Goal: Task Accomplishment & Management: Use online tool/utility

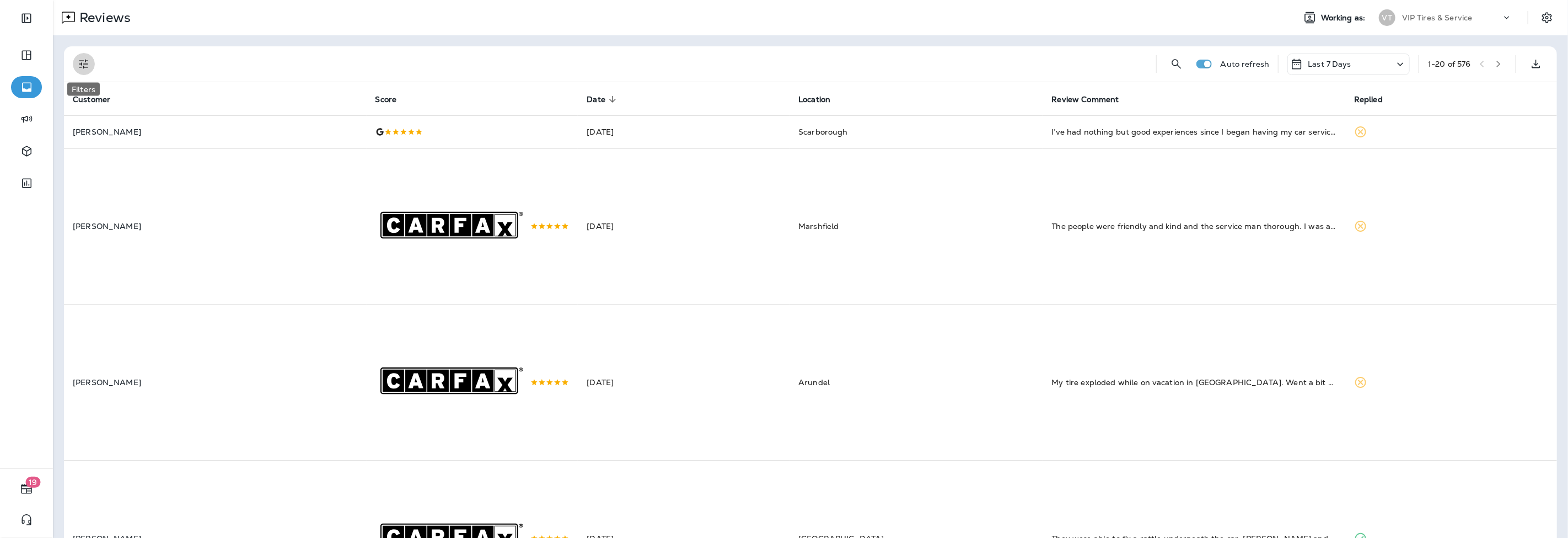
click at [87, 64] on icon "Filters" at bounding box center [84, 64] width 13 height 13
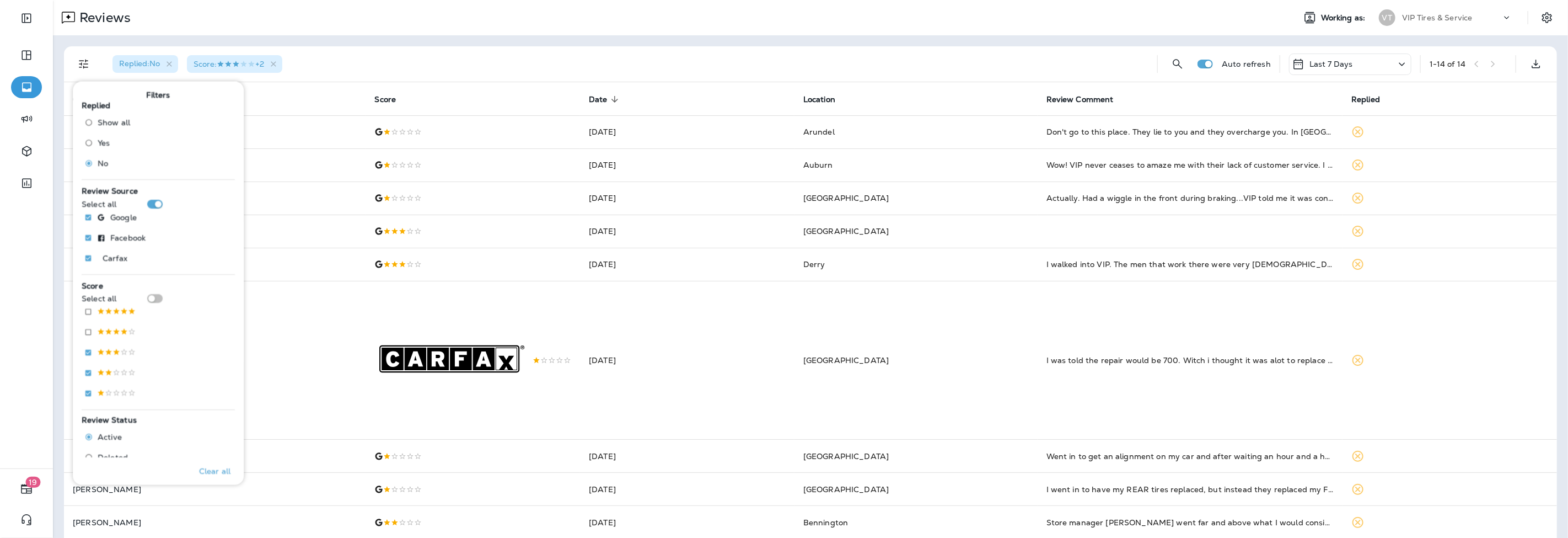
click at [426, 29] on div "Reviews Working as: VT VIP Tires & Service" at bounding box center [811, 18] width 1515 height 36
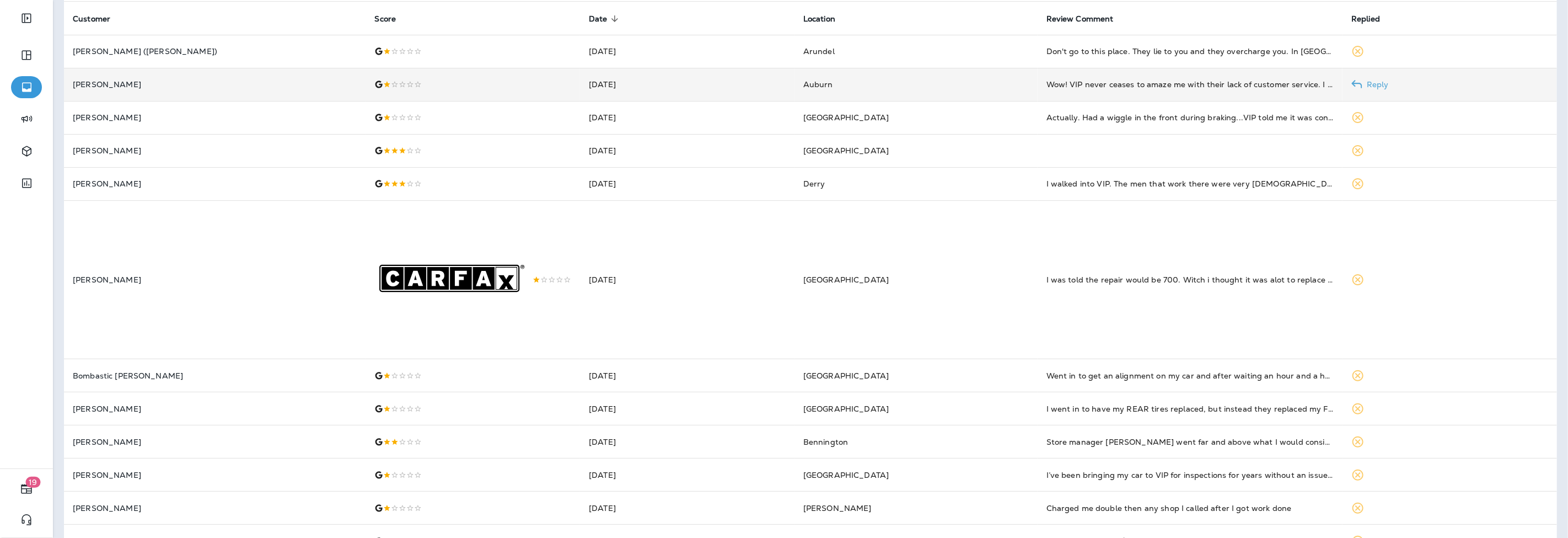
scroll to position [334, 0]
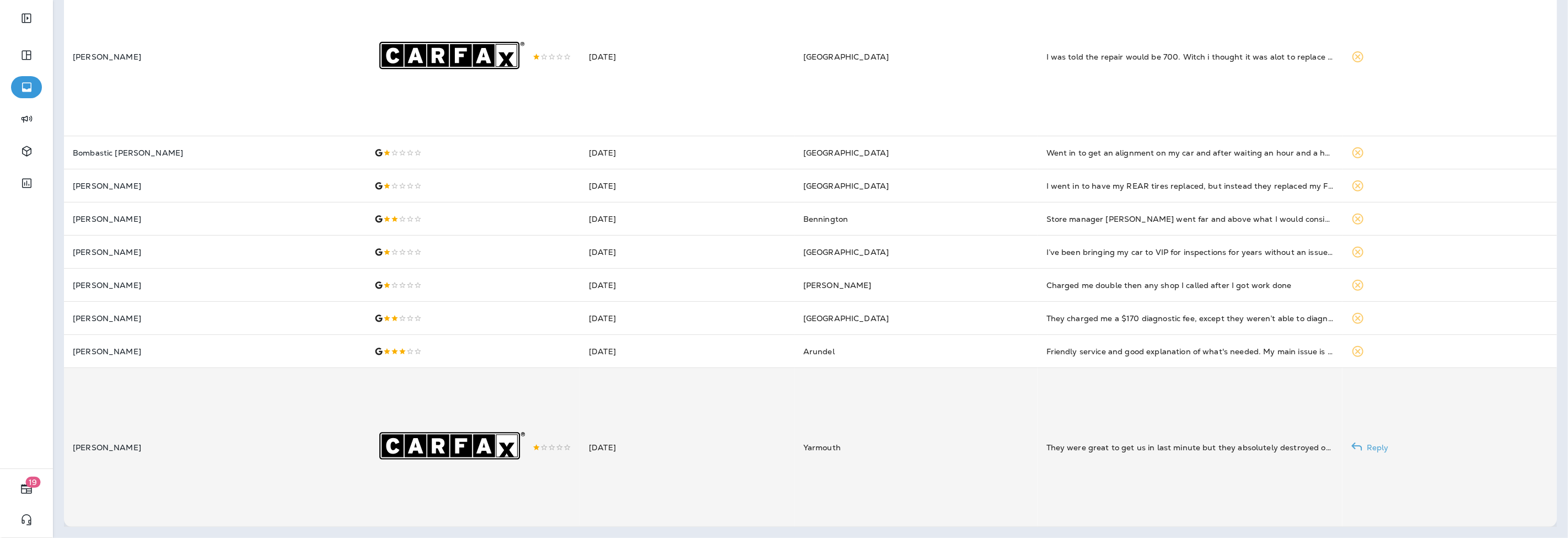
click at [826, 449] on td "Yarmouth" at bounding box center [916, 447] width 243 height 159
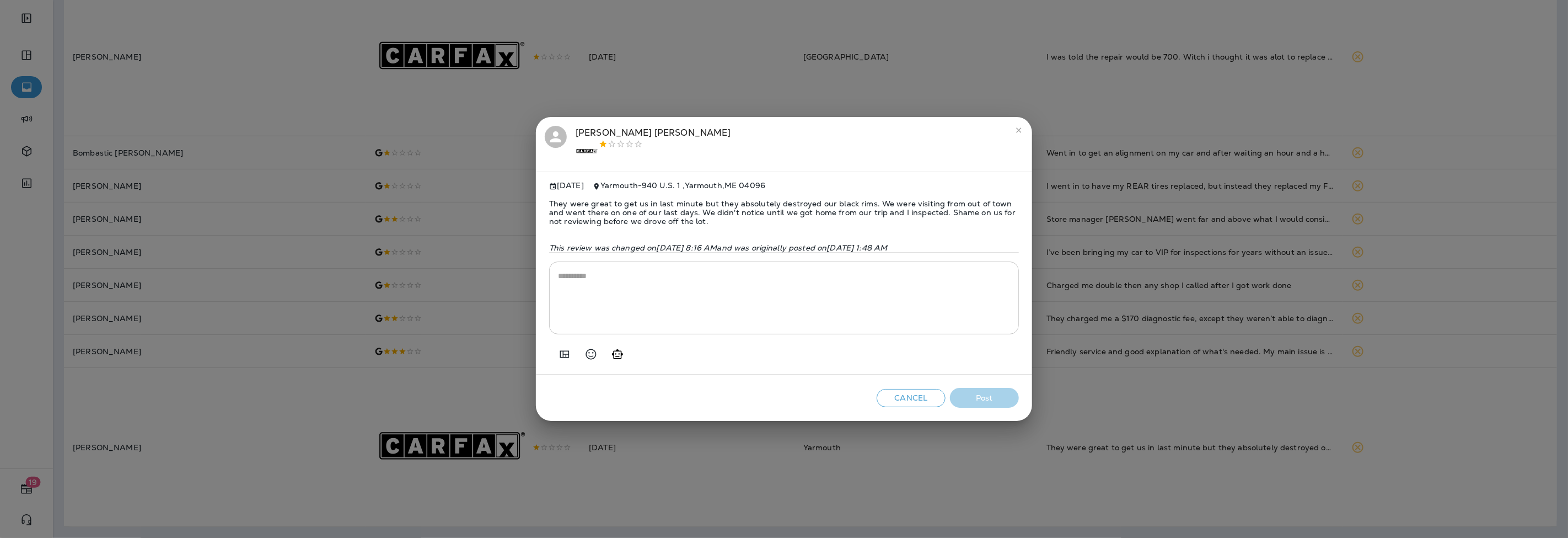
click at [630, 216] on span "They were great to get us in last minute but they absolutely destroyed our blac…" at bounding box center [784, 211] width 469 height 44
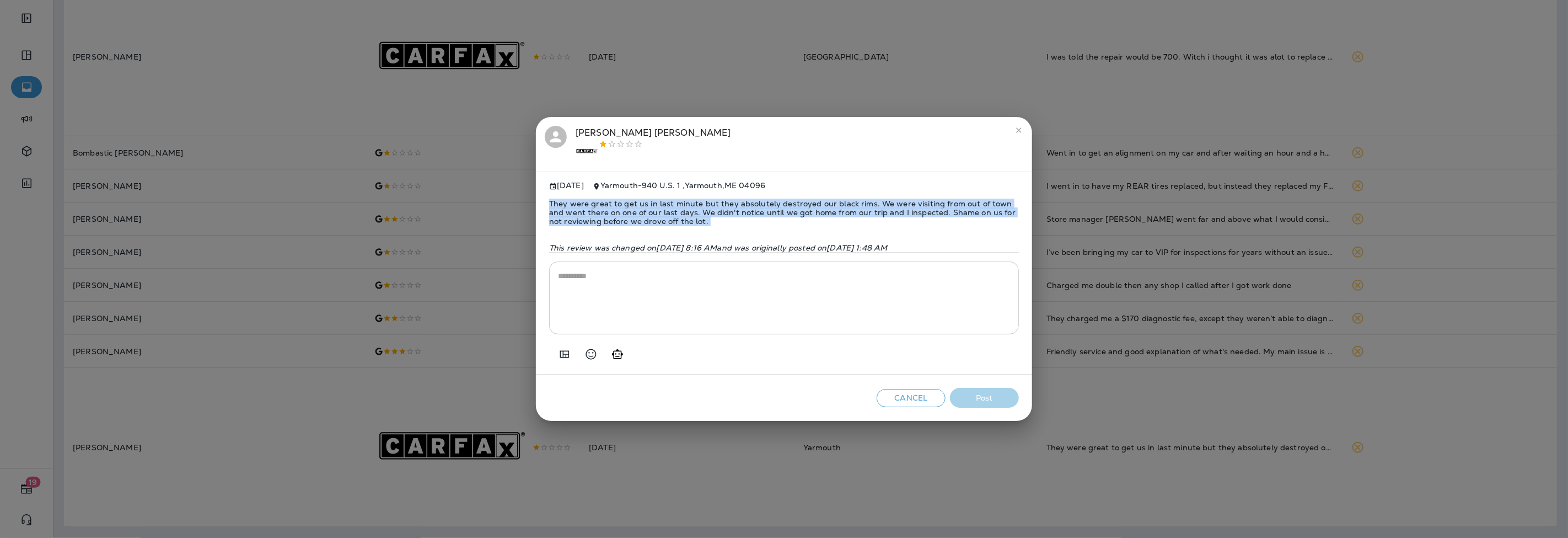
click at [630, 216] on span "They were great to get us in last minute but they absolutely destroyed our blac…" at bounding box center [784, 211] width 469 height 44
copy span "They were great to get us in last minute but they absolutely destroyed our blac…"
click at [561, 352] on icon "Add in a premade template" at bounding box center [565, 354] width 13 height 13
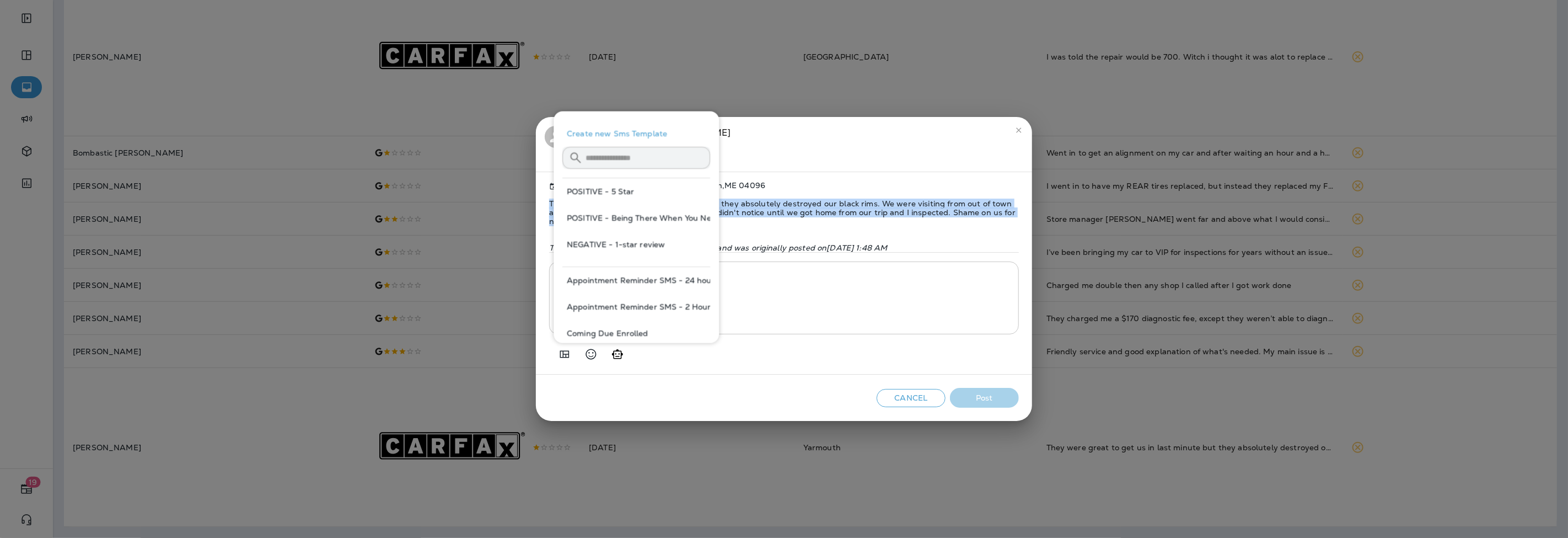
click at [623, 244] on button "NEGATIVE - 1-star review" at bounding box center [636, 244] width 148 height 26
type textarea "**********"
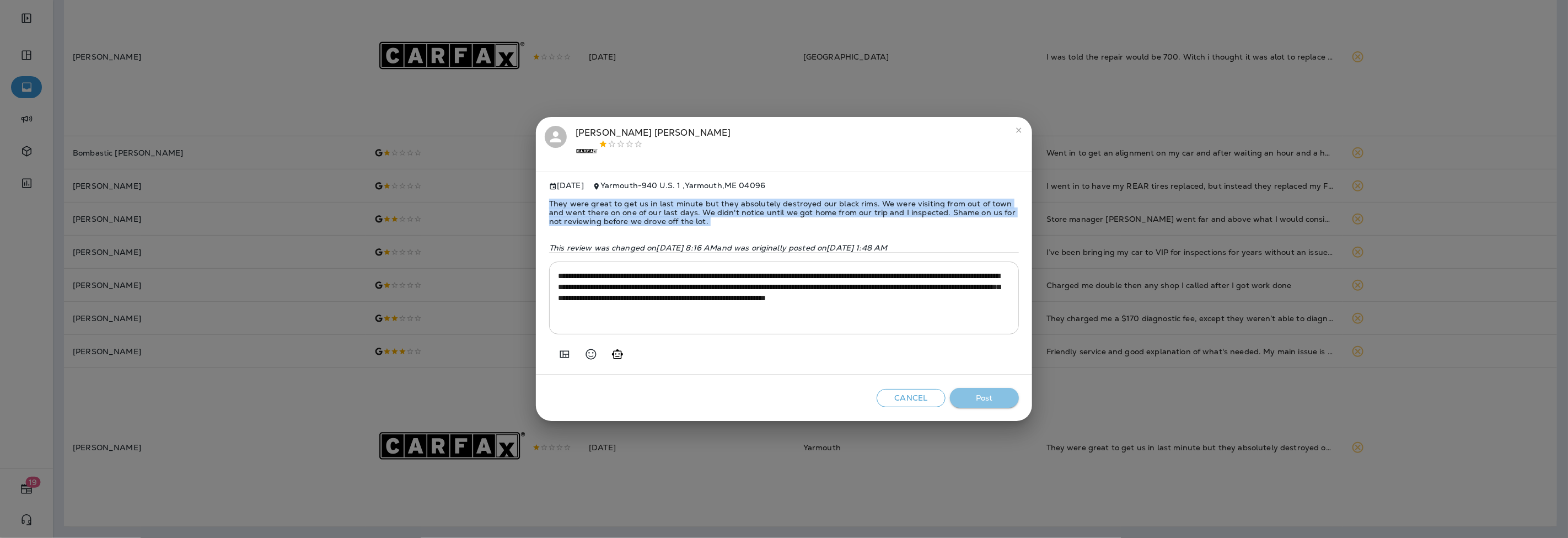
click at [998, 394] on button "Post" at bounding box center [985, 398] width 69 height 21
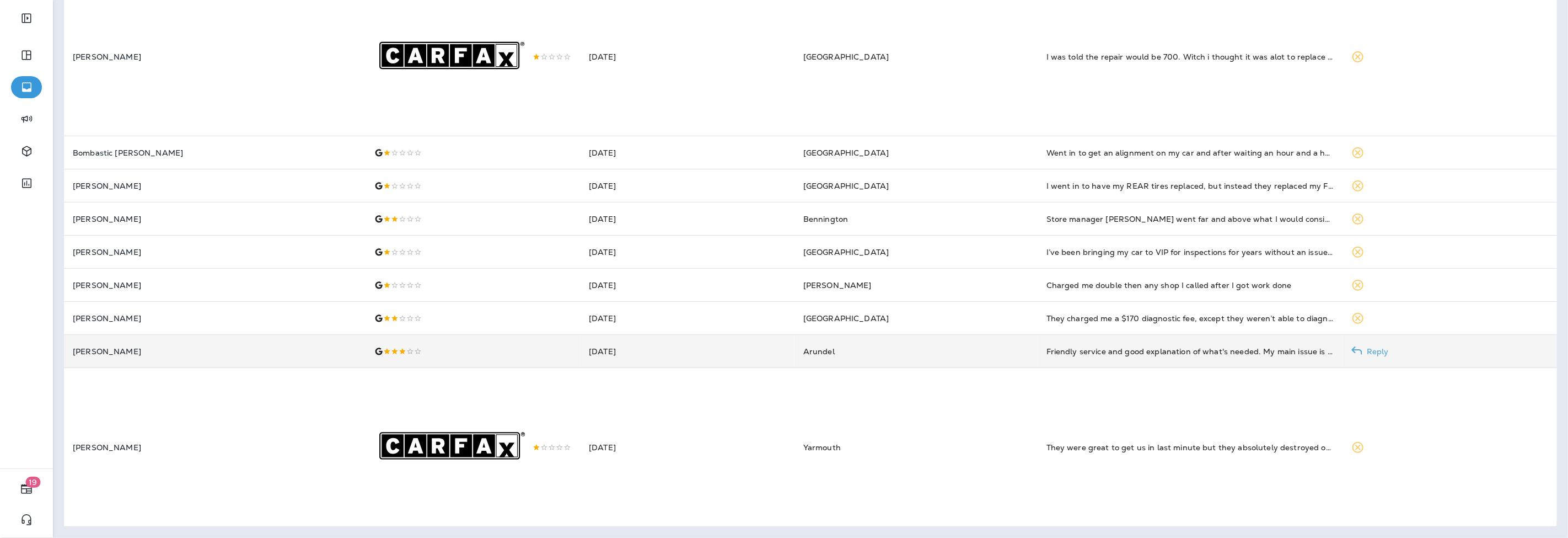
click at [428, 347] on div at bounding box center [472, 351] width 196 height 8
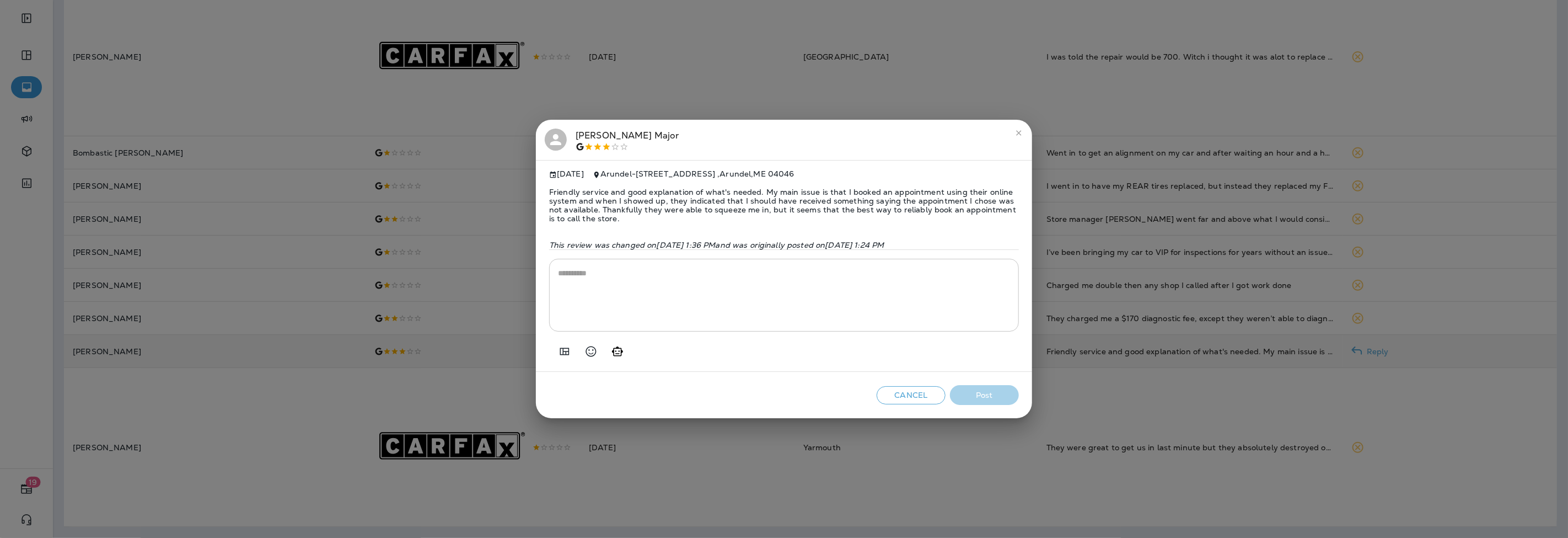
click at [626, 200] on span "Friendly service and good explanation of what's needed. My main issue is that I…" at bounding box center [784, 205] width 469 height 53
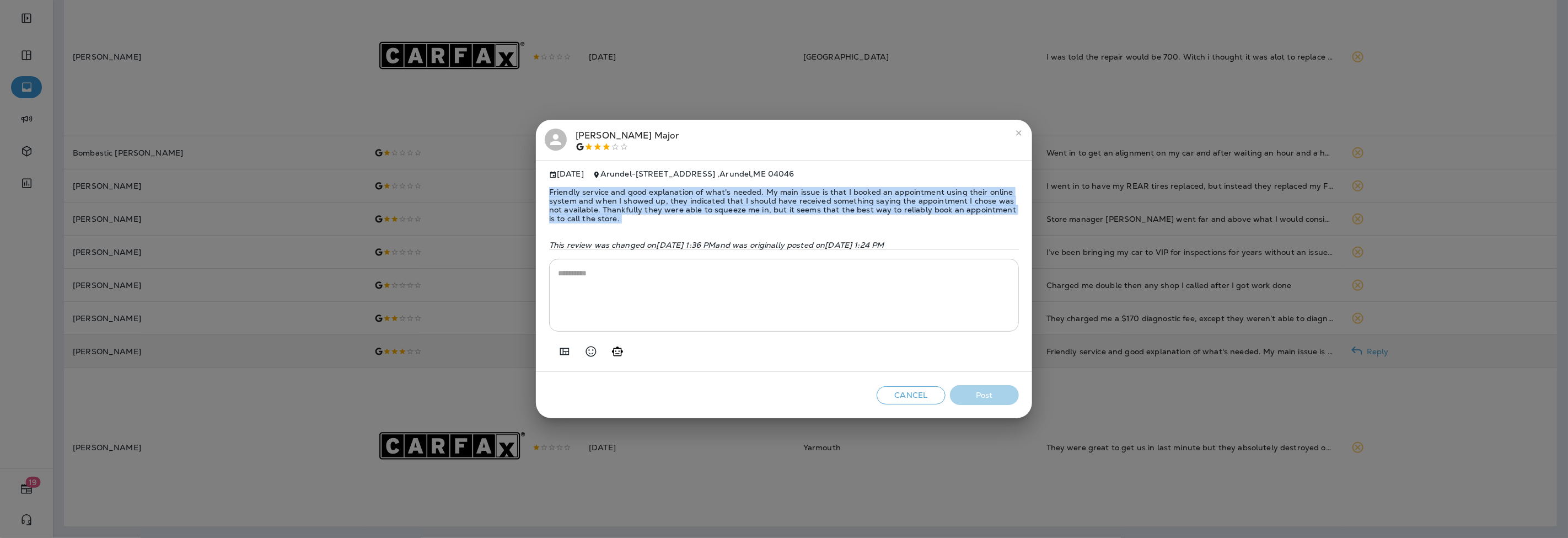
click at [626, 200] on span "Friendly service and good explanation of what's needed. My main issue is that I…" at bounding box center [784, 205] width 469 height 53
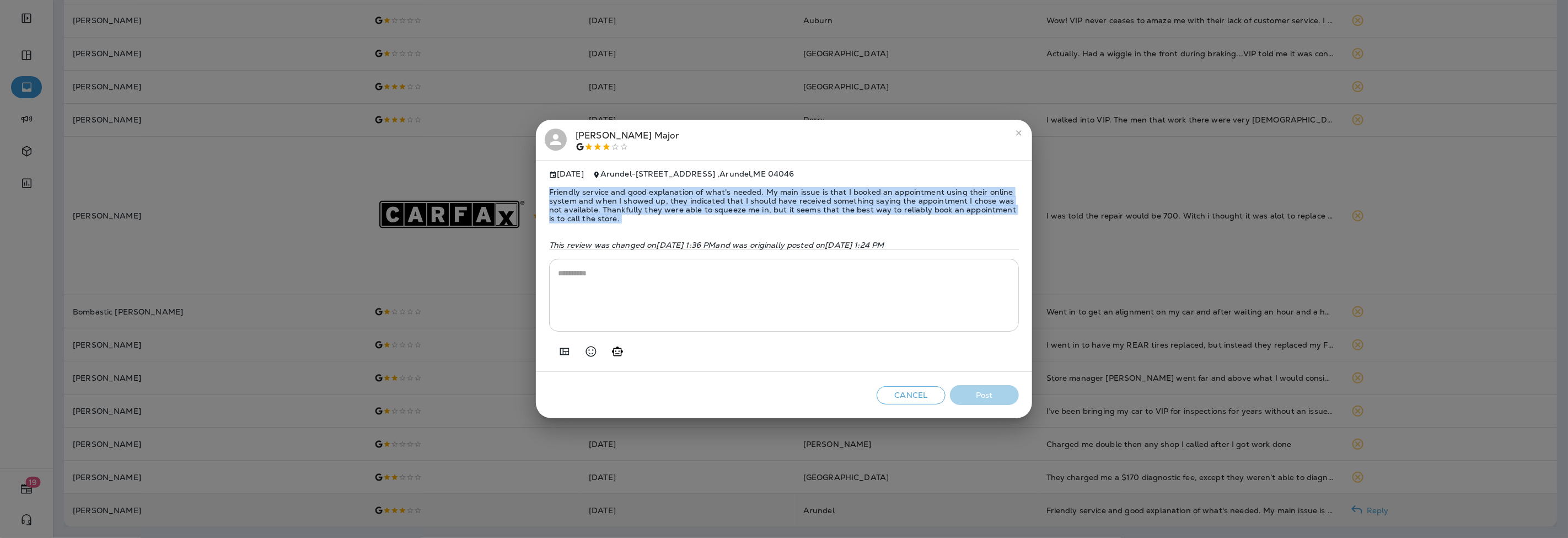
scroll to position [160, 0]
copy span "Friendly service and good explanation of what's needed. My main issue is that I…"
click at [567, 350] on icon "Add in a premade template" at bounding box center [565, 351] width 13 height 13
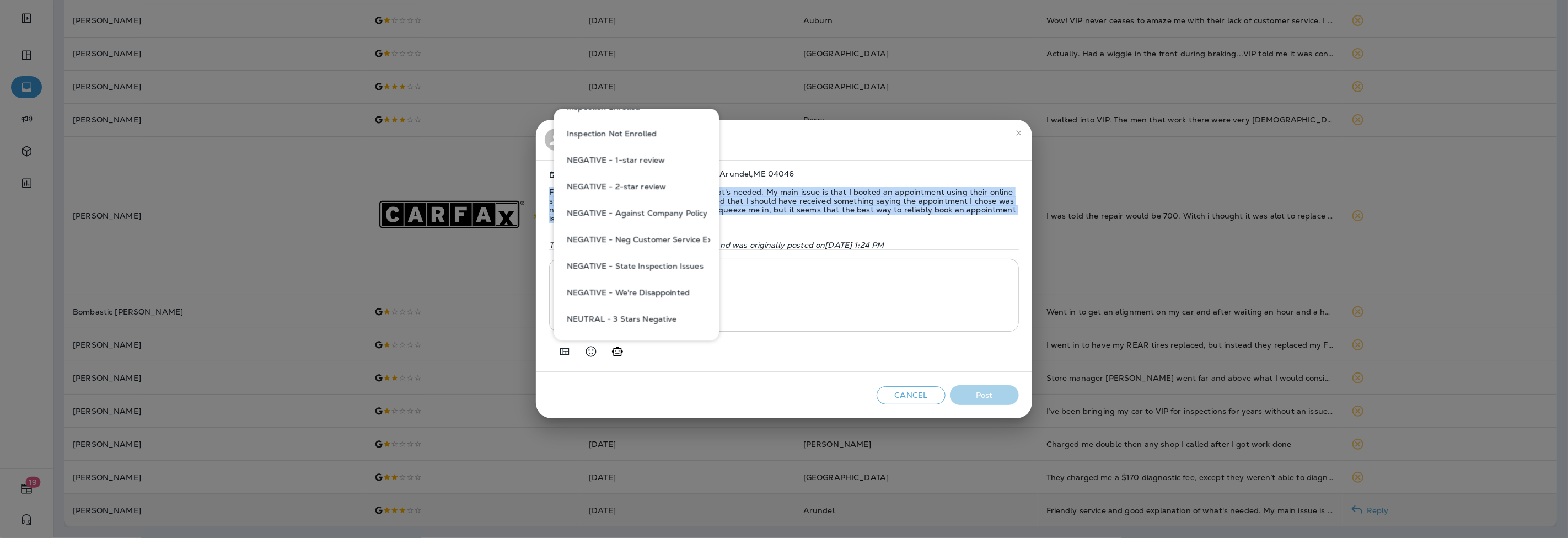
scroll to position [429, 0]
click at [660, 276] on button "NEGATIVE - We're Disappointed" at bounding box center [636, 272] width 148 height 26
type textarea "**********"
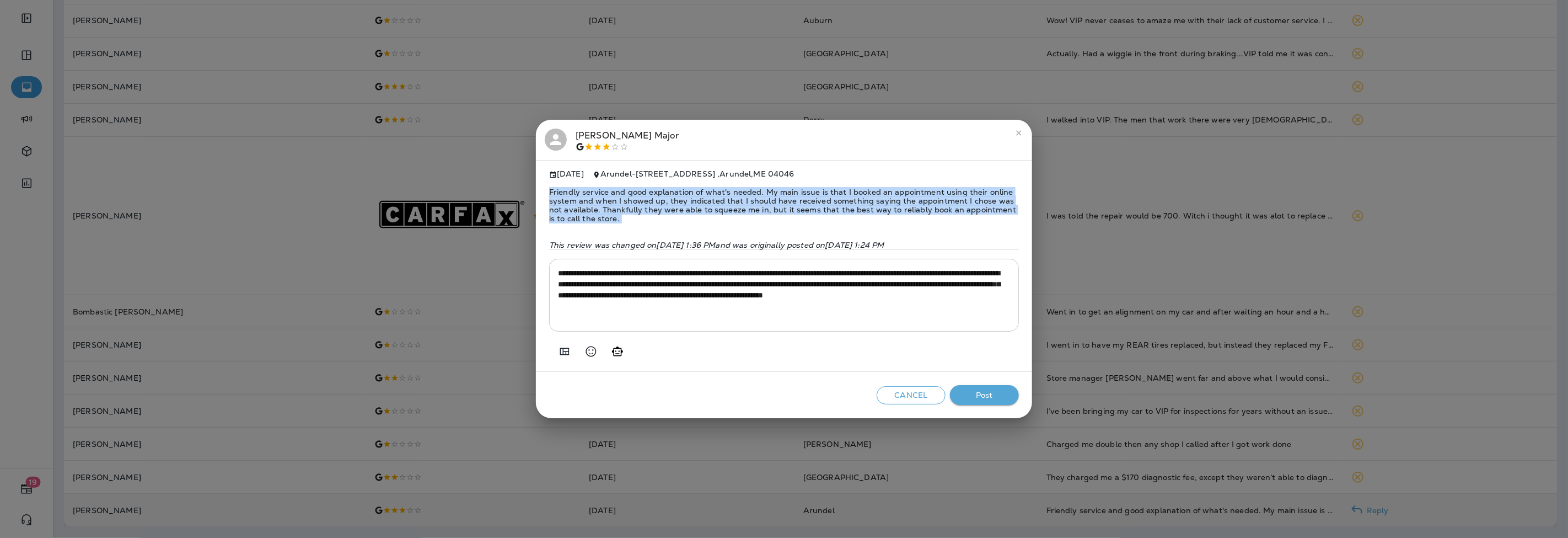
copy span "Friendly service and good explanation of what's needed. My main issue is that I…"
click at [976, 395] on button "Post" at bounding box center [985, 396] width 69 height 21
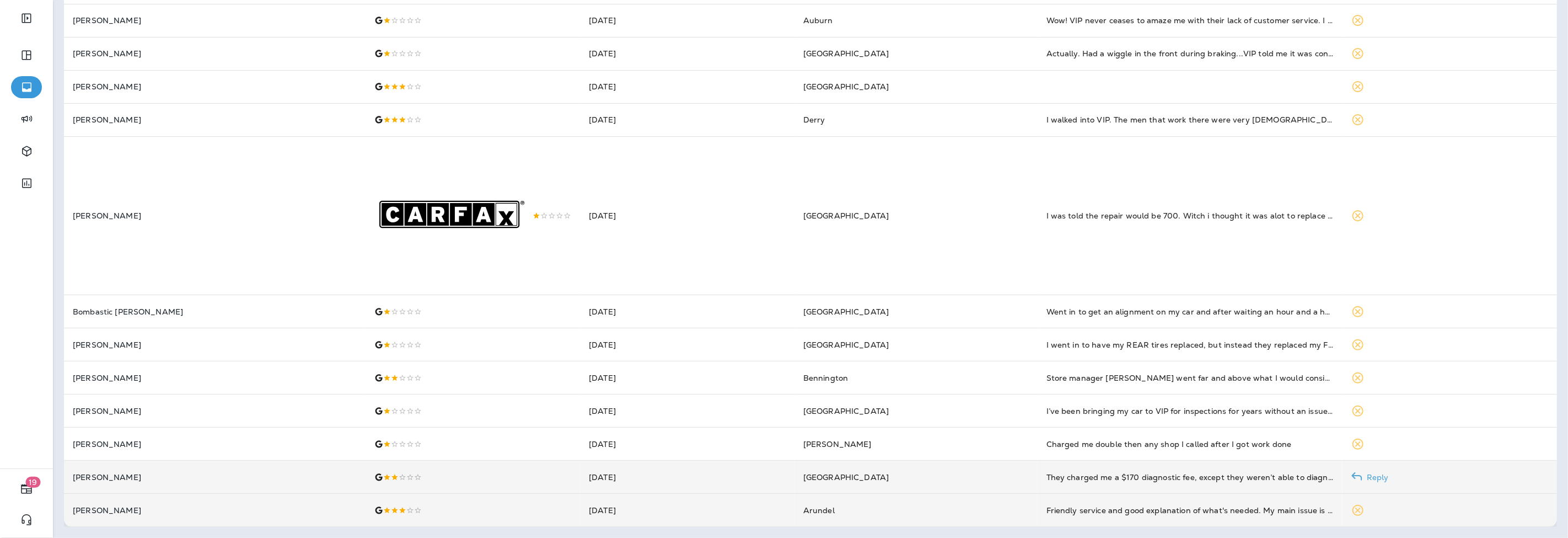
click at [374, 476] on div at bounding box center [472, 476] width 196 height 8
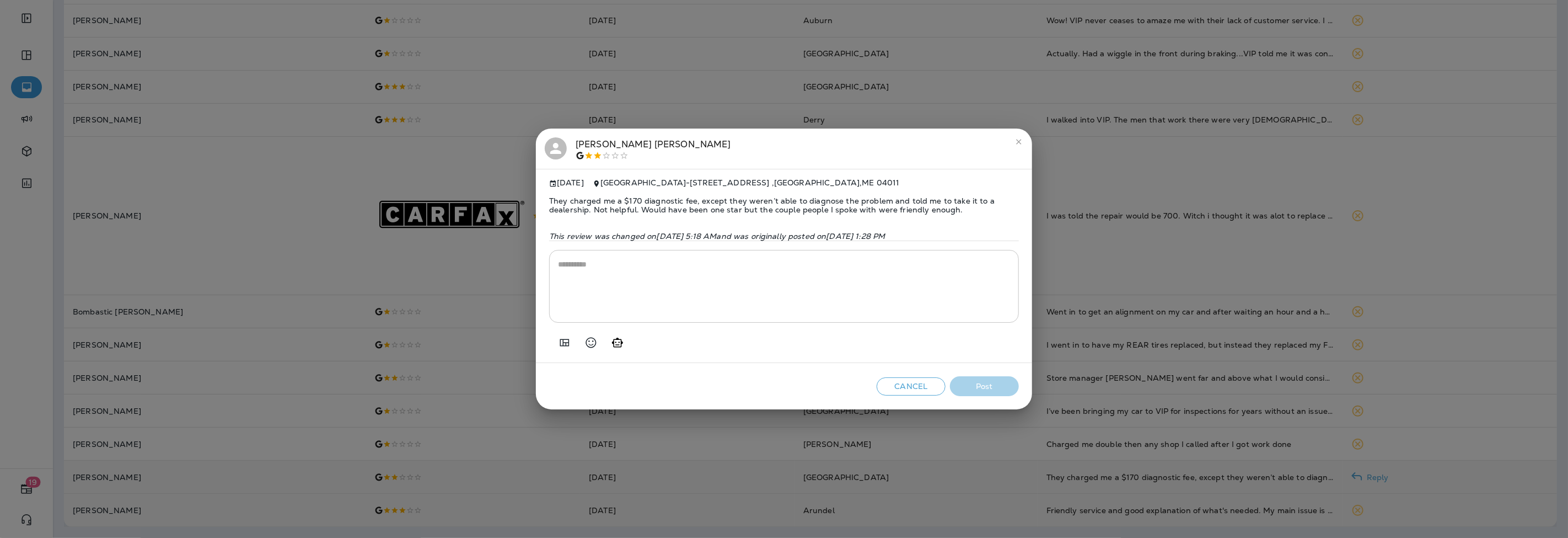
click at [687, 213] on span "They charged me a $170 diagnostic fee, except they weren’t able to diagnose the…" at bounding box center [784, 205] width 469 height 36
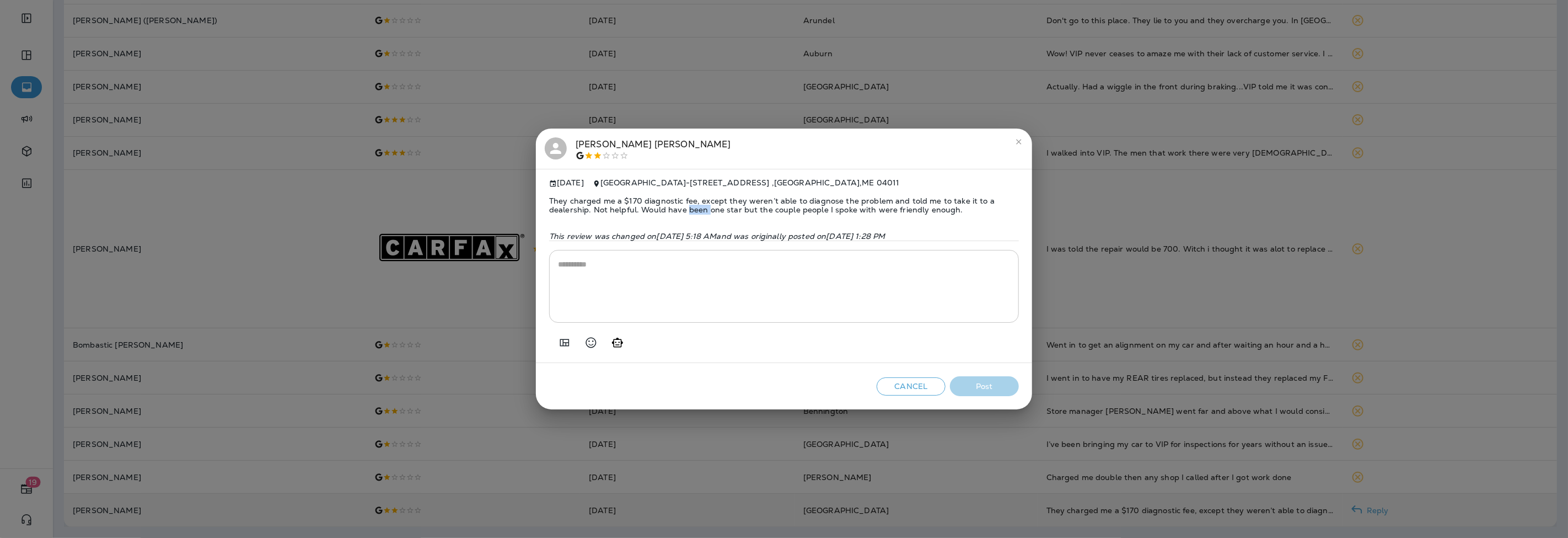
click at [687, 213] on span "They charged me a $170 diagnostic fee, except they weren’t able to diagnose the…" at bounding box center [784, 205] width 469 height 36
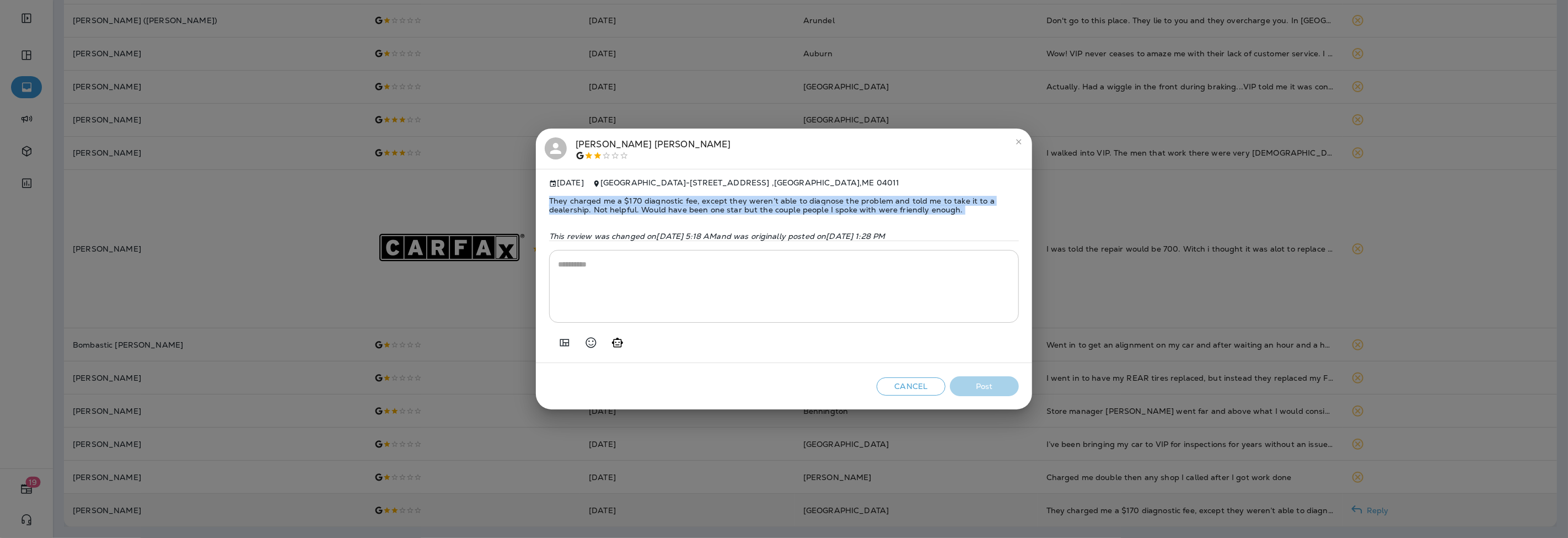
click at [687, 213] on span "They charged me a $170 diagnostic fee, except they weren’t able to diagnose the…" at bounding box center [784, 205] width 469 height 36
copy span "They charged me a $170 diagnostic fee, except they weren’t able to diagnose the…"
click at [565, 343] on icon "Add in a premade template" at bounding box center [565, 342] width 13 height 13
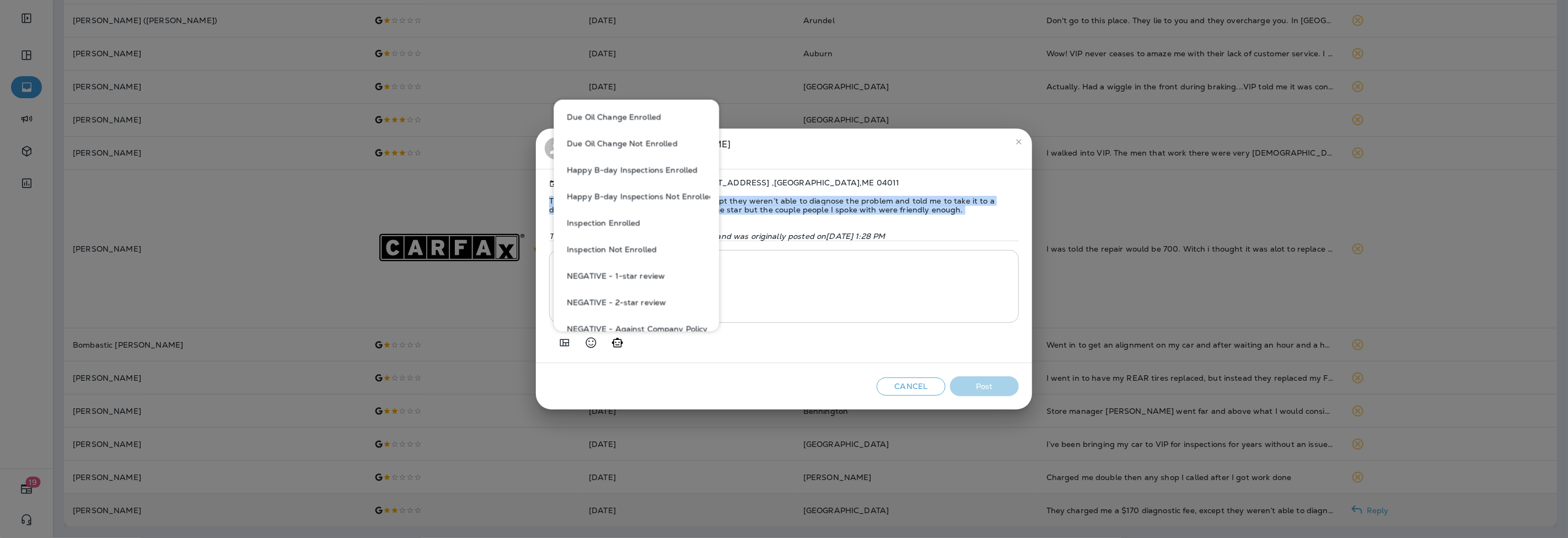
scroll to position [306, 0]
click at [630, 276] on button "NEGATIVE - 2-star review" at bounding box center [636, 280] width 148 height 26
type textarea "**********"
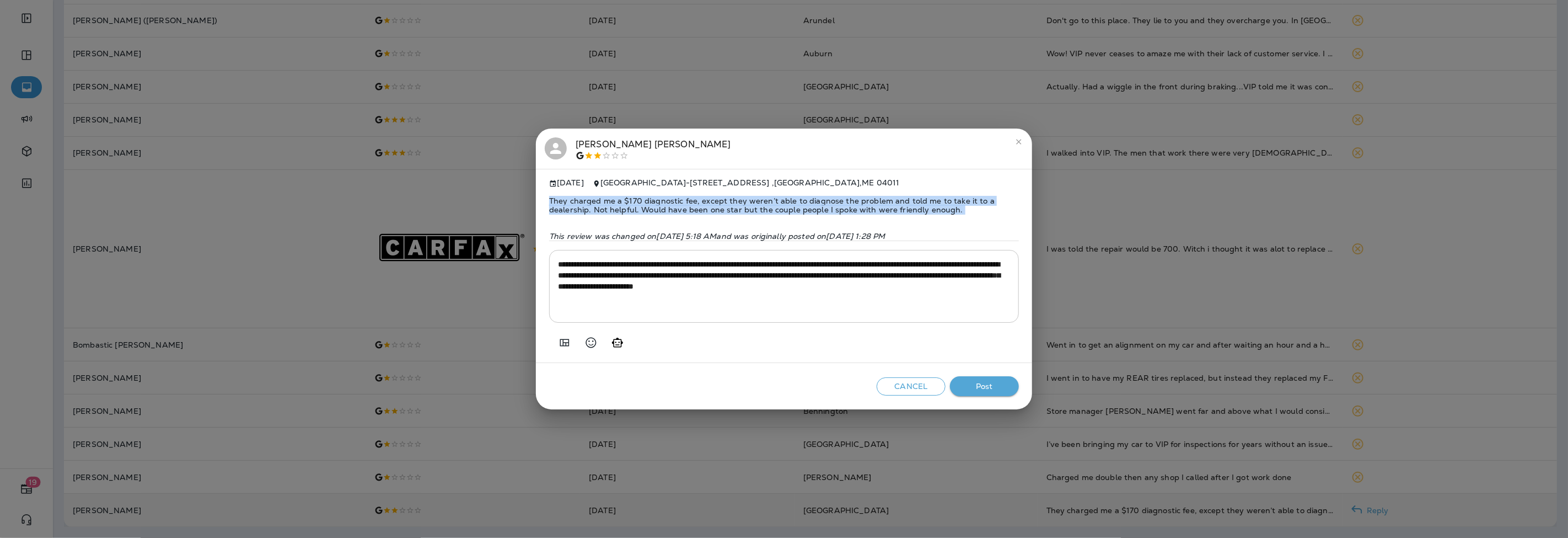
copy span "They charged me a $170 diagnostic fee, except they weren’t able to diagnose the…"
click at [985, 385] on button "Post" at bounding box center [985, 386] width 69 height 21
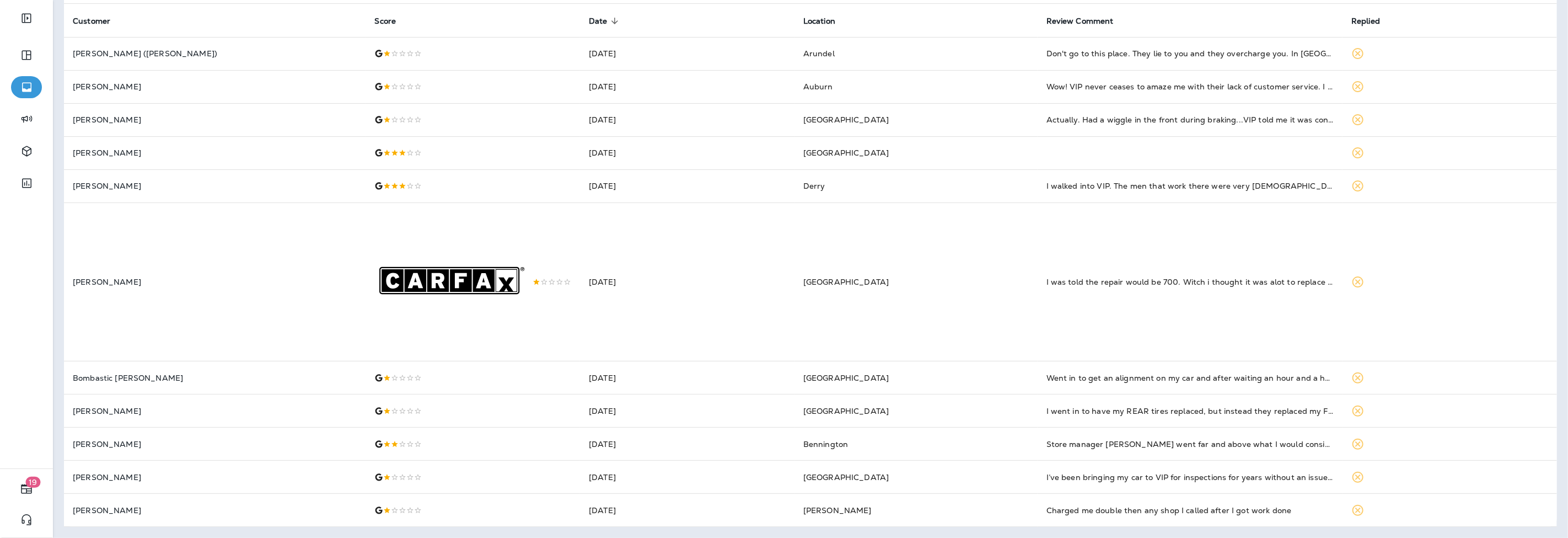
scroll to position [94, 0]
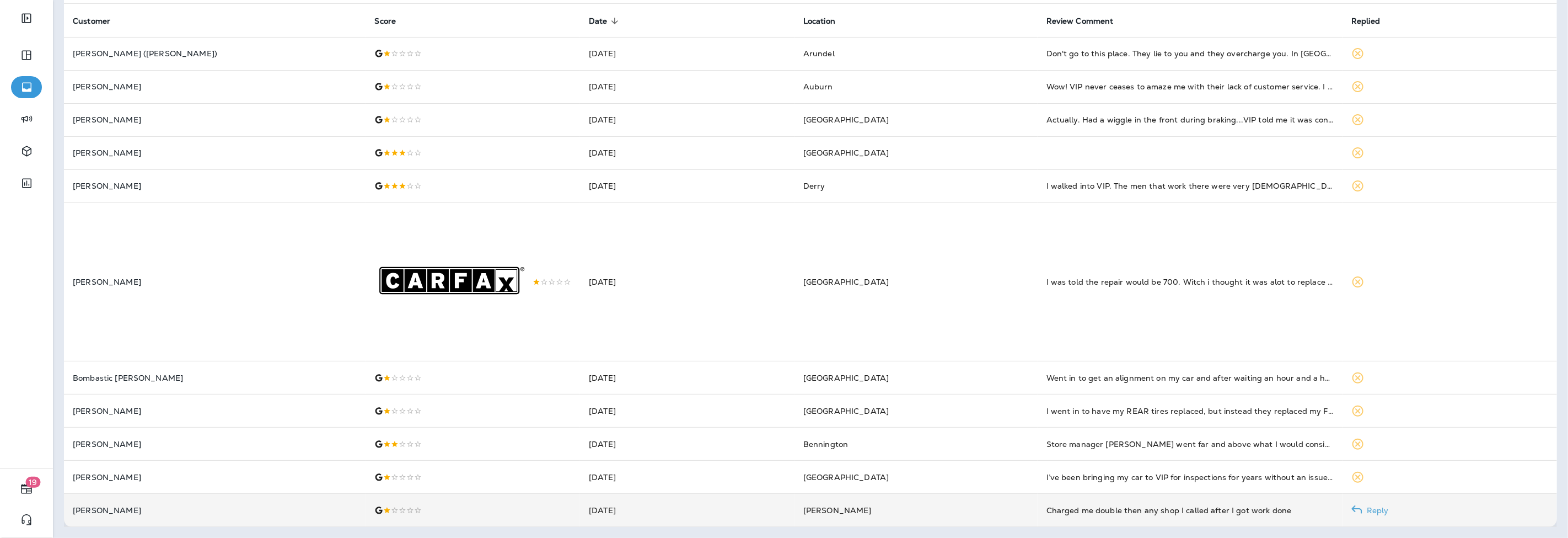
click at [414, 506] on div at bounding box center [472, 510] width 196 height 8
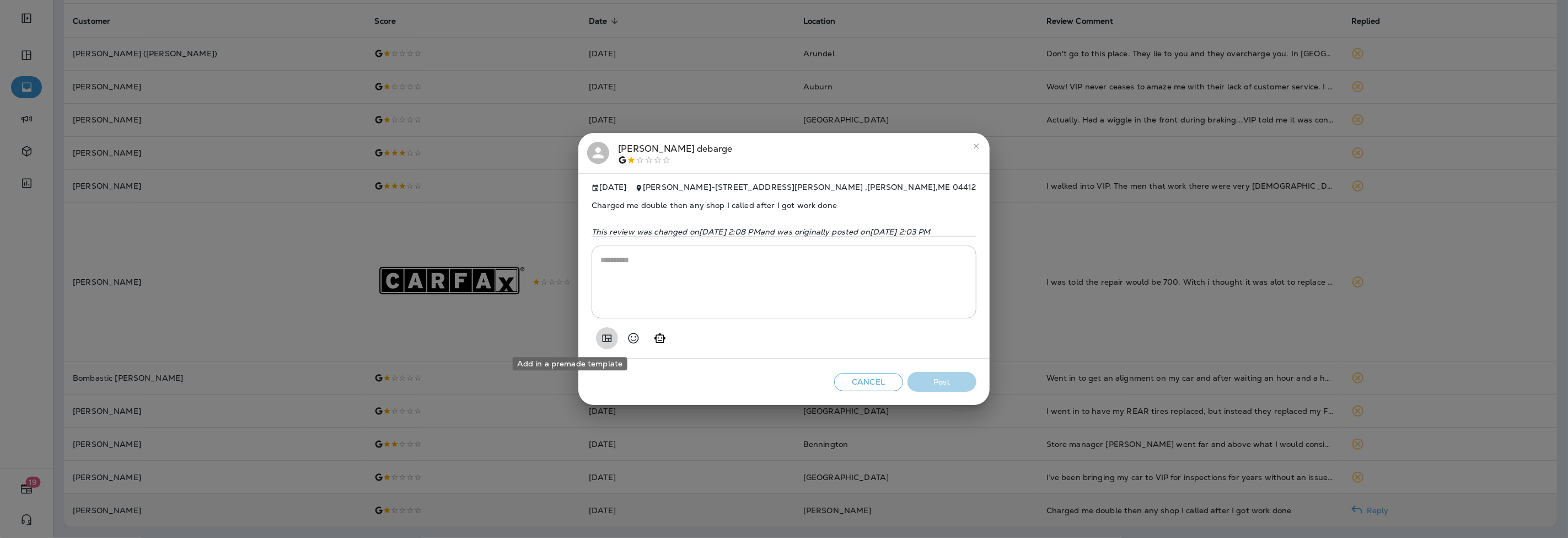
click at [600, 334] on icon "Add in a premade template" at bounding box center [607, 338] width 13 height 13
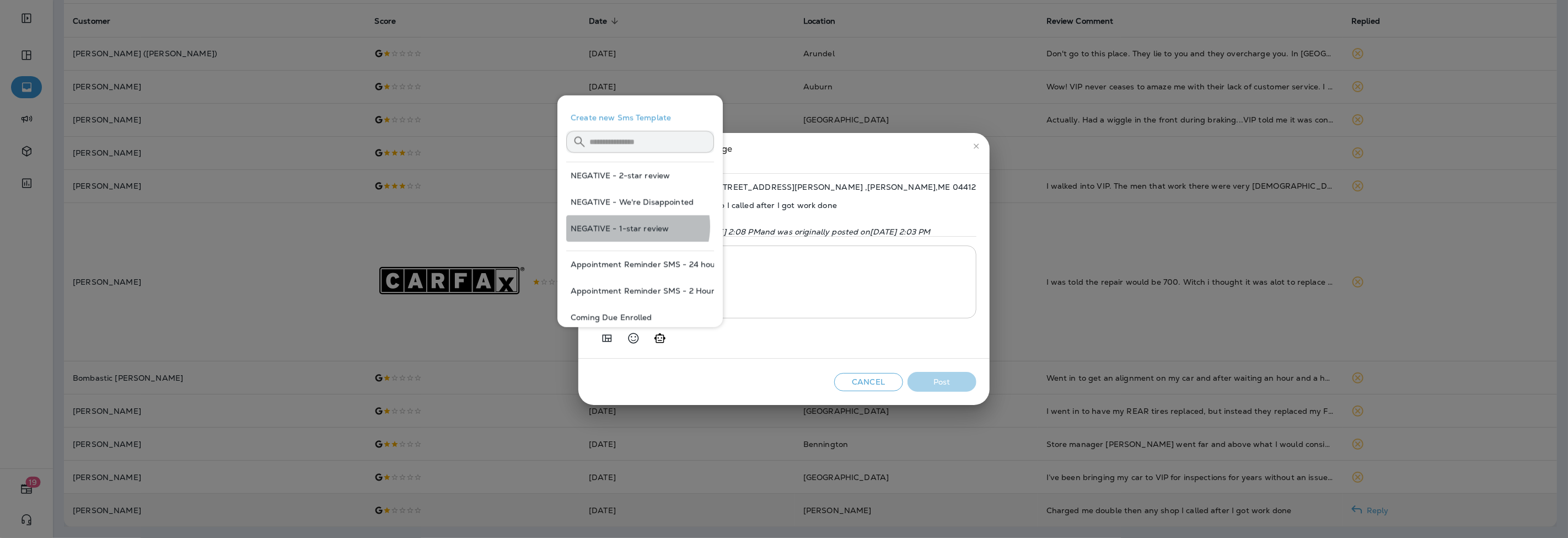
click at [634, 226] on button "NEGATIVE - 1-star review" at bounding box center [640, 228] width 148 height 26
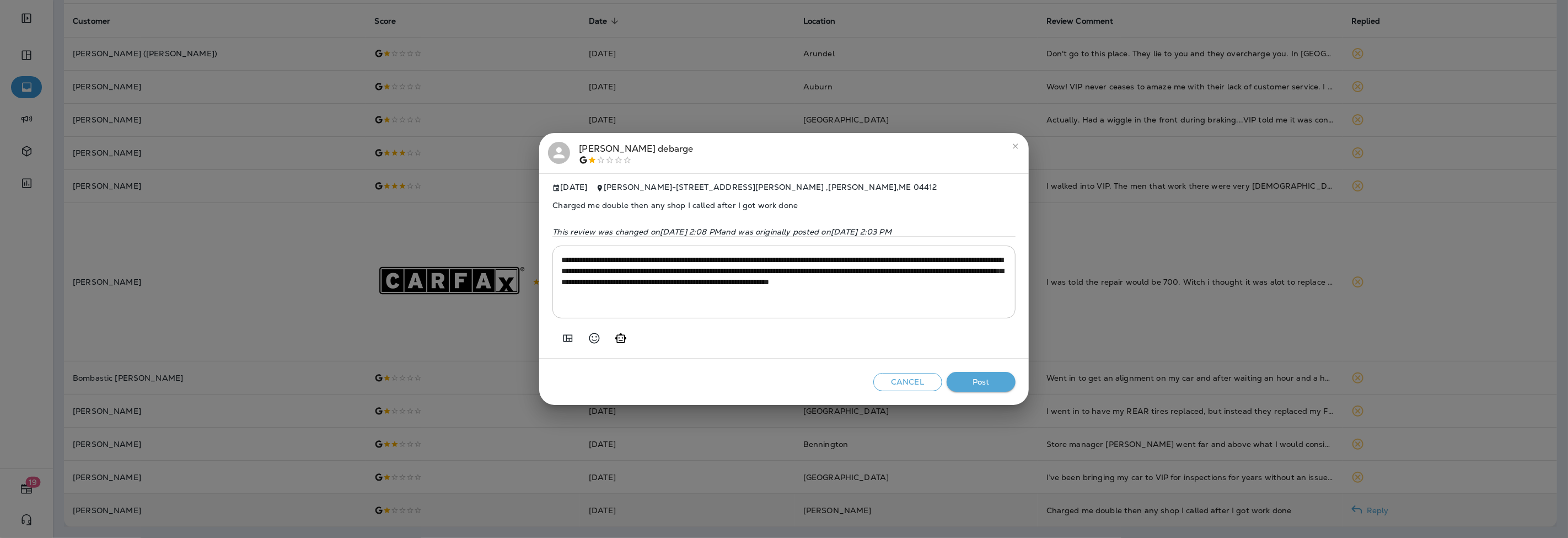
click at [641, 283] on textarea "**********" at bounding box center [784, 282] width 445 height 55
type textarea "**********"
click at [988, 372] on button "Post" at bounding box center [981, 382] width 69 height 21
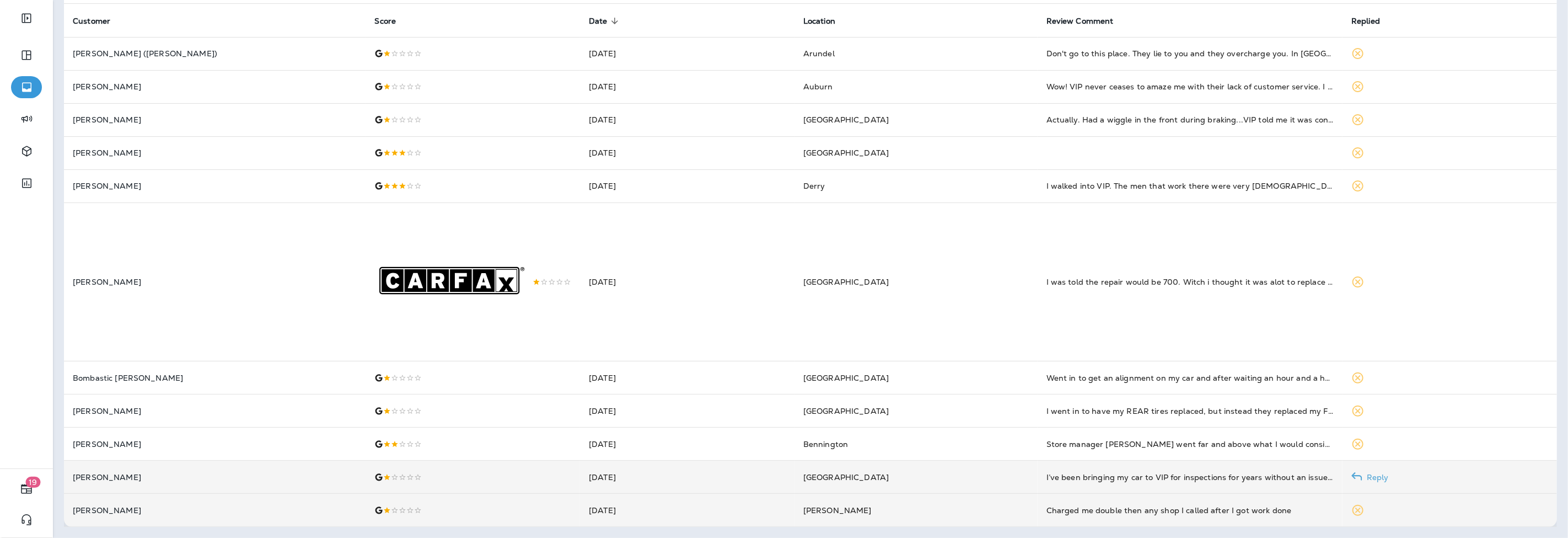
click at [374, 476] on div at bounding box center [472, 476] width 196 height 8
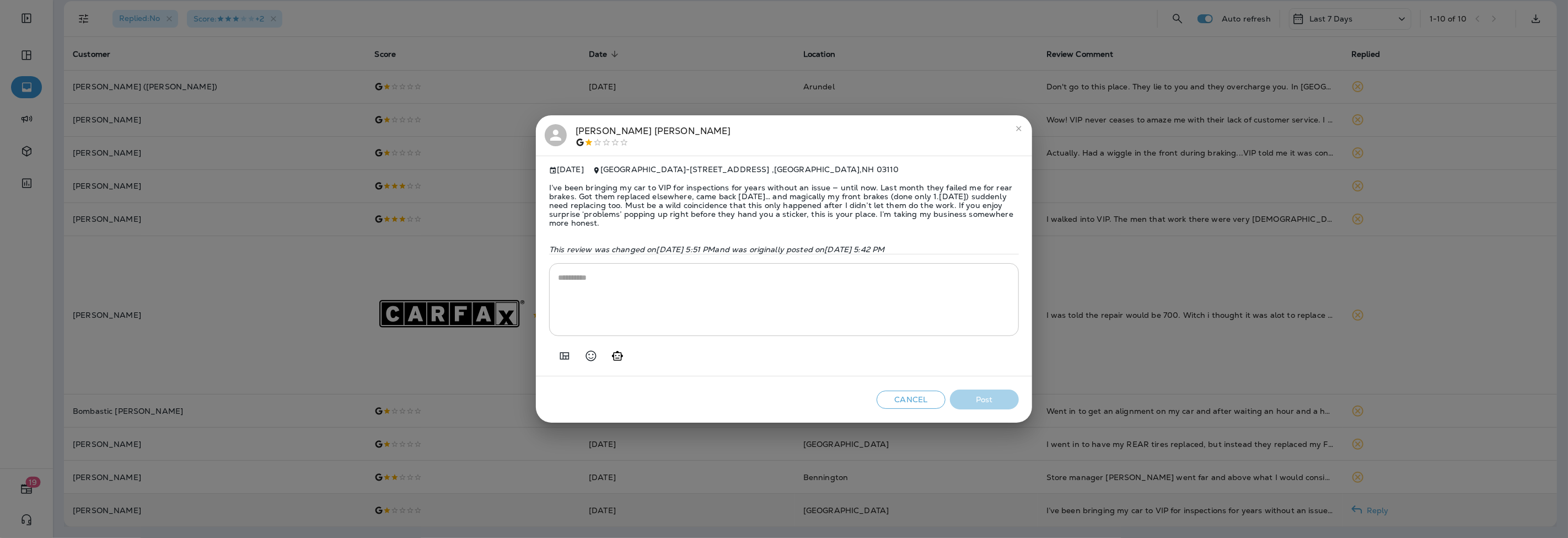
scroll to position [61, 0]
click at [590, 201] on span "I’ve been bringing my car to VIP for inspections for years without an issue — u…" at bounding box center [784, 205] width 469 height 62
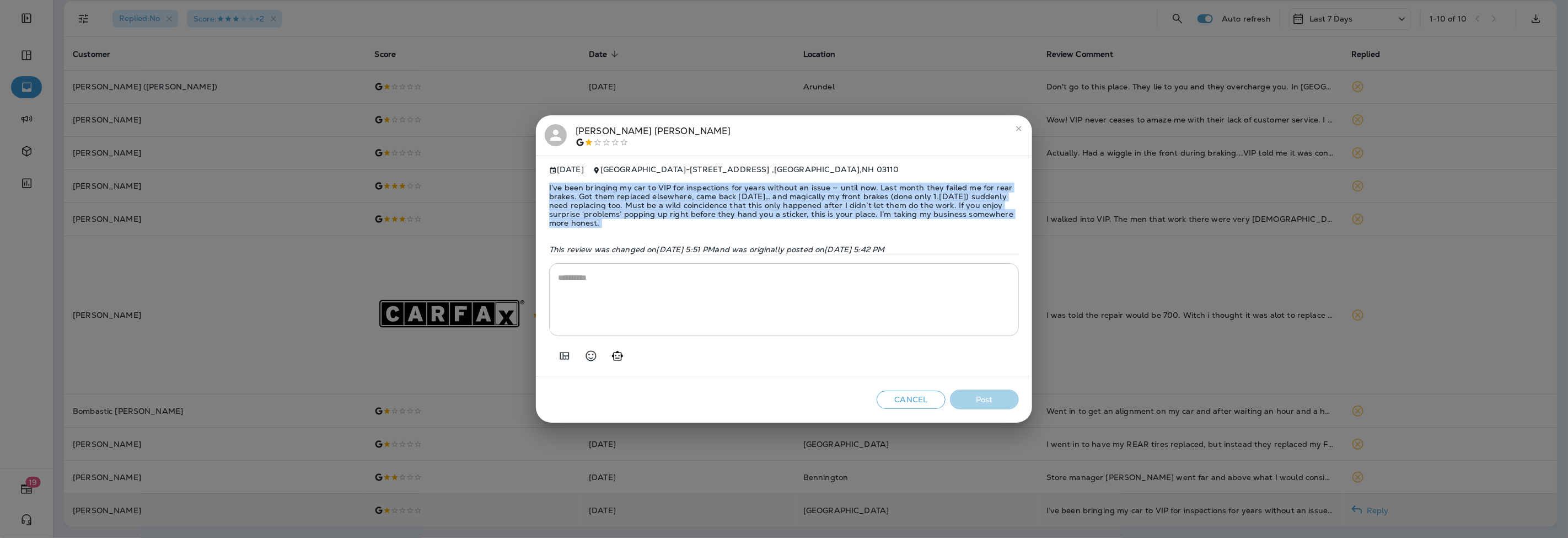
click at [590, 201] on span "I’ve been bringing my car to VIP for inspections for years without an issue — u…" at bounding box center [784, 205] width 469 height 62
copy span "I’ve been bringing my car to VIP for inspections for years without an issue — u…"
click at [565, 361] on icon "Add in a premade template" at bounding box center [565, 356] width 13 height 13
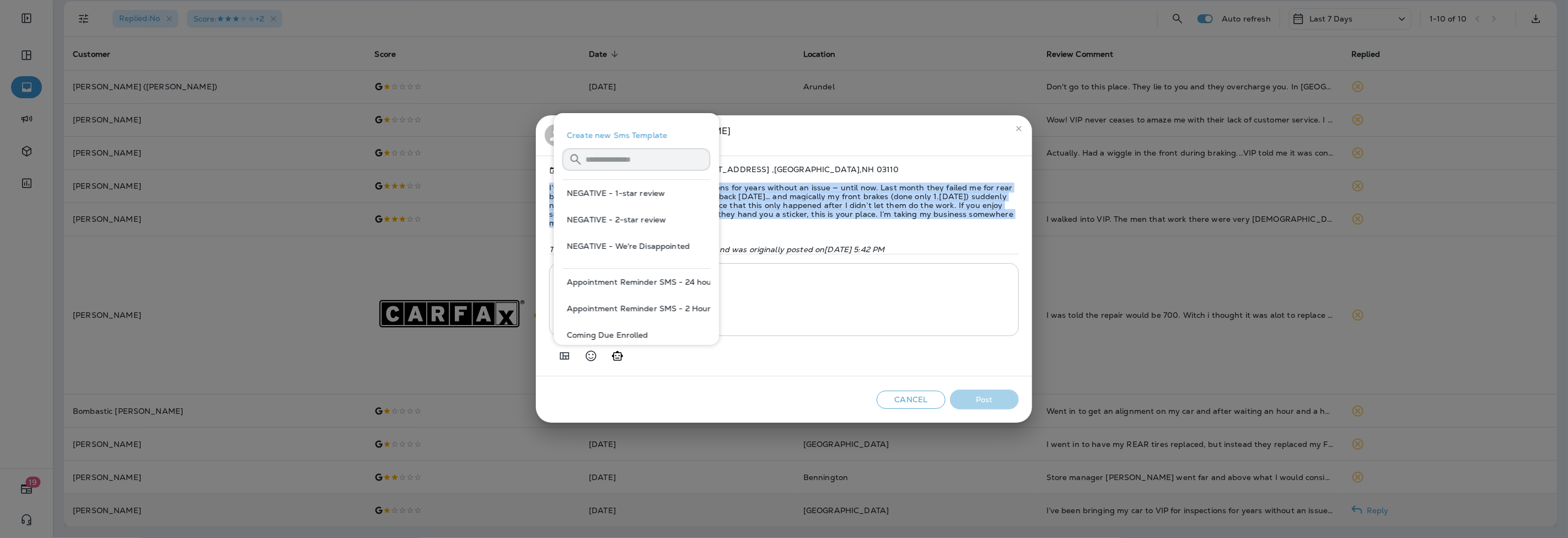
click at [644, 241] on button "NEGATIVE - We're Disappointed" at bounding box center [636, 246] width 148 height 26
type textarea "**********"
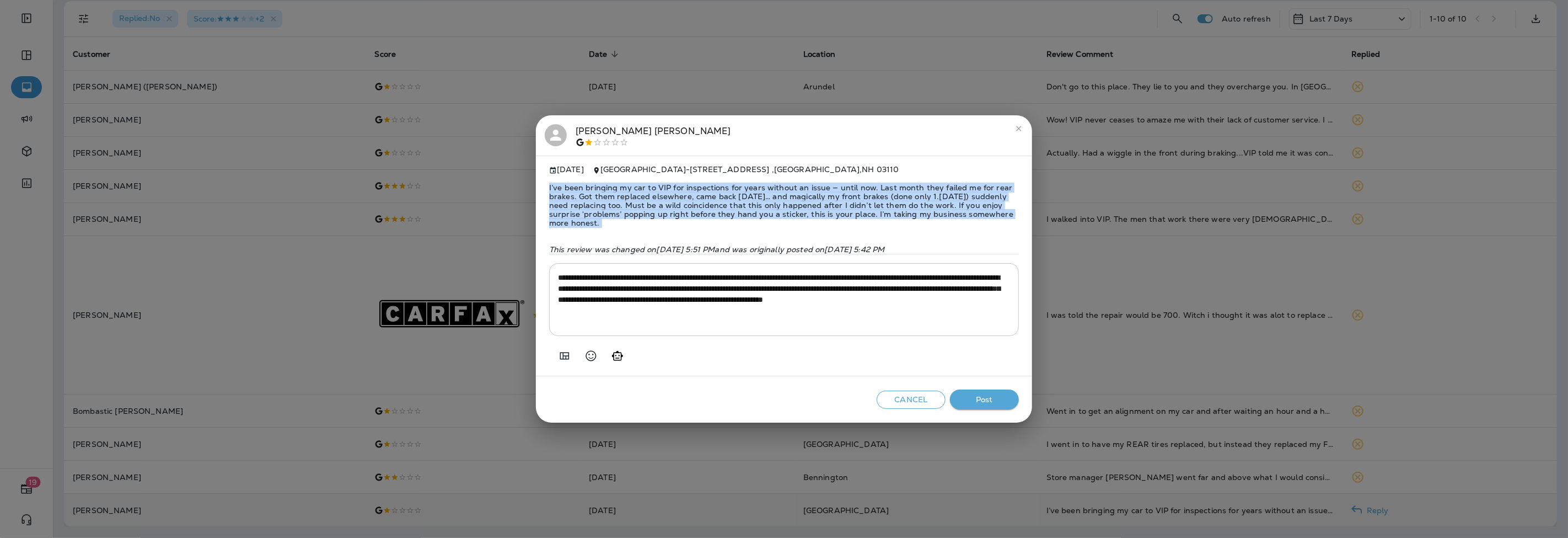
copy span "I’ve been bringing my car to VIP for inspections for years without an issue — u…"
click at [752, 312] on textarea "**********" at bounding box center [784, 299] width 452 height 55
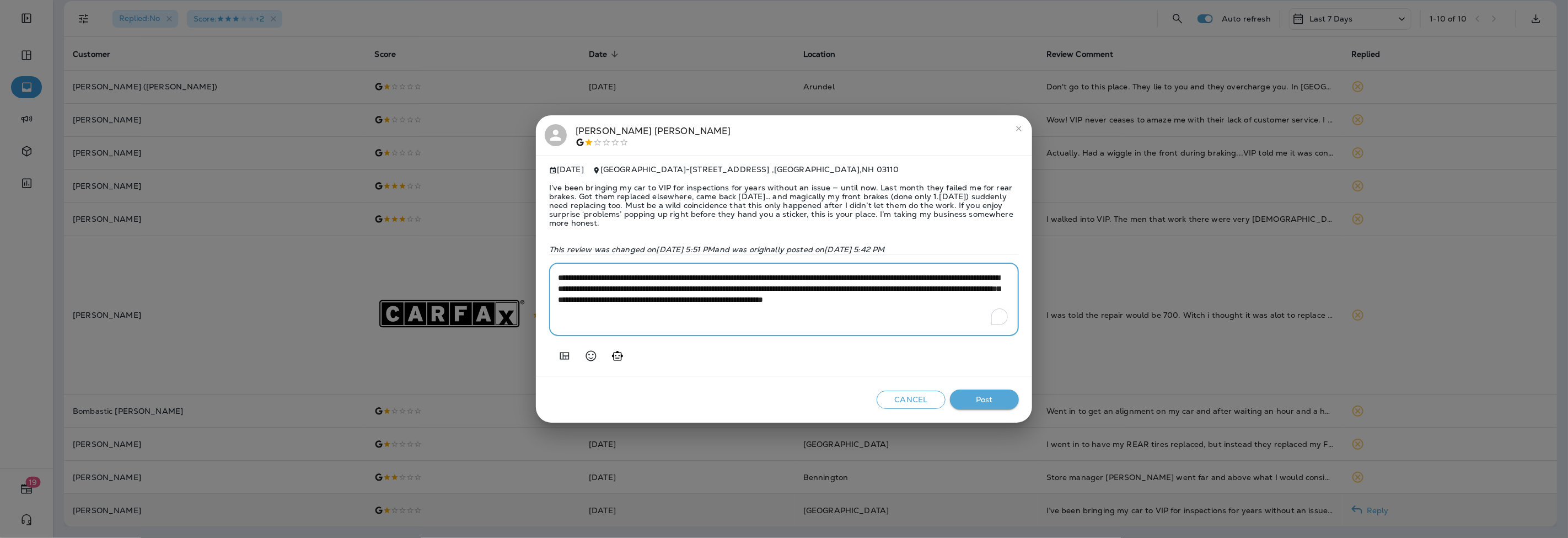
click at [752, 312] on textarea "**********" at bounding box center [784, 299] width 452 height 55
click at [984, 399] on button "Post" at bounding box center [985, 400] width 69 height 21
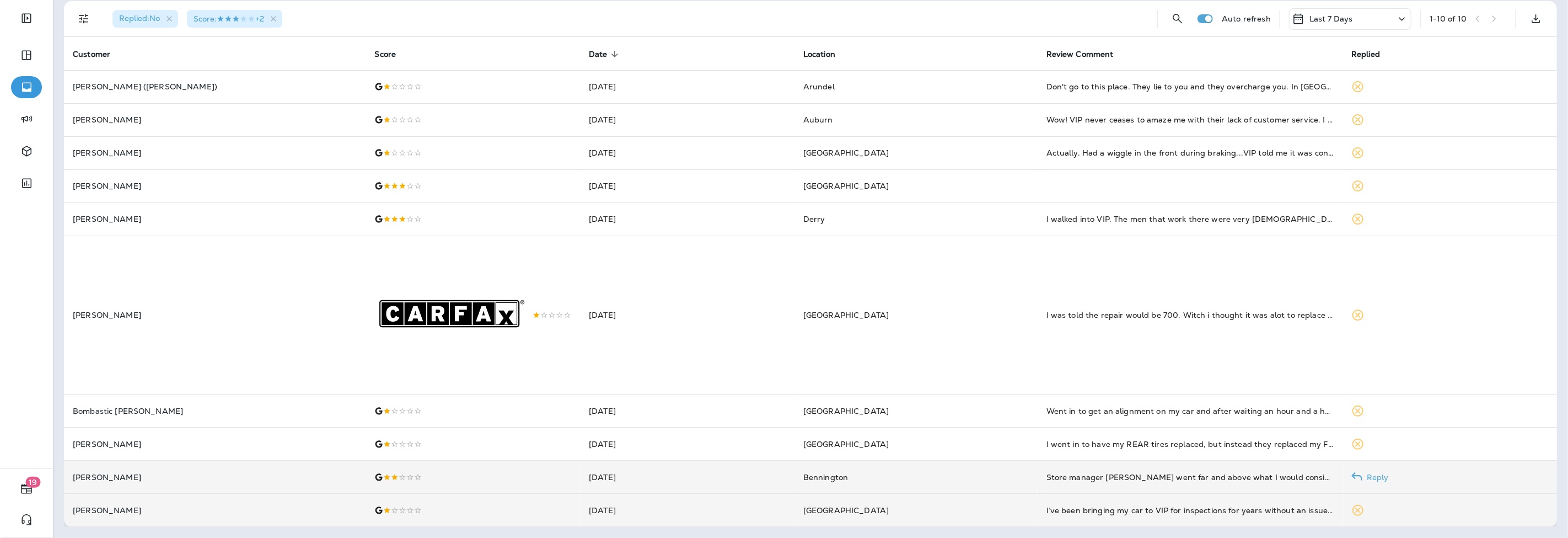
click at [112, 474] on p "[PERSON_NAME]" at bounding box center [215, 476] width 284 height 8
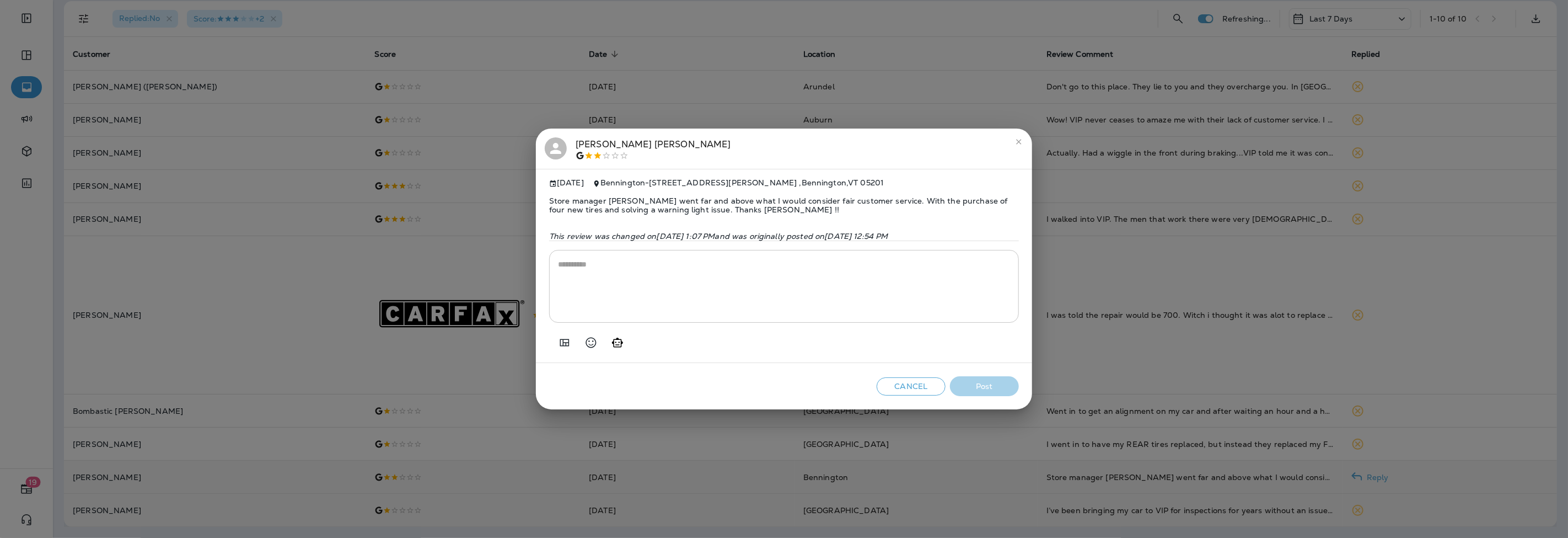
click at [604, 201] on span "Store manager [PERSON_NAME] went far and above what I would consider fair custo…" at bounding box center [784, 205] width 469 height 36
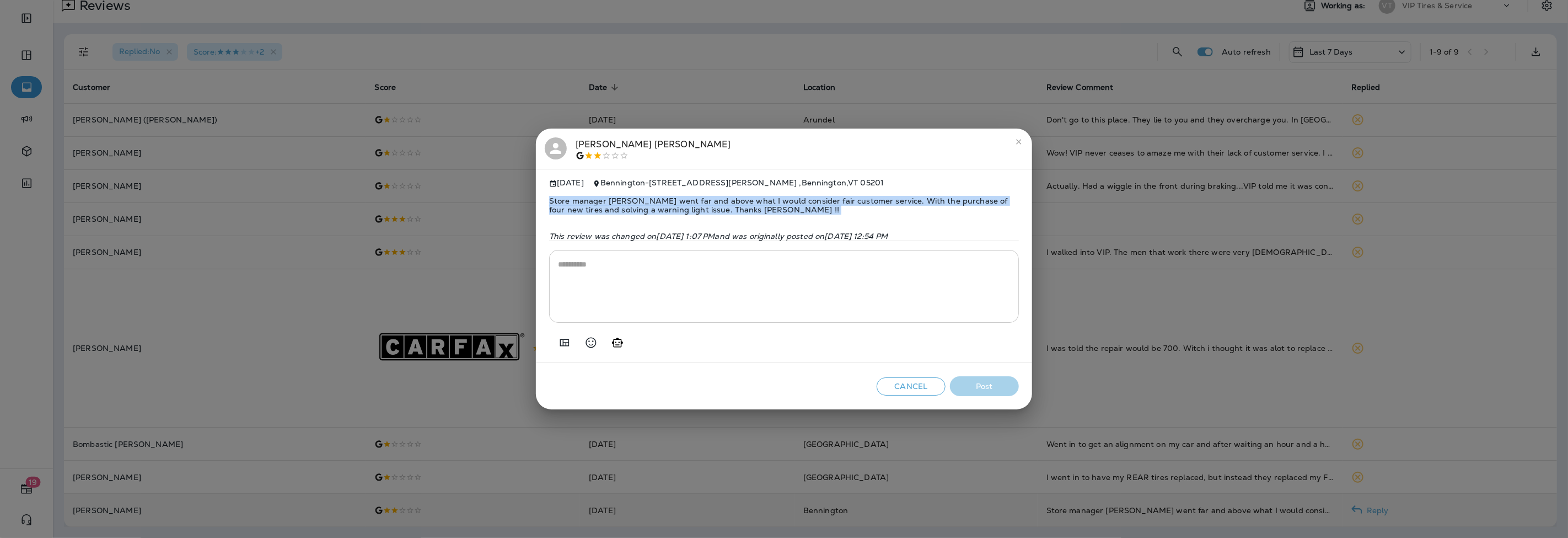
click at [604, 201] on span "Store manager [PERSON_NAME] went far and above what I would consider fair custo…" at bounding box center [784, 205] width 469 height 36
copy span "Store manager [PERSON_NAME] went far and above what I would consider fair custo…"
click at [562, 349] on icon "Add in a premade template" at bounding box center [565, 342] width 13 height 13
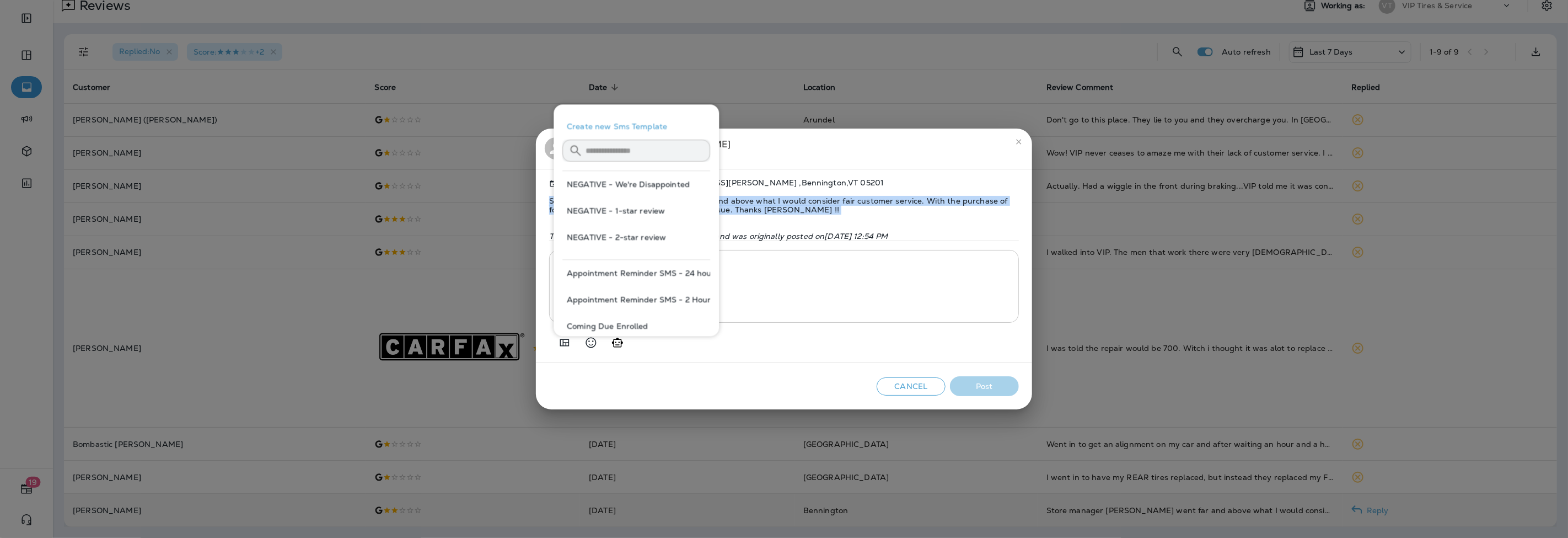
click at [632, 240] on button "NEGATIVE - 2-star review" at bounding box center [636, 237] width 148 height 26
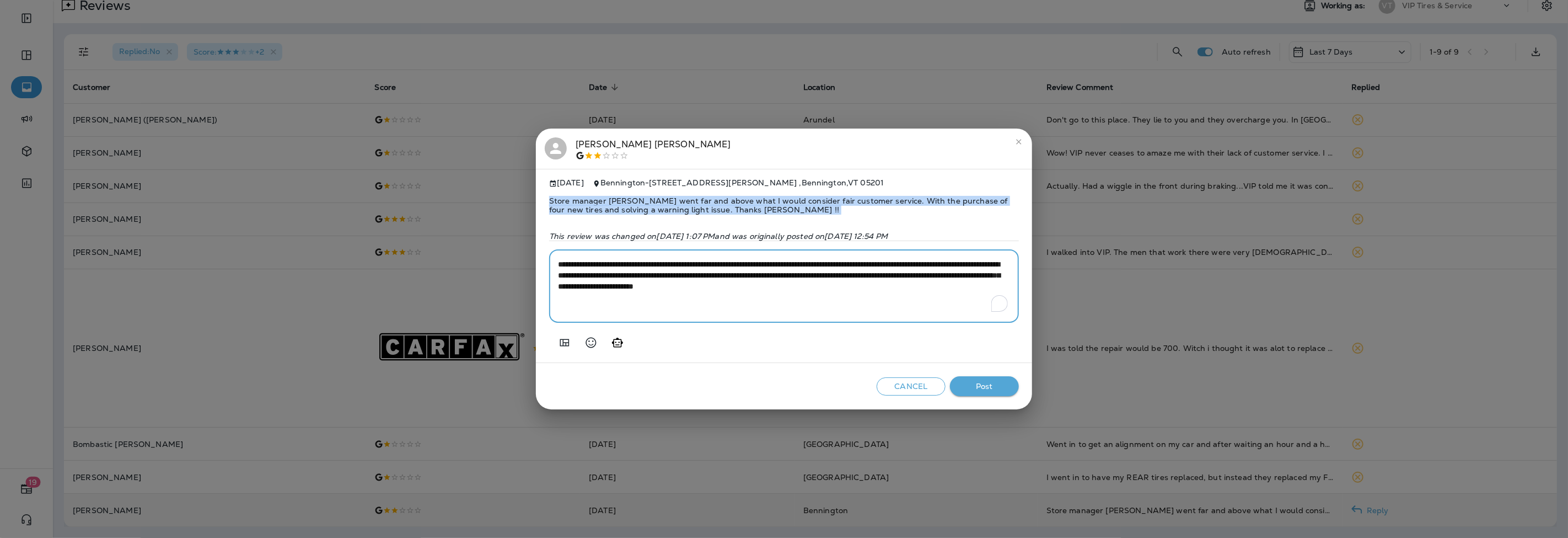
click at [587, 290] on textarea "**********" at bounding box center [784, 286] width 452 height 55
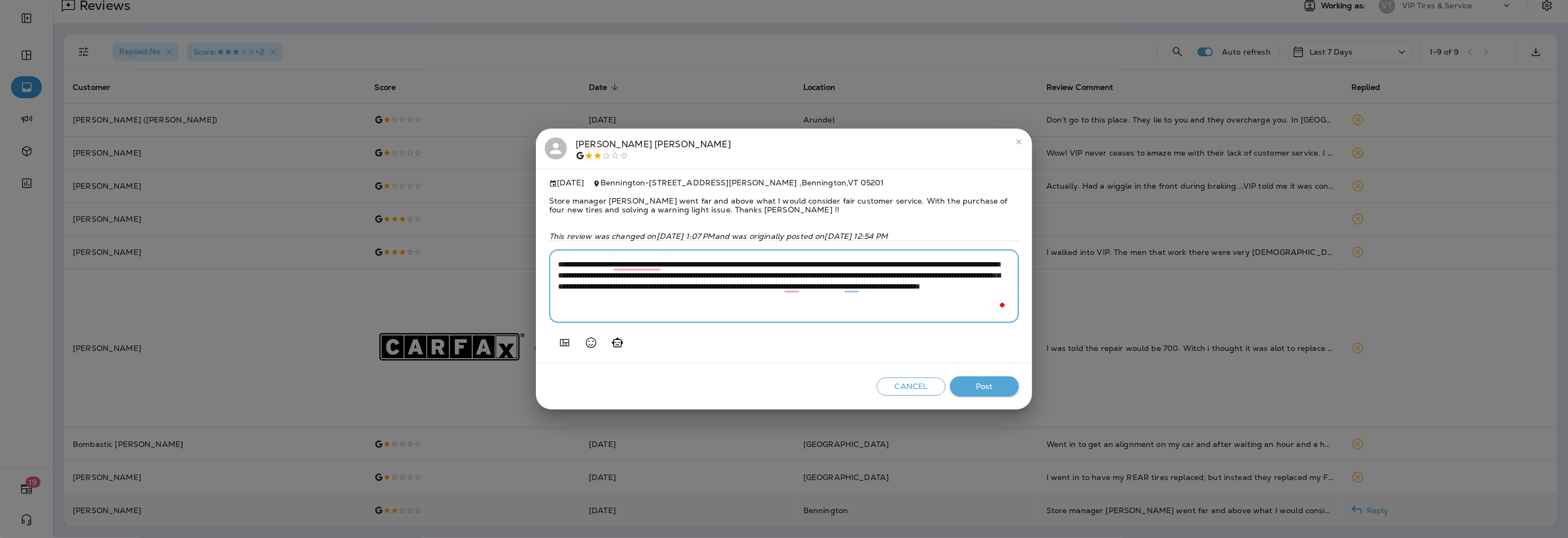
type textarea "**********"
click at [714, 196] on span "Store manager [PERSON_NAME] went far and above what I would consider fair custo…" at bounding box center [784, 205] width 469 height 36
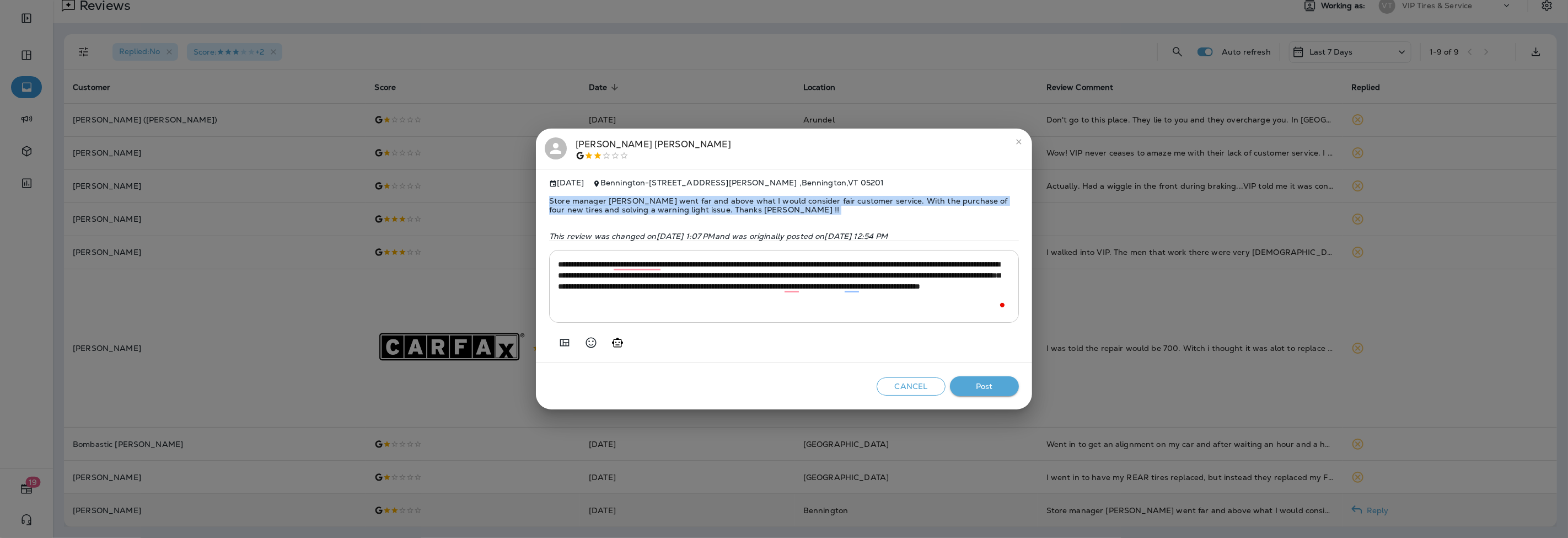
click at [714, 196] on span "Store manager [PERSON_NAME] went far and above what I would consider fair custo…" at bounding box center [784, 205] width 469 height 36
click at [1001, 388] on button "Post" at bounding box center [985, 386] width 69 height 21
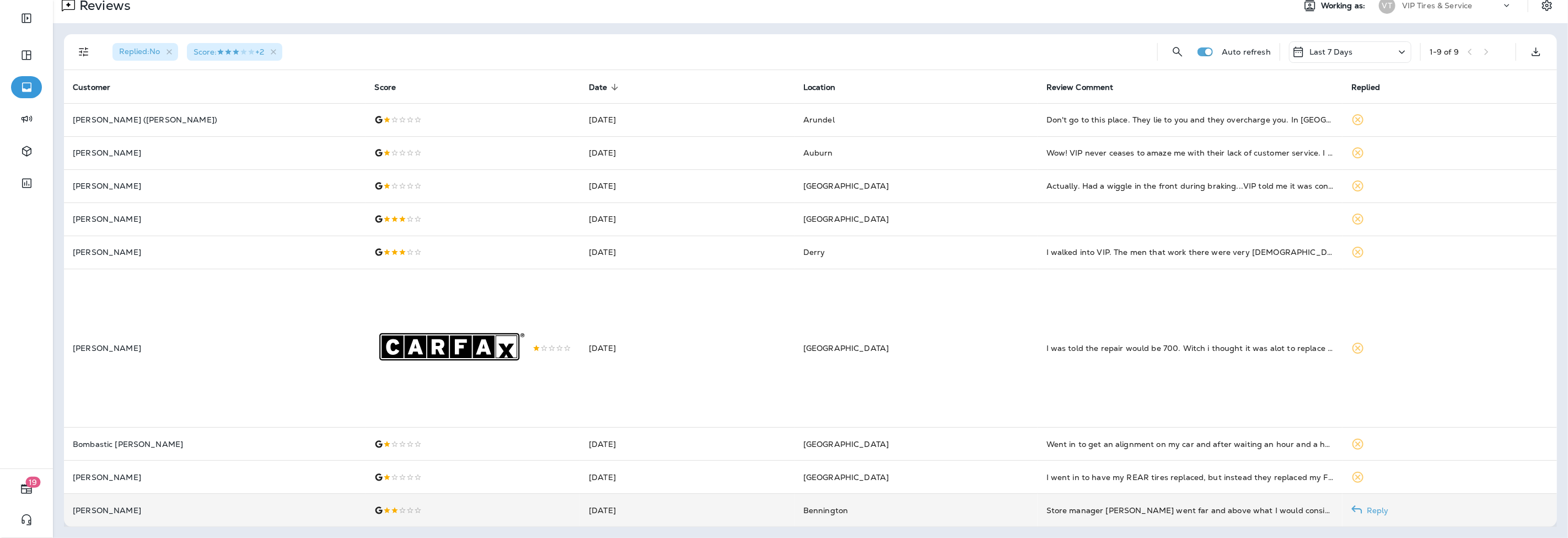
click at [108, 513] on p "[PERSON_NAME]" at bounding box center [215, 510] width 284 height 8
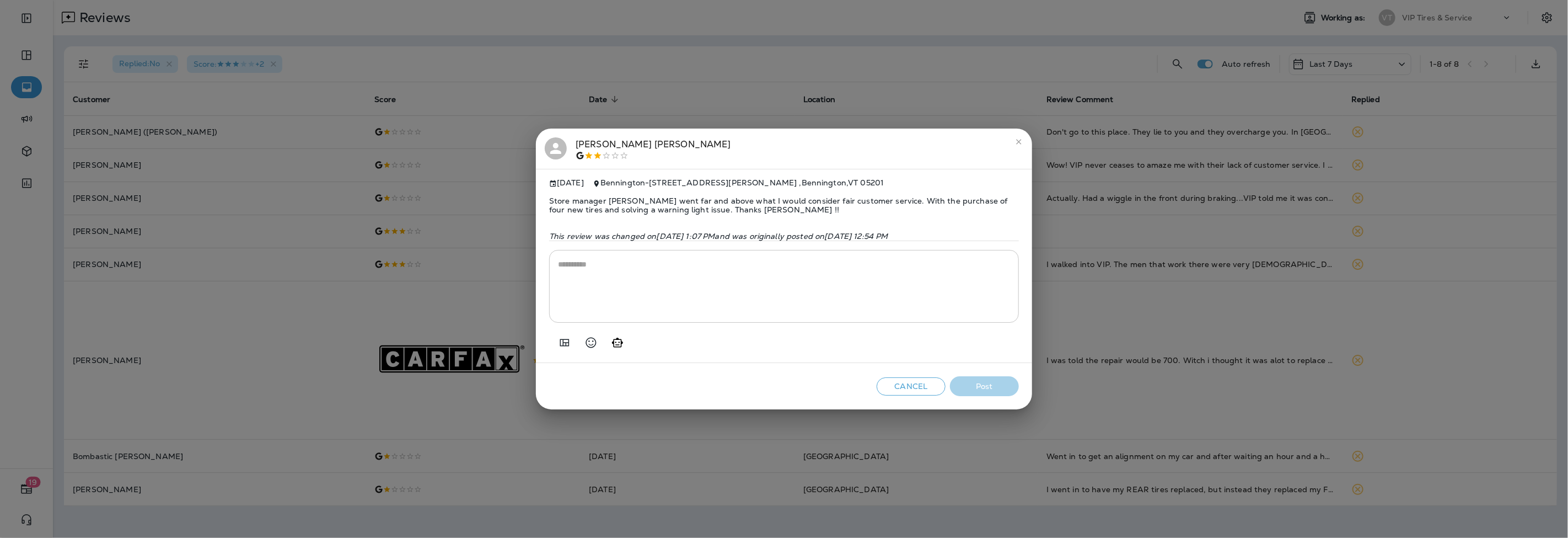
scroll to position [0, 0]
click at [1015, 140] on icon "close" at bounding box center [1018, 141] width 8 height 8
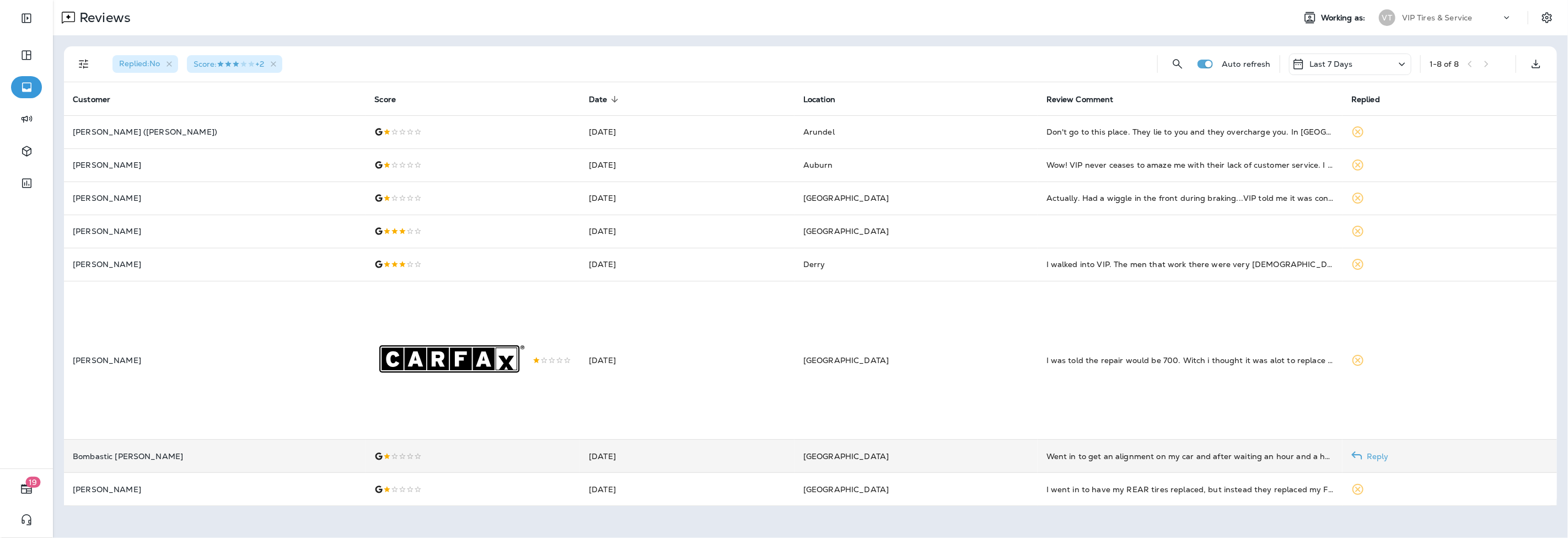
click at [208, 460] on p "Bombastic [PERSON_NAME]" at bounding box center [215, 456] width 284 height 8
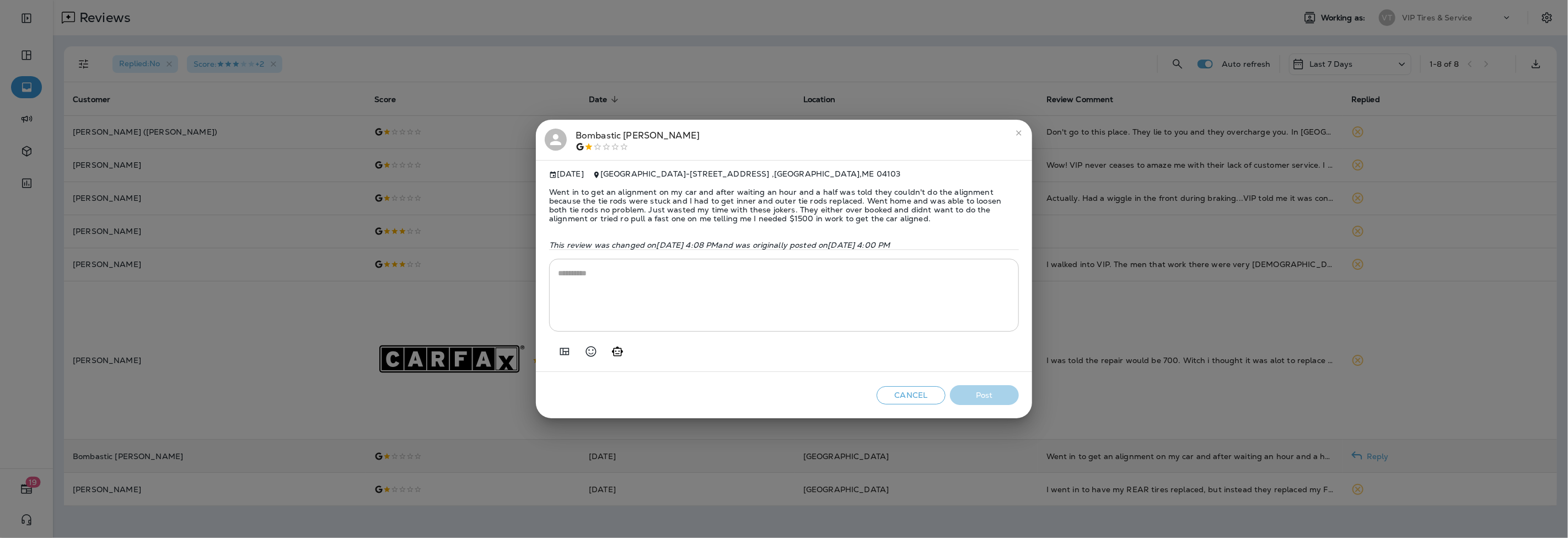
click at [476, 504] on div "Bombastic [PERSON_NAME] [DATE] [GEOGRAPHIC_DATA] - [STREET_ADDRESS] Went in to …" at bounding box center [784, 269] width 1568 height 538
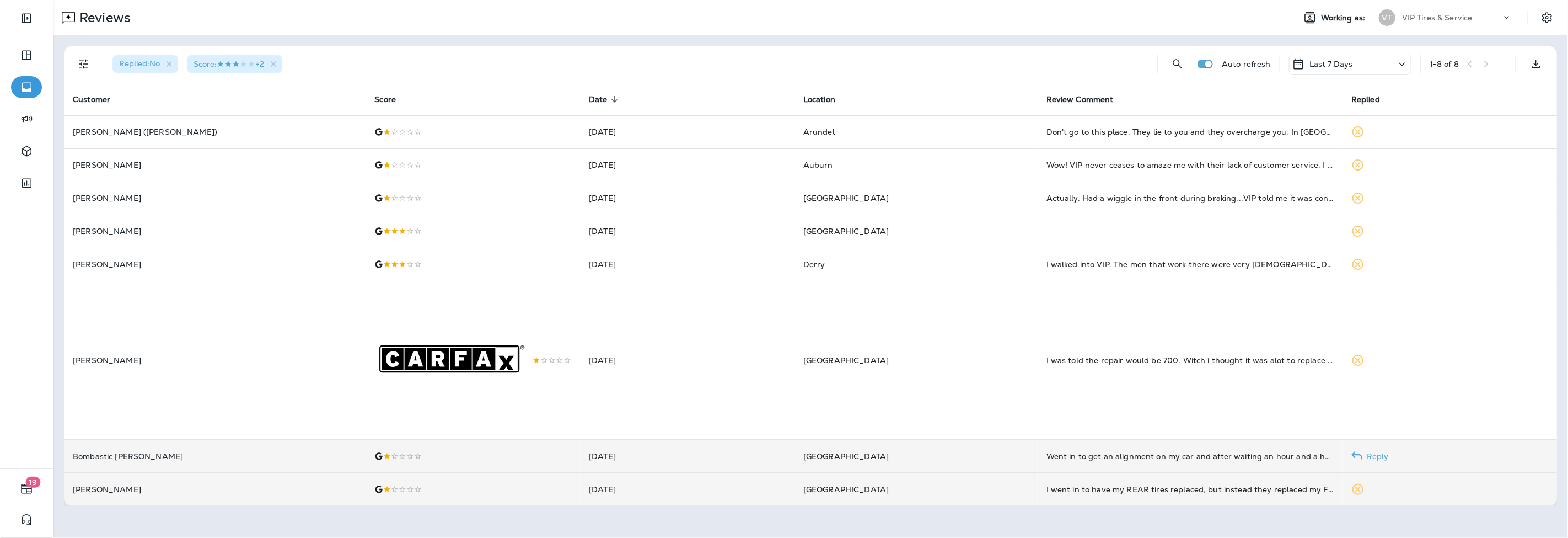
click at [250, 494] on p "[PERSON_NAME]" at bounding box center [215, 488] width 284 height 8
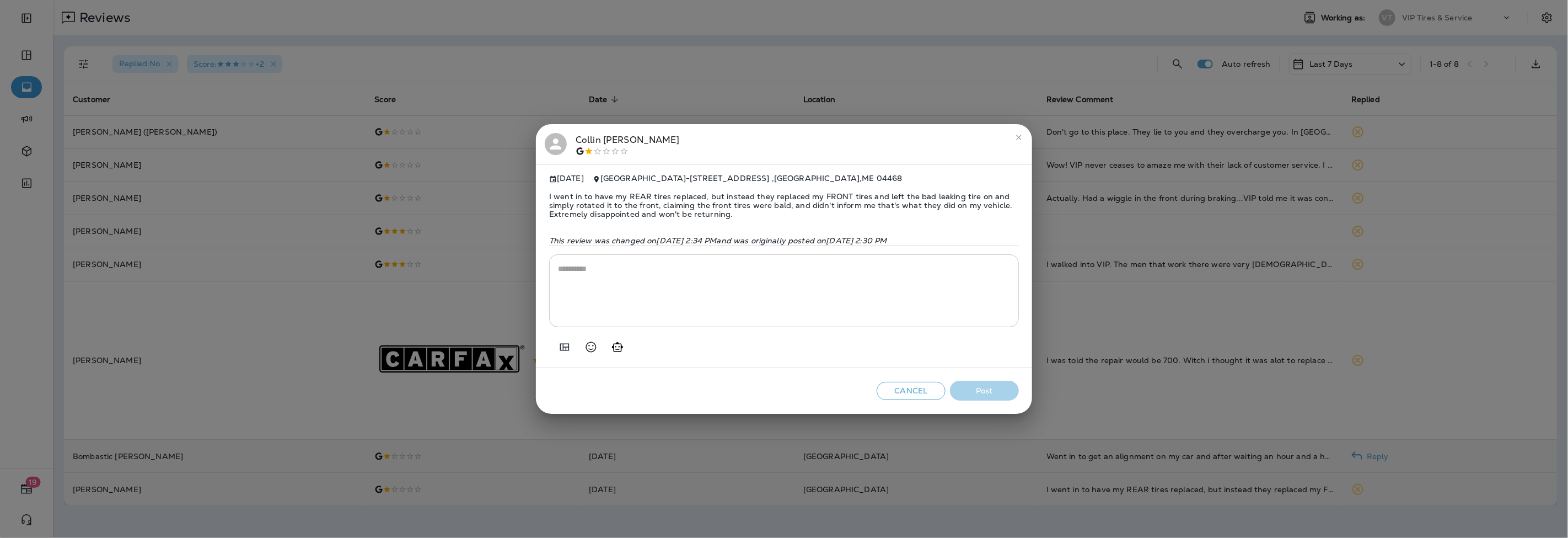
click at [738, 210] on span "I went in to have my REAR tires replaced, but instead they replaced my FRONT ti…" at bounding box center [784, 205] width 469 height 44
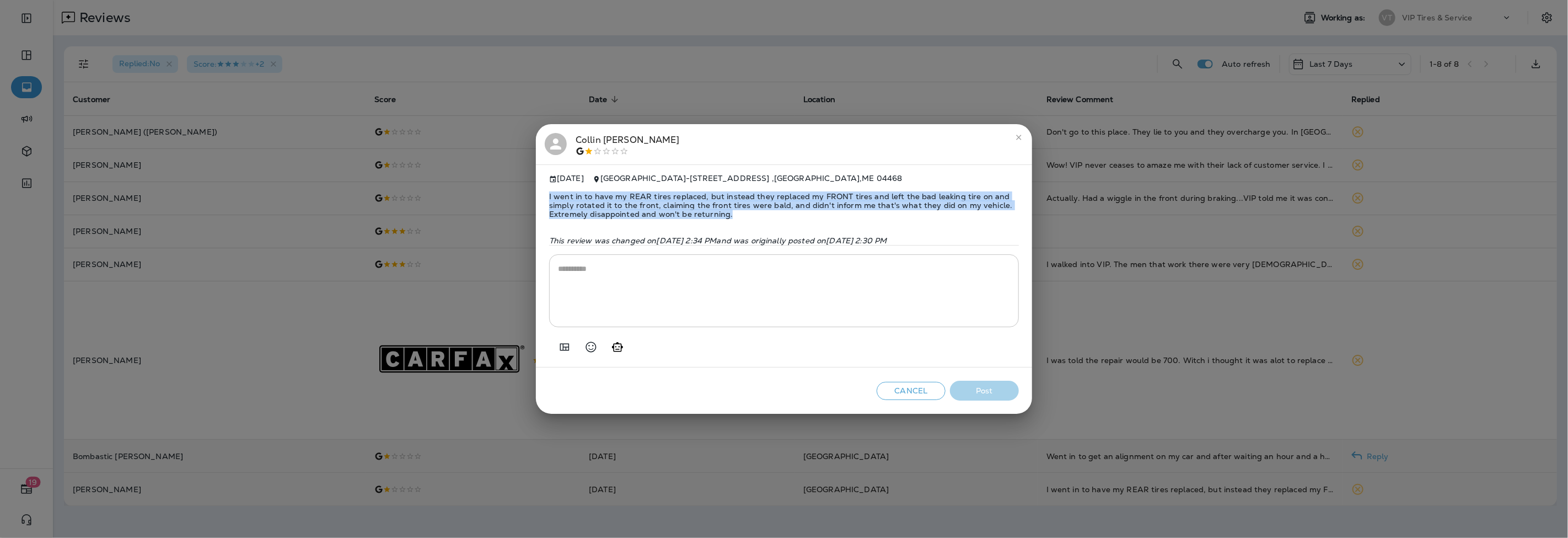
drag, startPoint x: 732, startPoint y: 211, endPoint x: 548, endPoint y: 190, distance: 185.2
click at [548, 190] on div "[DATE] Old Town - [STREET_ADDRESS] I went in to have my REAR tires replaced, bu…" at bounding box center [784, 266] width 496 height 203
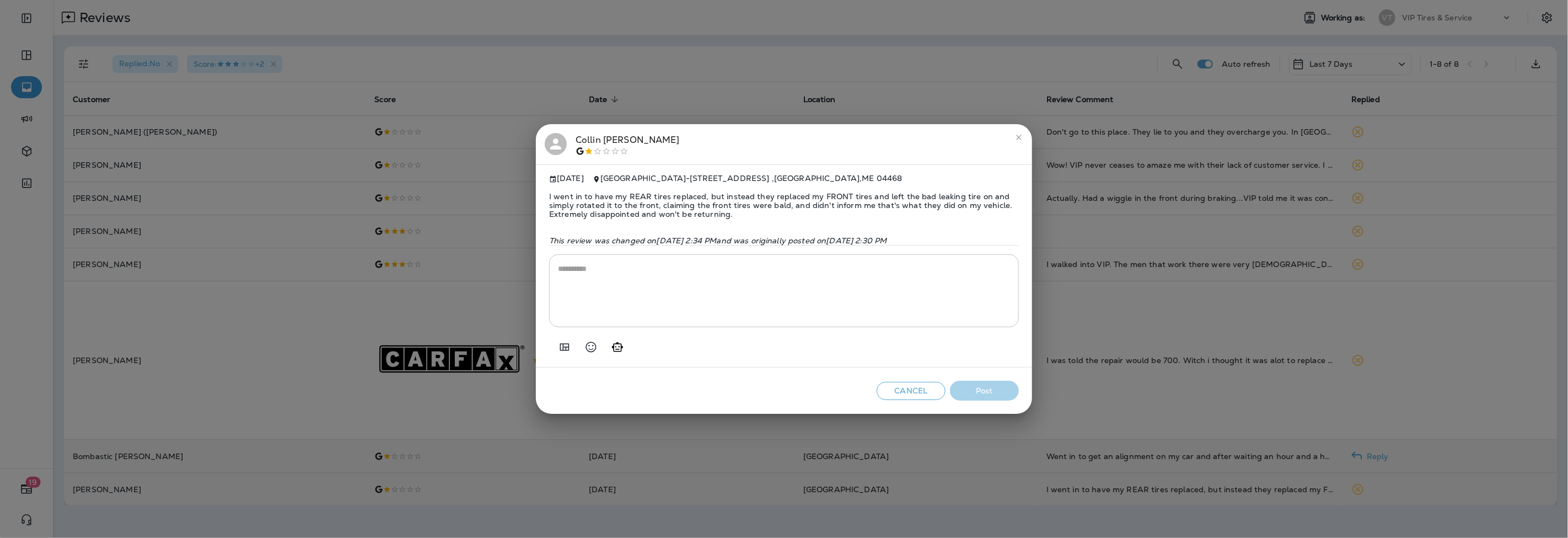
click at [619, 259] on div "* ​" at bounding box center [784, 291] width 469 height 73
click at [632, 278] on textarea "To enrich screen reader interactions, please activate Accessibility in Grammarl…" at bounding box center [784, 290] width 452 height 55
paste textarea "**********"
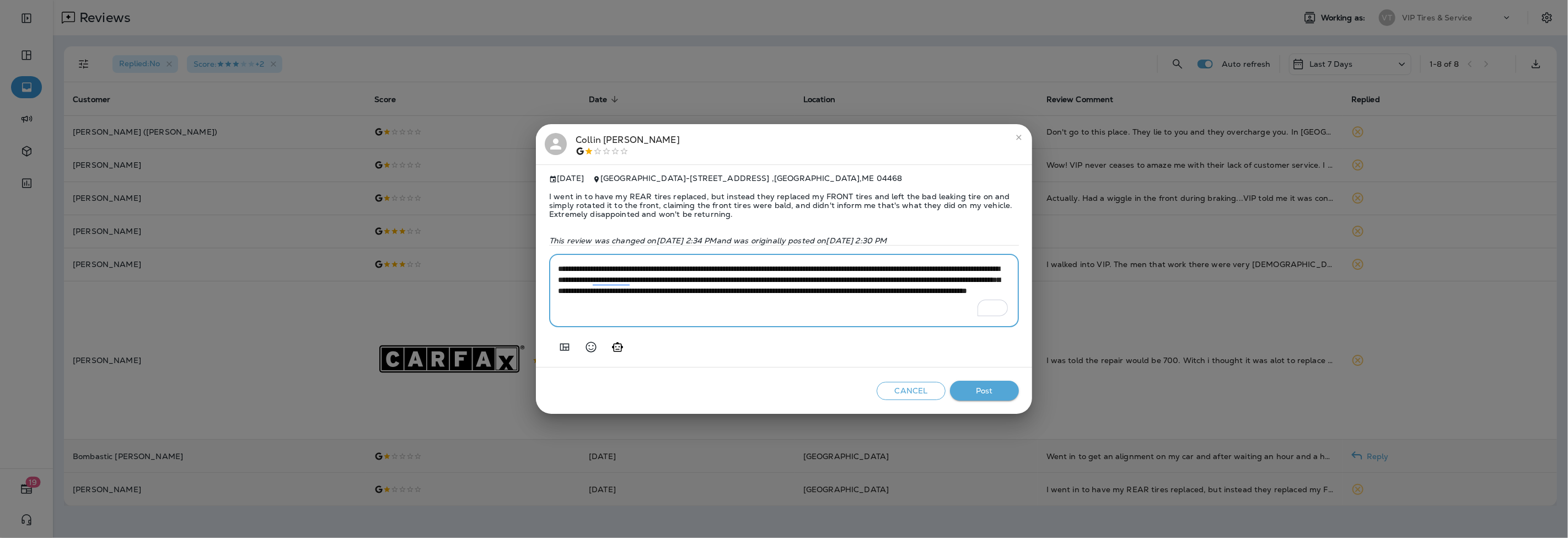
type textarea "**********"
click at [666, 198] on span "I went in to have my REAR tires replaced, but instead they replaced my FRONT ti…" at bounding box center [784, 205] width 469 height 44
click at [669, 199] on span "I went in to have my REAR tires replaced, but instead they replaced my FRONT ti…" at bounding box center [784, 205] width 469 height 44
drag, startPoint x: 669, startPoint y: 199, endPoint x: 676, endPoint y: 199, distance: 7.0
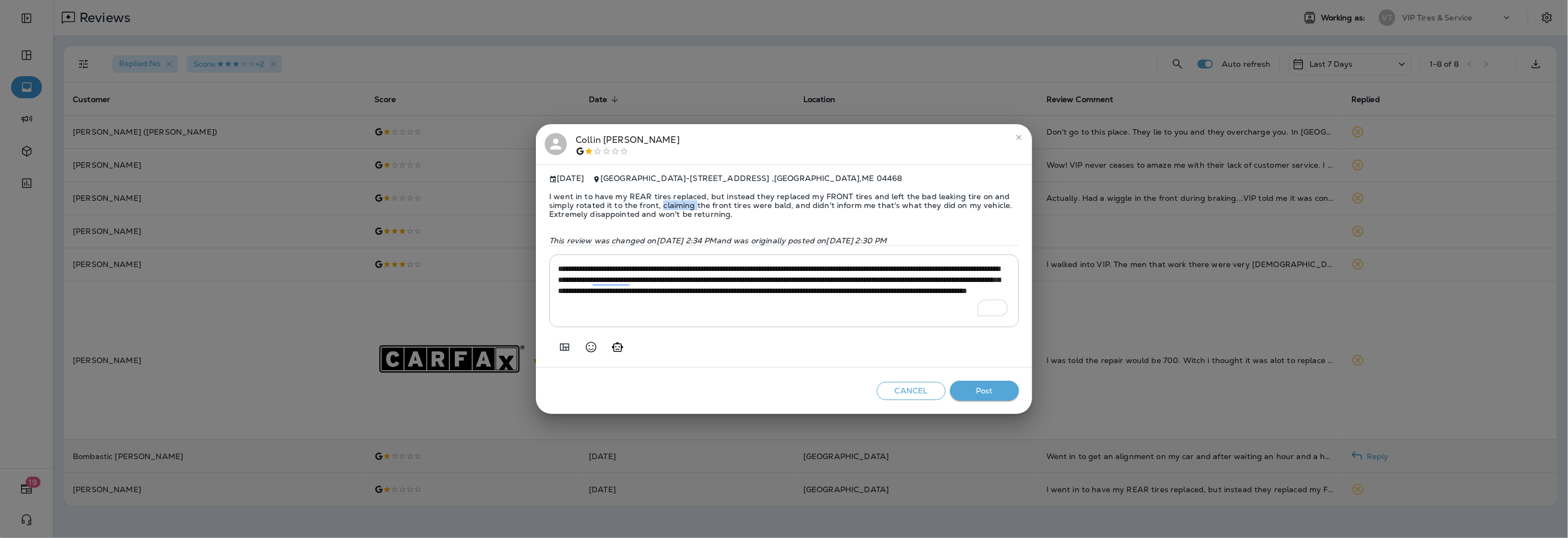
click at [676, 199] on span "I went in to have my REAR tires replaced, but instead they replaced my FRONT ti…" at bounding box center [784, 205] width 469 height 44
click at [659, 195] on span "I went in to have my REAR tires replaced, but instead they replaced my FRONT ti…" at bounding box center [784, 205] width 469 height 44
click at [660, 195] on span "I went in to have my REAR tires replaced, but instead they replaced my FRONT ti…" at bounding box center [784, 205] width 469 height 44
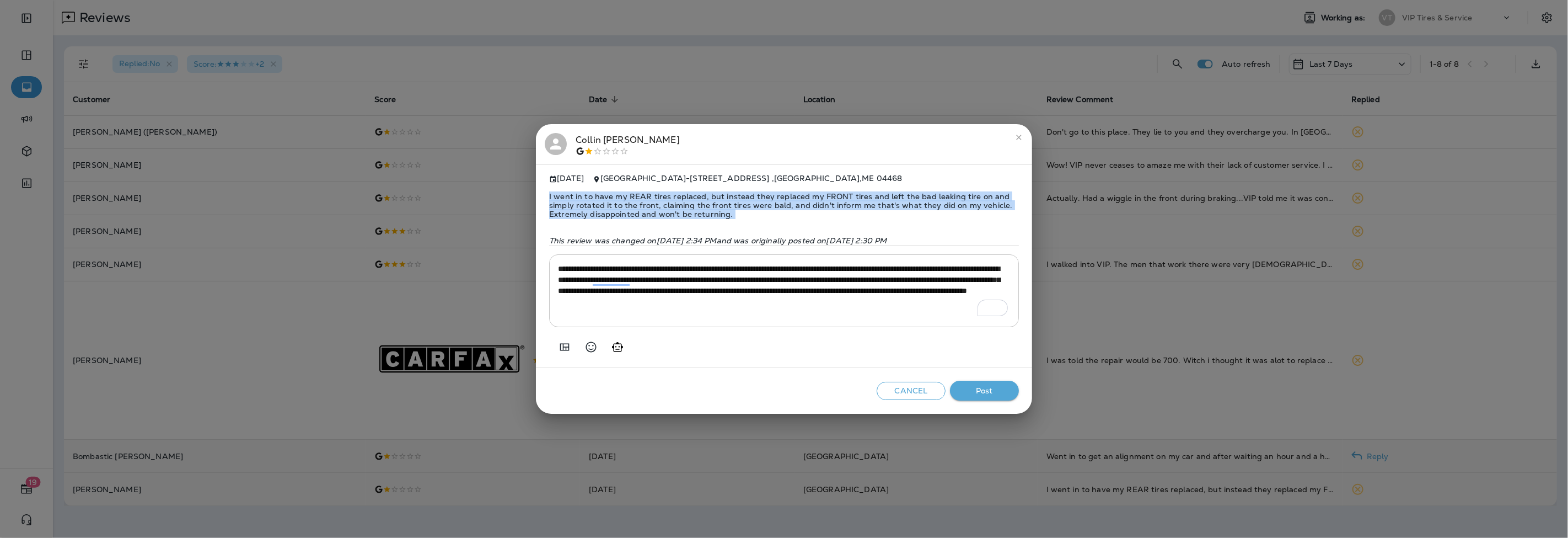
click at [660, 195] on span "I went in to have my REAR tires replaced, but instead they replaced my FRONT ti…" at bounding box center [784, 205] width 469 height 44
click at [986, 389] on button "Post" at bounding box center [985, 391] width 69 height 21
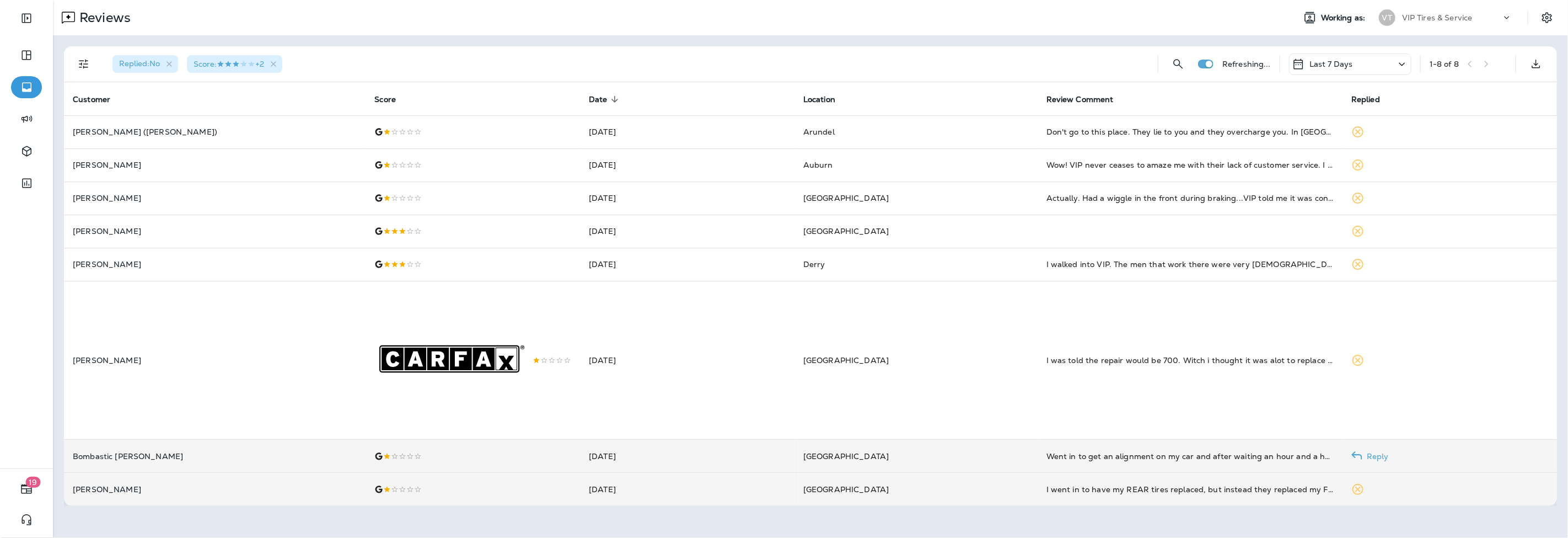
click at [374, 460] on div at bounding box center [472, 456] width 196 height 8
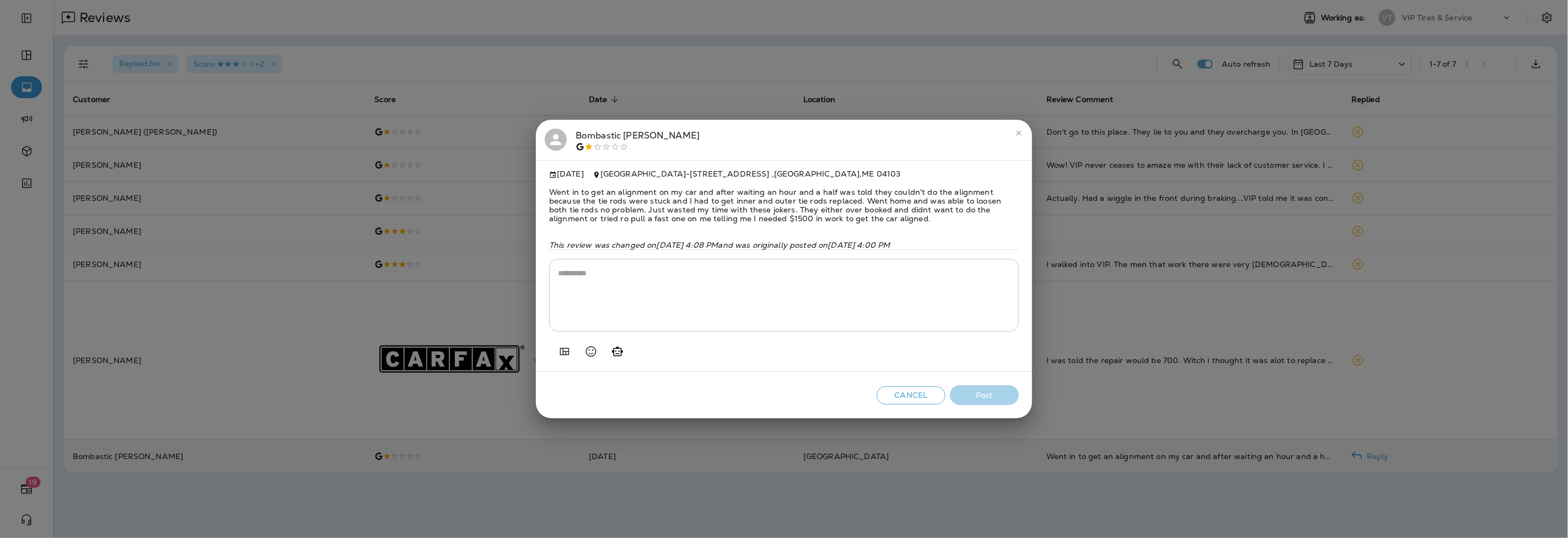
click at [626, 201] on span "Went in to get an alignment on my car and after waiting an hour and a half was …" at bounding box center [784, 205] width 469 height 53
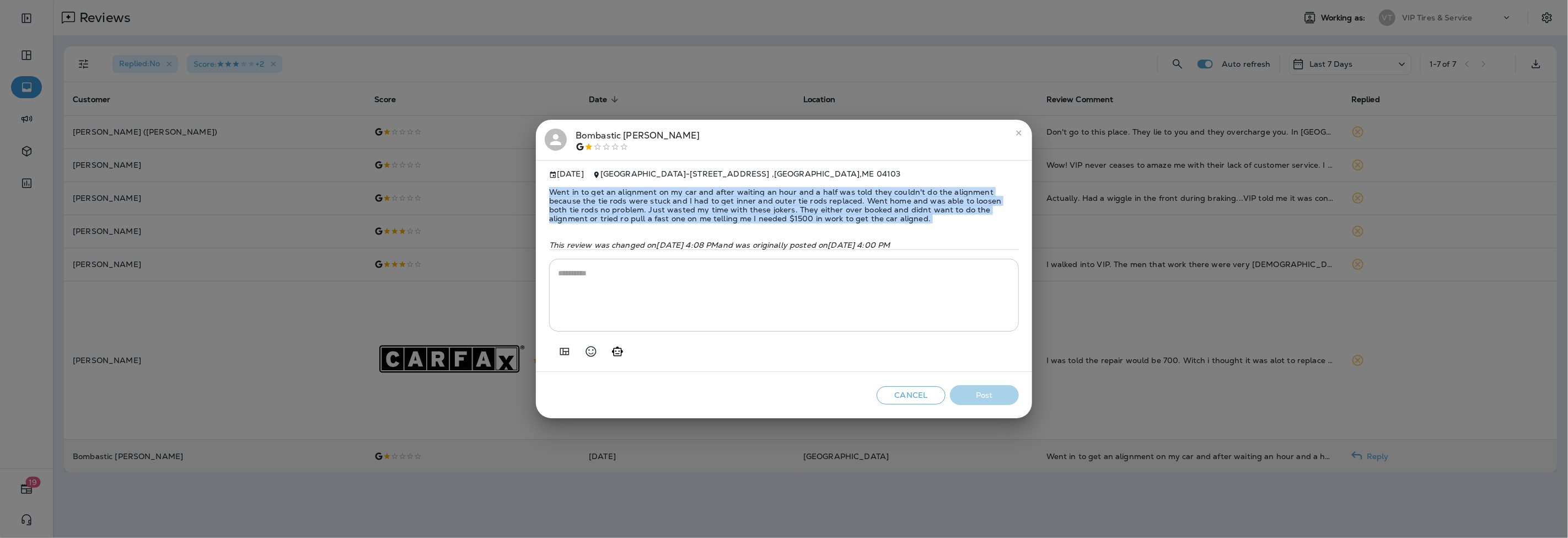
click at [626, 201] on span "Went in to get an alignment on my car and after waiting an hour and a half was …" at bounding box center [784, 205] width 469 height 53
click at [563, 362] on button "Add in a premade template" at bounding box center [565, 352] width 22 height 22
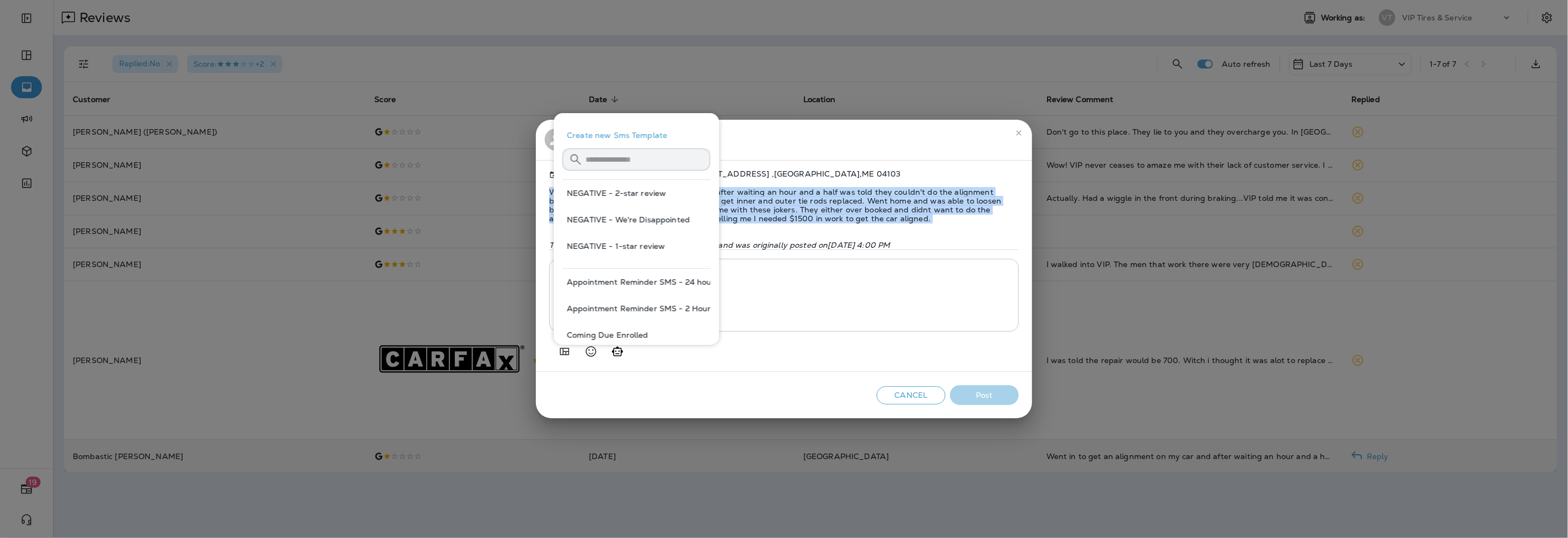
click at [640, 244] on button "NEGATIVE - 1-star review" at bounding box center [636, 246] width 148 height 26
type textarea "**********"
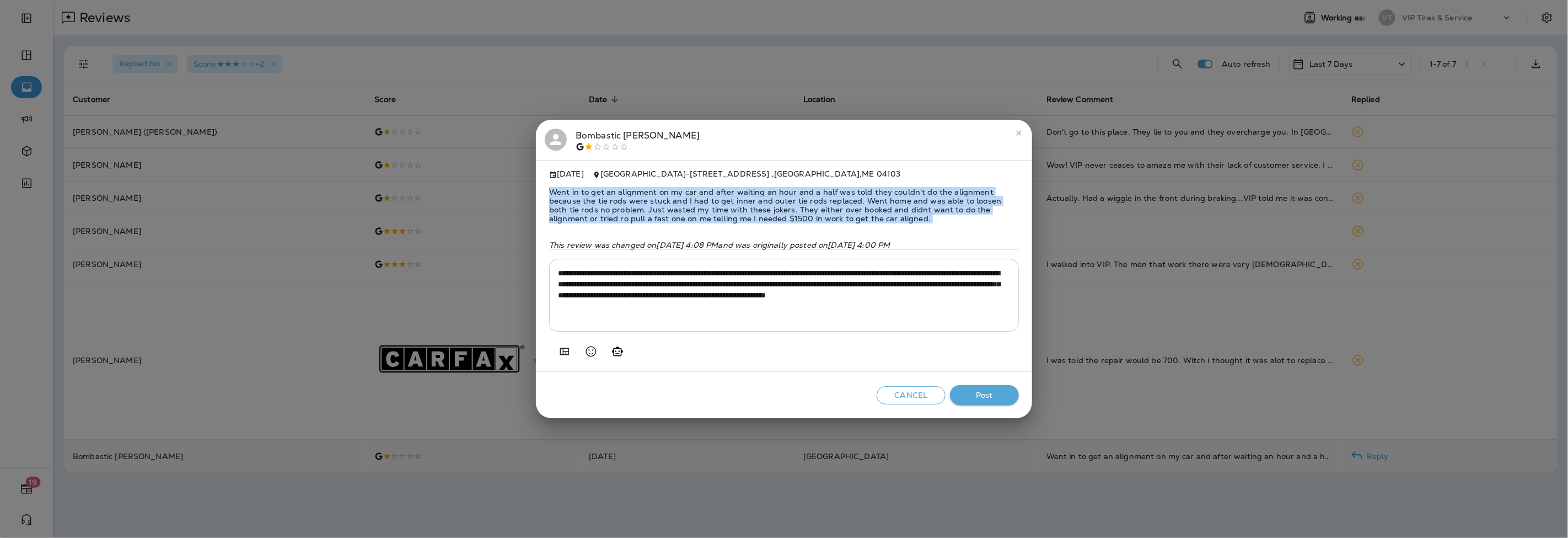
click at [1003, 389] on button "Post" at bounding box center [985, 396] width 69 height 21
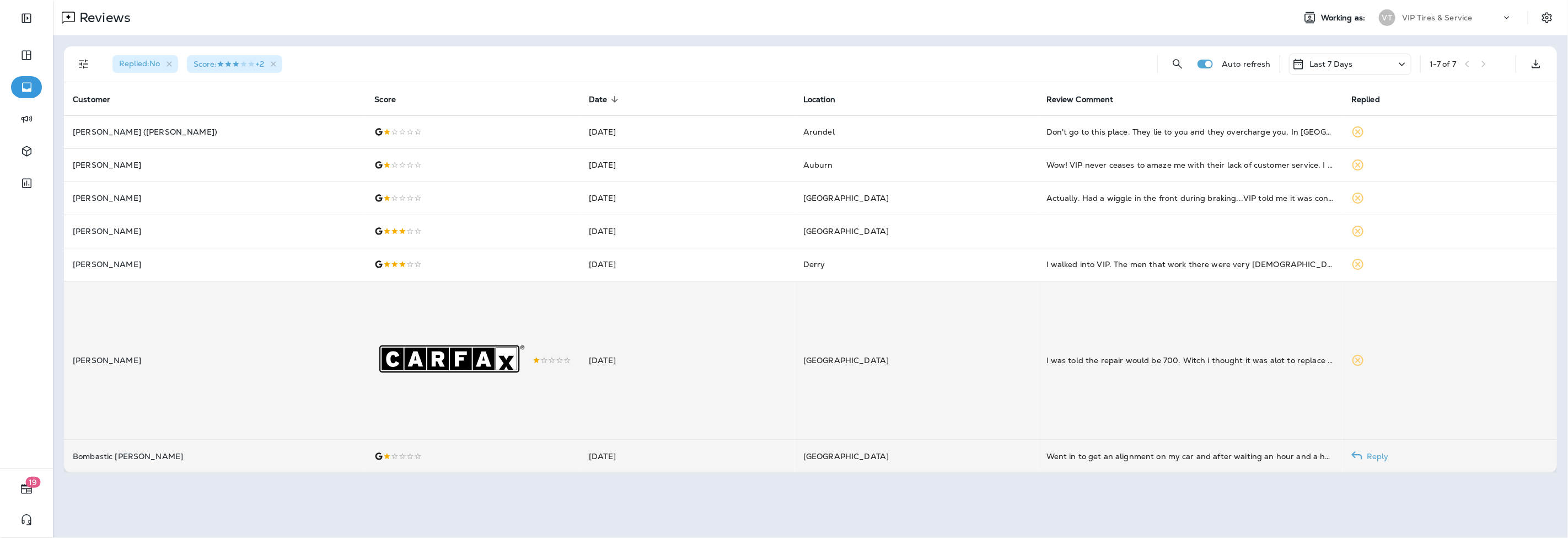
click at [374, 381] on icon ".st0{fill-rule:evenodd;clip-rule:evenodd;fill:#FFFFFF;} .st1{fill-rule:evenodd;…" at bounding box center [453, 360] width 158 height 158
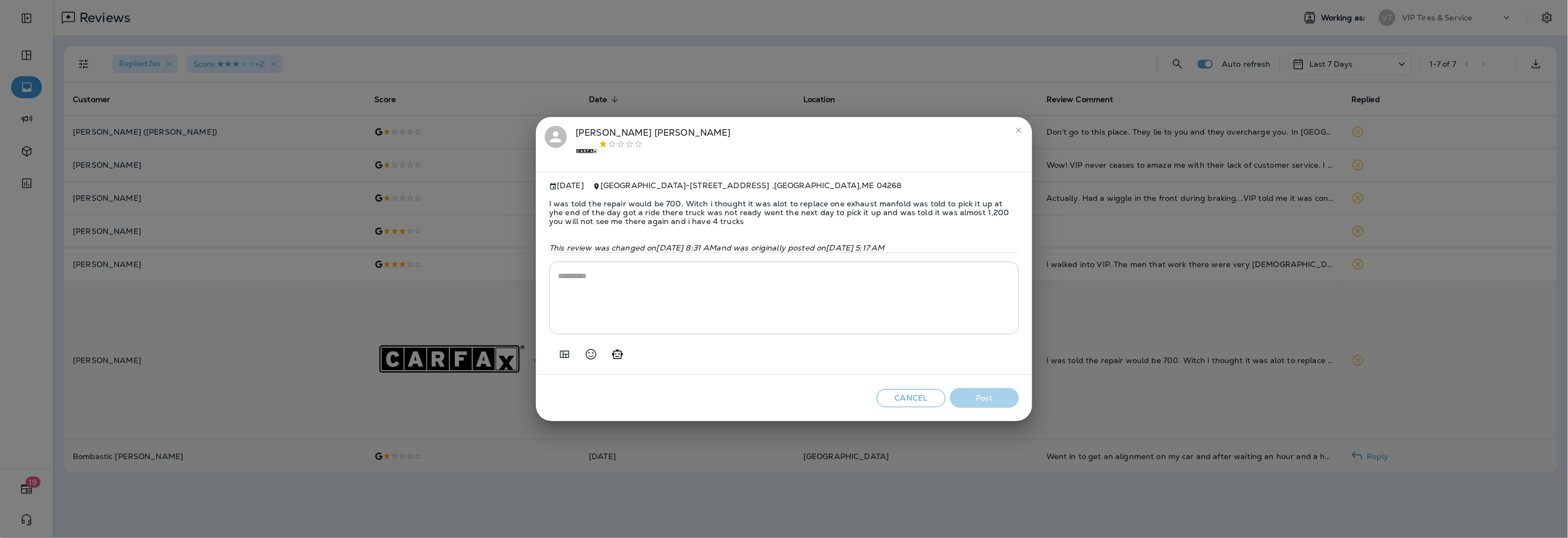
click at [621, 211] on span "I was told the repair would be 700. Witch i thought it was alot to replace one …" at bounding box center [784, 211] width 469 height 44
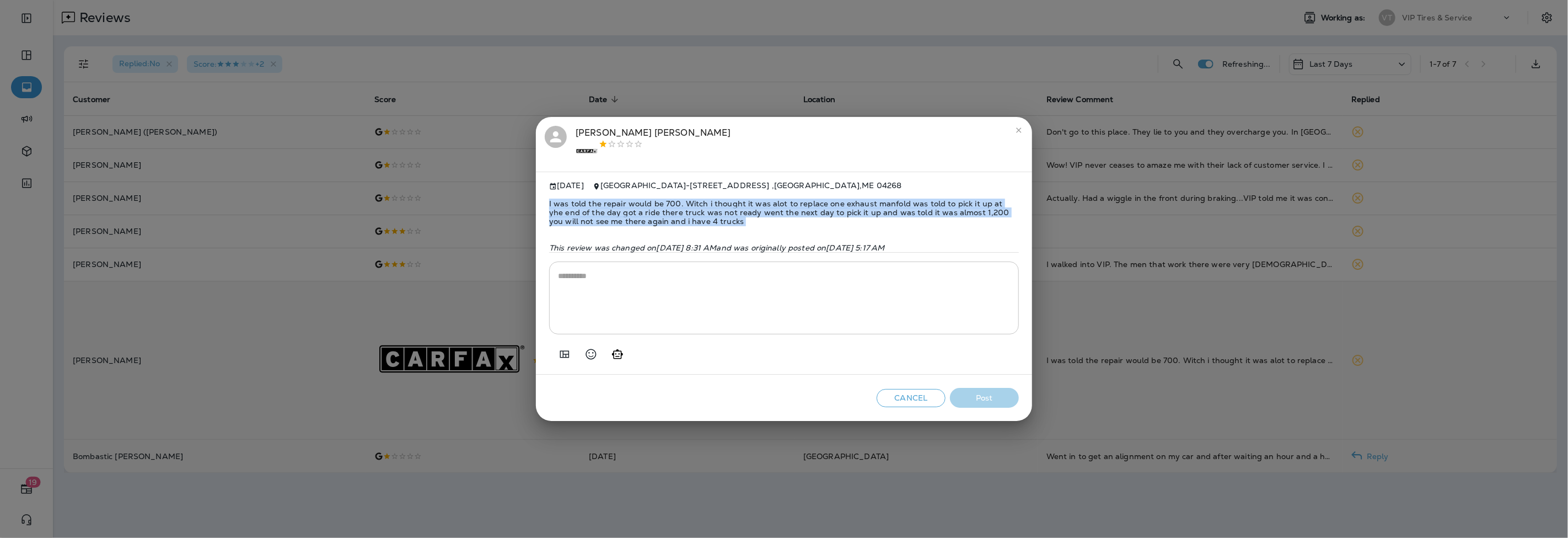
click at [621, 211] on span "I was told the repair would be 700. Witch i thought it was alot to replace one …" at bounding box center [784, 211] width 469 height 44
click at [563, 357] on icon "Add in a premade template" at bounding box center [565, 354] width 9 height 7
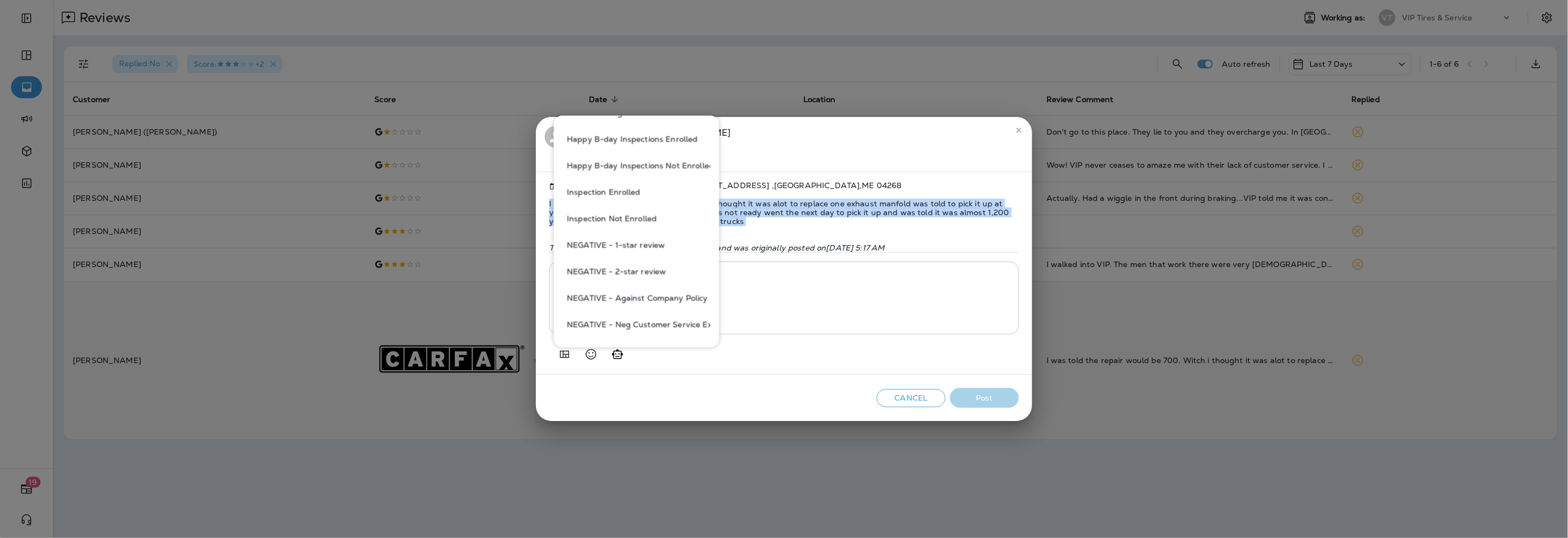
scroll to position [368, 0]
click at [626, 210] on button "NEGATIVE - 1-star review" at bounding box center [636, 208] width 148 height 26
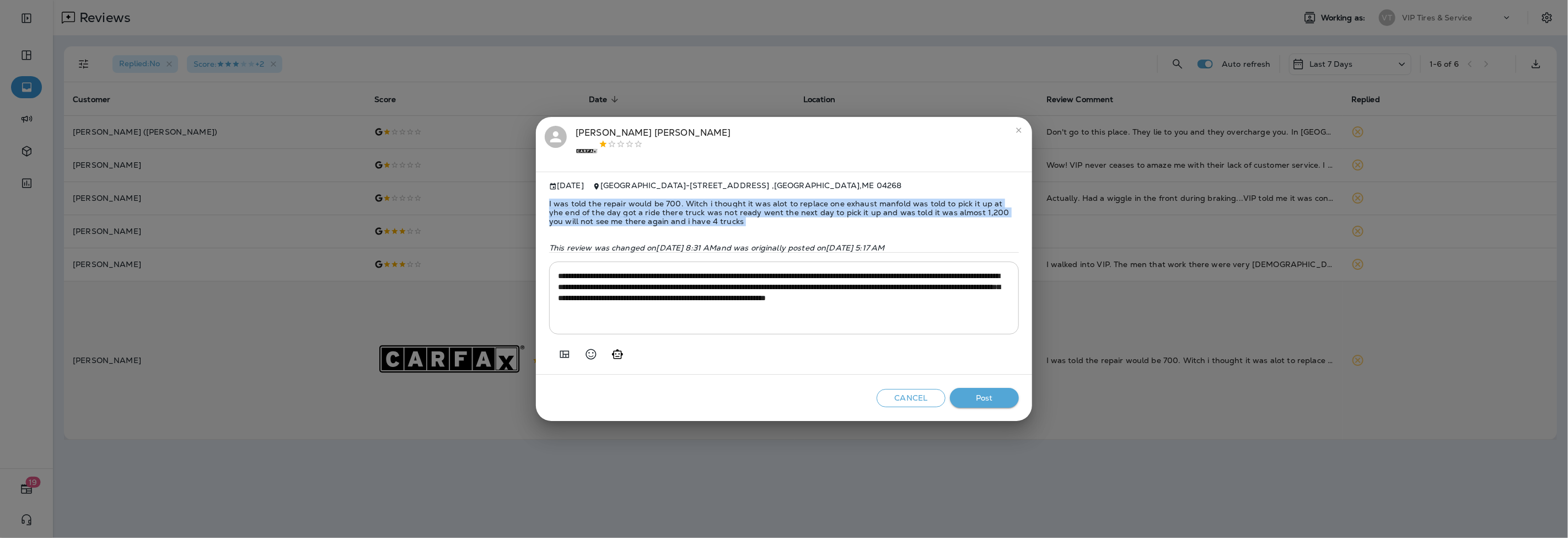
click at [629, 299] on textarea "**********" at bounding box center [784, 298] width 452 height 55
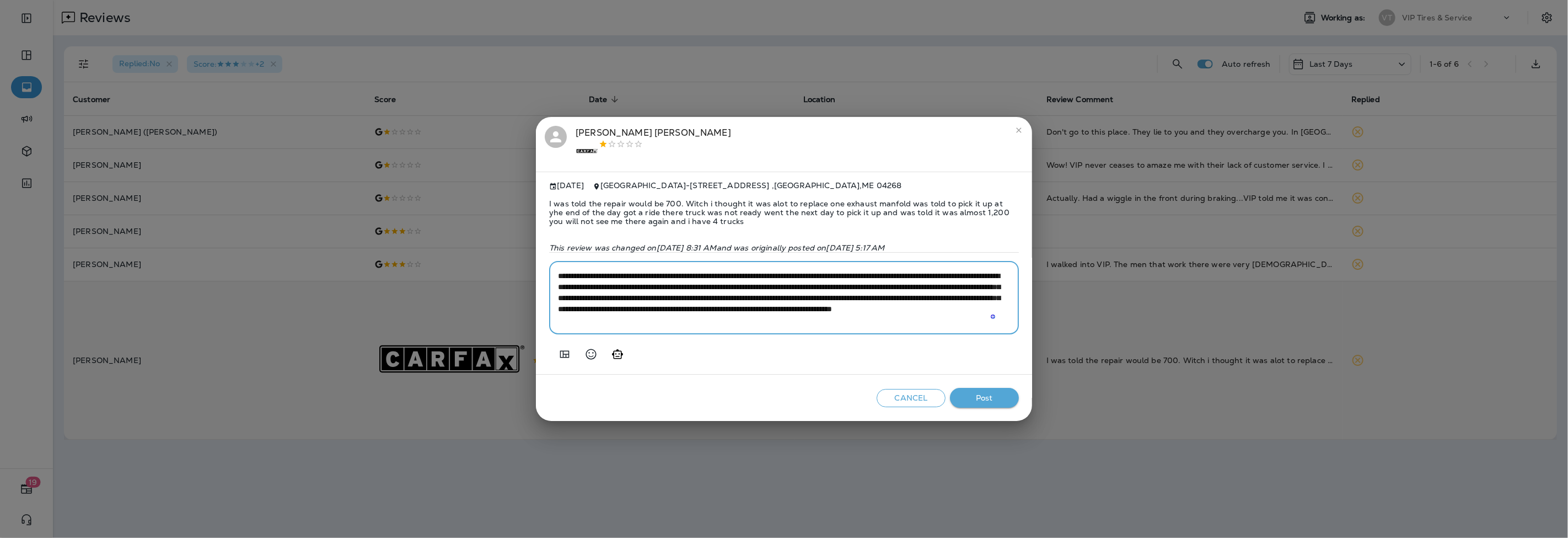
type textarea "**********"
click at [628, 206] on span "I was told the repair would be 700. Witch i thought it was alot to replace one …" at bounding box center [784, 211] width 469 height 44
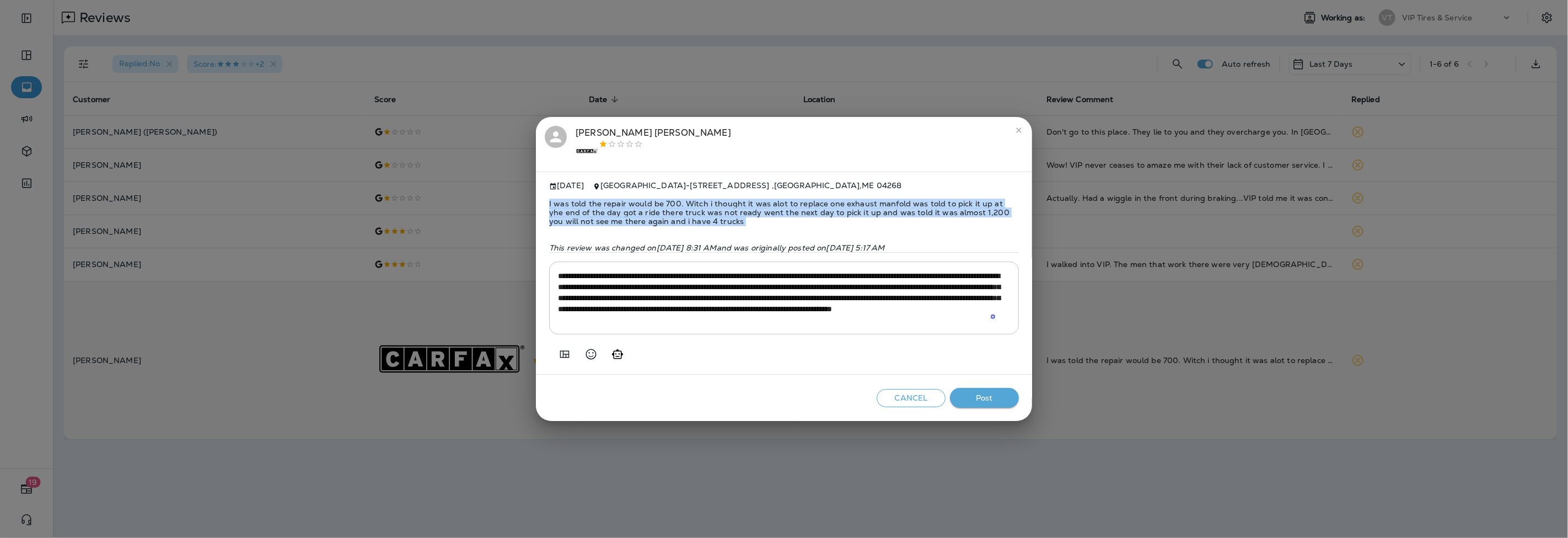
click at [628, 206] on span "I was told the repair would be 700. Witch i thought it was alot to replace one …" at bounding box center [784, 211] width 469 height 44
click at [991, 396] on button "Post" at bounding box center [985, 398] width 69 height 21
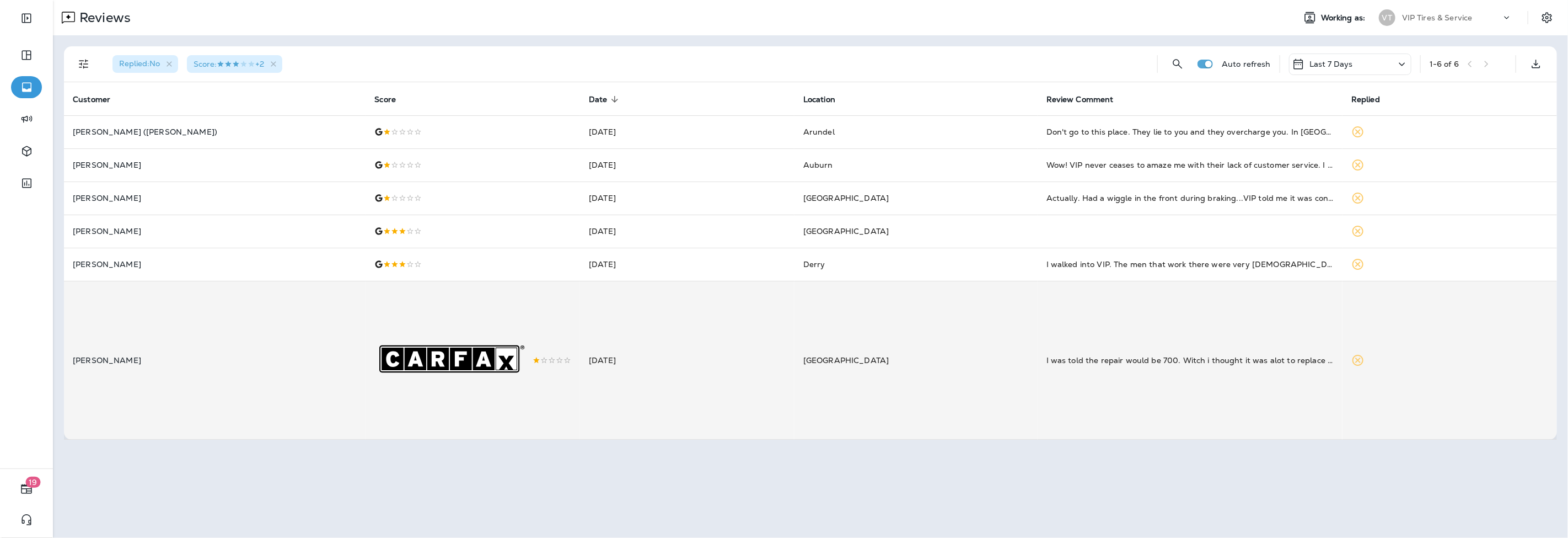
click at [399, 353] on icon at bounding box center [450, 358] width 140 height 27
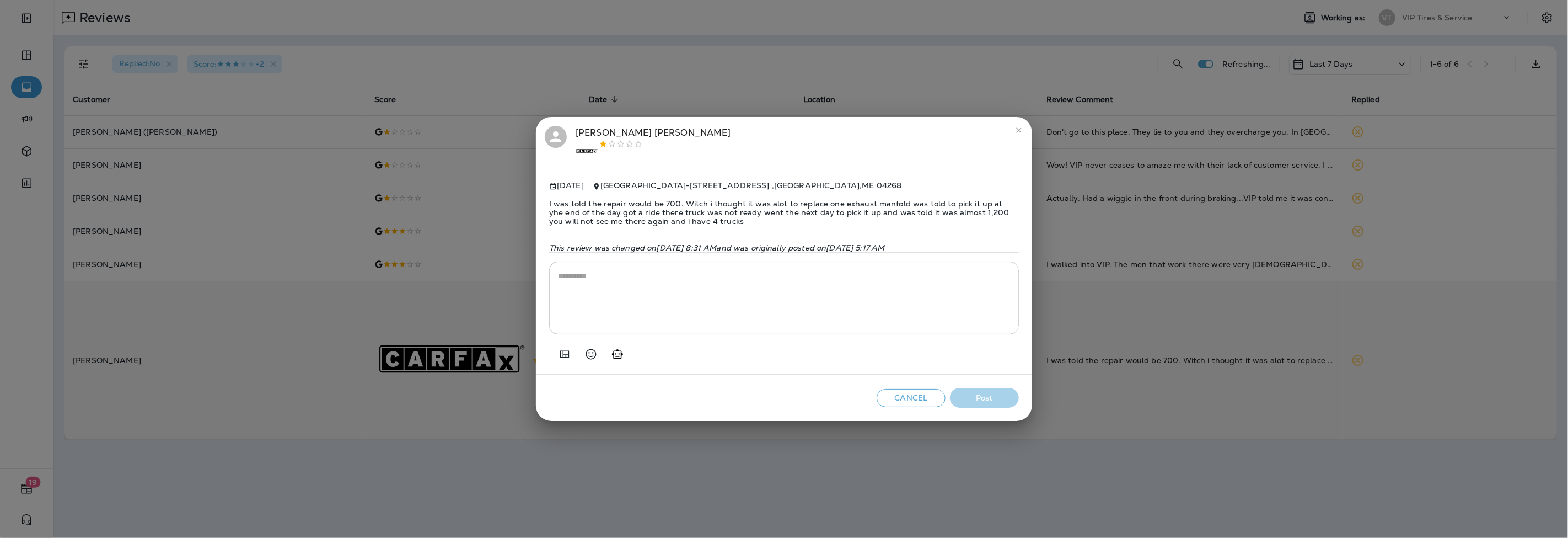
click at [605, 131] on div "[PERSON_NAME] .st0{fill-rule:evenodd;clip-rule:evenodd;fill:#FFFFFF;} .st1{fill…" at bounding box center [654, 144] width 155 height 37
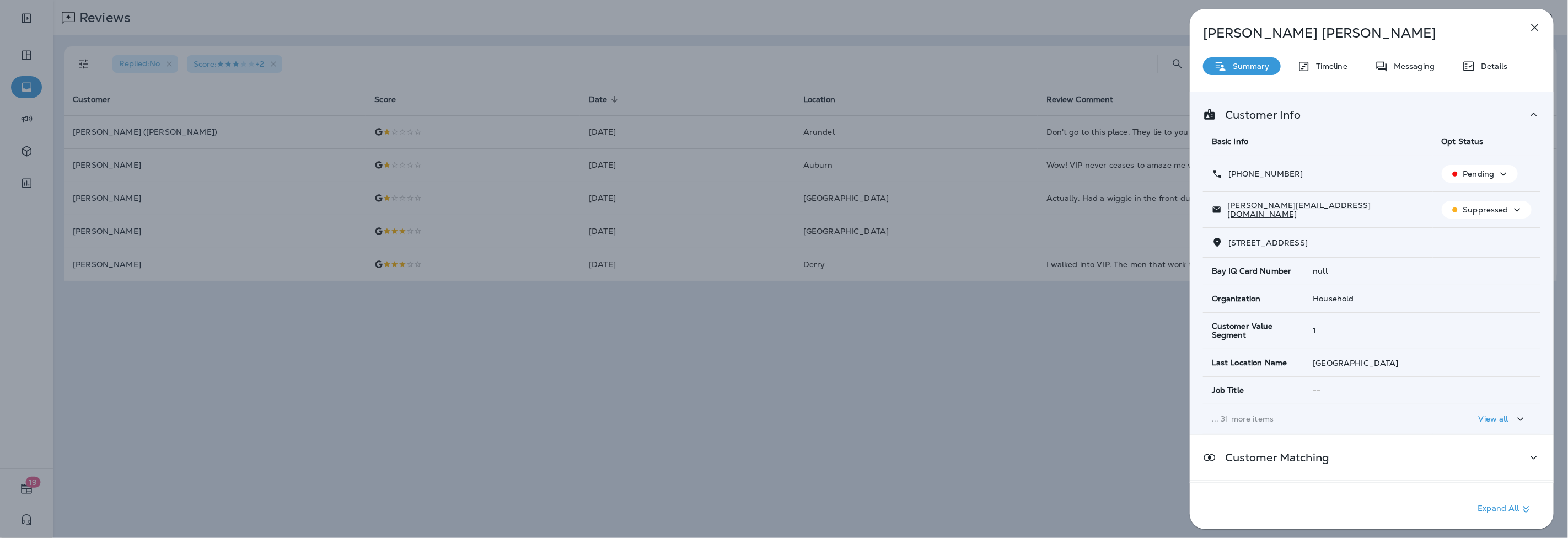
drag, startPoint x: 1301, startPoint y: 168, endPoint x: 1238, endPoint y: 173, distance: 63.2
click at [1238, 173] on div "[PHONE_NUMBER]" at bounding box center [1317, 174] width 212 height 11
drag, startPoint x: 1340, startPoint y: 208, endPoint x: 1228, endPoint y: 211, distance: 112.0
click at [1228, 211] on div "[PERSON_NAME][EMAIL_ADDRESS][DOMAIN_NAME]" at bounding box center [1317, 210] width 212 height 18
click at [1537, 25] on icon "button" at bounding box center [1534, 27] width 13 height 13
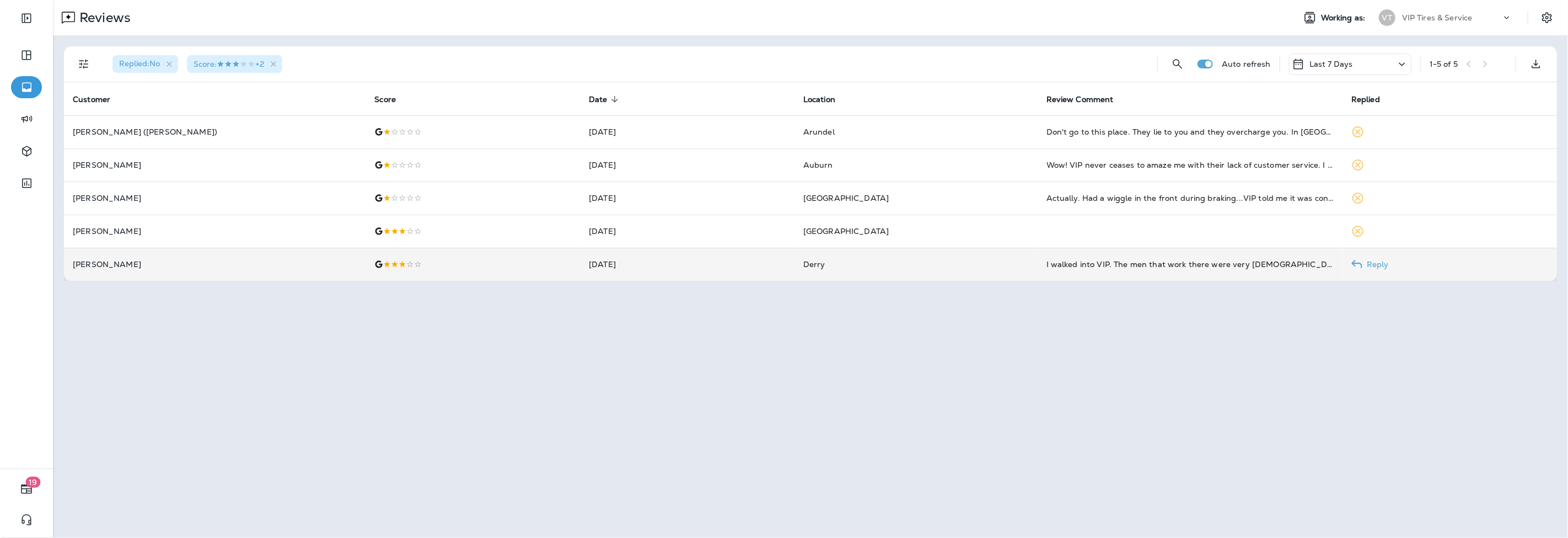
click at [247, 277] on td "[PERSON_NAME]" at bounding box center [214, 264] width 302 height 33
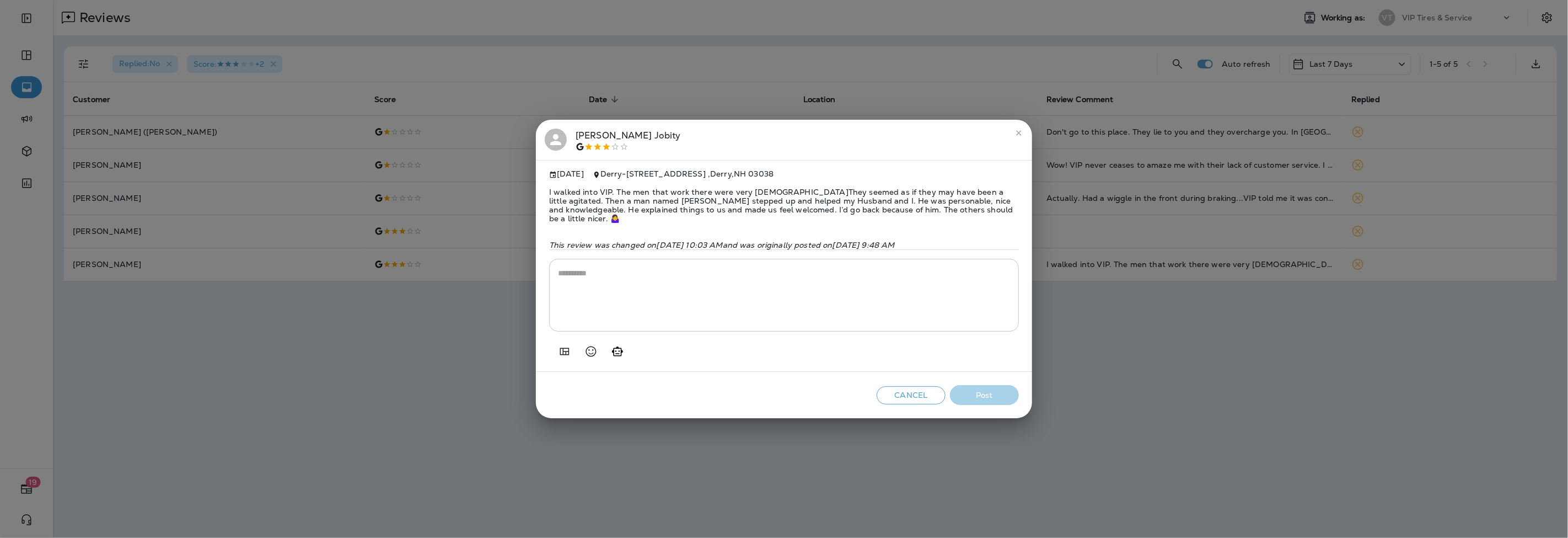
click at [567, 347] on icon "Add in a premade template" at bounding box center [565, 351] width 13 height 13
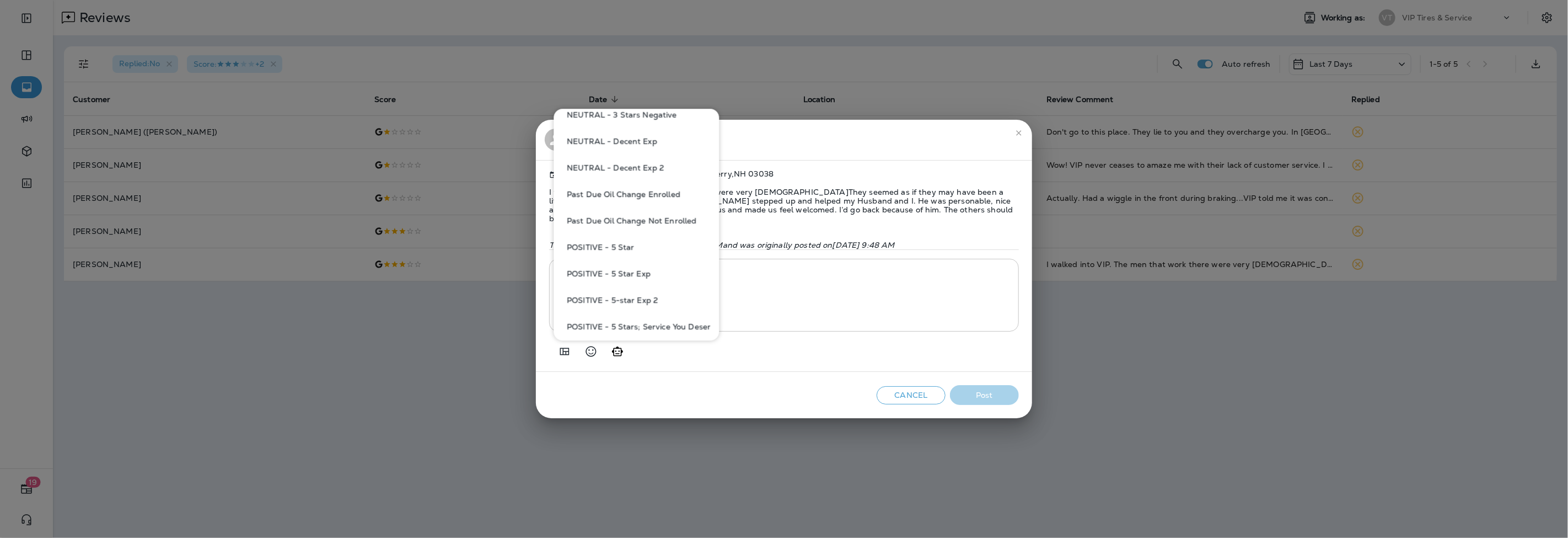
scroll to position [490, 0]
click at [636, 291] on button "NEUTRAL - Decent Exp 2" at bounding box center [636, 291] width 148 height 26
type textarea "**********"
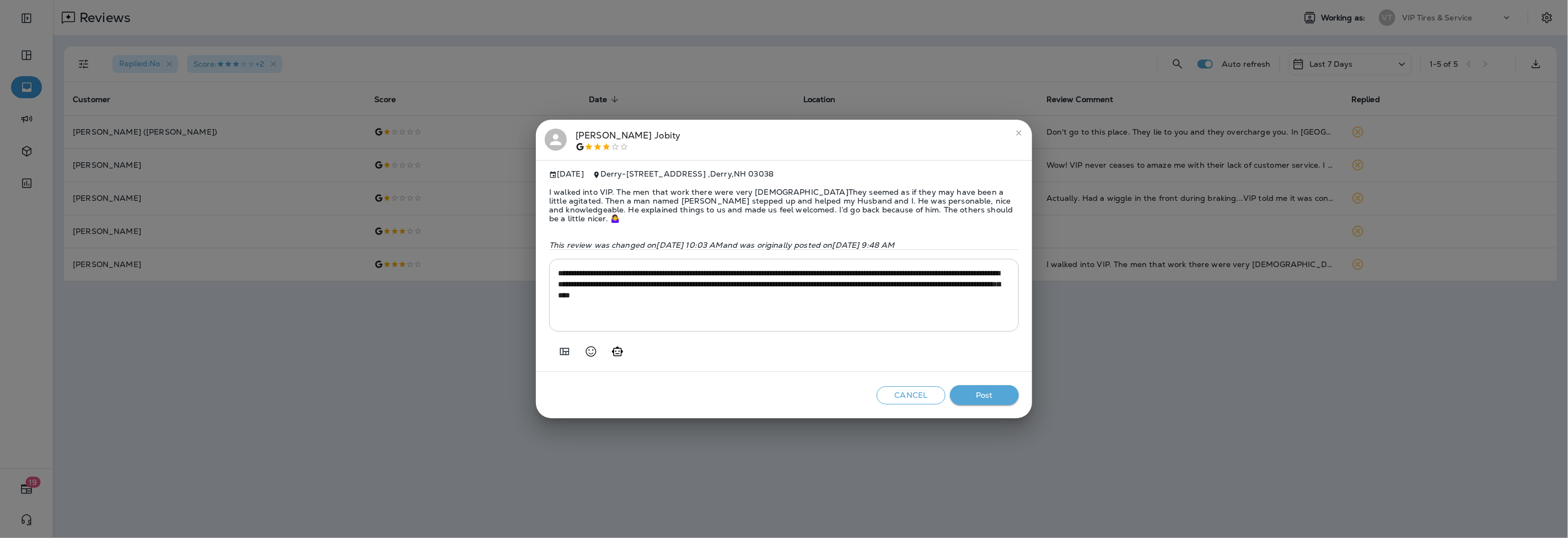
click at [785, 203] on span "I walked into VIP. The men that work there were very [DEMOGRAPHIC_DATA]They see…" at bounding box center [784, 205] width 469 height 53
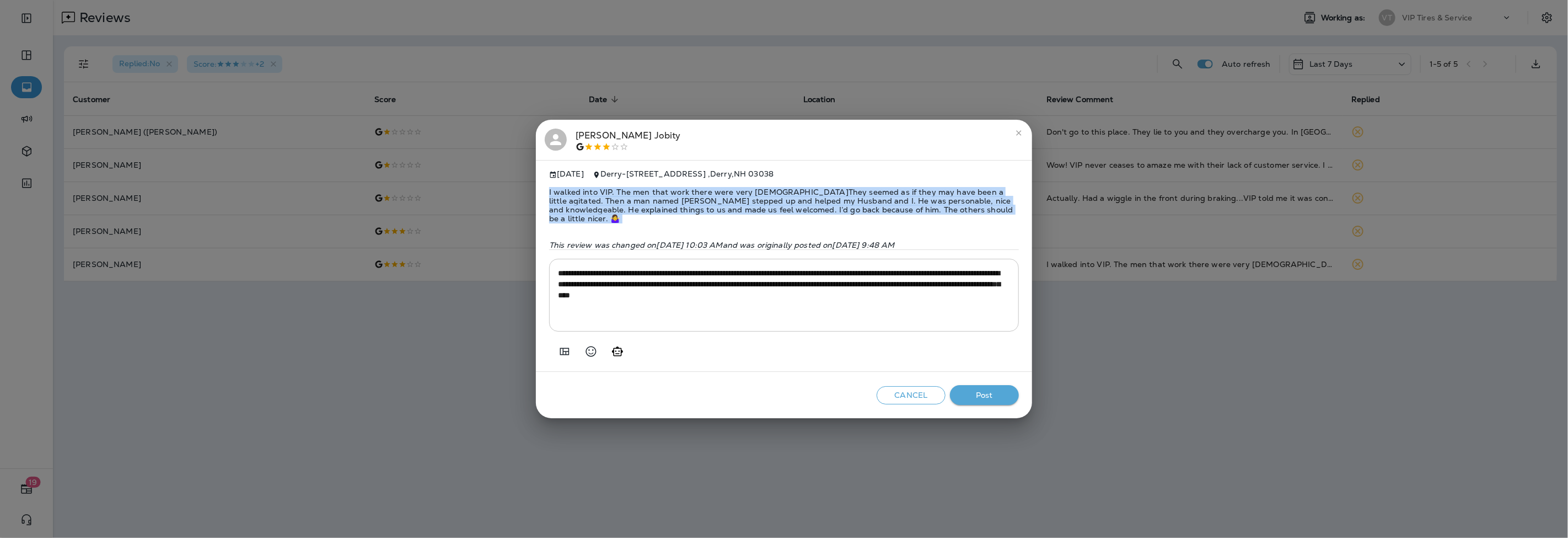
click at [785, 203] on span "I walked into VIP. The men that work there were very [DEMOGRAPHIC_DATA]They see…" at bounding box center [784, 205] width 469 height 53
drag, startPoint x: 978, startPoint y: 389, endPoint x: 971, endPoint y: 392, distance: 7.6
click at [978, 390] on button "Post" at bounding box center [985, 396] width 69 height 21
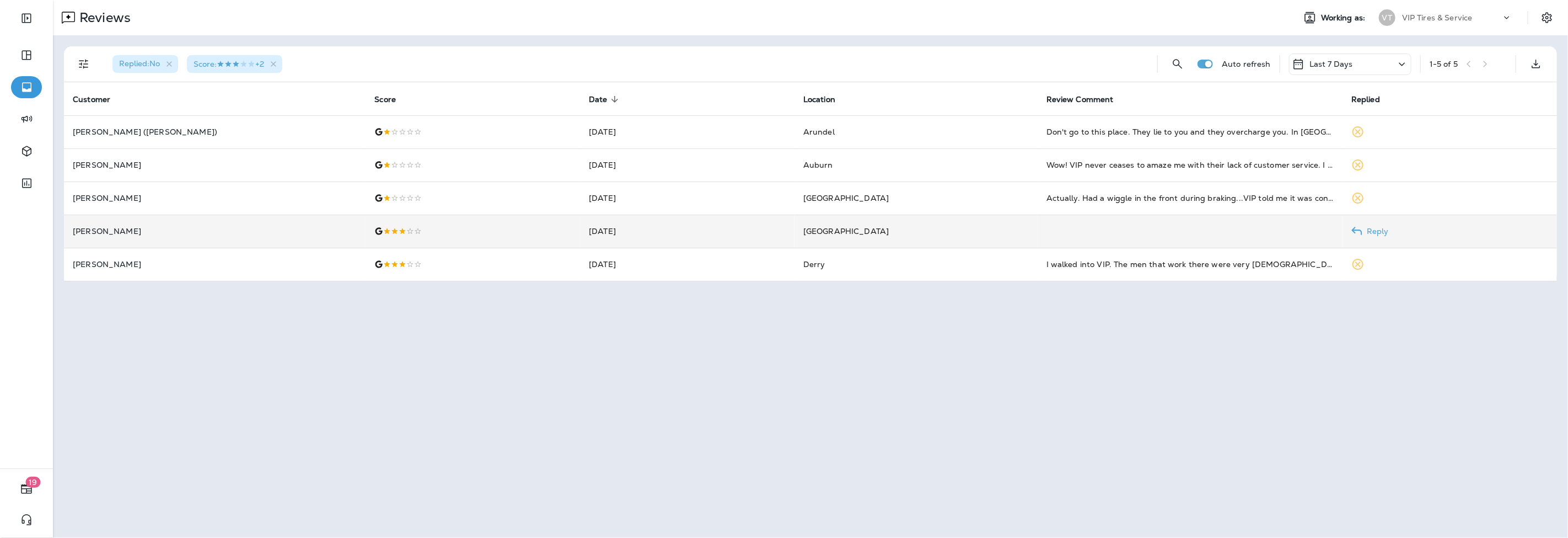
click at [237, 232] on p "[PERSON_NAME]" at bounding box center [215, 230] width 284 height 8
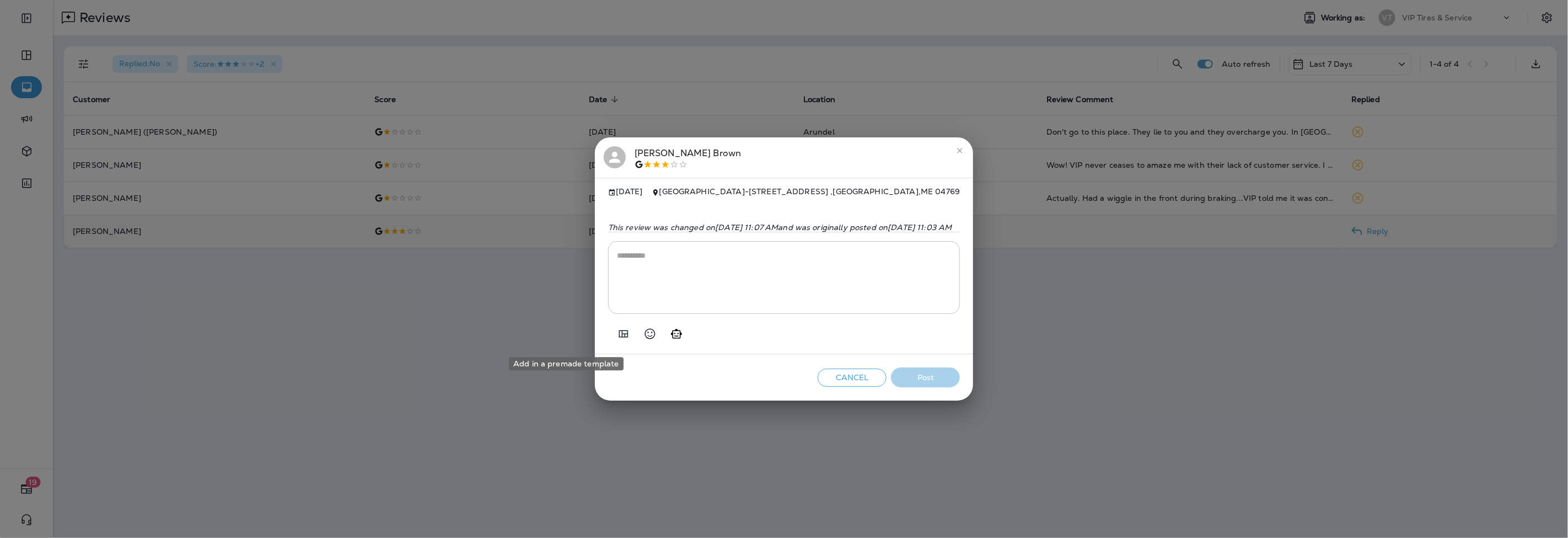
click at [619, 337] on icon "Add in a premade template" at bounding box center [624, 334] width 9 height 7
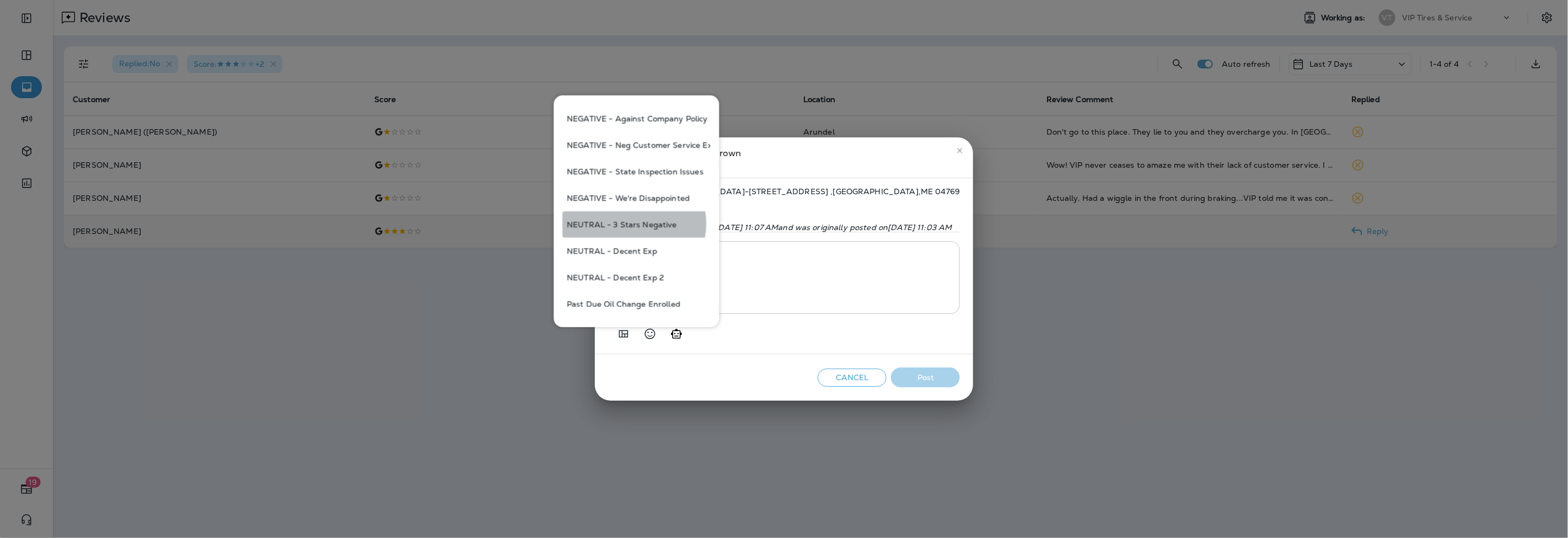
click at [632, 223] on button "NEUTRAL - 3 Stars Negative" at bounding box center [636, 225] width 148 height 26
type textarea "**********"
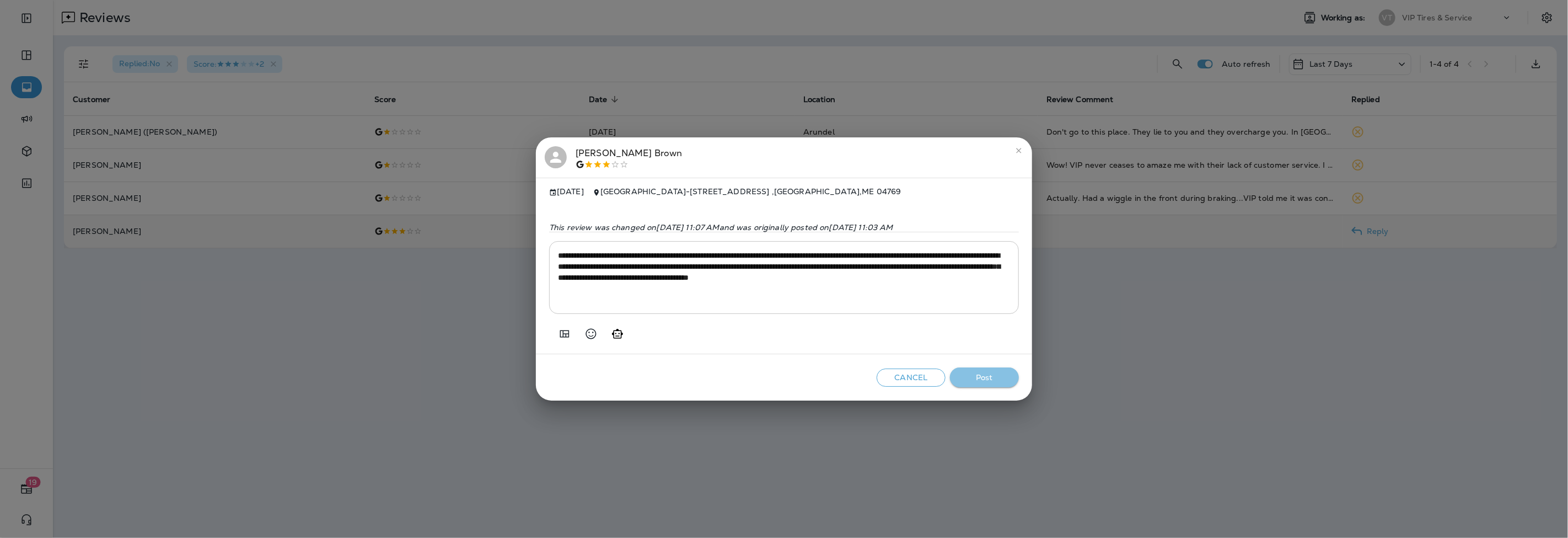
click at [985, 380] on button "Post" at bounding box center [985, 378] width 69 height 21
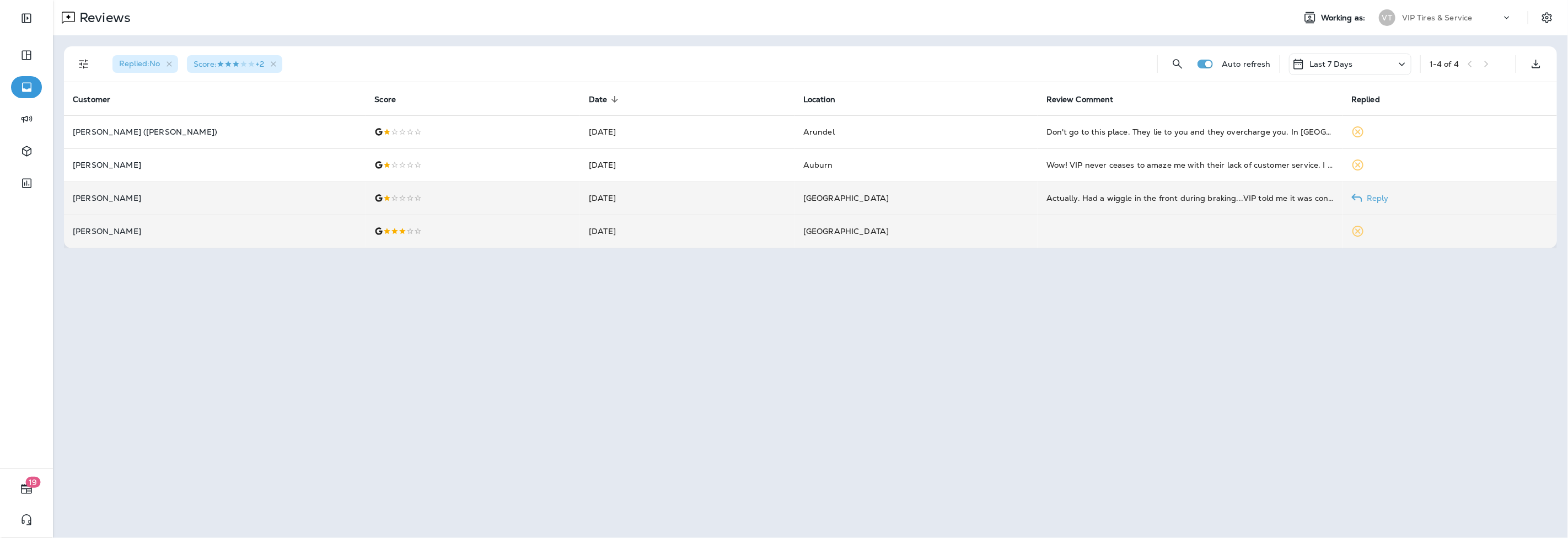
click at [255, 198] on p "[PERSON_NAME]" at bounding box center [215, 197] width 284 height 8
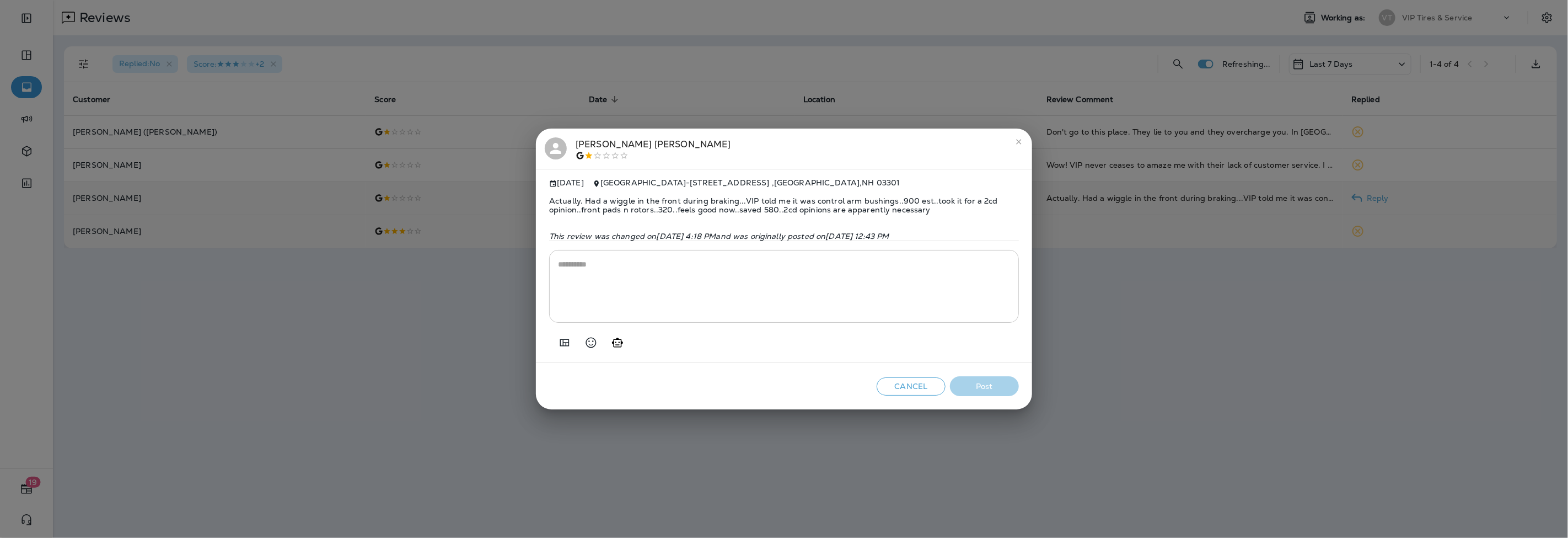
click at [630, 201] on span "Actually. Had a wiggle in the front during braking...VIP told me it was control…" at bounding box center [784, 205] width 469 height 36
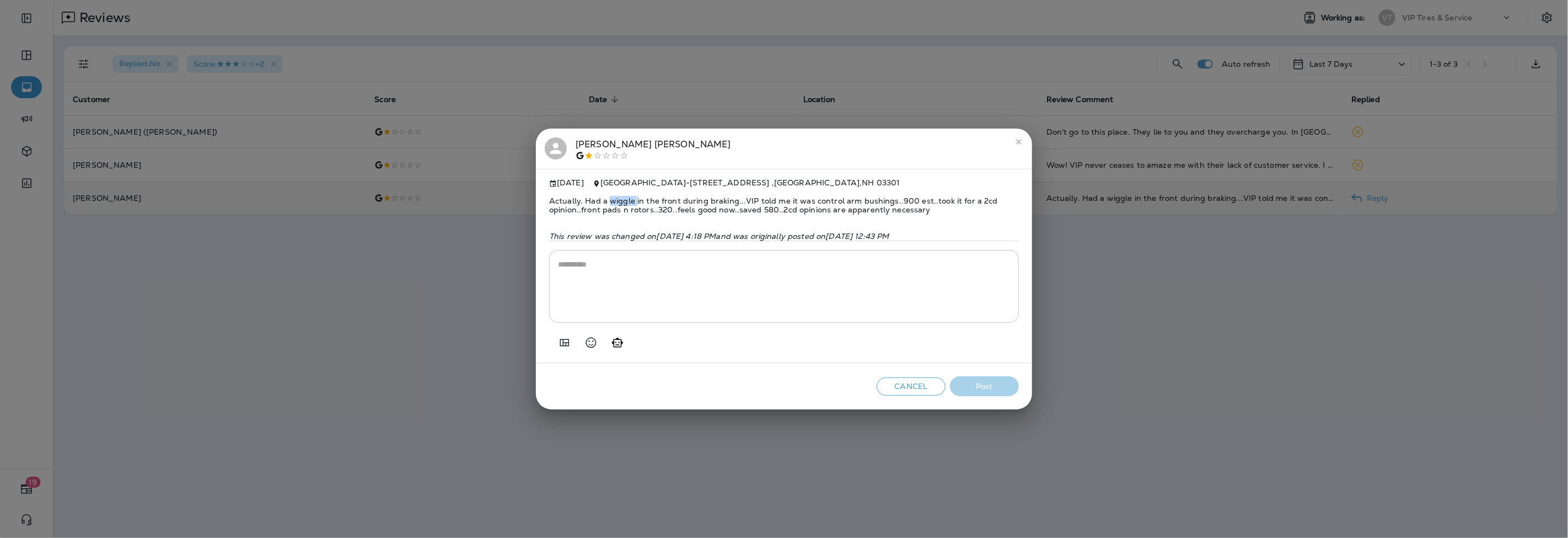
click at [630, 201] on span "Actually. Had a wiggle in the front during braking...VIP told me it was control…" at bounding box center [784, 205] width 469 height 36
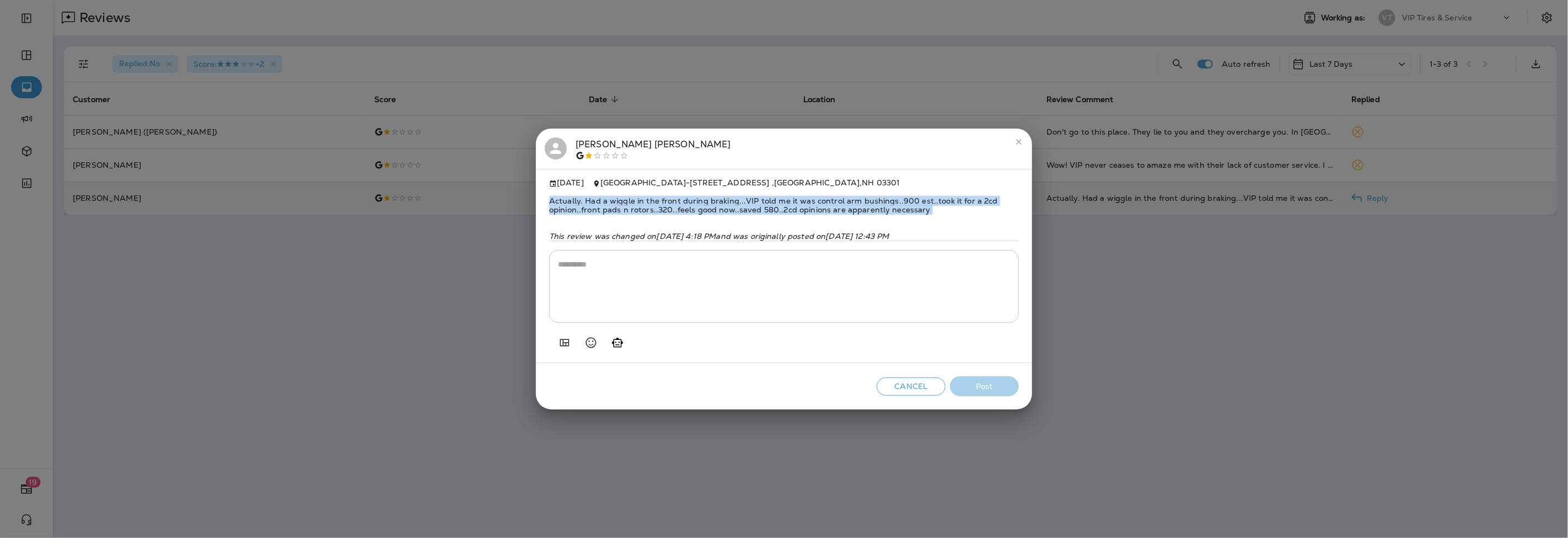
click at [630, 201] on span "Actually. Had a wiggle in the front during braking...VIP told me it was control…" at bounding box center [784, 205] width 469 height 36
click at [567, 344] on icon "Add in a premade template" at bounding box center [565, 342] width 13 height 13
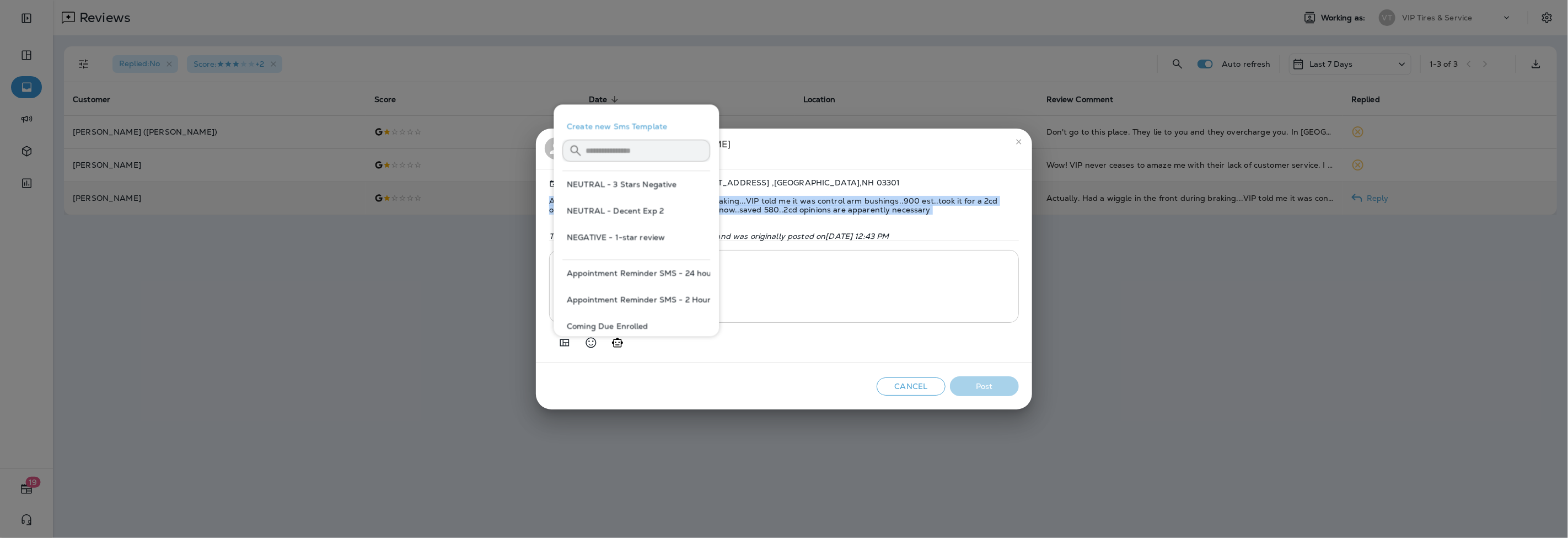
click at [649, 235] on button "NEGATIVE - 1-star review" at bounding box center [636, 237] width 148 height 26
type textarea "**********"
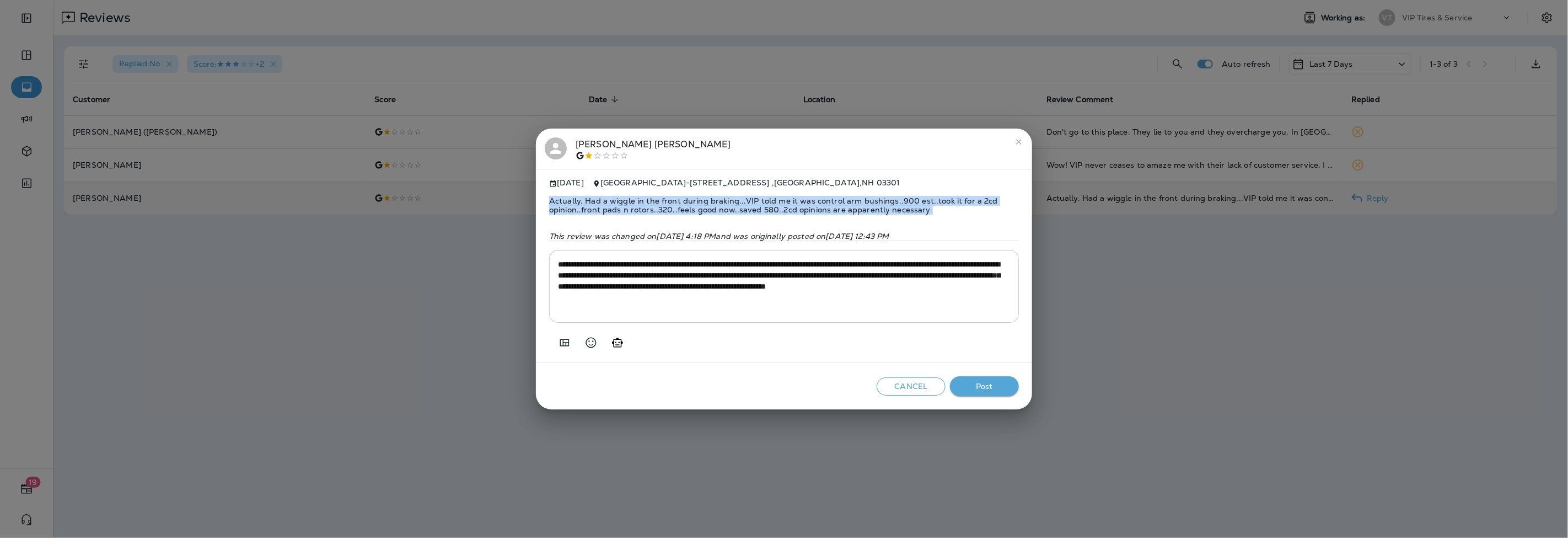
click at [979, 386] on button "Post" at bounding box center [985, 386] width 69 height 21
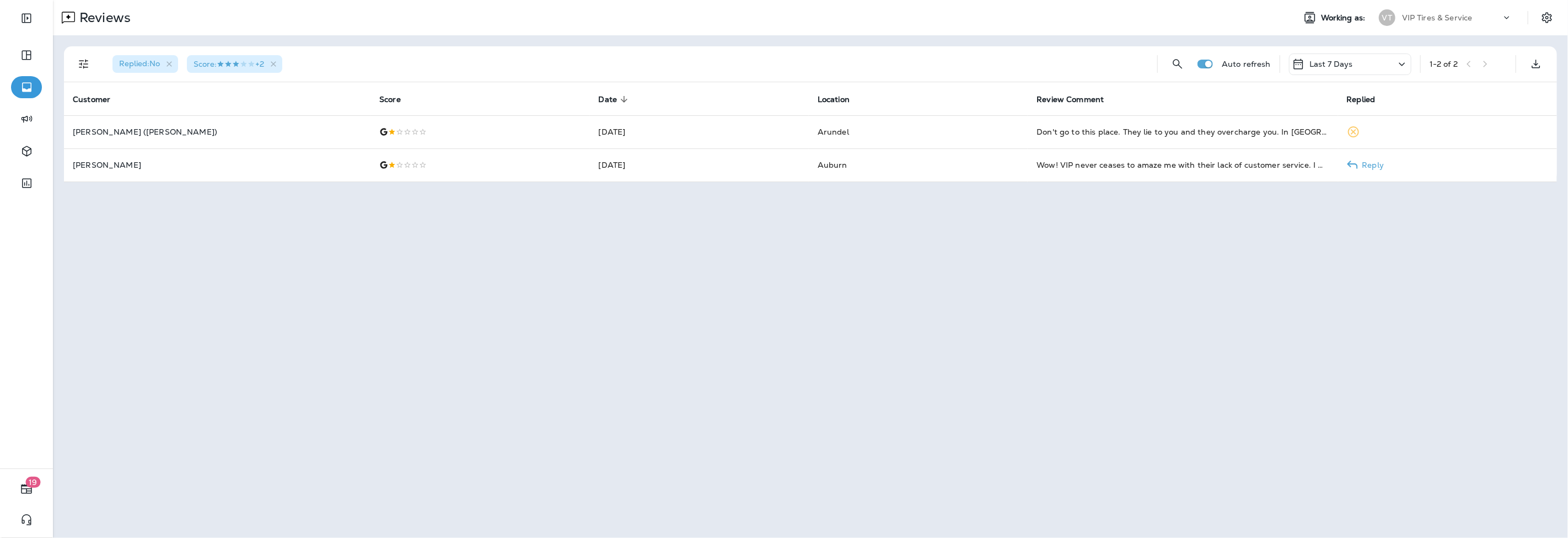
click at [380, 164] on div at bounding box center [480, 165] width 201 height 8
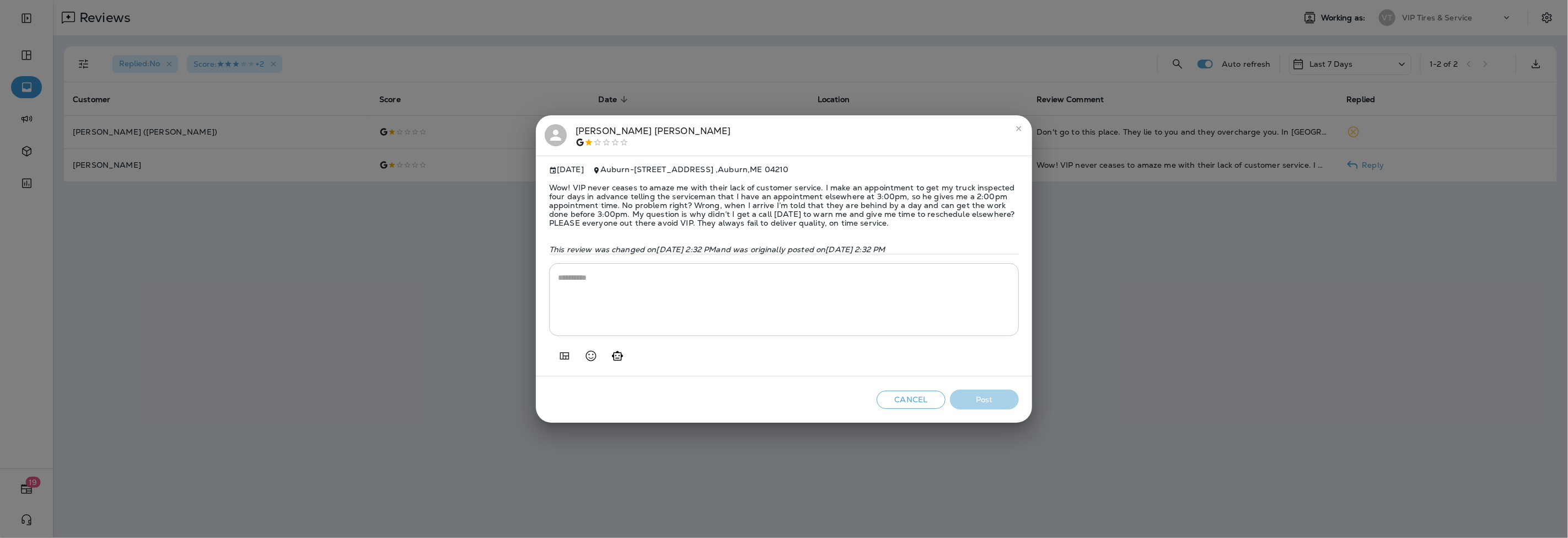
click at [775, 207] on span "Wow! VIP never ceases to amaze me with their lack of customer service. I make a…" at bounding box center [784, 205] width 469 height 62
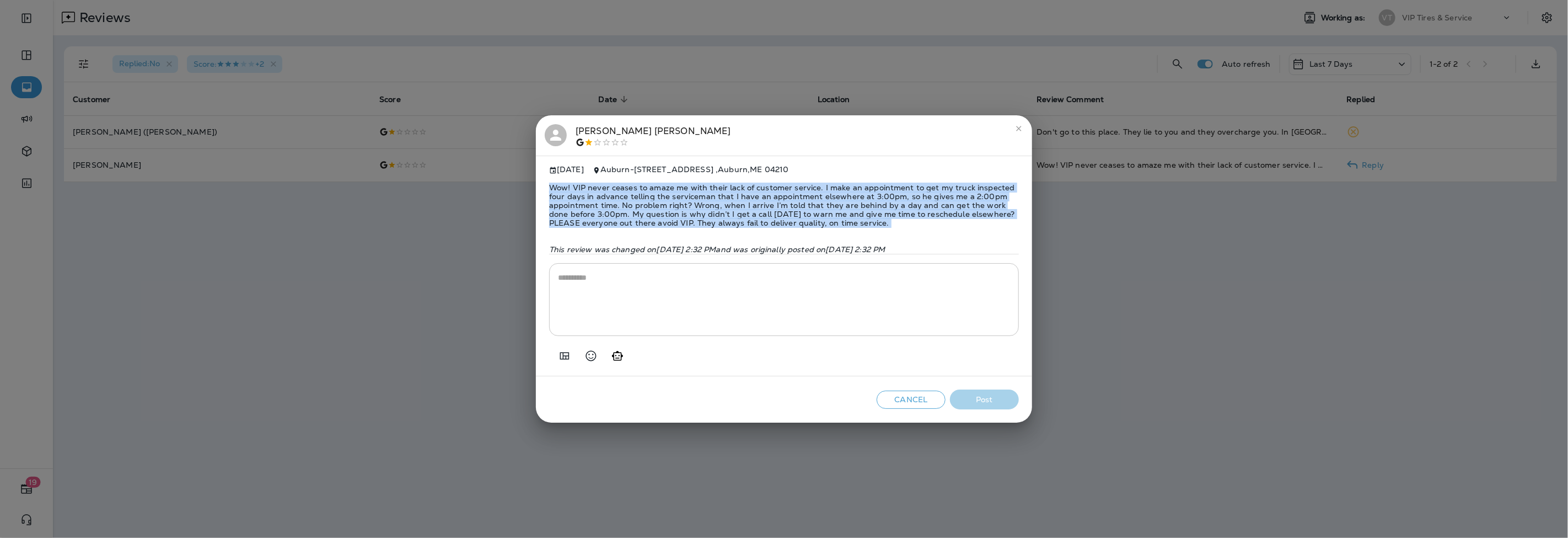
click at [775, 207] on span "Wow! VIP never ceases to amaze me with their lack of customer service. I make a…" at bounding box center [784, 205] width 469 height 62
click at [559, 357] on icon "Add in a premade template" at bounding box center [565, 356] width 13 height 13
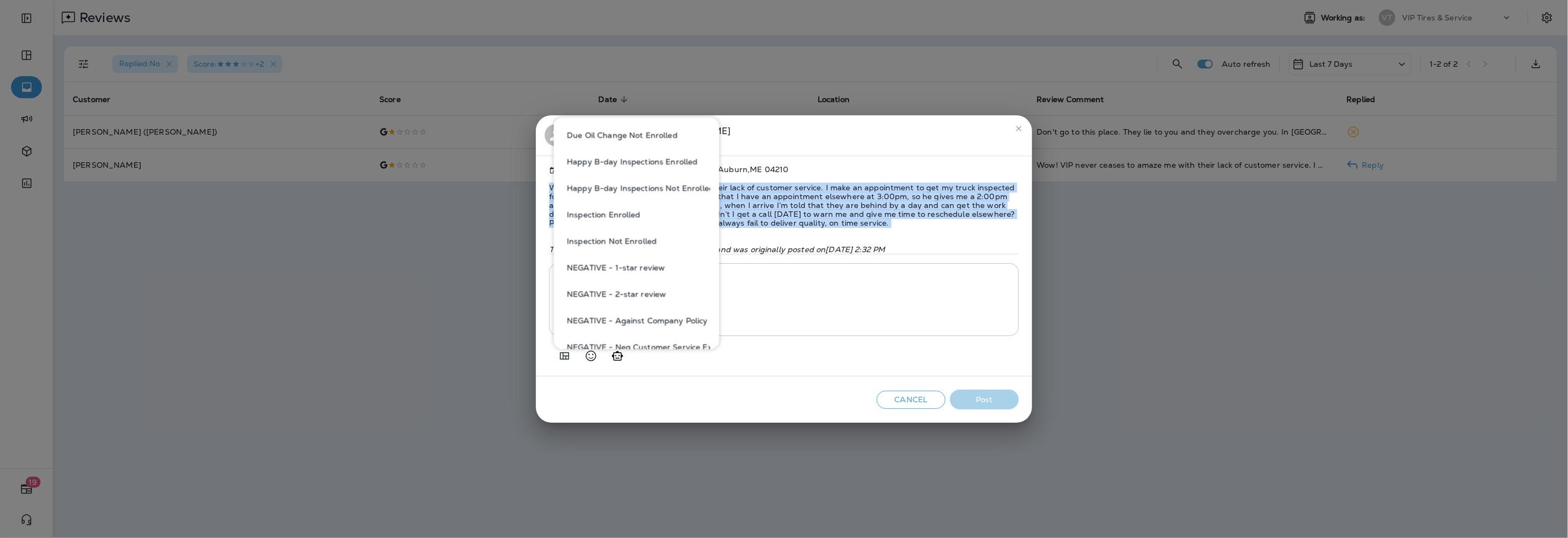
scroll to position [368, 0]
click at [652, 338] on button "NEGATIVE - We're Disappointed" at bounding box center [636, 342] width 148 height 26
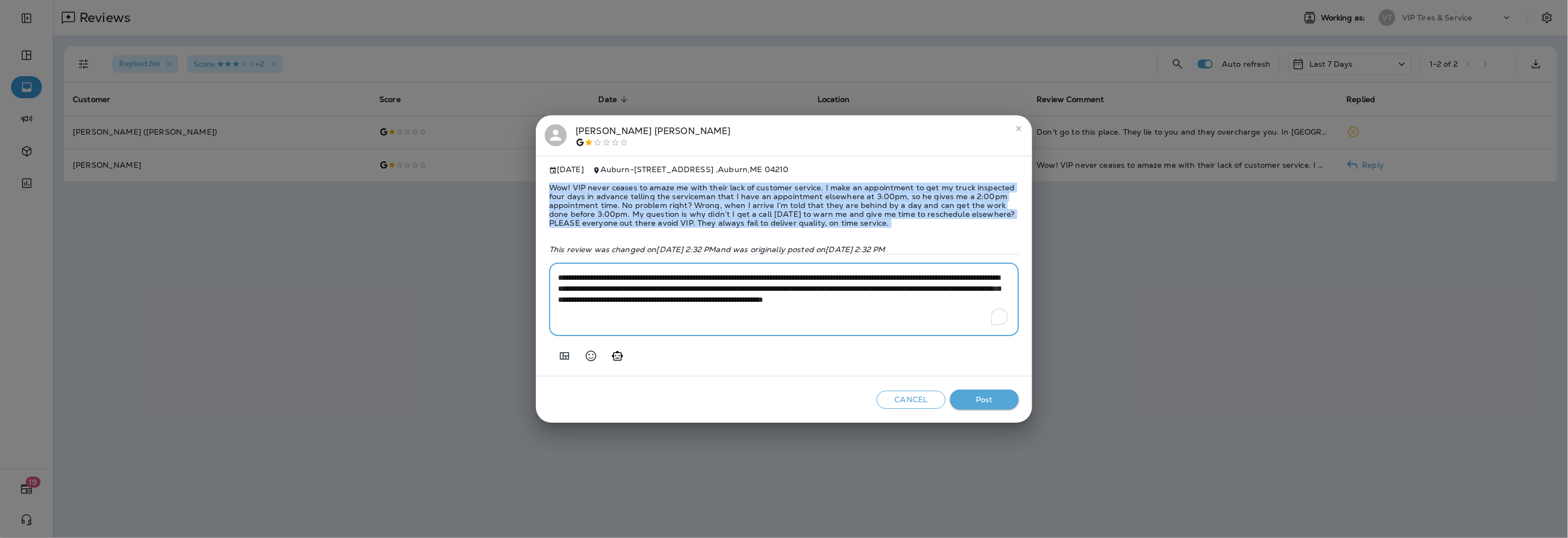
click at [683, 288] on textarea "**********" at bounding box center [784, 299] width 452 height 55
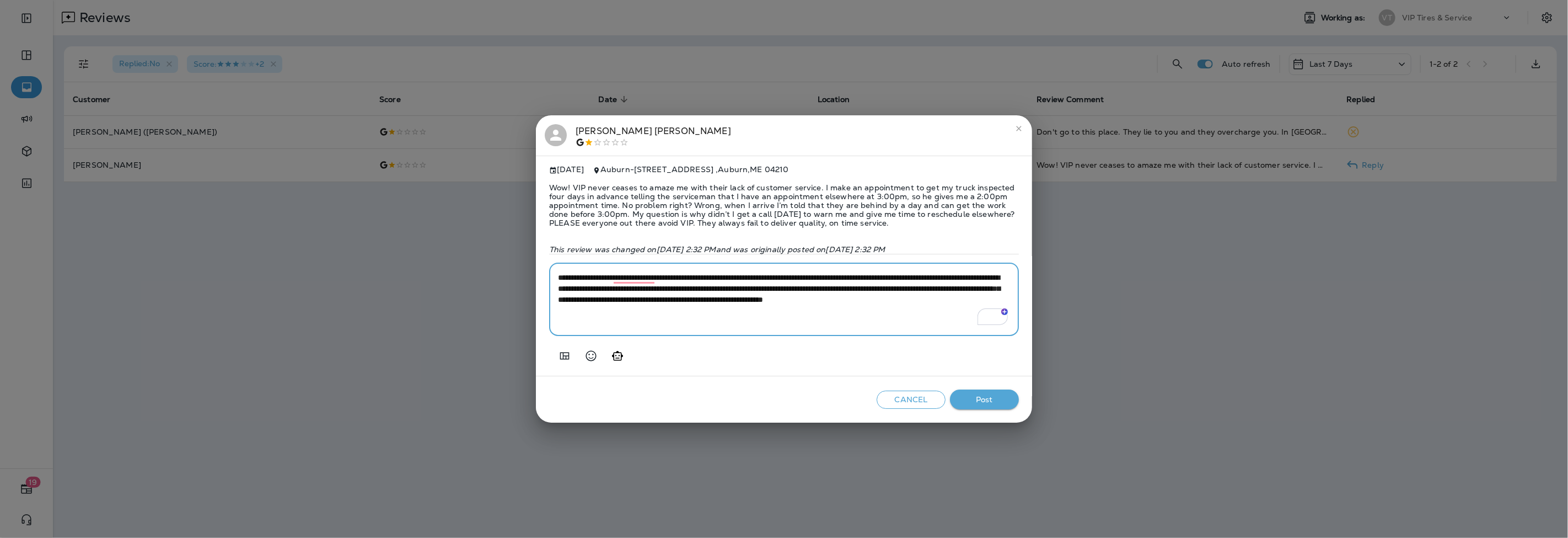
click at [685, 288] on textarea "**********" at bounding box center [784, 299] width 452 height 55
type textarea "**********"
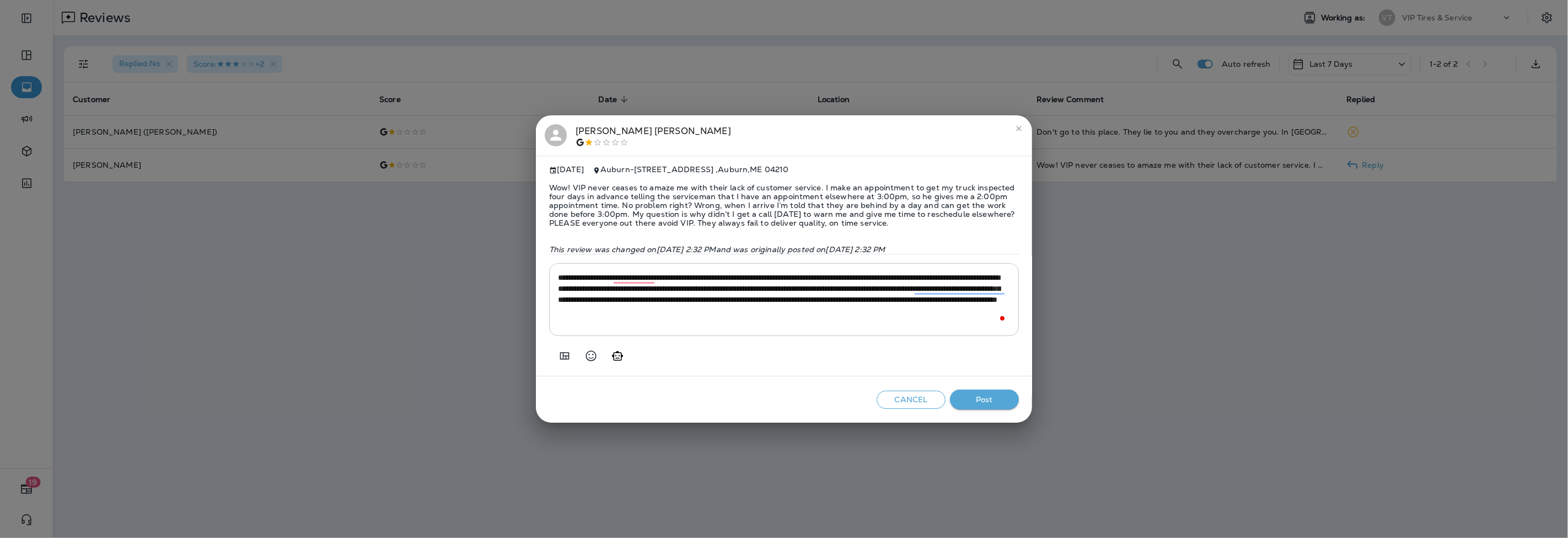
click at [682, 201] on span "Wow! VIP never ceases to amaze me with their lack of customer service. I make a…" at bounding box center [784, 205] width 469 height 62
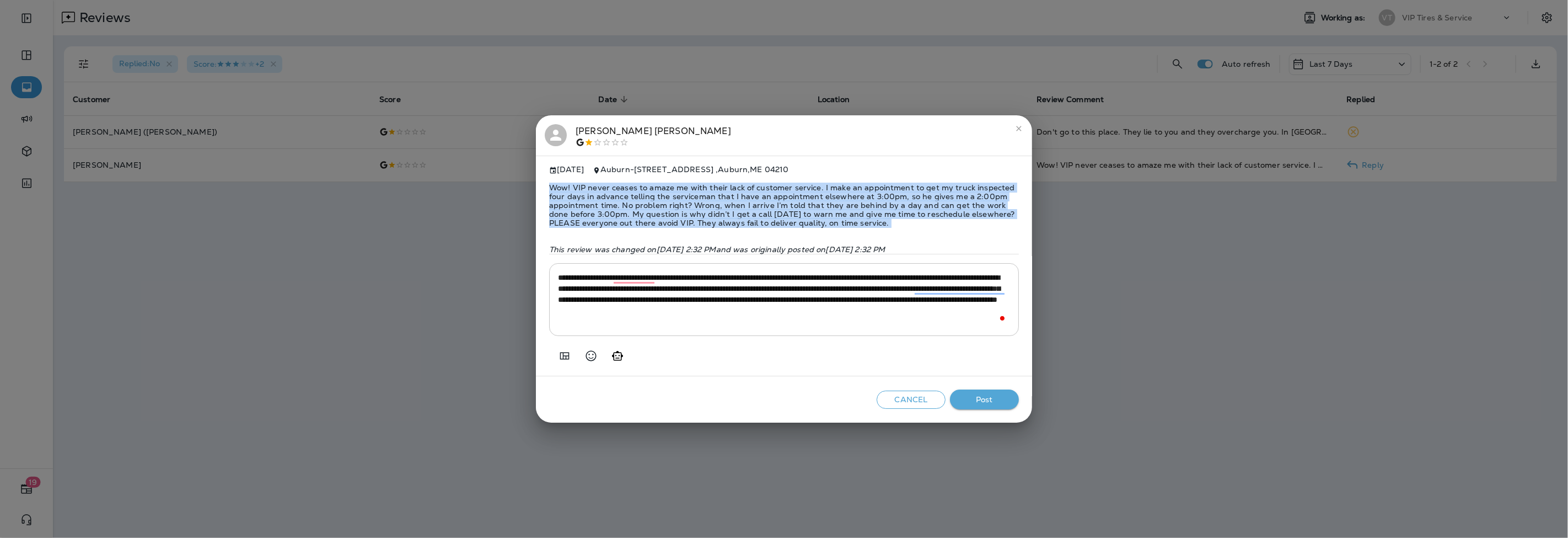
click at [682, 201] on span "Wow! VIP never ceases to amaze me with their lack of customer service. I make a…" at bounding box center [784, 205] width 469 height 62
copy span "Wow! VIP never ceases to amaze me with their lack of customer service. I make a…"
click at [1004, 404] on button "Post" at bounding box center [985, 400] width 69 height 21
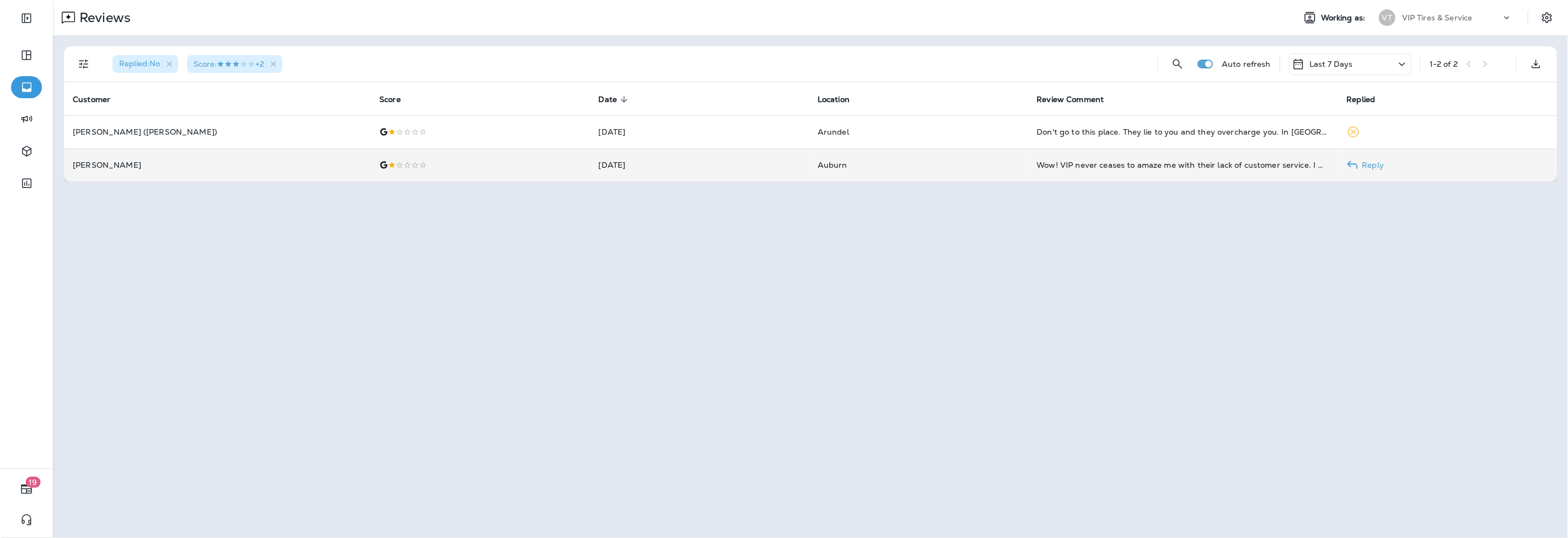
click at [292, 170] on td "[PERSON_NAME]" at bounding box center [217, 165] width 307 height 33
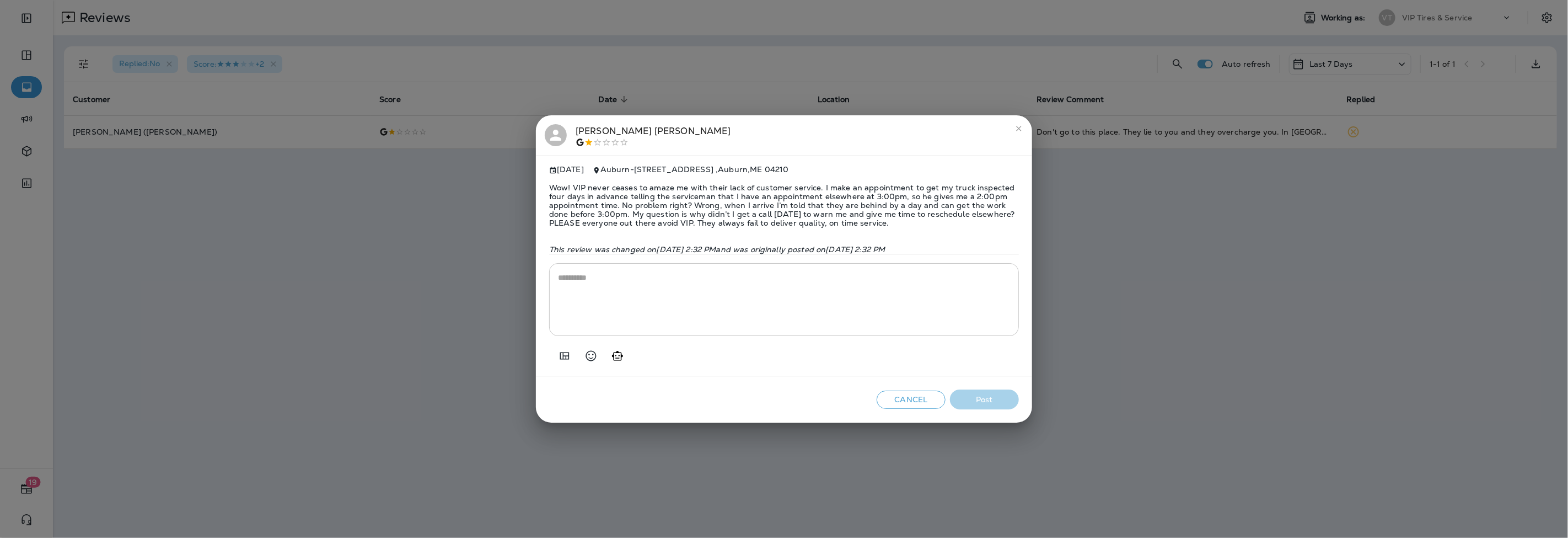
click at [1021, 124] on icon "close" at bounding box center [1018, 128] width 8 height 8
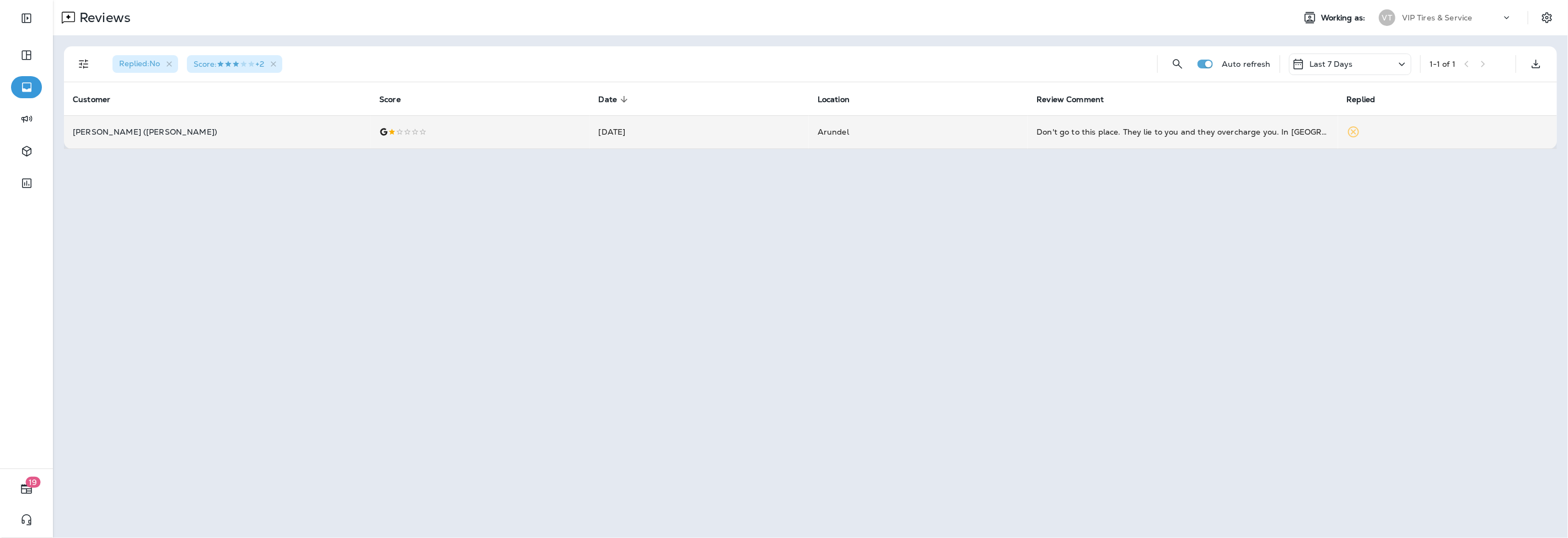
click at [1001, 135] on td "Arundel" at bounding box center [918, 131] width 219 height 33
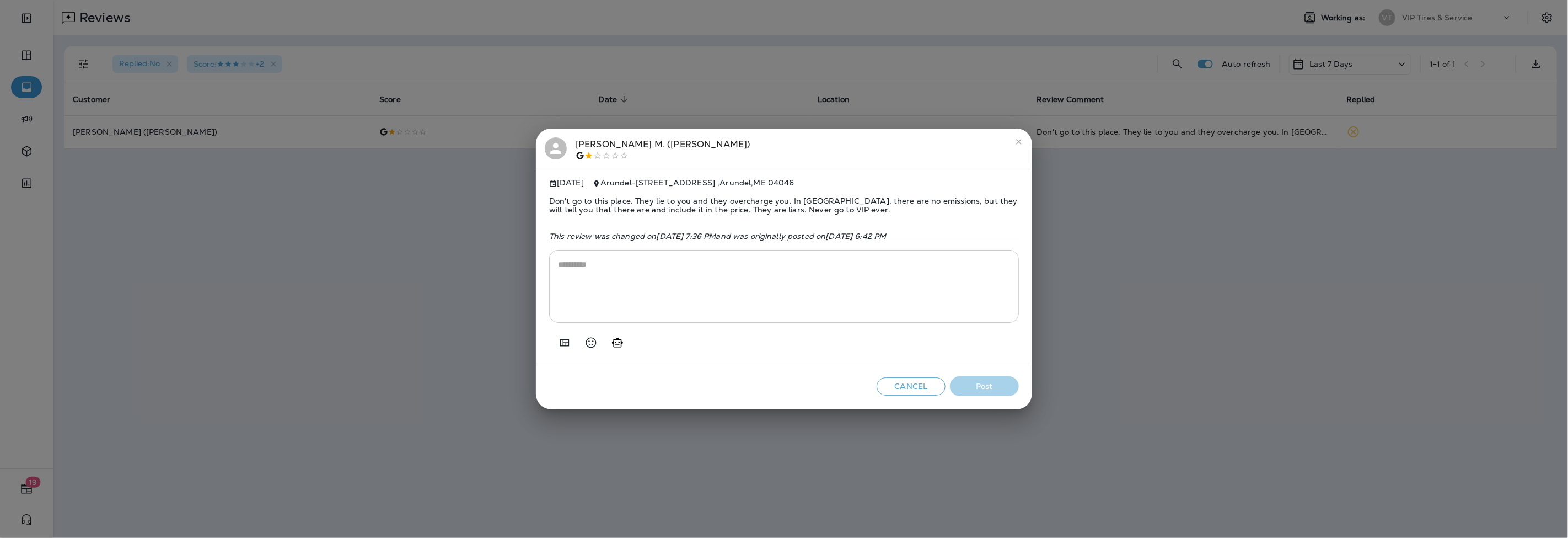
click at [626, 202] on span "Don't go to this place. They lie to you and they overcharge you. In [GEOGRAPHIC…" at bounding box center [784, 205] width 469 height 36
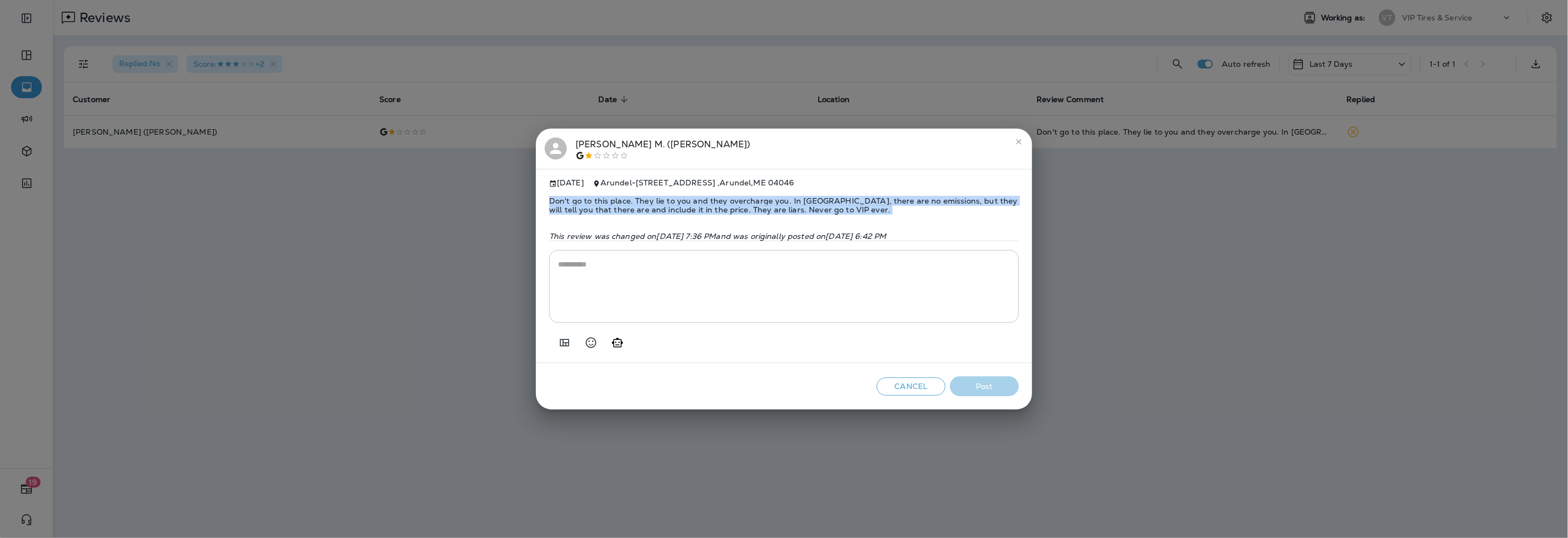
click at [626, 202] on span "Don't go to this place. They lie to you and they overcharge you. In [GEOGRAPHIC…" at bounding box center [784, 205] width 469 height 36
copy span "Don't go to this place. They lie to you and they overcharge you. In [GEOGRAPHIC…"
click at [567, 349] on icon "Add in a premade template" at bounding box center [565, 342] width 13 height 13
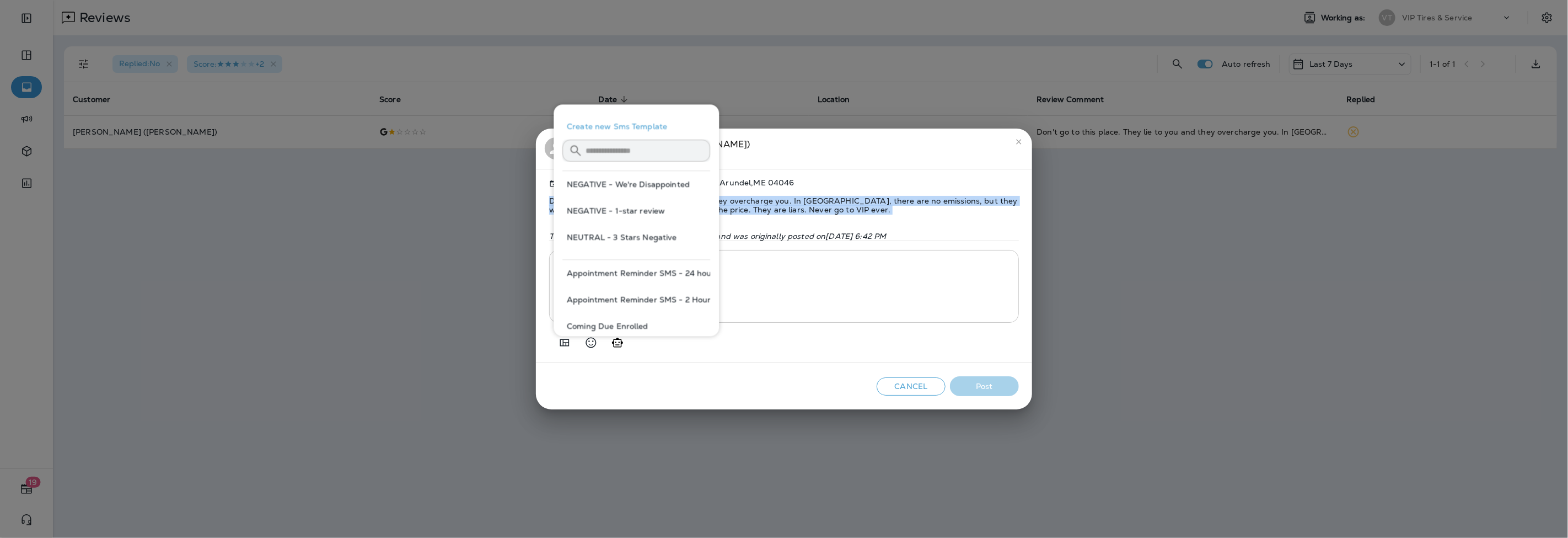
click at [638, 182] on button "NEGATIVE - We're Disappointed" at bounding box center [636, 184] width 148 height 26
type textarea "**********"
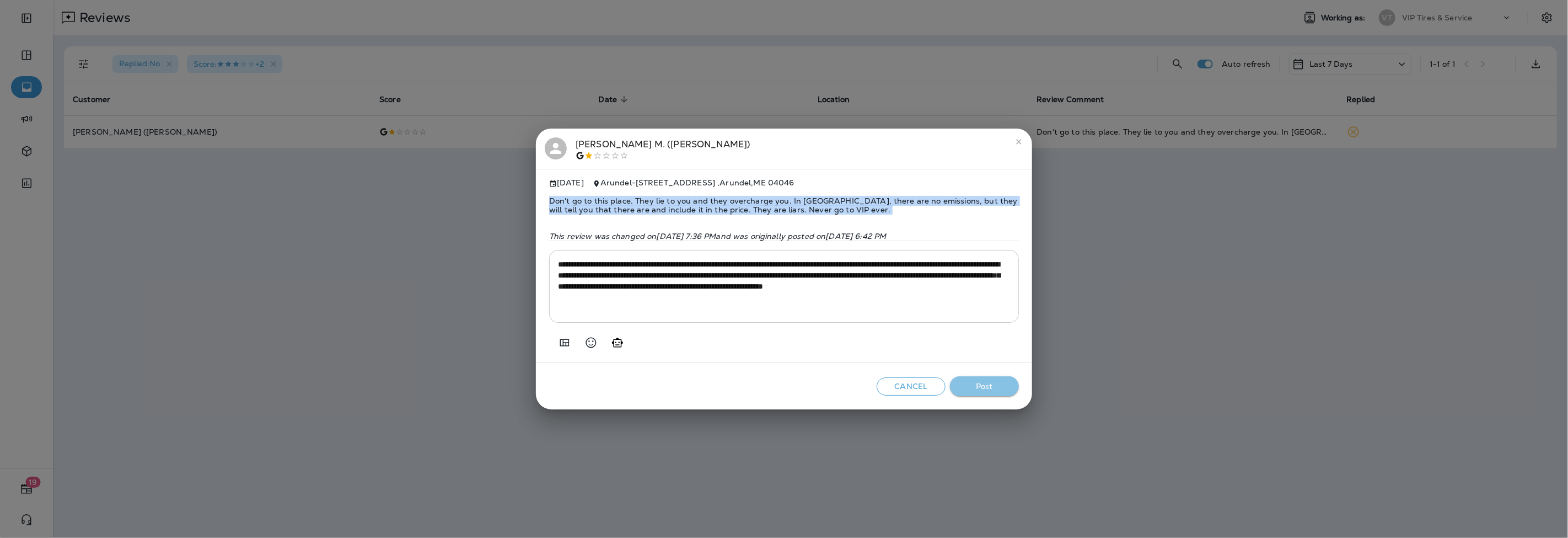
click at [996, 393] on button "Post" at bounding box center [985, 386] width 69 height 21
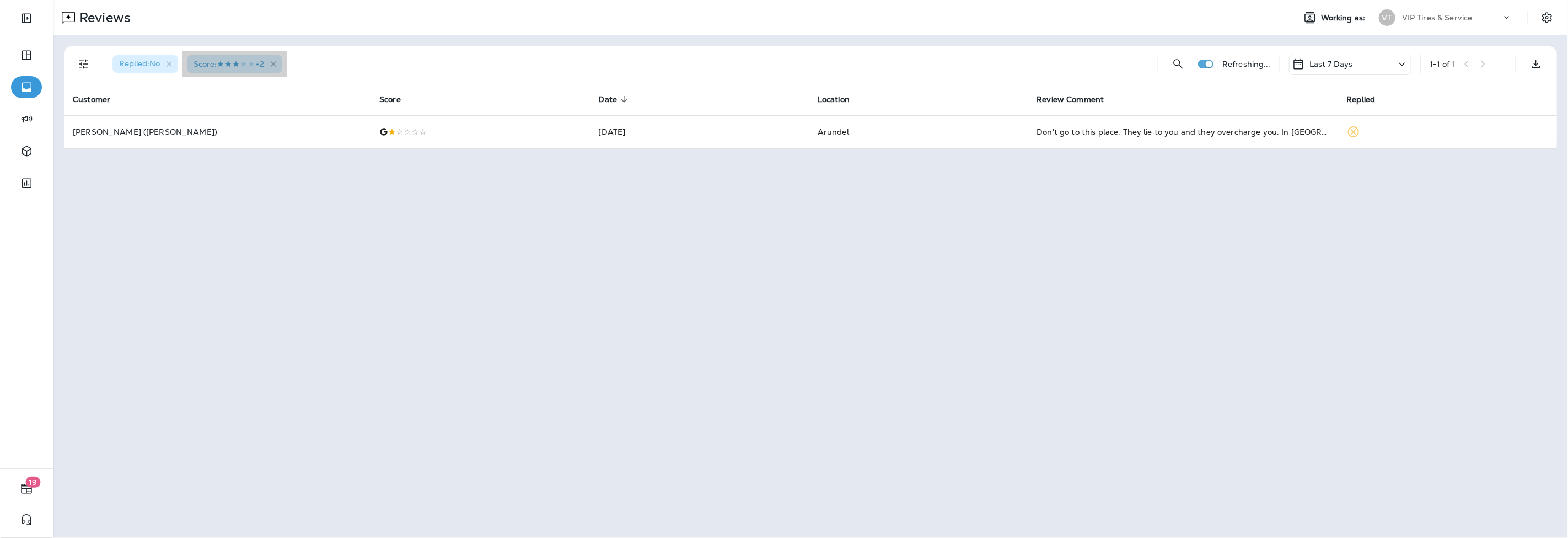
click at [279, 62] on icon "button" at bounding box center [274, 65] width 9 height 9
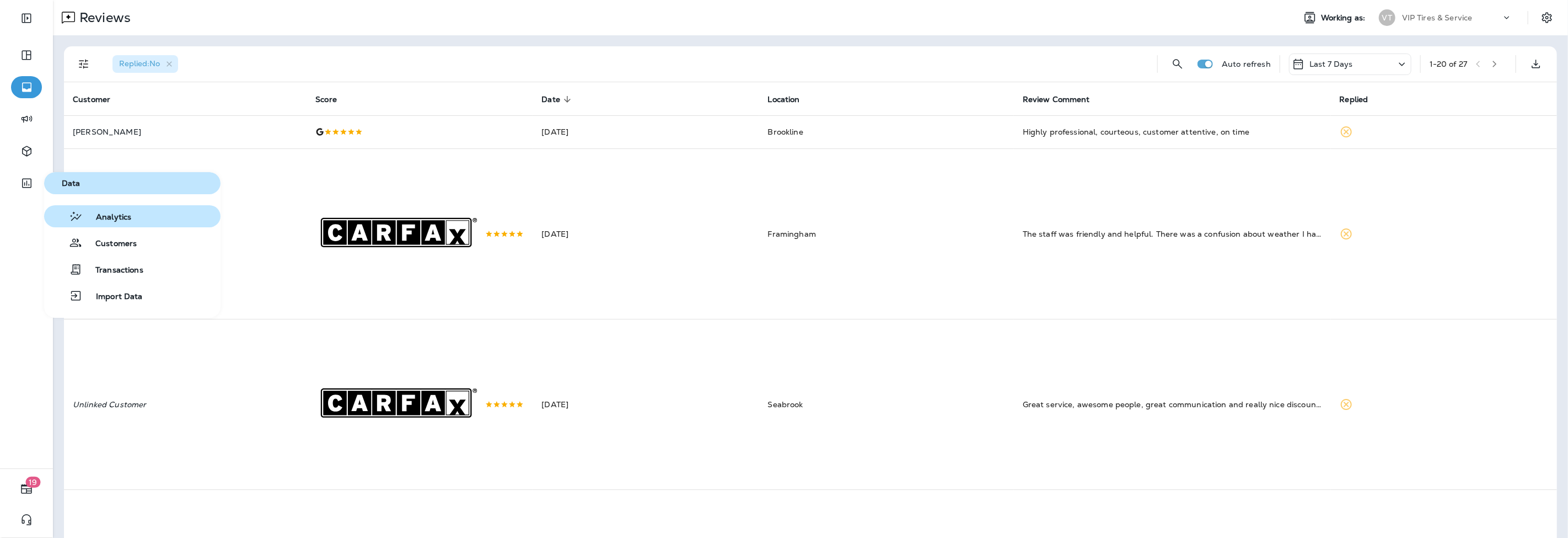
click at [122, 220] on span "Analytics" at bounding box center [107, 217] width 49 height 10
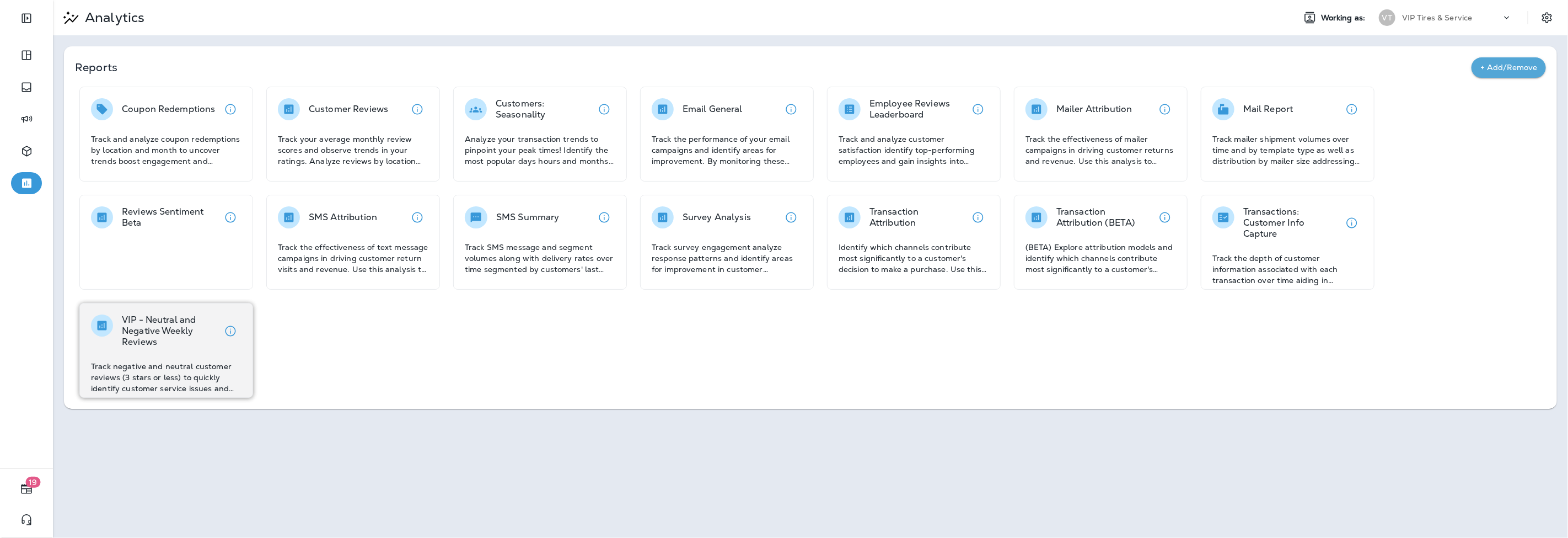
click at [195, 351] on div "VIP - Neutral and Negative Weekly Reviews Track negative and neutral customer r…" at bounding box center [165, 354] width 151 height 80
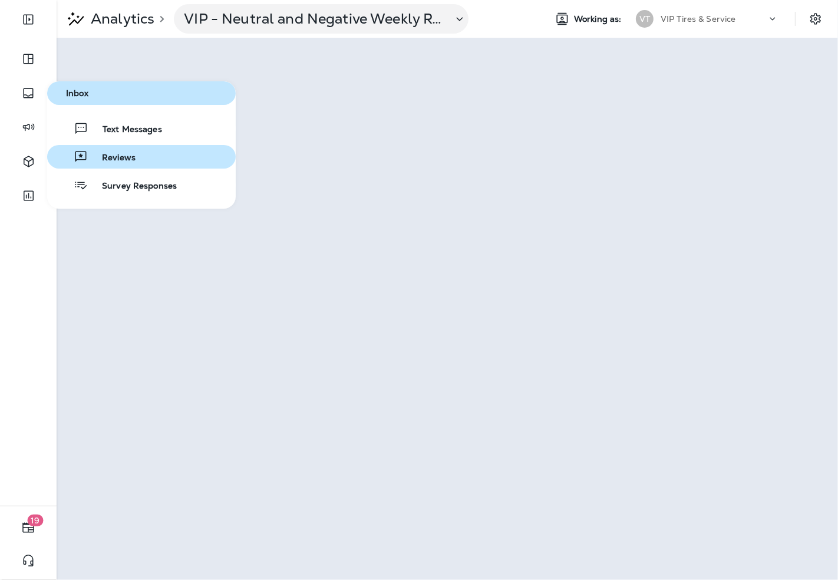
click at [123, 157] on span "Reviews" at bounding box center [112, 158] width 48 height 11
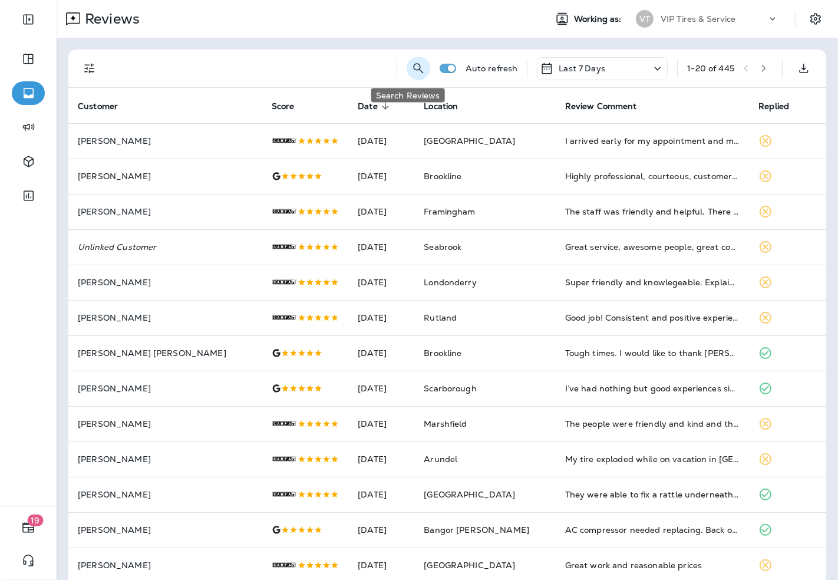
click at [412, 68] on icon "Search Reviews" at bounding box center [419, 68] width 14 height 14
type input "**********"
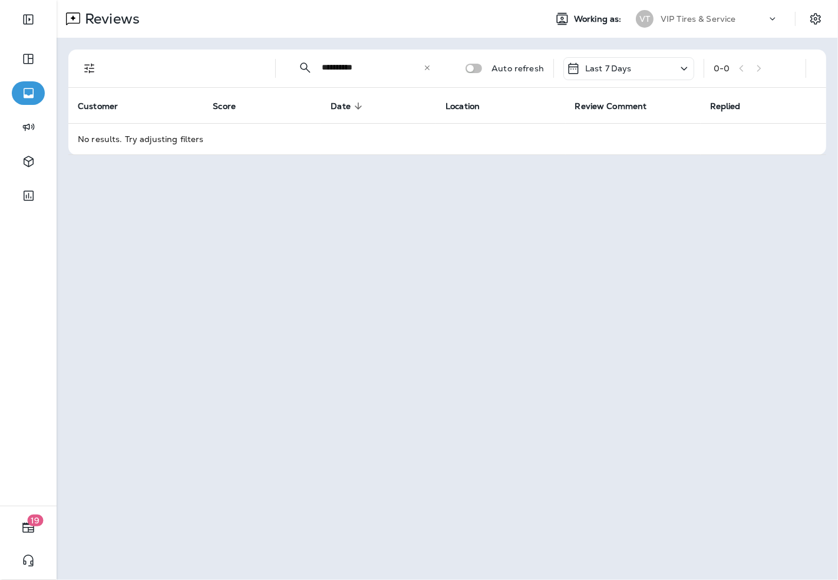
click at [594, 69] on p "Last 7 Days" at bounding box center [608, 68] width 47 height 9
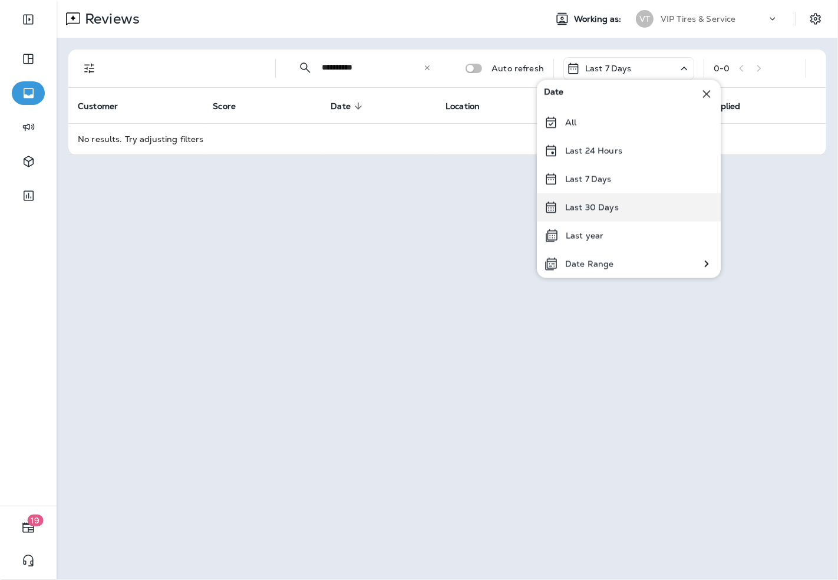
click at [594, 206] on p "Last 30 Days" at bounding box center [592, 207] width 54 height 9
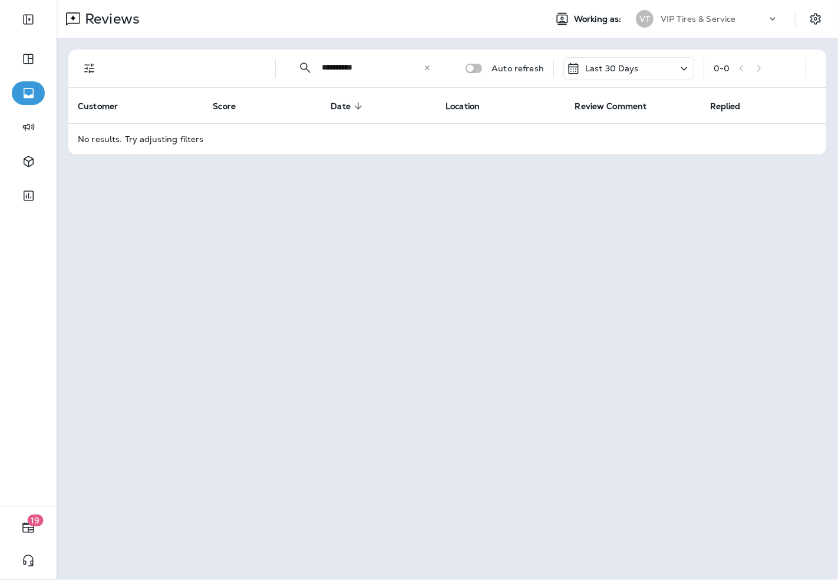
click at [404, 72] on input "**********" at bounding box center [372, 67] width 101 height 31
click at [84, 62] on icon "Filters" at bounding box center [90, 68] width 14 height 14
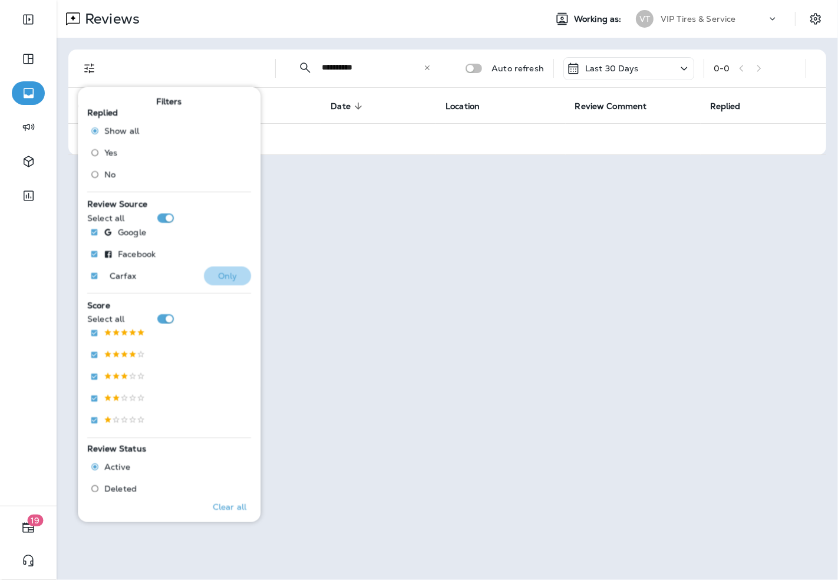
click at [218, 275] on p "Only" at bounding box center [227, 275] width 19 height 9
click at [416, 68] on input "**********" at bounding box center [372, 67] width 101 height 31
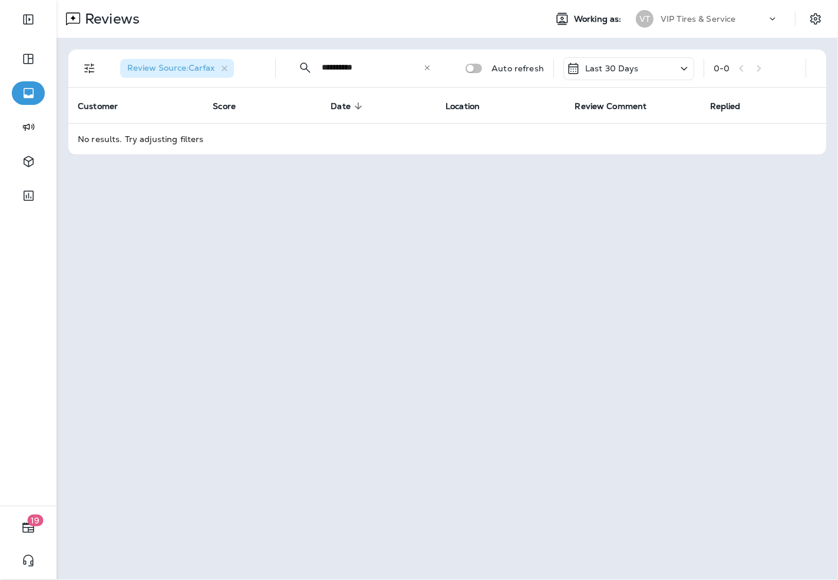
click at [431, 68] on icon at bounding box center [427, 68] width 8 height 8
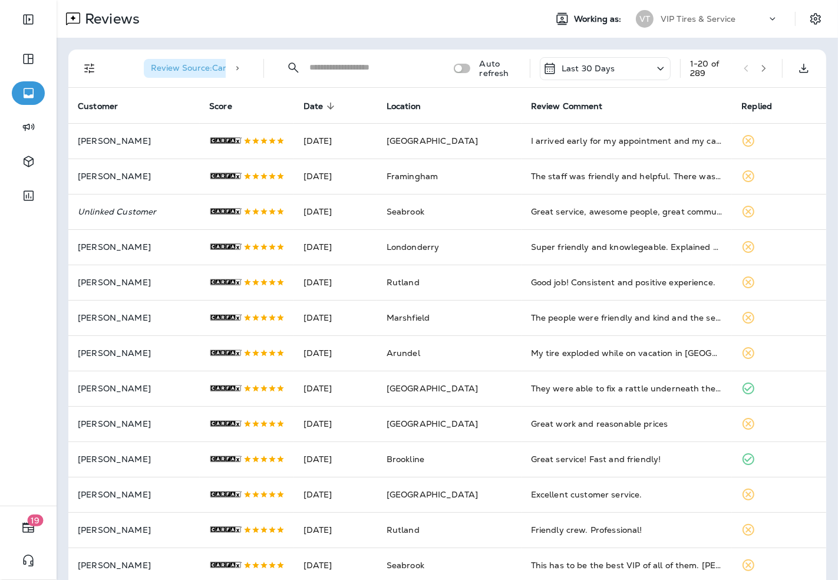
click at [87, 63] on icon "Filters" at bounding box center [90, 68] width 14 height 14
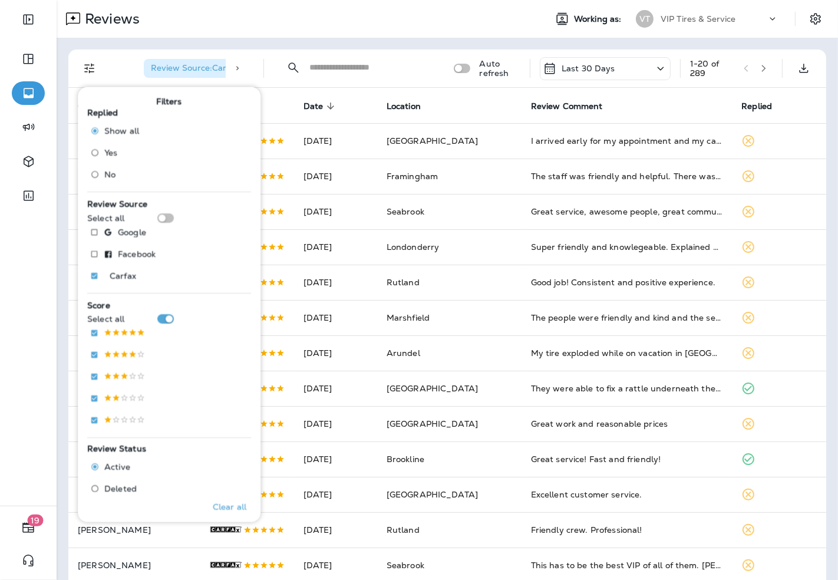
click at [119, 489] on span "Deleted" at bounding box center [120, 488] width 32 height 9
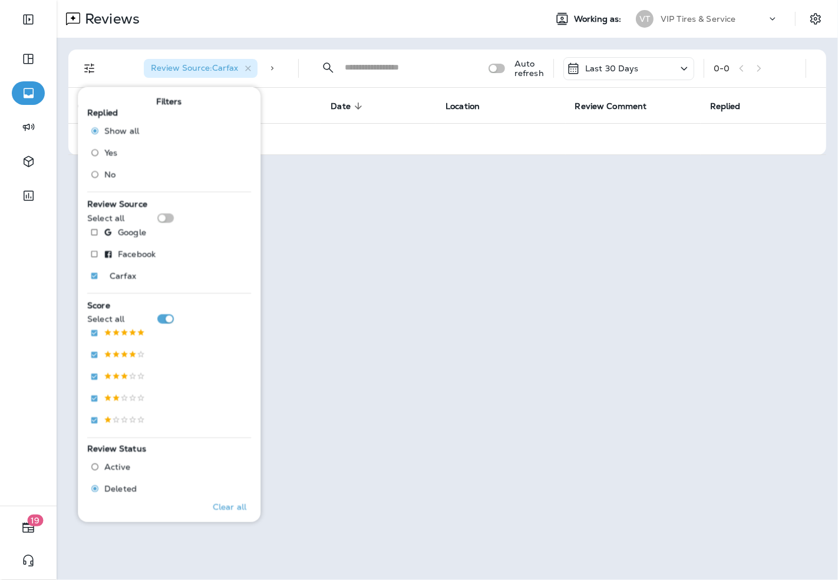
click at [344, 34] on div "Reviews Working as: VT VIP Tires & Service" at bounding box center [448, 19] width 782 height 38
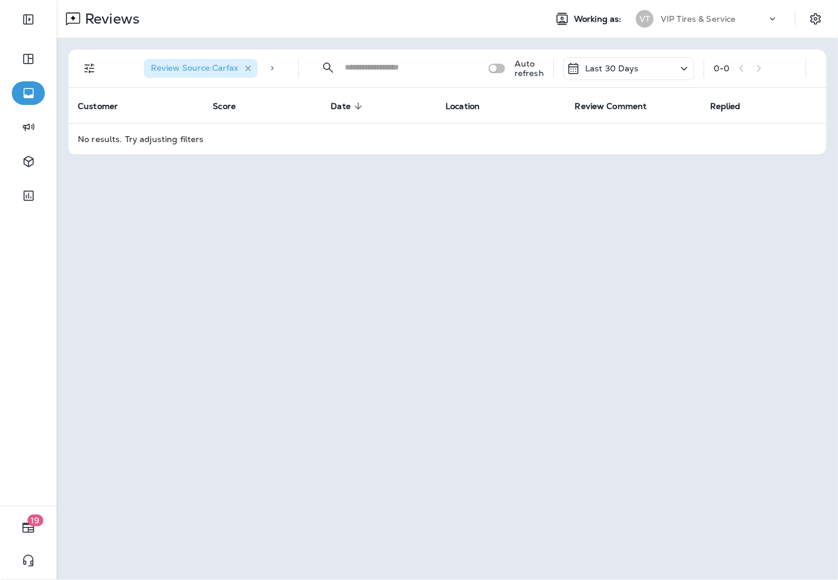
click at [246, 68] on icon "button" at bounding box center [248, 68] width 6 height 6
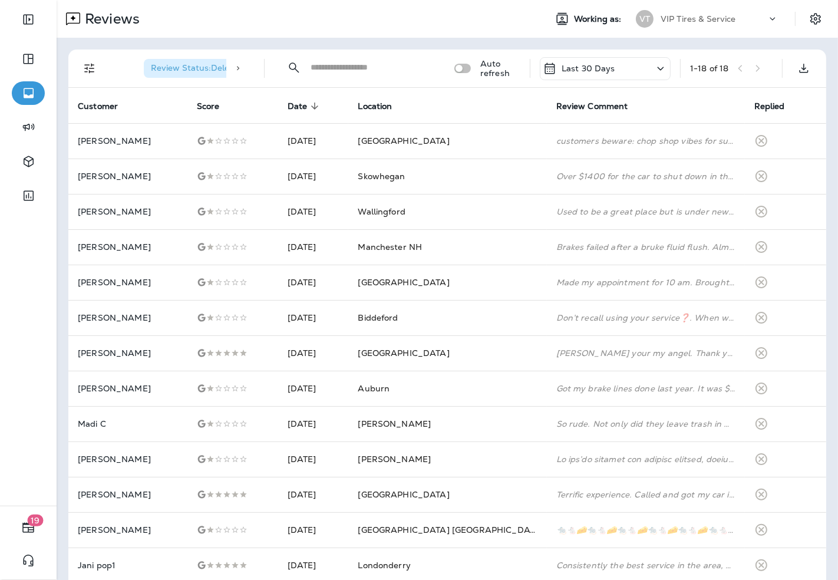
click at [574, 65] on p "Last 30 Days" at bounding box center [589, 68] width 54 height 9
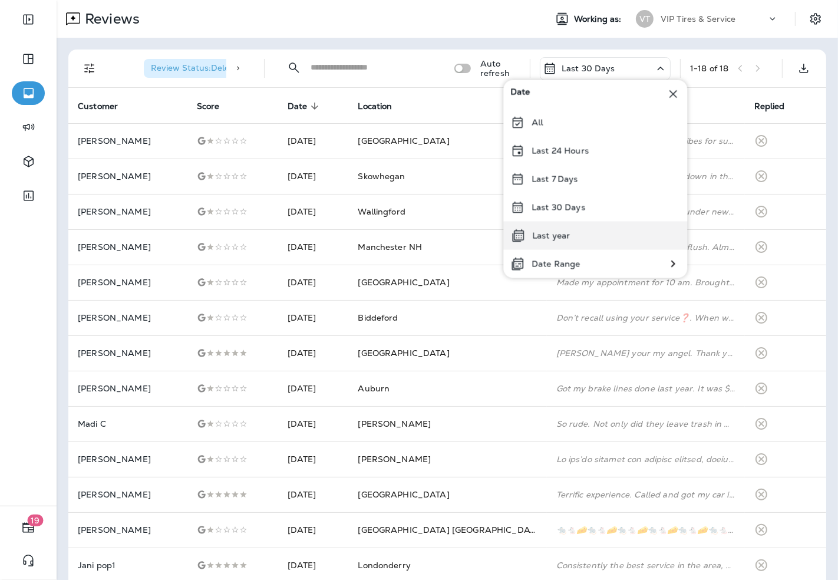
click at [555, 237] on p "Last year" at bounding box center [551, 235] width 38 height 9
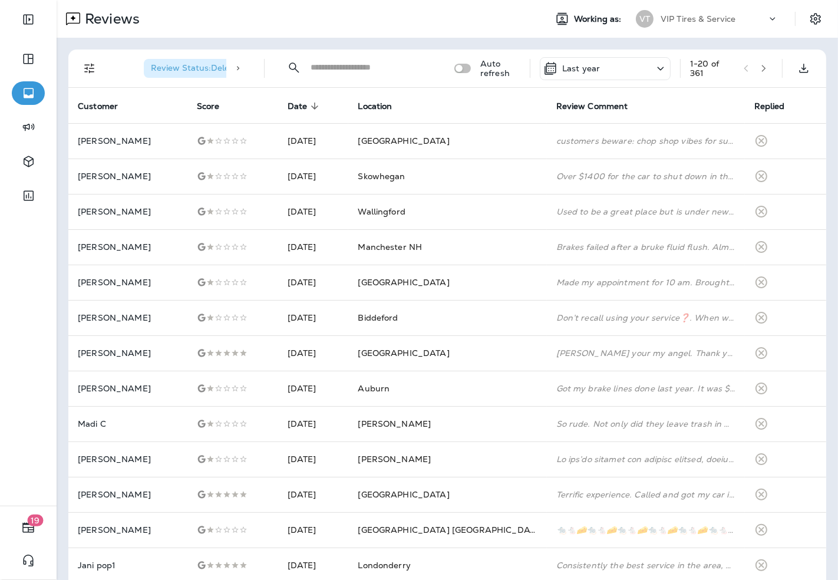
click at [209, 62] on span "Review Status : Deleted" at bounding box center [197, 67] width 92 height 11
click at [95, 67] on icon "Filters" at bounding box center [90, 68] width 14 height 14
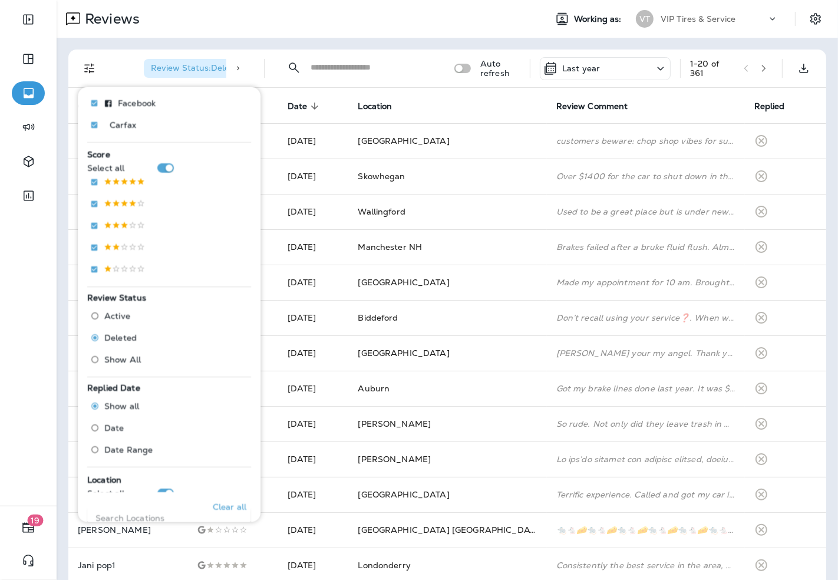
scroll to position [196, 0]
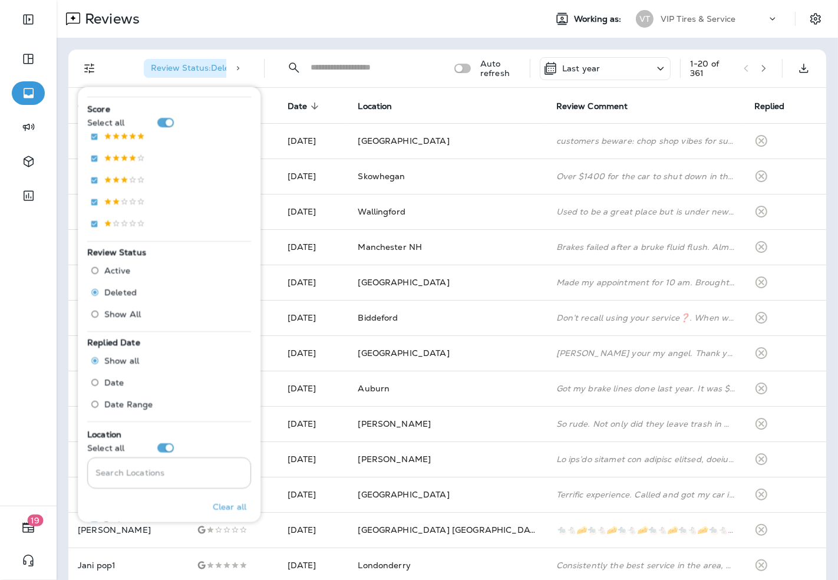
click at [124, 270] on span "Active" at bounding box center [117, 270] width 26 height 9
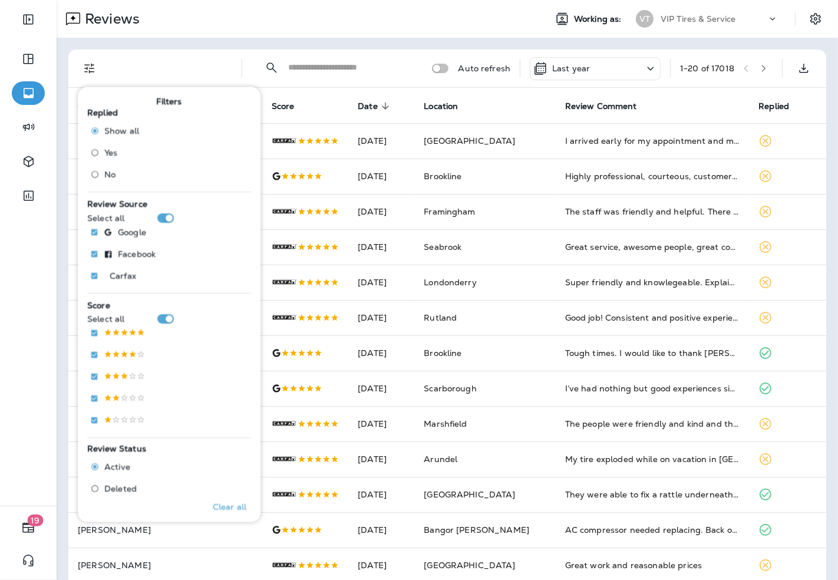
click at [329, 67] on input "Search Locations" at bounding box center [349, 67] width 123 height 31
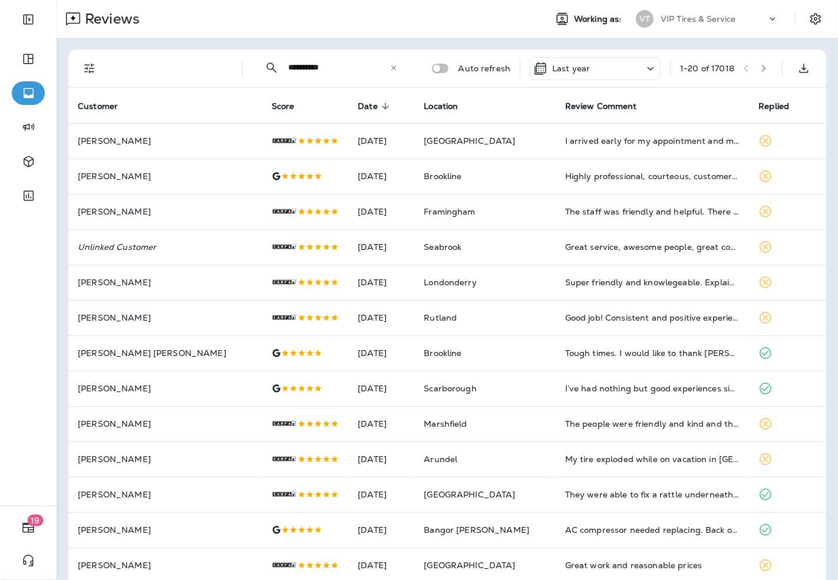
type input "**********"
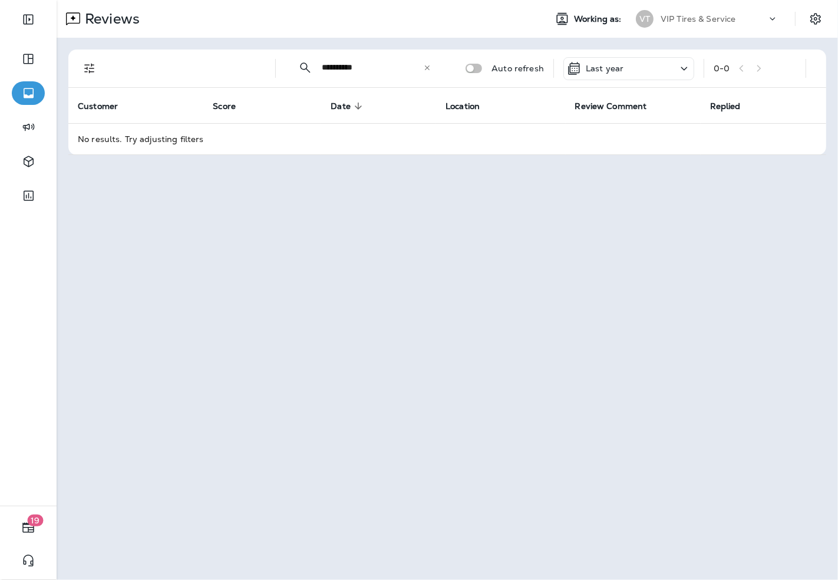
drag, startPoint x: 93, startPoint y: 58, endPoint x: 103, endPoint y: 67, distance: 13.8
click at [93, 60] on button "Filters" at bounding box center [90, 69] width 24 height 24
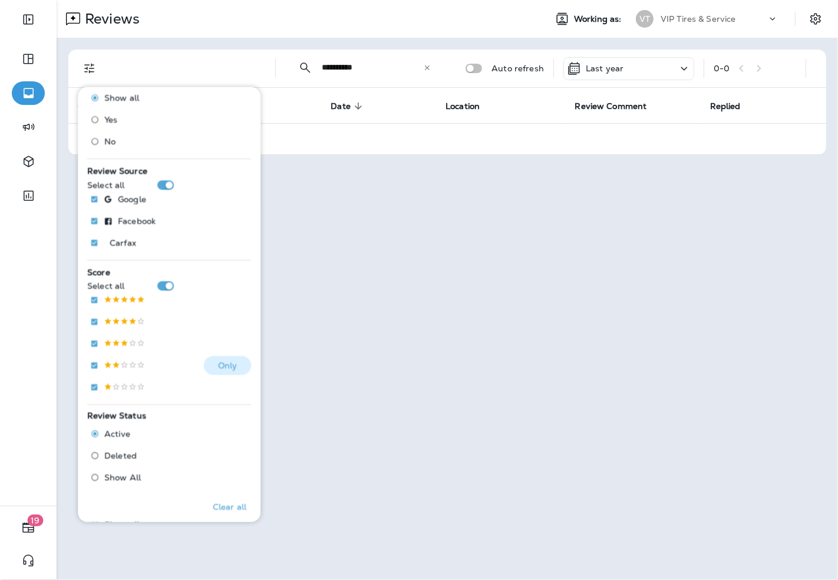
scroll to position [450, 0]
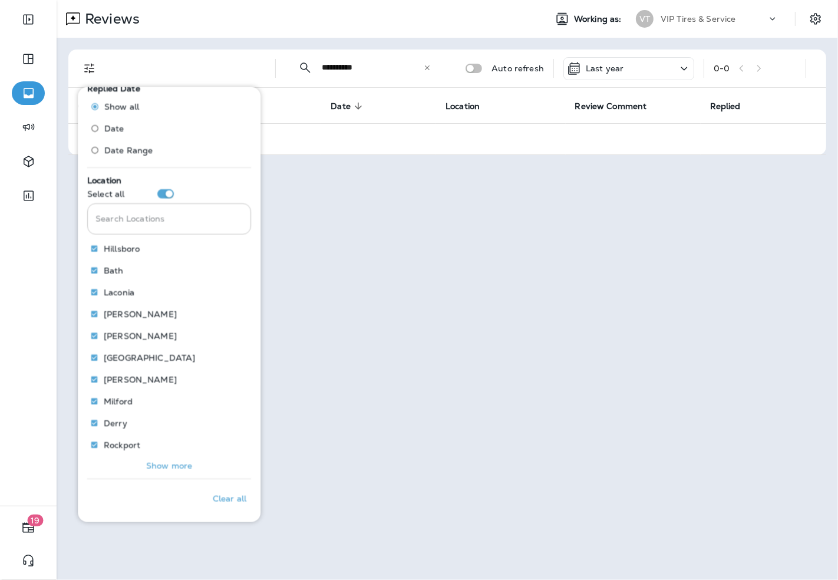
click at [163, 221] on input "Search Locations" at bounding box center [169, 218] width 164 height 31
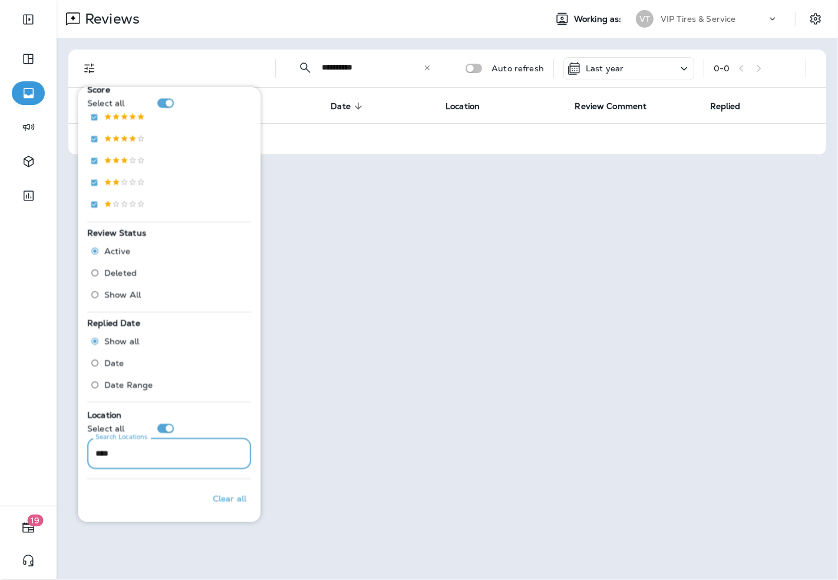
scroll to position [238, 0]
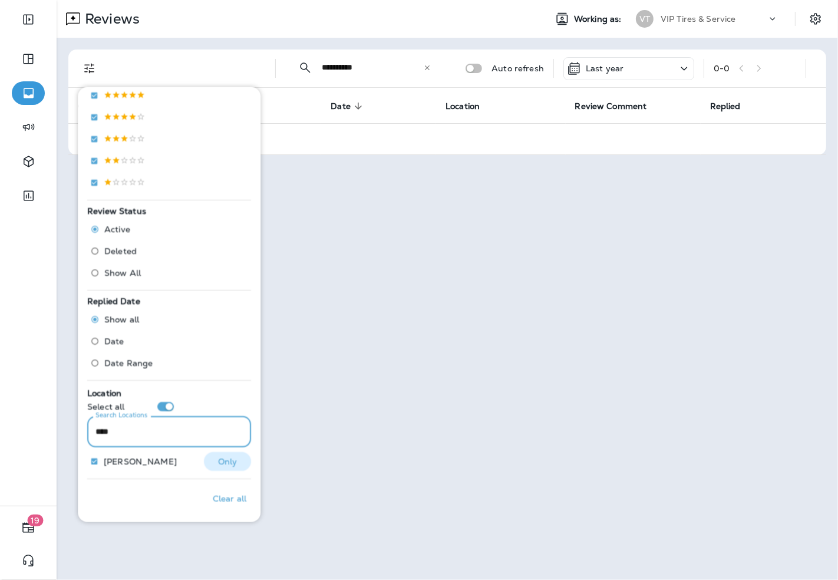
type input "****"
click at [226, 462] on p "Only" at bounding box center [227, 461] width 19 height 9
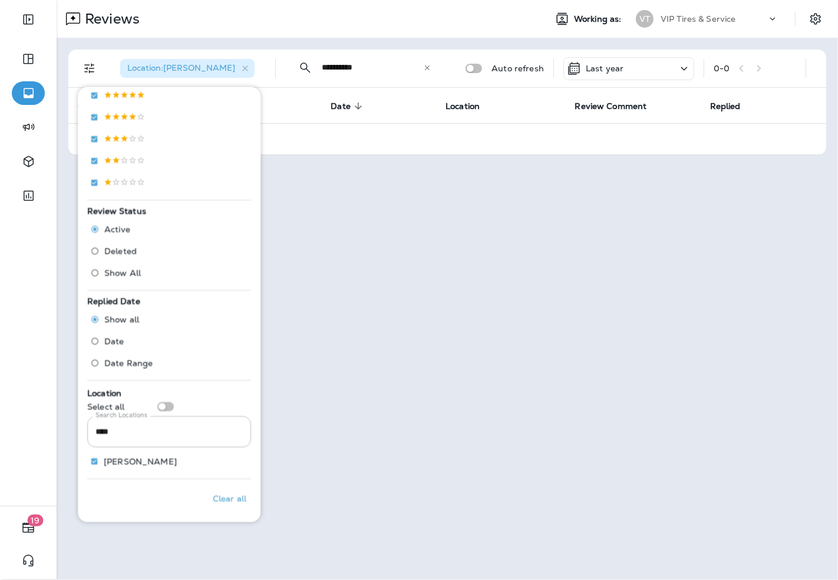
click at [335, 43] on div "**********" at bounding box center [448, 102] width 782 height 129
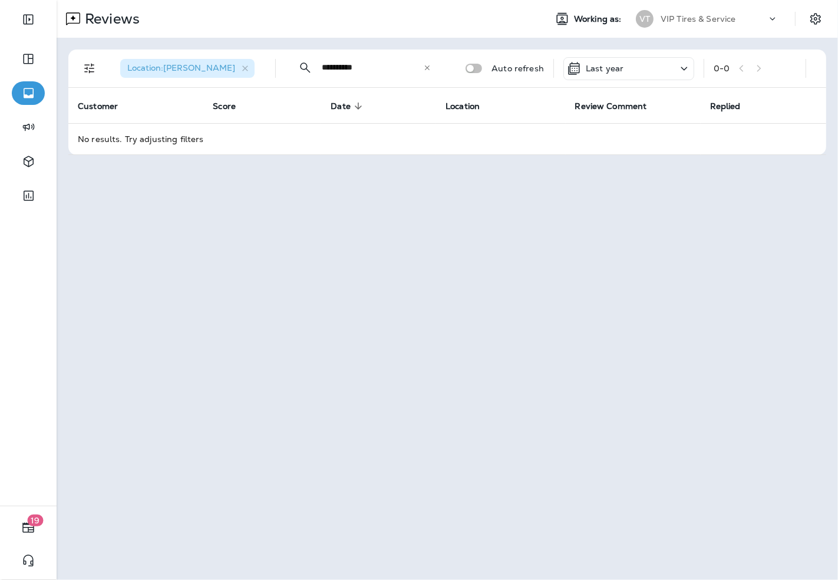
click at [432, 72] on div "​" at bounding box center [427, 68] width 8 height 12
click at [601, 64] on p "Last year" at bounding box center [605, 68] width 38 height 9
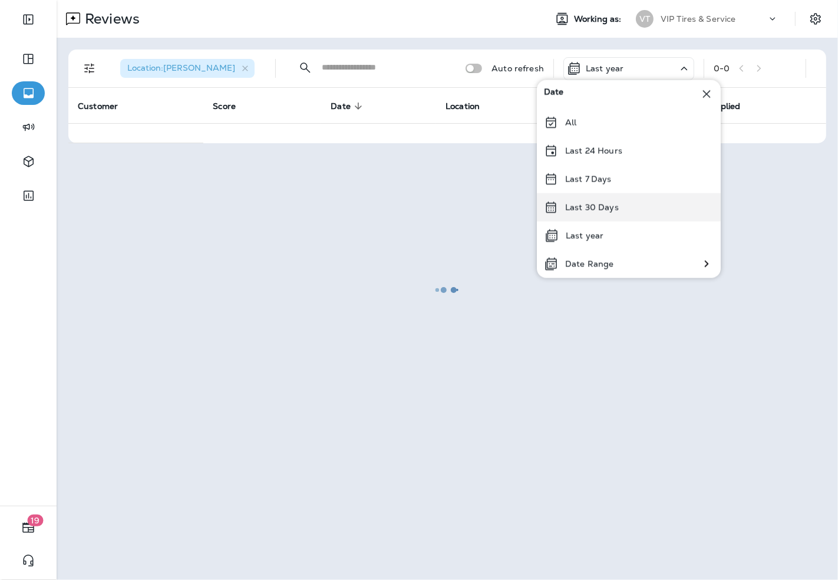
click at [609, 212] on div "Last 30 Days" at bounding box center [629, 207] width 184 height 28
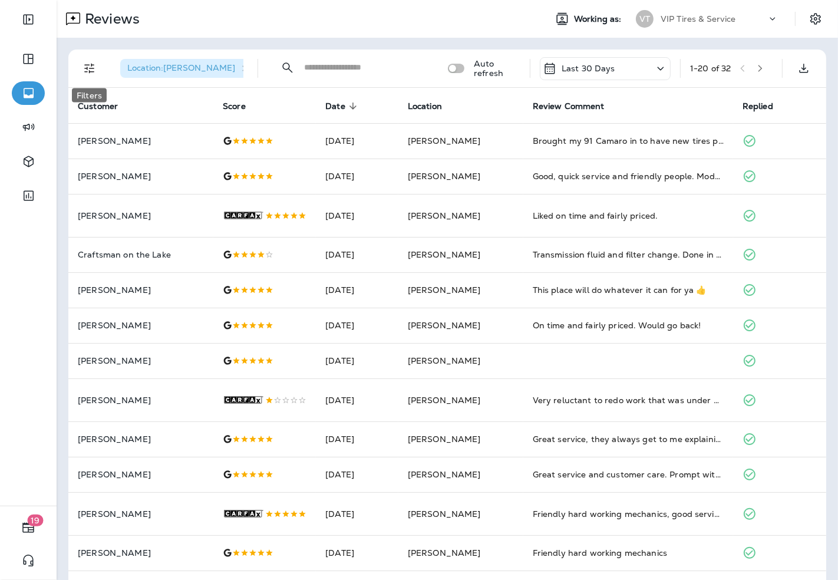
click at [93, 60] on button "Filters" at bounding box center [90, 69] width 24 height 24
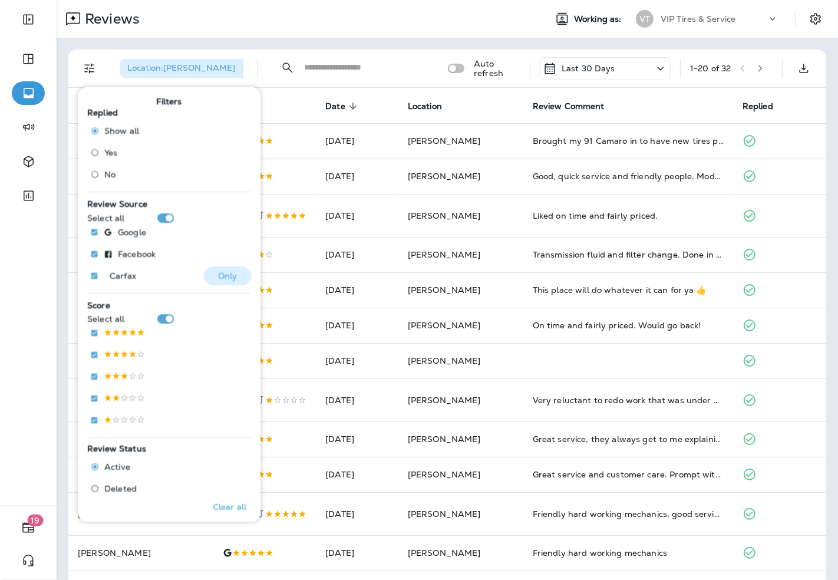
click at [225, 272] on p "Only" at bounding box center [227, 275] width 19 height 9
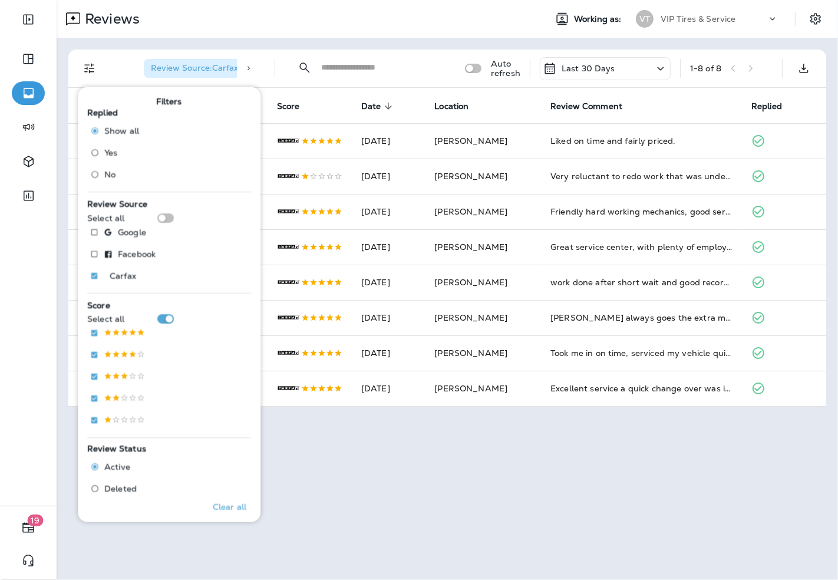
click at [380, 21] on div "Reviews" at bounding box center [297, 19] width 480 height 24
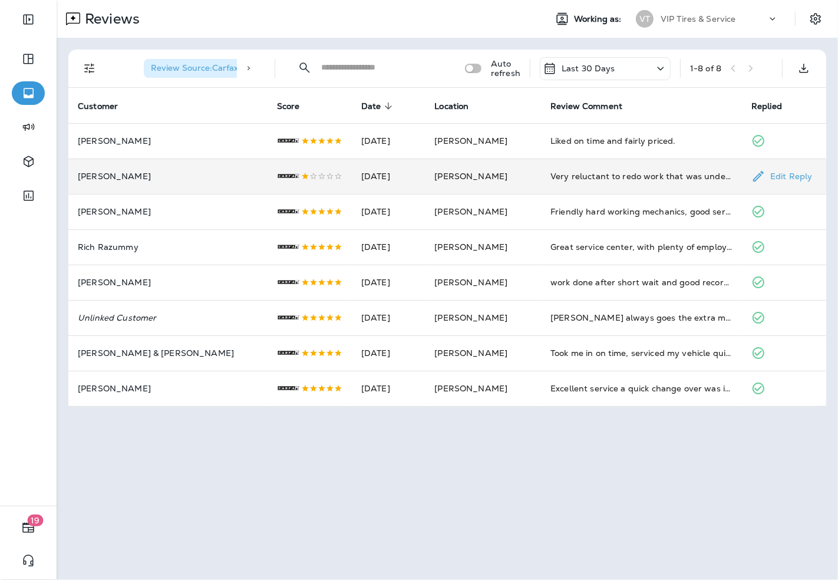
click at [284, 182] on div ".st0{fill-rule:evenodd;clip-rule:evenodd;fill:#FFFFFF;} .st1{fill-rule:evenodd;…" at bounding box center [309, 176] width 65 height 24
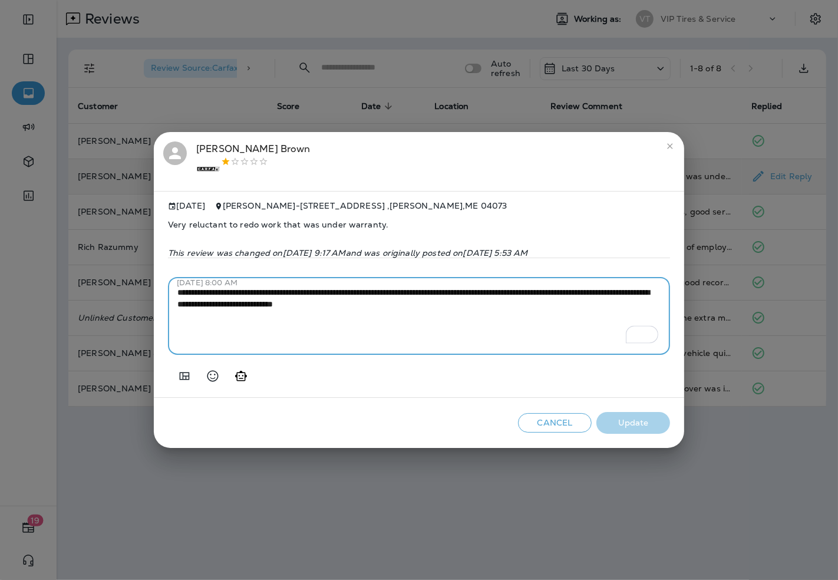
drag, startPoint x: 426, startPoint y: 315, endPoint x: 173, endPoint y: 293, distance: 253.9
click at [173, 293] on div "**********" at bounding box center [419, 316] width 502 height 78
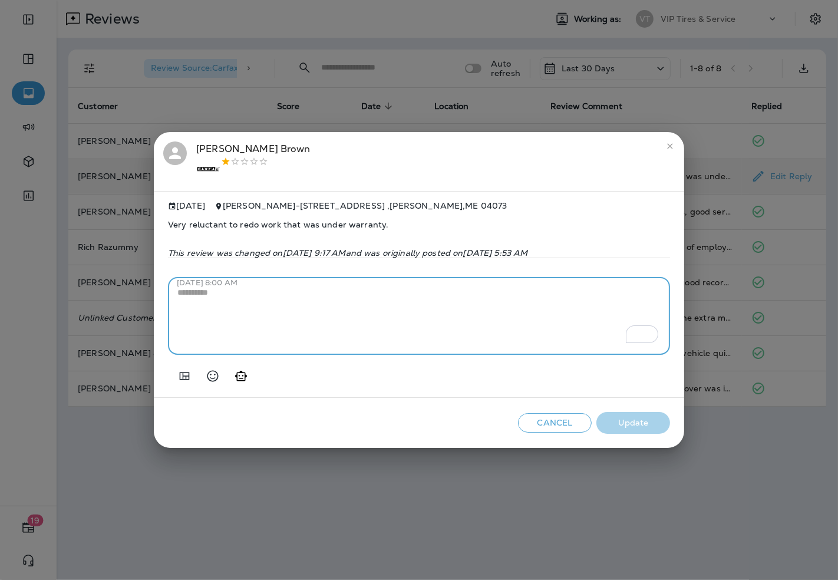
click at [184, 376] on icon "Add in a premade template" at bounding box center [184, 376] width 14 height 14
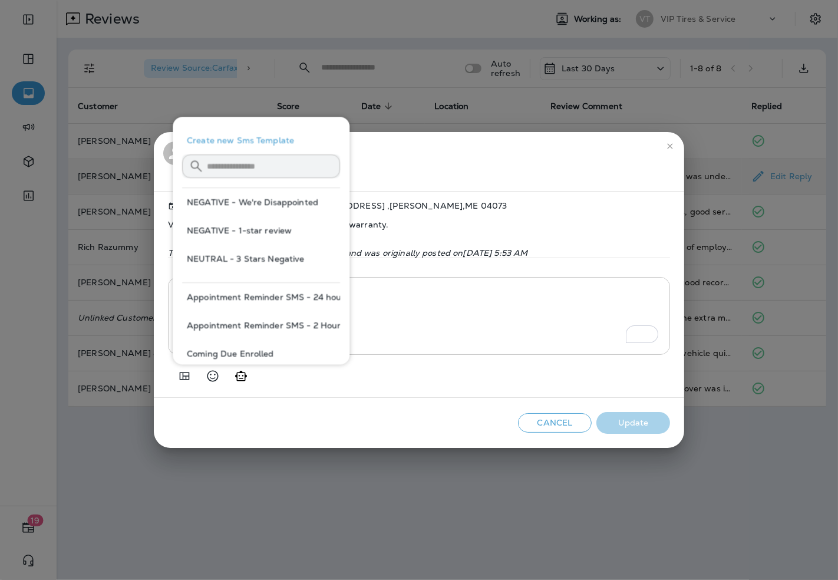
click at [251, 231] on button "NEGATIVE - 1-star review" at bounding box center [261, 230] width 158 height 28
type textarea "**********"
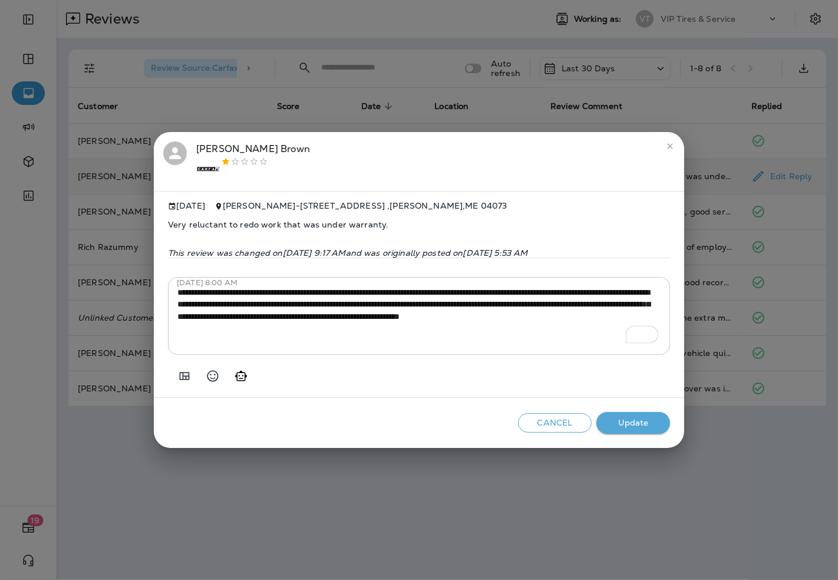
click at [647, 419] on button "Update" at bounding box center [634, 423] width 74 height 22
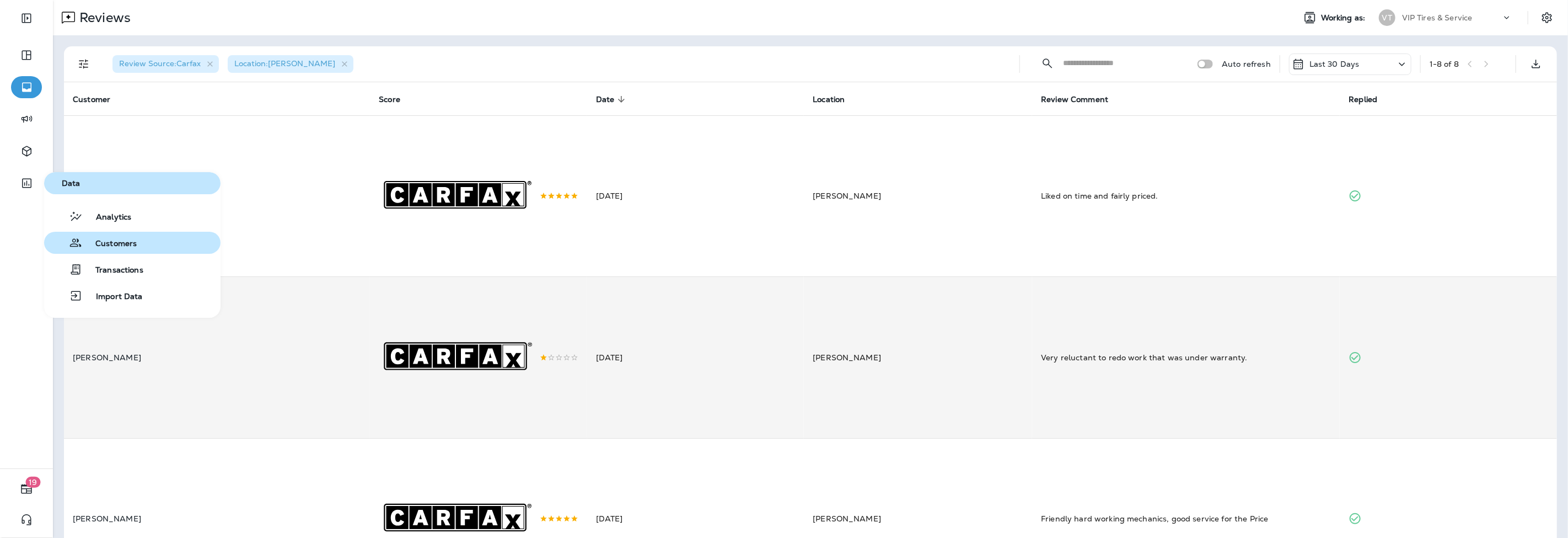
click at [92, 241] on span "Customers" at bounding box center [109, 243] width 54 height 10
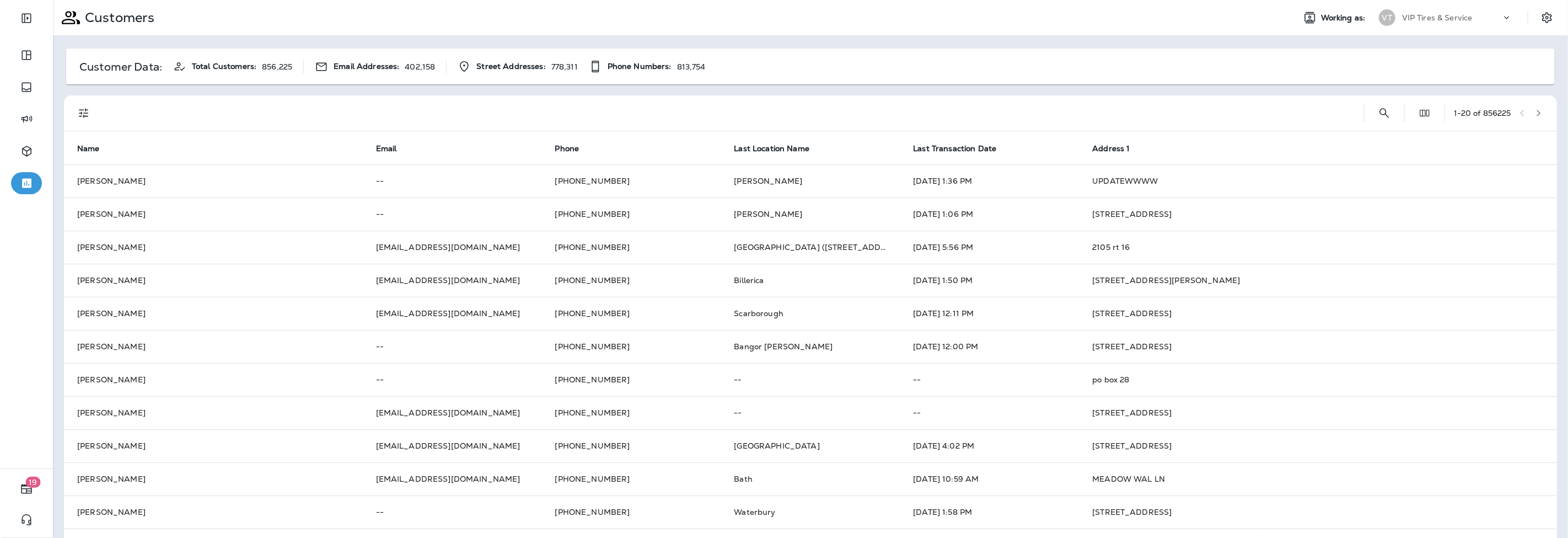
click at [79, 115] on icon "Filters" at bounding box center [84, 113] width 13 height 13
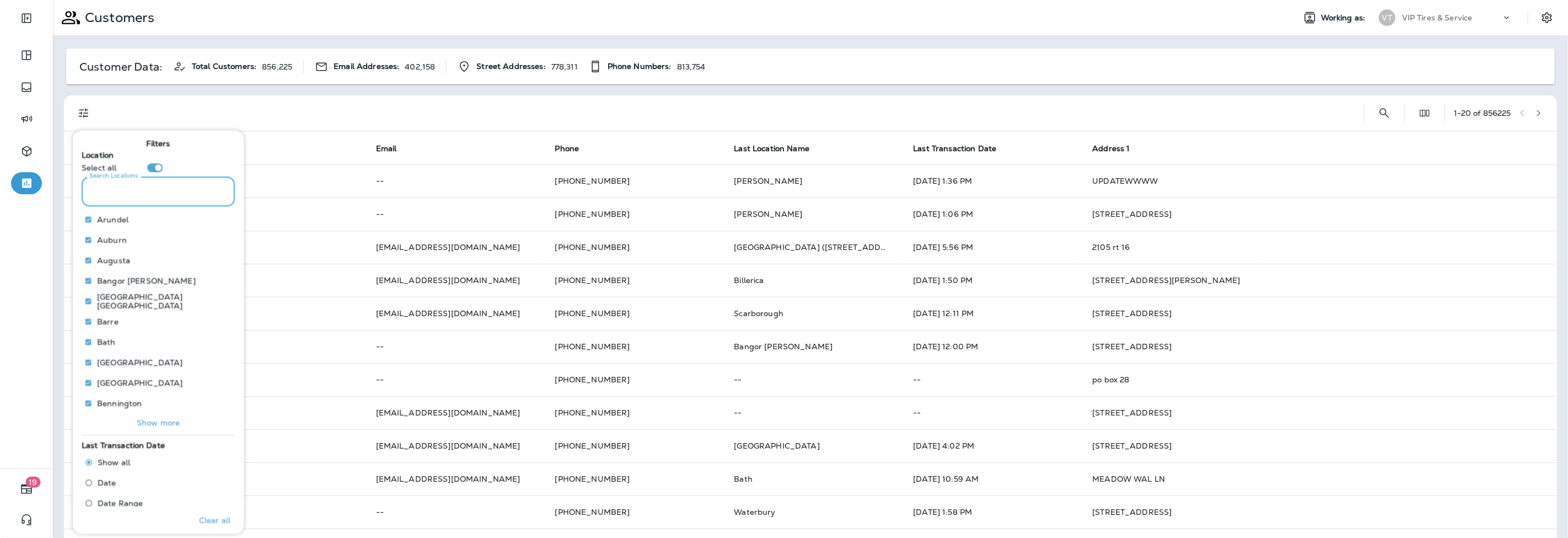
click at [140, 203] on input "Search Locations" at bounding box center [158, 191] width 153 height 29
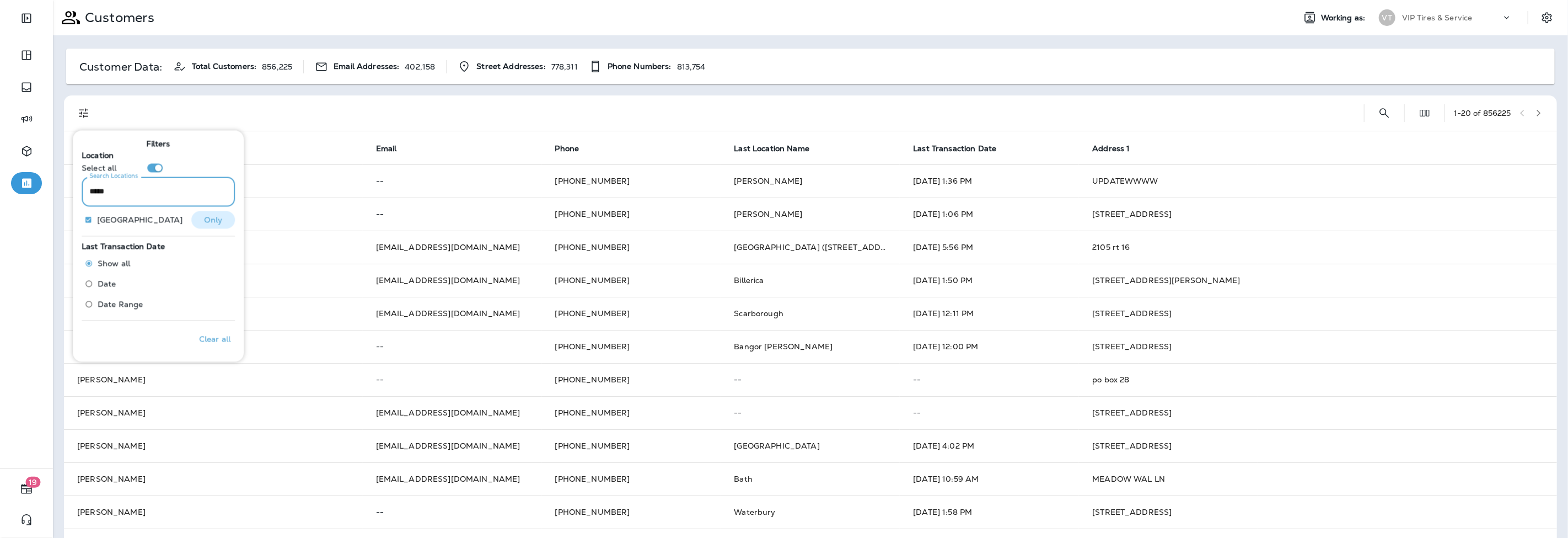
type input "*****"
click at [217, 224] on button "Only" at bounding box center [213, 219] width 44 height 18
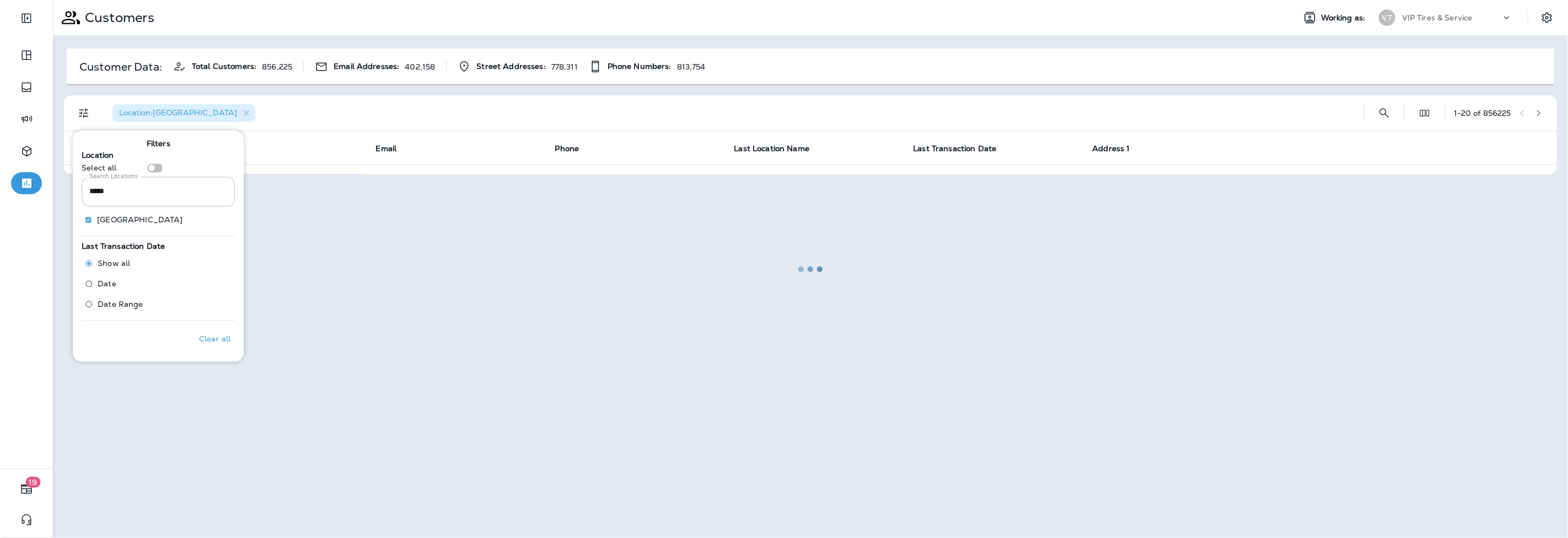
click at [273, 112] on div at bounding box center [811, 269] width 1513 height 535
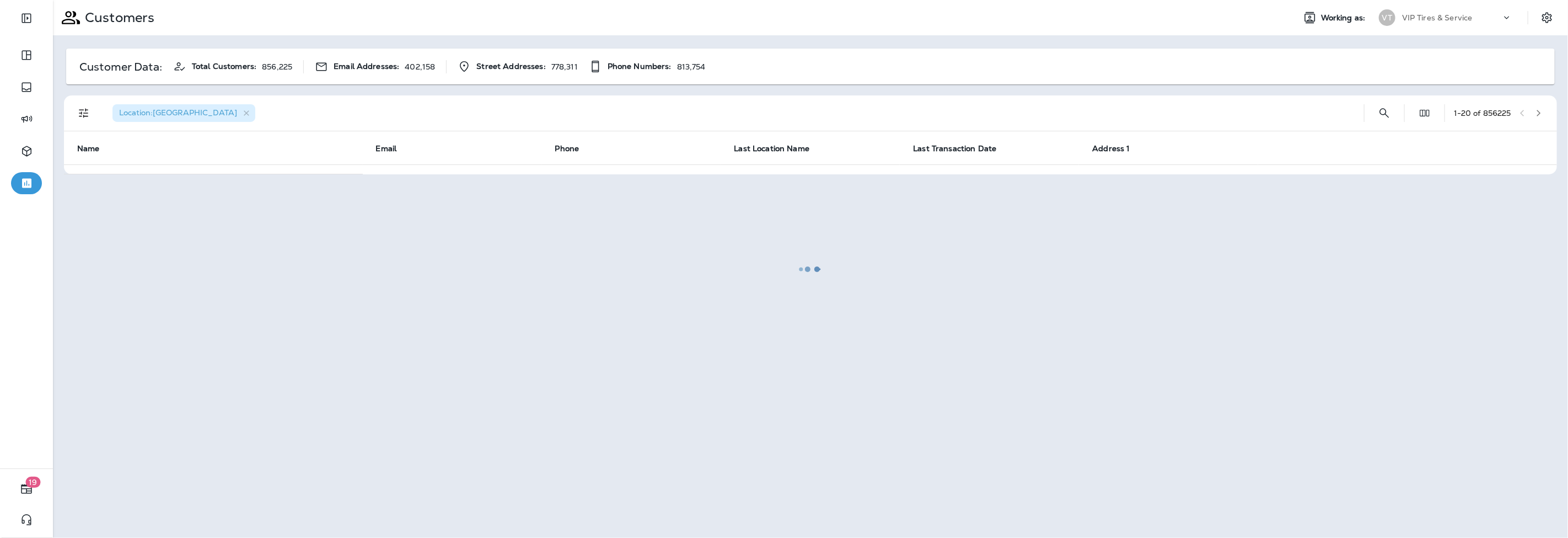
click at [1380, 109] on div at bounding box center [811, 269] width 1513 height 535
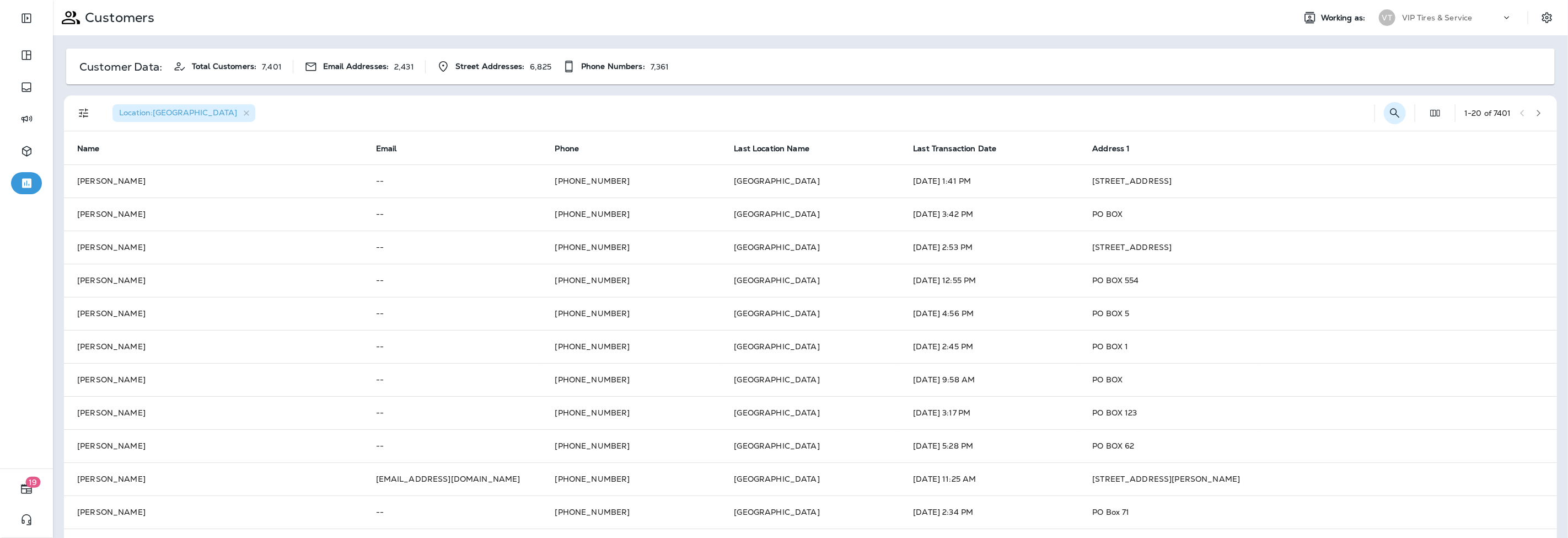
click at [1388, 114] on icon "Search Customers" at bounding box center [1395, 113] width 13 height 13
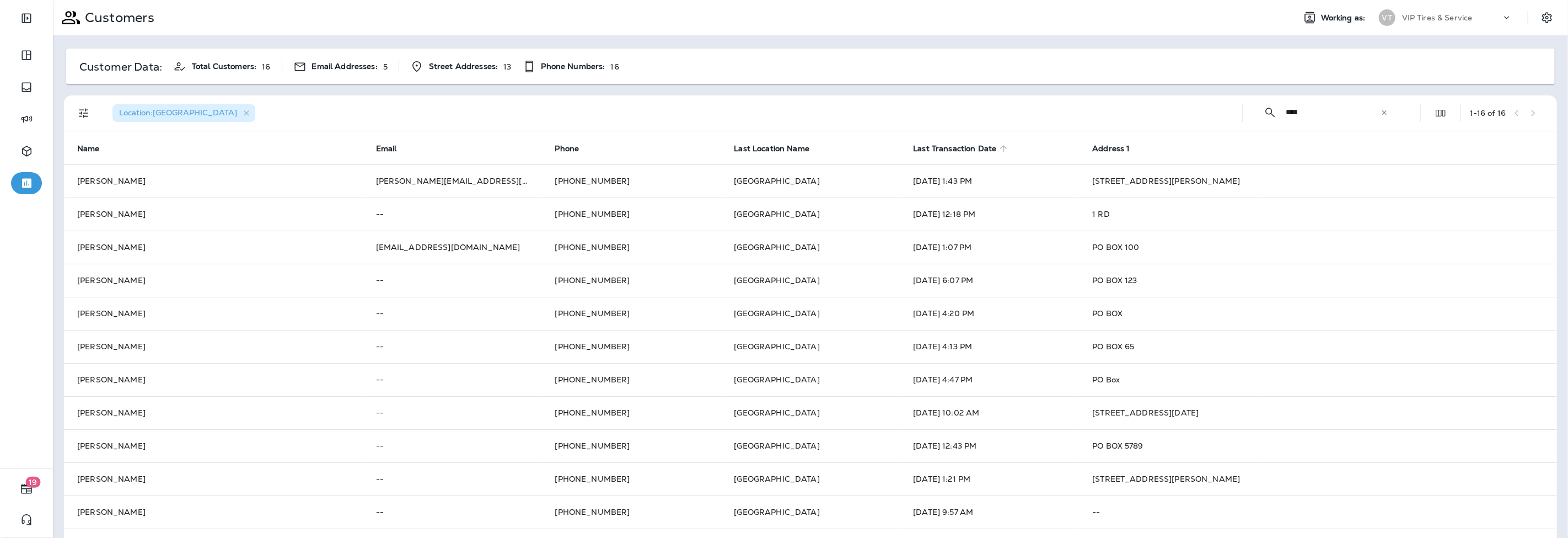
type input "****"
click at [939, 148] on span "Last Transaction Date" at bounding box center [954, 149] width 83 height 9
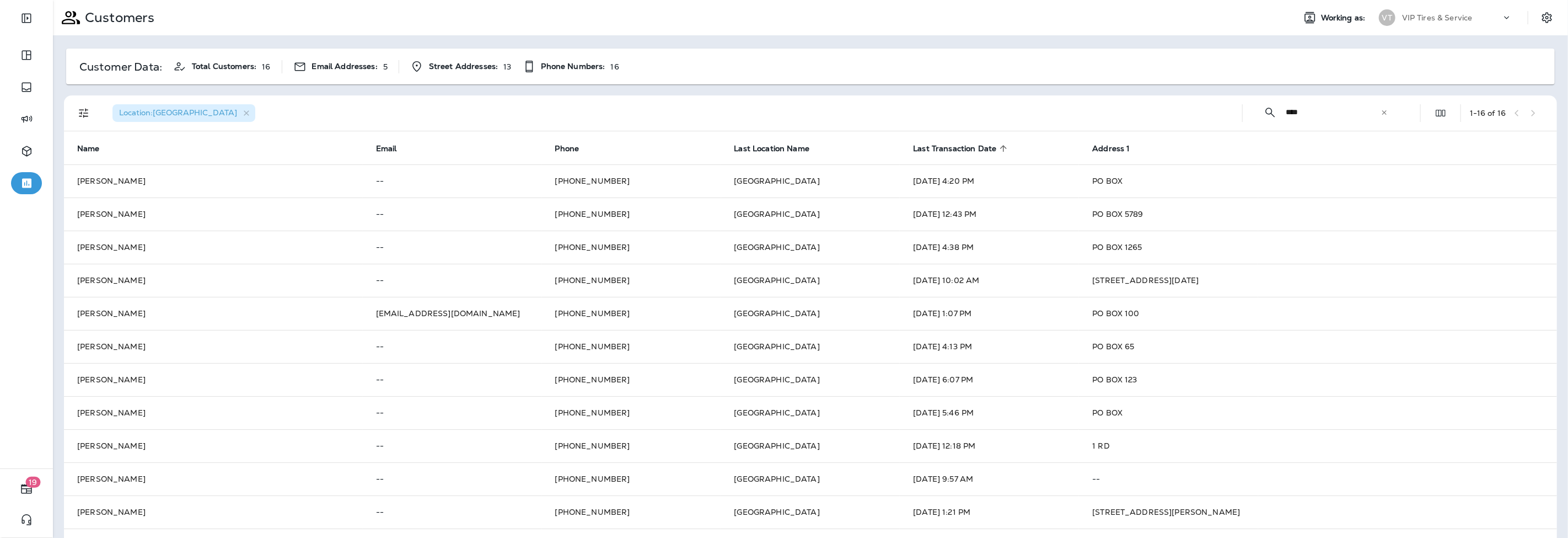
click at [939, 148] on span "Last Transaction Date" at bounding box center [954, 149] width 83 height 9
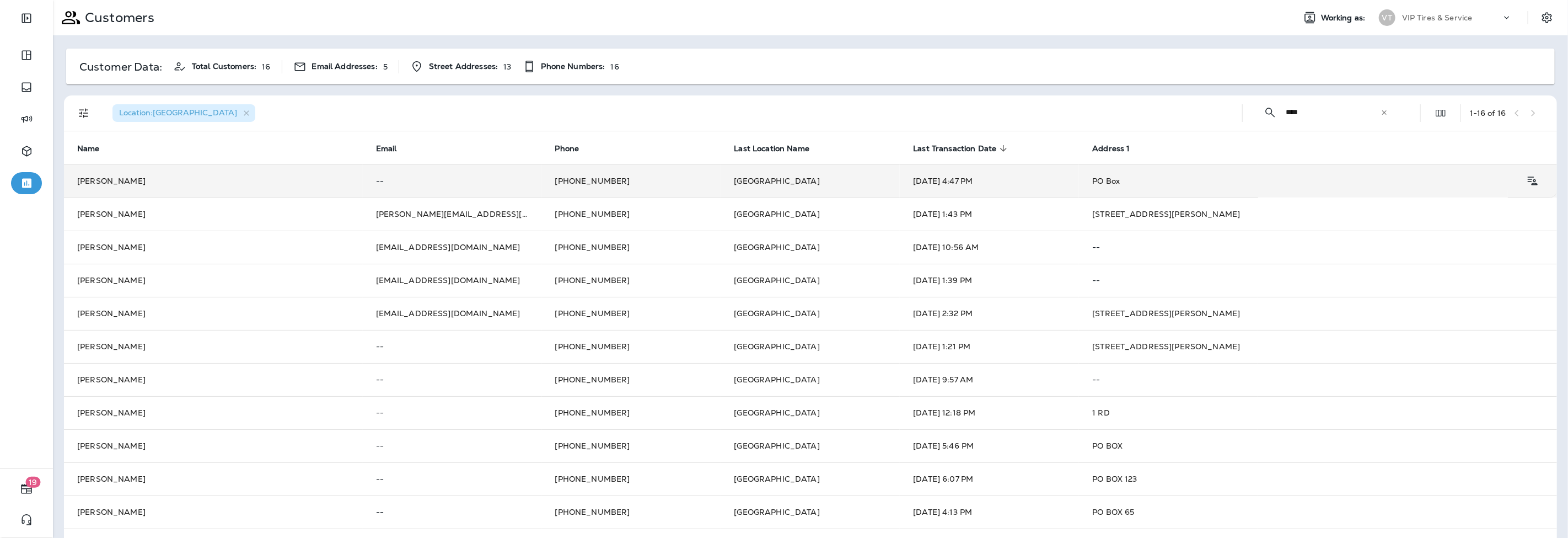
click at [881, 181] on td "Mexico" at bounding box center [811, 181] width 180 height 33
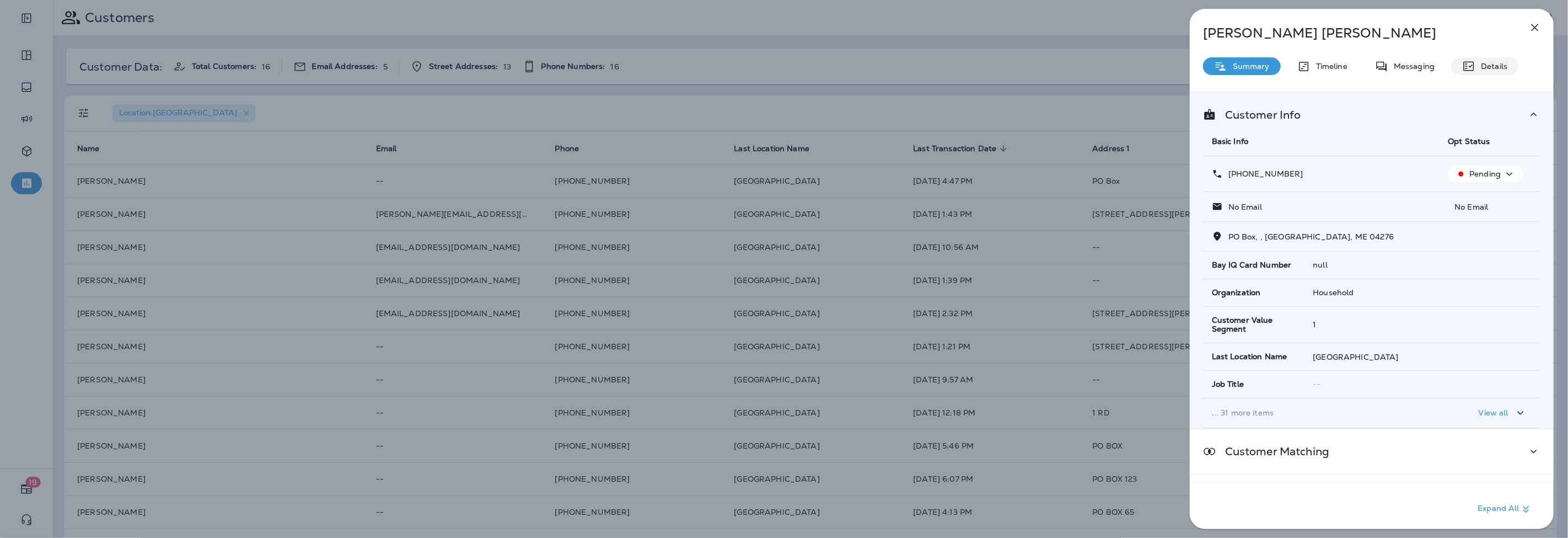
click at [1496, 65] on p "Details" at bounding box center [1491, 65] width 32 height 8
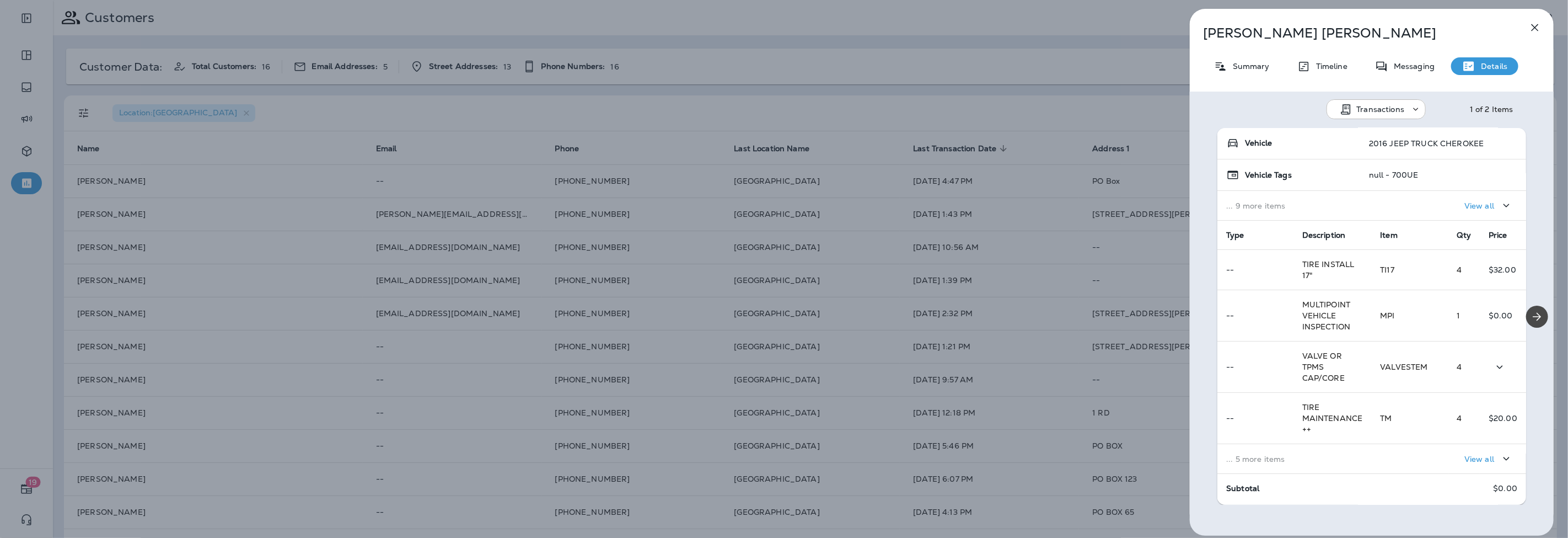
scroll to position [151, 0]
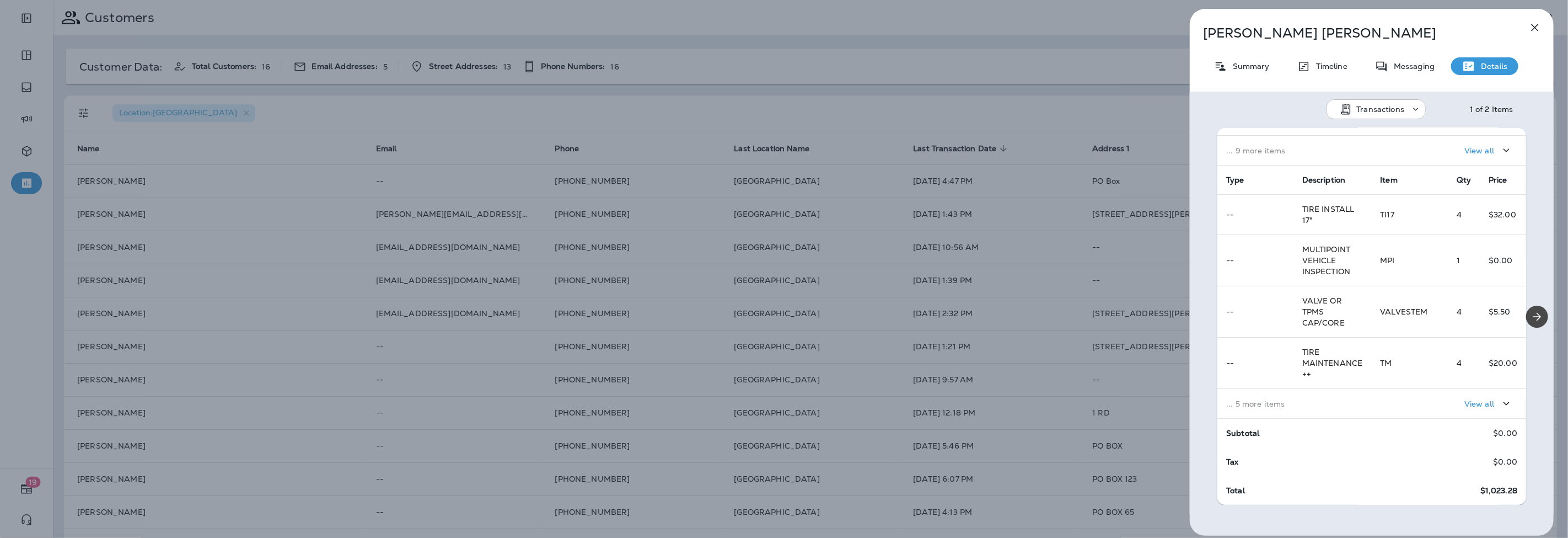
click at [1355, 387] on td "TIRE MAINTENANCE ++" at bounding box center [1332, 363] width 79 height 51
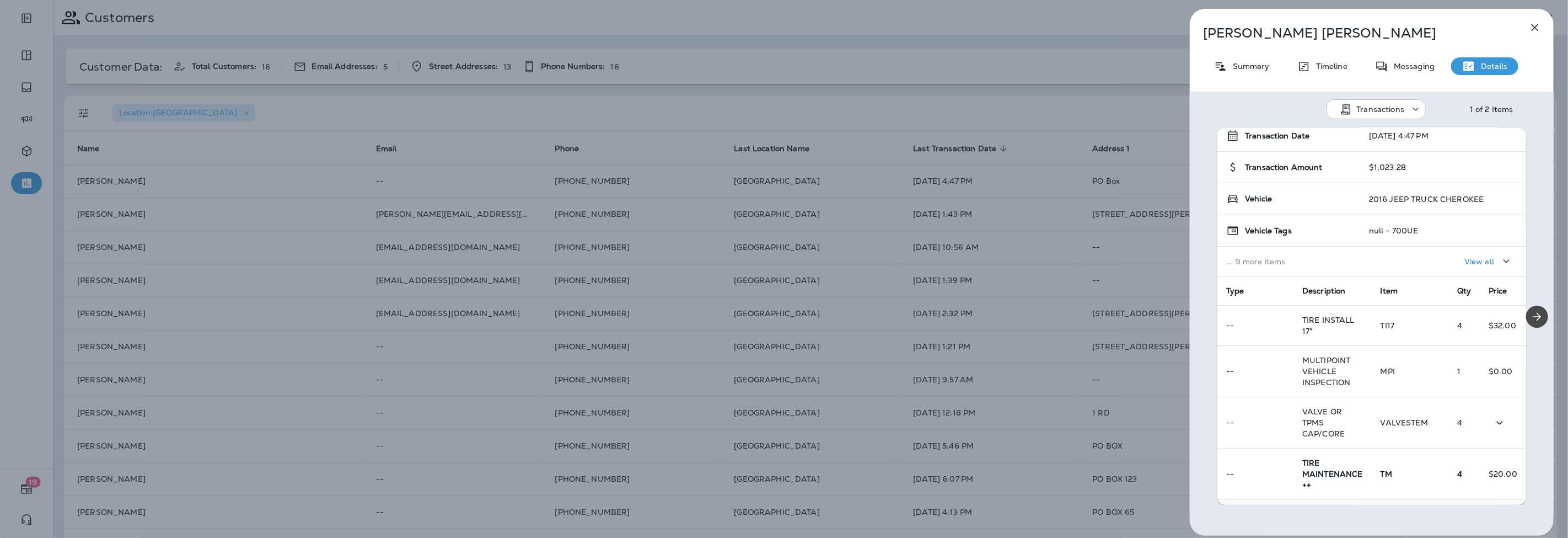
scroll to position [28, 0]
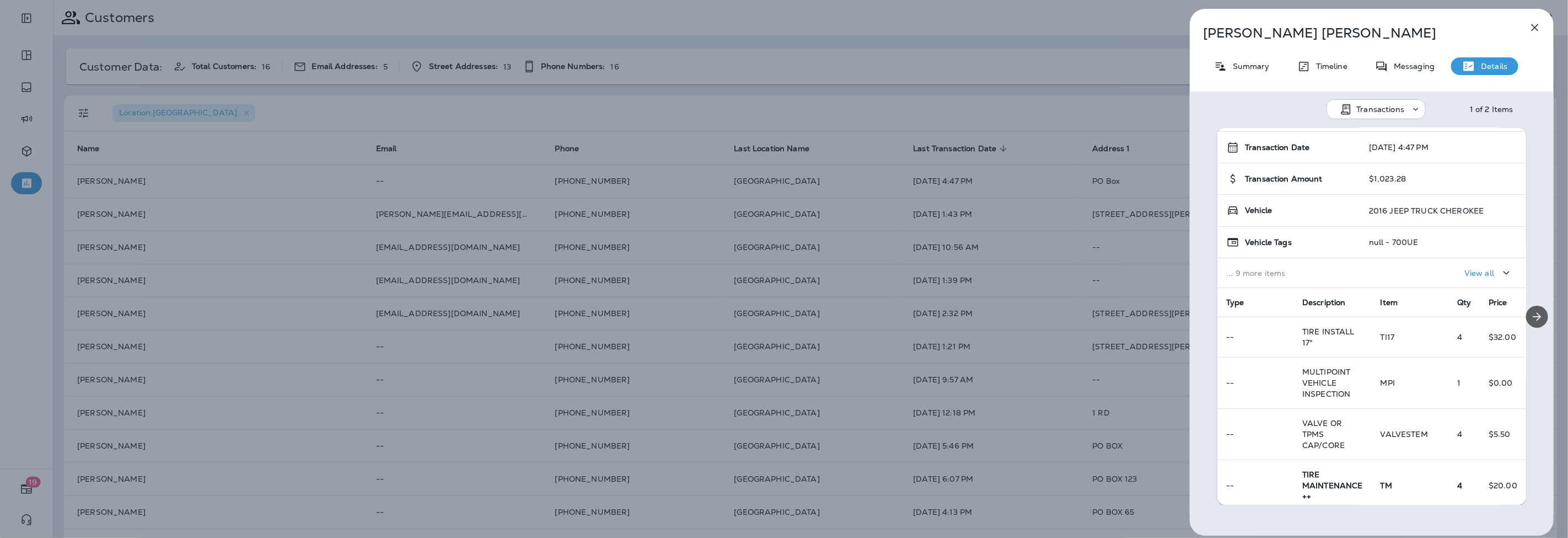
click at [1534, 313] on icon "Next" at bounding box center [1537, 316] width 13 height 13
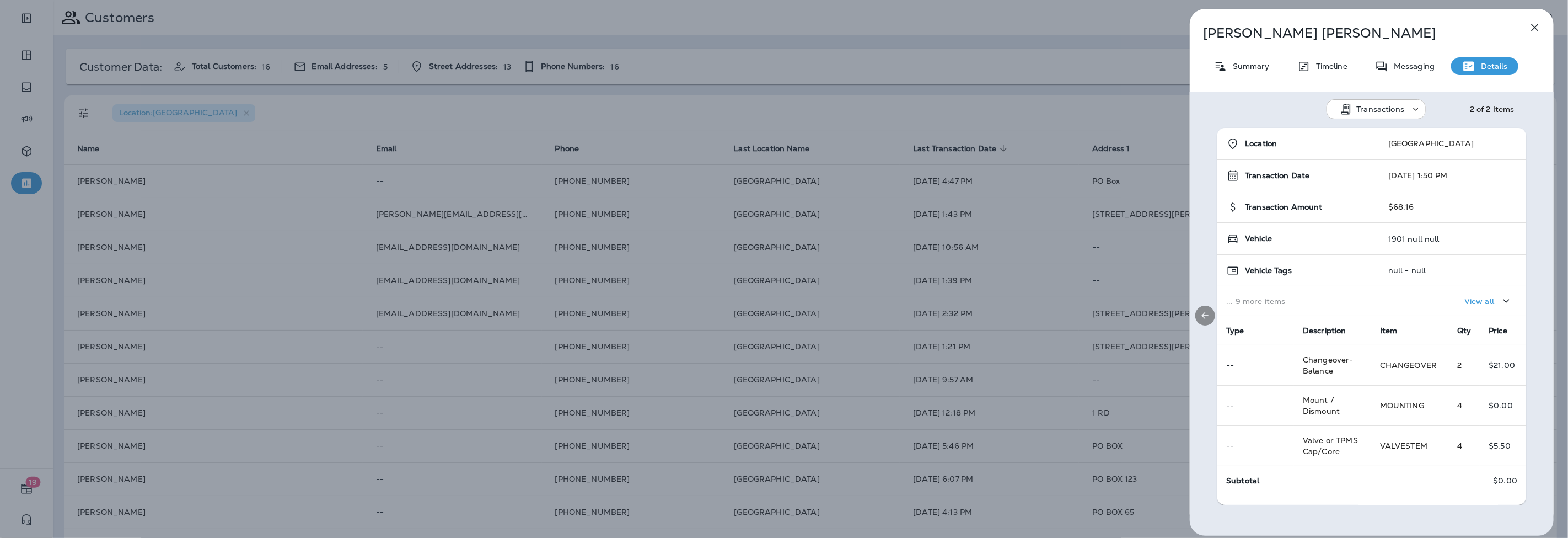
click at [1216, 311] on div at bounding box center [1204, 316] width 31 height 377
click at [1208, 313] on icon "Previous" at bounding box center [1205, 315] width 11 height 11
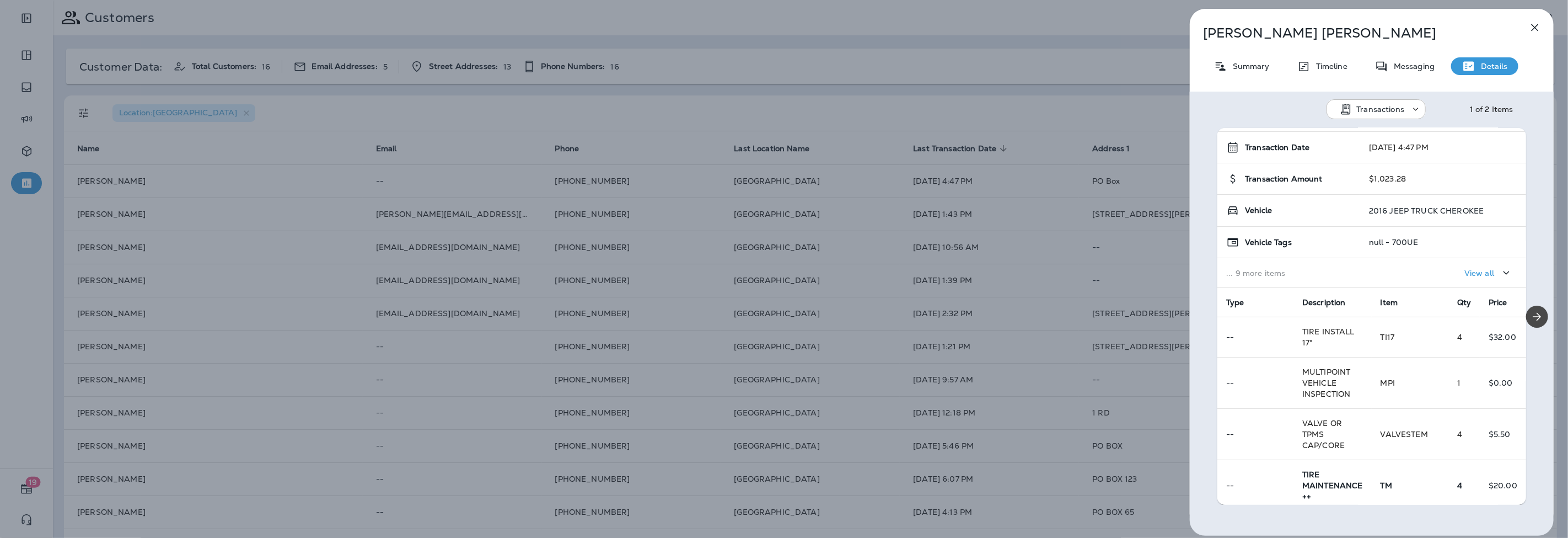
click at [228, 238] on div "Cody Blanchard Summary Timeline Messaging Details Transactions 1 of 2 Items Loc…" at bounding box center [784, 269] width 1568 height 538
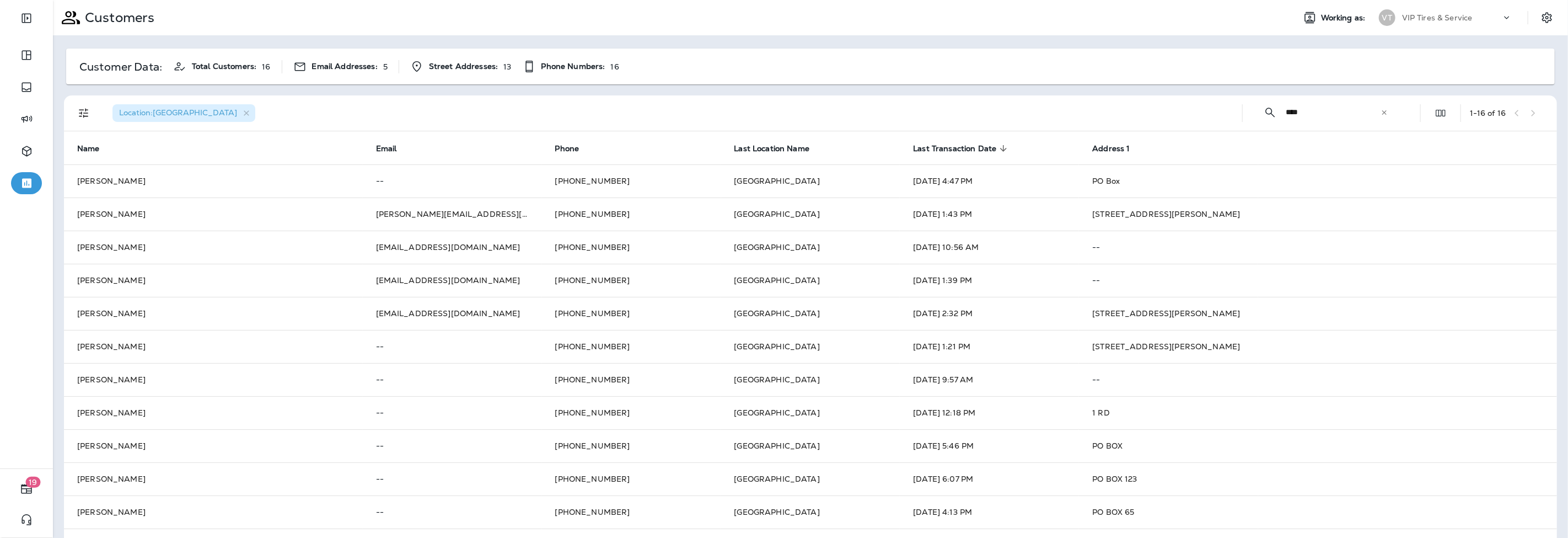
click at [131, 214] on td "Cody Coller" at bounding box center [213, 213] width 299 height 33
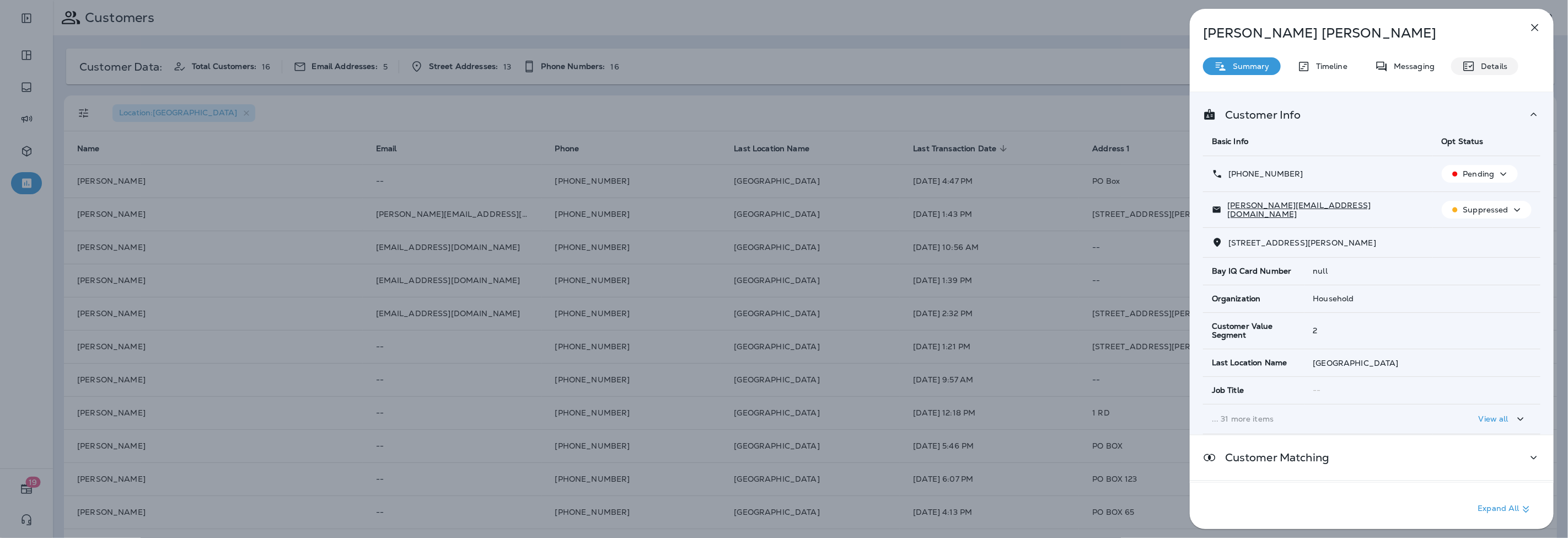
click at [1471, 67] on icon at bounding box center [1469, 66] width 13 height 13
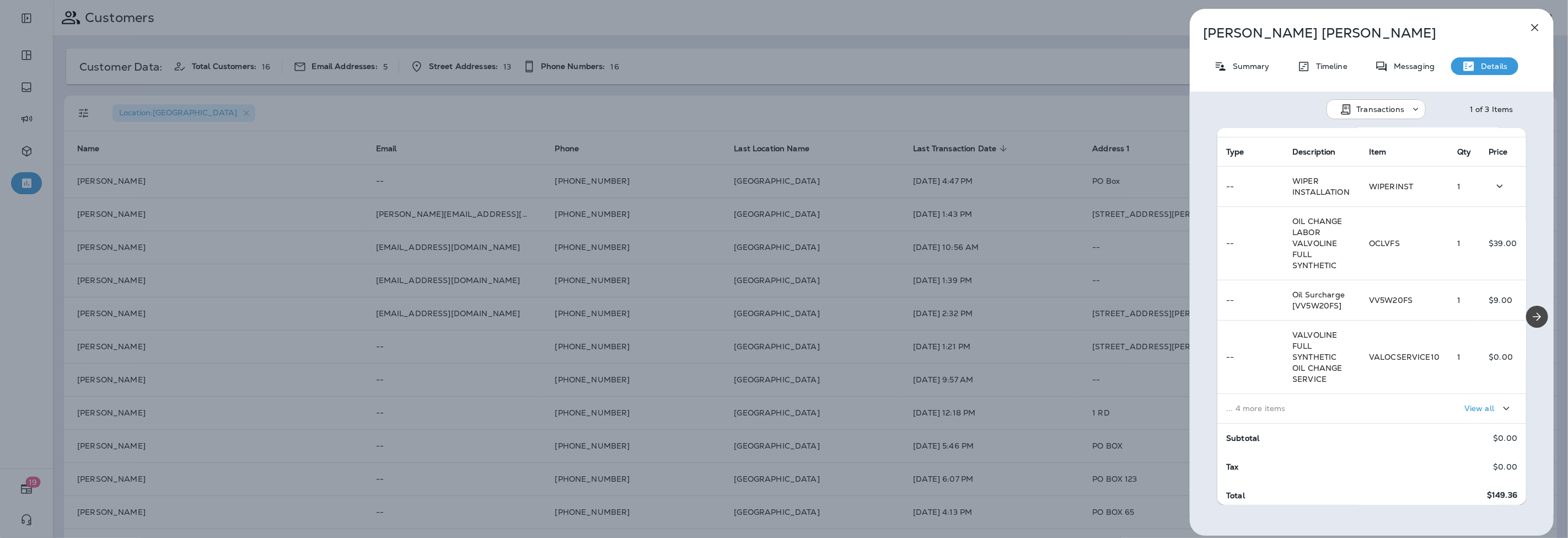
scroll to position [193, 0]
click at [1287, 409] on td "... 4 more items" at bounding box center [1288, 403] width 143 height 30
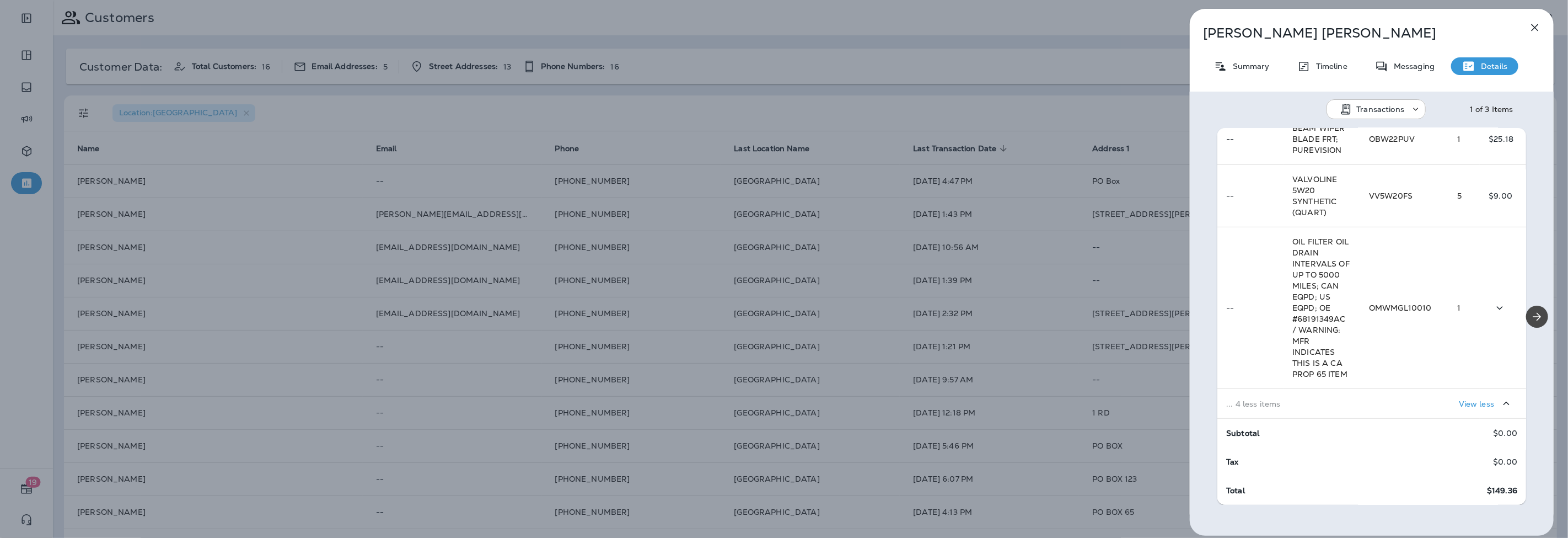
scroll to position [0, 0]
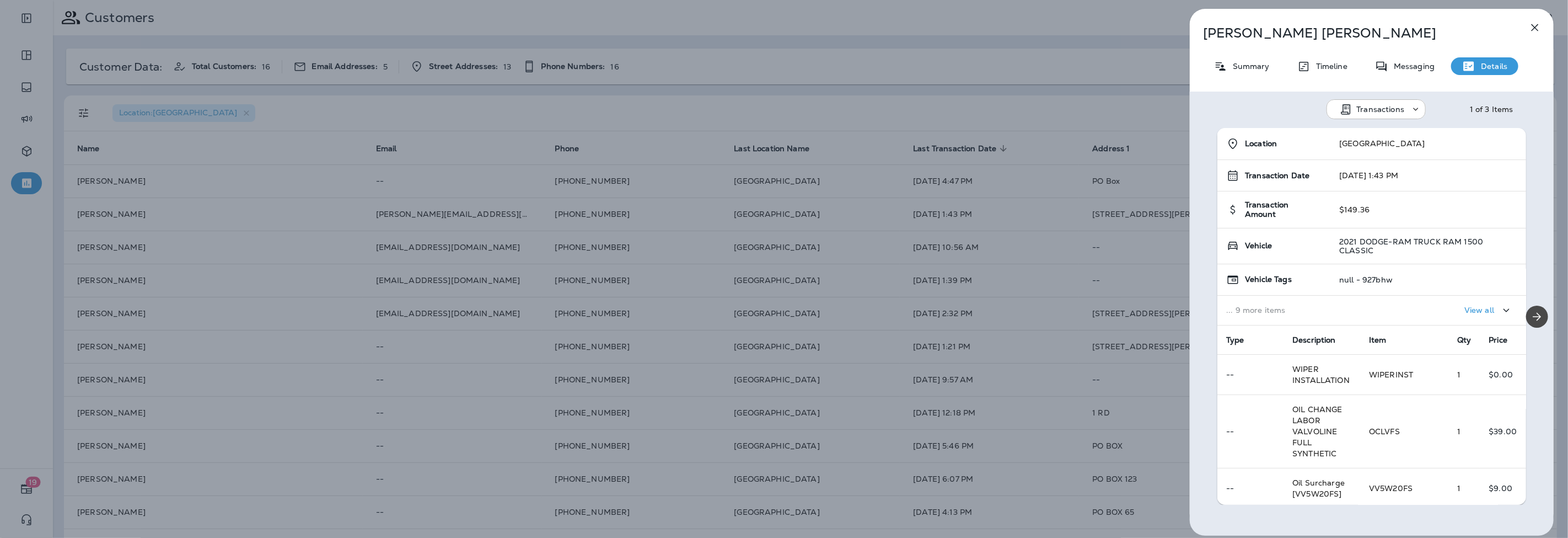
click at [1540, 30] on icon "button" at bounding box center [1534, 27] width 13 height 13
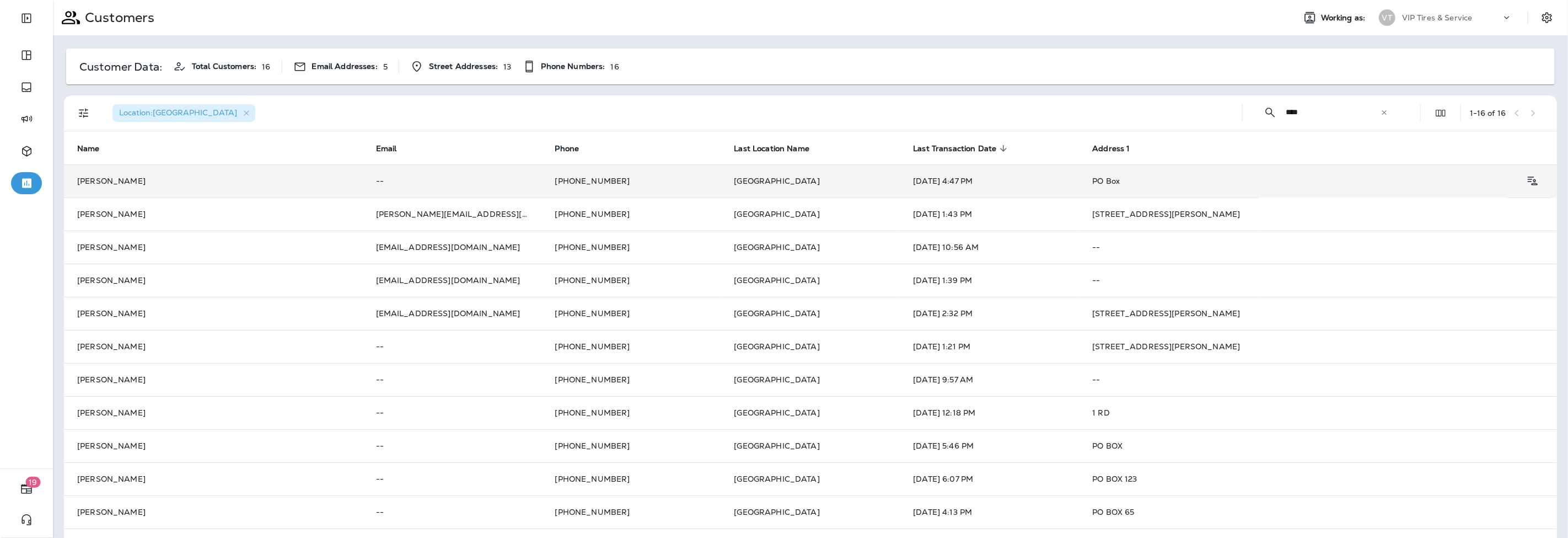
click at [131, 173] on td "Cody Blanchard" at bounding box center [213, 181] width 299 height 33
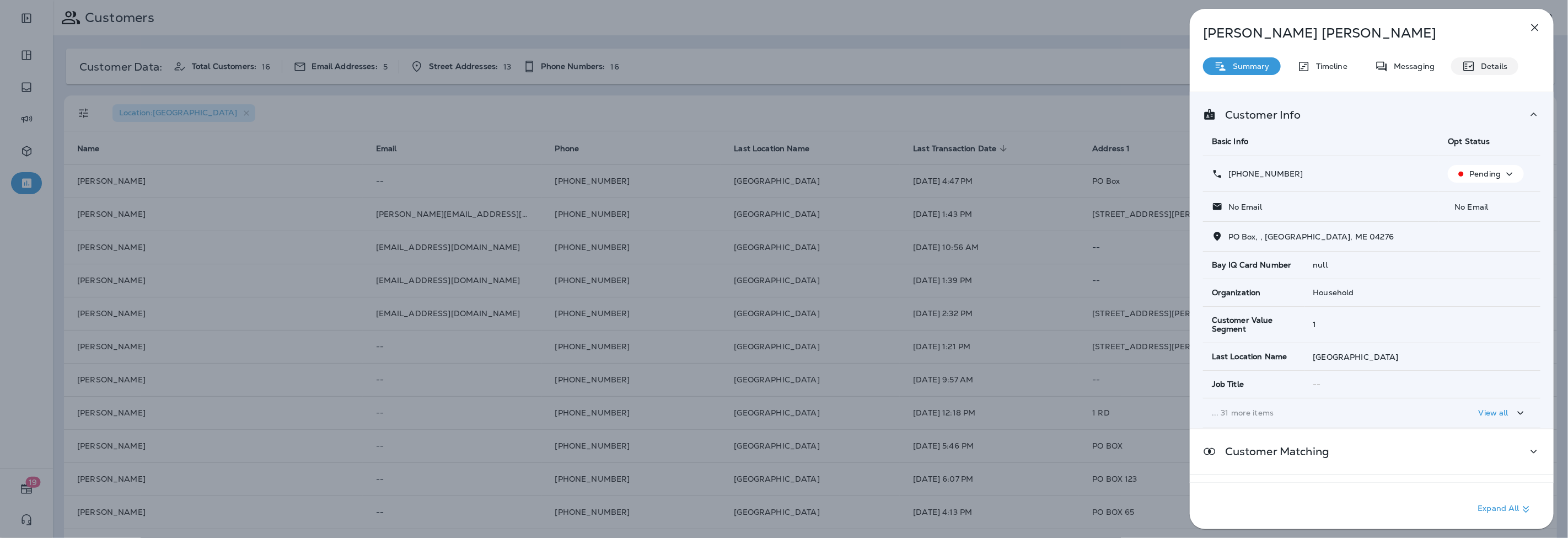
click at [1485, 65] on p "Details" at bounding box center [1491, 65] width 32 height 8
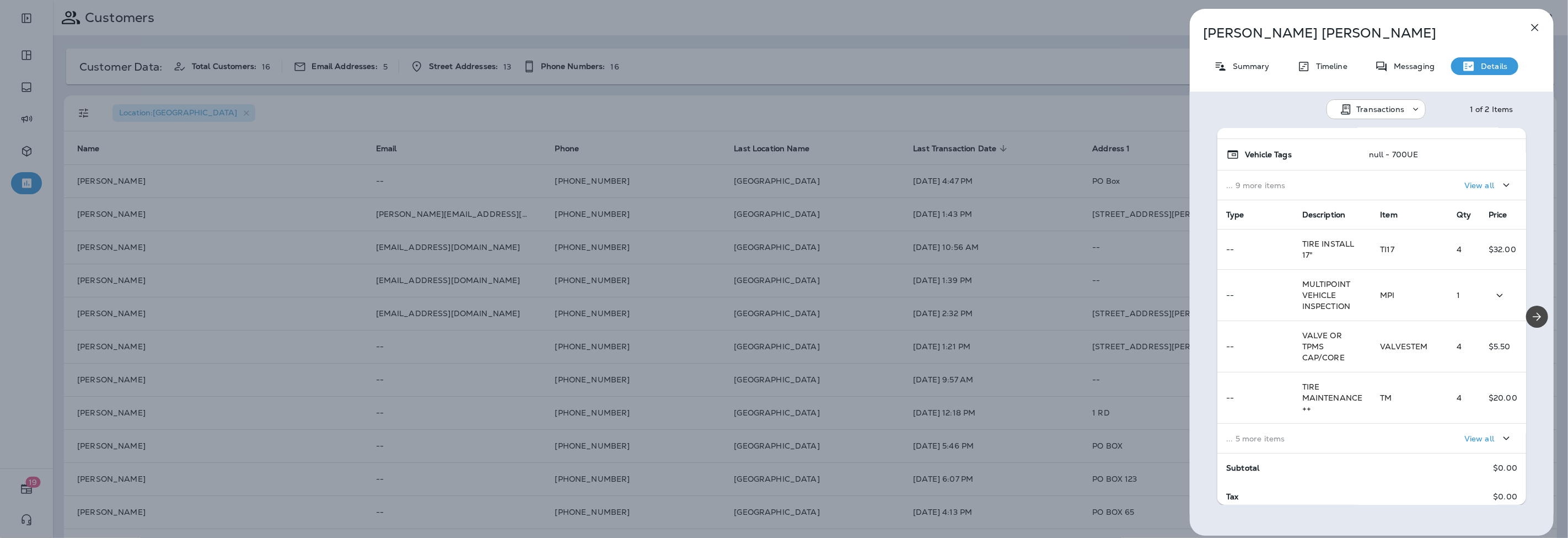
scroll to position [151, 0]
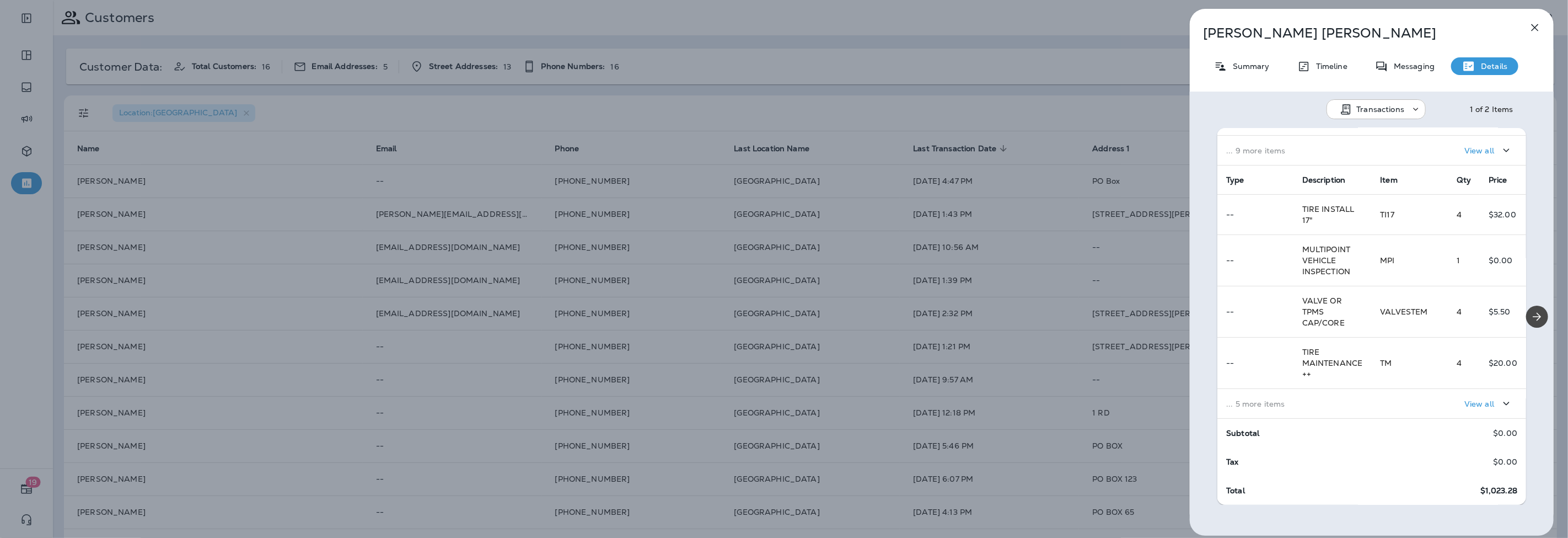
click at [1350, 389] on td "... 5 more items" at bounding box center [1294, 404] width 153 height 30
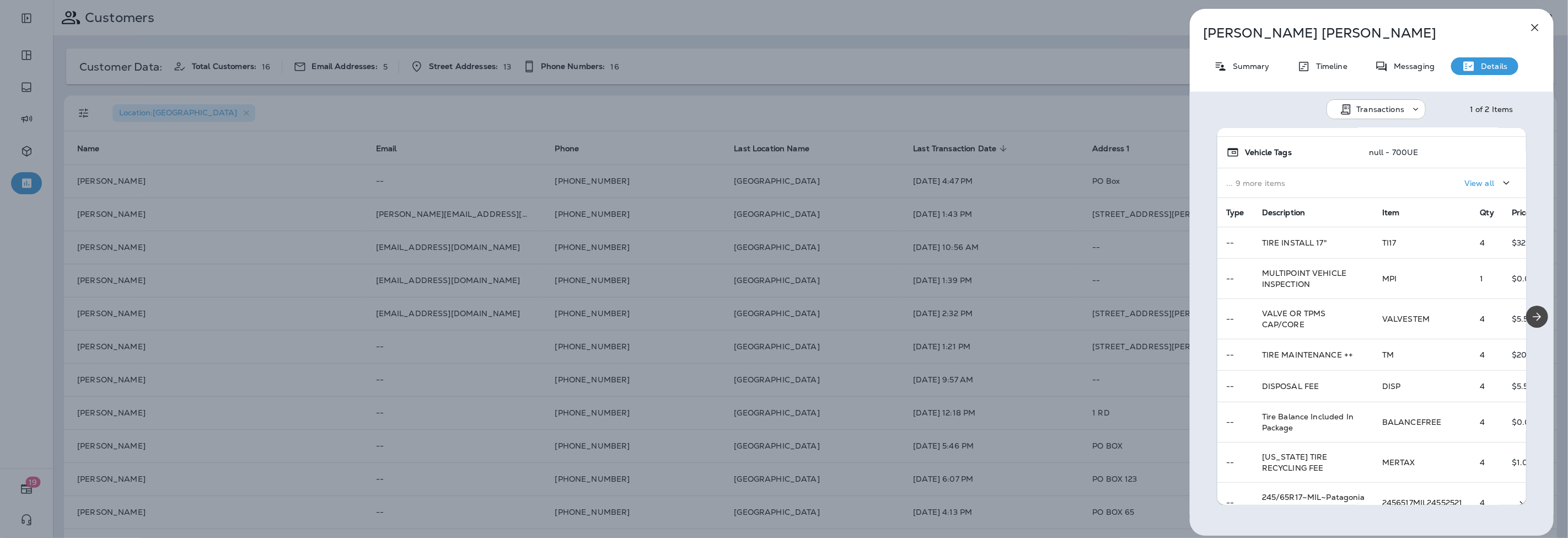
scroll to position [107, 0]
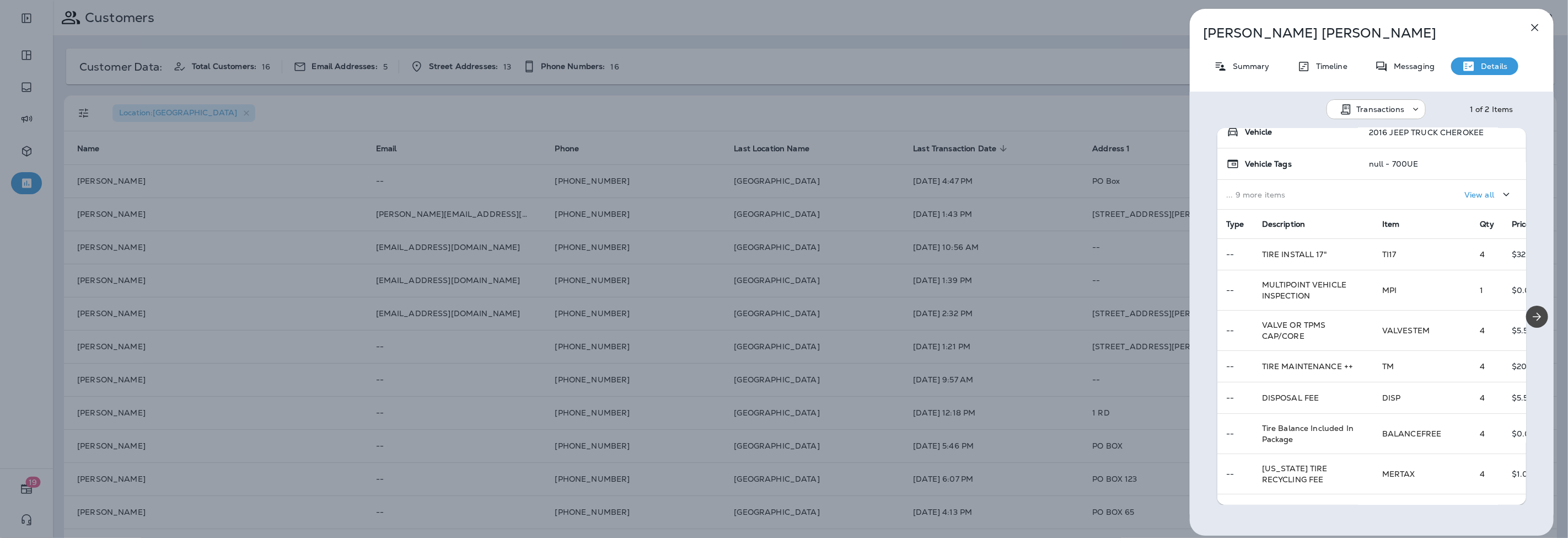
click at [718, 87] on div "Cody Blanchard Summary Timeline Messaging Details Transactions 1 of 2 Items Loc…" at bounding box center [784, 269] width 1568 height 538
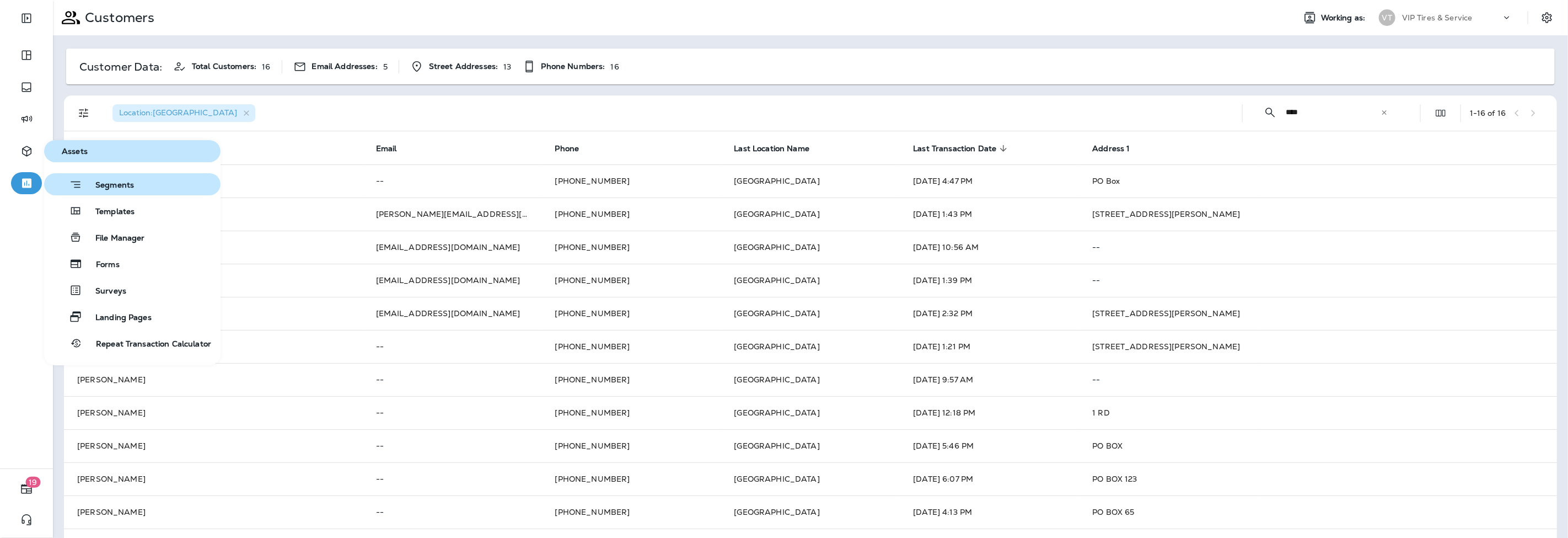
click at [116, 186] on span "Segments" at bounding box center [108, 186] width 51 height 11
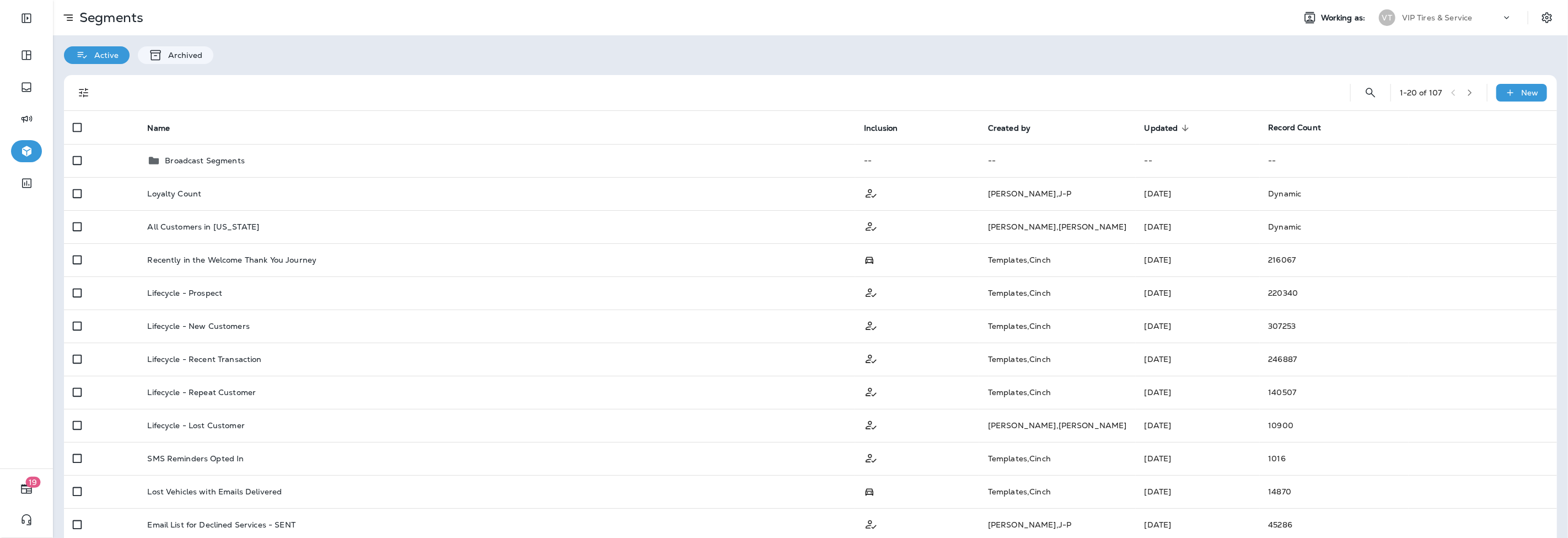
click at [1501, 82] on div "1 - 20 of 107 New" at bounding box center [813, 93] width 1479 height 36
click at [1504, 97] on icon at bounding box center [1510, 93] width 11 height 11
click at [1469, 121] on p "New Segment" at bounding box center [1479, 119] width 59 height 8
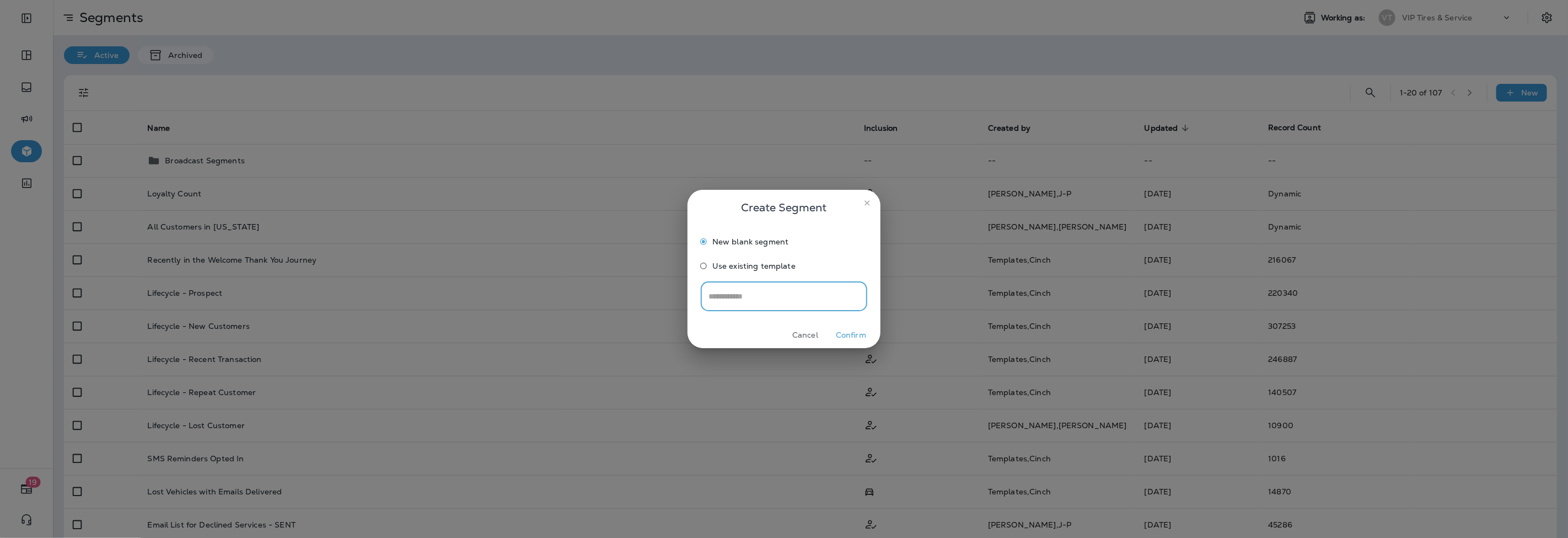
click at [726, 298] on input "text" at bounding box center [784, 296] width 166 height 29
type input "**********"
click at [852, 335] on button "Confirm" at bounding box center [851, 335] width 41 height 17
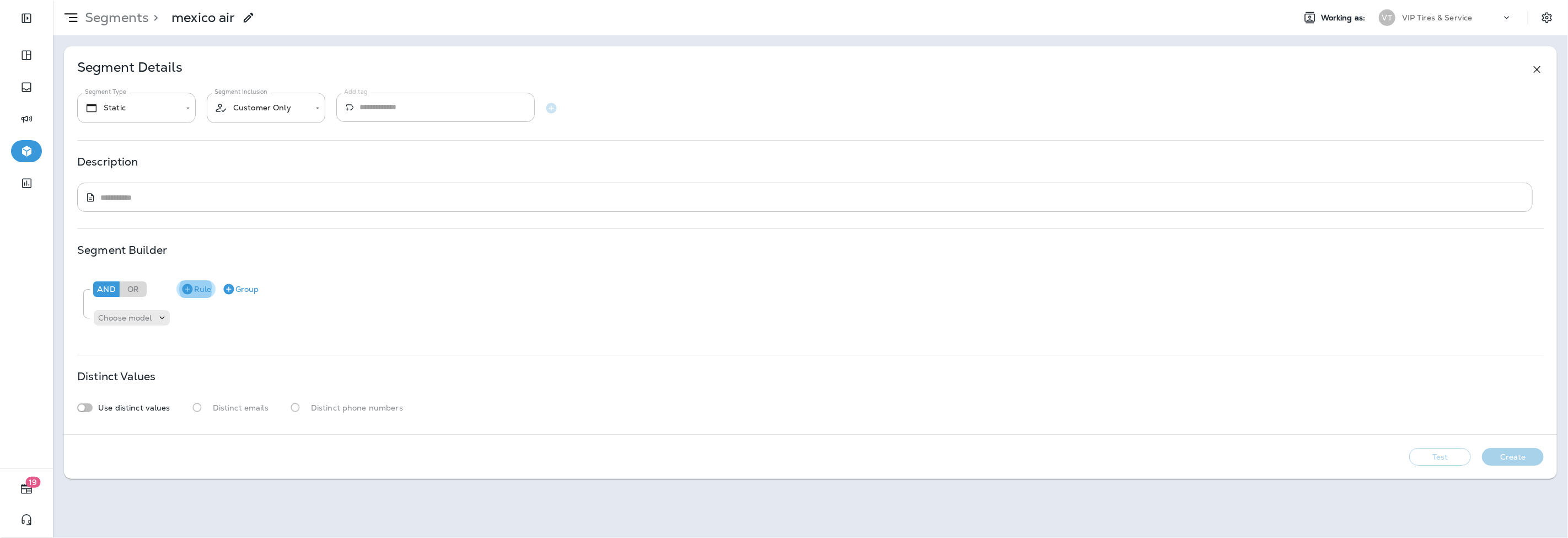
click at [202, 291] on button "Rule" at bounding box center [196, 289] width 39 height 18
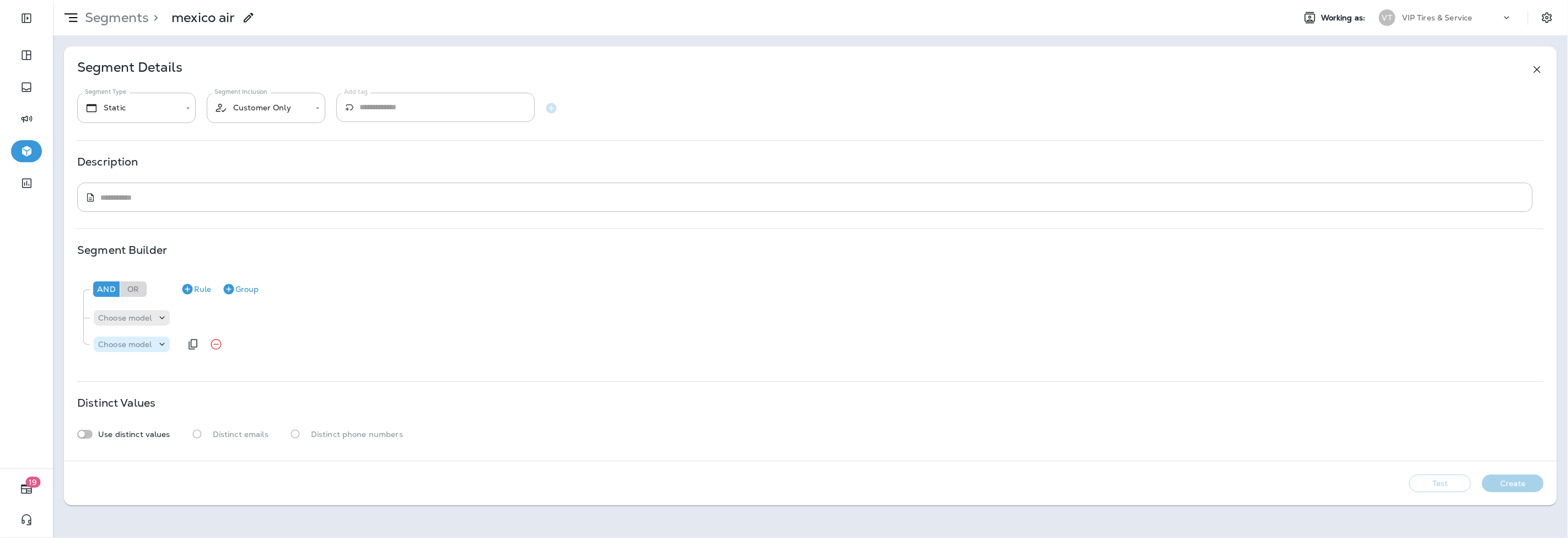
click at [137, 346] on p "Choose model" at bounding box center [125, 343] width 54 height 8
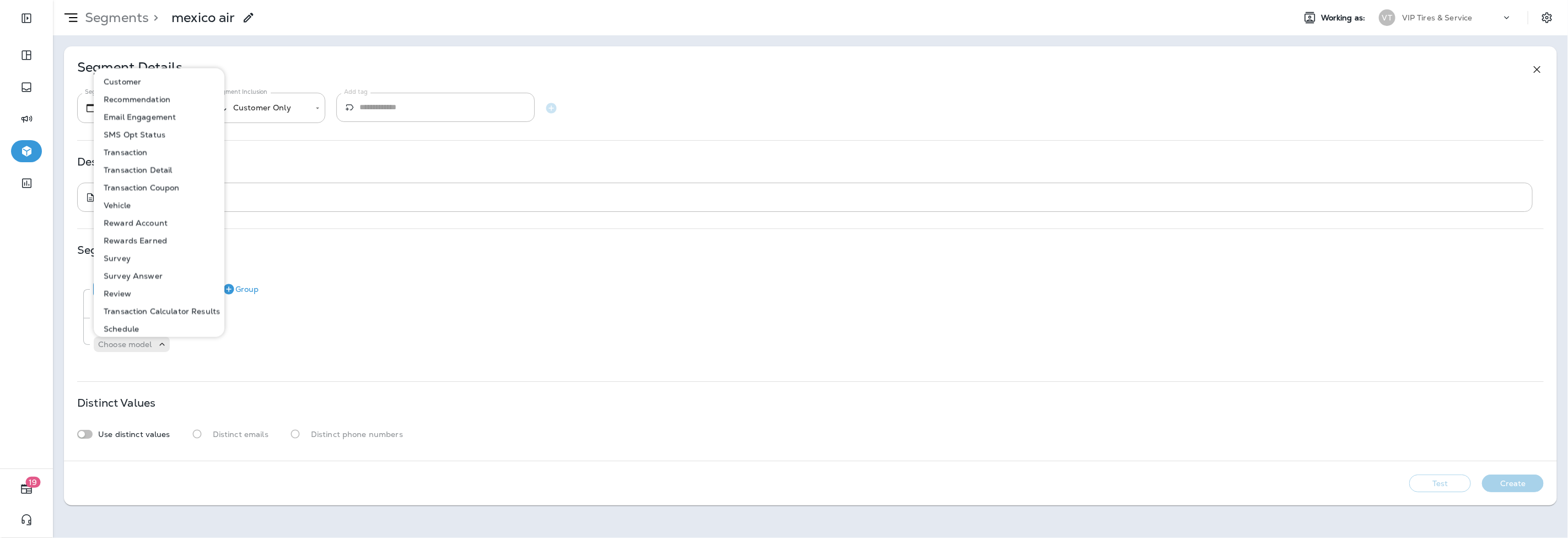
drag, startPoint x: 322, startPoint y: 321, endPoint x: 296, endPoint y: 321, distance: 26.0
click at [322, 321] on div "Choose model" at bounding box center [816, 318] width 1446 height 22
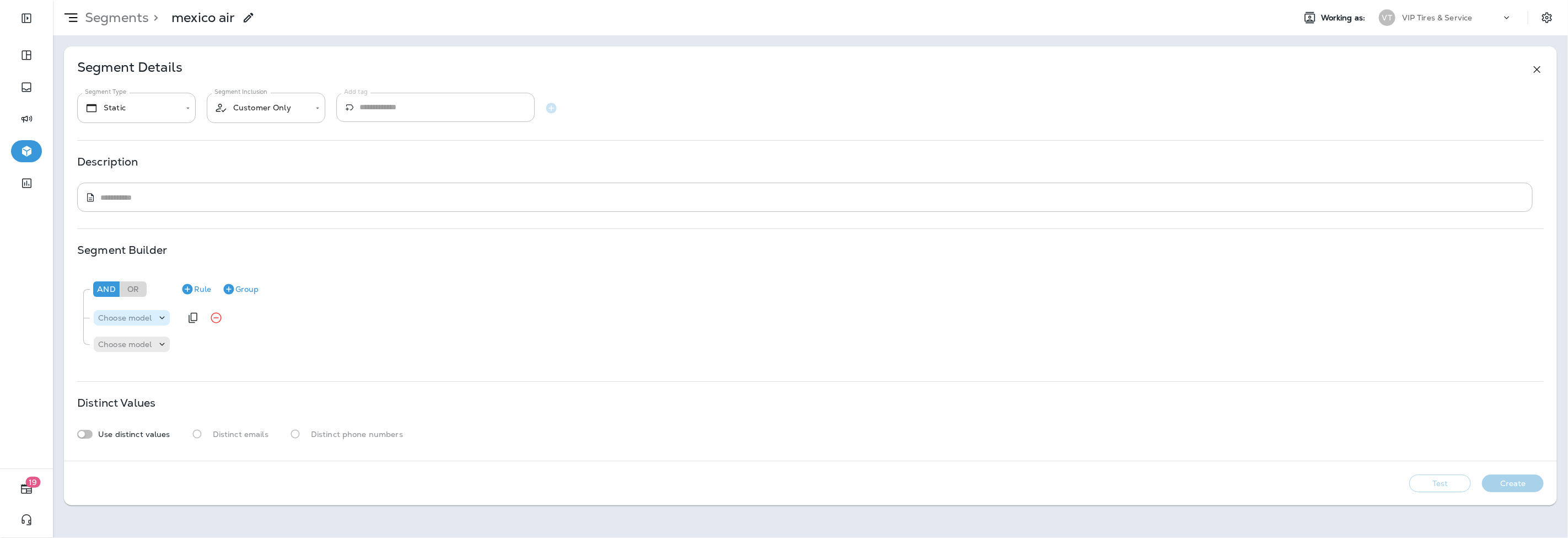
click at [112, 313] on p "Choose model" at bounding box center [125, 317] width 54 height 8
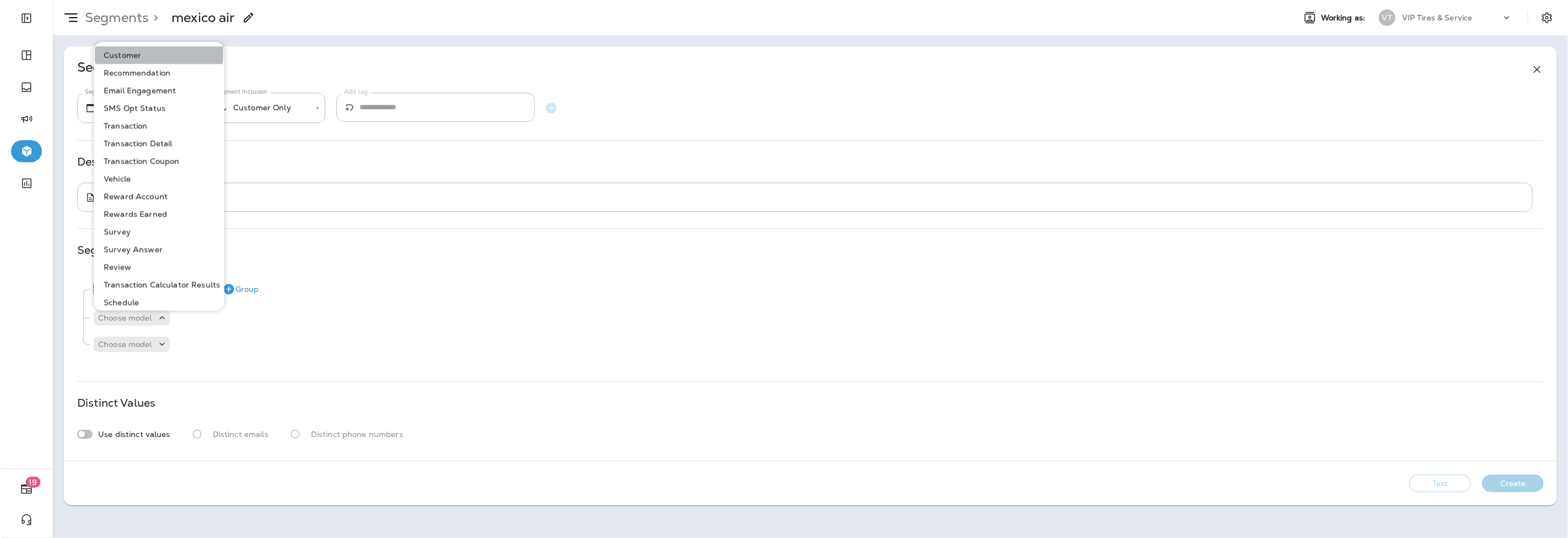
click at [128, 53] on p "Customer" at bounding box center [120, 54] width 42 height 8
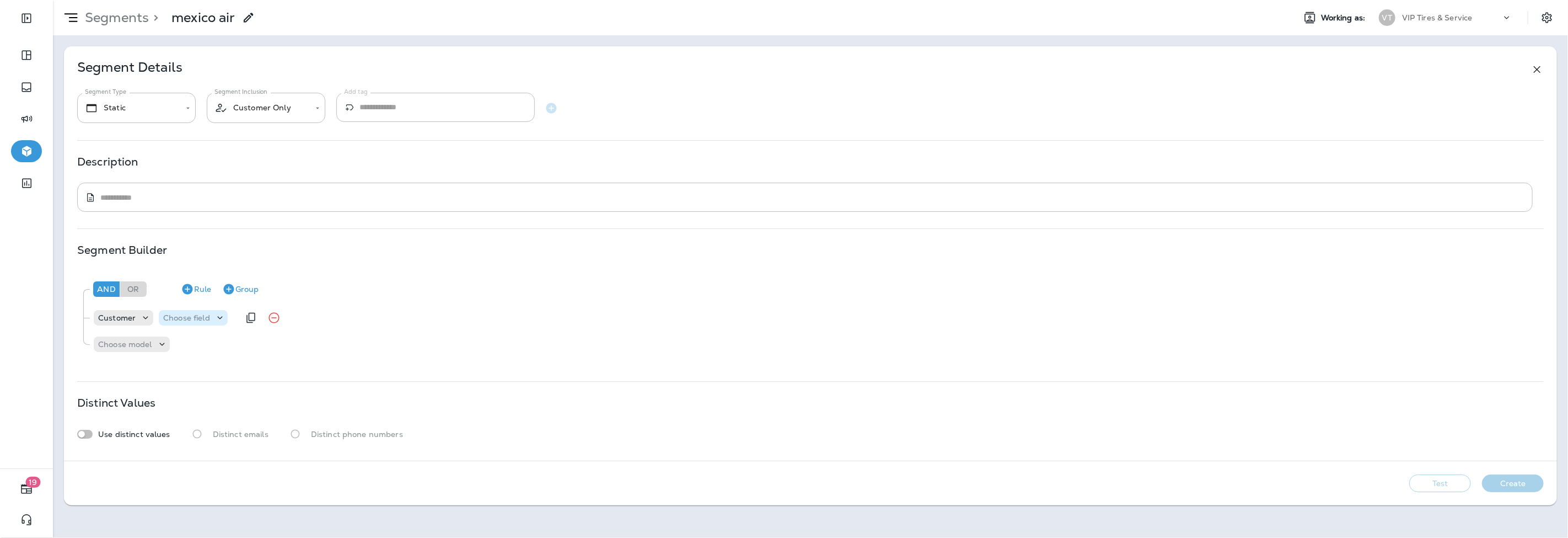
click at [210, 322] on div "Choose field" at bounding box center [187, 317] width 56 height 8
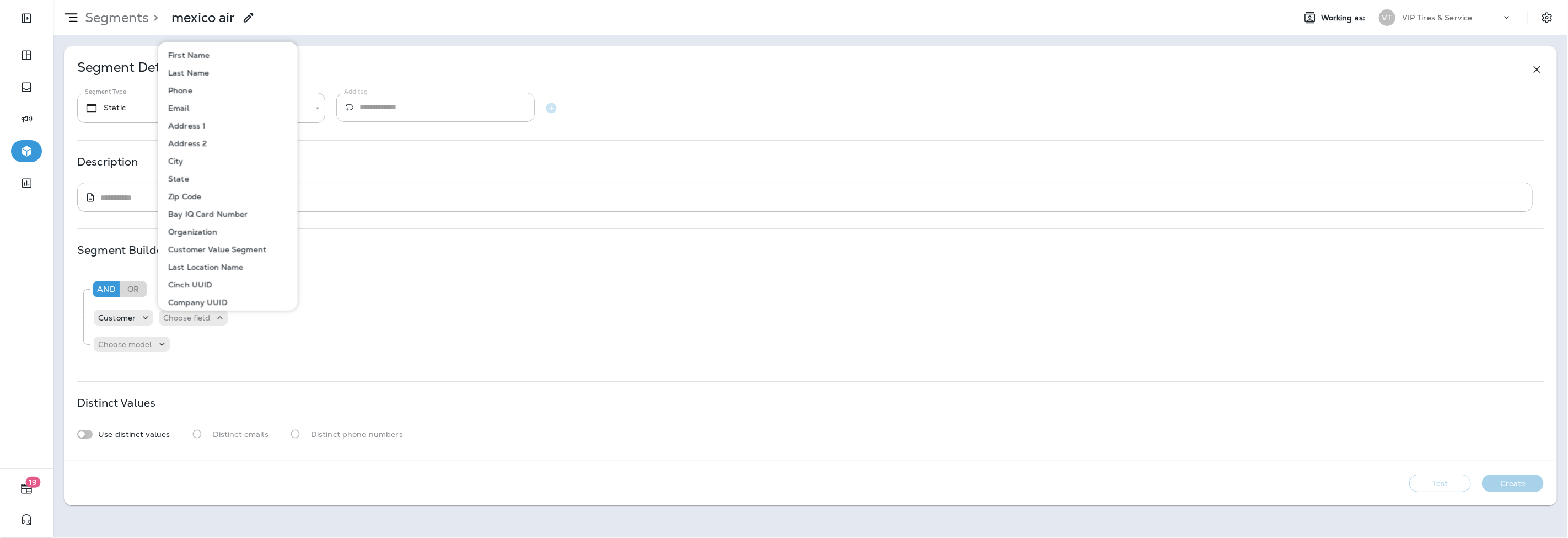
click at [212, 266] on p "Last Location Name" at bounding box center [203, 266] width 79 height 8
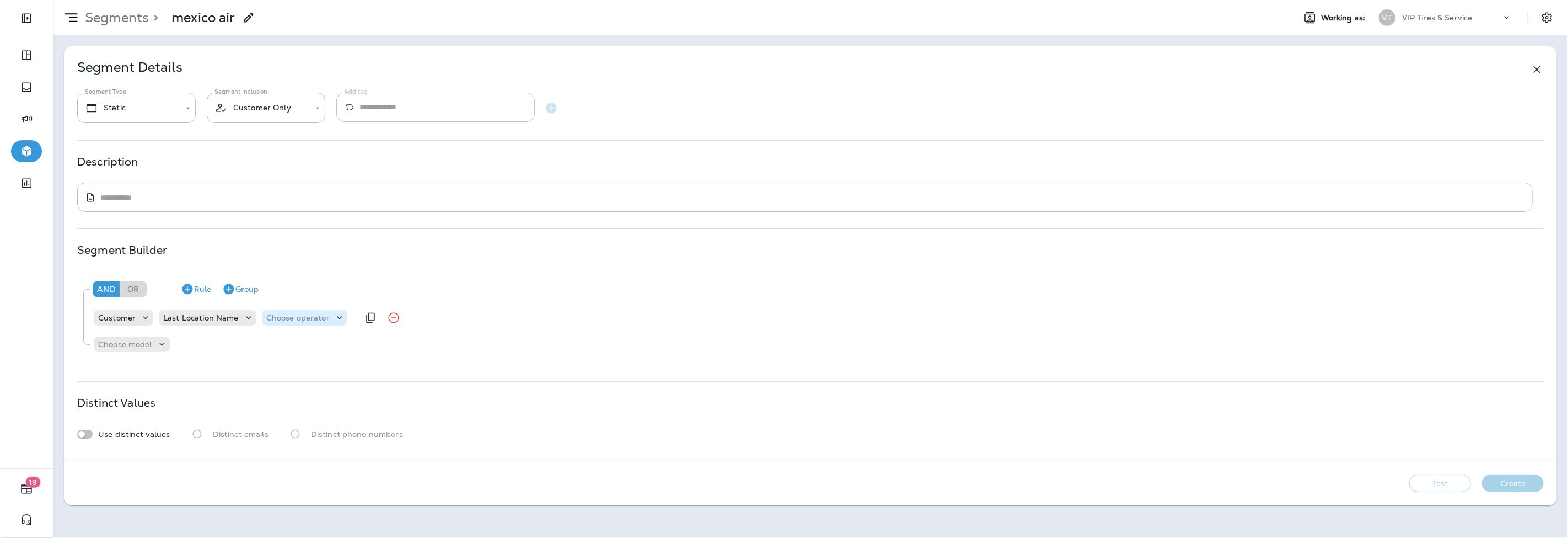
click at [288, 313] on p "Choose operator" at bounding box center [298, 317] width 64 height 8
click at [280, 241] on p "equals" at bounding box center [281, 243] width 30 height 8
click at [349, 319] on p "Choose query type" at bounding box center [354, 317] width 72 height 8
click at [354, 342] on button "Text" at bounding box center [345, 345] width 64 height 18
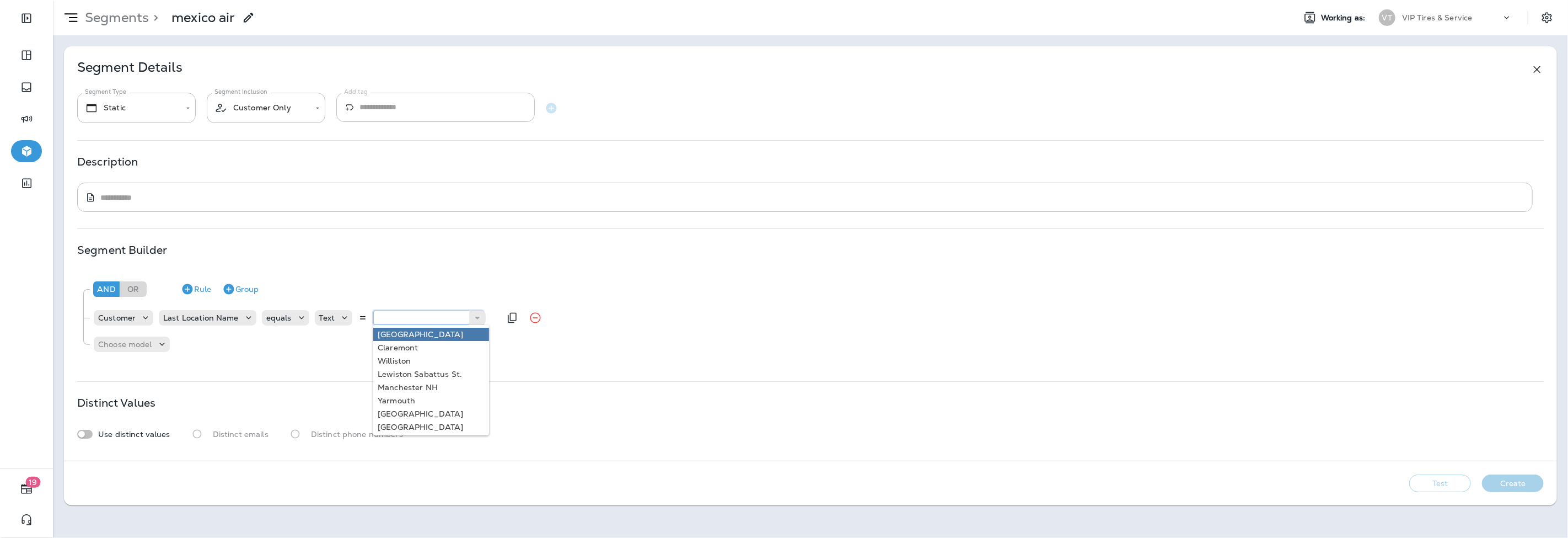
click at [436, 322] on input "text" at bounding box center [428, 317] width 110 height 14
type input "******"
click at [475, 349] on div "And Or Rule Group Customer Last Location Name equals Text ****** mexi Mexico Ch…" at bounding box center [811, 315] width 1466 height 88
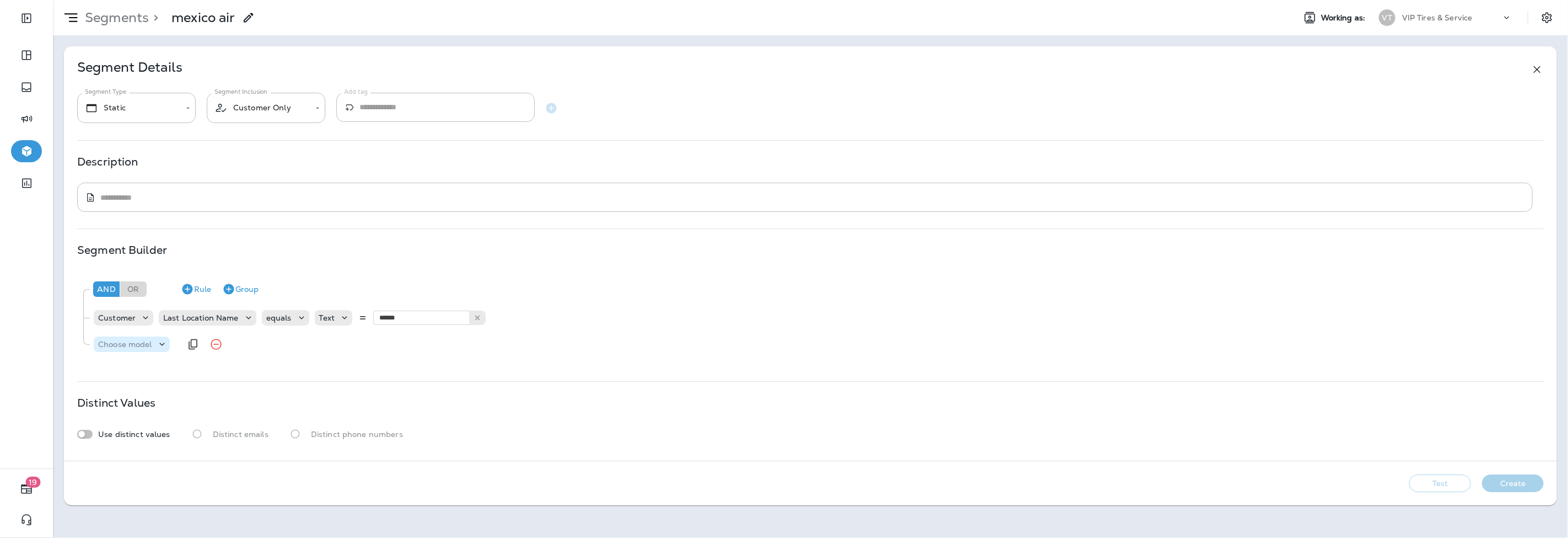
click at [141, 345] on p "Choose model" at bounding box center [125, 343] width 54 height 8
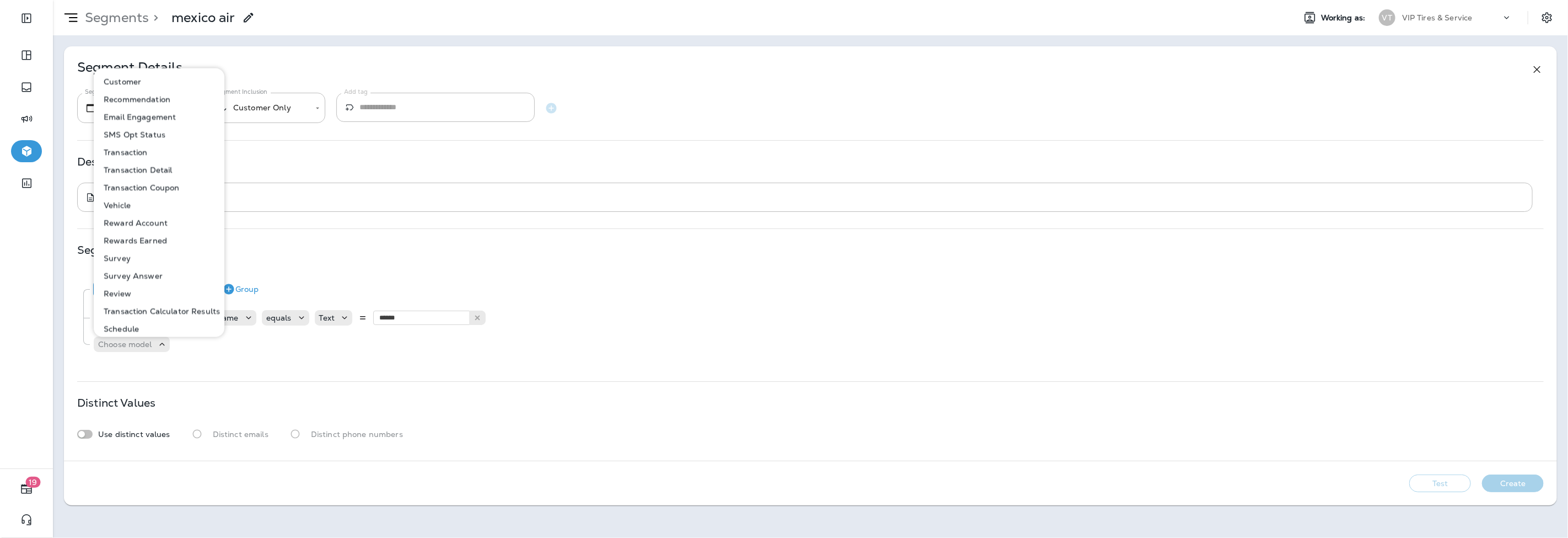
scroll to position [4, 0]
click at [137, 166] on p "Transaction Detail" at bounding box center [136, 165] width 73 height 8
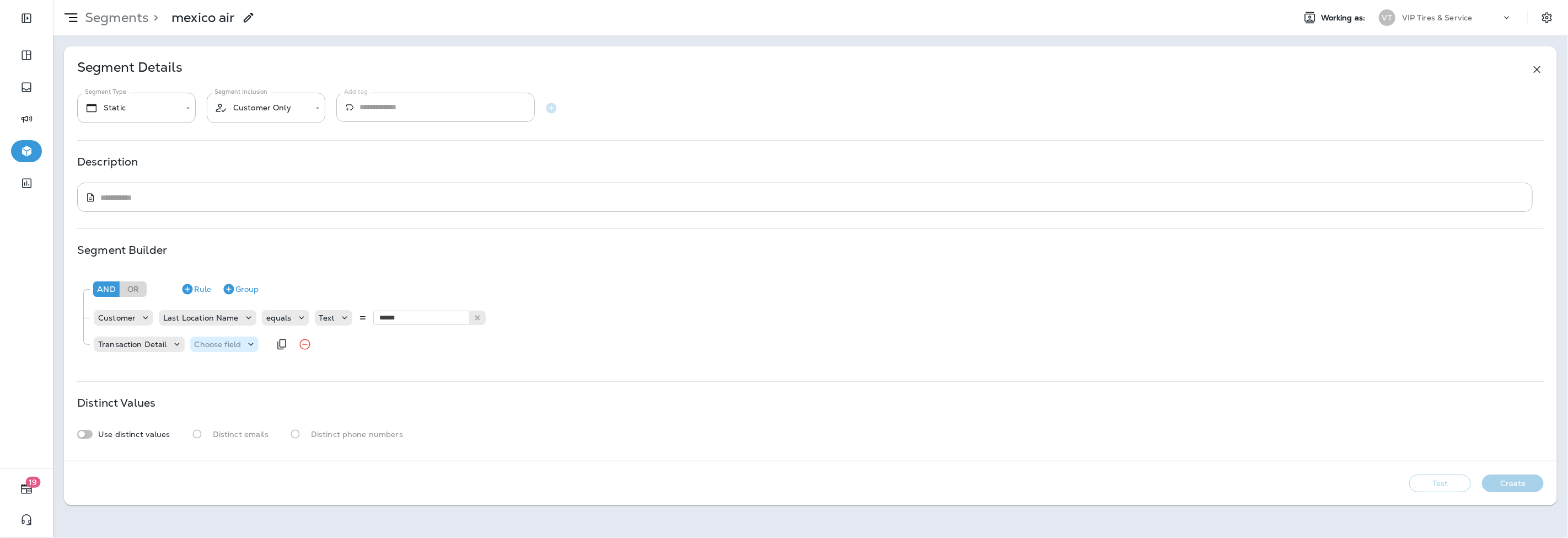
click at [221, 337] on div "Choose field" at bounding box center [224, 344] width 69 height 16
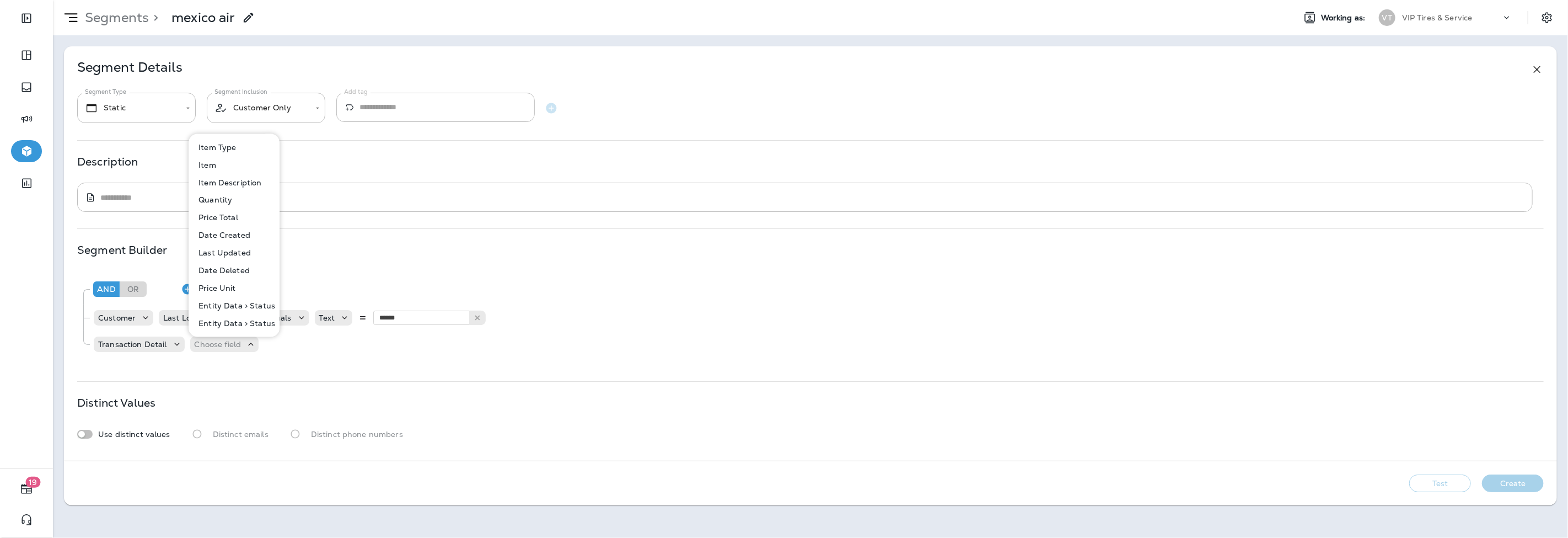
click at [224, 183] on p "Item Description" at bounding box center [228, 182] width 67 height 8
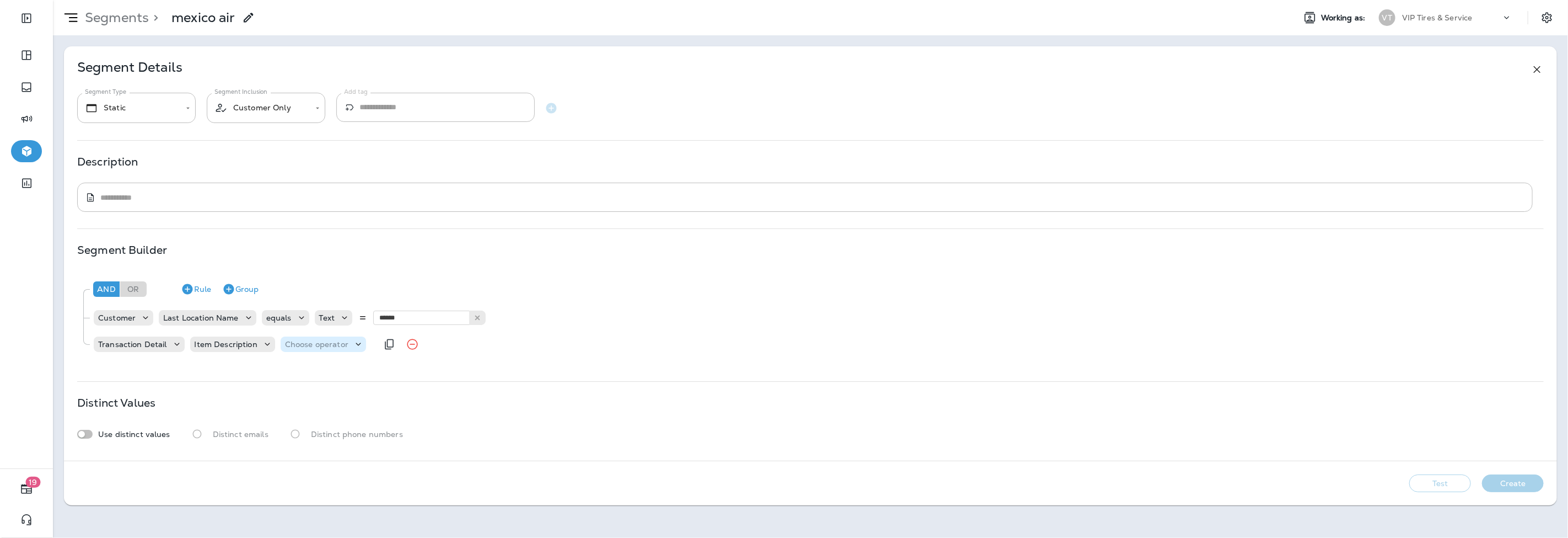
click at [318, 345] on p "Choose operator" at bounding box center [317, 343] width 64 height 8
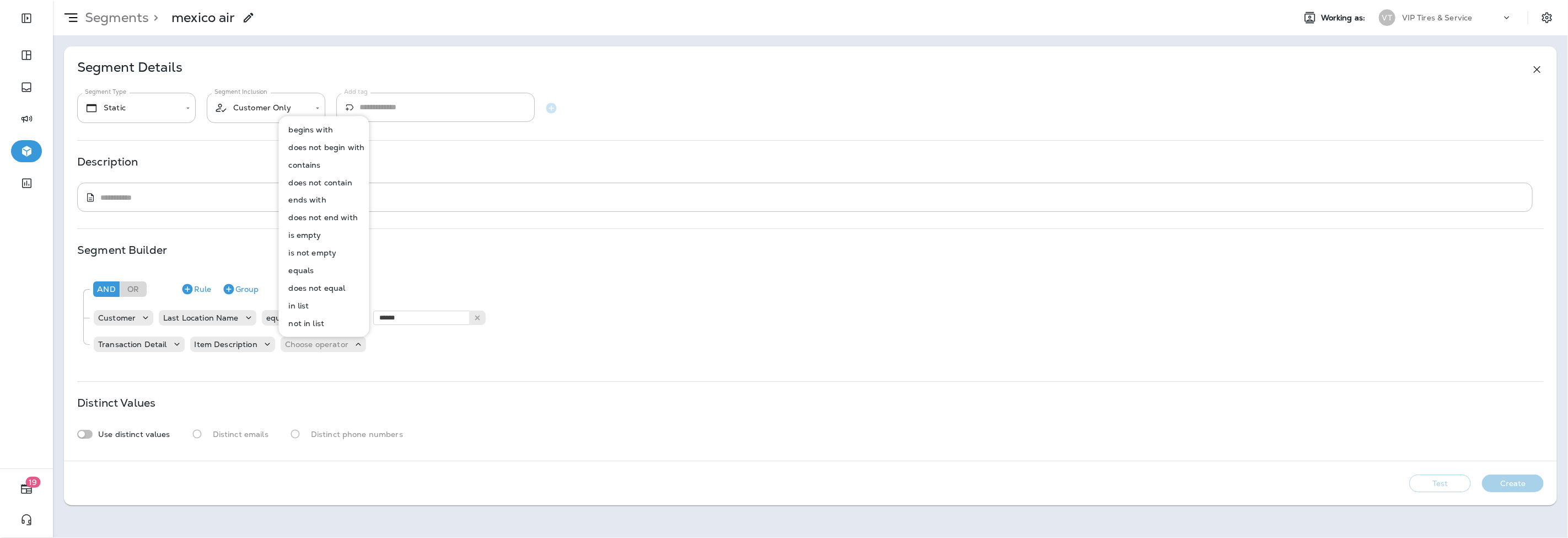
click at [306, 166] on p "contains" at bounding box center [302, 165] width 36 height 8
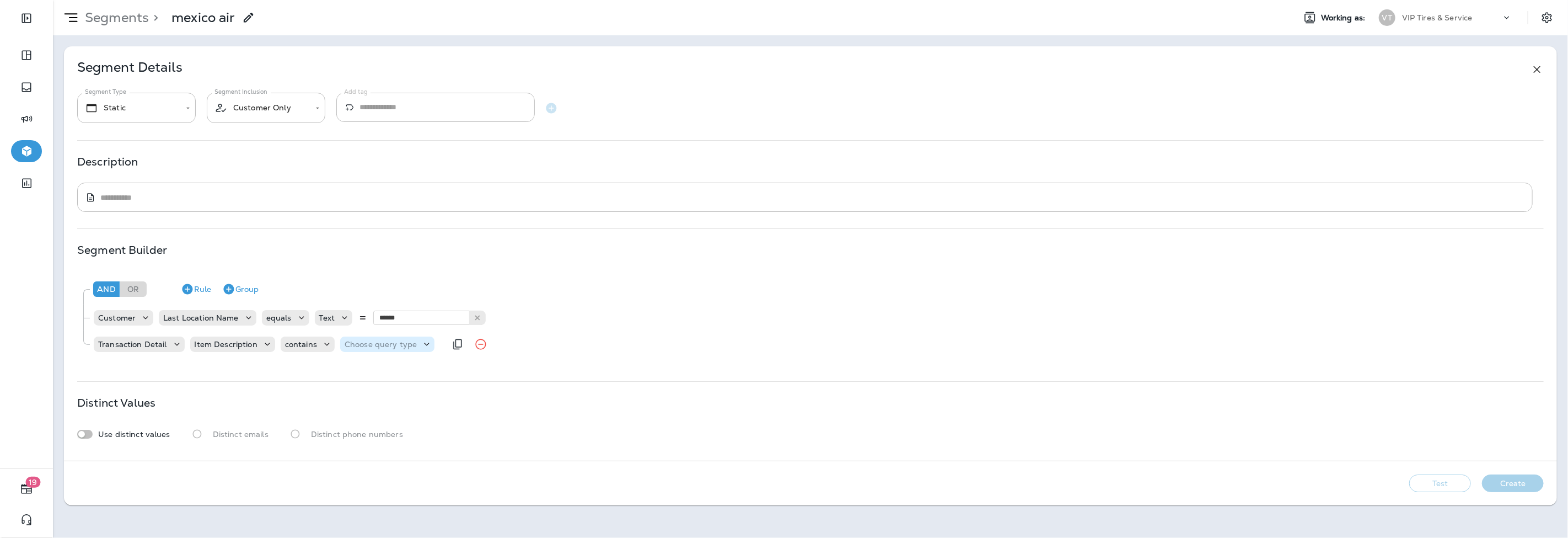
click at [381, 344] on p "Choose query type" at bounding box center [380, 343] width 72 height 8
click at [369, 371] on button "Text" at bounding box center [371, 371] width 64 height 18
click at [439, 346] on input "text" at bounding box center [453, 343] width 110 height 14
type input "**********"
click at [510, 350] on div "**********" at bounding box center [456, 343] width 116 height 14
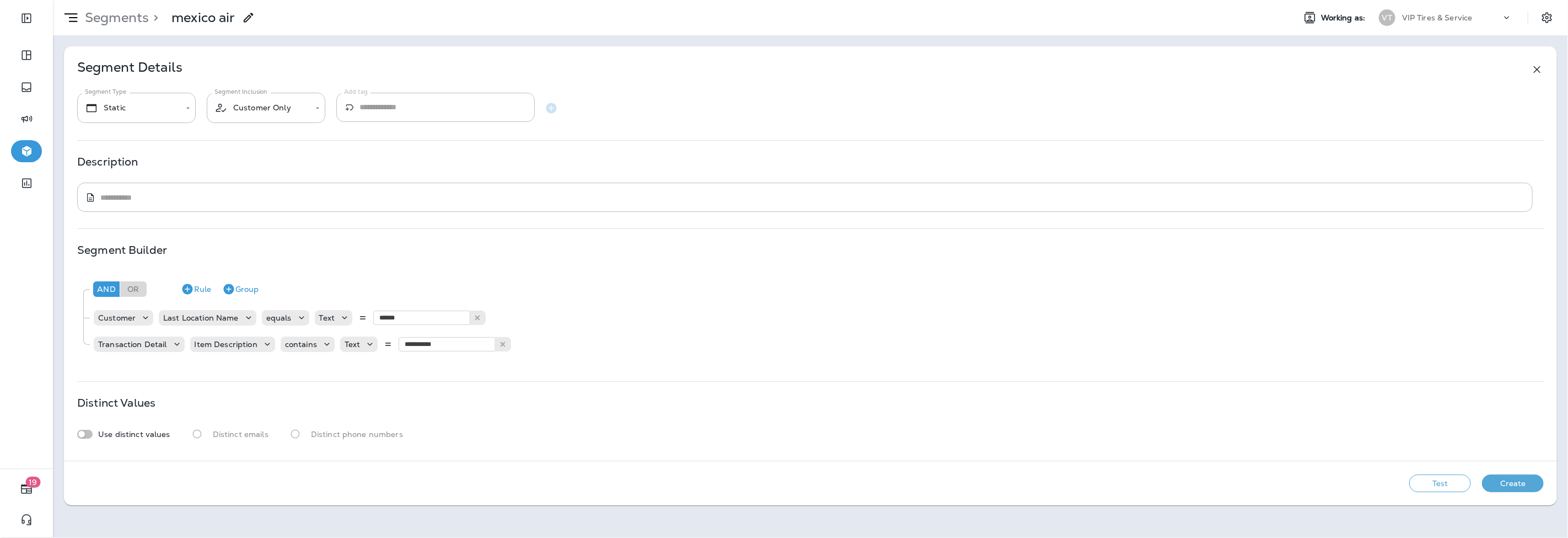
click at [1439, 486] on button "Test" at bounding box center [1440, 483] width 62 height 18
click at [194, 291] on button "Rule" at bounding box center [196, 289] width 39 height 18
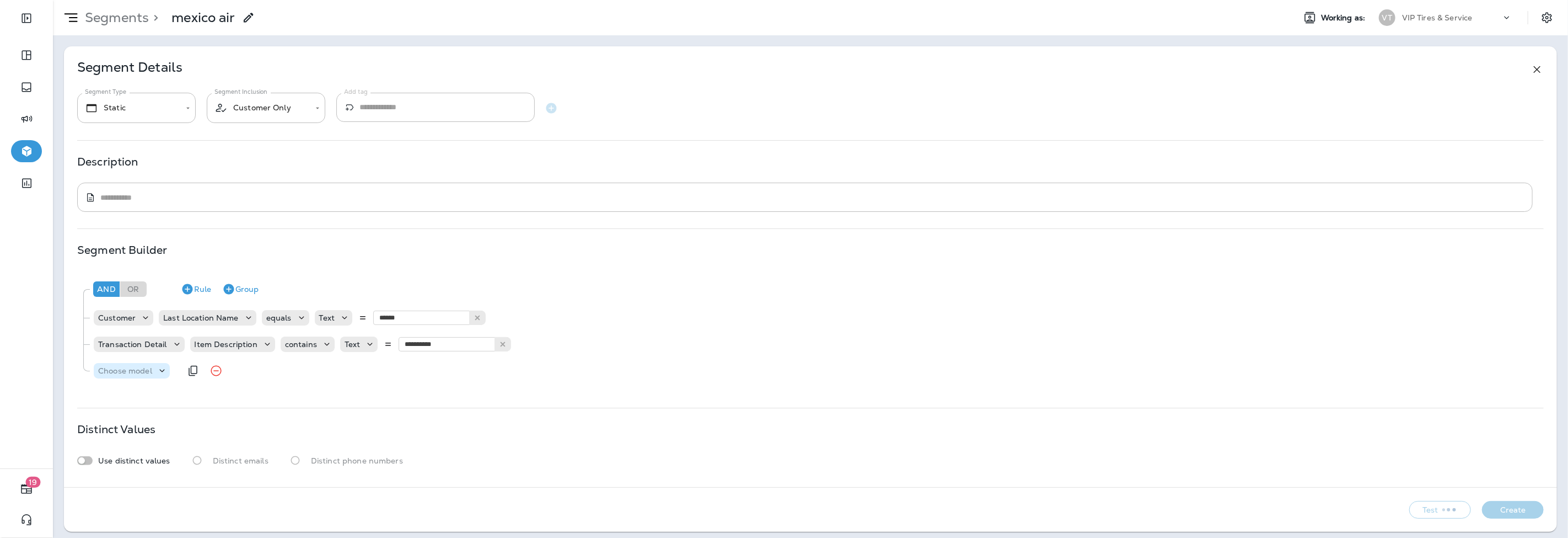
click at [139, 369] on p "Choose model" at bounding box center [125, 370] width 54 height 8
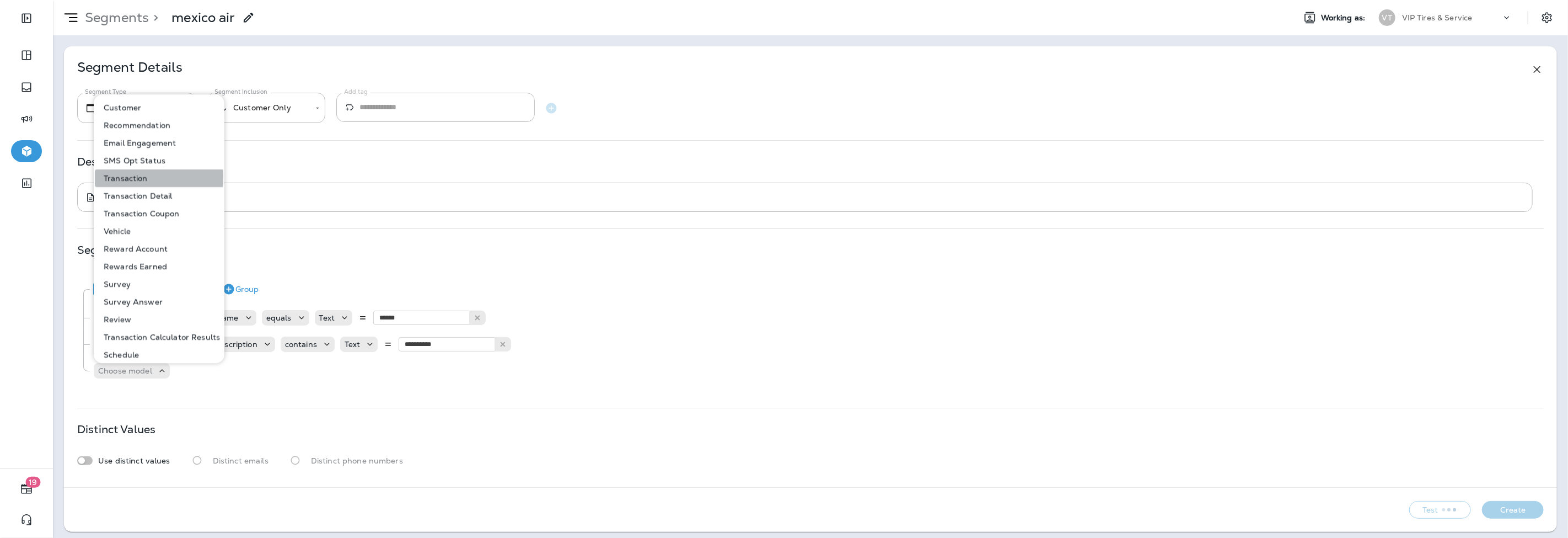
click at [129, 177] on p "Transaction" at bounding box center [123, 178] width 49 height 8
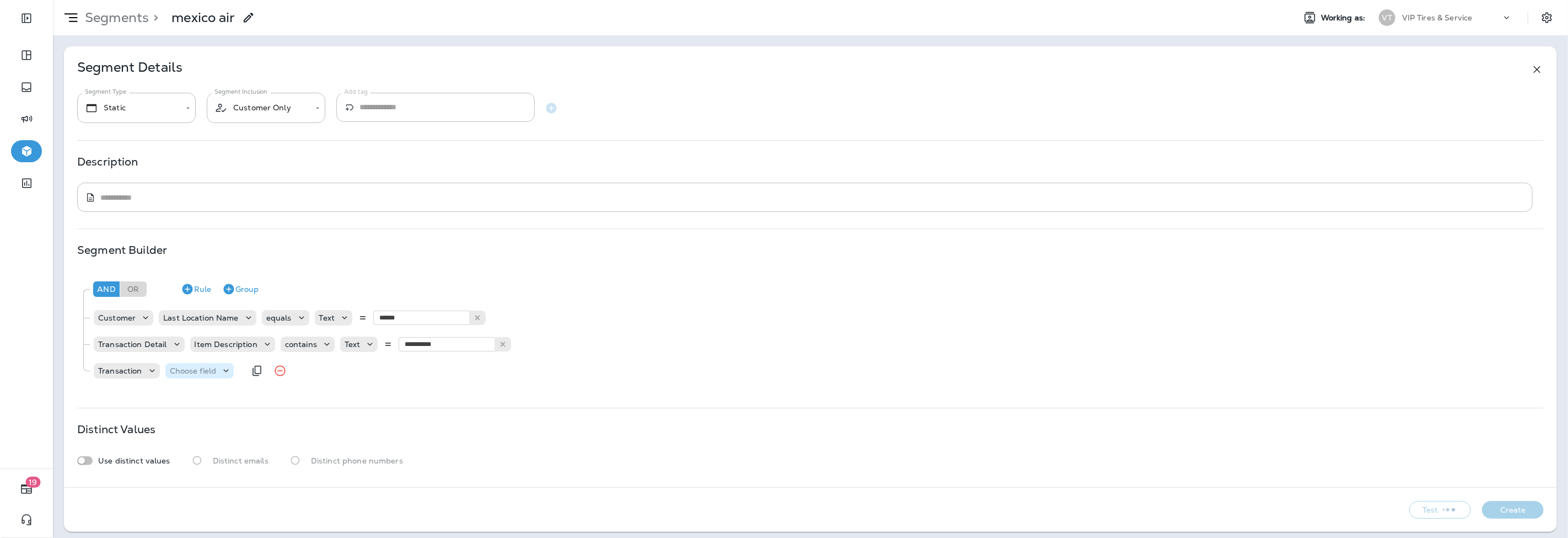
click at [195, 373] on p "Choose field" at bounding box center [194, 370] width 47 height 8
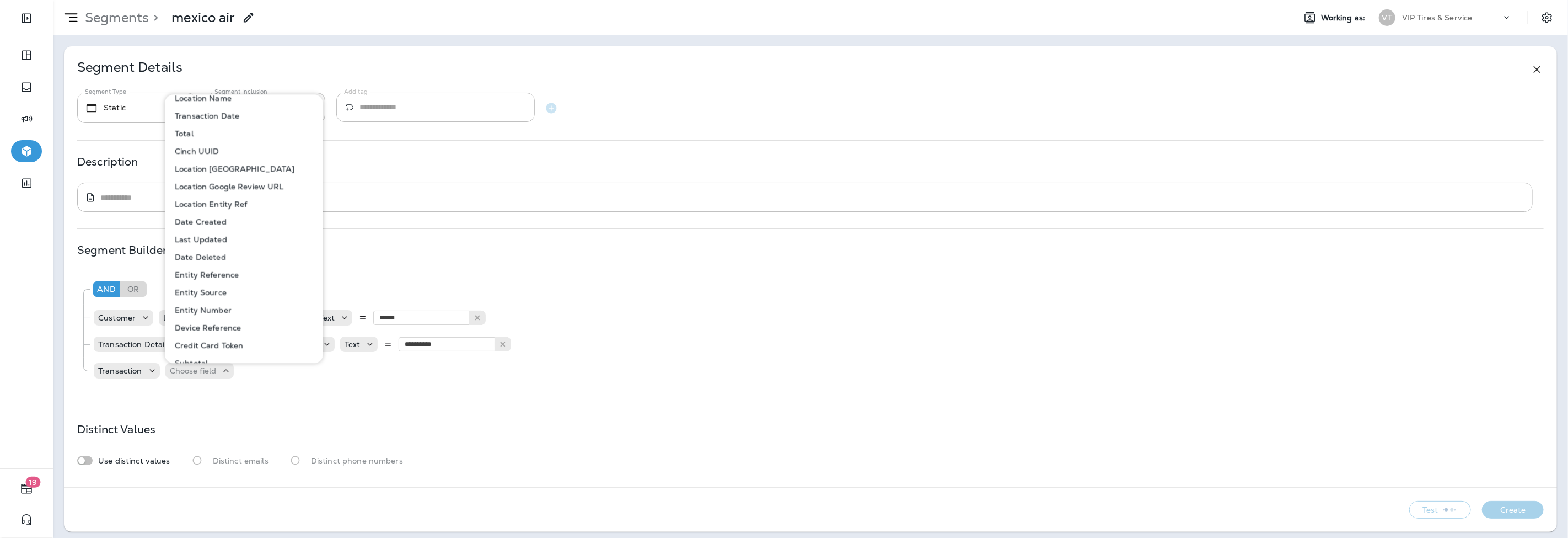
scroll to position [0, 0]
click at [223, 123] on p "Transaction Date" at bounding box center [205, 124] width 69 height 8
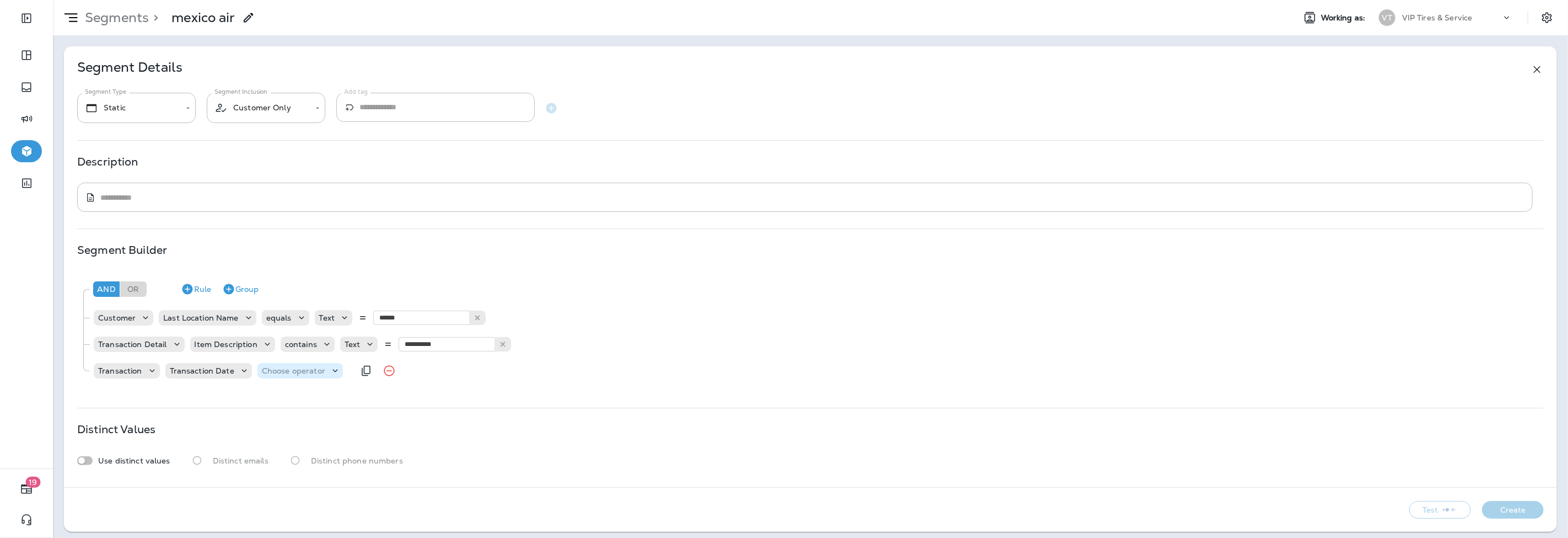
click at [295, 373] on p "Choose operator" at bounding box center [294, 370] width 64 height 8
click at [291, 349] on p "is between" at bounding box center [282, 349] width 46 height 8
click at [371, 373] on p "Choose query type" at bounding box center [367, 370] width 72 height 8
click at [343, 395] on p "Relative Times" at bounding box center [358, 399] width 60 height 8
click at [462, 368] on input "number" at bounding box center [457, 370] width 66 height 14
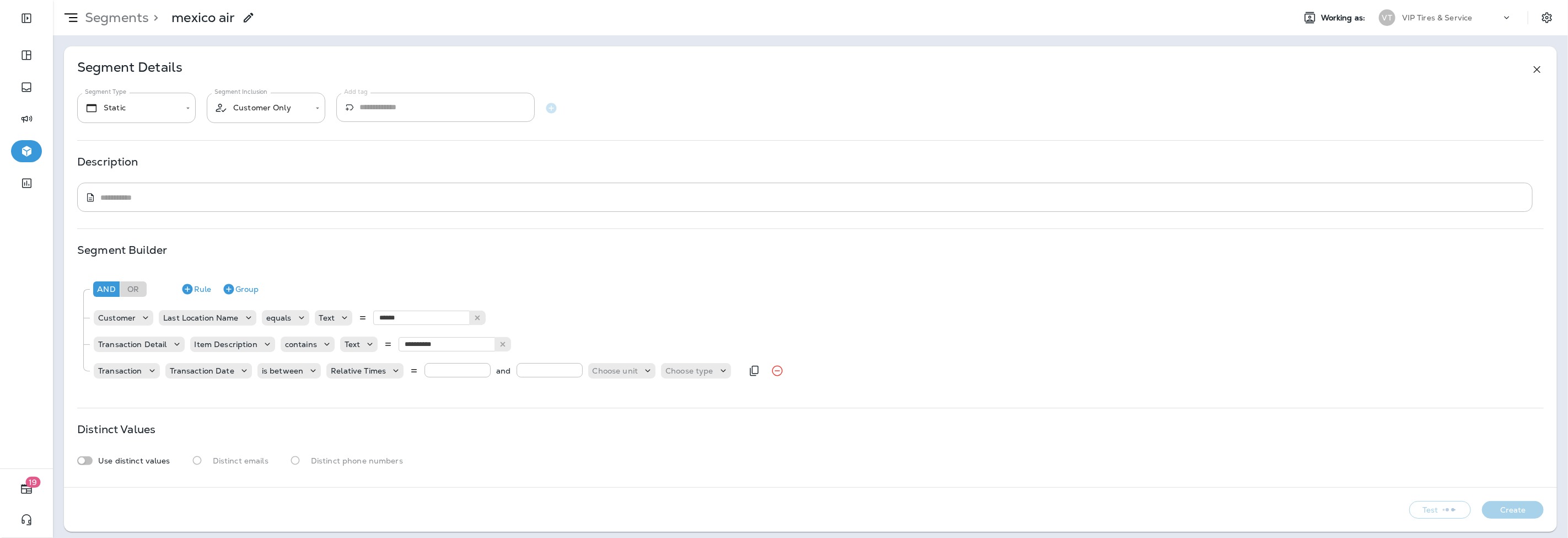
click at [469, 372] on input "number" at bounding box center [457, 370] width 66 height 14
click at [356, 368] on p "Relative Times" at bounding box center [358, 370] width 55 height 8
click at [358, 411] on button "Dates" at bounding box center [358, 416] width 68 height 18
click at [416, 371] on p "Choose Date" at bounding box center [421, 370] width 49 height 8
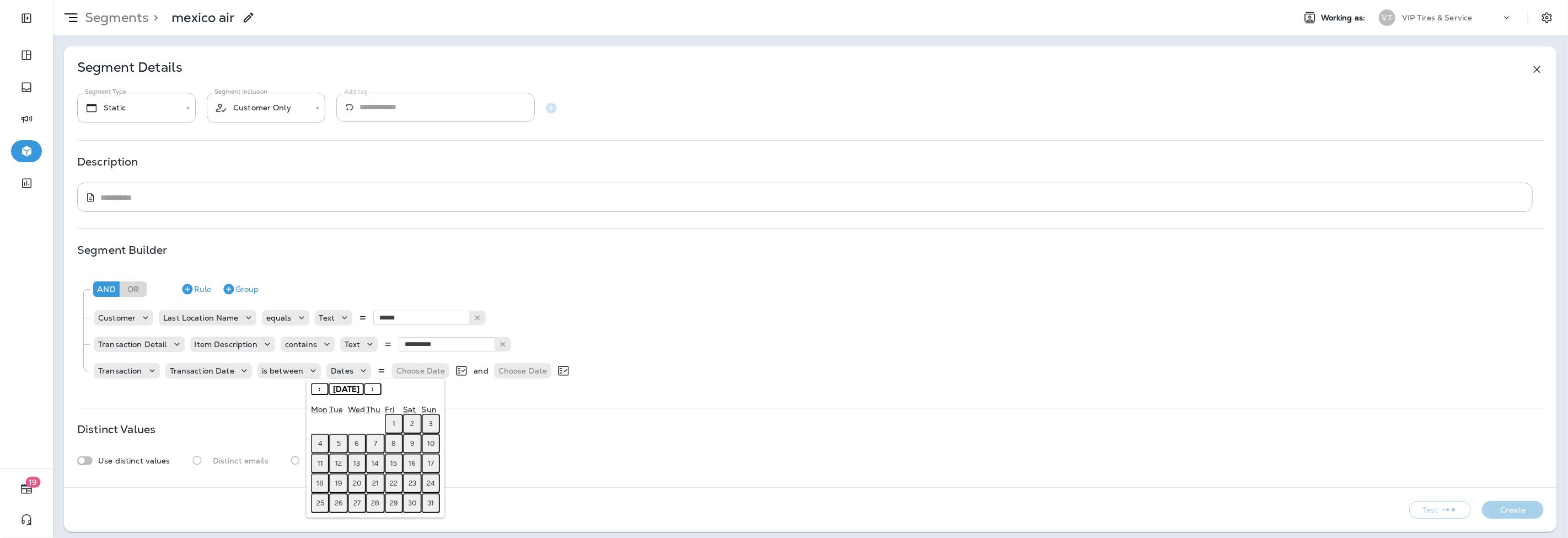
click at [323, 390] on button "‹" at bounding box center [320, 388] width 18 height 12
click at [392, 442] on abbr "11" at bounding box center [394, 443] width 6 height 8
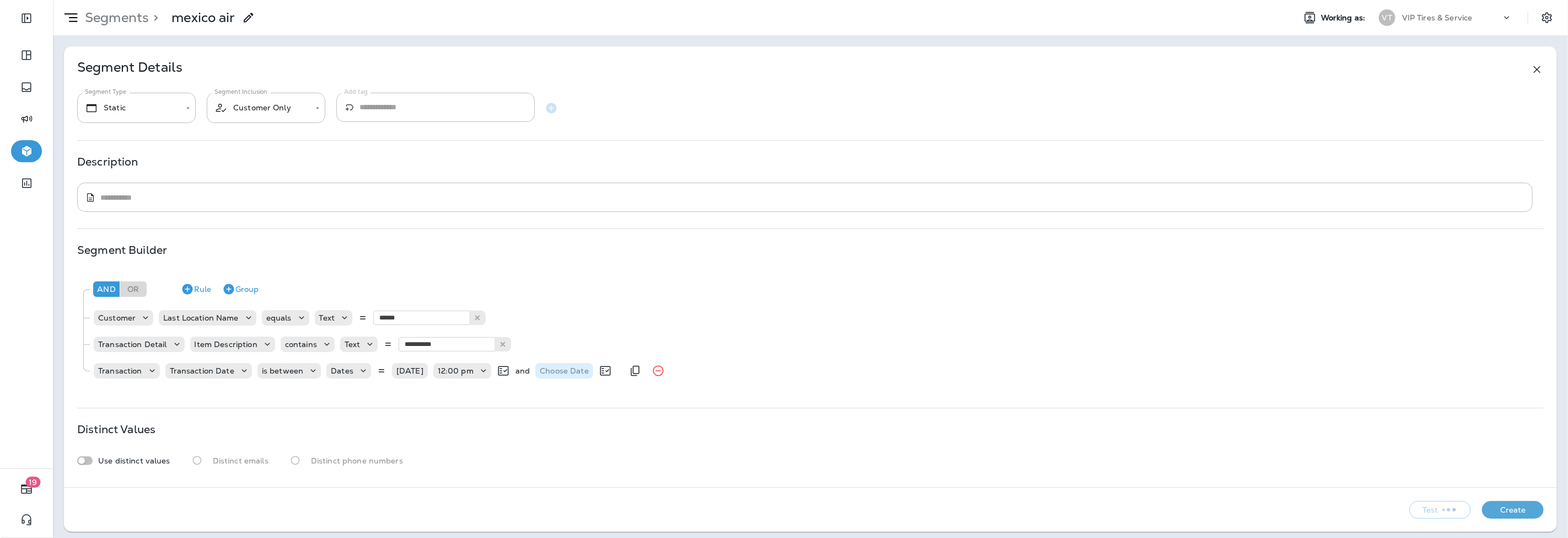
click at [550, 371] on p "Choose Date" at bounding box center [564, 370] width 49 height 8
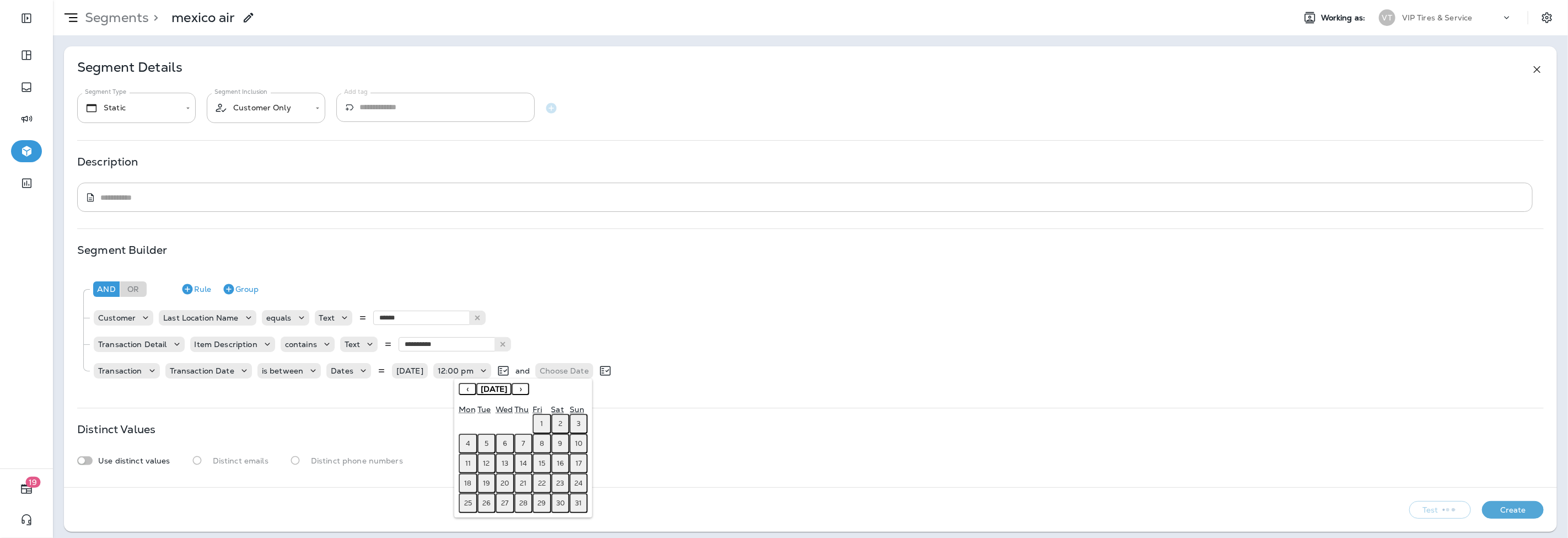
click at [467, 459] on abbr "11" at bounding box center [468, 463] width 6 height 8
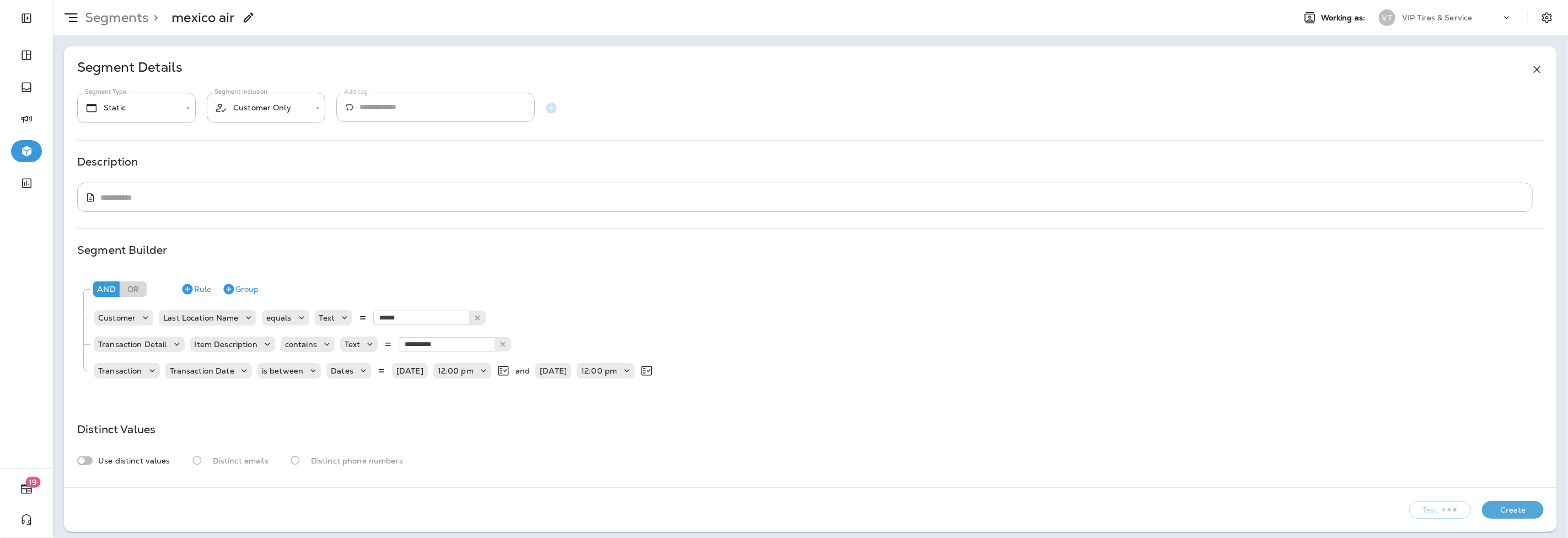
click at [915, 445] on div "Distinct Values Use distinct values Distinct emails Distinct phone numbers" at bounding box center [811, 447] width 1466 height 46
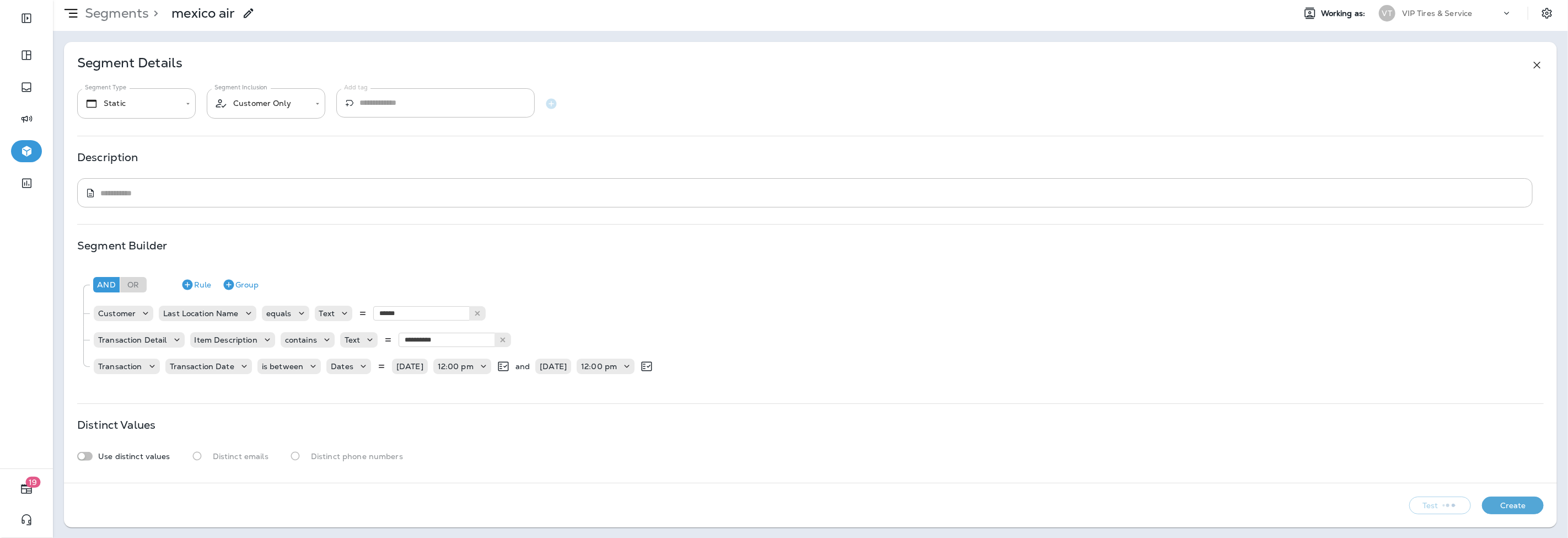
click at [1518, 501] on button "Create" at bounding box center [1513, 505] width 62 height 18
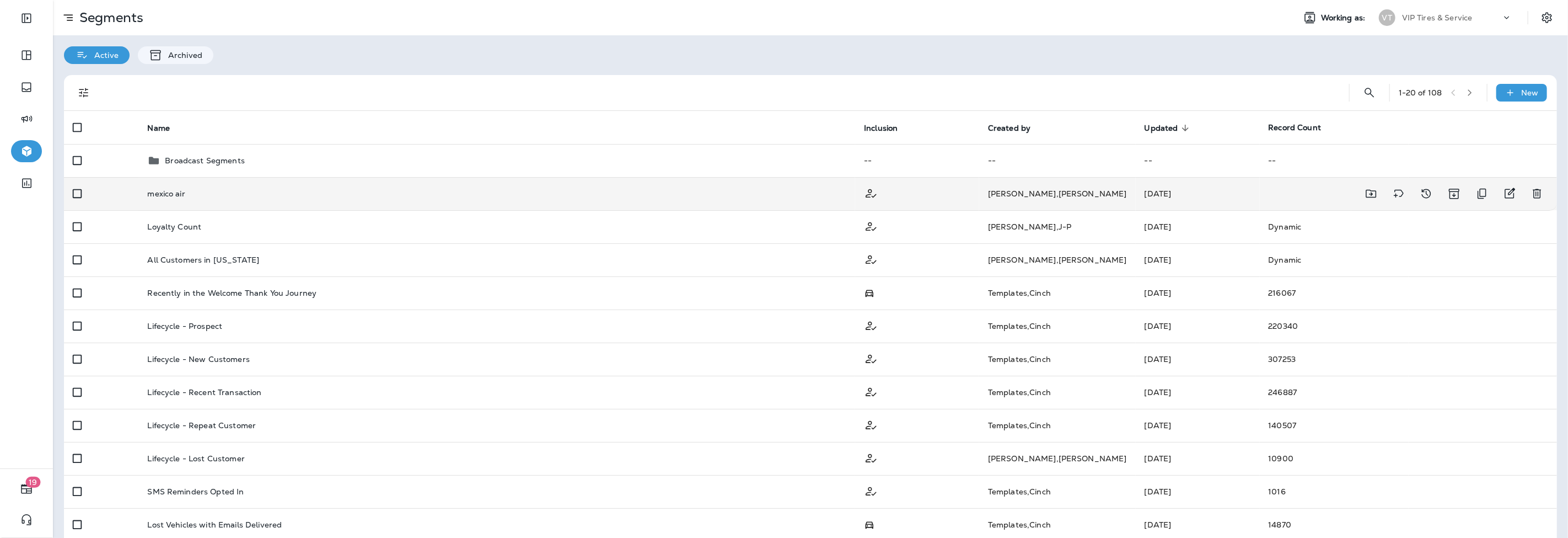
click at [161, 196] on p "mexico air" at bounding box center [165, 193] width 37 height 8
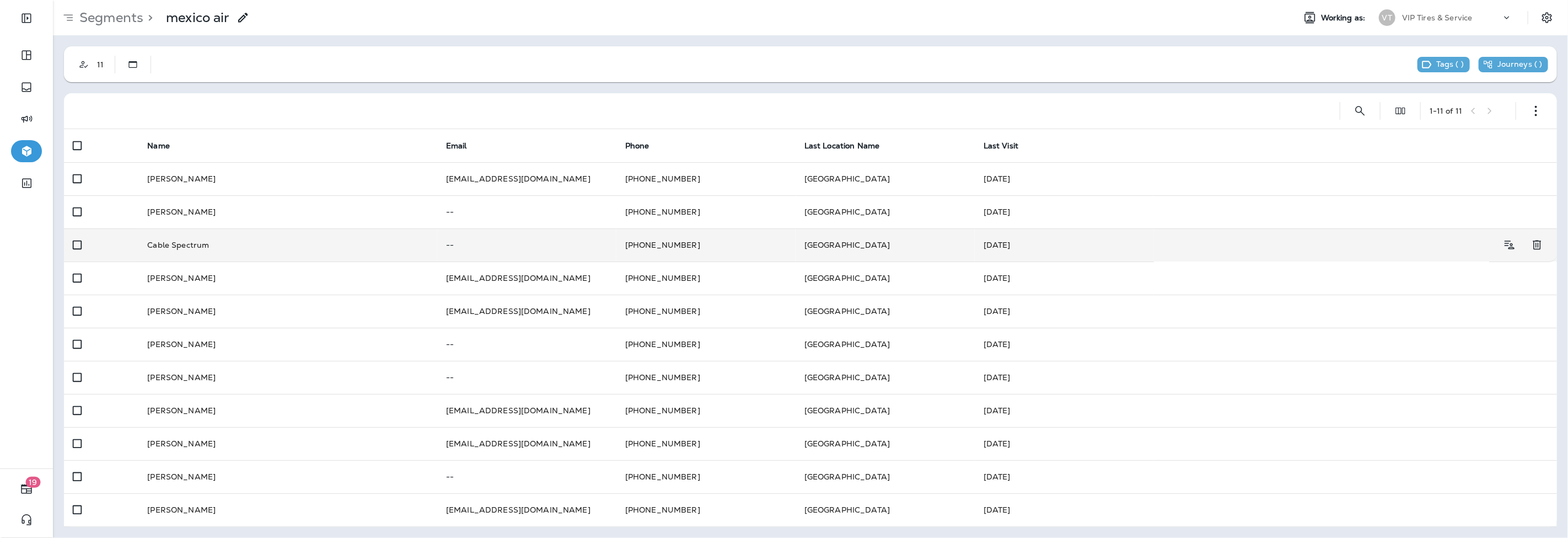
click at [292, 235] on td "Cable Spectrum" at bounding box center [288, 244] width 299 height 33
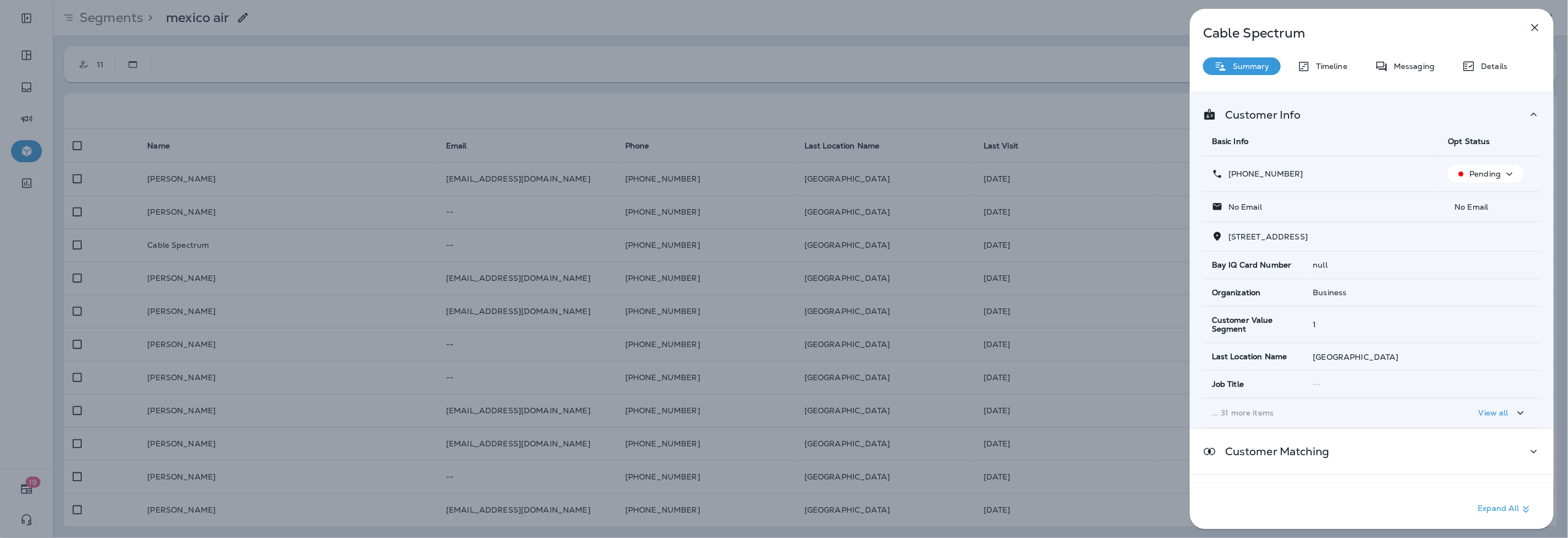
scroll to position [92, 0]
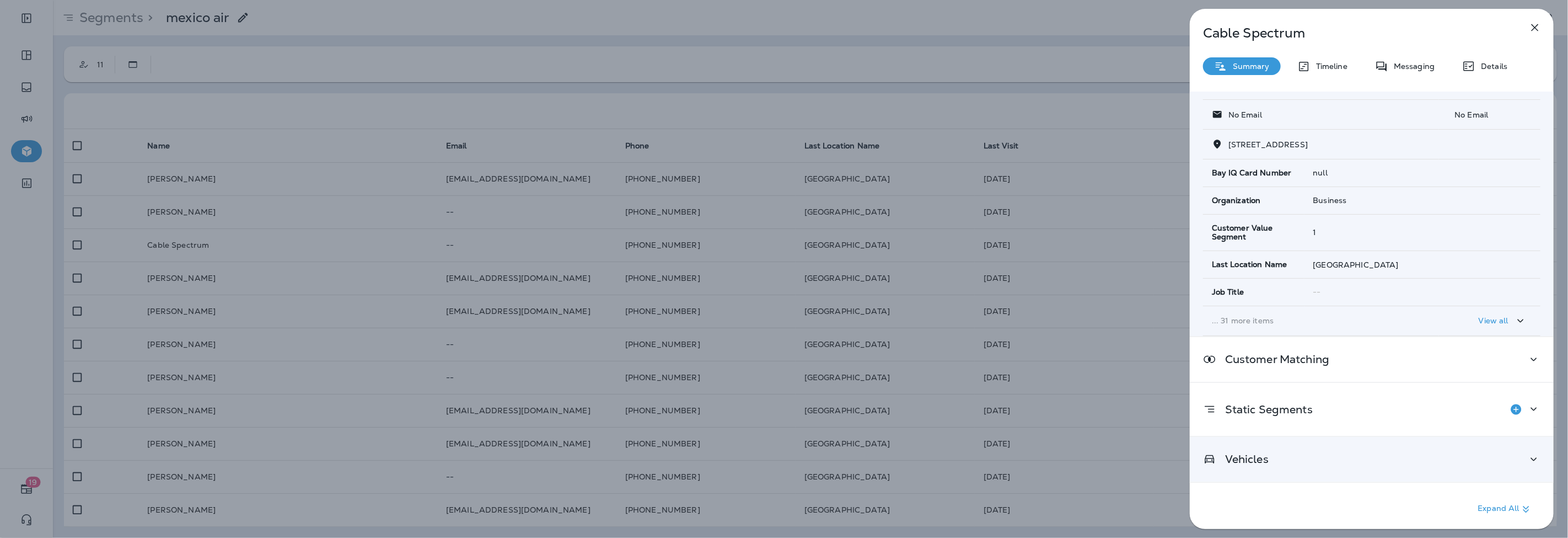
click at [1331, 467] on div "Vehicles" at bounding box center [1371, 459] width 364 height 45
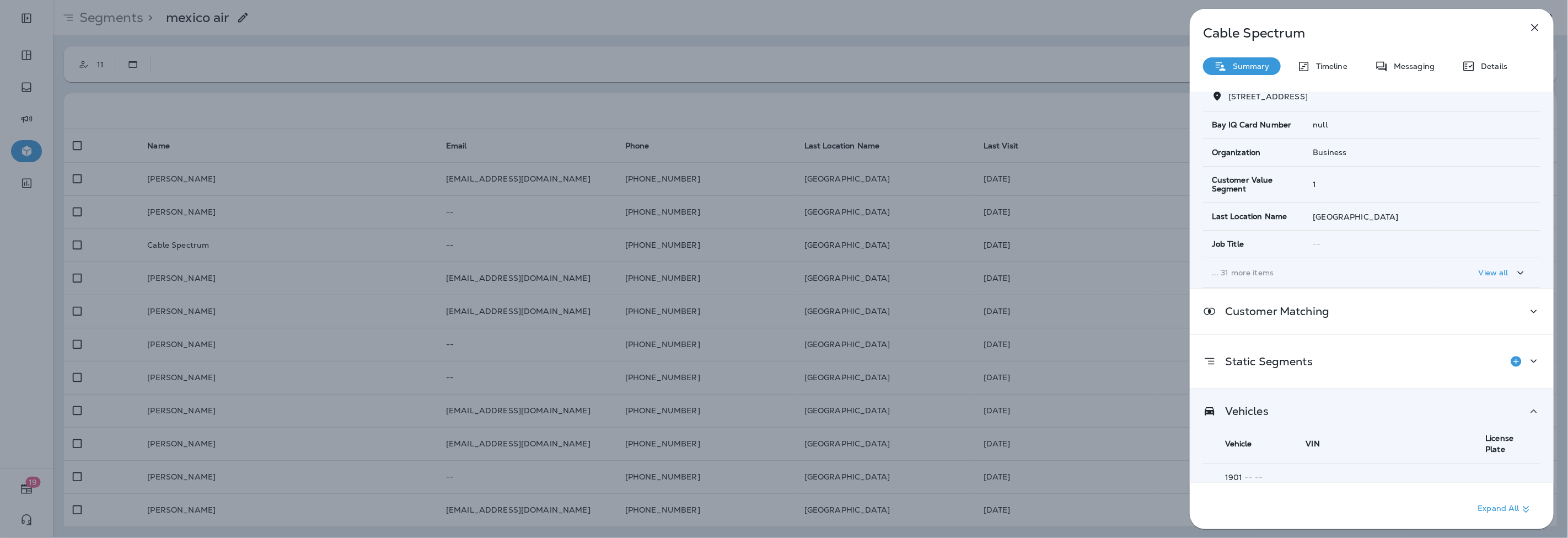
scroll to position [0, 0]
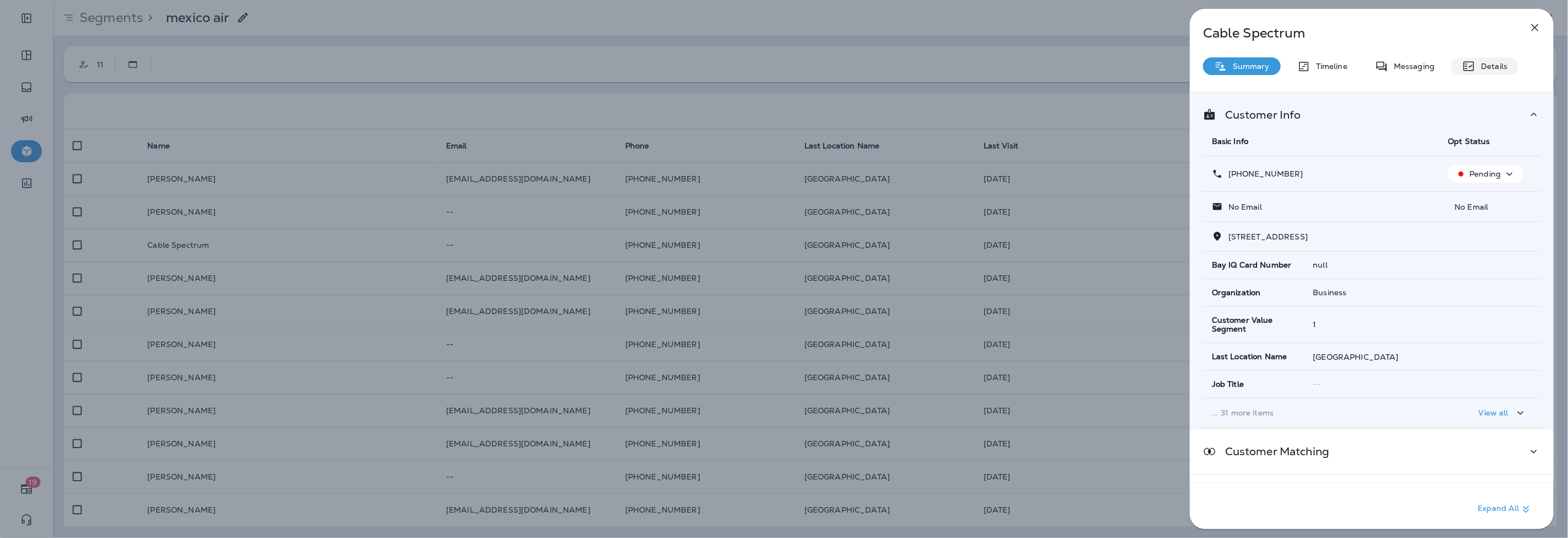
click at [1515, 70] on div "Details" at bounding box center [1485, 65] width 67 height 18
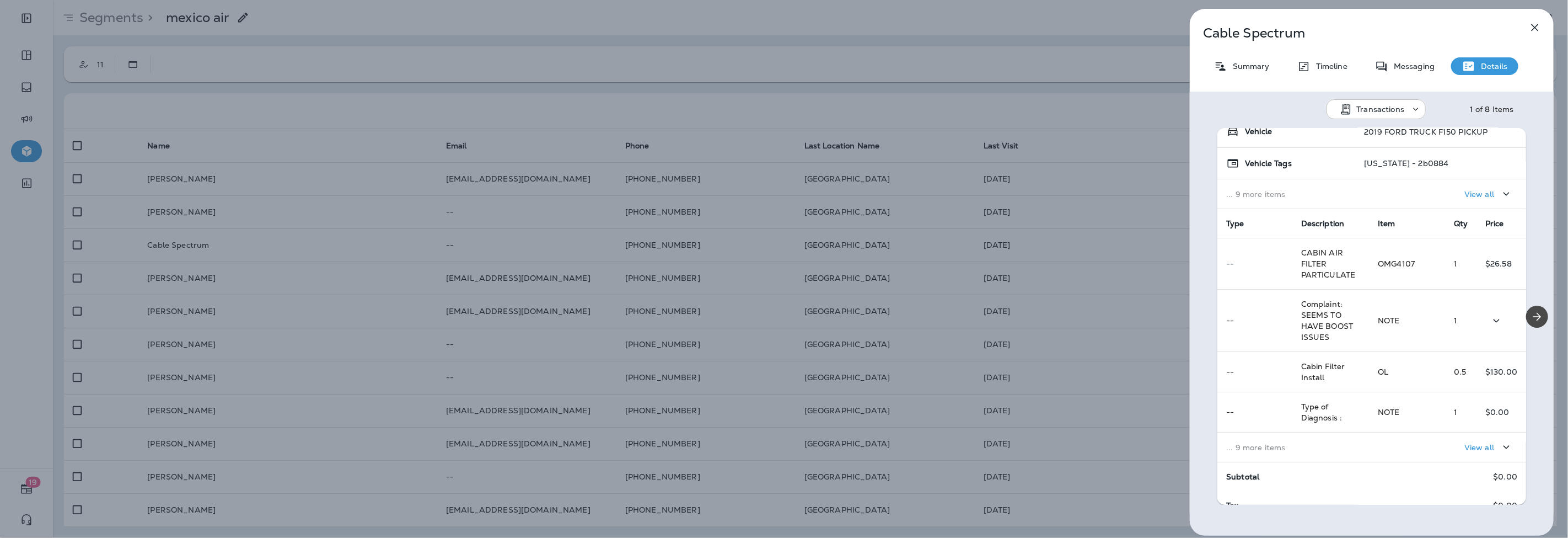
scroll to position [123, 0]
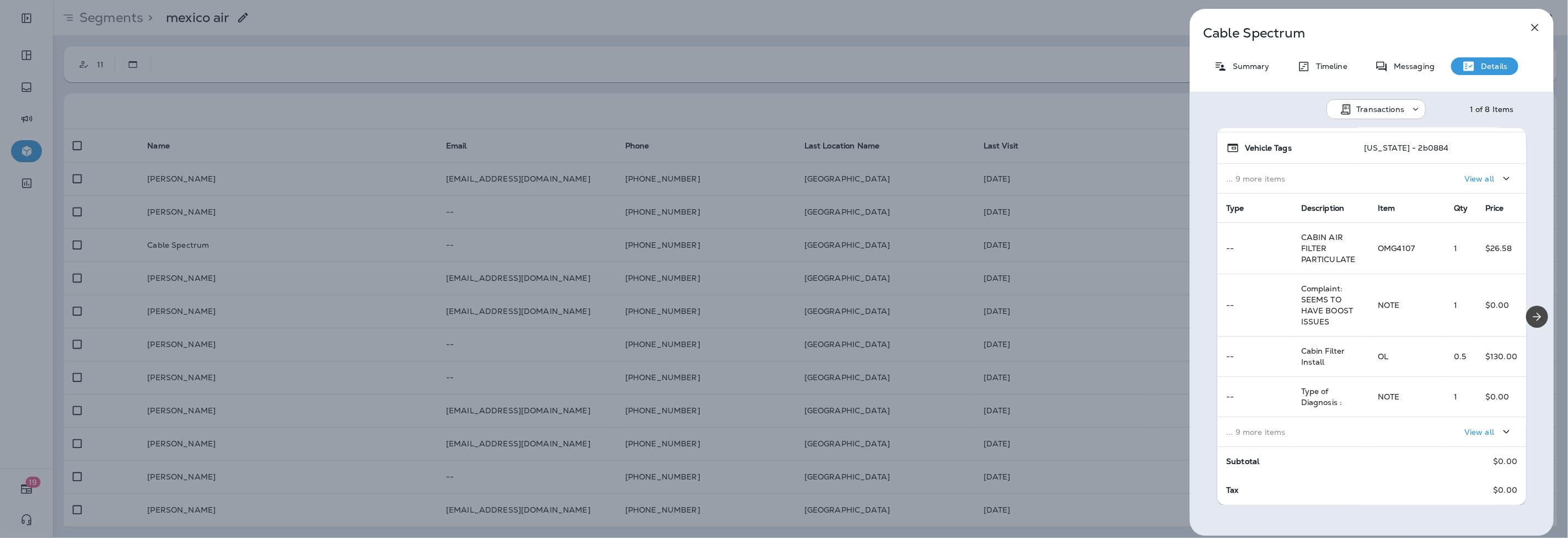
click at [288, 130] on div "Cable Spectrum Summary Timeline Messaging Details Transactions 1 of 8 Items Loc…" at bounding box center [784, 269] width 1568 height 538
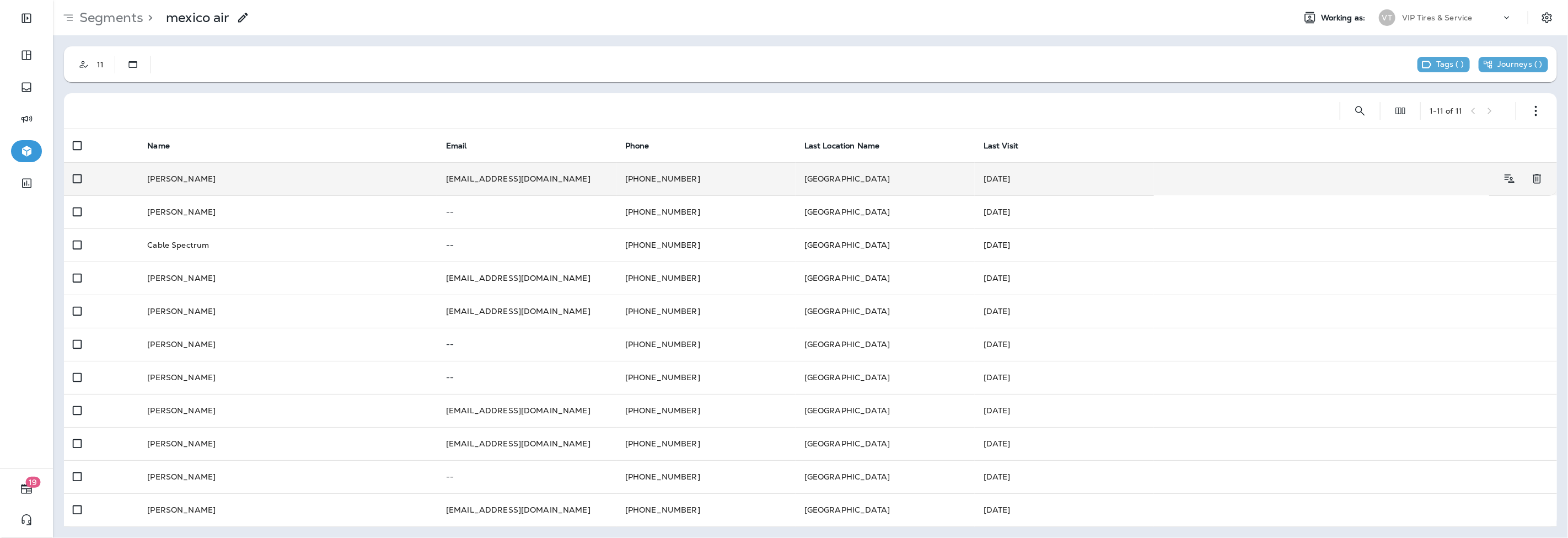
click at [309, 190] on td "David Saphier" at bounding box center [288, 178] width 299 height 33
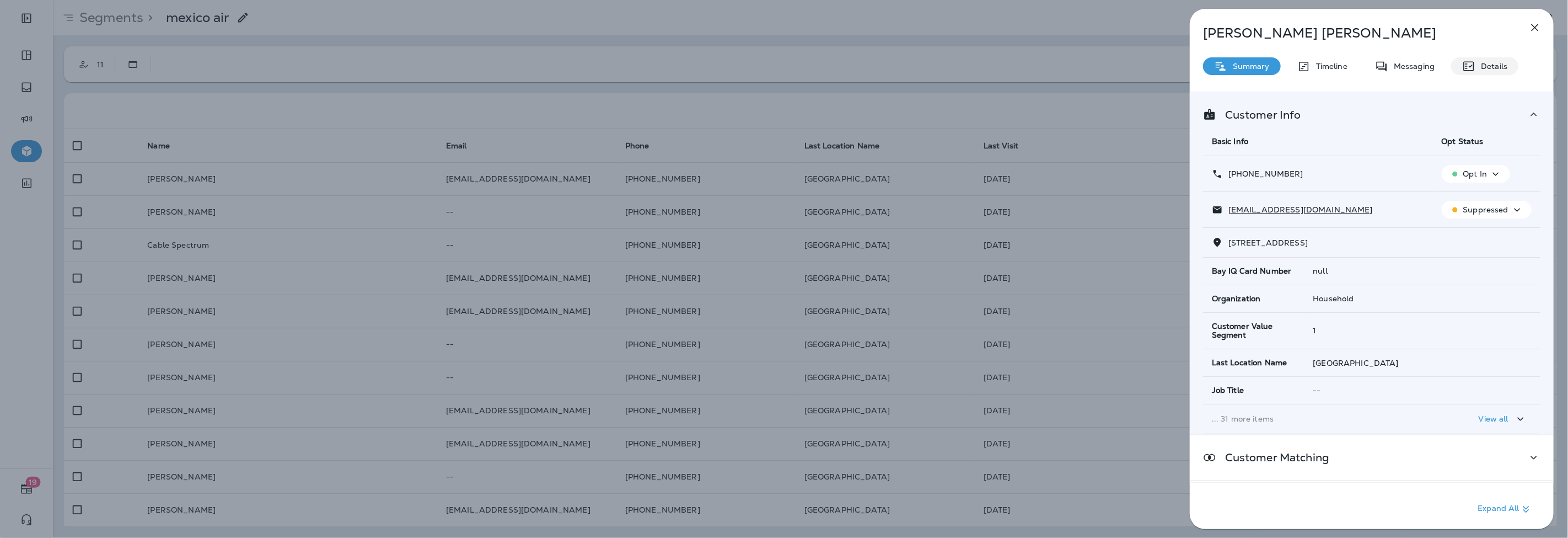
click at [1474, 63] on icon at bounding box center [1469, 66] width 13 height 13
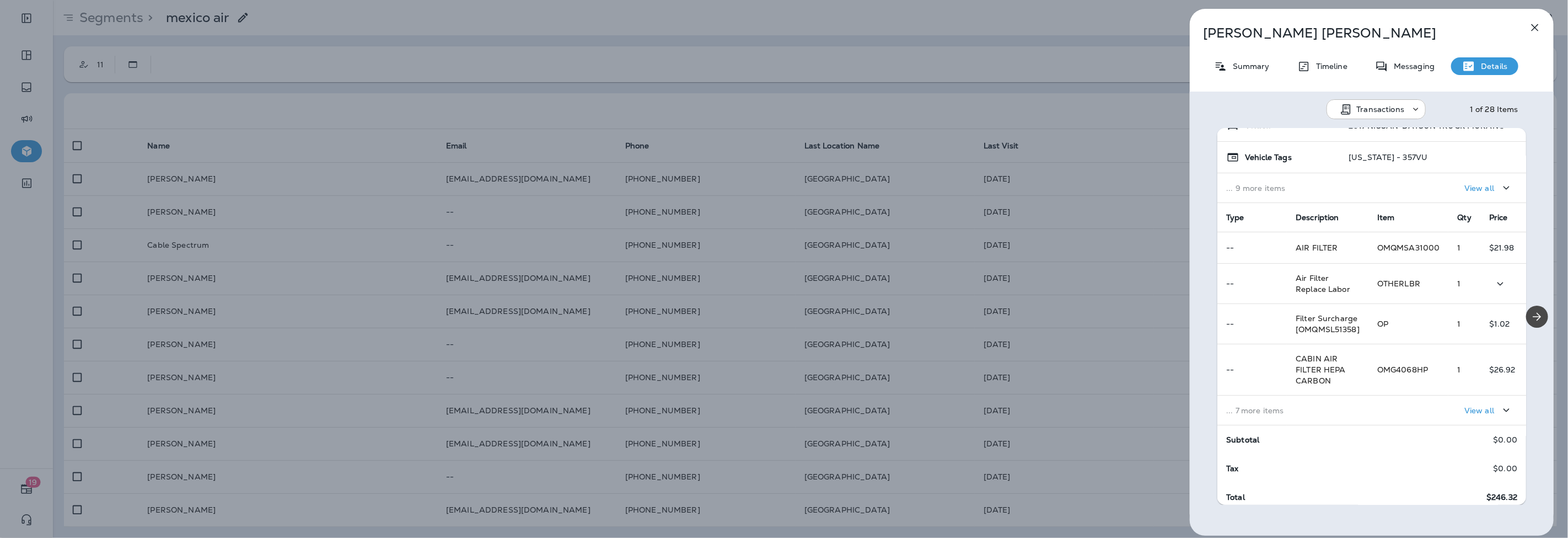
scroll to position [120, 0]
click at [1268, 401] on p "... 7 more items" at bounding box center [1292, 403] width 134 height 8
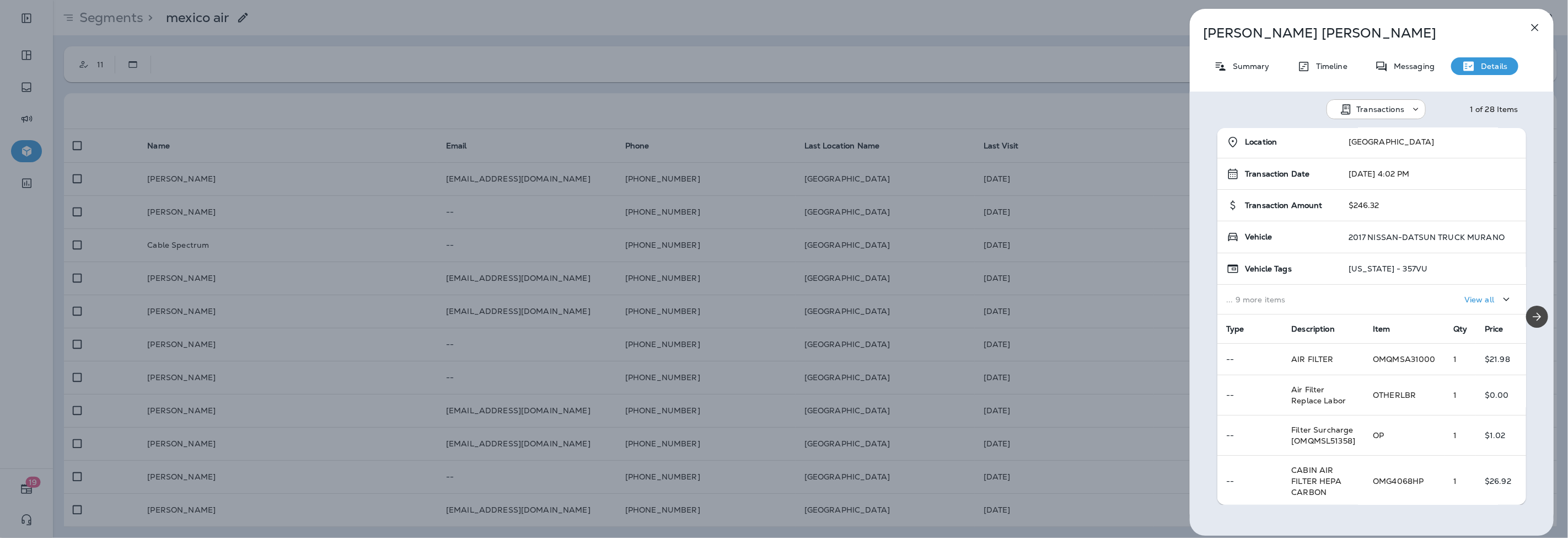
scroll to position [0, 0]
click at [1534, 318] on icon "Next" at bounding box center [1537, 316] width 13 height 13
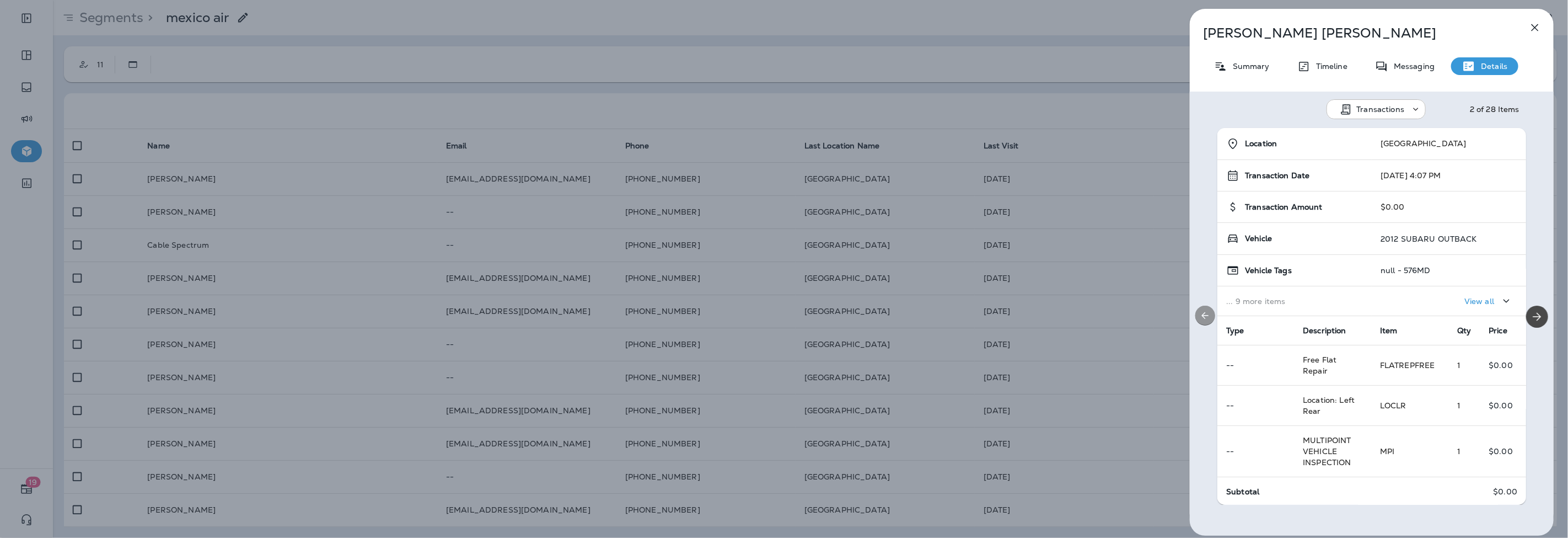
click at [1207, 312] on icon "Previous" at bounding box center [1205, 315] width 11 height 11
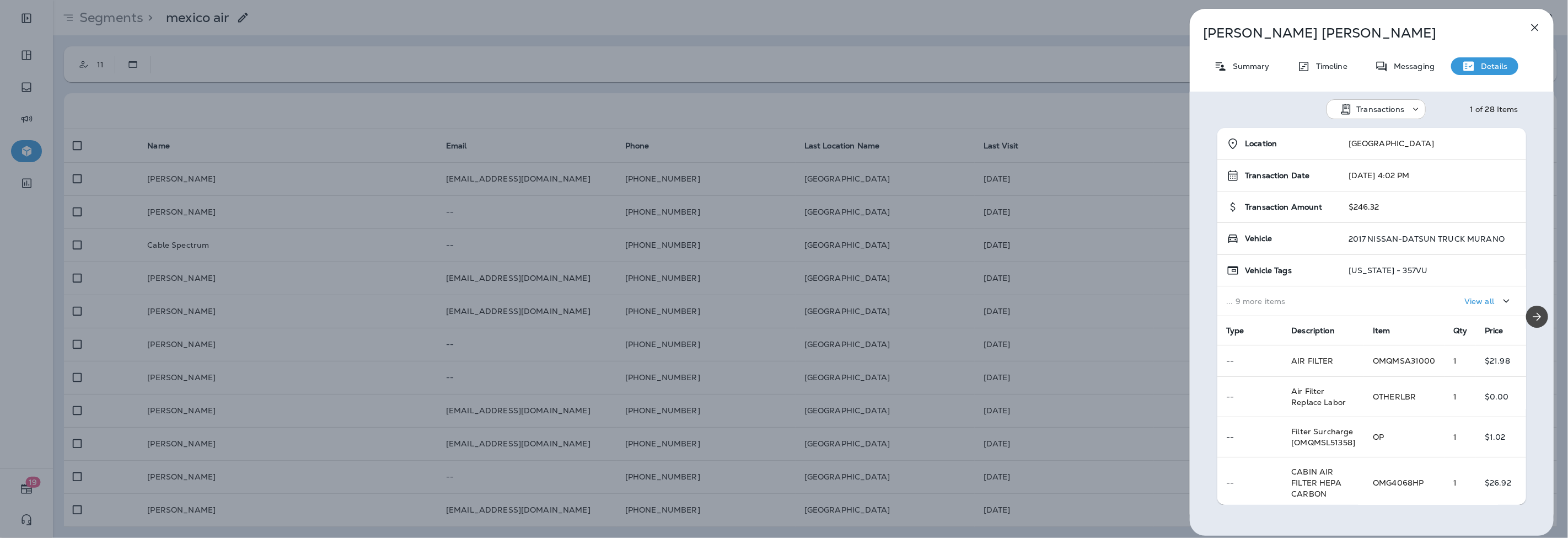
click at [211, 248] on div "David Saphier Summary Timeline Messaging Details Transactions 1 of 28 Items Loc…" at bounding box center [784, 269] width 1568 height 538
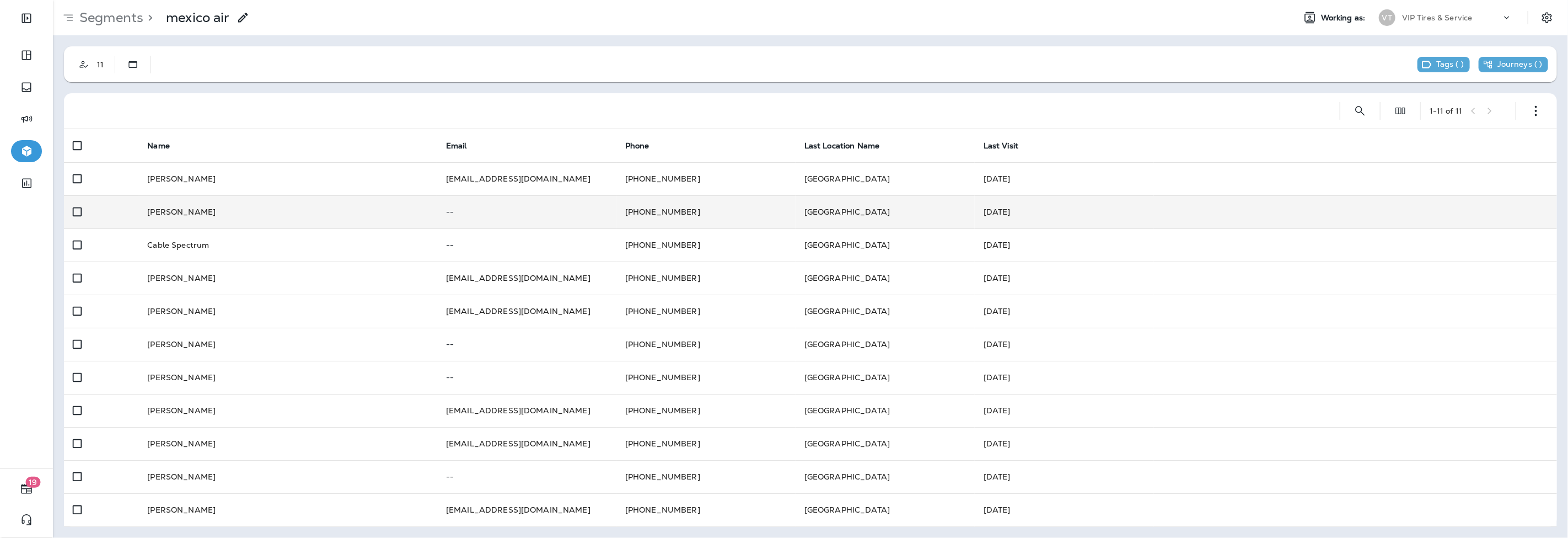
click at [190, 211] on td "Mark Cyr" at bounding box center [288, 211] width 299 height 33
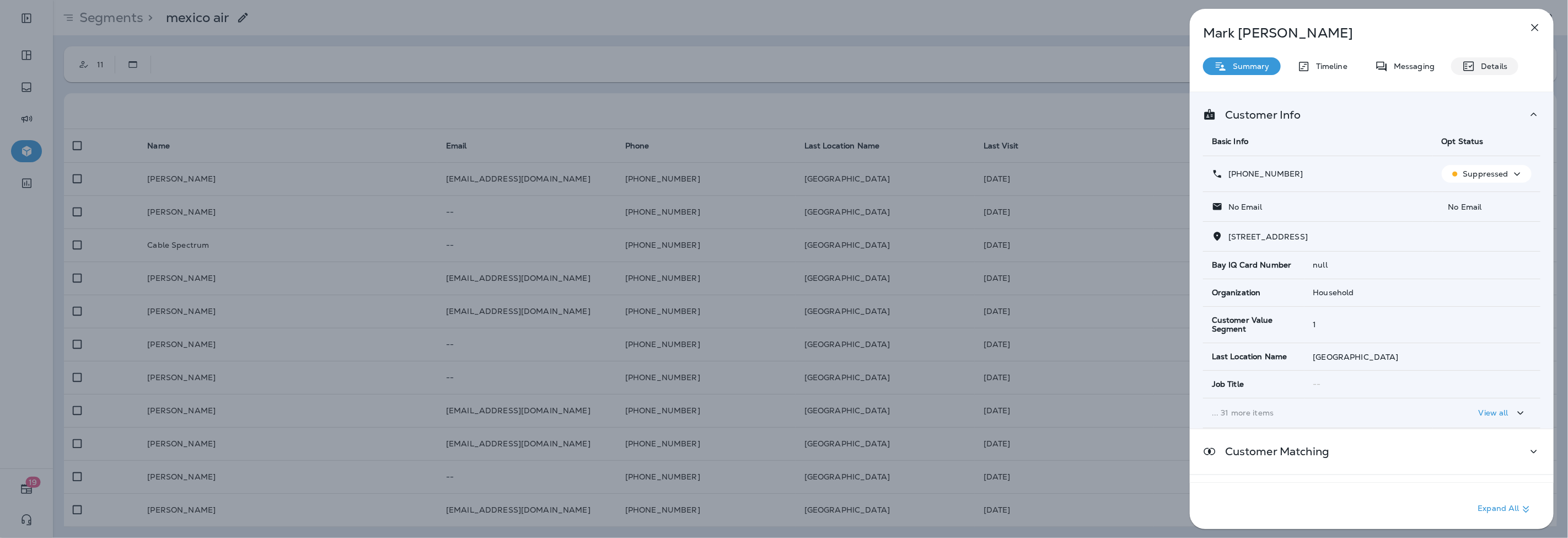
click at [1495, 65] on p "Details" at bounding box center [1491, 65] width 32 height 8
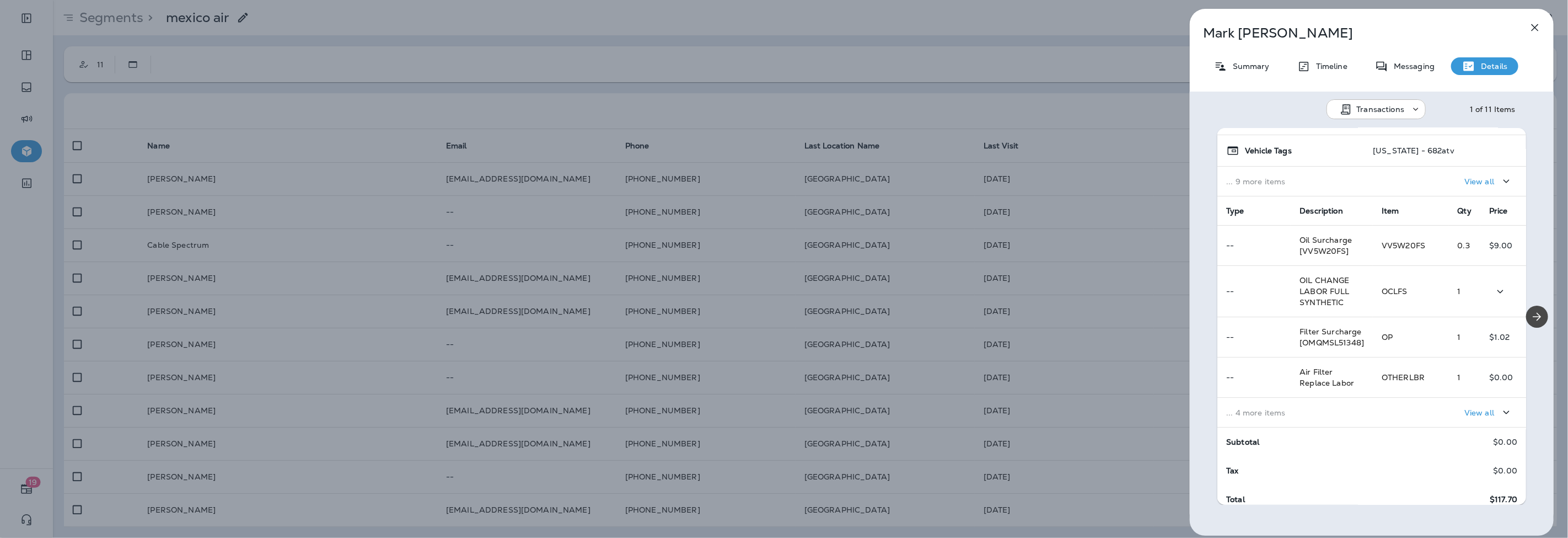
scroll to position [123, 0]
click at [1388, 407] on div "View all" at bounding box center [1449, 410] width 137 height 21
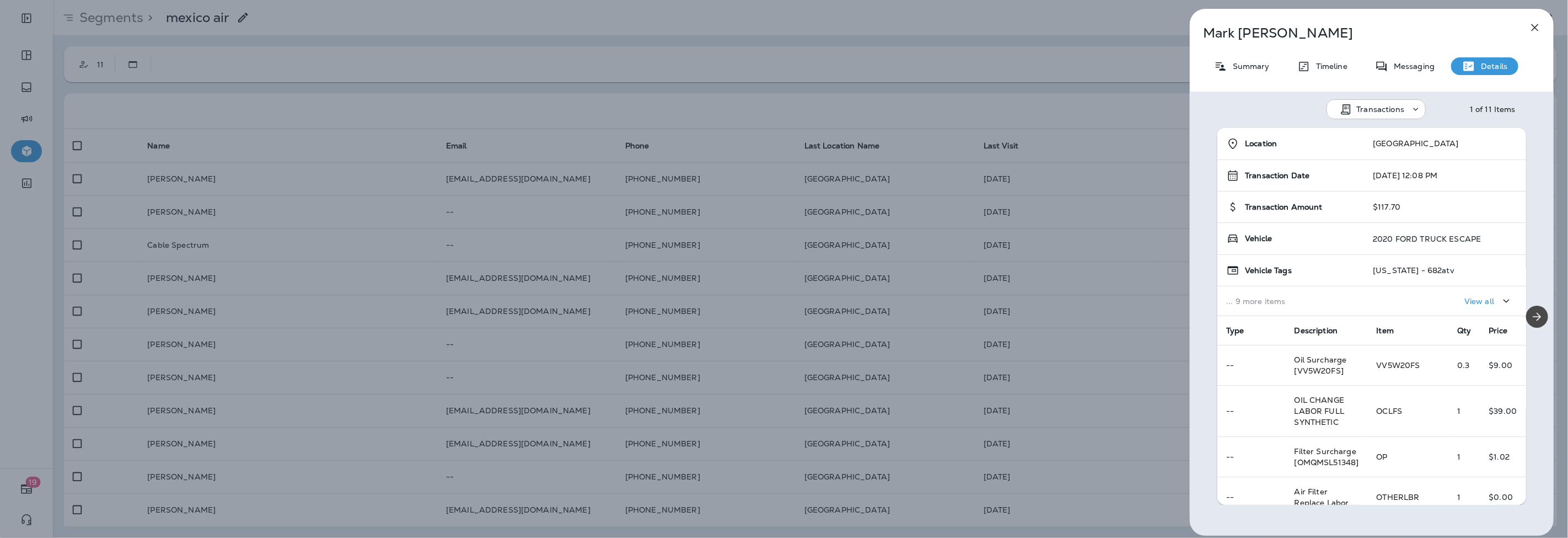
click at [277, 343] on div "Mark Cyr Summary Timeline Messaging Details Transactions 1 of 11 Items Location…" at bounding box center [784, 269] width 1568 height 538
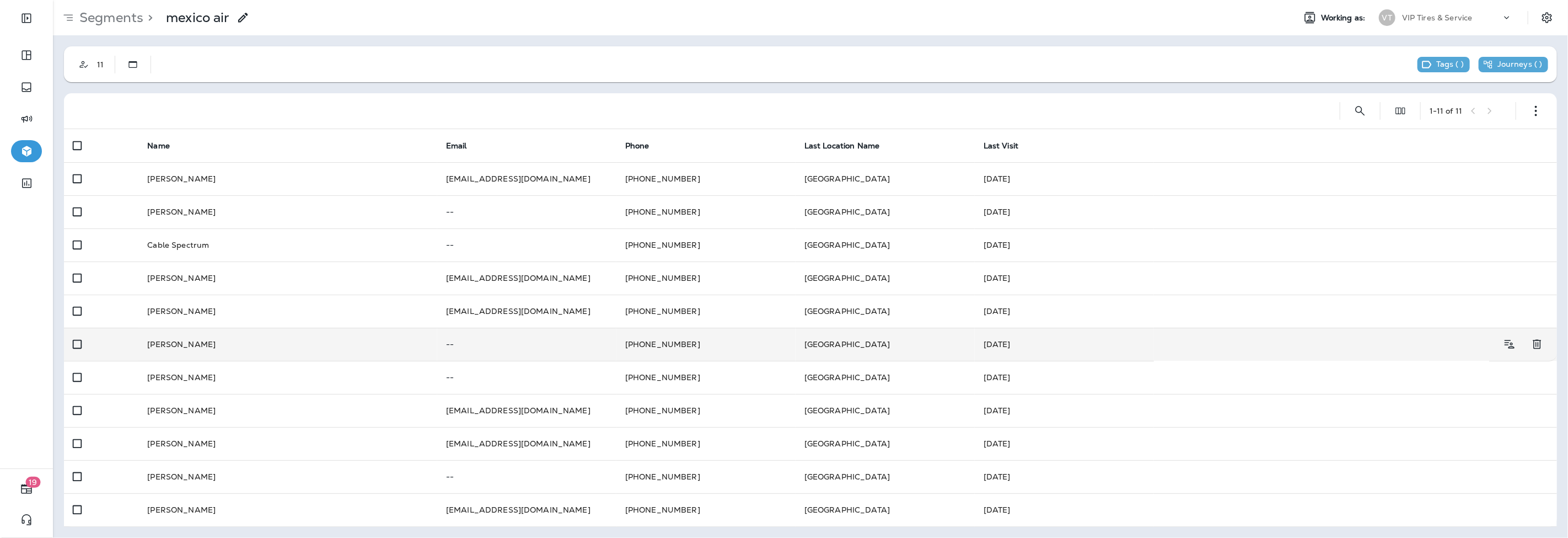
click at [169, 342] on td "Bruse Kimble" at bounding box center [288, 343] width 299 height 33
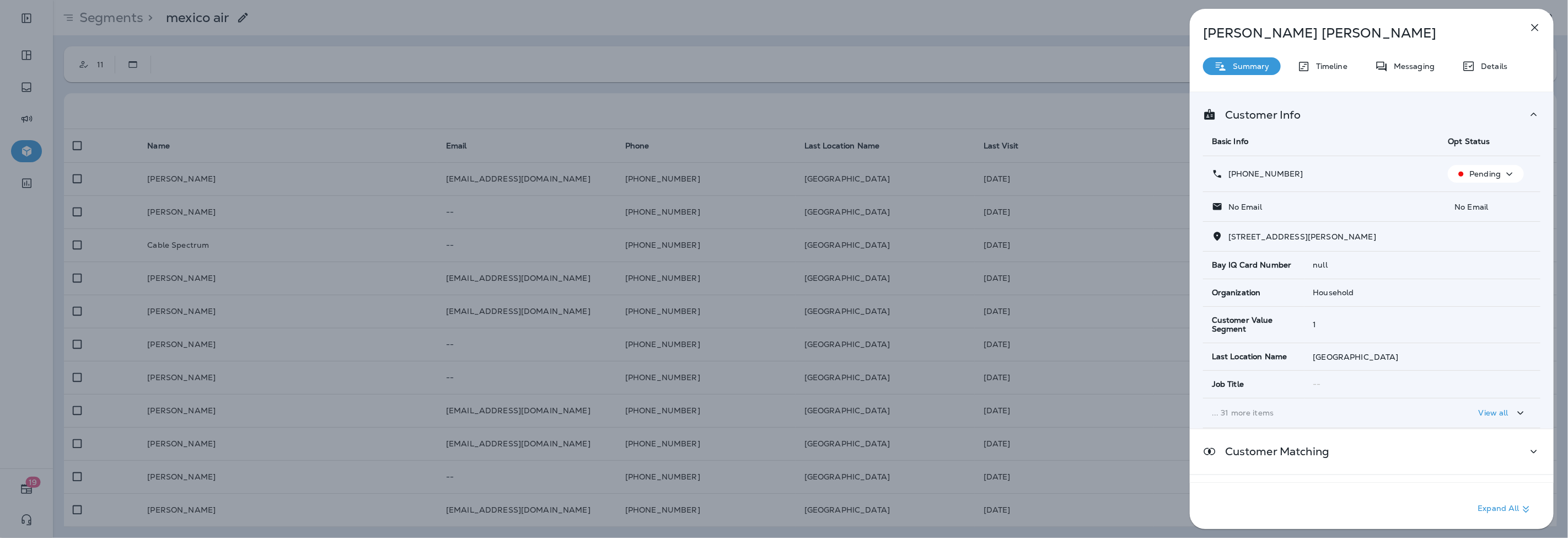
click at [1490, 63] on p "Details" at bounding box center [1491, 65] width 32 height 8
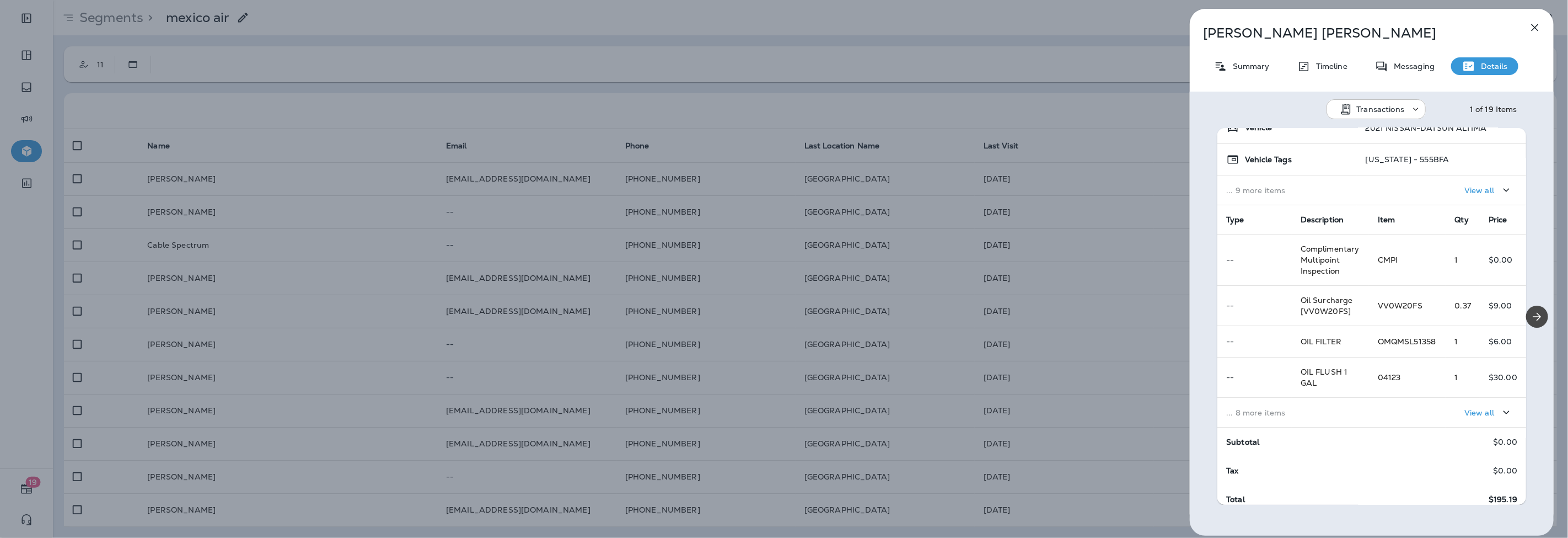
scroll to position [120, 0]
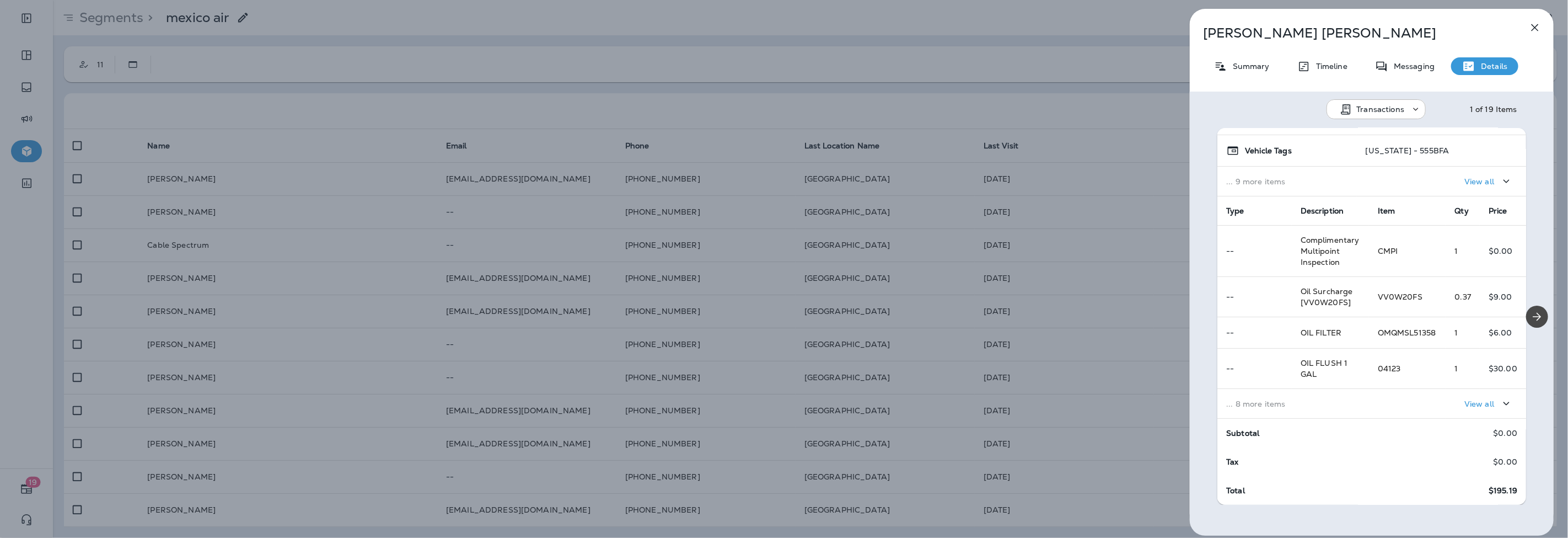
click at [1369, 403] on td "View all" at bounding box center [1447, 404] width 157 height 30
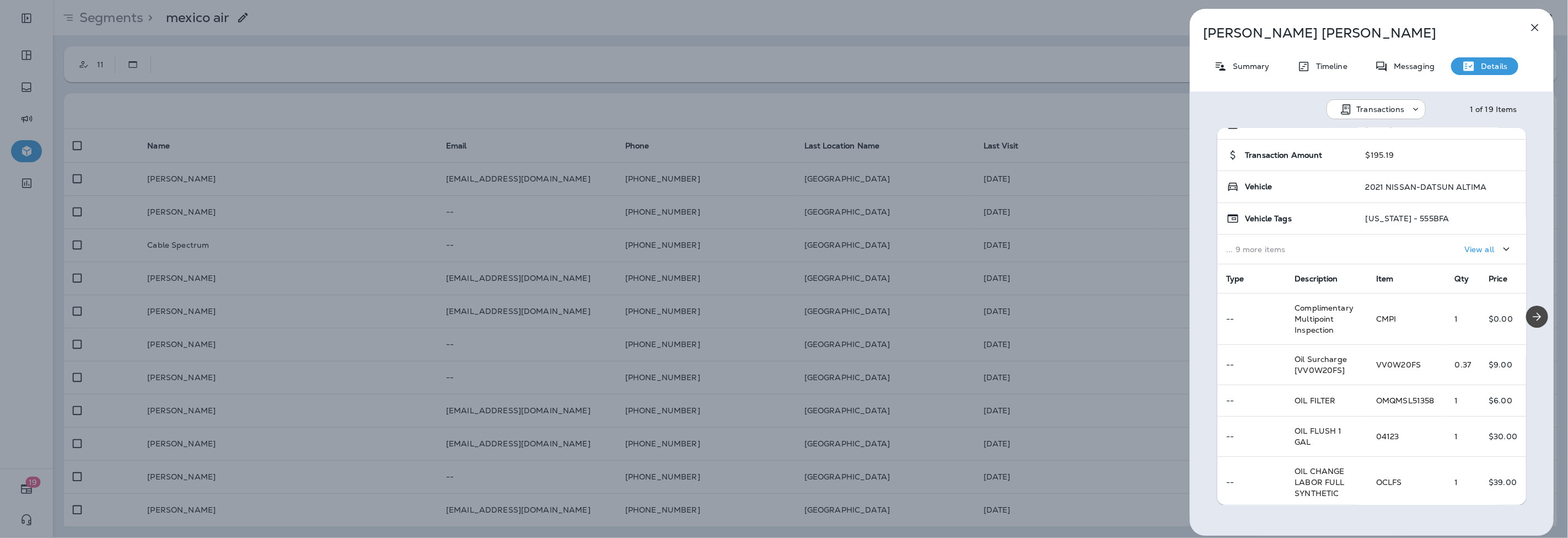
scroll to position [0, 0]
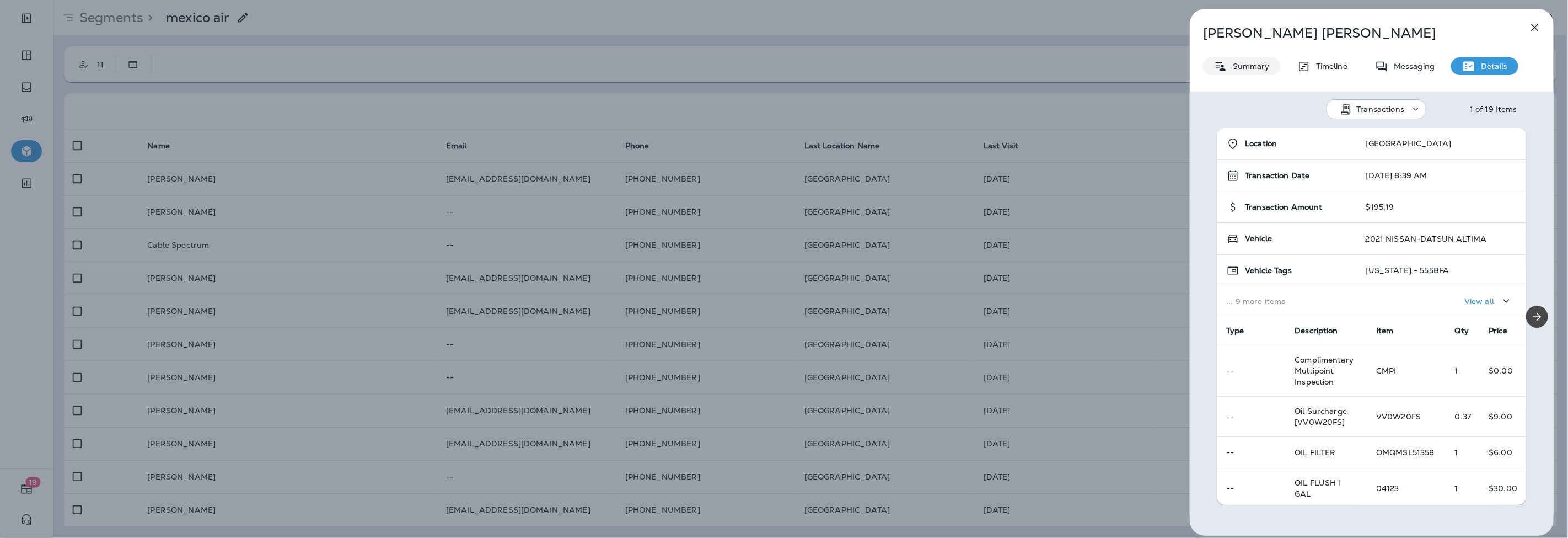
click at [1248, 70] on div "Summary" at bounding box center [1241, 65] width 78 height 18
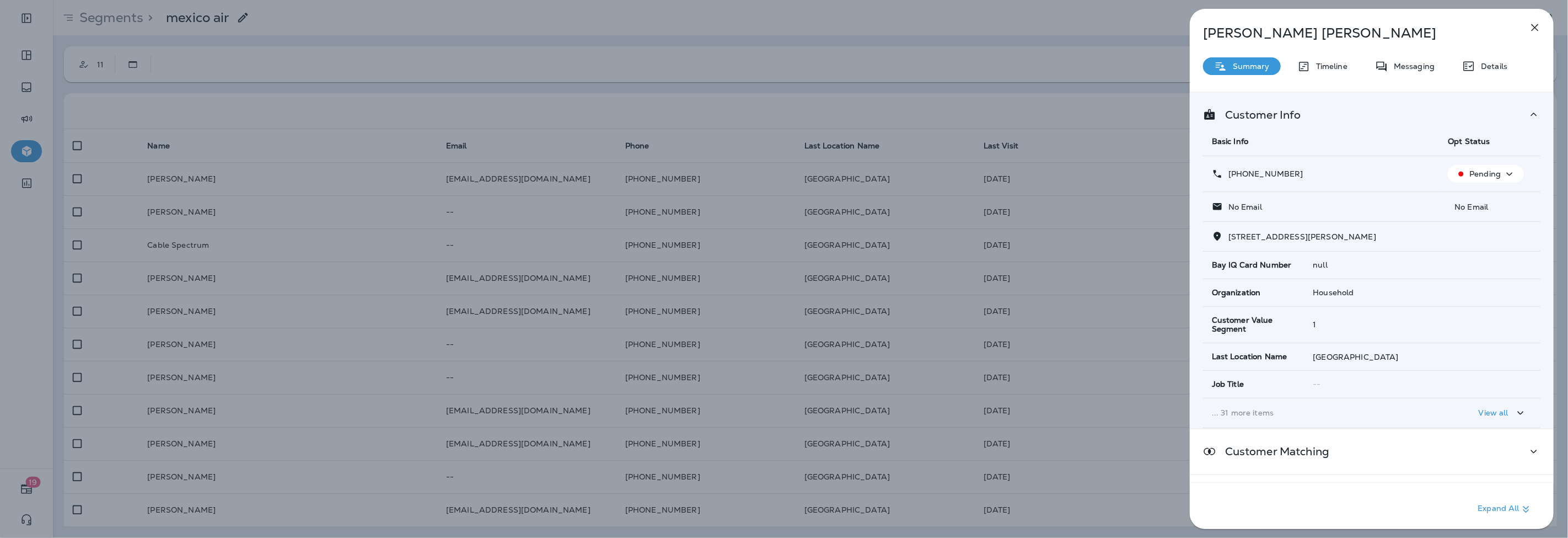
click at [343, 363] on div "Bruse Kimble Summary Timeline Messaging Details Customer Info Basic Info Opt St…" at bounding box center [784, 269] width 1568 height 538
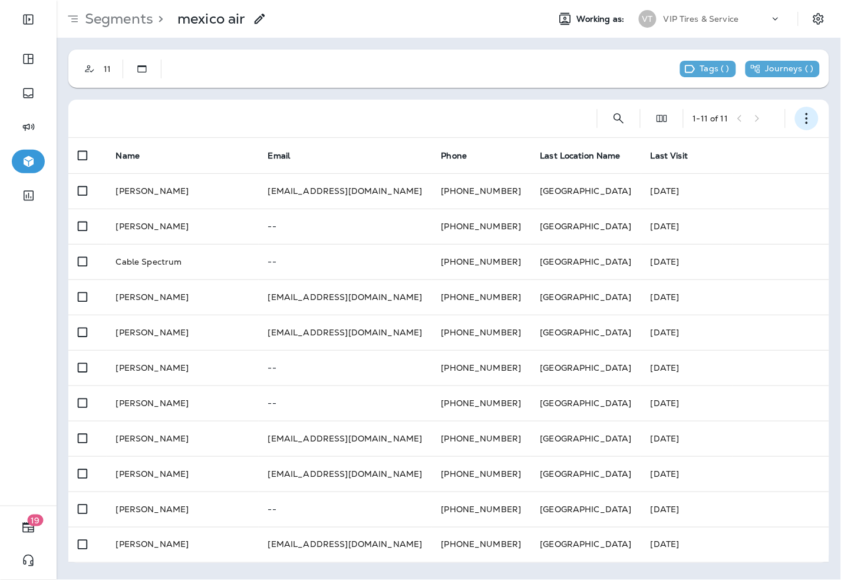
click at [804, 123] on icon "button" at bounding box center [807, 119] width 12 height 12
click at [815, 117] on button "button" at bounding box center [807, 119] width 24 height 24
click at [143, 21] on p "Segments" at bounding box center [116, 19] width 73 height 18
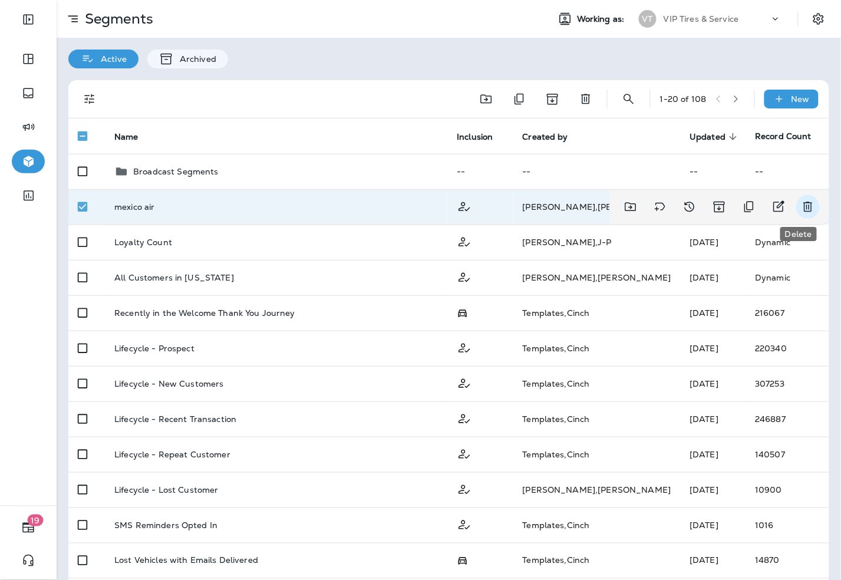
click at [804, 203] on icon "Delete" at bounding box center [808, 207] width 9 height 10
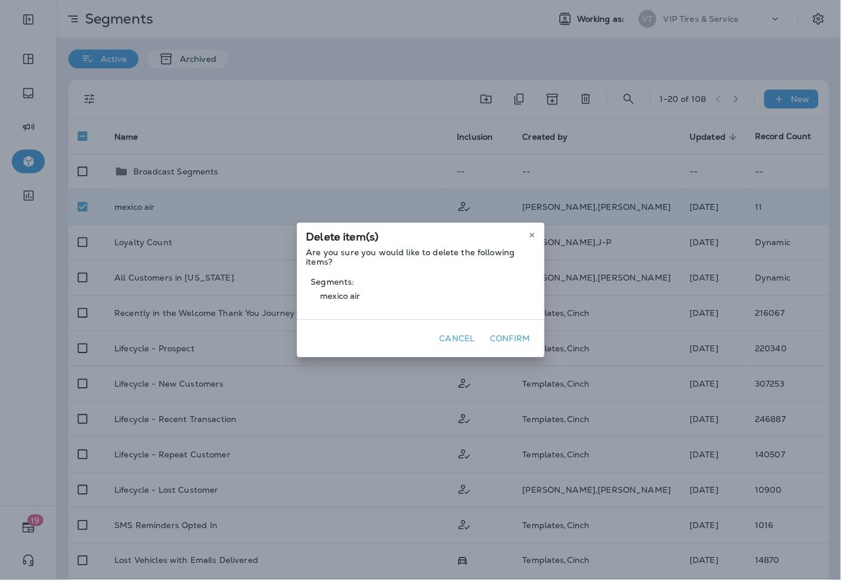
click at [522, 334] on button "Confirm" at bounding box center [511, 339] width 50 height 18
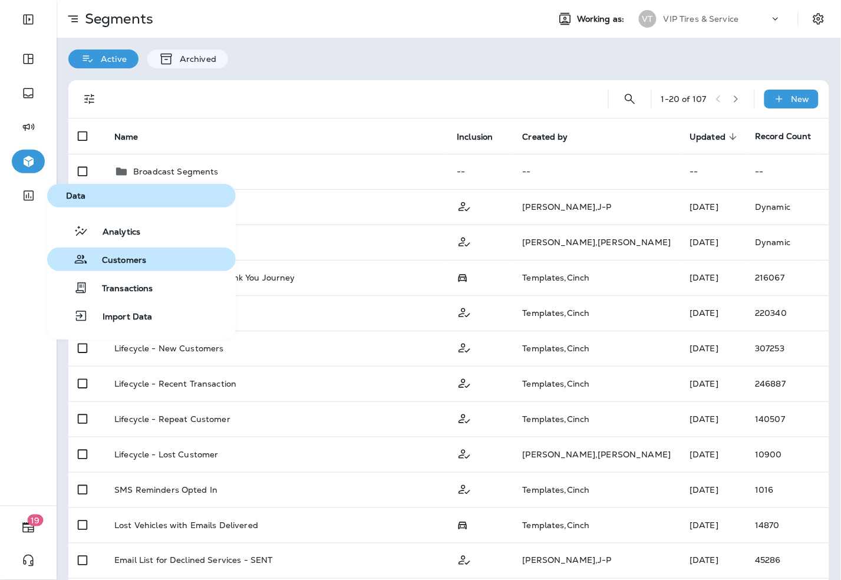
click at [142, 261] on span "Customers" at bounding box center [117, 260] width 58 height 11
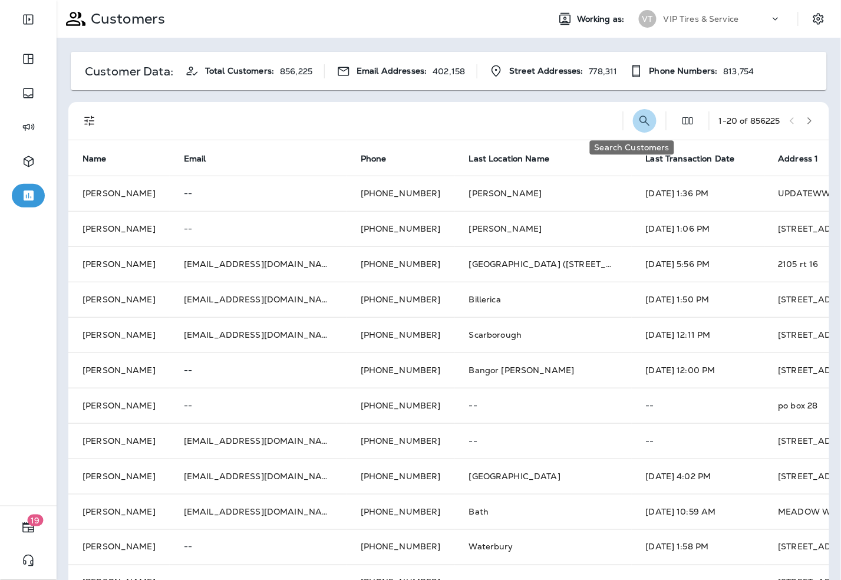
click at [638, 120] on icon "Search Customers" at bounding box center [645, 121] width 14 height 14
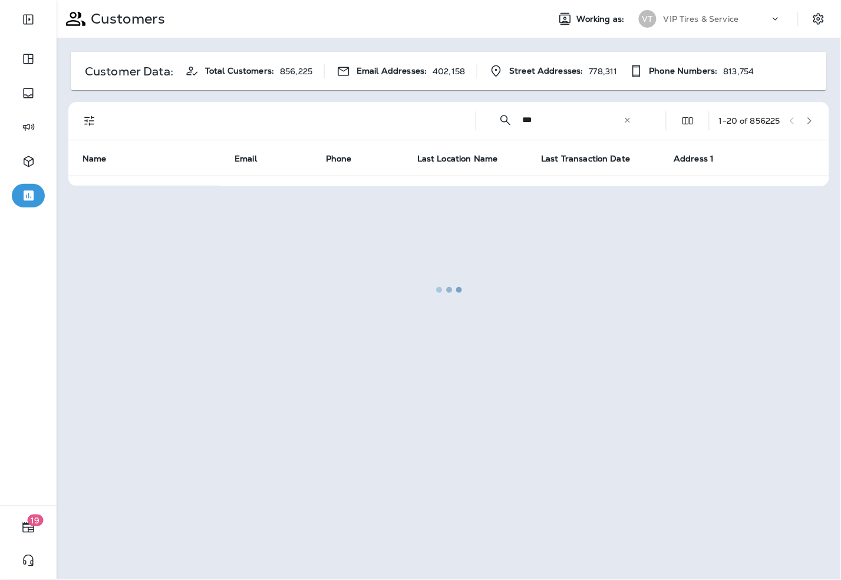
type input "***"
click at [89, 119] on div at bounding box center [449, 290] width 782 height 578
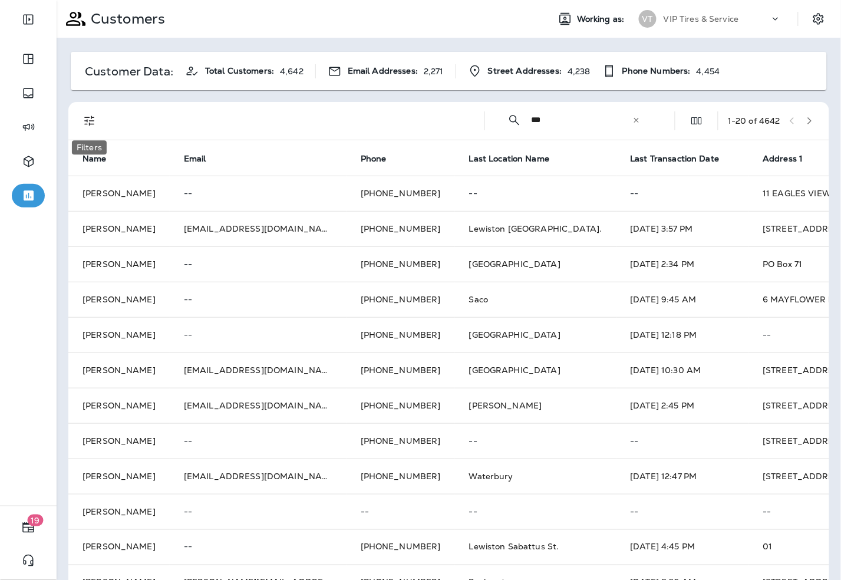
click at [87, 120] on icon "Filters" at bounding box center [89, 121] width 10 height 10
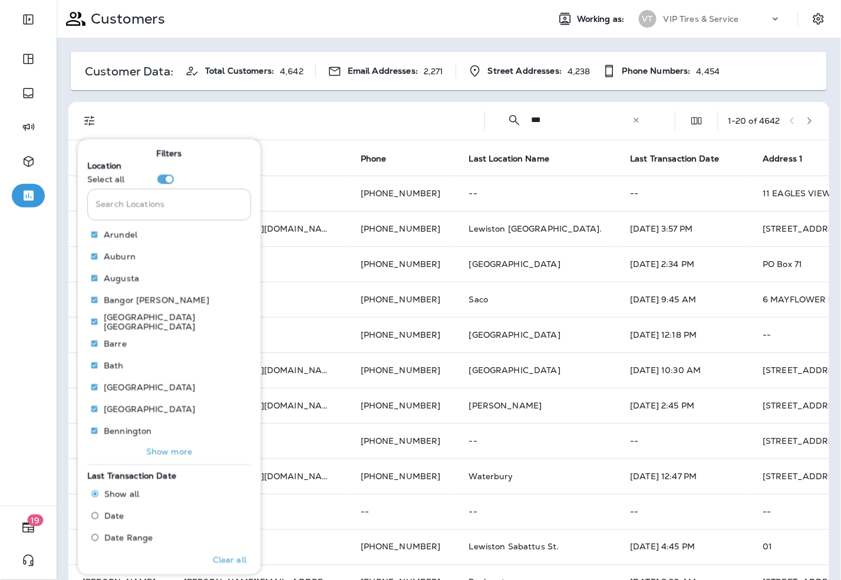
click at [156, 204] on input "Search Locations" at bounding box center [169, 204] width 164 height 31
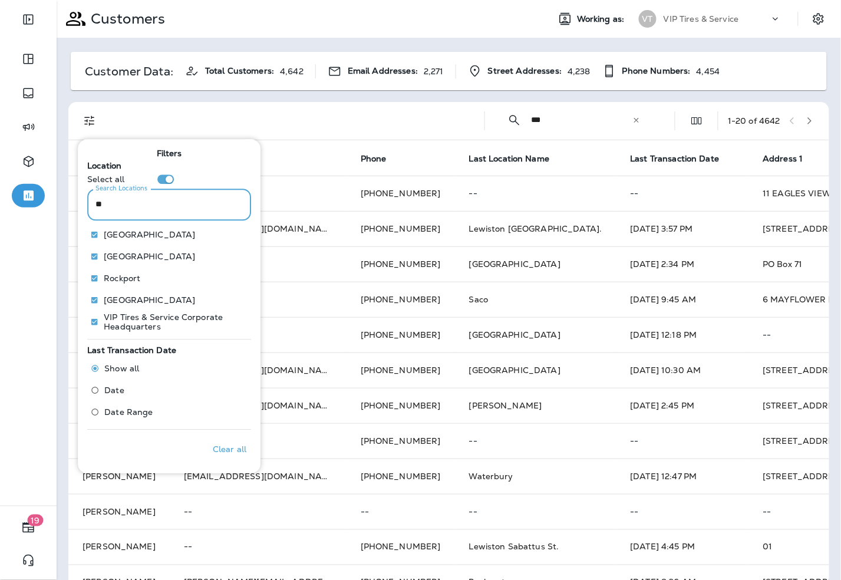
type input "*"
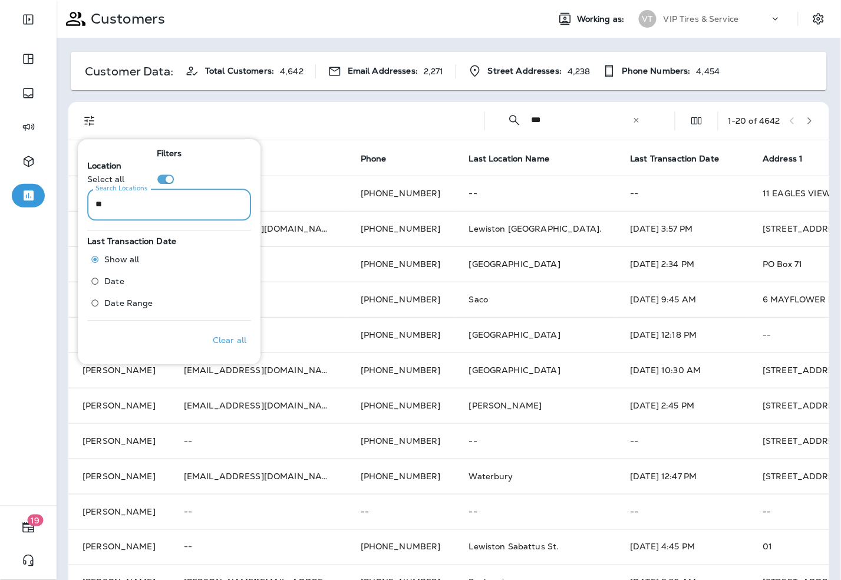
type input "*"
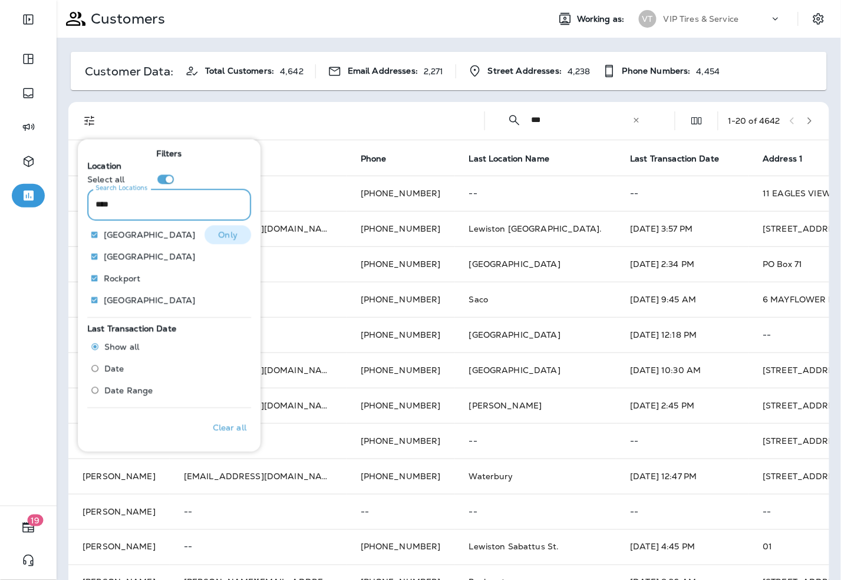
type input "****"
click at [208, 238] on button "Only" at bounding box center [228, 234] width 47 height 19
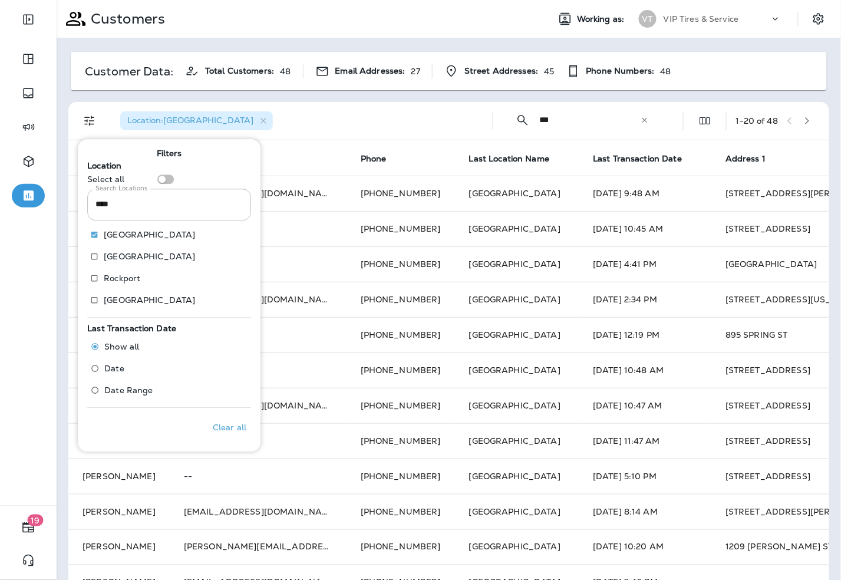
click at [308, 119] on div "Location : Portland" at bounding box center [297, 121] width 373 height 38
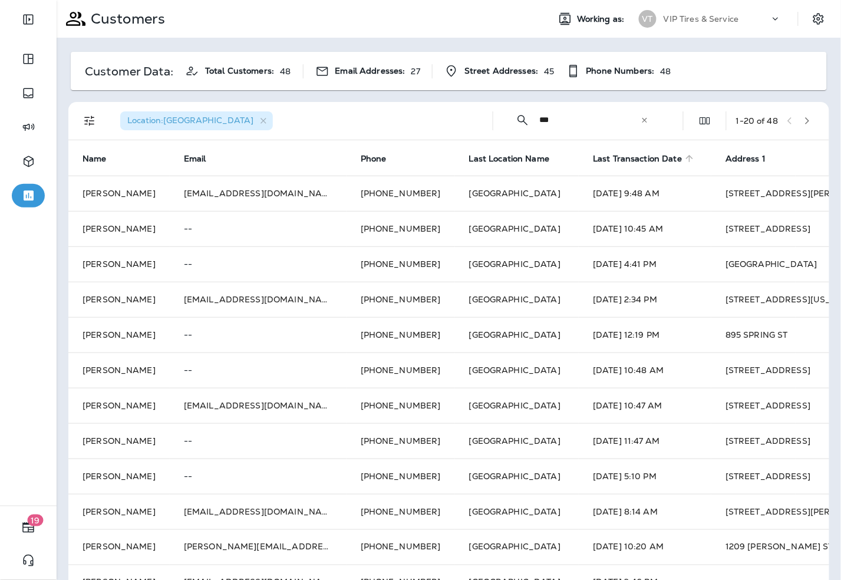
click at [643, 154] on span "Last Transaction Date" at bounding box center [637, 159] width 89 height 10
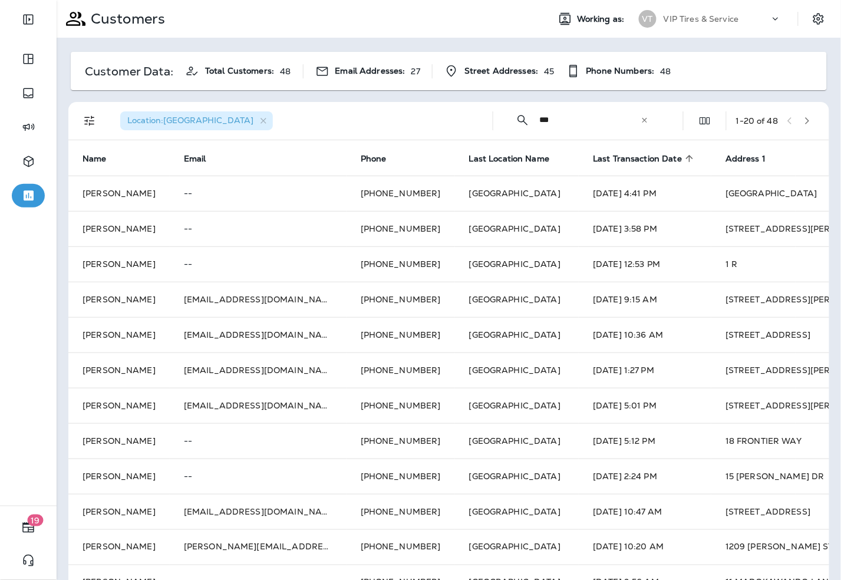
click at [610, 157] on span "Last Transaction Date" at bounding box center [637, 159] width 89 height 10
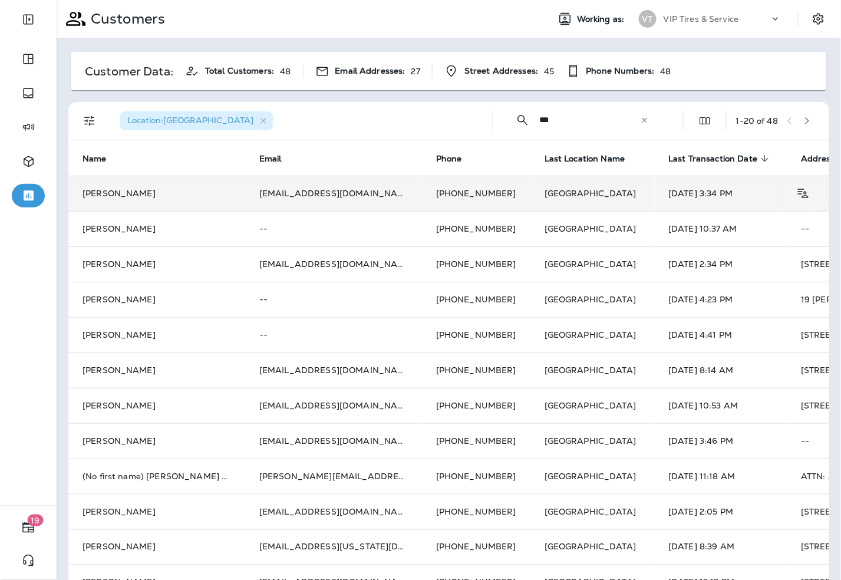
click at [120, 189] on td "Bob Cholod" at bounding box center [156, 193] width 177 height 35
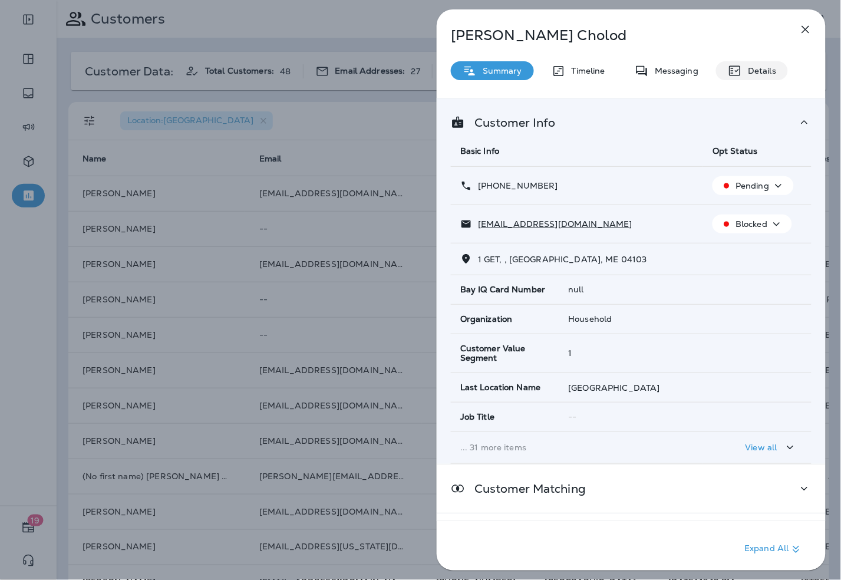
click at [753, 72] on p "Details" at bounding box center [759, 70] width 34 height 9
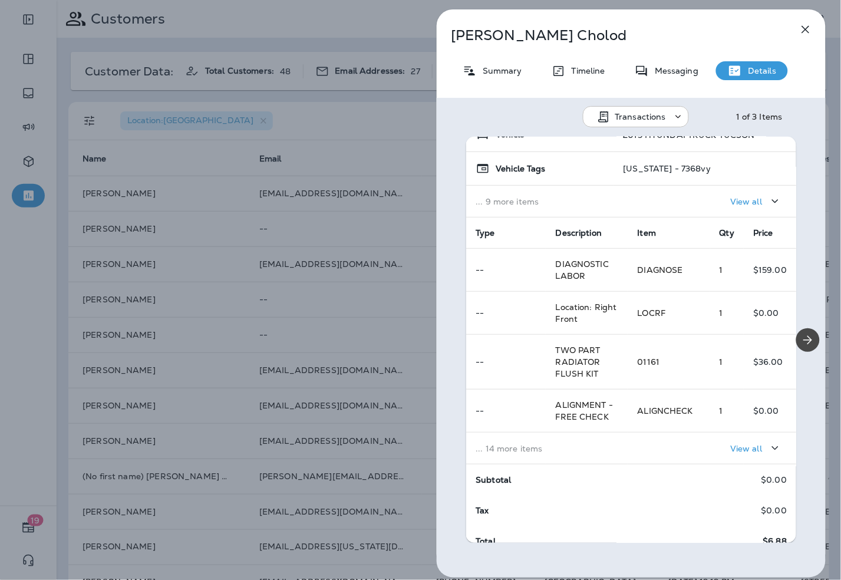
scroll to position [134, 0]
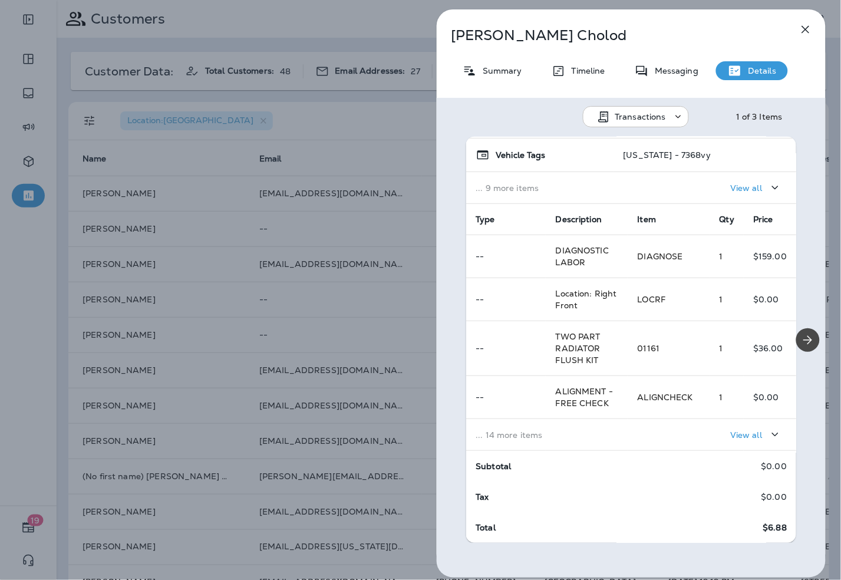
click at [664, 444] on div "View all" at bounding box center [712, 435] width 150 height 22
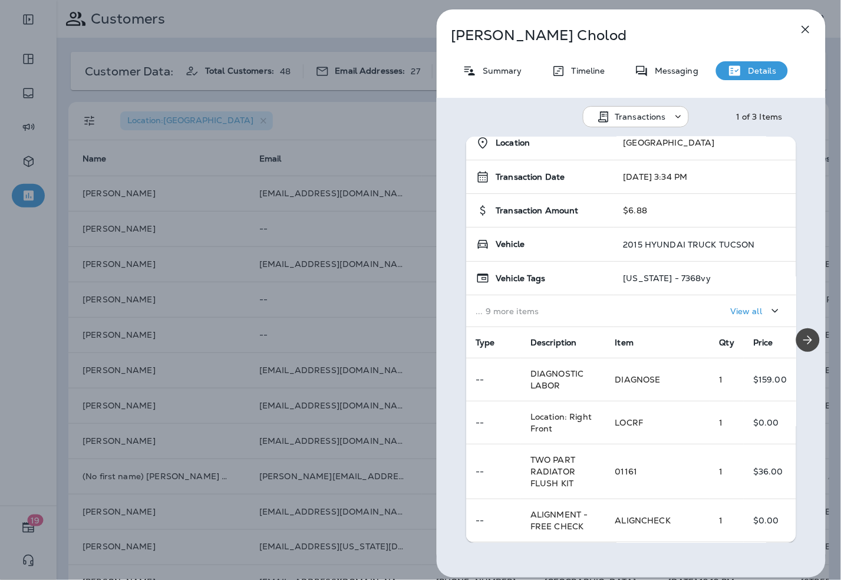
scroll to position [0, 0]
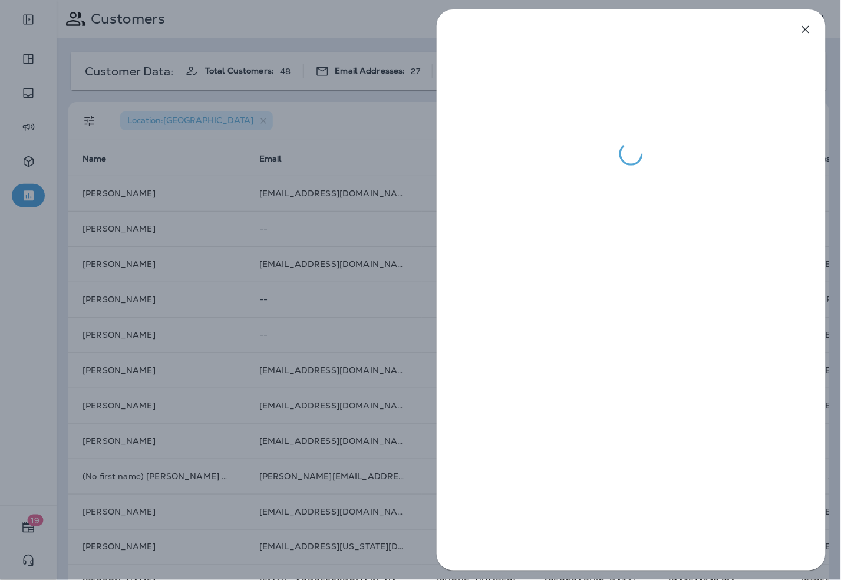
click at [172, 250] on div at bounding box center [420, 290] width 841 height 580
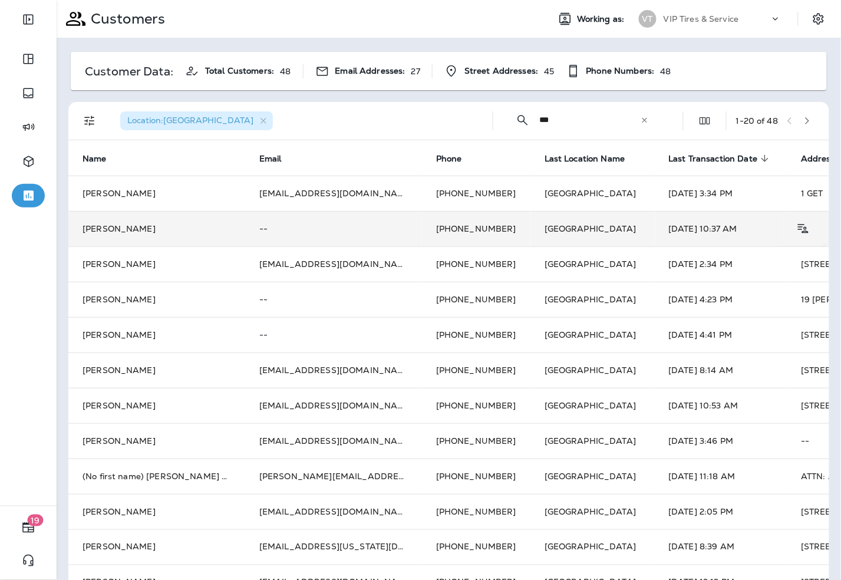
click at [693, 237] on td "Jul 6, 2025 10:37 AM" at bounding box center [721, 228] width 133 height 35
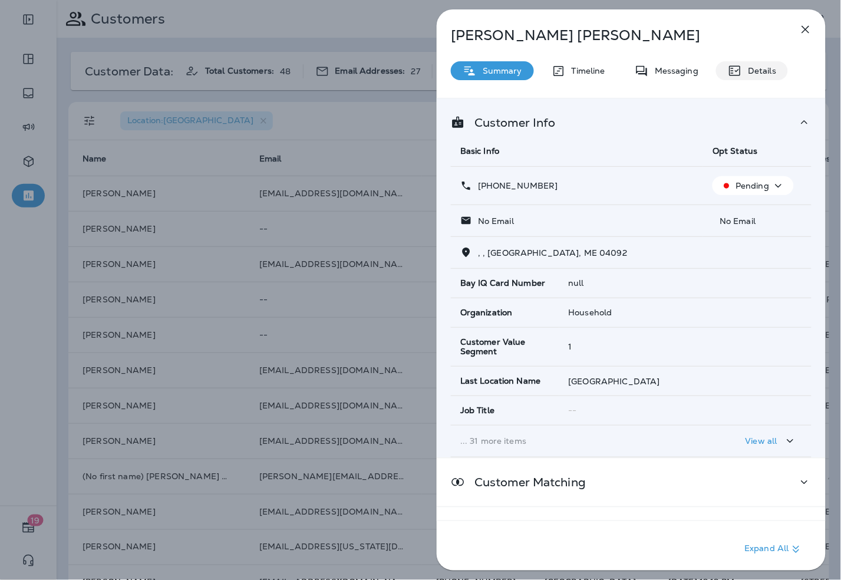
click at [742, 71] on p "Details" at bounding box center [759, 70] width 34 height 9
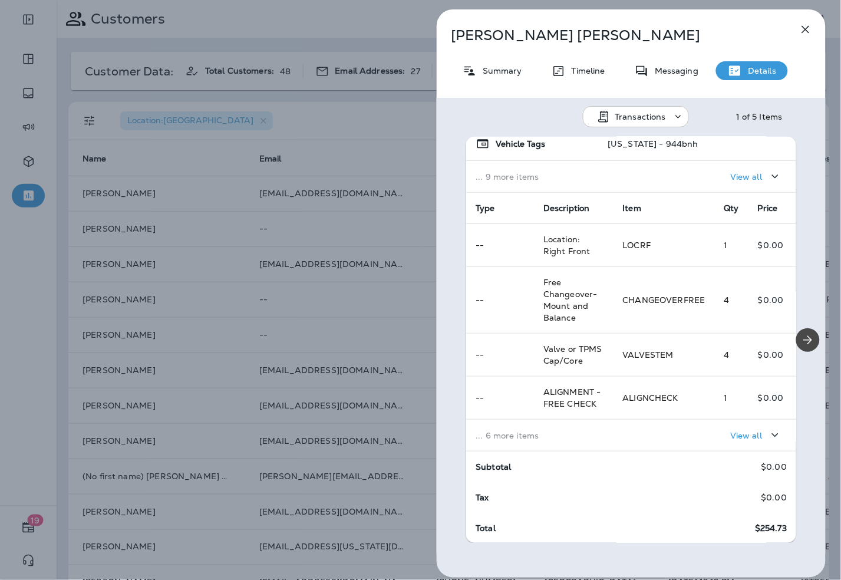
scroll to position [169, 0]
click at [651, 432] on div "View all" at bounding box center [705, 435] width 164 height 22
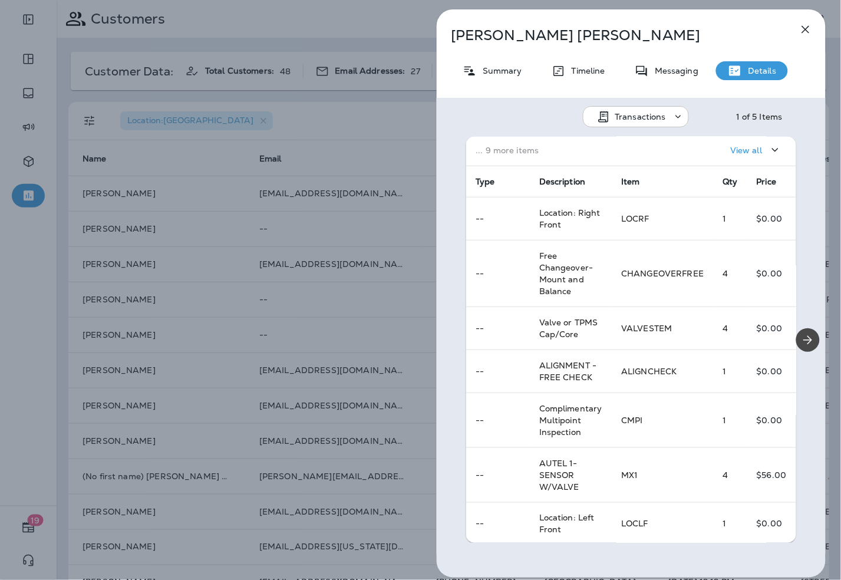
scroll to position [0, 0]
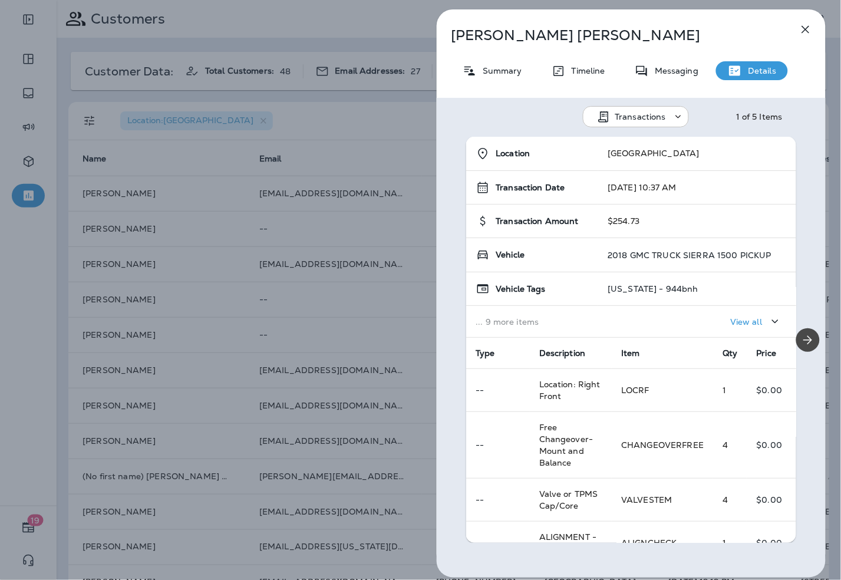
click at [344, 213] on div "Bob Macdonald Summary Timeline Messaging Details Transactions 1 of 5 Items Loca…" at bounding box center [420, 290] width 841 height 580
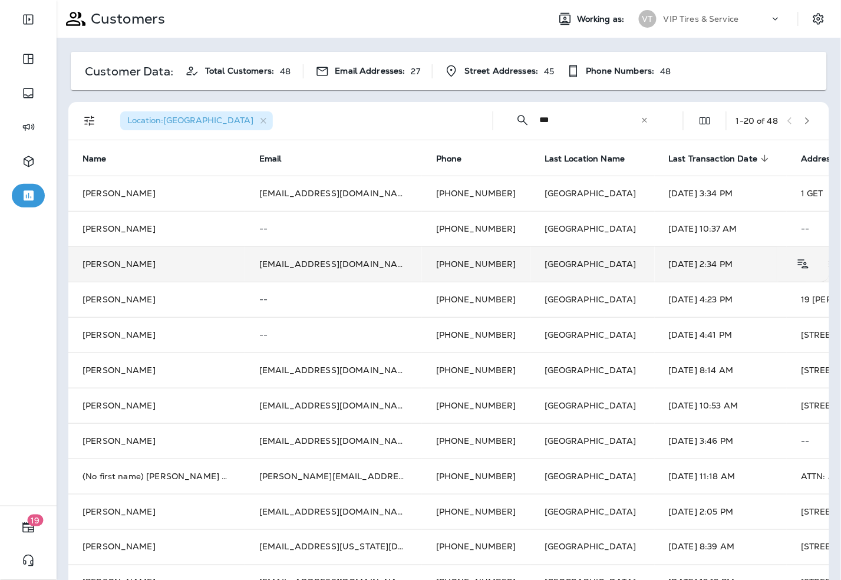
click at [460, 255] on td "+1 (978) 810-5908" at bounding box center [476, 263] width 108 height 35
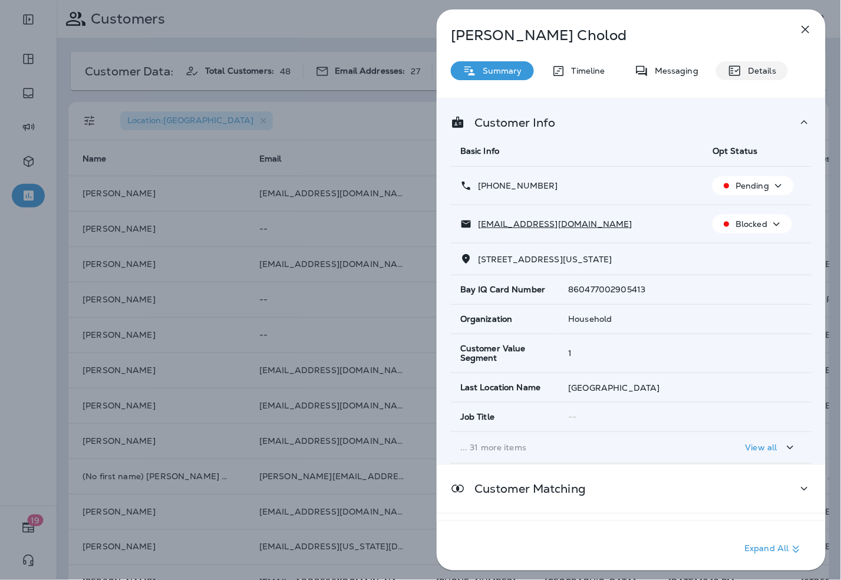
click at [769, 67] on p "Details" at bounding box center [759, 70] width 34 height 9
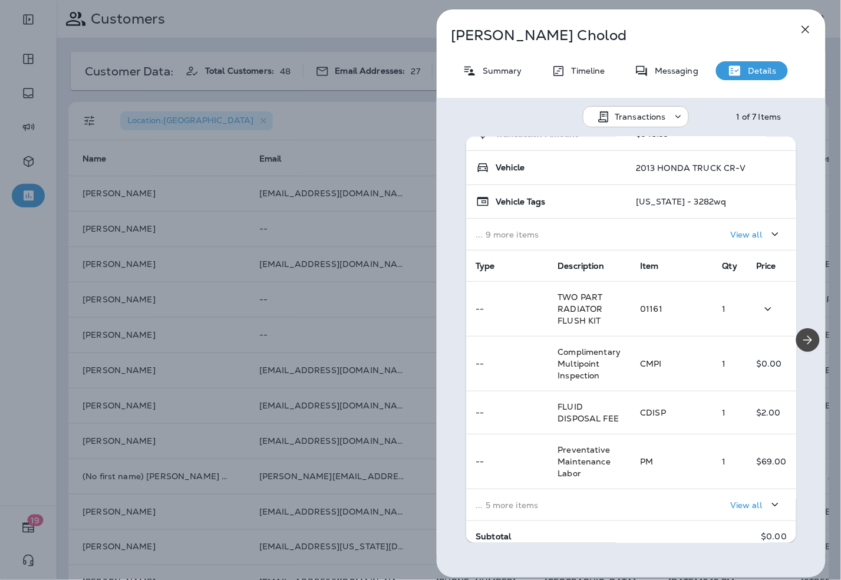
scroll to position [157, 0]
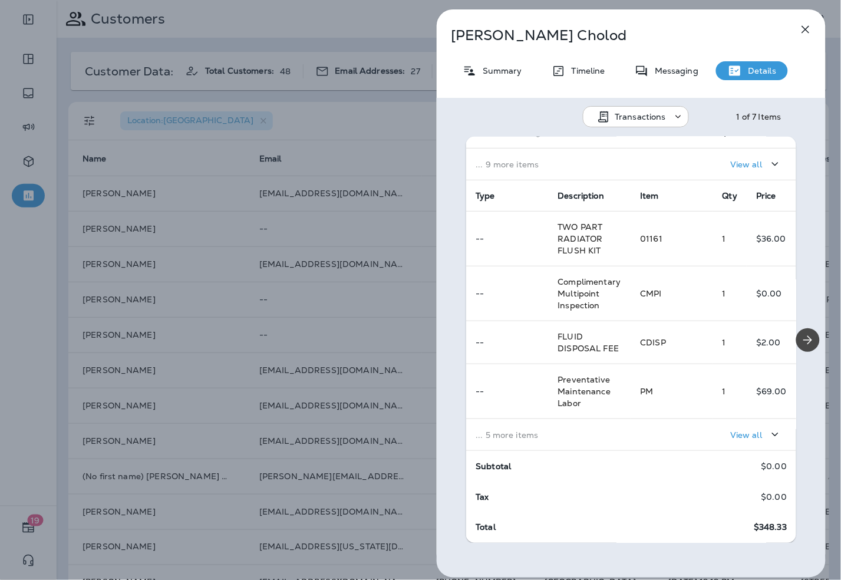
click at [631, 435] on td "View all" at bounding box center [714, 435] width 166 height 32
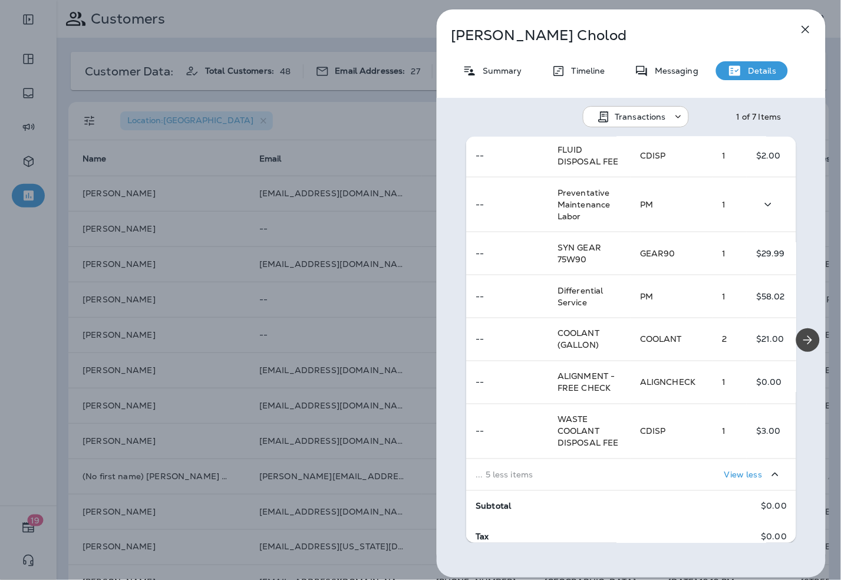
scroll to position [354, 0]
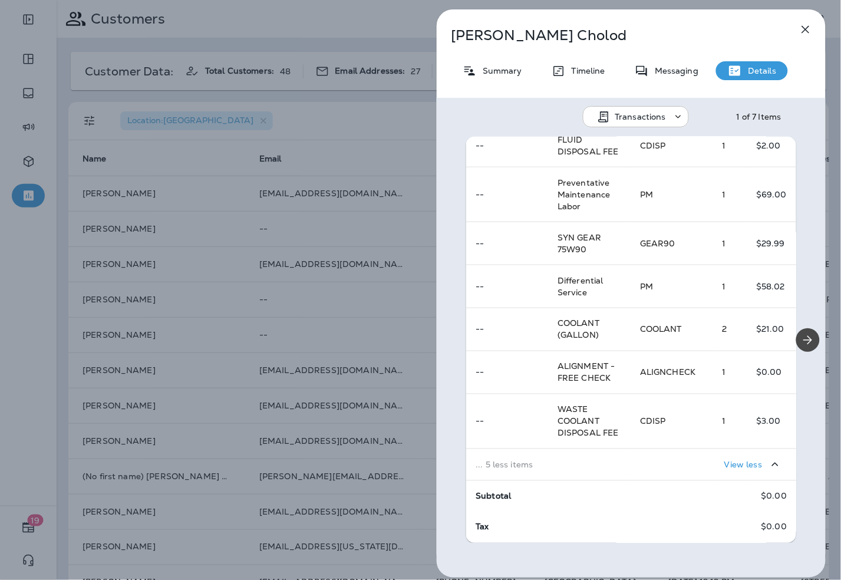
click at [315, 314] on div "Bob Cholod Summary Timeline Messaging Details Transactions 1 of 7 Items Locatio…" at bounding box center [420, 290] width 841 height 580
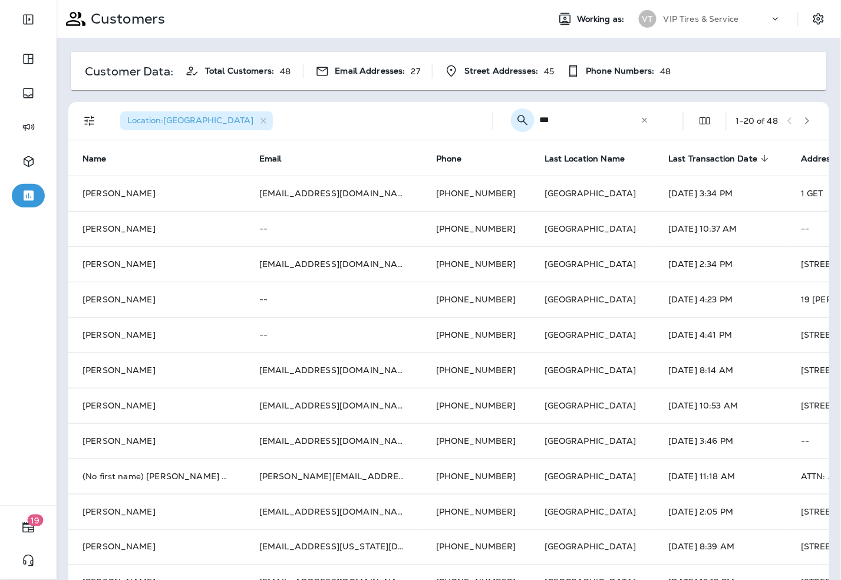
drag, startPoint x: 543, startPoint y: 114, endPoint x: 511, endPoint y: 118, distance: 32.1
click at [511, 118] on div "​ *** ​ ​" at bounding box center [582, 119] width 159 height 31
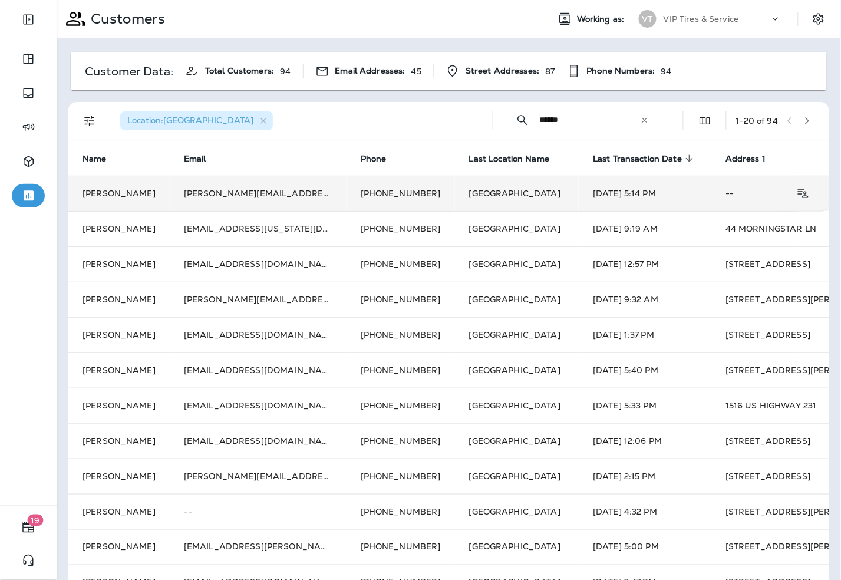
click at [592, 190] on td "Aug 7, 2025 5:14 PM" at bounding box center [645, 193] width 133 height 35
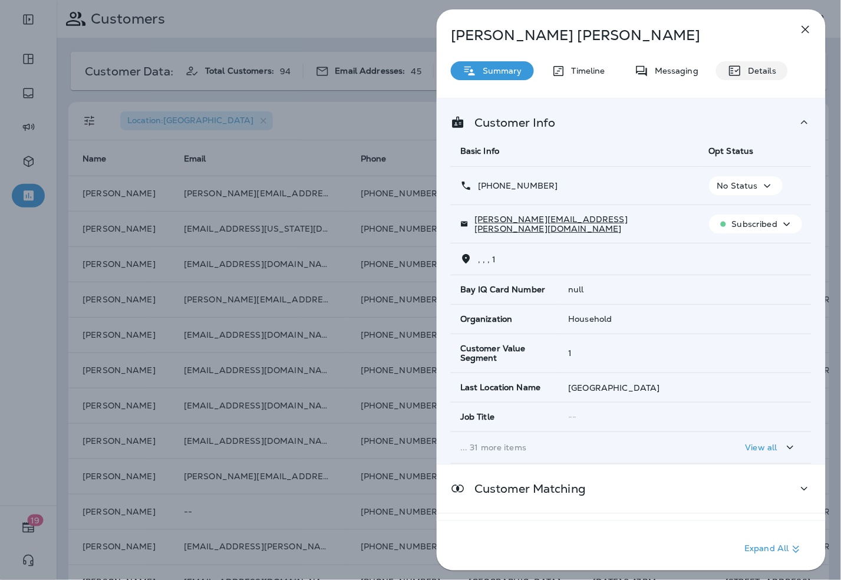
click at [747, 65] on div "Details" at bounding box center [752, 70] width 72 height 19
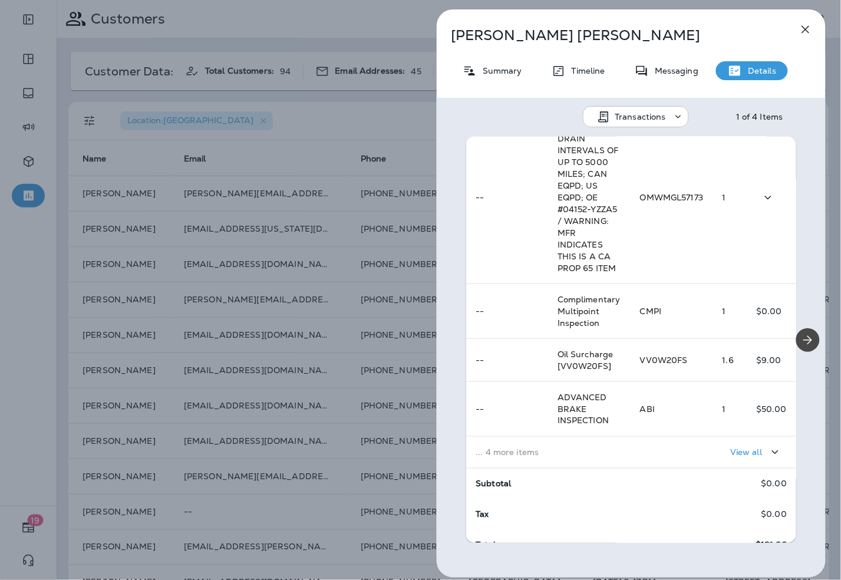
scroll to position [275, 0]
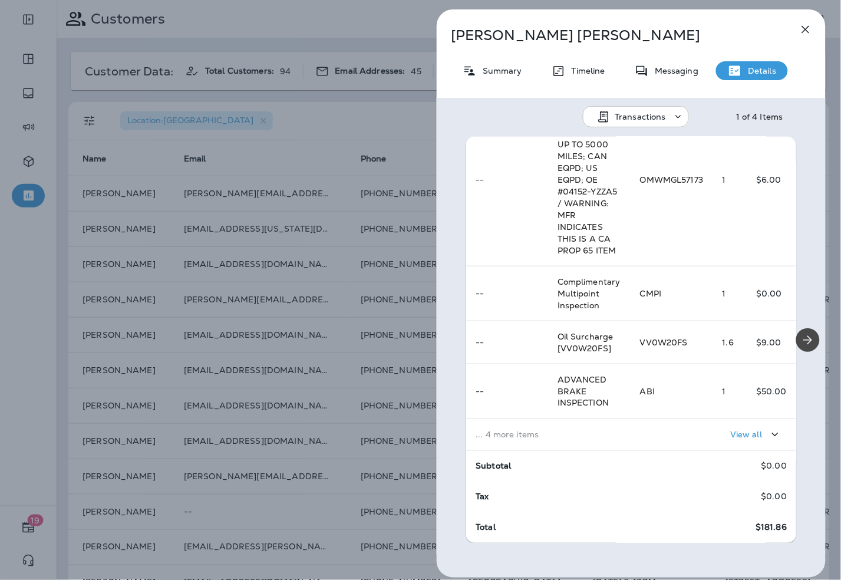
click at [640, 439] on div "View all" at bounding box center [713, 435] width 147 height 22
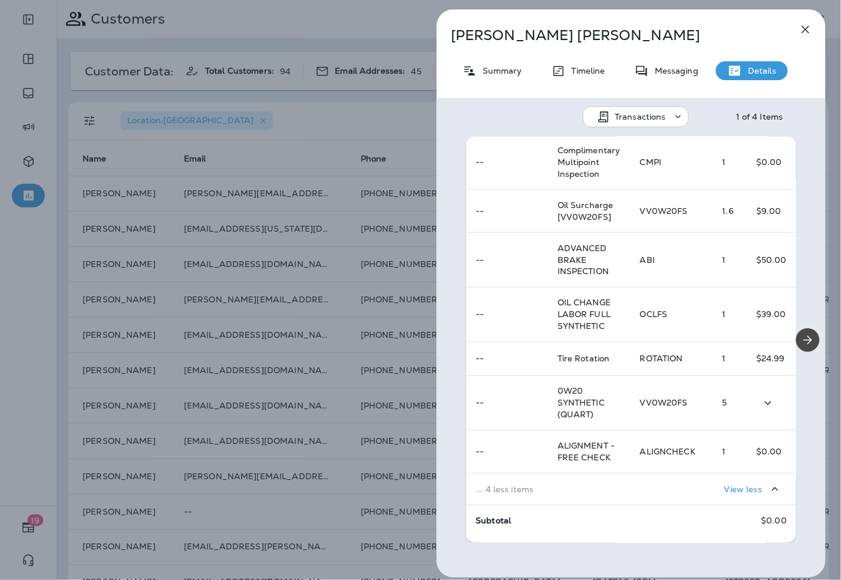
scroll to position [0, 0]
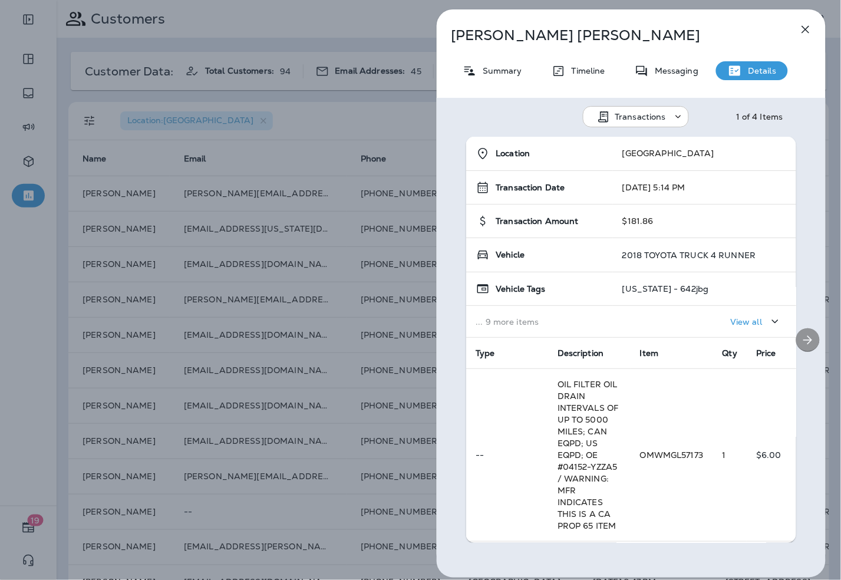
click at [804, 338] on icon "Next" at bounding box center [808, 339] width 9 height 9
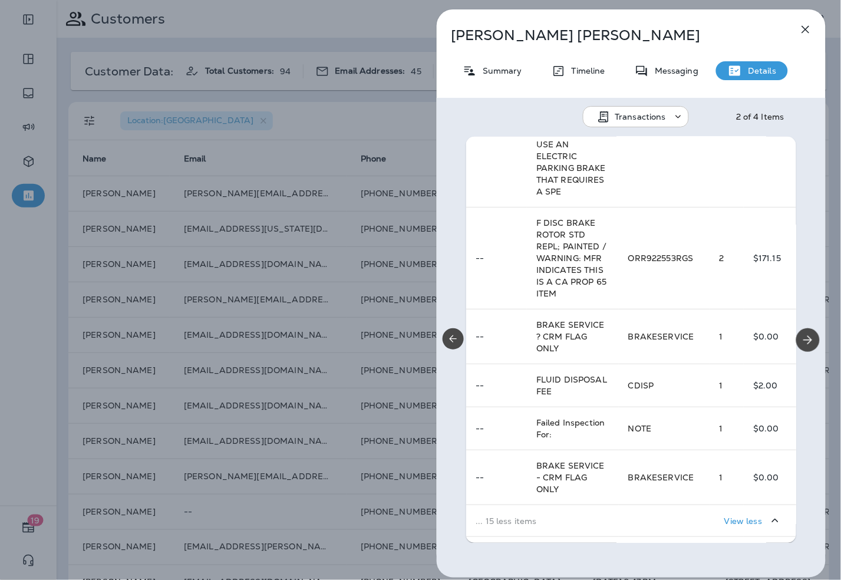
scroll to position [1179, 0]
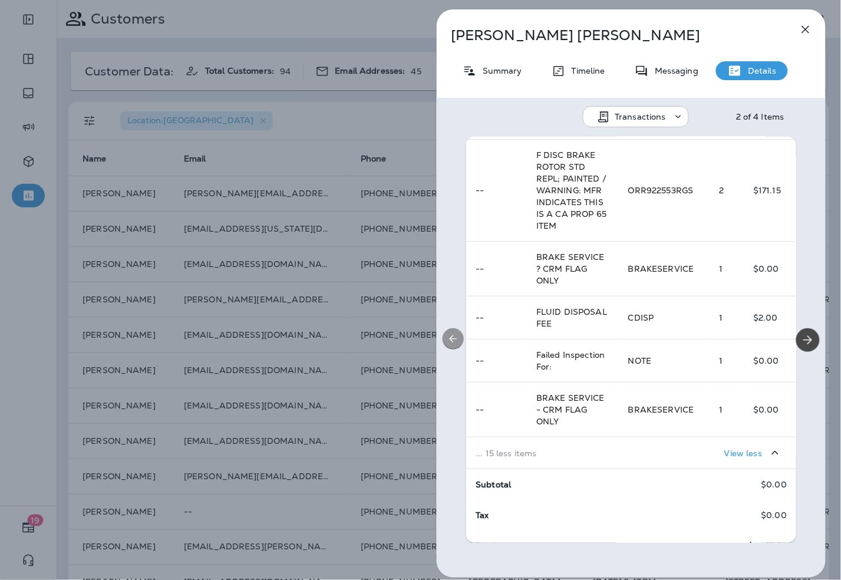
click at [455, 336] on icon "Previous" at bounding box center [453, 339] width 12 height 12
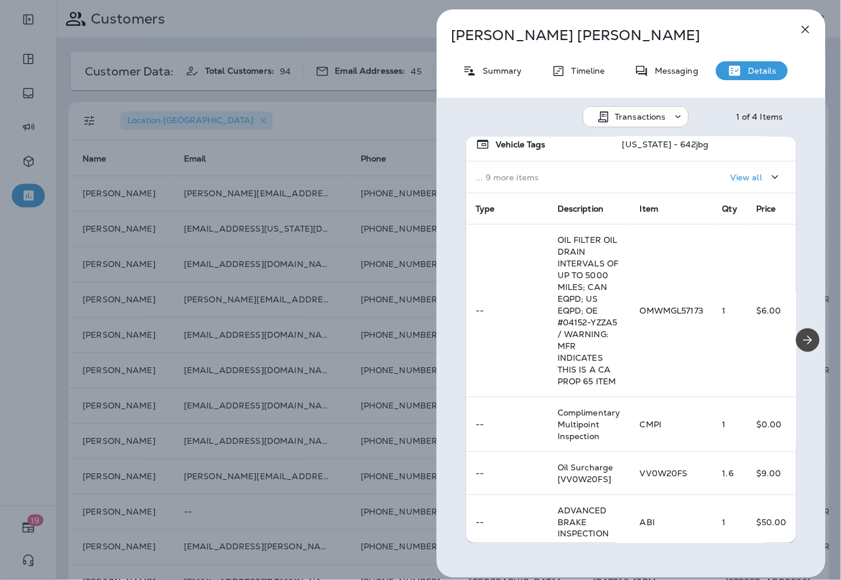
scroll to position [462, 0]
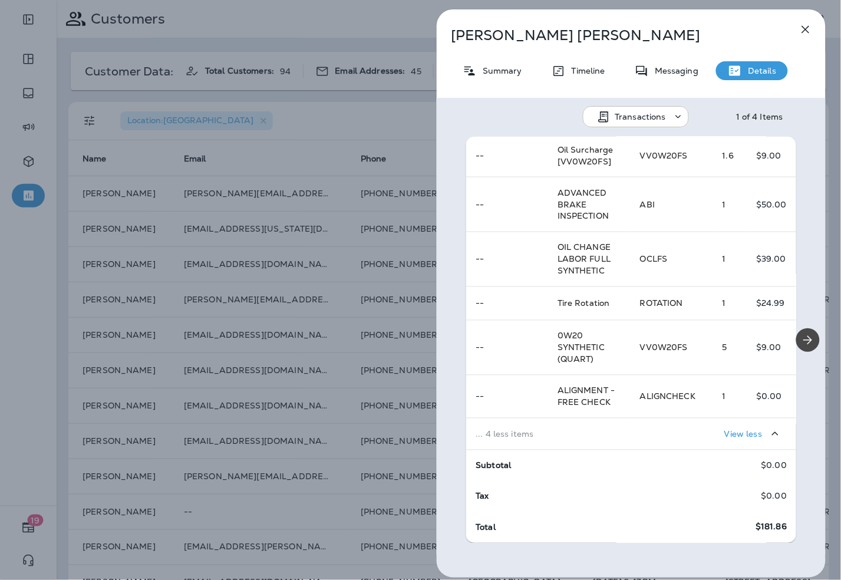
click at [345, 108] on div "Robert Leffler Summary Timeline Messaging Details Transactions 1 of 4 Items Loc…" at bounding box center [420, 290] width 841 height 580
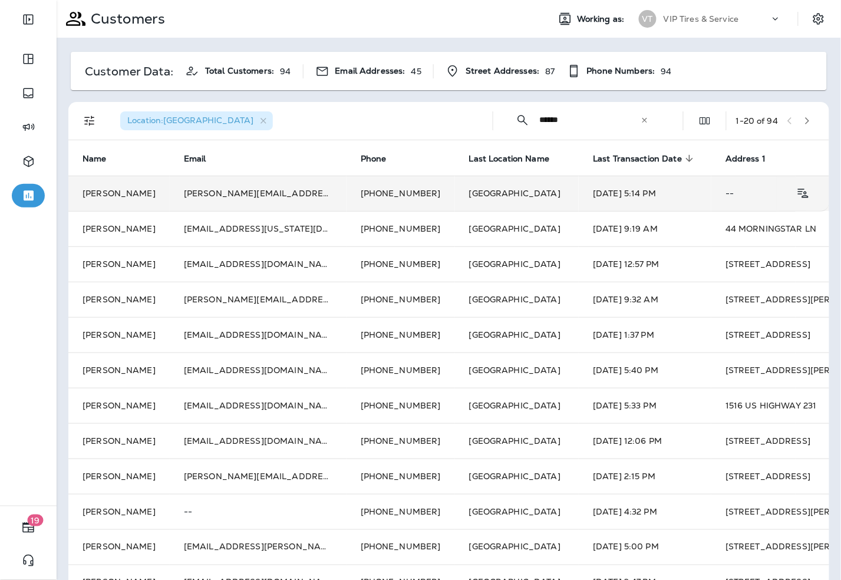
click at [245, 191] on td "robert.leffler@gmail.com" at bounding box center [258, 193] width 177 height 35
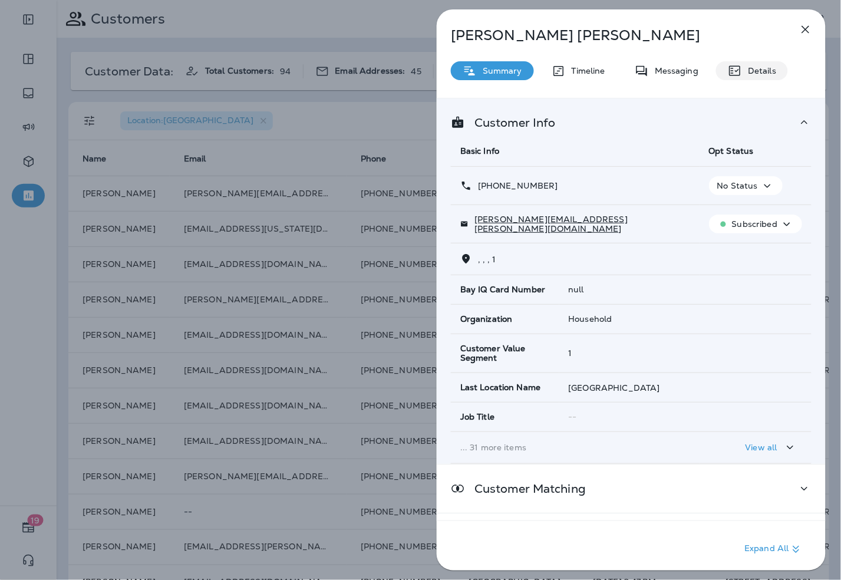
click at [751, 77] on div "Details" at bounding box center [752, 70] width 72 height 19
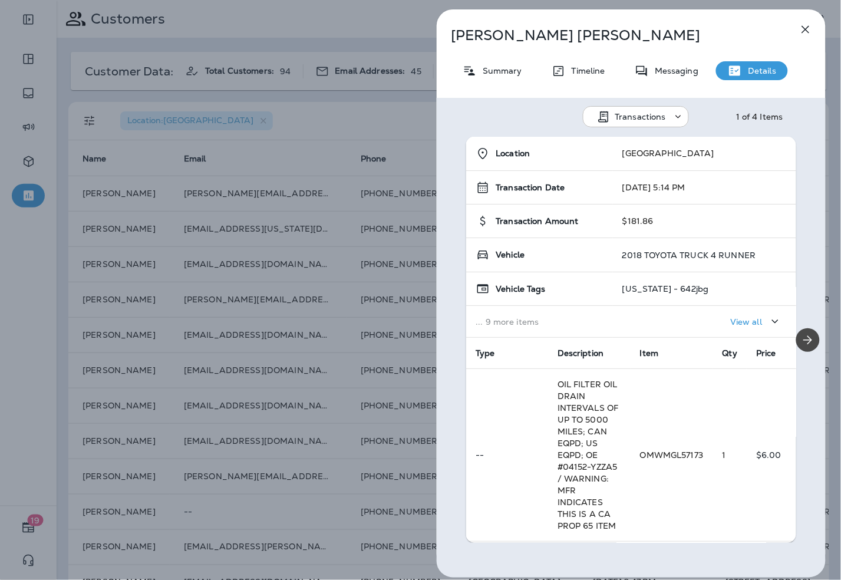
click at [245, 118] on div "Robert Leffler Summary Timeline Messaging Details Transactions 1 of 4 Items Loc…" at bounding box center [420, 290] width 841 height 580
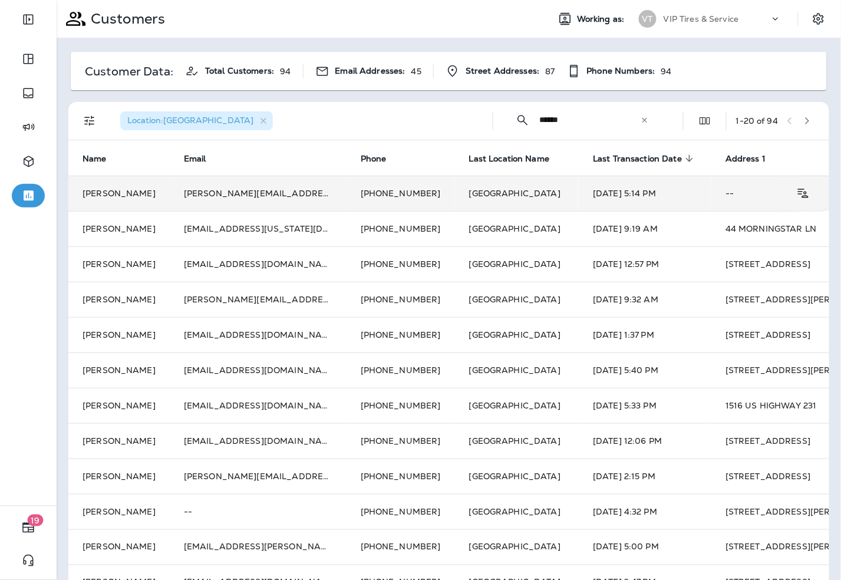
click at [297, 198] on td "robert.leffler@gmail.com" at bounding box center [258, 193] width 177 height 35
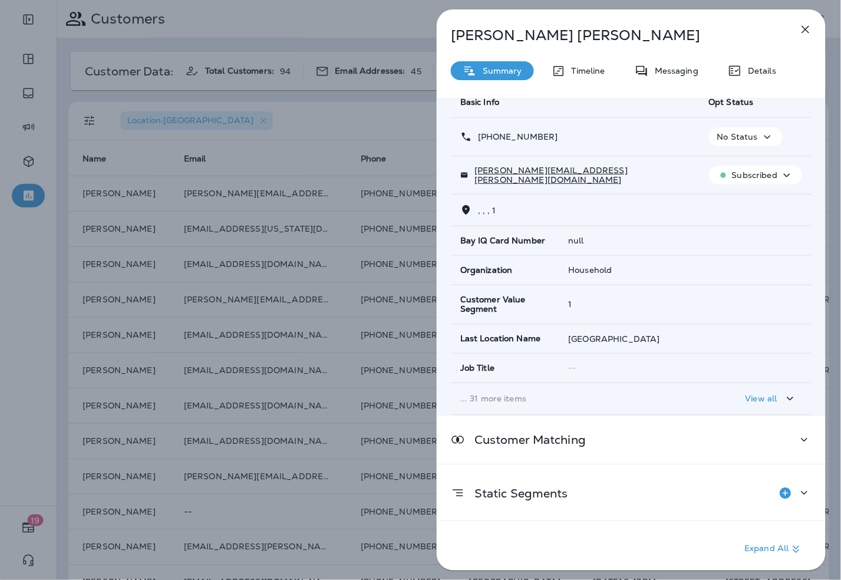
scroll to position [100, 0]
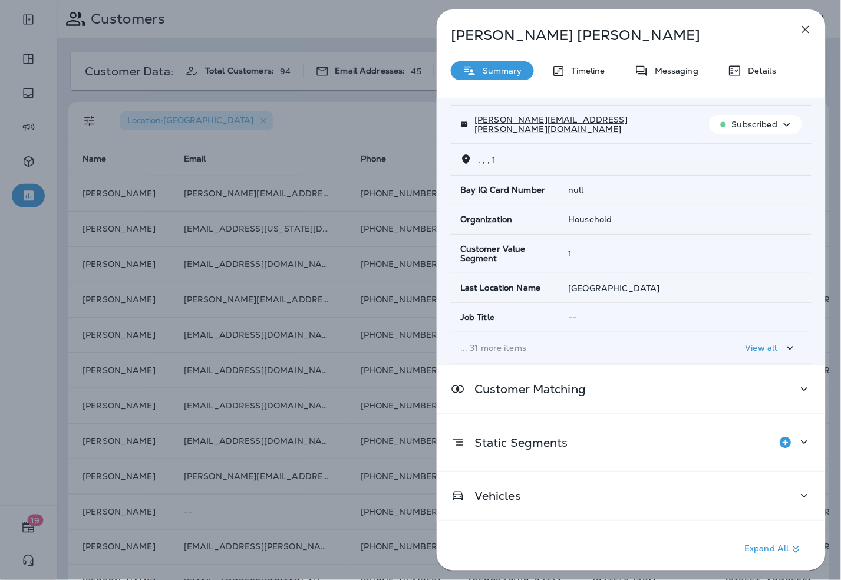
click at [755, 78] on div "Details" at bounding box center [752, 70] width 72 height 19
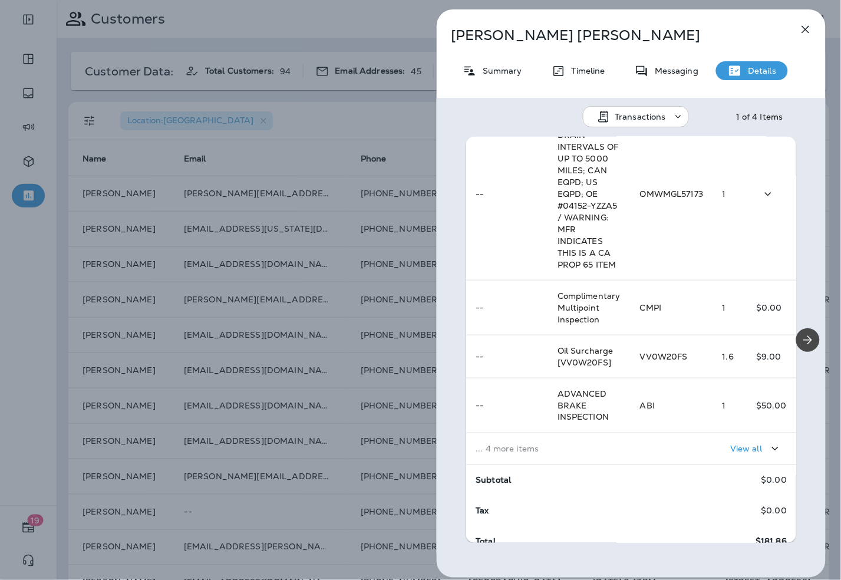
scroll to position [262, 0]
click at [596, 444] on p "... 4 more items" at bounding box center [549, 448] width 146 height 9
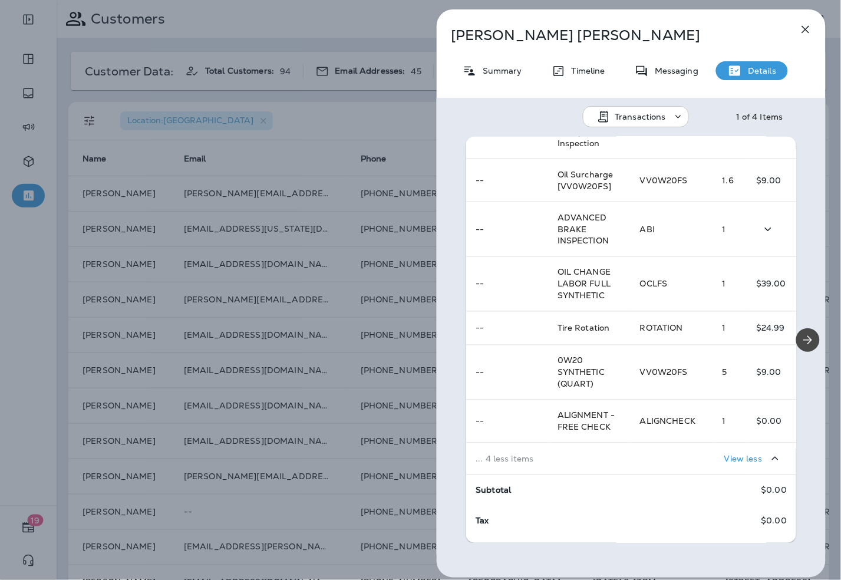
scroll to position [458, 0]
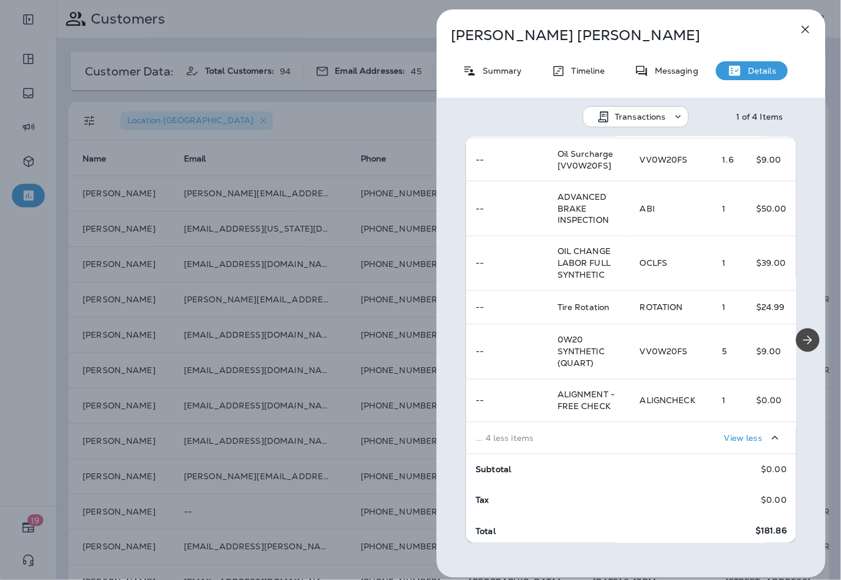
click at [371, 117] on div "Robert Leffler Summary Timeline Messaging Details Transactions 1 of 4 Items Loc…" at bounding box center [420, 290] width 841 height 580
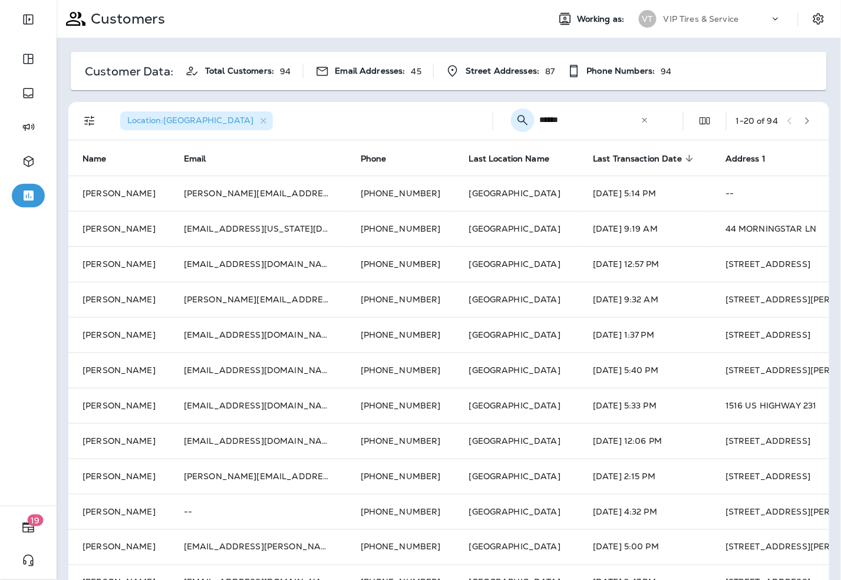
drag, startPoint x: 567, startPoint y: 124, endPoint x: 516, endPoint y: 123, distance: 50.1
click at [516, 123] on div "​ ****** ​ ​" at bounding box center [582, 119] width 159 height 31
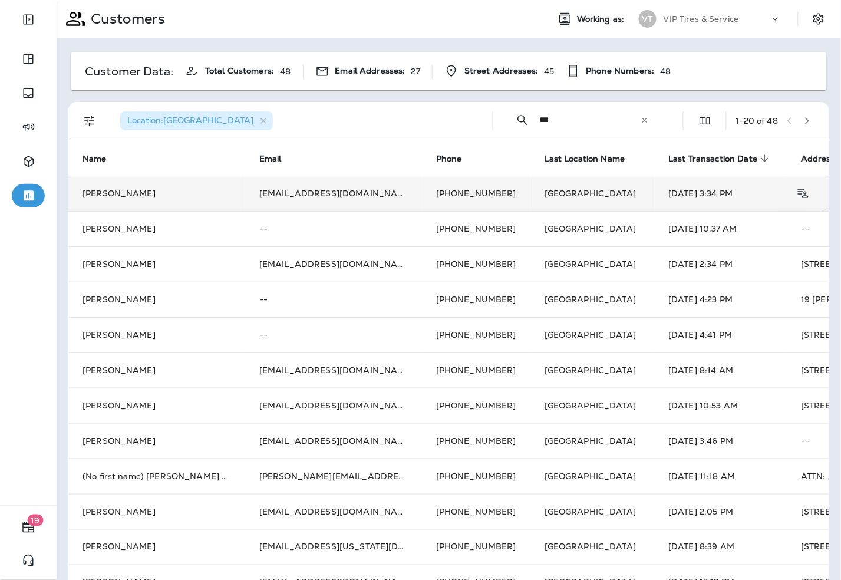
click at [119, 187] on td "Bob Cholod" at bounding box center [156, 193] width 177 height 35
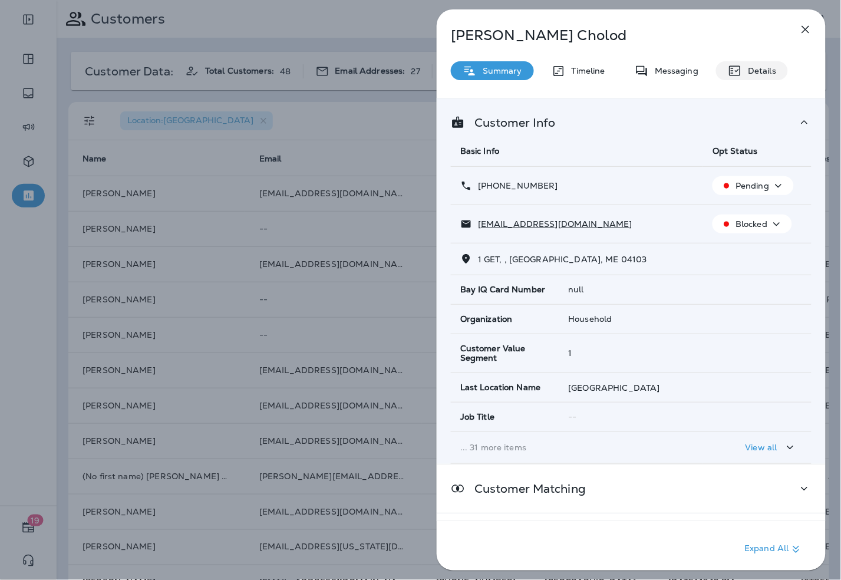
click at [756, 74] on p "Details" at bounding box center [759, 70] width 34 height 9
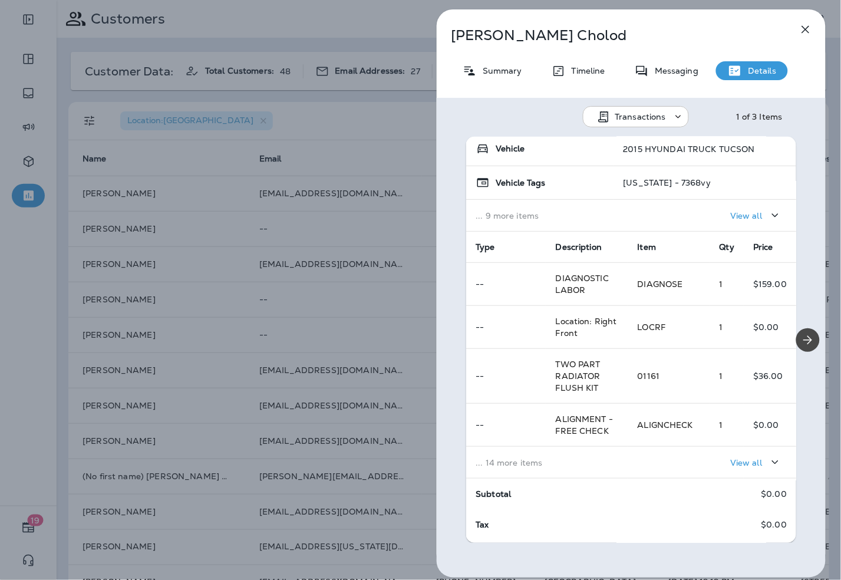
scroll to position [134, 0]
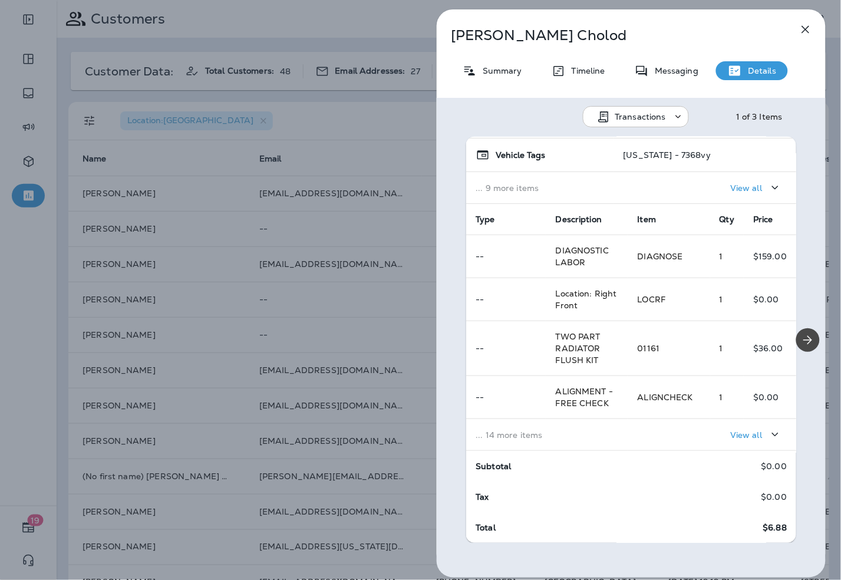
click at [653, 433] on div "View all" at bounding box center [712, 435] width 150 height 22
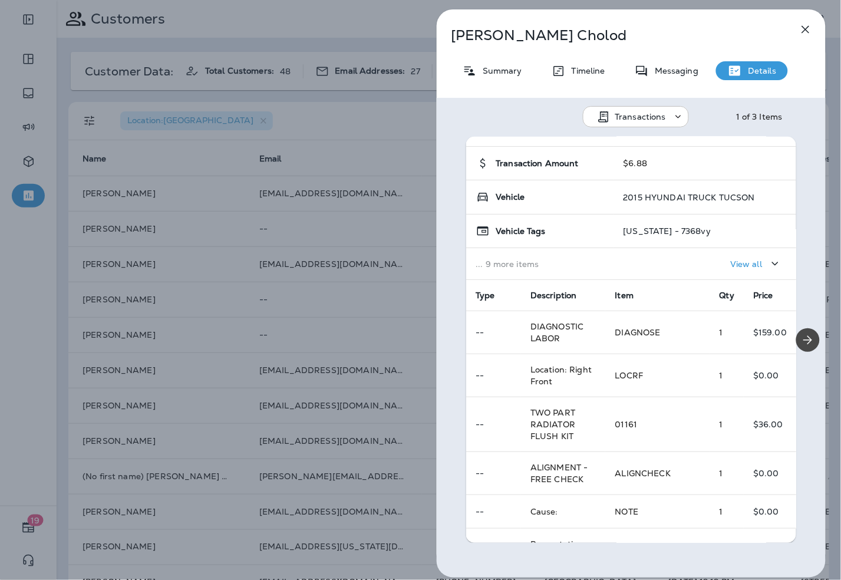
scroll to position [0, 0]
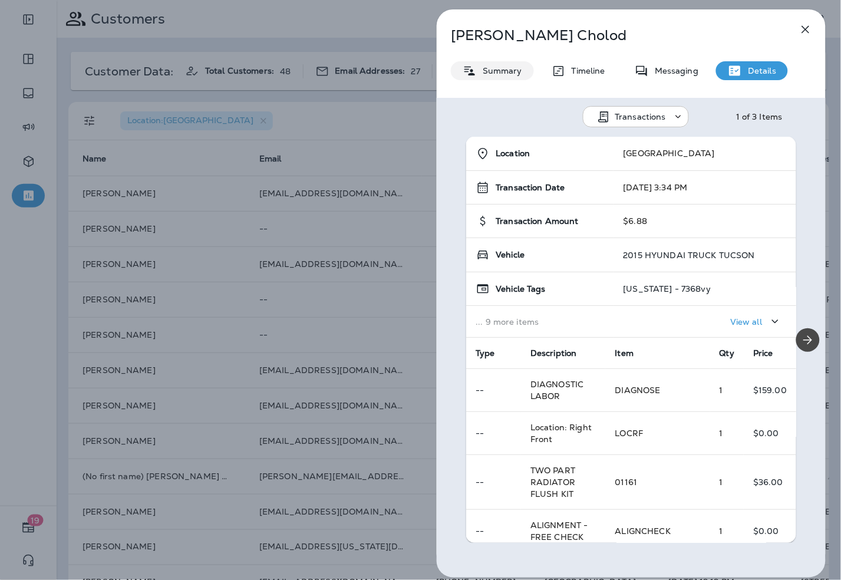
click at [486, 71] on p "Summary" at bounding box center [499, 70] width 45 height 9
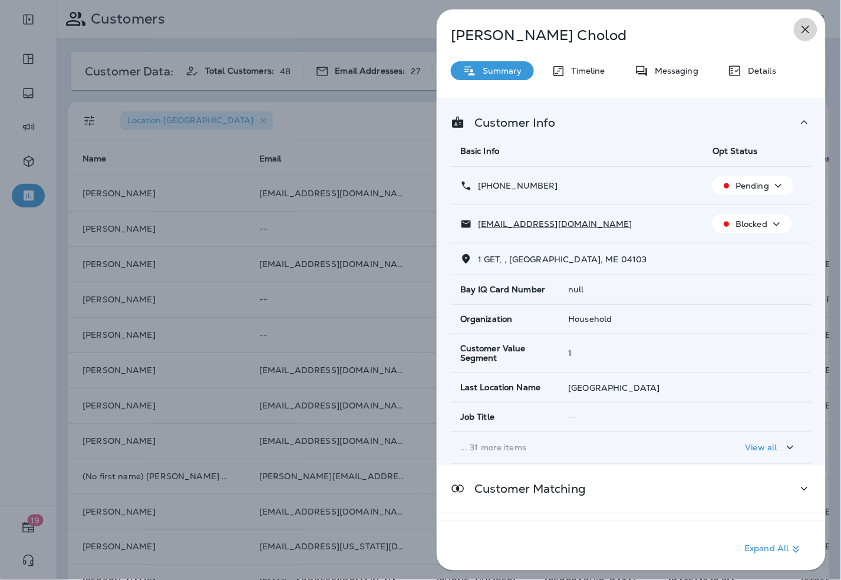
click at [807, 32] on icon "button" at bounding box center [806, 29] width 14 height 14
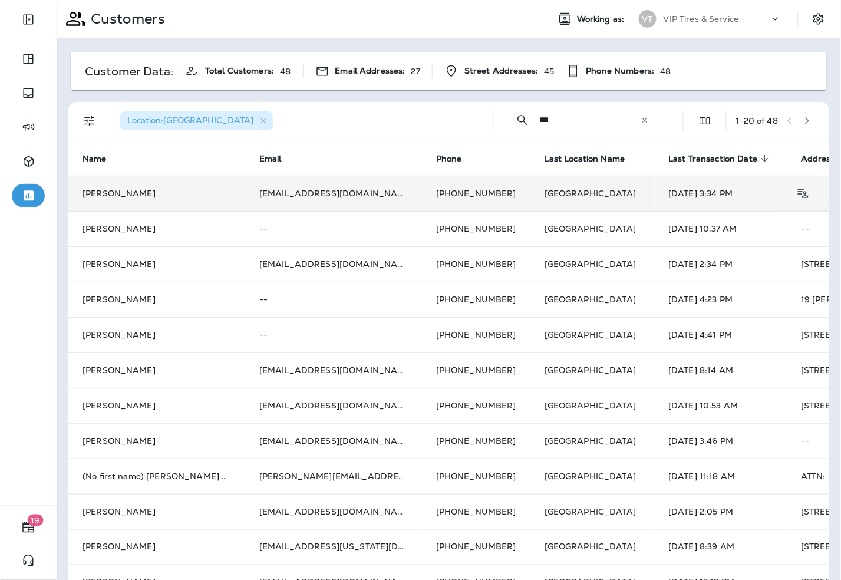
click at [255, 195] on td "bcholod@vipauto.com" at bounding box center [333, 193] width 177 height 35
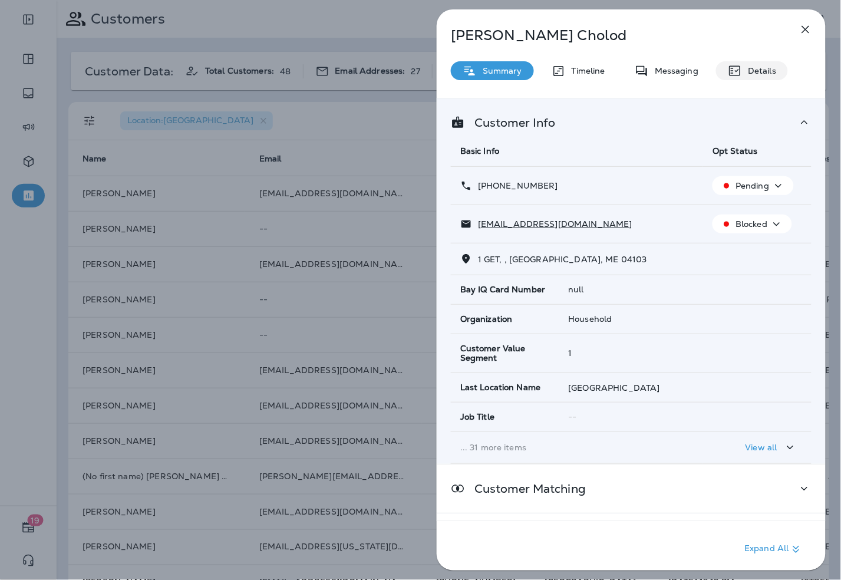
click at [751, 74] on p "Details" at bounding box center [759, 70] width 34 height 9
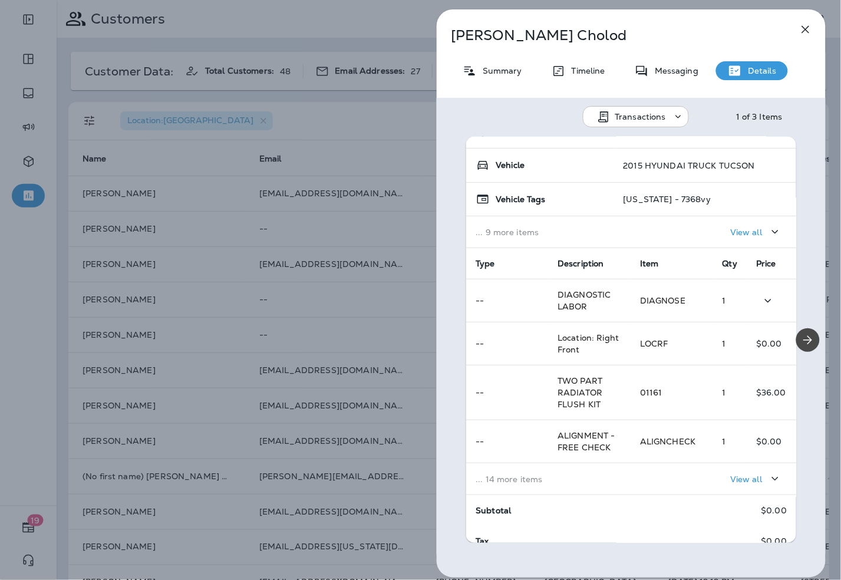
scroll to position [131, 0]
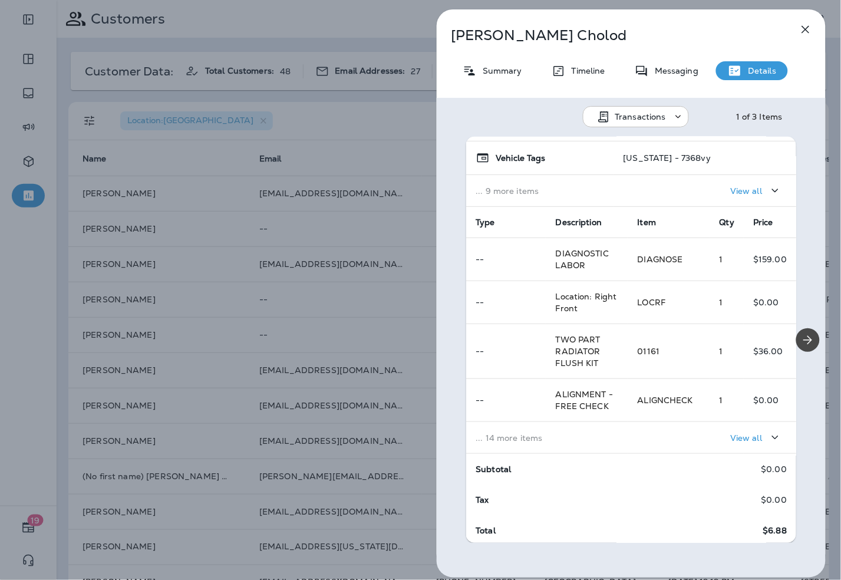
click at [656, 428] on div "View all" at bounding box center [712, 438] width 150 height 22
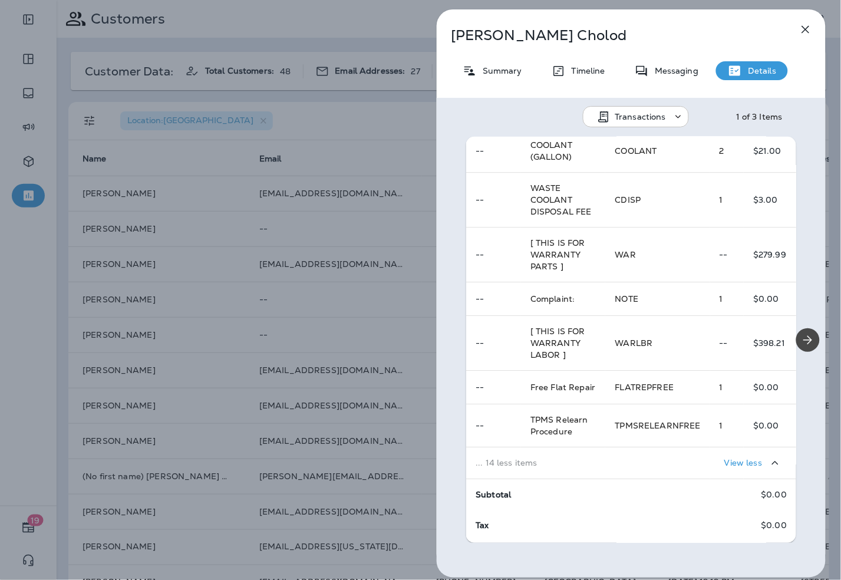
scroll to position [911, 0]
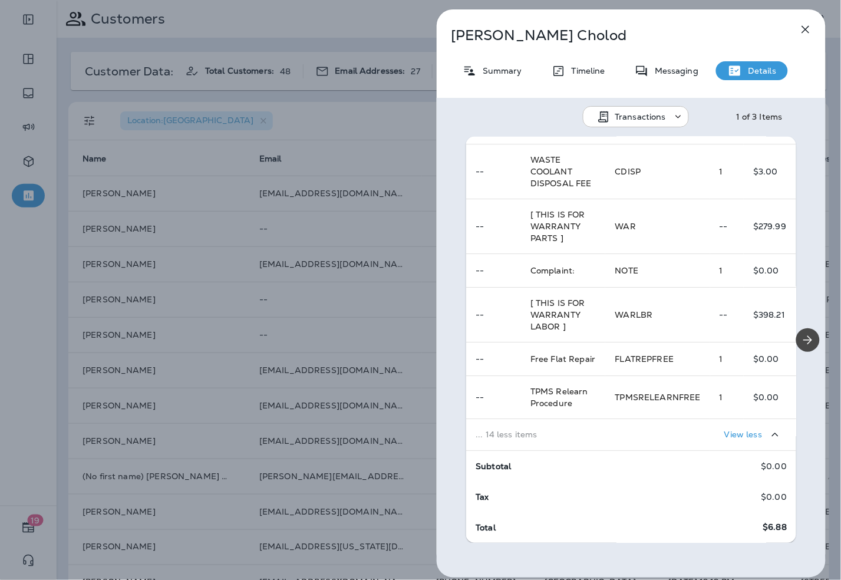
click at [804, 27] on icon "button" at bounding box center [806, 30] width 8 height 8
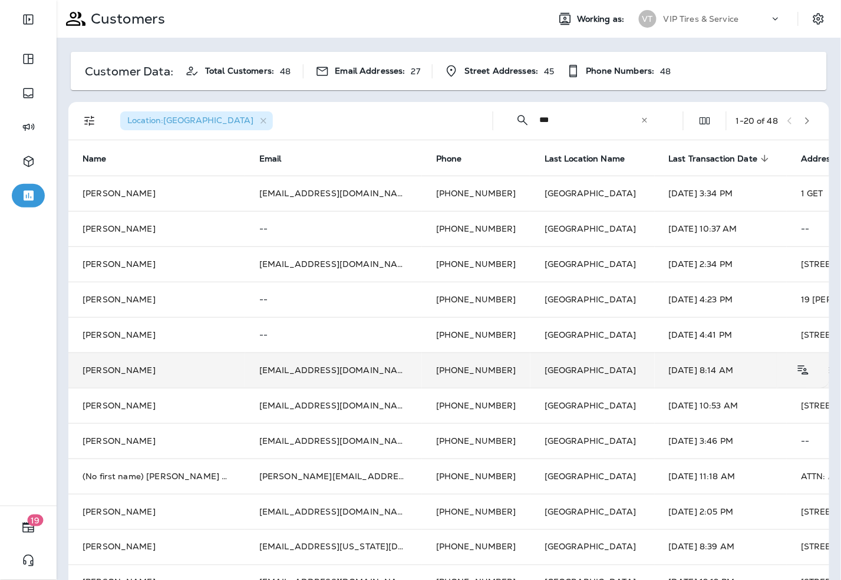
click at [264, 367] on td "rfgmaj@gmail.com" at bounding box center [333, 370] width 177 height 35
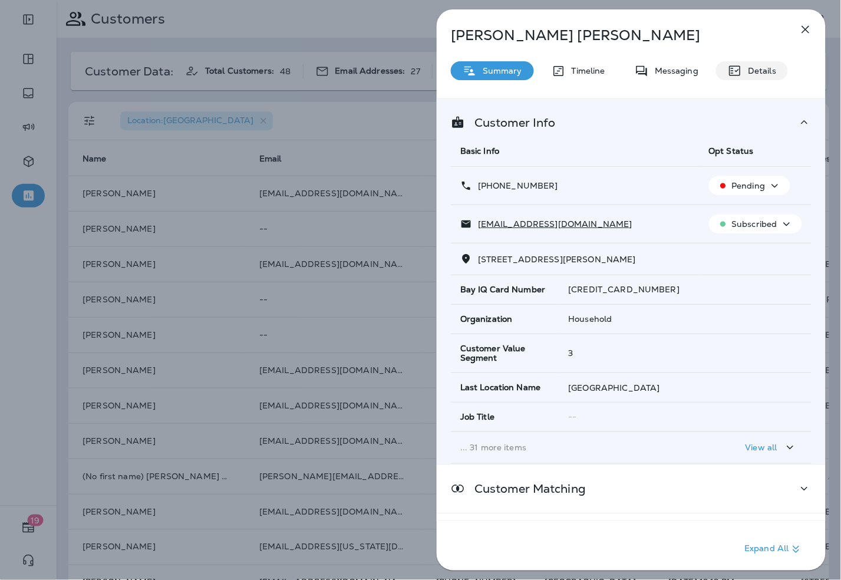
click at [742, 66] on p "Details" at bounding box center [759, 70] width 34 height 9
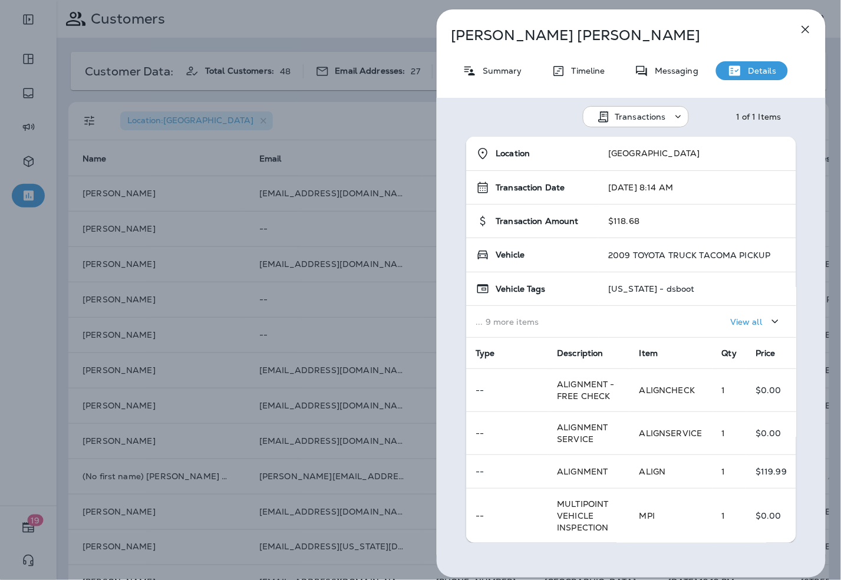
click at [243, 361] on div "Bob Giampetruzzi Summary Timeline Messaging Details Transactions 1 of 1 Items L…" at bounding box center [420, 290] width 841 height 580
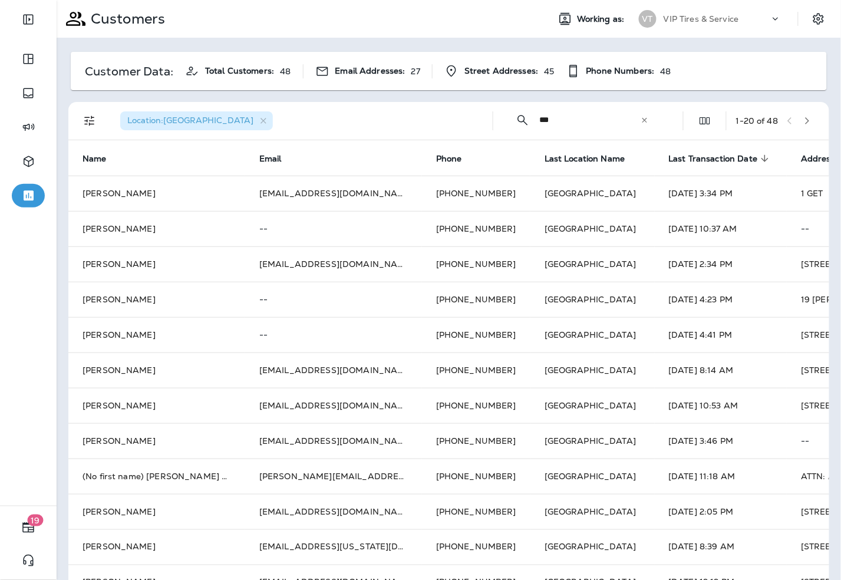
drag, startPoint x: 537, startPoint y: 124, endPoint x: 496, endPoint y: 124, distance: 40.7
click at [503, 124] on div "​ *** ​ ​" at bounding box center [582, 119] width 159 height 31
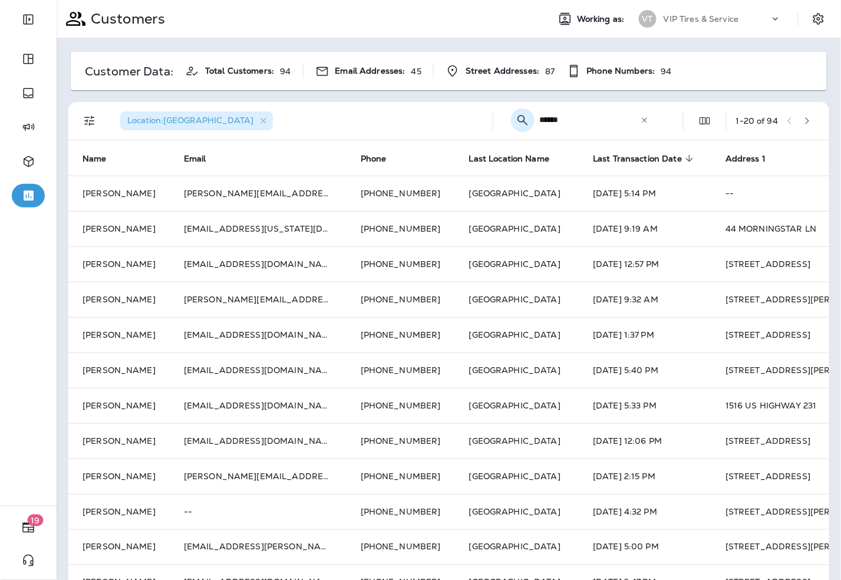
drag, startPoint x: 554, startPoint y: 116, endPoint x: 505, endPoint y: 116, distance: 48.9
click at [505, 116] on div "​ ****** ​ ​" at bounding box center [582, 119] width 159 height 31
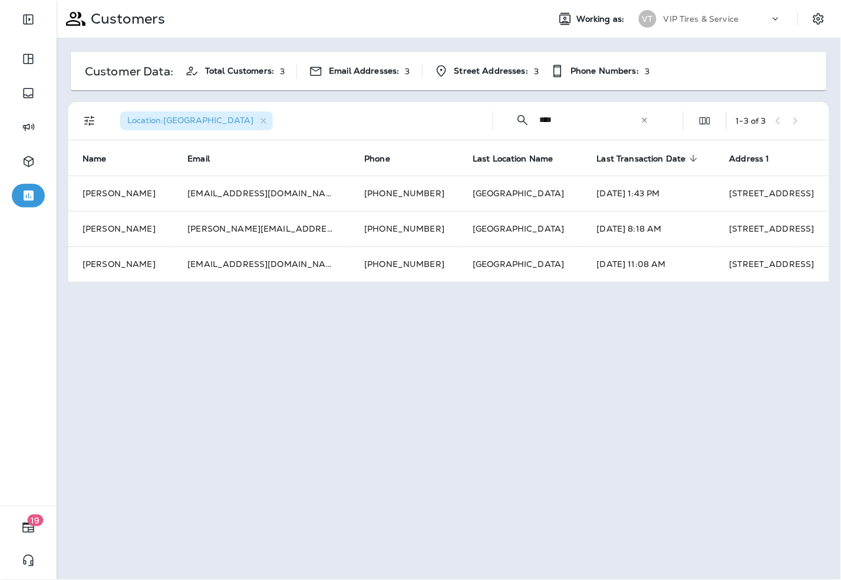
drag, startPoint x: 580, startPoint y: 125, endPoint x: 537, endPoint y: 124, distance: 43.1
click at [537, 124] on div "​ **** ​ ​" at bounding box center [582, 119] width 159 height 31
type input "*****"
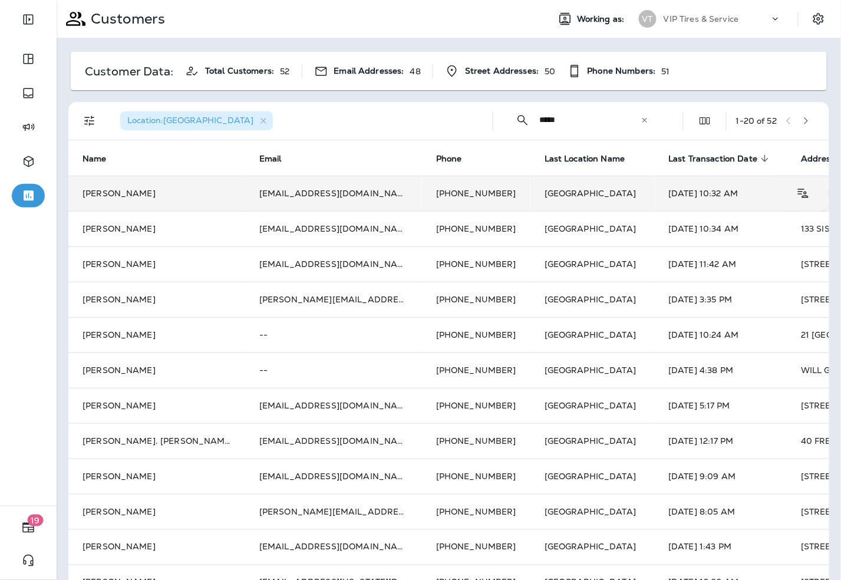
click at [137, 198] on td "Andy Lewis" at bounding box center [156, 193] width 177 height 35
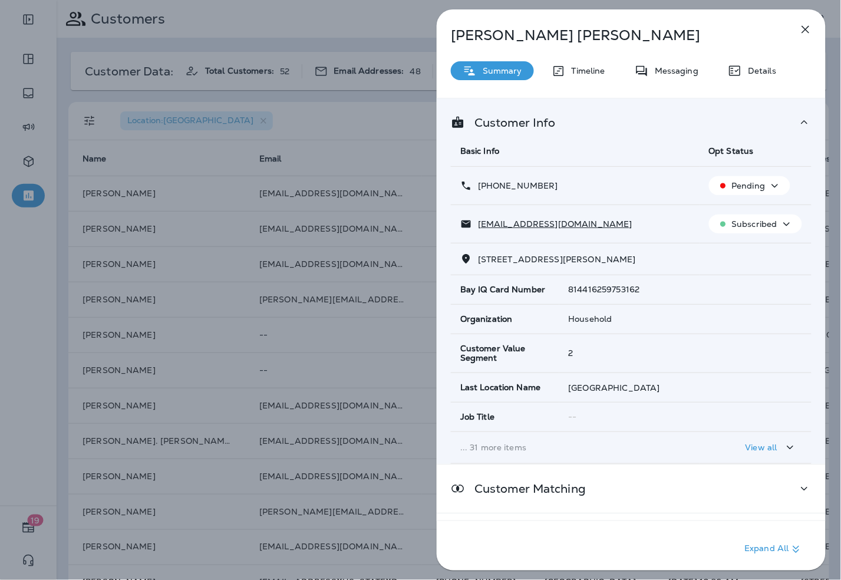
scroll to position [100, 0]
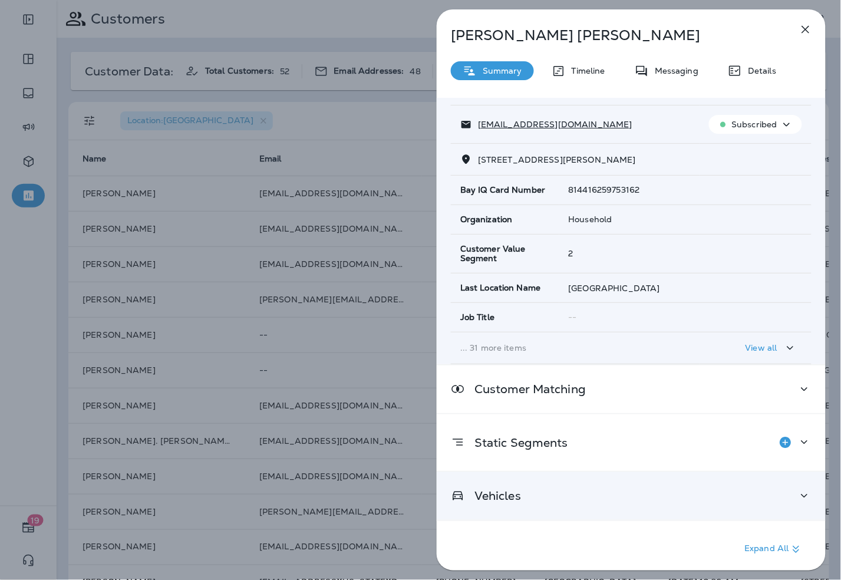
click at [561, 502] on div "Vehicles" at bounding box center [631, 496] width 361 height 15
click at [664, 494] on div "Vehicles" at bounding box center [631, 495] width 361 height 15
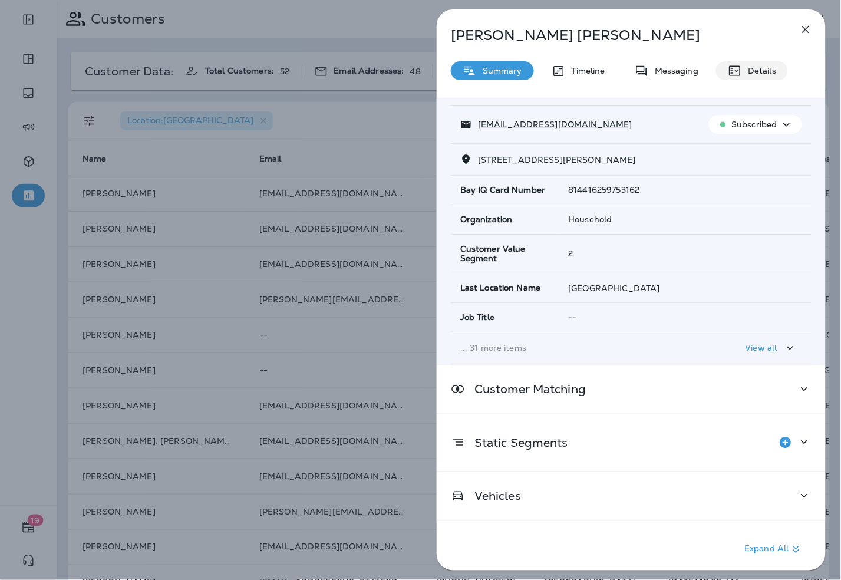
click at [751, 77] on div "Details" at bounding box center [752, 70] width 72 height 19
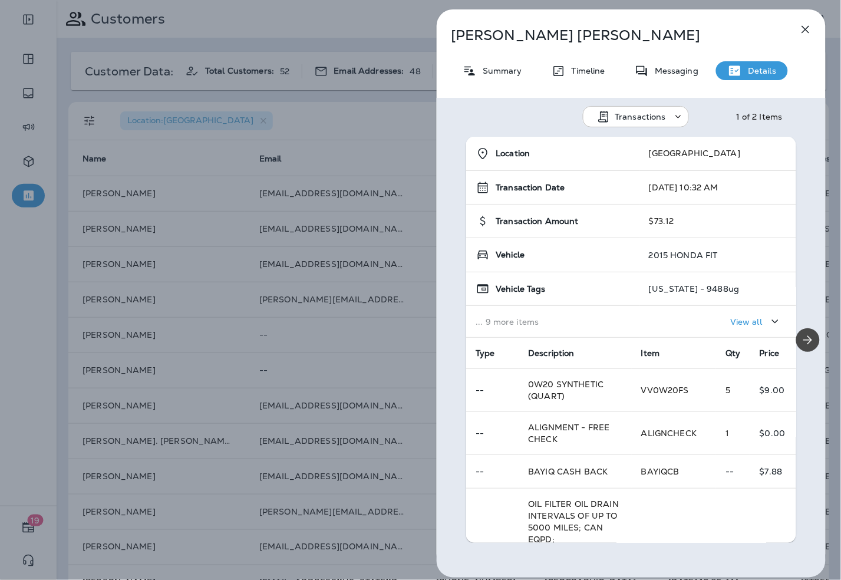
click at [809, 27] on icon "button" at bounding box center [806, 29] width 14 height 14
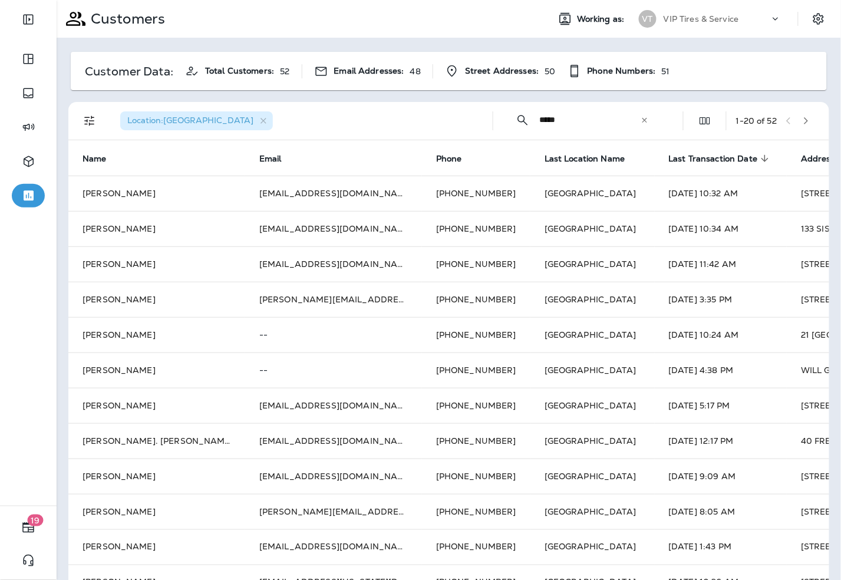
click at [561, 117] on input "*****" at bounding box center [589, 119] width 101 height 31
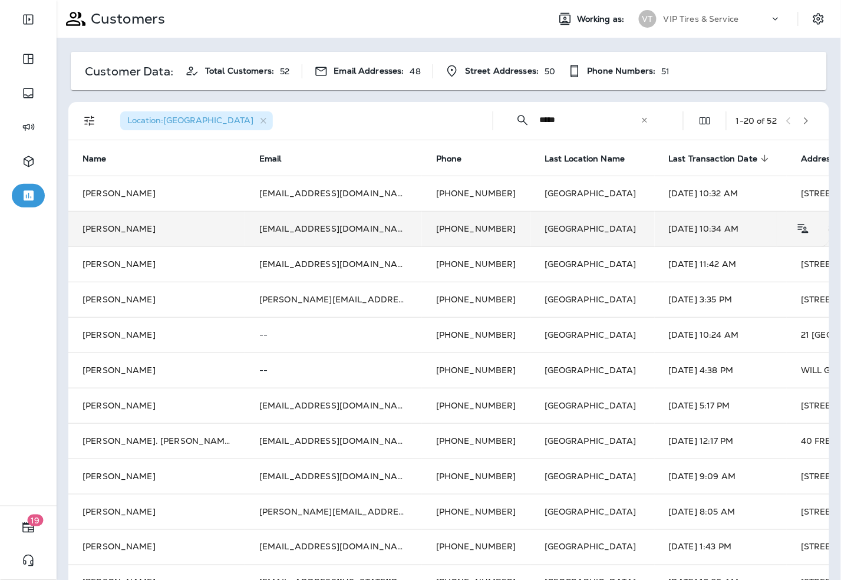
click at [283, 228] on td "emilieestabrook@gmail.com" at bounding box center [333, 228] width 177 height 35
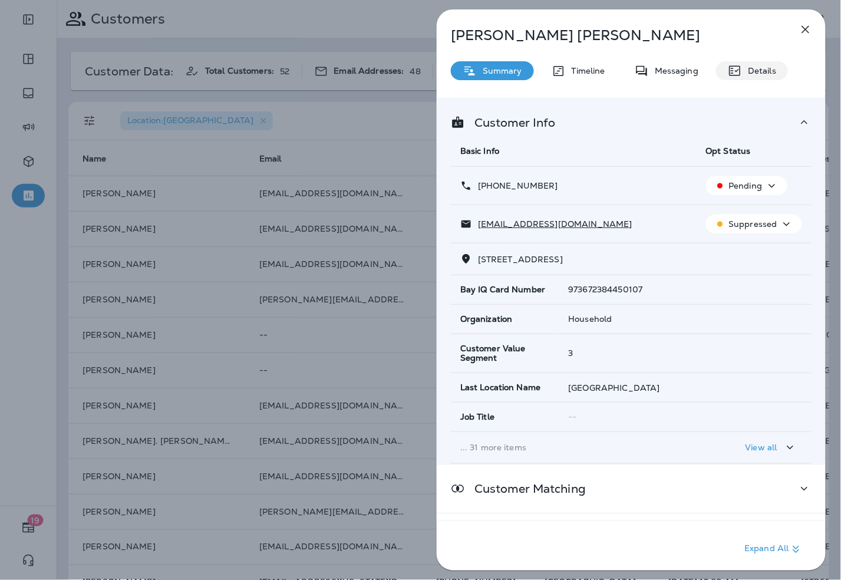
click at [753, 72] on p "Details" at bounding box center [759, 70] width 34 height 9
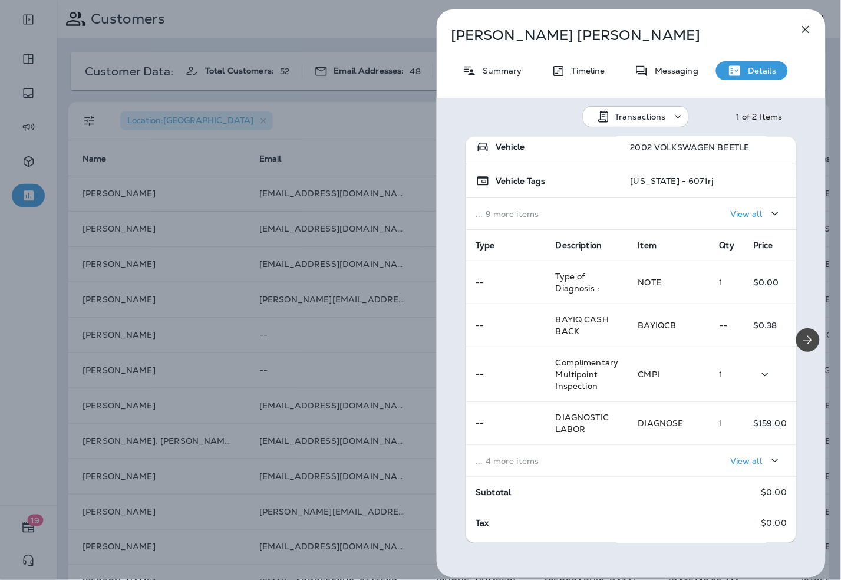
scroll to position [134, 0]
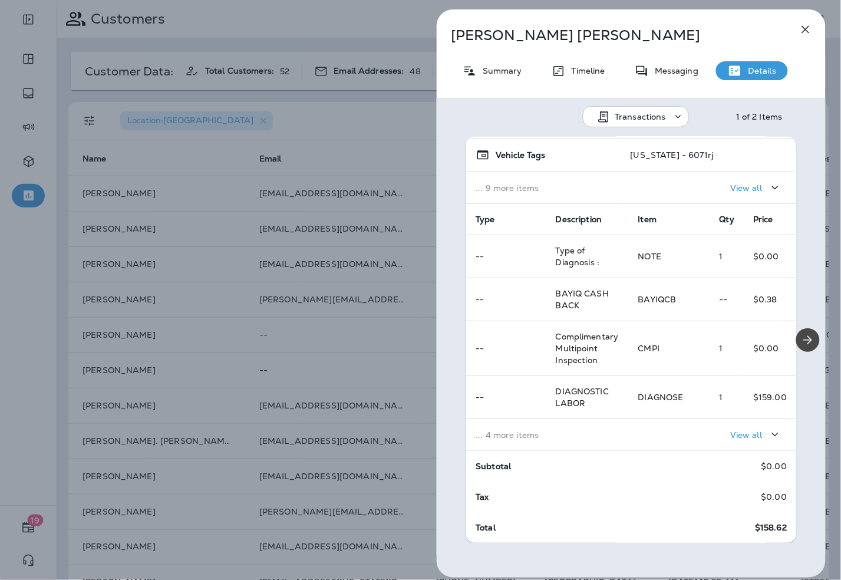
click at [603, 432] on p "... 4 more items" at bounding box center [547, 434] width 143 height 9
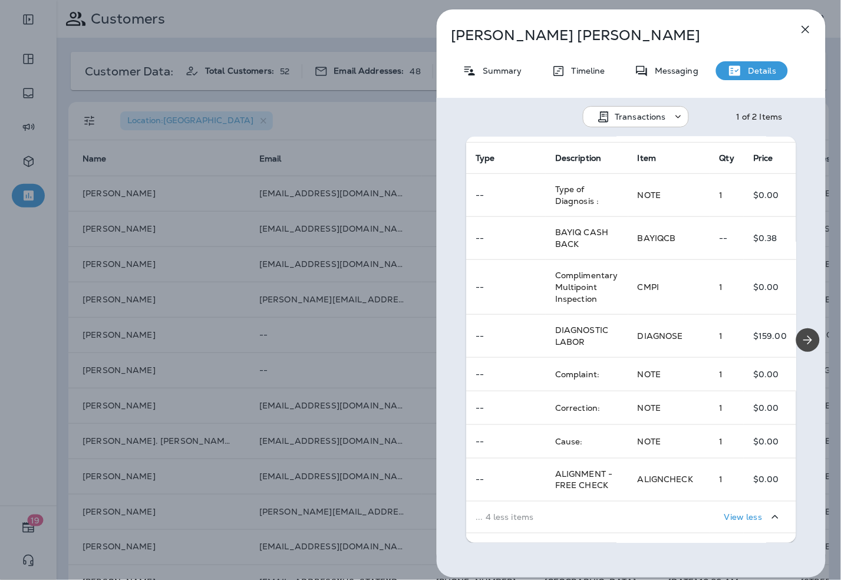
scroll to position [0, 0]
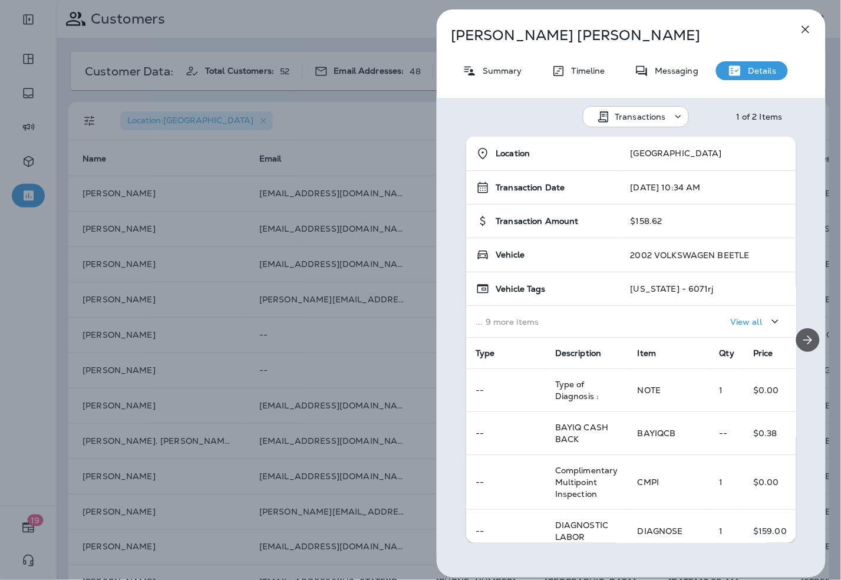
click at [802, 330] on button "Next" at bounding box center [809, 340] width 24 height 24
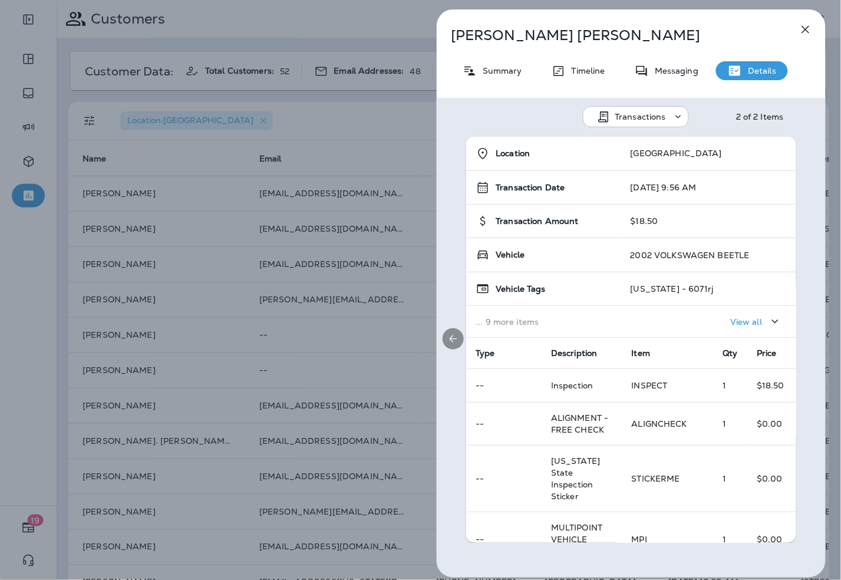
click at [462, 349] on div at bounding box center [453, 340] width 33 height 406
click at [450, 338] on icon "Previous" at bounding box center [453, 338] width 7 height 7
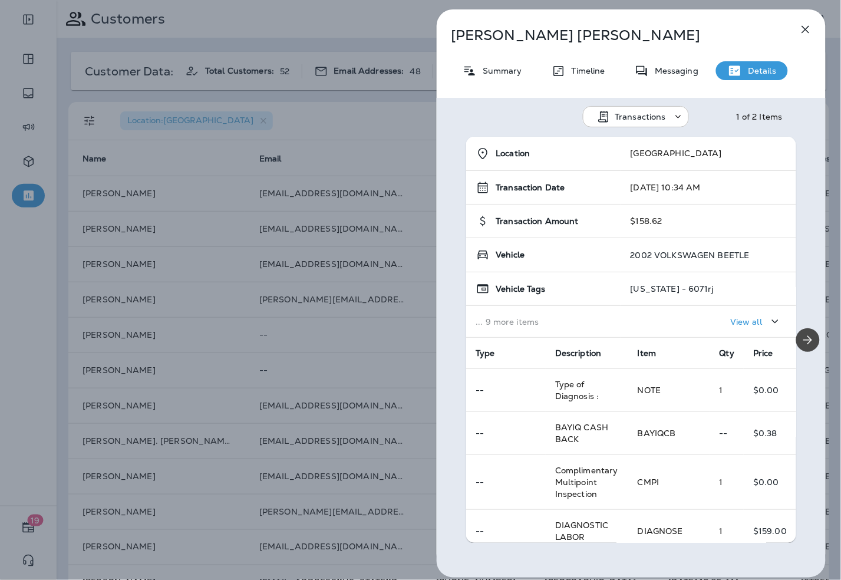
click at [327, 356] on div "Emily Estabrook Summary Timeline Messaging Details Transactions 1 of 2 Items Lo…" at bounding box center [420, 290] width 841 height 580
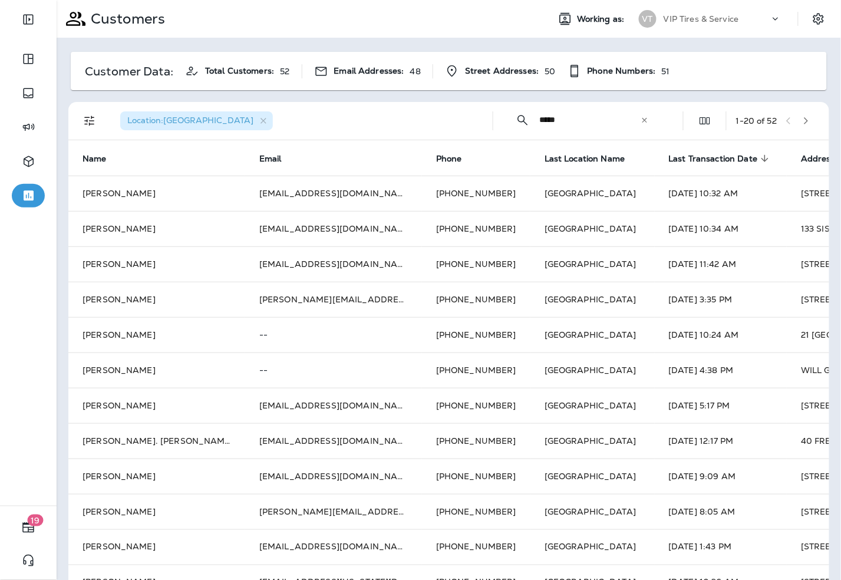
click at [641, 123] on icon at bounding box center [645, 120] width 8 height 8
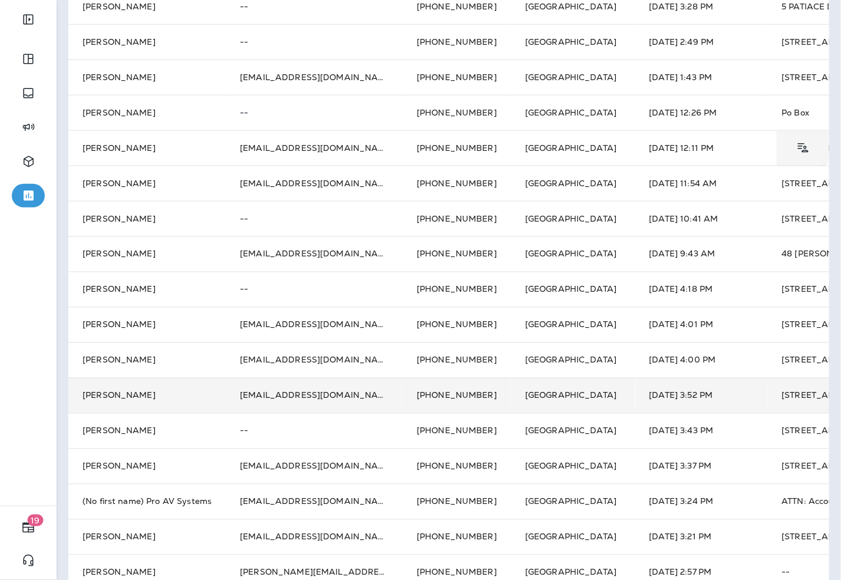
scroll to position [325, 0]
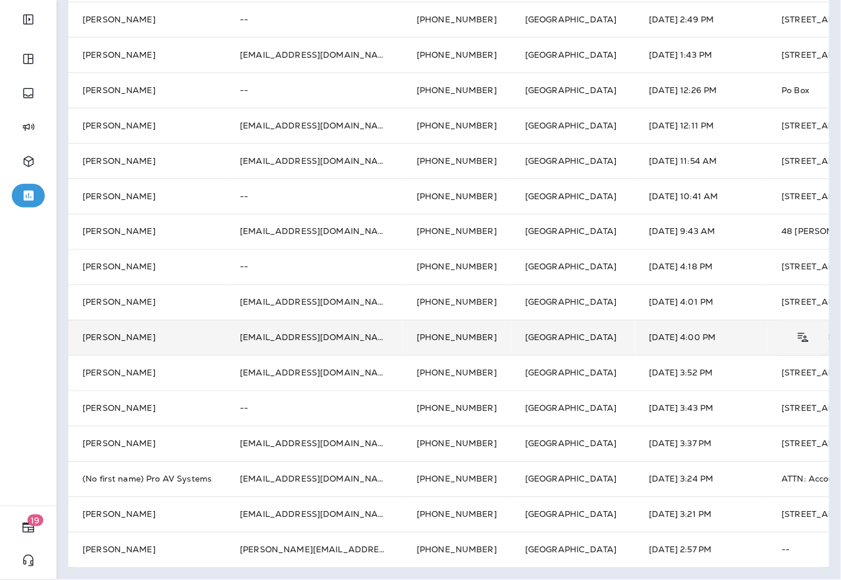
click at [142, 327] on td "Paul Berube" at bounding box center [146, 337] width 157 height 35
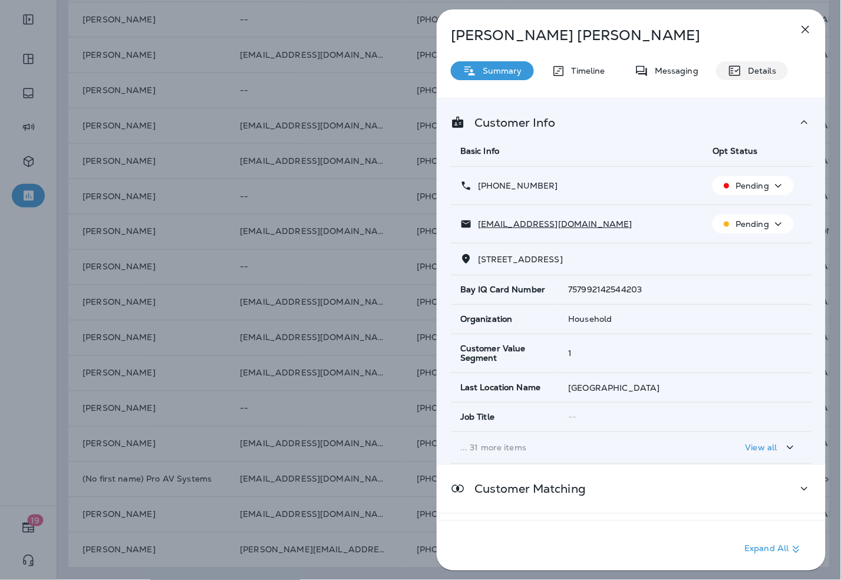
click at [745, 74] on p "Details" at bounding box center [759, 70] width 34 height 9
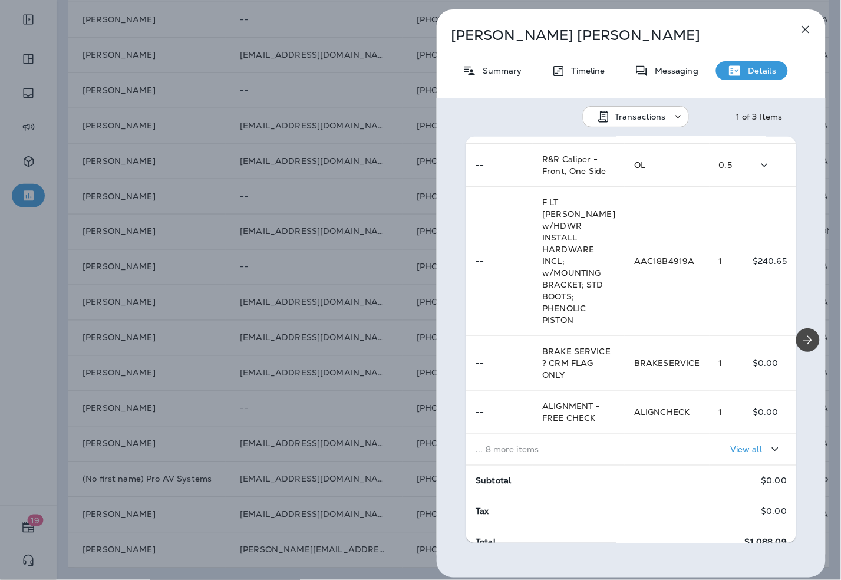
scroll to position [252, 0]
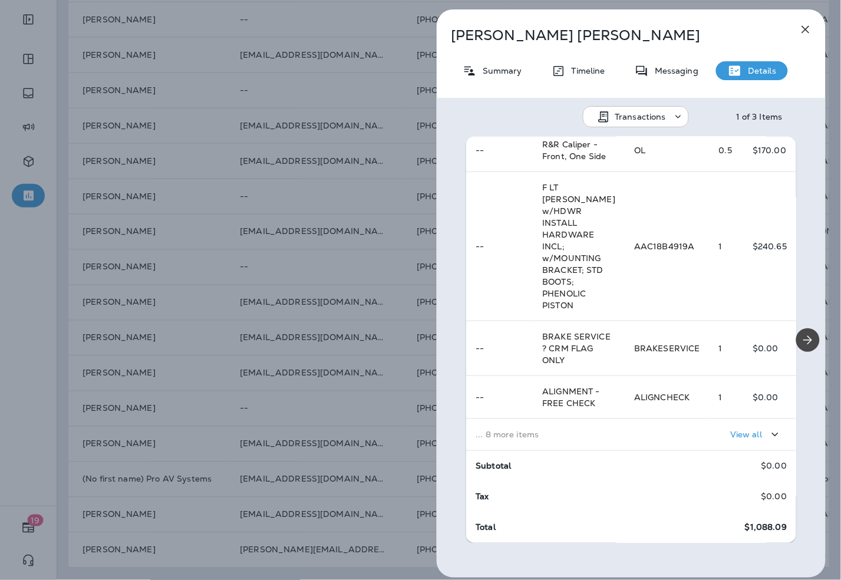
click at [801, 33] on icon "button" at bounding box center [806, 29] width 14 height 14
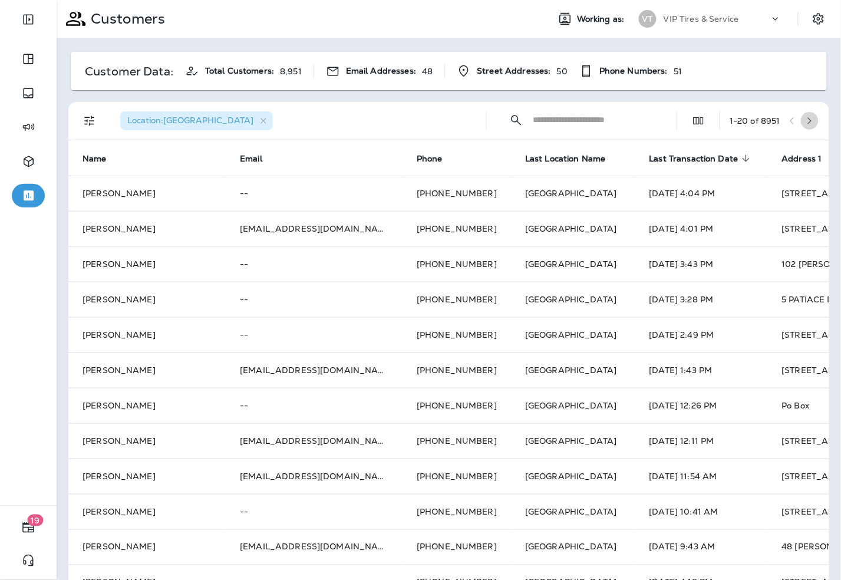
click at [806, 119] on icon "button" at bounding box center [810, 121] width 8 height 8
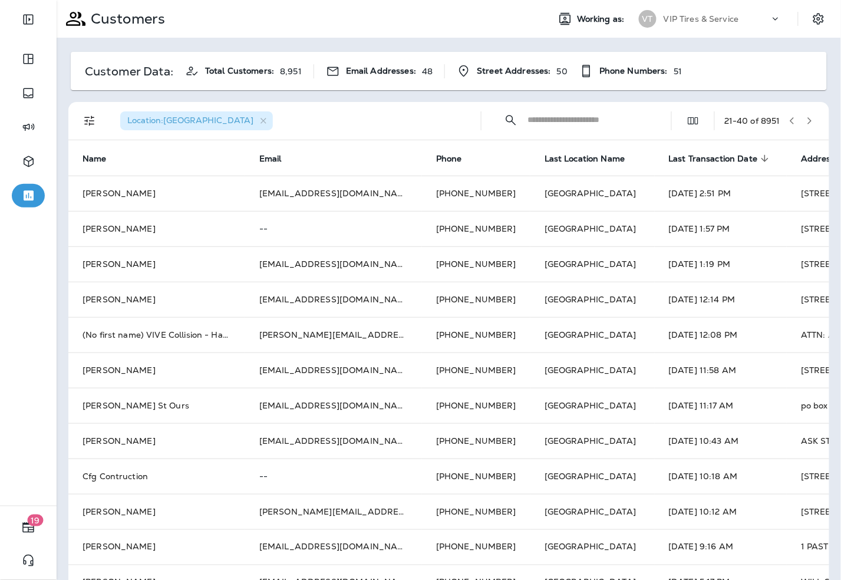
click at [590, 115] on input "text" at bounding box center [589, 119] width 123 height 31
type input "*********"
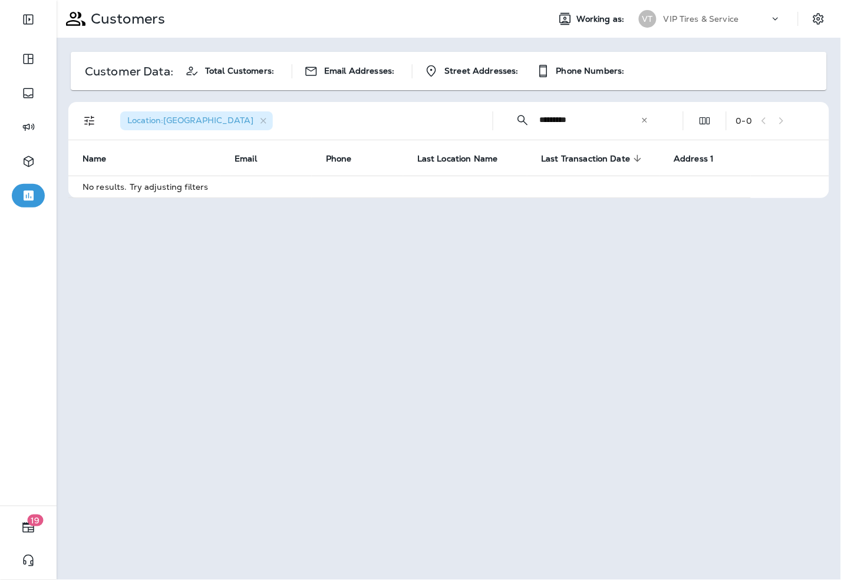
click at [650, 115] on div "​ ********* ​ ​" at bounding box center [582, 119] width 159 height 31
click at [644, 118] on icon at bounding box center [645, 120] width 8 height 8
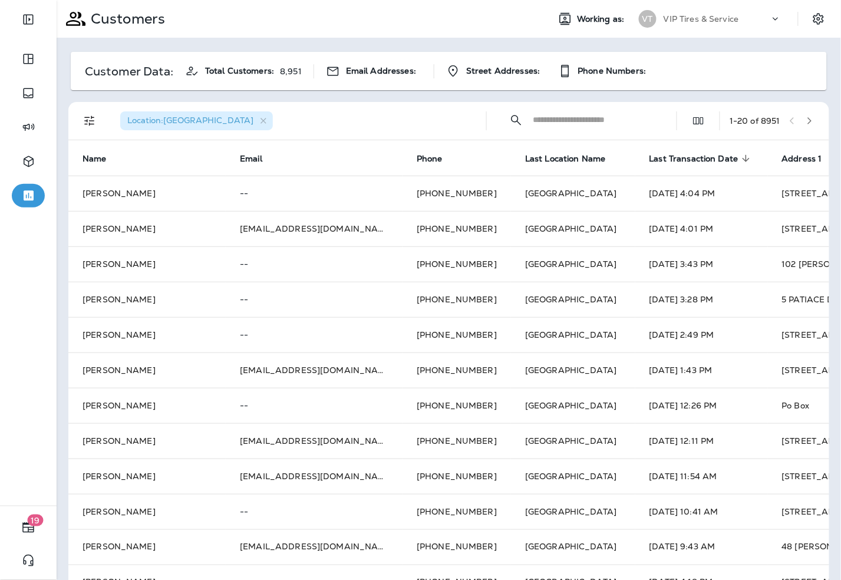
drag, startPoint x: 215, startPoint y: 119, endPoint x: 289, endPoint y: 131, distance: 75.4
click at [215, 119] on div "Location : Portland" at bounding box center [196, 120] width 153 height 19
click at [544, 119] on input "text" at bounding box center [594, 119] width 123 height 31
click at [259, 121] on icon "button" at bounding box center [264, 121] width 10 height 10
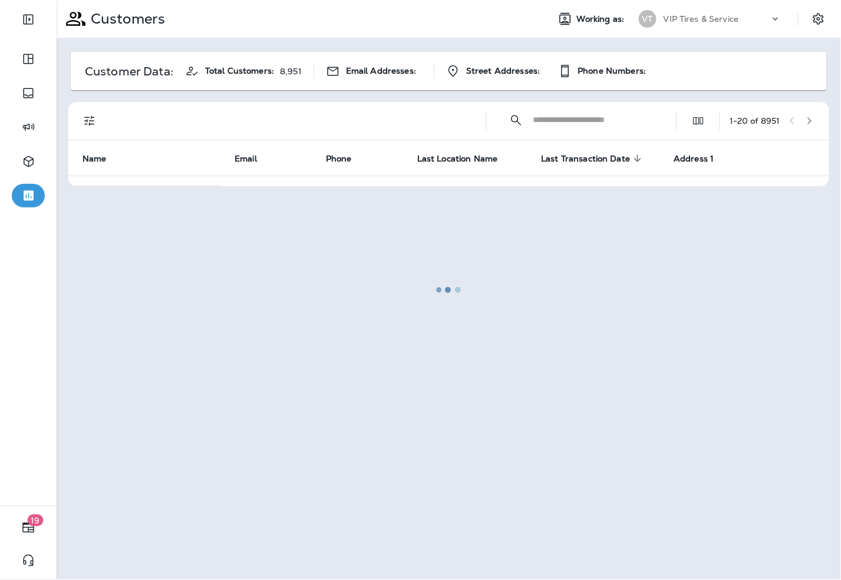
click at [94, 121] on div at bounding box center [449, 290] width 782 height 578
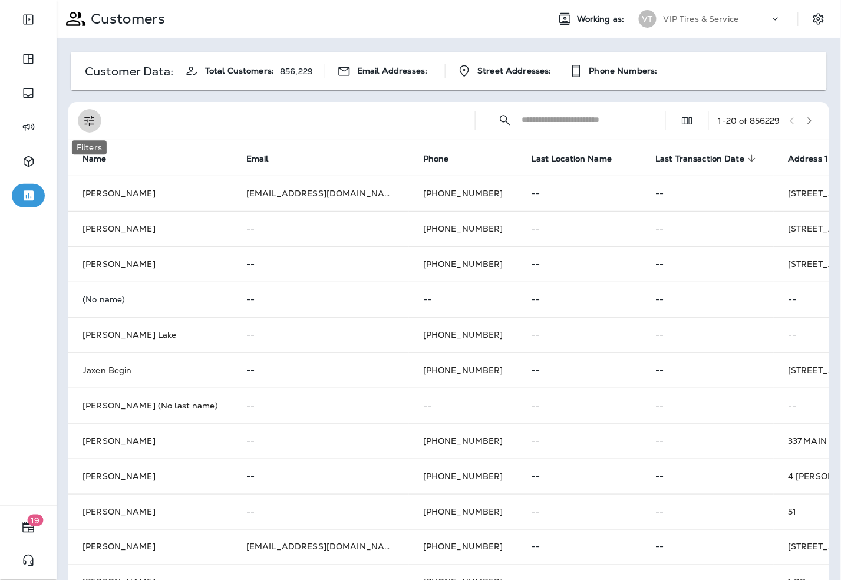
click at [85, 121] on icon "Filters" at bounding box center [89, 121] width 10 height 10
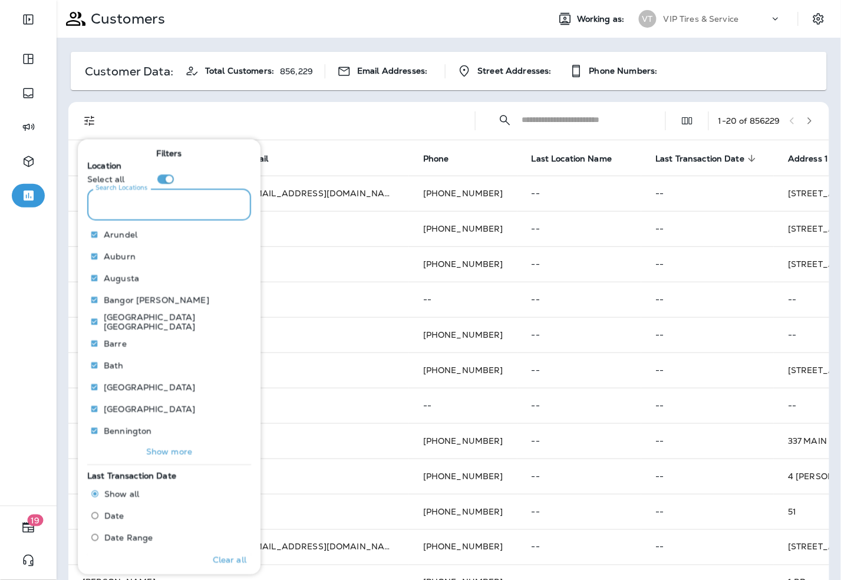
click at [162, 202] on input "Search Locations" at bounding box center [169, 204] width 164 height 31
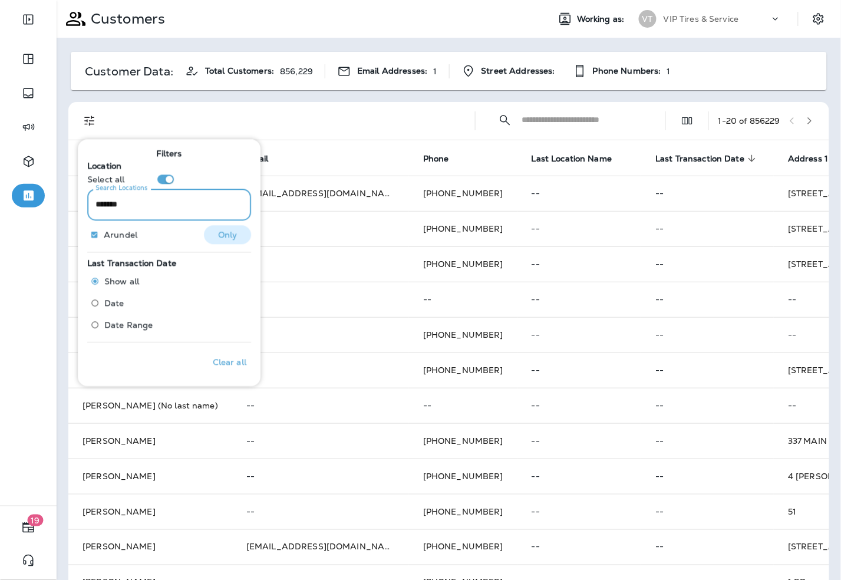
type input "*******"
click at [227, 233] on p "Only" at bounding box center [227, 234] width 19 height 9
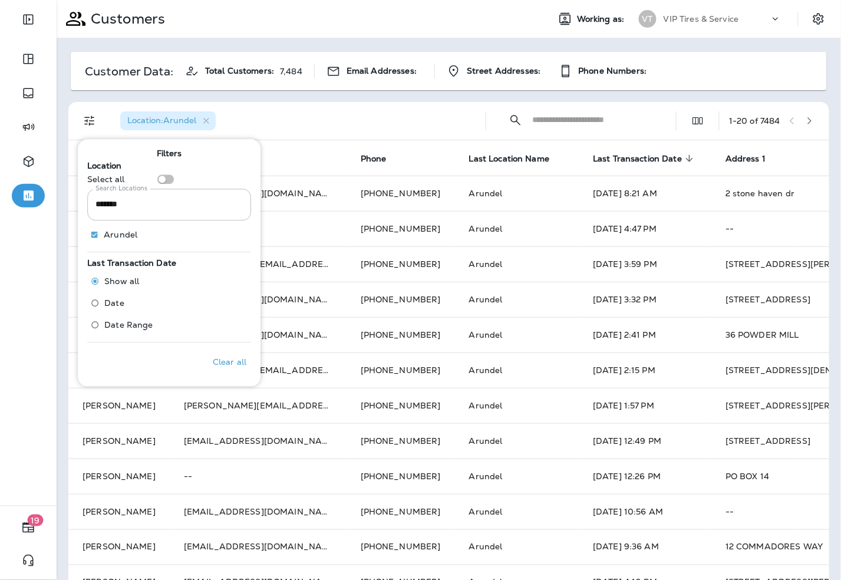
click at [555, 118] on input "Search Locations" at bounding box center [593, 119] width 123 height 31
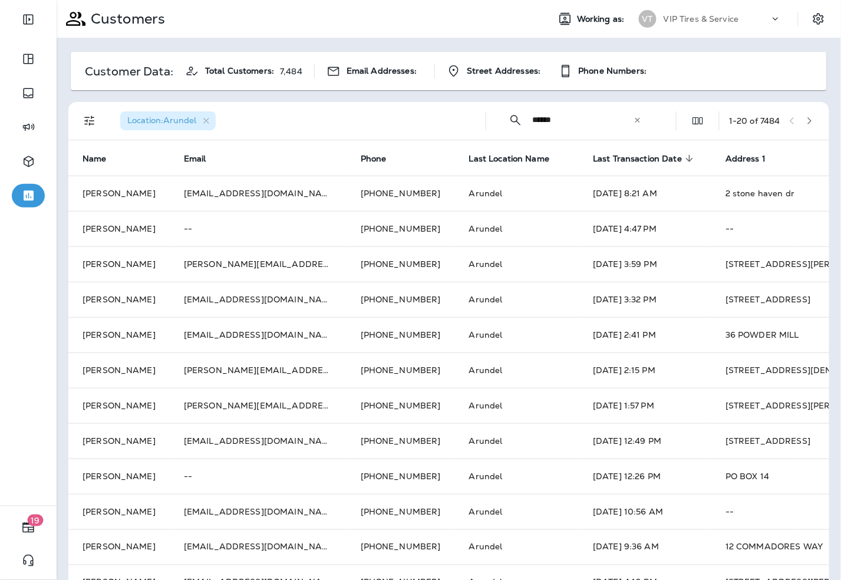
type input "******"
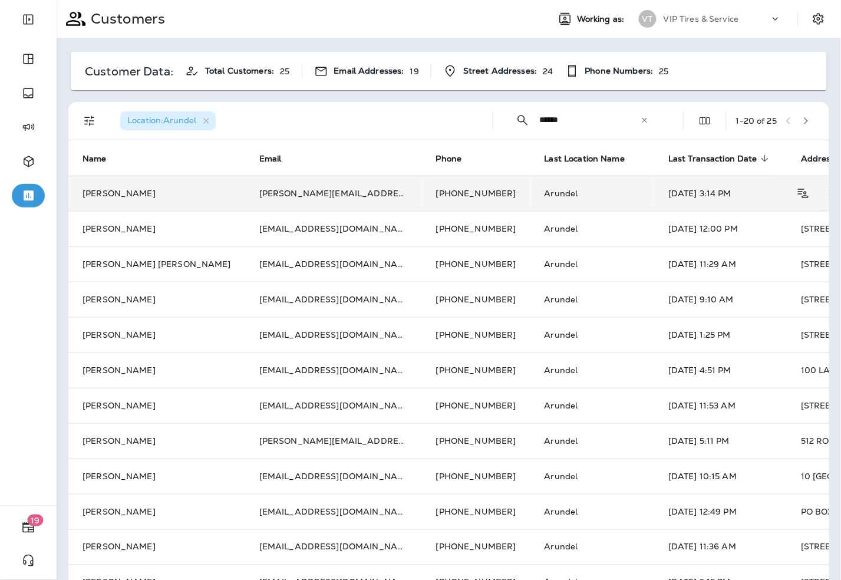
click at [154, 196] on td "Amanda Jackson" at bounding box center [156, 193] width 177 height 35
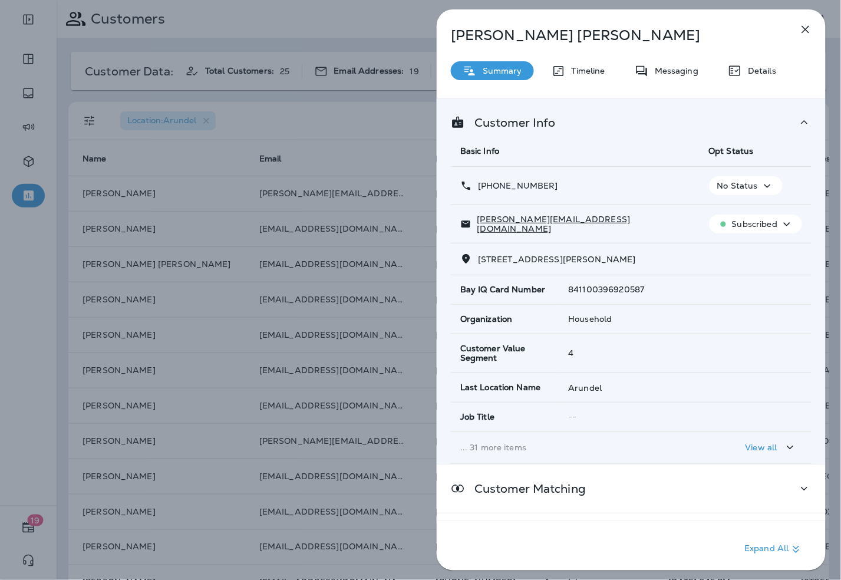
click at [759, 69] on p "Details" at bounding box center [759, 70] width 34 height 9
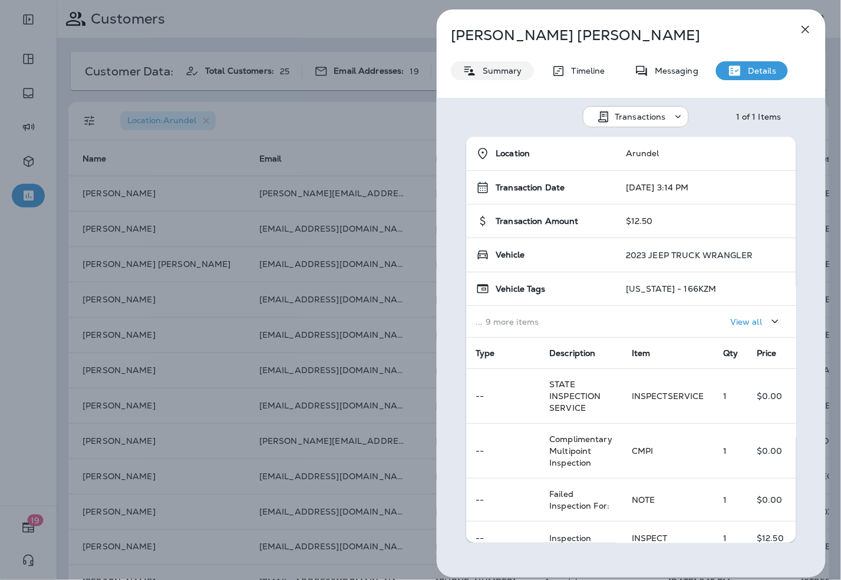
click at [476, 65] on icon at bounding box center [470, 71] width 14 height 15
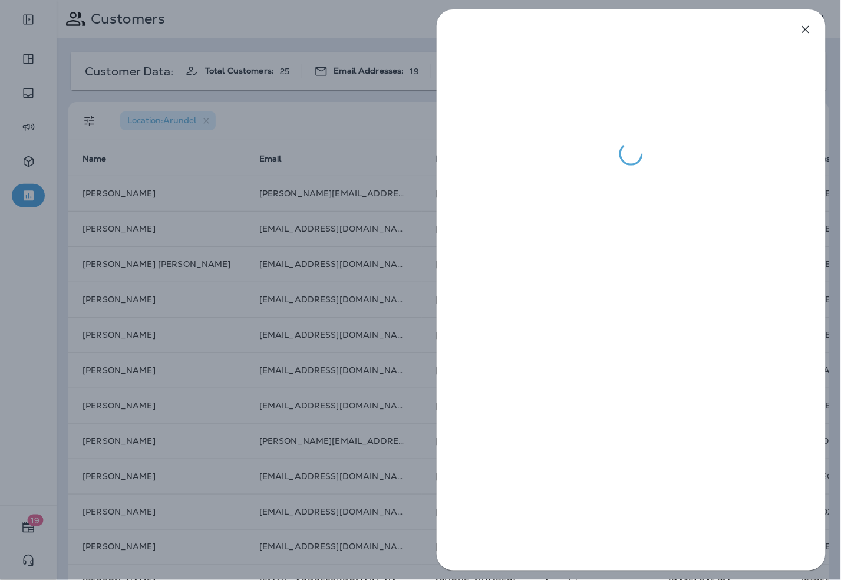
click at [286, 129] on div at bounding box center [420, 290] width 841 height 580
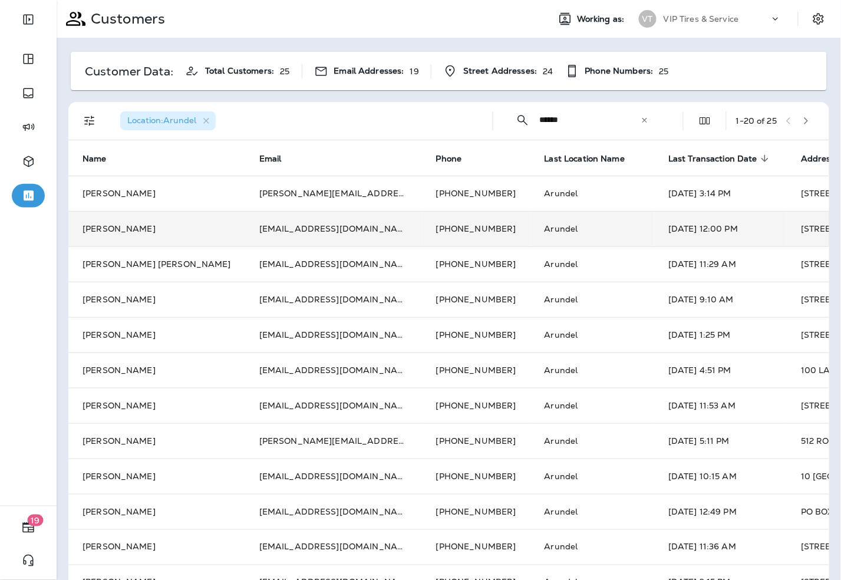
click at [245, 222] on td "amandagoldman@gmail.com" at bounding box center [333, 228] width 177 height 35
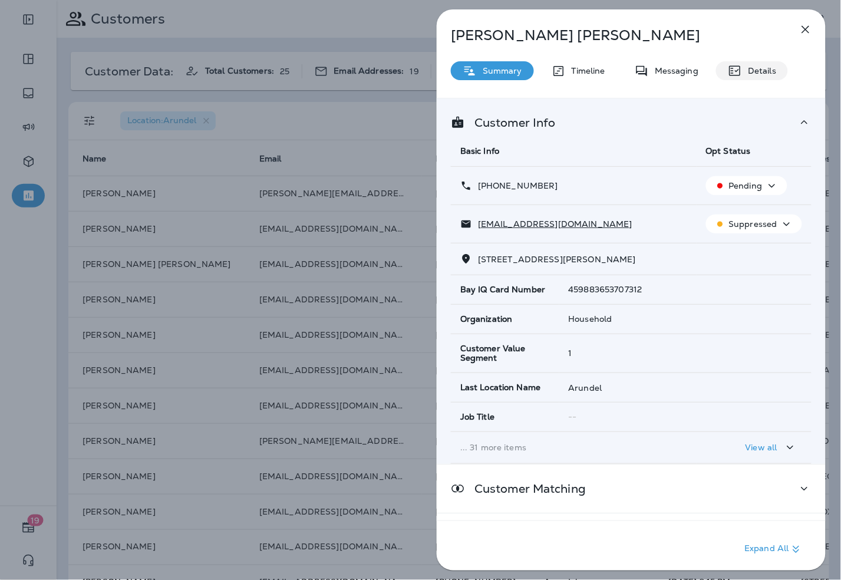
click at [753, 71] on p "Details" at bounding box center [759, 70] width 34 height 9
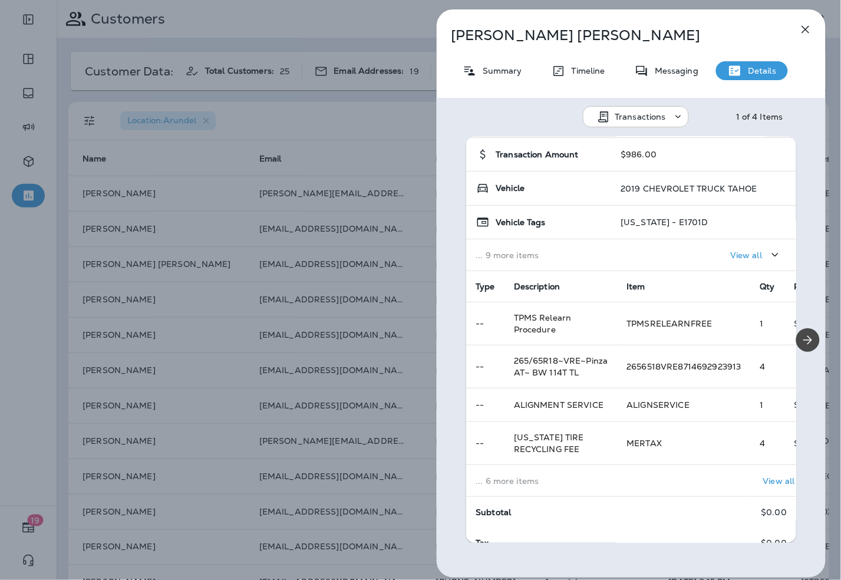
scroll to position [120, 0]
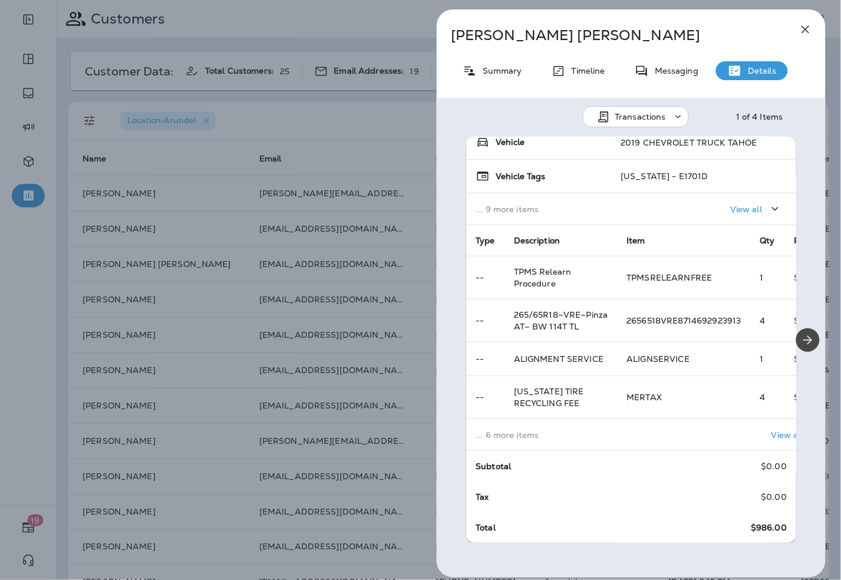
click at [613, 423] on td "... 6 more items" at bounding box center [541, 435] width 151 height 32
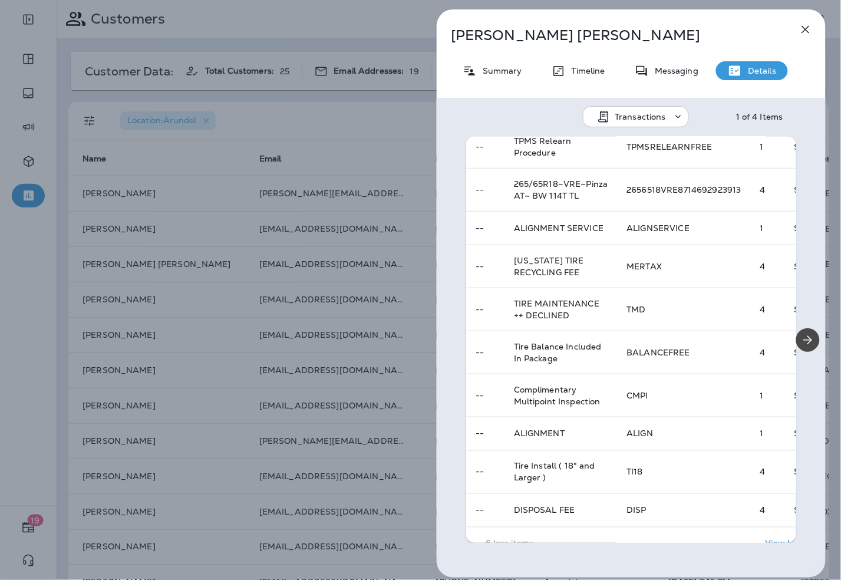
scroll to position [0, 0]
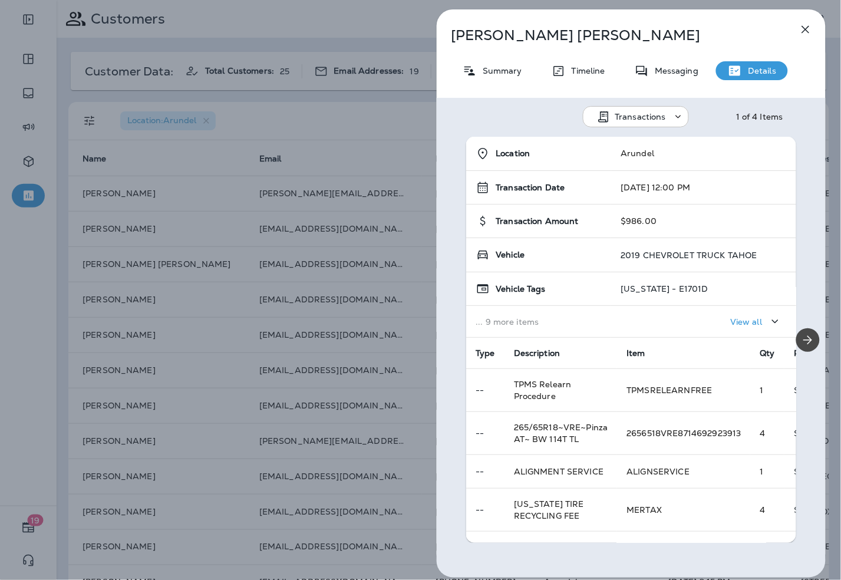
click at [251, 139] on div "Amanda Goldman Summary Timeline Messaging Details Transactions 1 of 4 Items Loc…" at bounding box center [420, 290] width 841 height 580
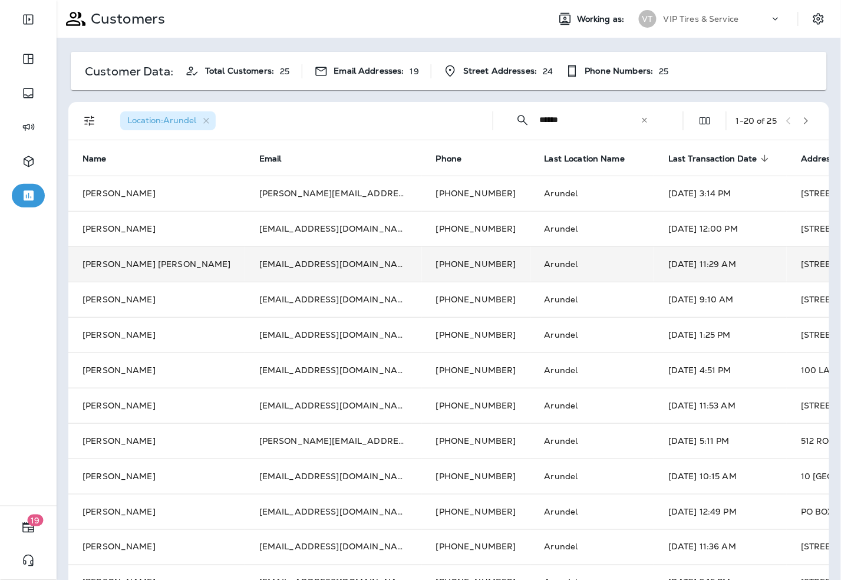
click at [245, 262] on td "kaseys_mom06@yahoo.com" at bounding box center [333, 263] width 177 height 35
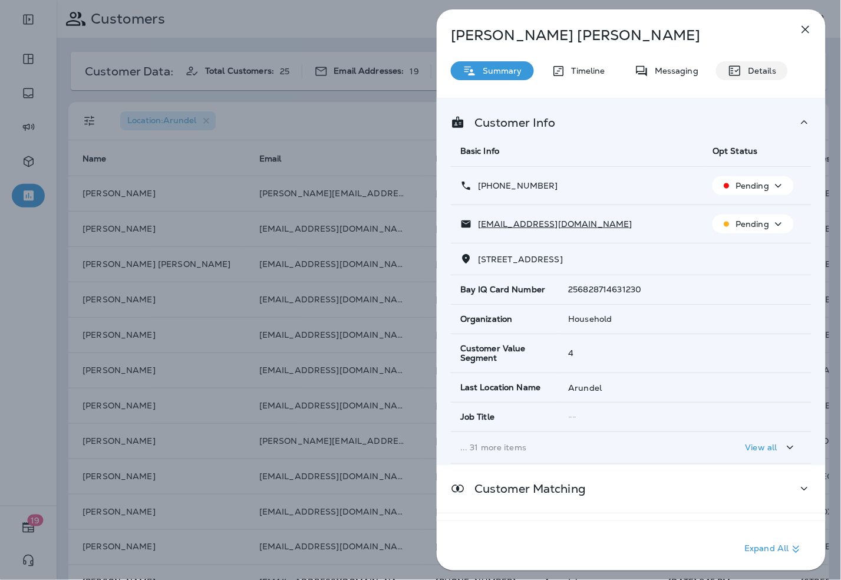
click at [775, 66] on p "Details" at bounding box center [759, 70] width 34 height 9
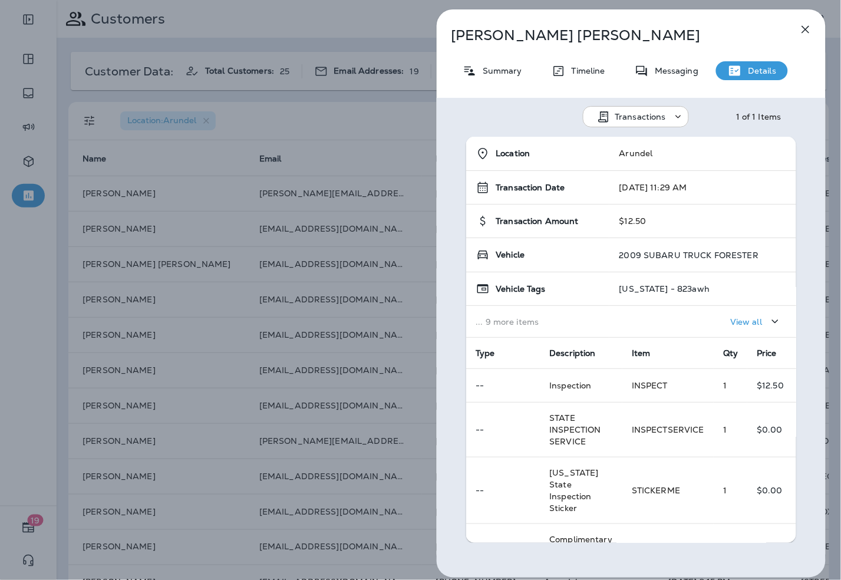
click at [486, 80] on div "Summary" at bounding box center [492, 70] width 83 height 19
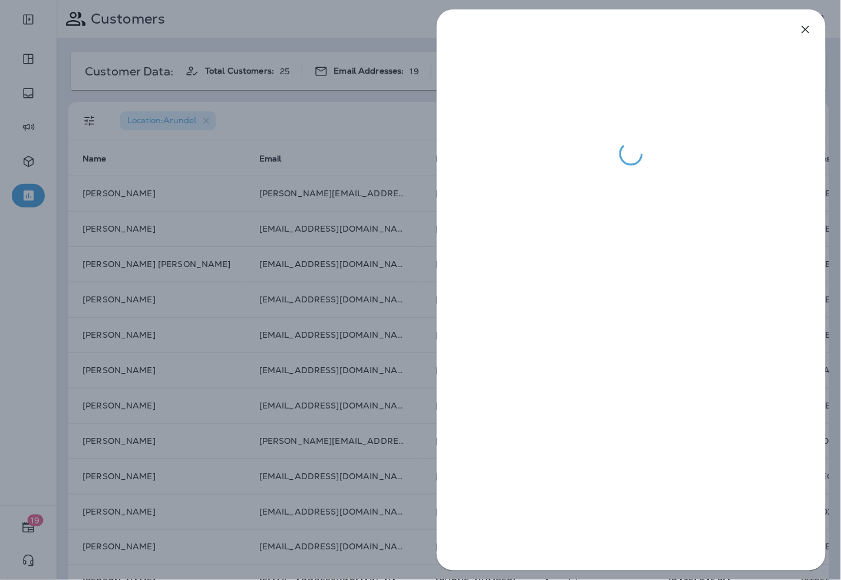
click at [270, 34] on div at bounding box center [420, 290] width 841 height 580
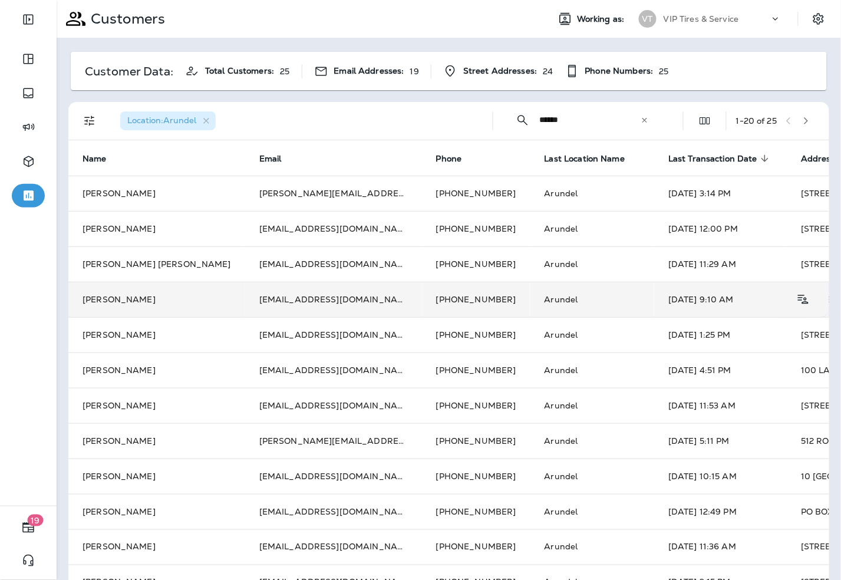
click at [245, 303] on td "amandamullane@gmail.com" at bounding box center [333, 299] width 177 height 35
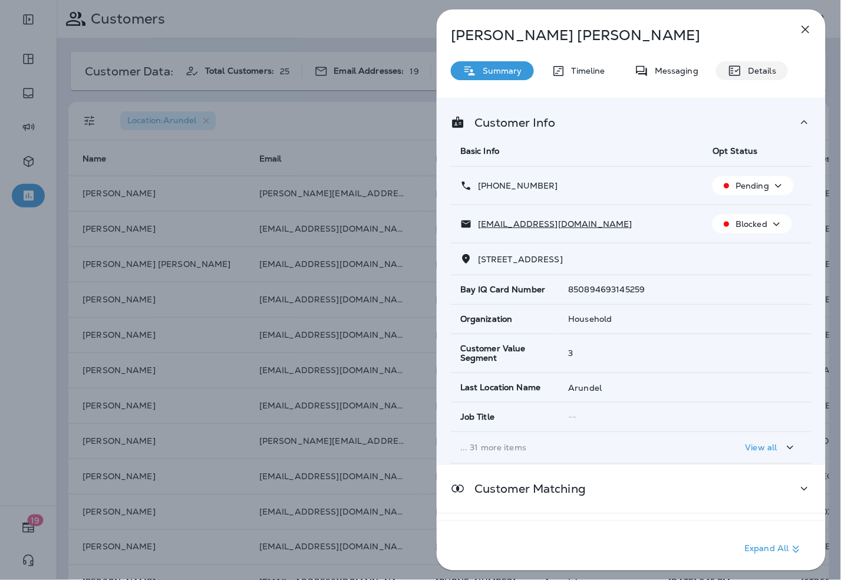
click at [742, 66] on p "Details" at bounding box center [759, 70] width 34 height 9
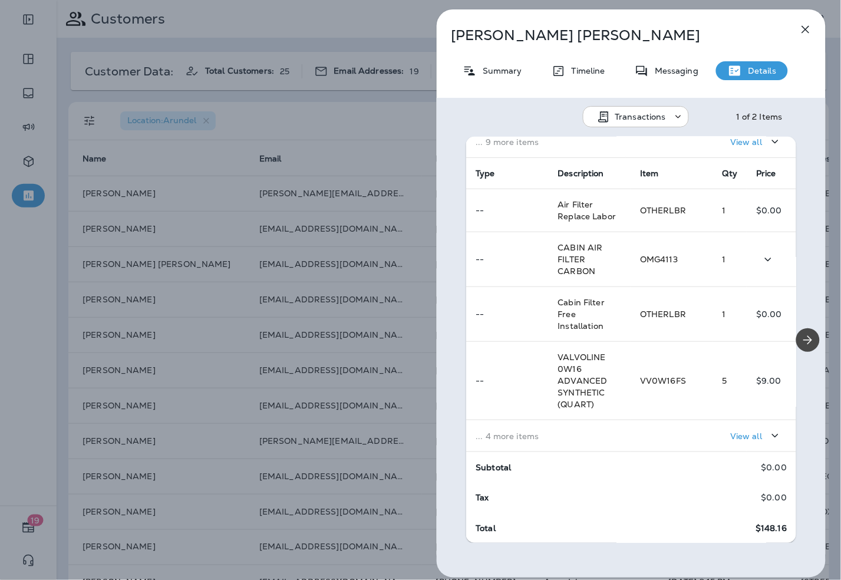
scroll to position [181, 0]
click at [579, 430] on p "... 4 more items" at bounding box center [549, 434] width 146 height 9
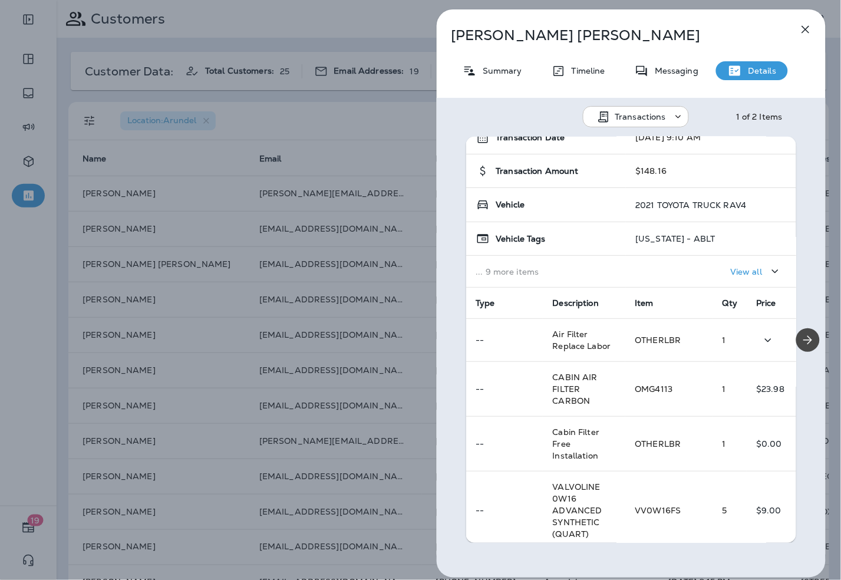
scroll to position [0, 0]
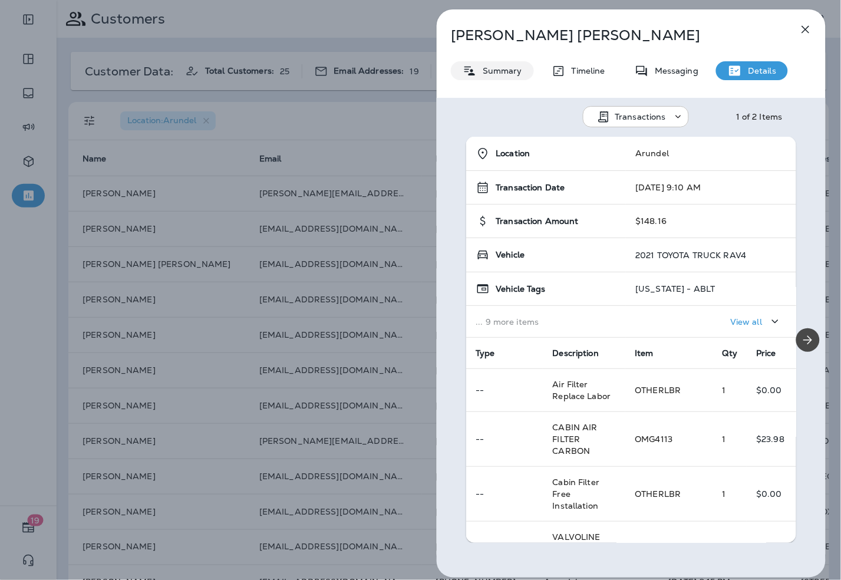
click at [488, 68] on p "Summary" at bounding box center [499, 70] width 45 height 9
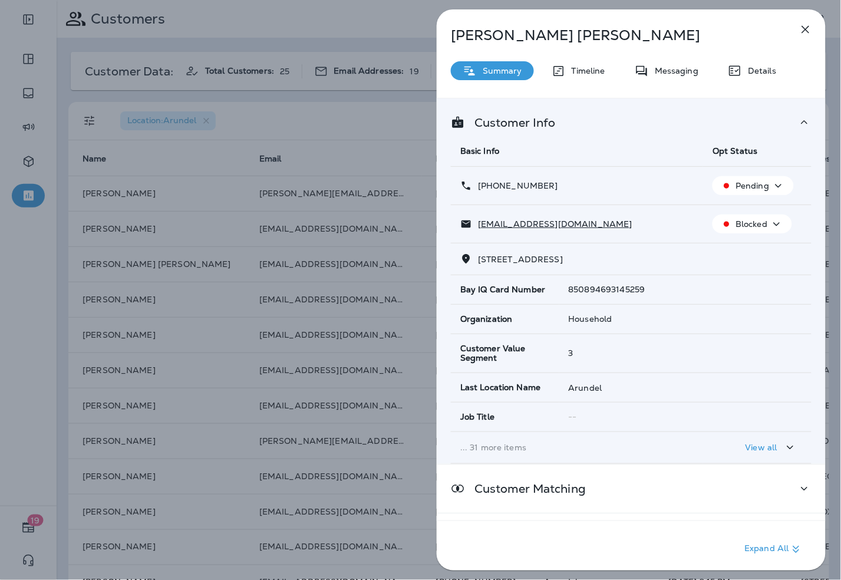
click at [210, 356] on div "Amanda Mullane Summary Timeline Messaging Details Customer Info Basic Info Opt …" at bounding box center [420, 290] width 841 height 580
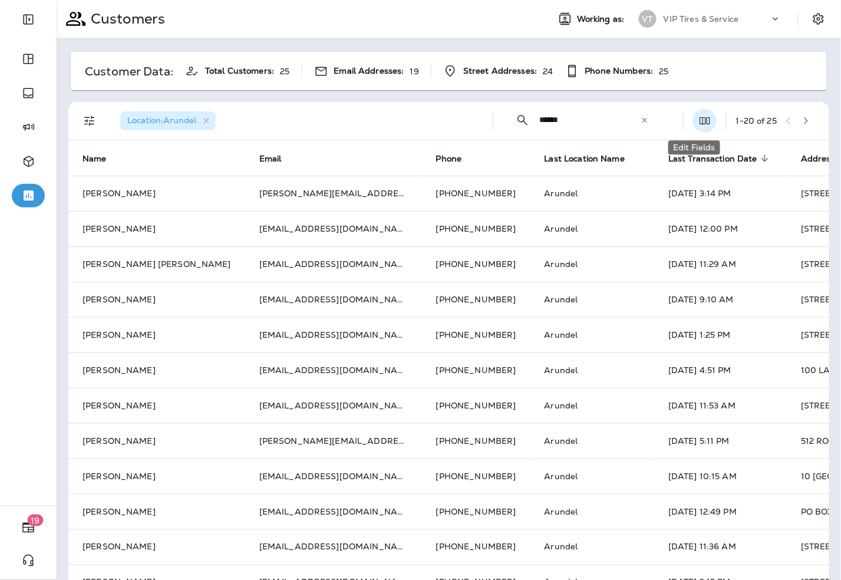
click at [693, 113] on button "Edit Fields" at bounding box center [705, 121] width 24 height 24
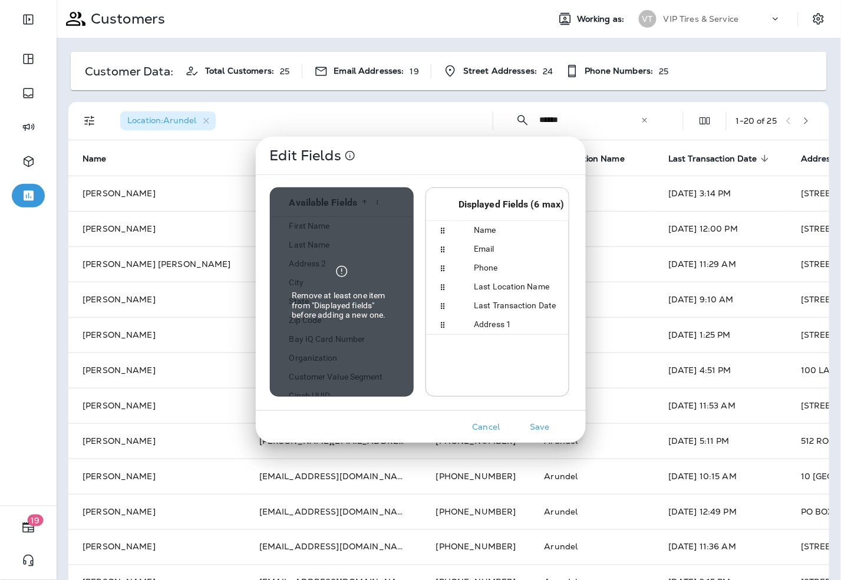
click at [491, 320] on span "Address 1" at bounding box center [485, 324] width 51 height 9
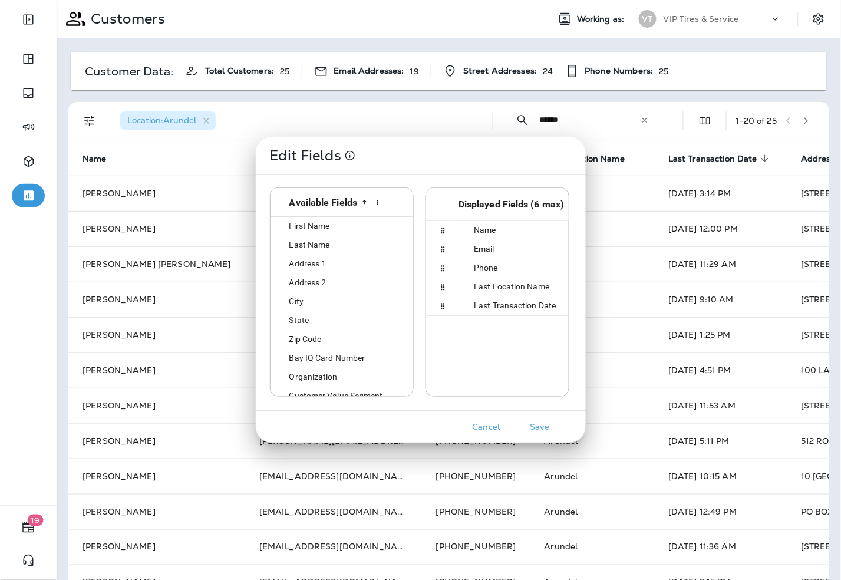
click at [307, 297] on div "City" at bounding box center [343, 301] width 137 height 18
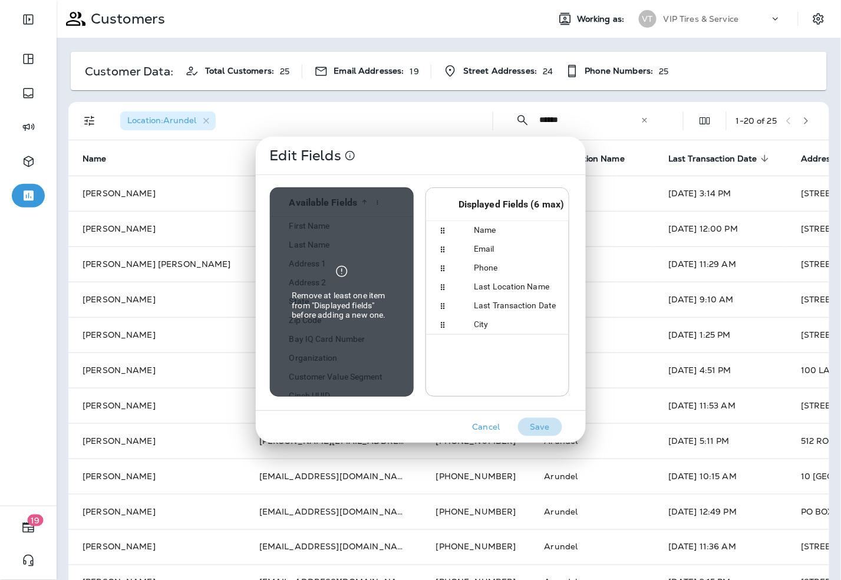
click at [547, 423] on button "Save" at bounding box center [540, 427] width 44 height 18
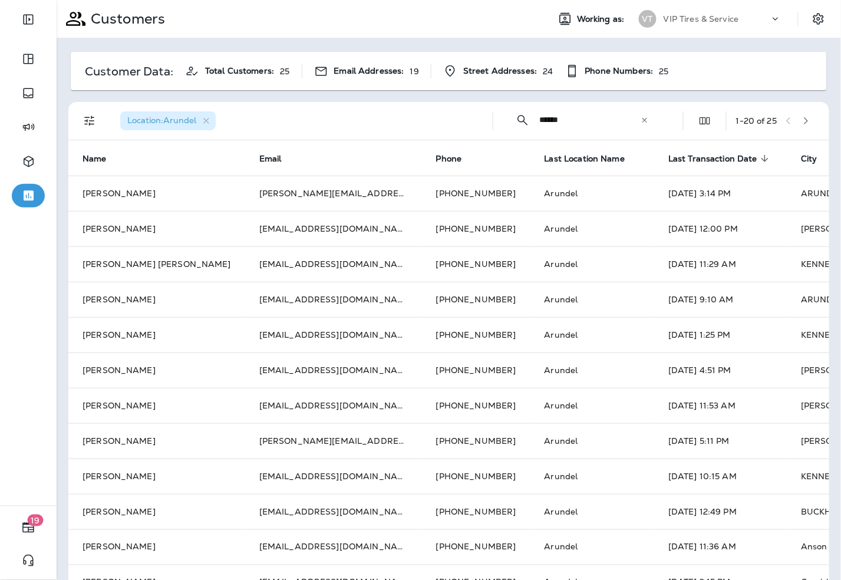
click at [641, 118] on icon at bounding box center [645, 120] width 8 height 8
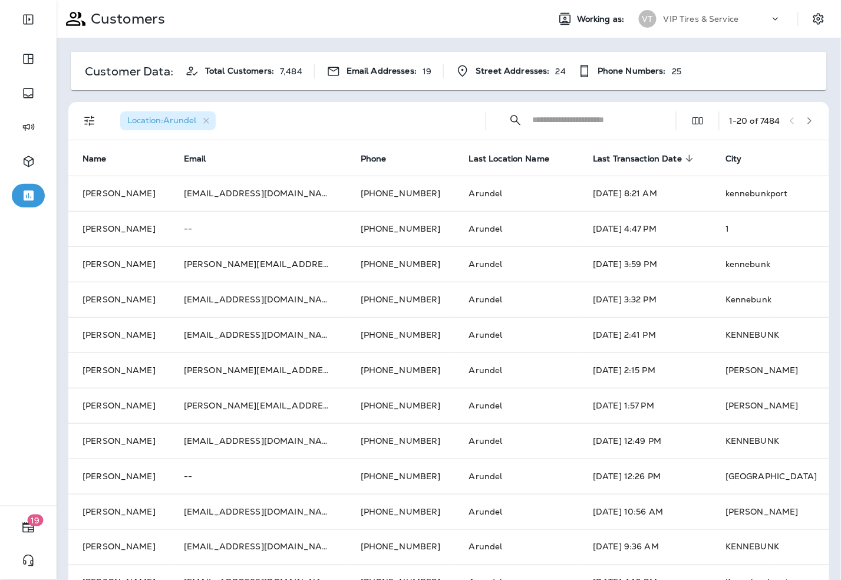
click at [587, 120] on input "text" at bounding box center [593, 119] width 123 height 31
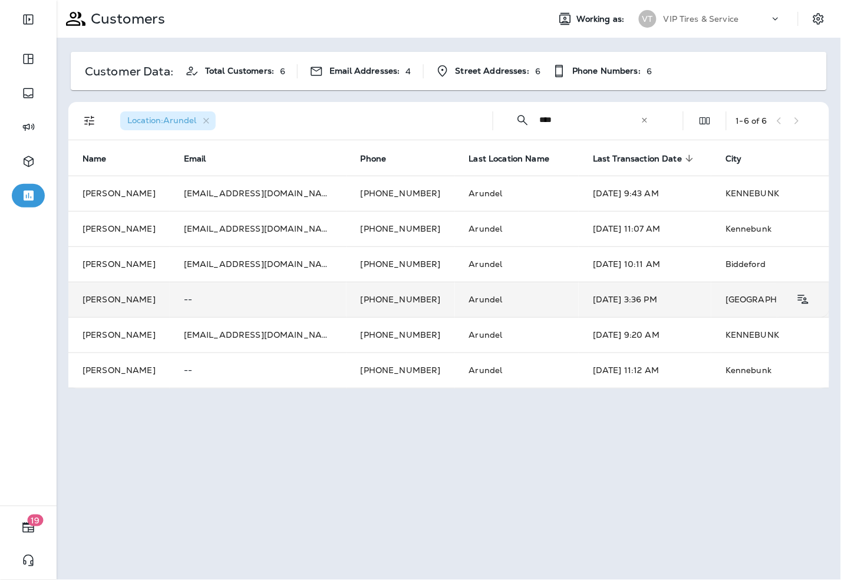
click at [590, 300] on td "Aug 8, 2024 3:36 PM" at bounding box center [645, 299] width 133 height 35
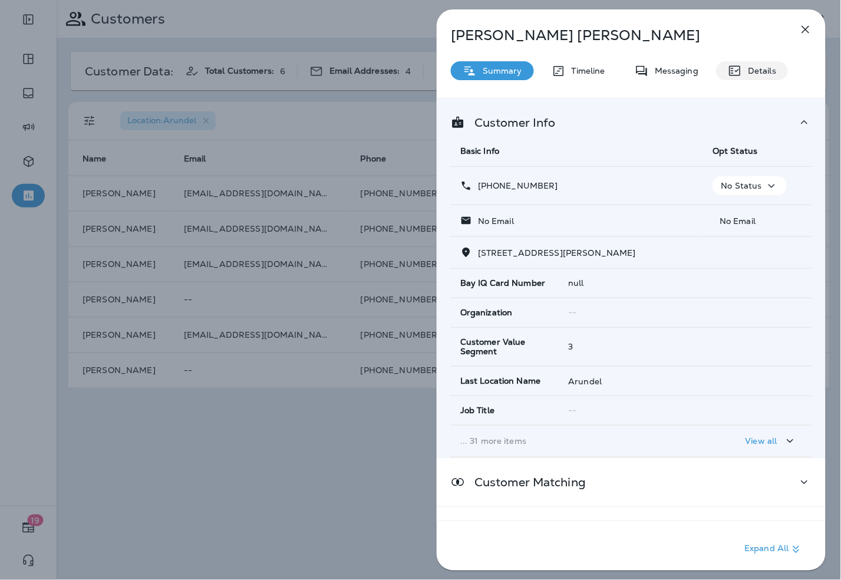
click at [739, 65] on icon at bounding box center [735, 71] width 14 height 14
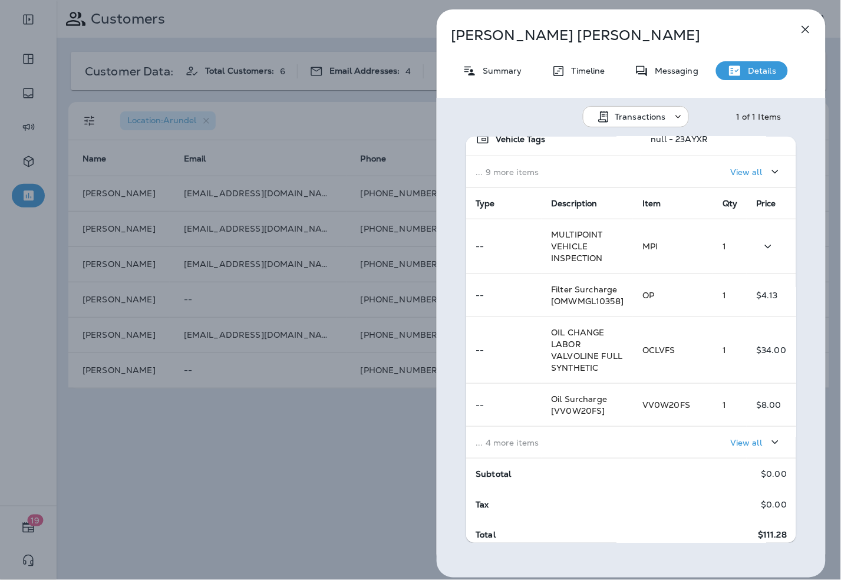
scroll to position [157, 0]
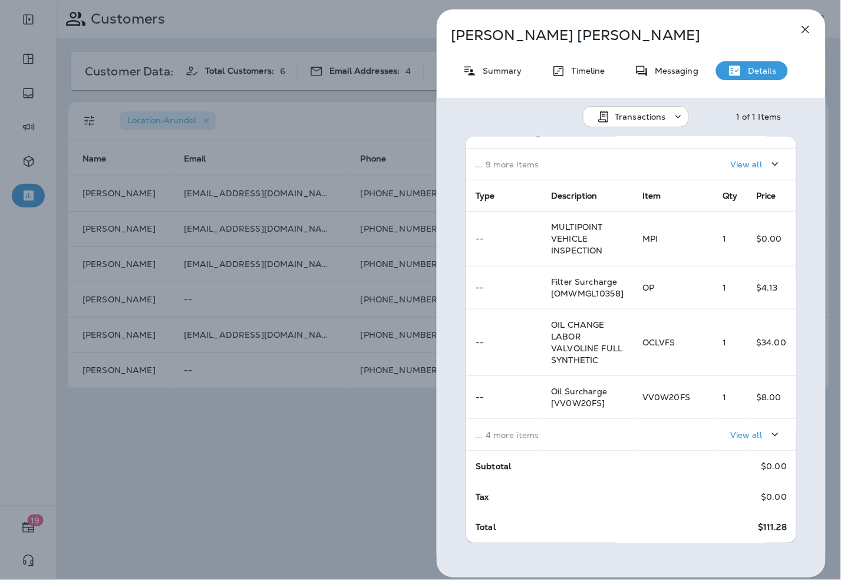
click at [236, 486] on div "Mimi Chandler Summary Timeline Messaging Details Transactions 1 of 1 Items Loca…" at bounding box center [420, 290] width 841 height 580
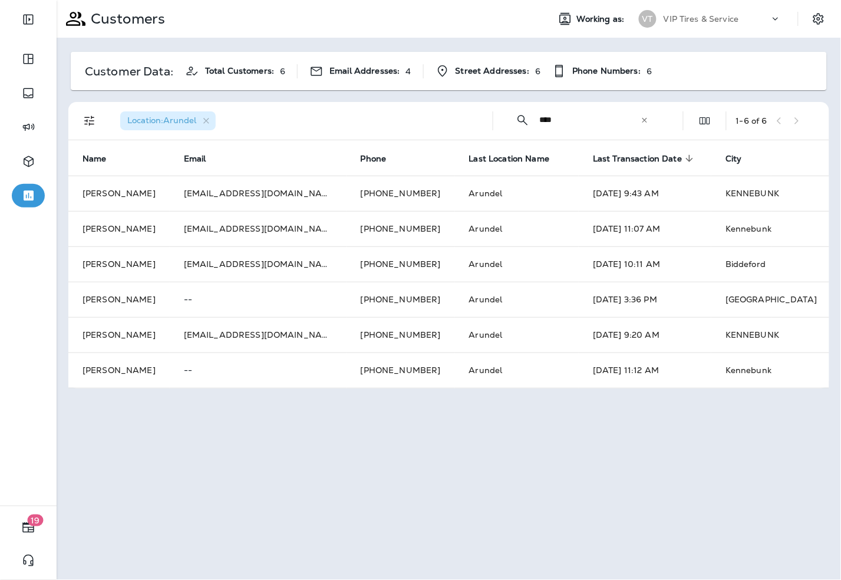
click at [609, 154] on span "Last Transaction Date" at bounding box center [637, 159] width 89 height 10
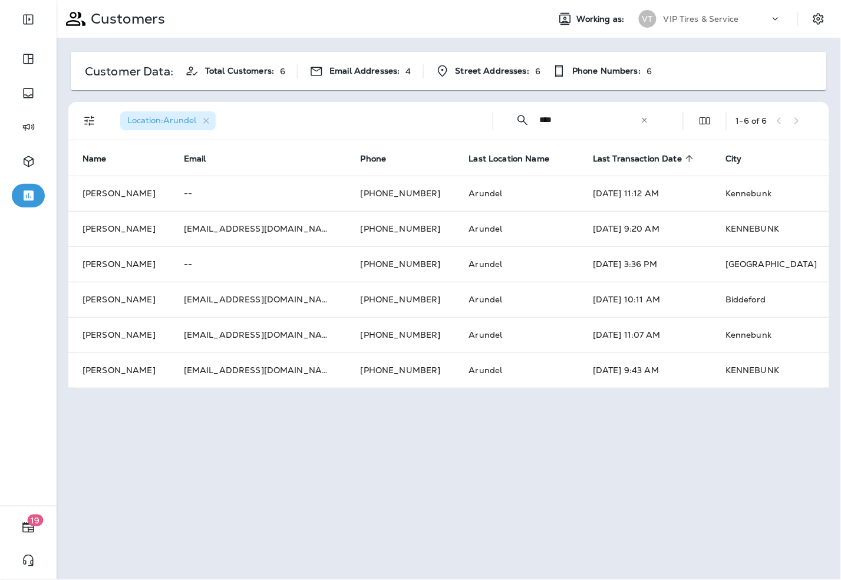
click at [609, 154] on span "Last Transaction Date" at bounding box center [637, 159] width 89 height 10
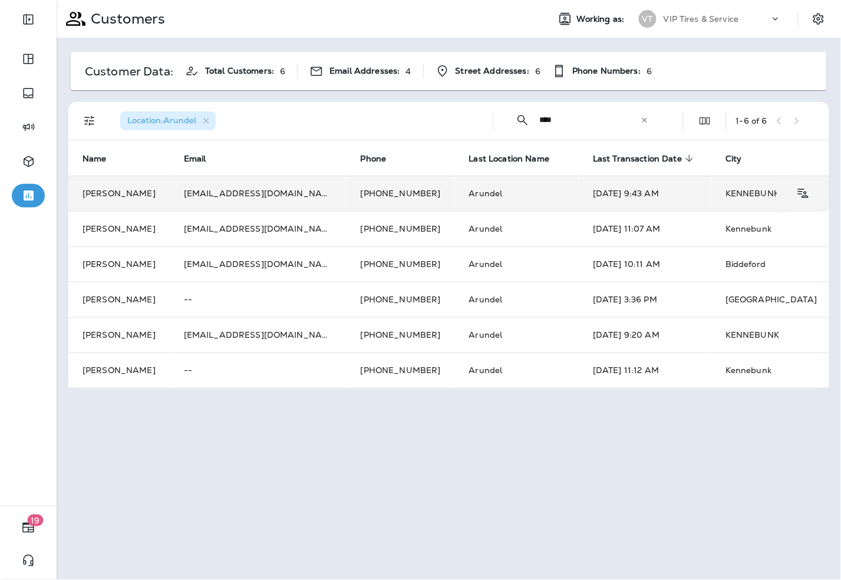
click at [590, 196] on td "Aug 3, 2025 9:43 AM" at bounding box center [645, 193] width 133 height 35
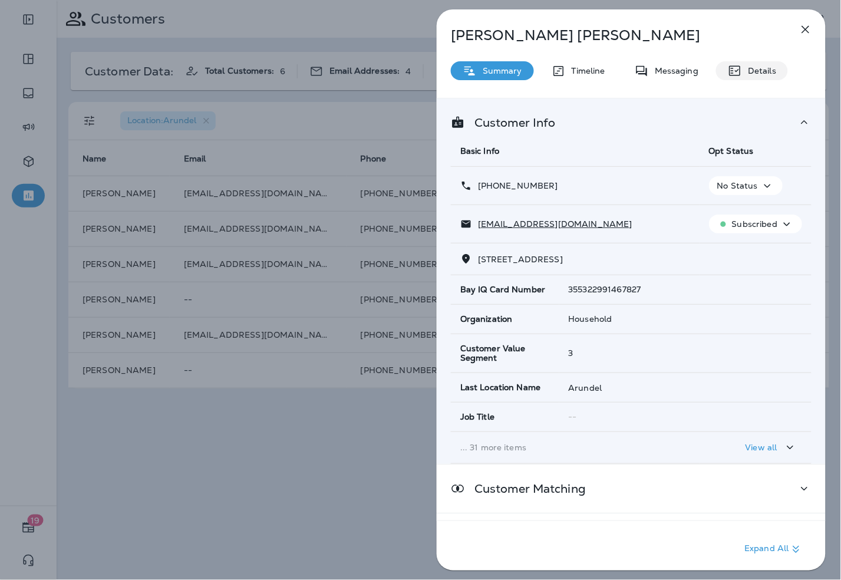
click at [740, 71] on icon at bounding box center [735, 71] width 11 height 10
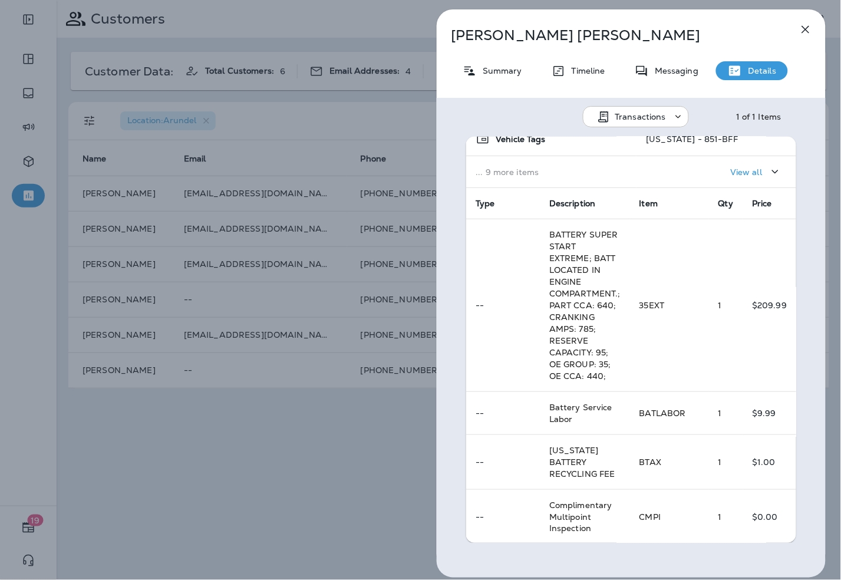
scroll to position [252, 0]
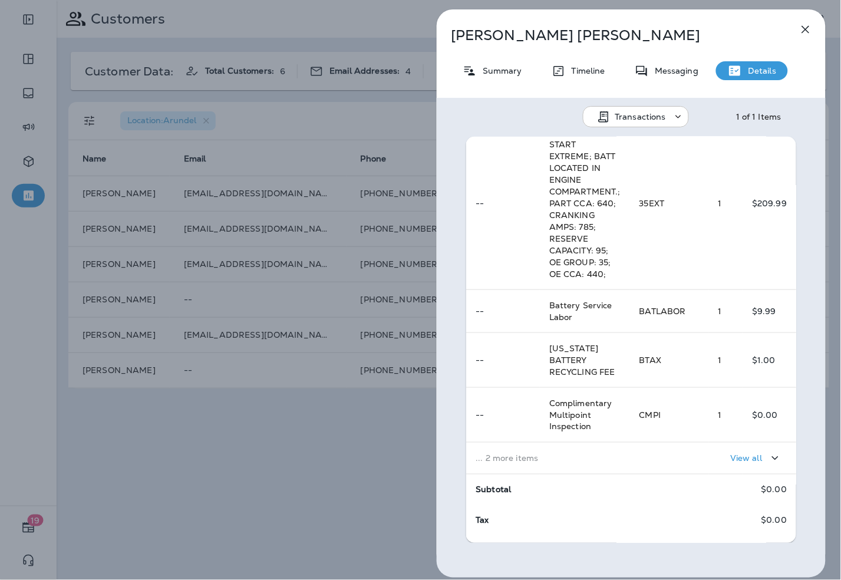
click at [601, 454] on p "... 2 more items" at bounding box center [548, 458] width 144 height 9
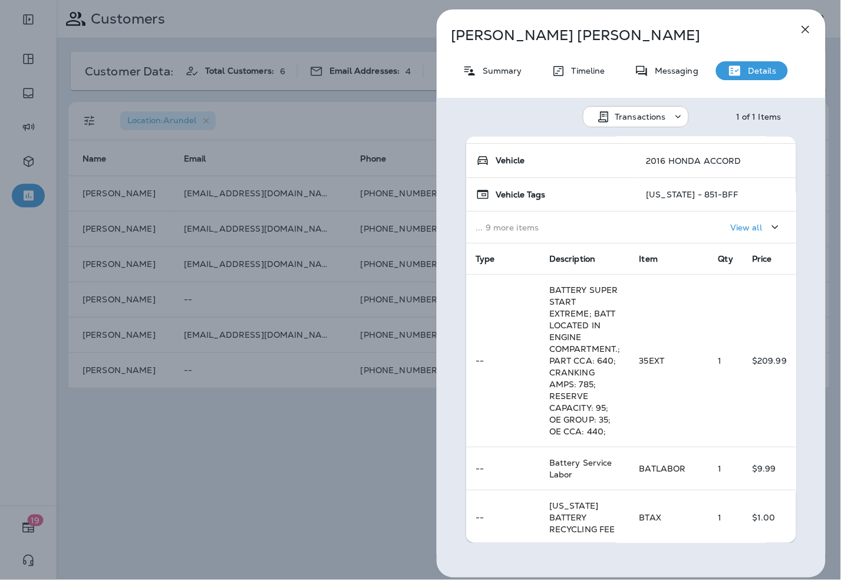
scroll to position [67, 0]
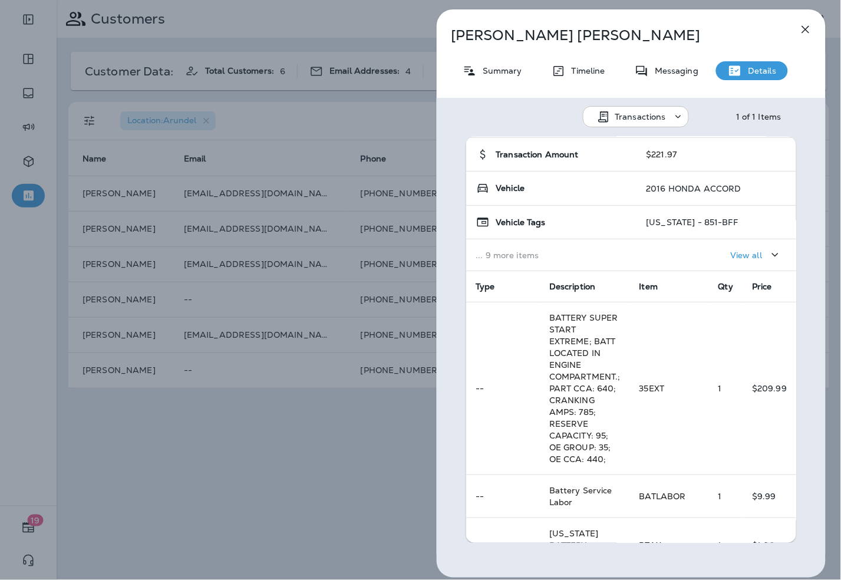
click at [262, 511] on div "Paula Nadeau Summary Timeline Messaging Details Transactions 1 of 1 Items Locat…" at bounding box center [420, 290] width 841 height 580
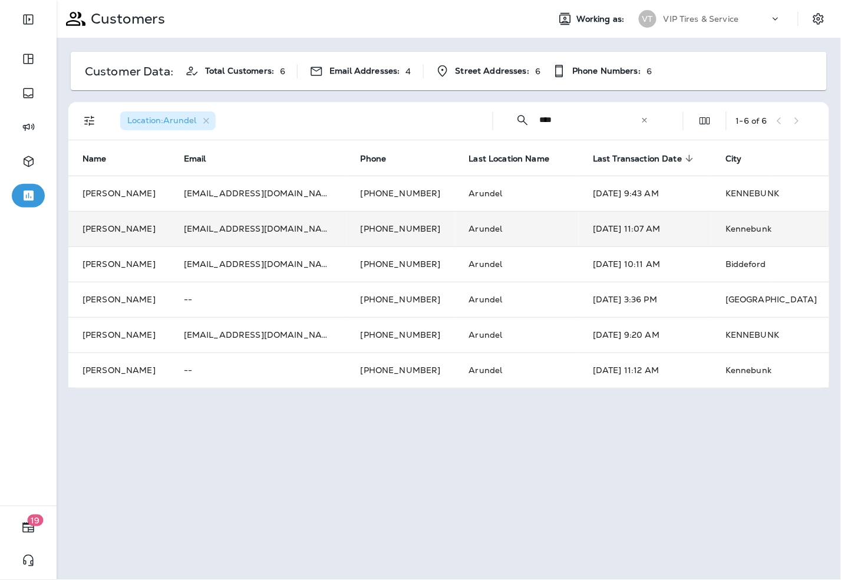
click at [277, 224] on td "mimifizz5@verizon.net" at bounding box center [258, 228] width 177 height 35
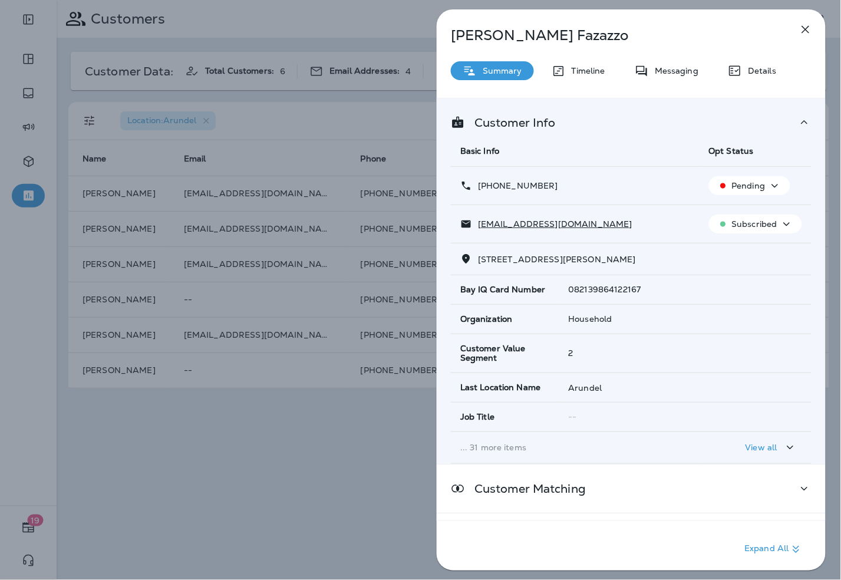
click at [742, 74] on p "Details" at bounding box center [759, 70] width 34 height 9
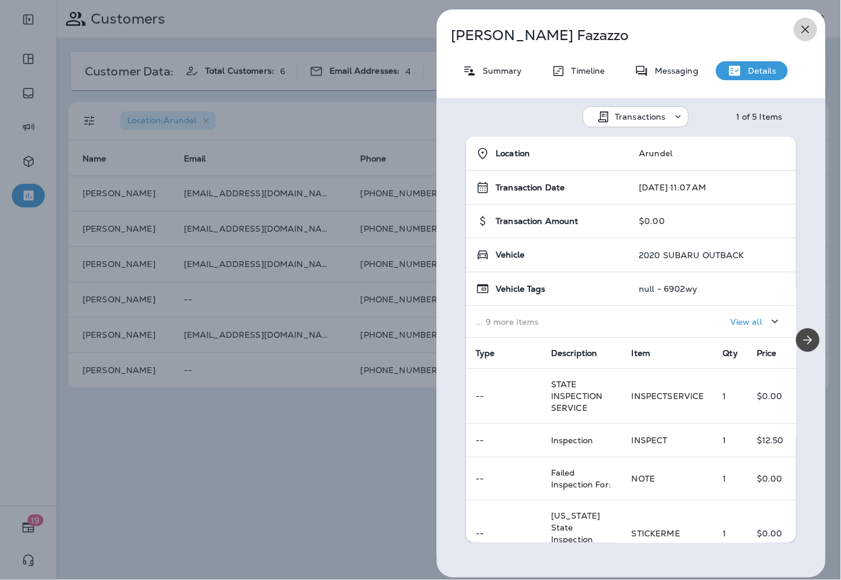
click at [809, 27] on icon "button" at bounding box center [806, 29] width 14 height 14
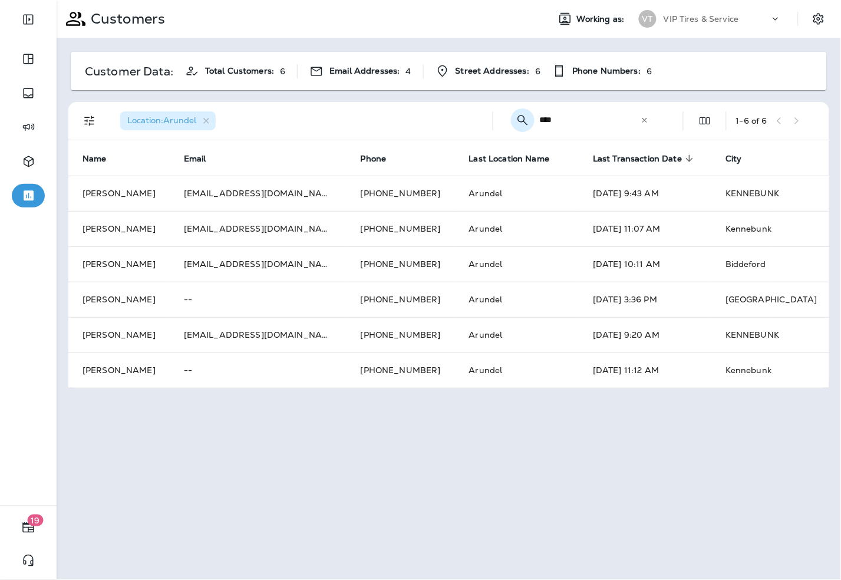
drag, startPoint x: 571, startPoint y: 121, endPoint x: 522, endPoint y: 116, distance: 49.2
click at [522, 116] on div "​ **** ​ ​" at bounding box center [582, 119] width 159 height 31
type input "*"
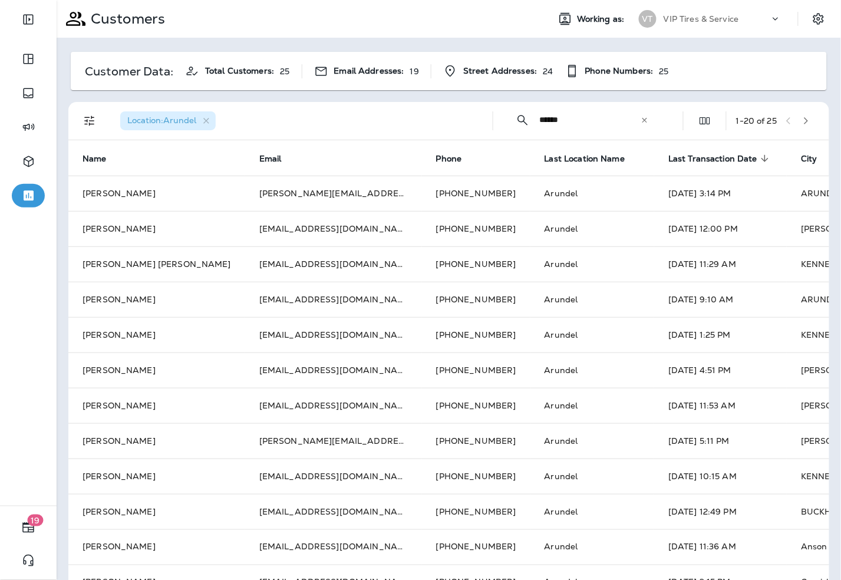
click at [669, 156] on span "Last Transaction Date" at bounding box center [713, 159] width 89 height 10
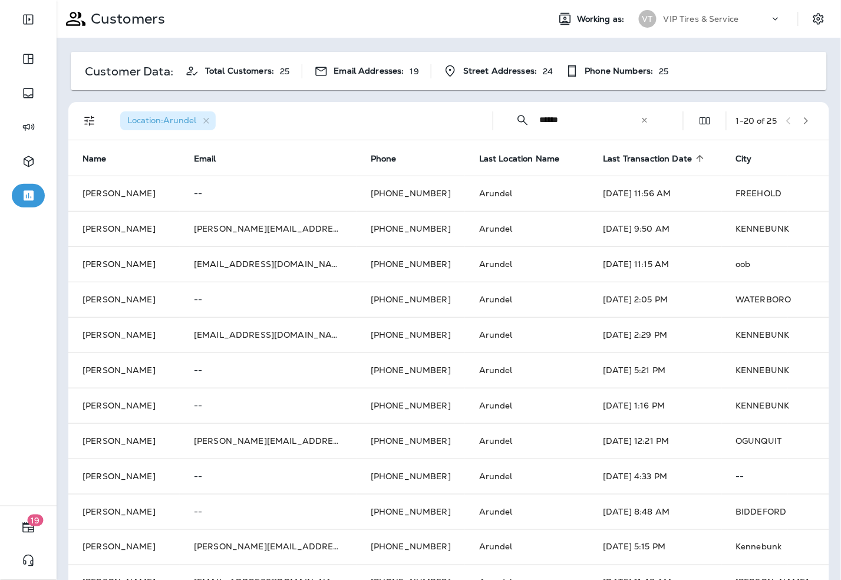
click at [620, 156] on span "Last Transaction Date" at bounding box center [648, 159] width 89 height 10
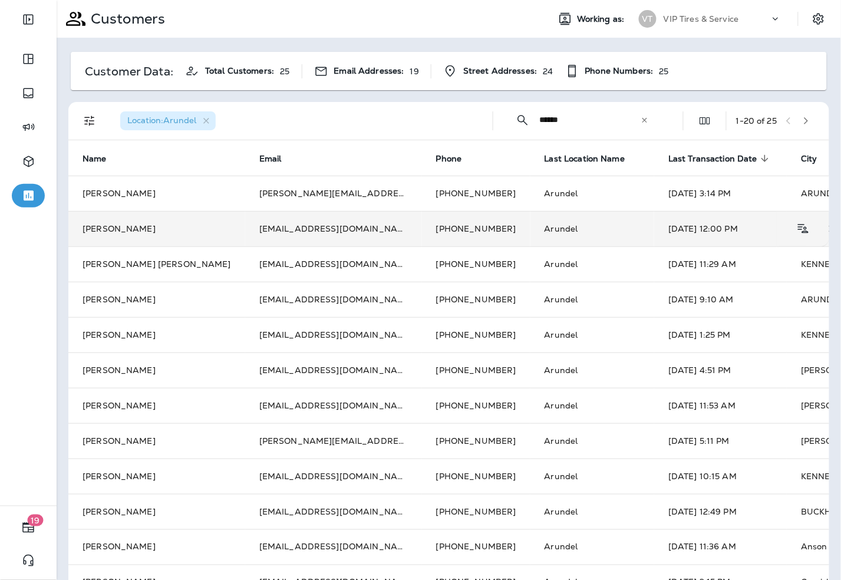
click at [120, 231] on td "Amanda Goldman" at bounding box center [156, 228] width 177 height 35
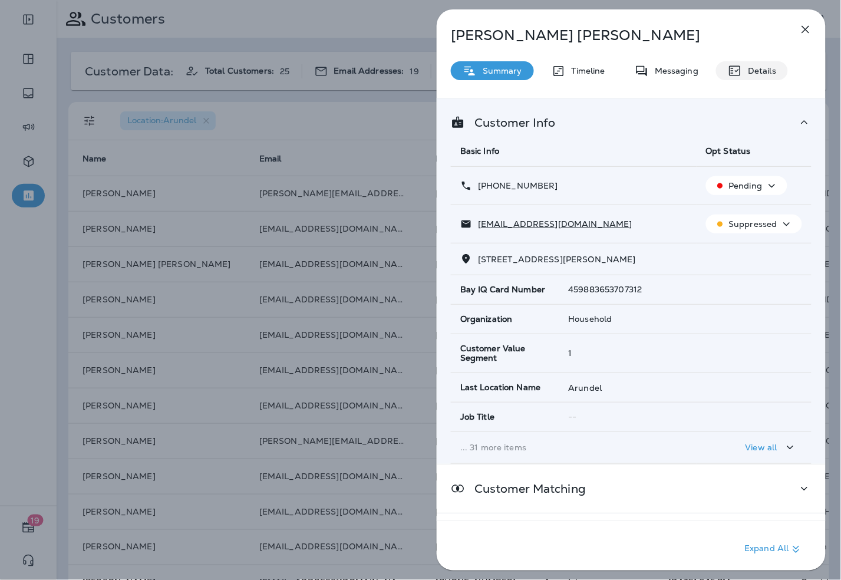
click at [742, 66] on p "Details" at bounding box center [759, 70] width 34 height 9
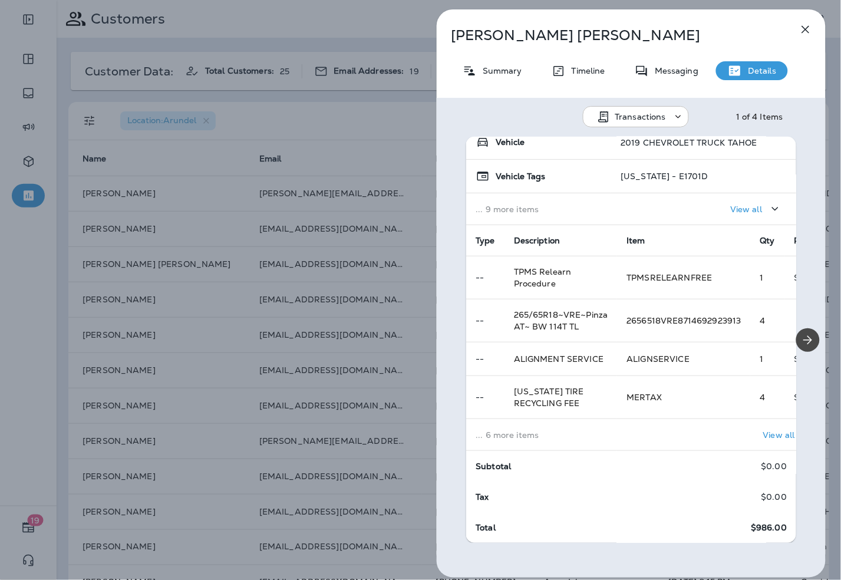
scroll to position [120, 0]
click at [579, 430] on p "... 6 more items" at bounding box center [542, 434] width 132 height 9
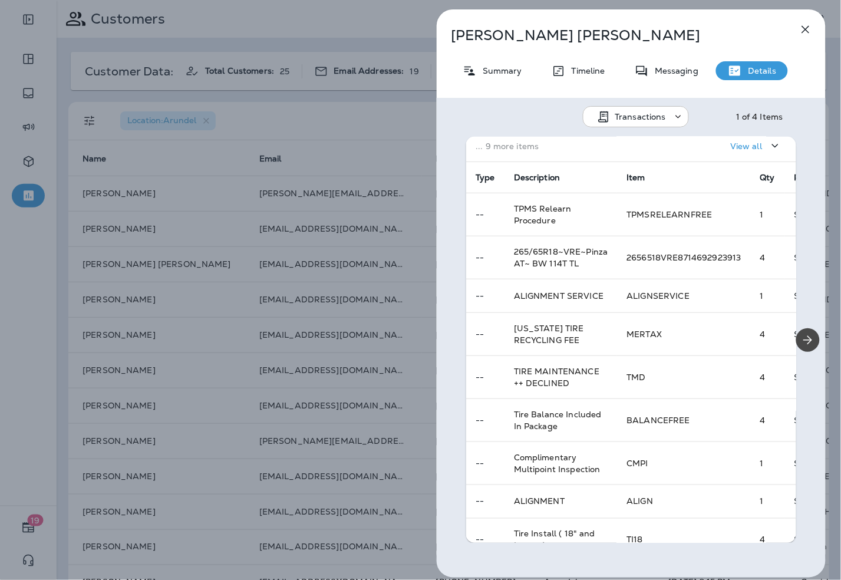
scroll to position [196, 0]
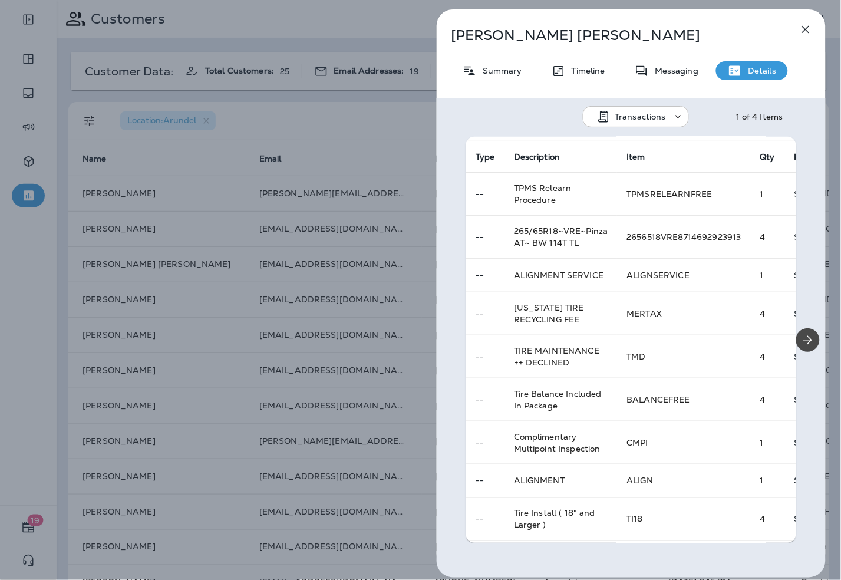
click at [252, 140] on div "Amanda Goldman Summary Timeline Messaging Details Transactions 1 of 4 Items Loc…" at bounding box center [420, 290] width 841 height 580
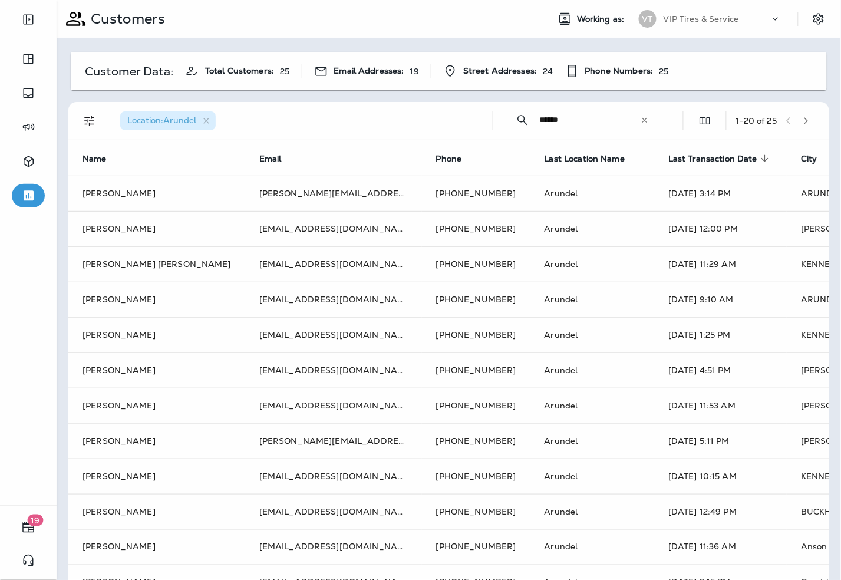
click at [163, 195] on div at bounding box center [420, 290] width 841 height 580
click at [531, 195] on td "Arundel" at bounding box center [593, 193] width 124 height 35
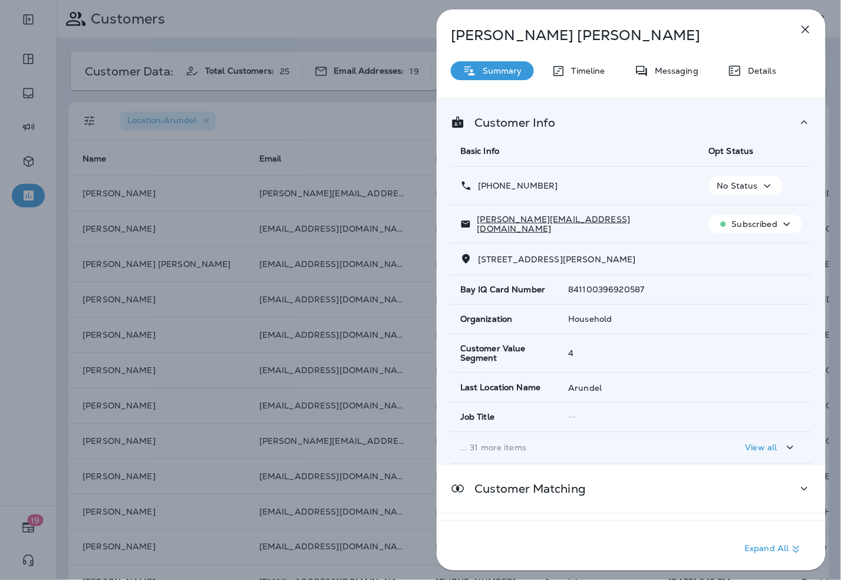
click at [749, 74] on p "Details" at bounding box center [759, 70] width 34 height 9
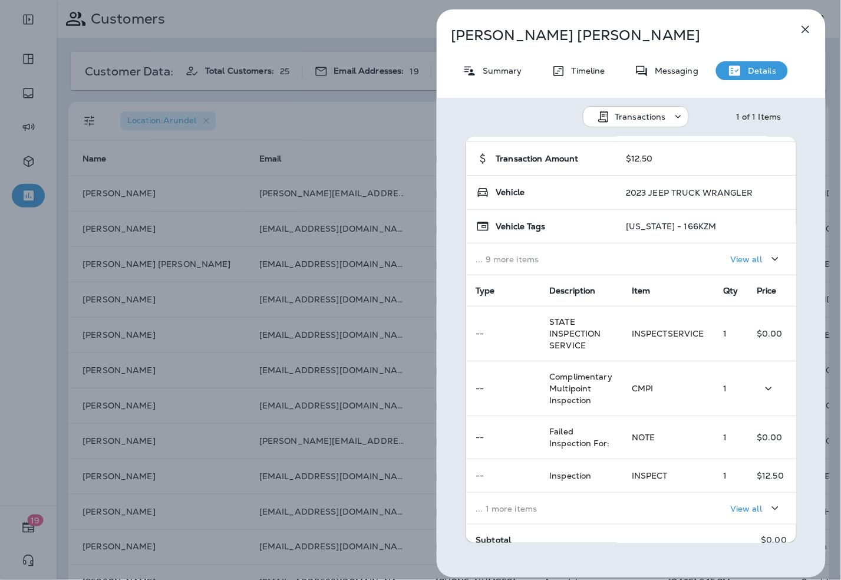
scroll to position [137, 0]
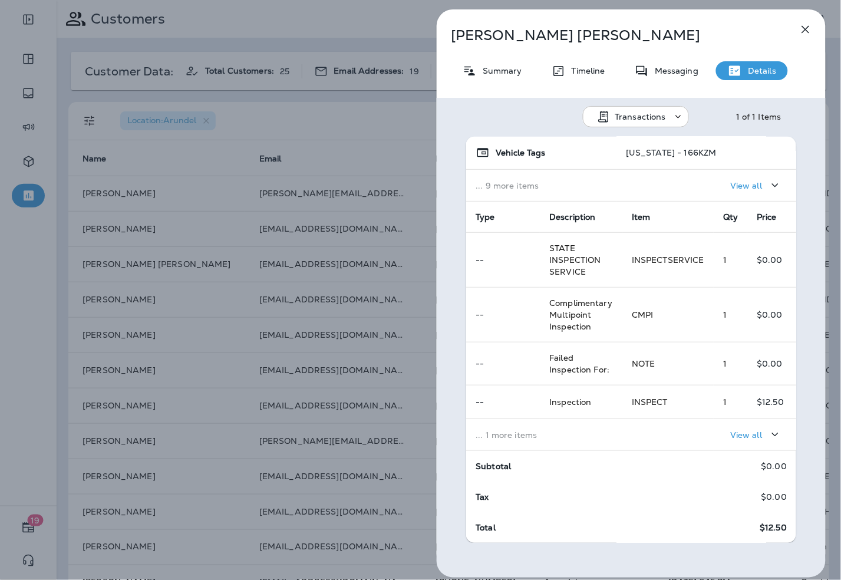
click at [603, 436] on p "... 1 more items" at bounding box center [544, 434] width 137 height 9
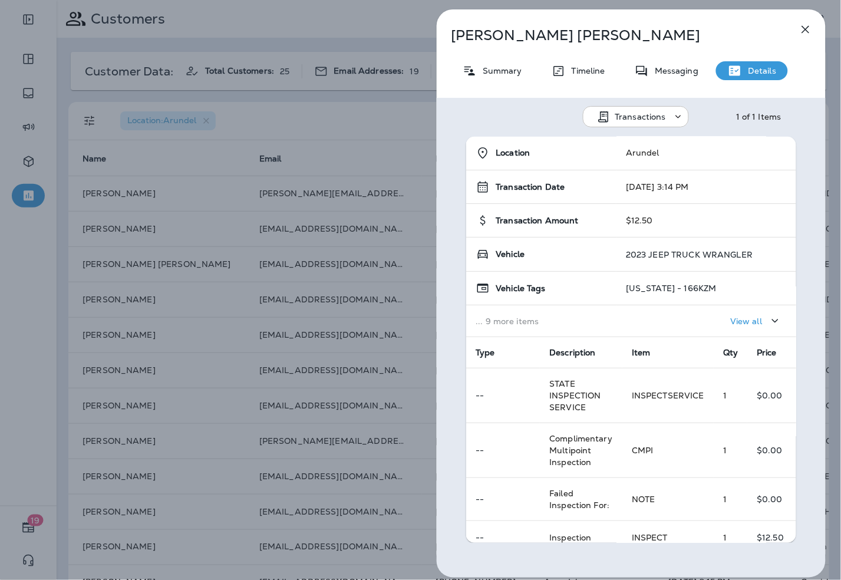
scroll to position [0, 0]
click at [508, 73] on p "Summary" at bounding box center [499, 70] width 45 height 9
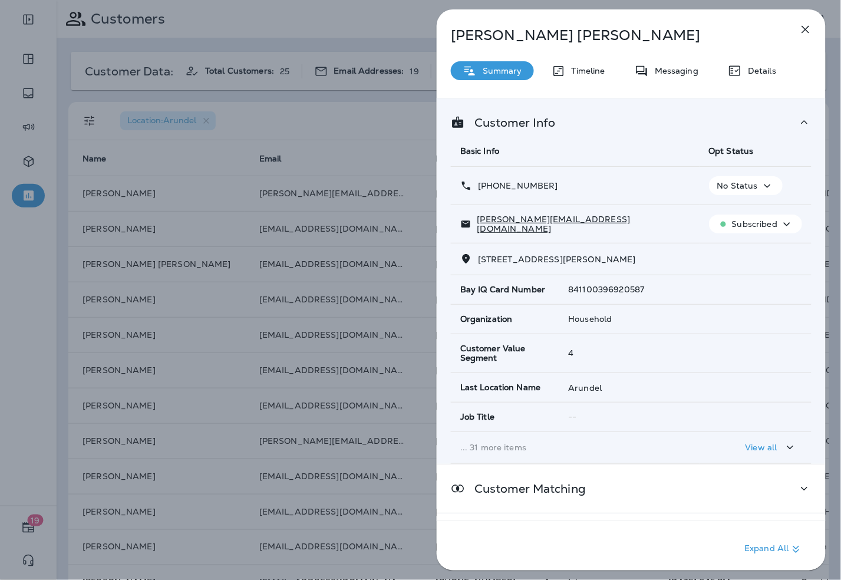
scroll to position [100, 0]
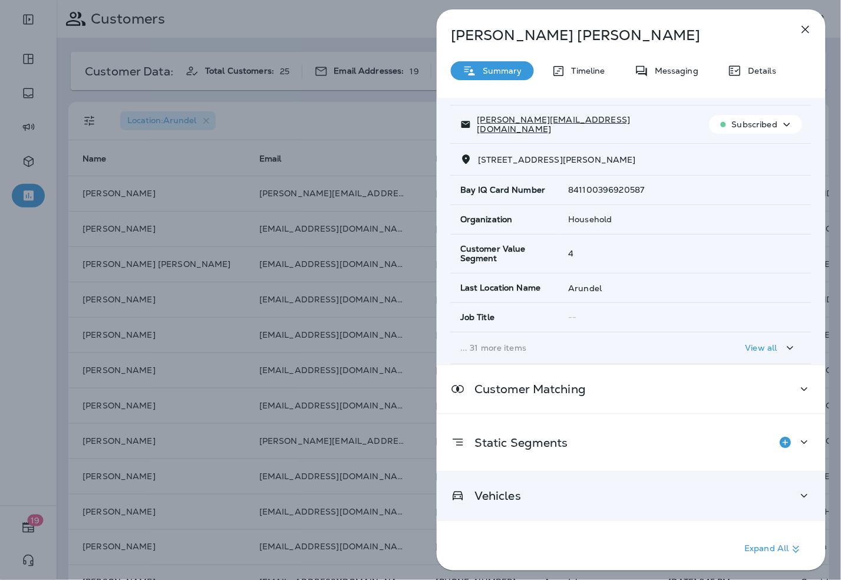
click at [569, 495] on div "Vehicles" at bounding box center [631, 496] width 361 height 15
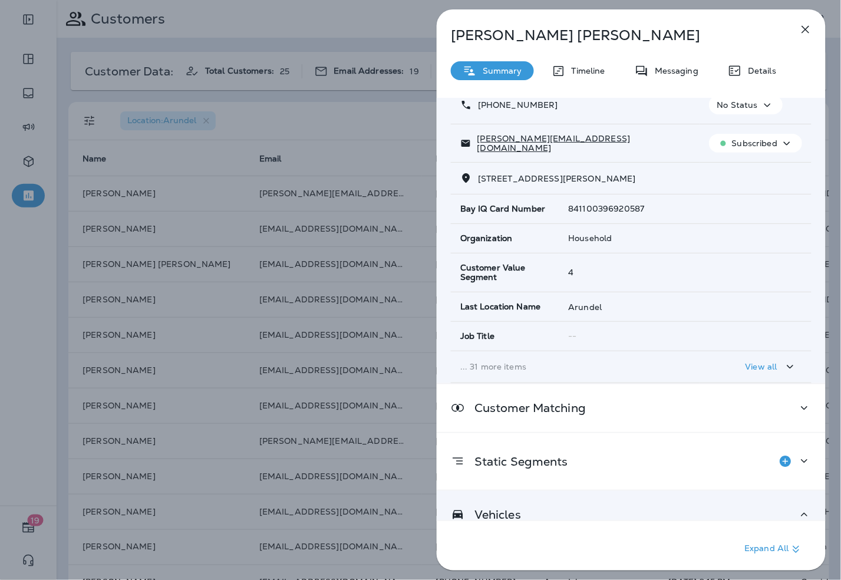
scroll to position [0, 0]
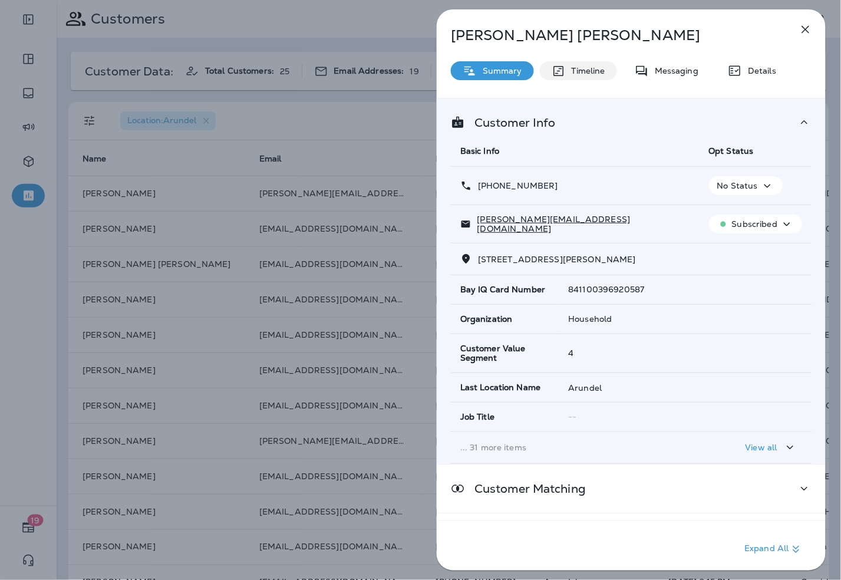
click at [592, 73] on p "Timeline" at bounding box center [586, 70] width 40 height 9
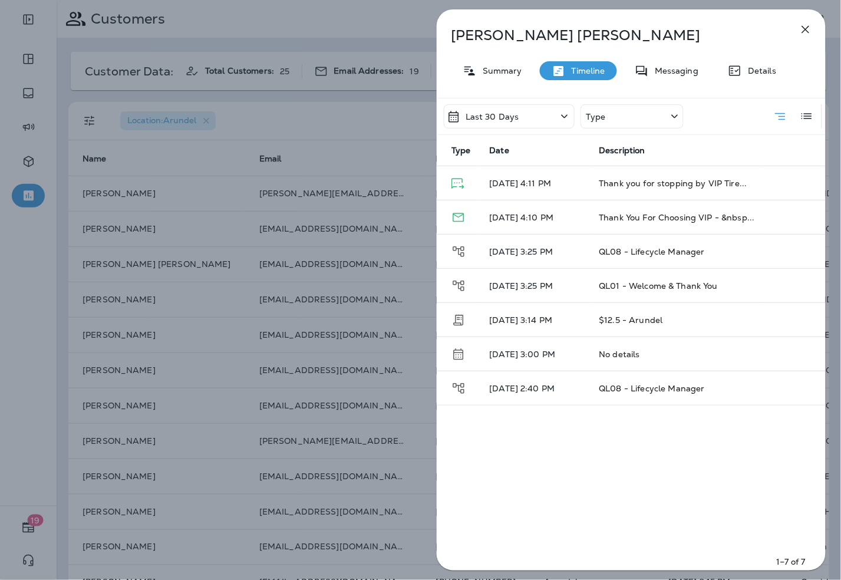
click at [257, 272] on div "Amanda Jackson Summary Timeline Messaging Details Last 30 Days Type Type Date D…" at bounding box center [420, 290] width 841 height 580
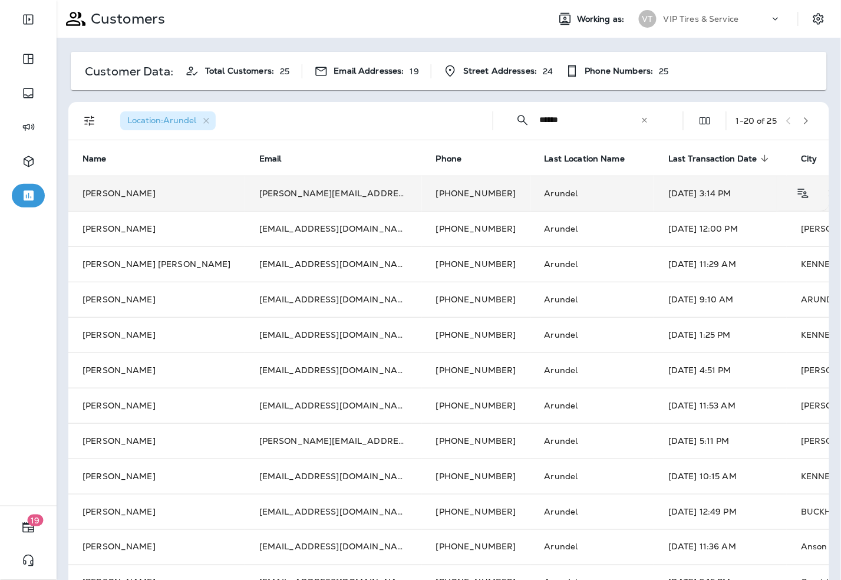
click at [422, 196] on td "+1 (978) 404-0524" at bounding box center [476, 193] width 108 height 35
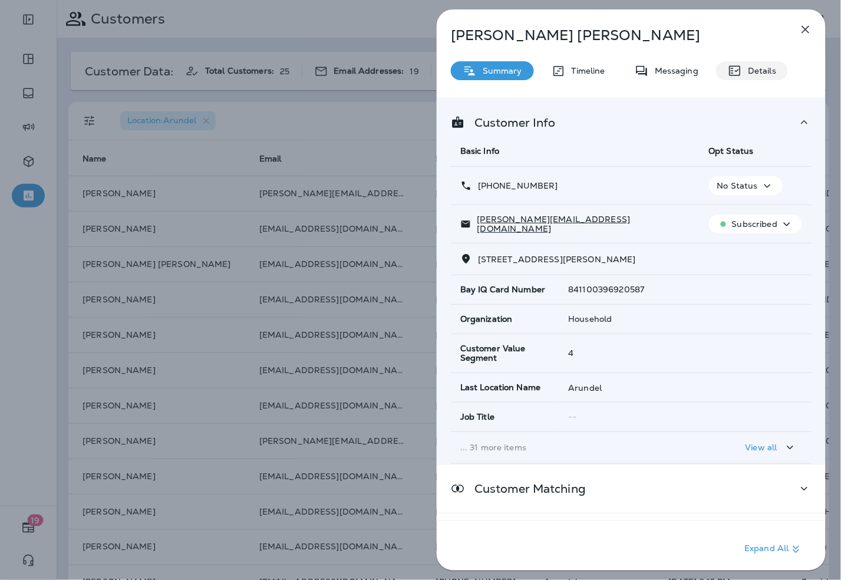
click at [756, 67] on p "Details" at bounding box center [759, 70] width 34 height 9
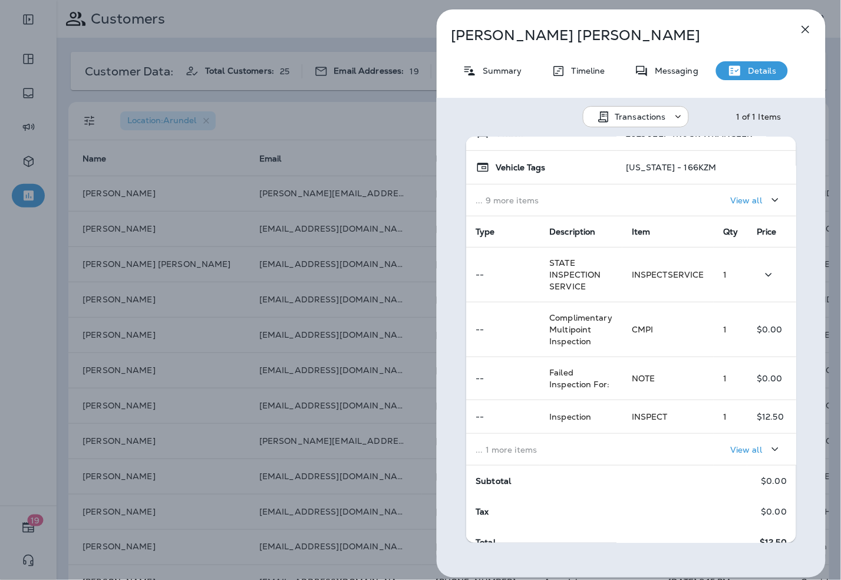
scroll to position [137, 0]
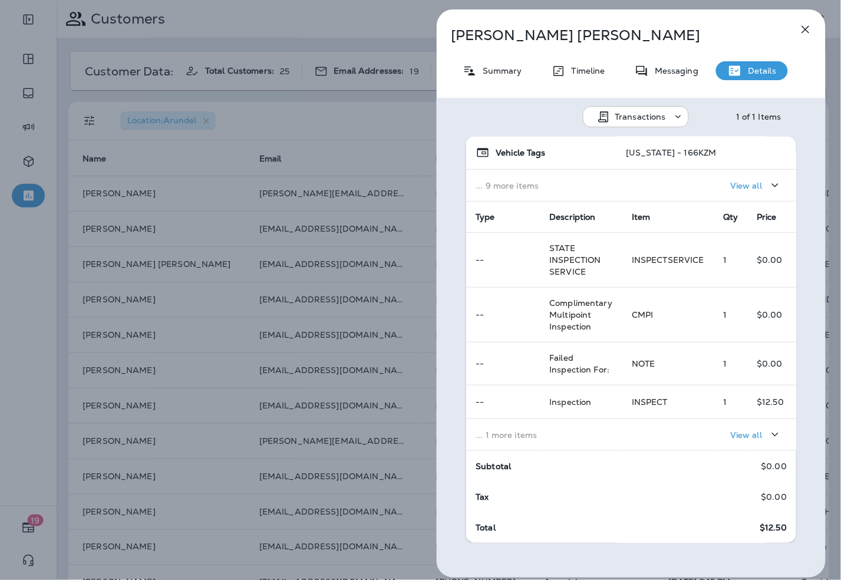
click at [336, 146] on div "Amanda Jackson Summary Timeline Messaging Details Transactions 1 of 1 Items Loc…" at bounding box center [420, 290] width 841 height 580
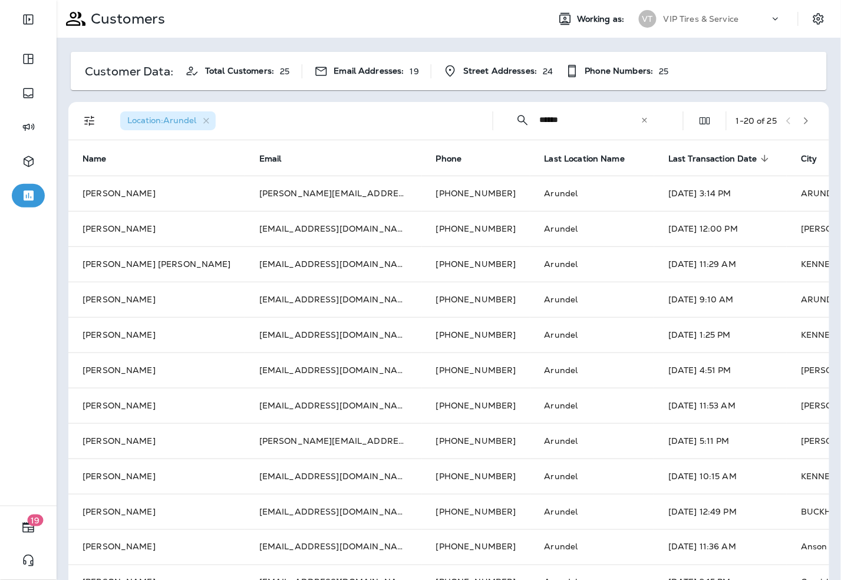
drag, startPoint x: 594, startPoint y: 122, endPoint x: 499, endPoint y: 121, distance: 94.9
click at [503, 121] on div "​ ****** ​ ​" at bounding box center [582, 119] width 159 height 31
drag, startPoint x: 567, startPoint y: 114, endPoint x: 513, endPoint y: 113, distance: 53.7
click at [513, 113] on div "​ ***** ​ ​" at bounding box center [582, 119] width 159 height 31
type input "****"
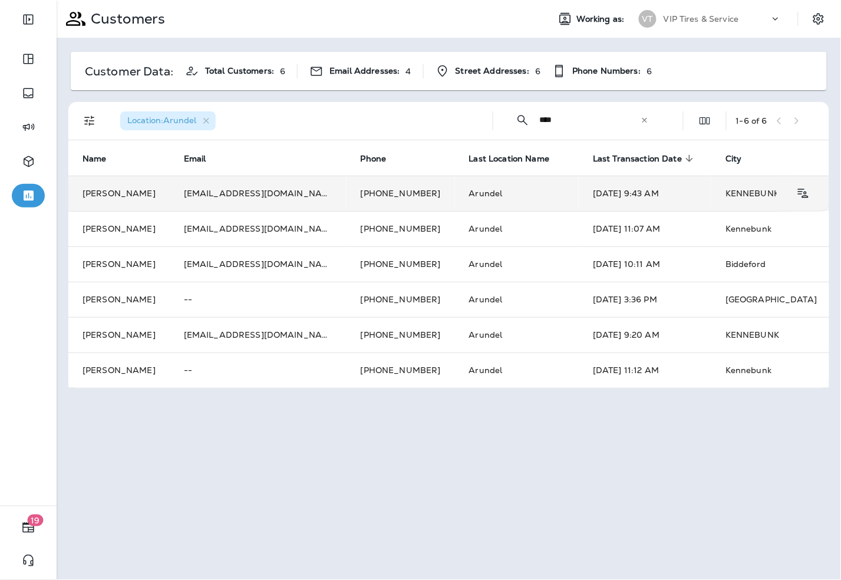
click at [170, 195] on td "Paula Nadeau" at bounding box center [118, 193] width 101 height 35
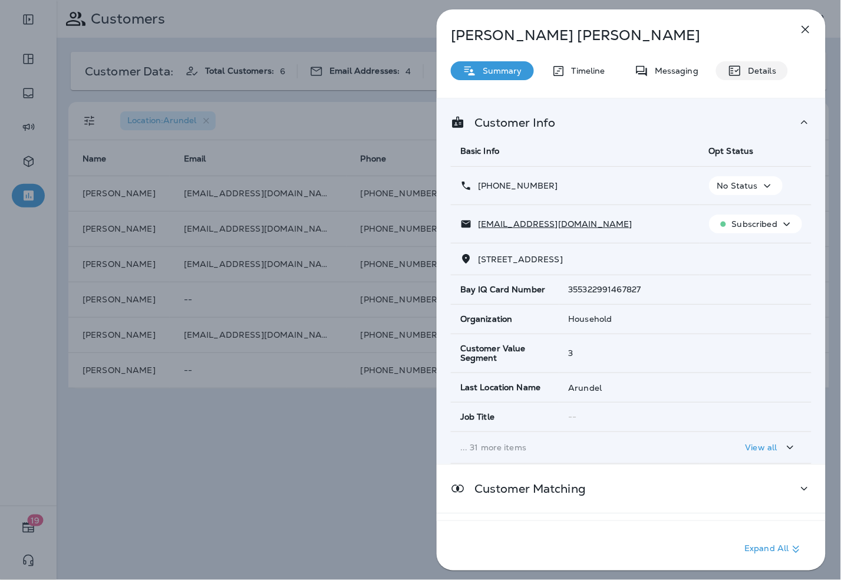
click at [774, 69] on p "Details" at bounding box center [759, 70] width 34 height 9
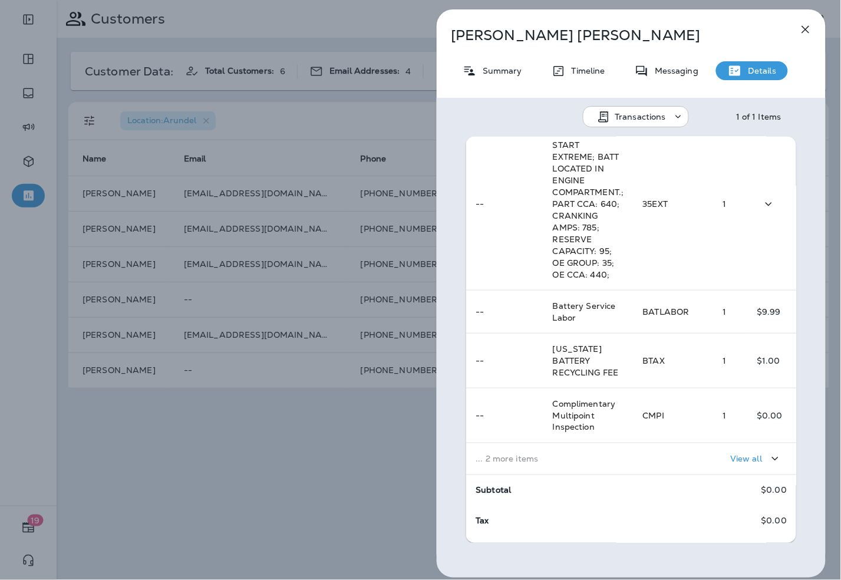
scroll to position [252, 0]
click at [175, 466] on div "Paula Nadeau Summary Timeline Messaging Details Transactions 1 of 1 Items Locat…" at bounding box center [420, 290] width 841 height 580
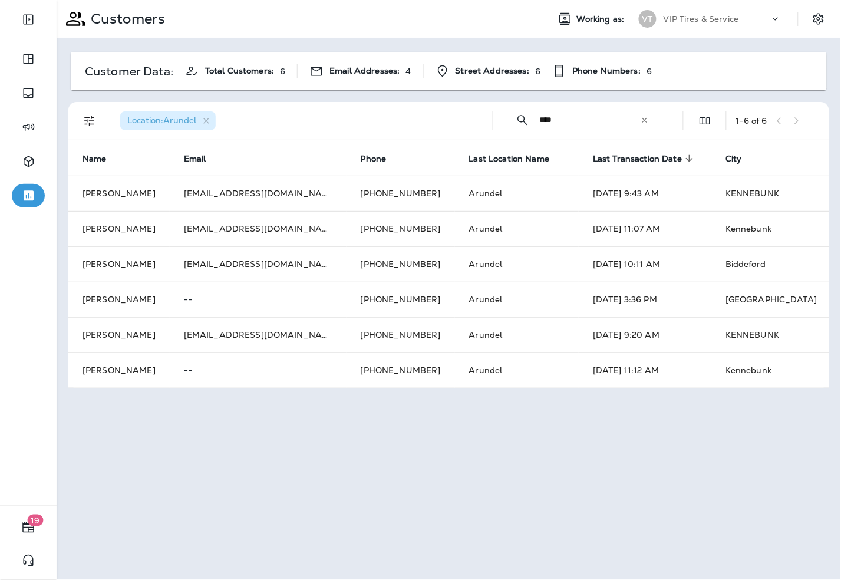
click at [649, 119] on icon at bounding box center [645, 120] width 8 height 8
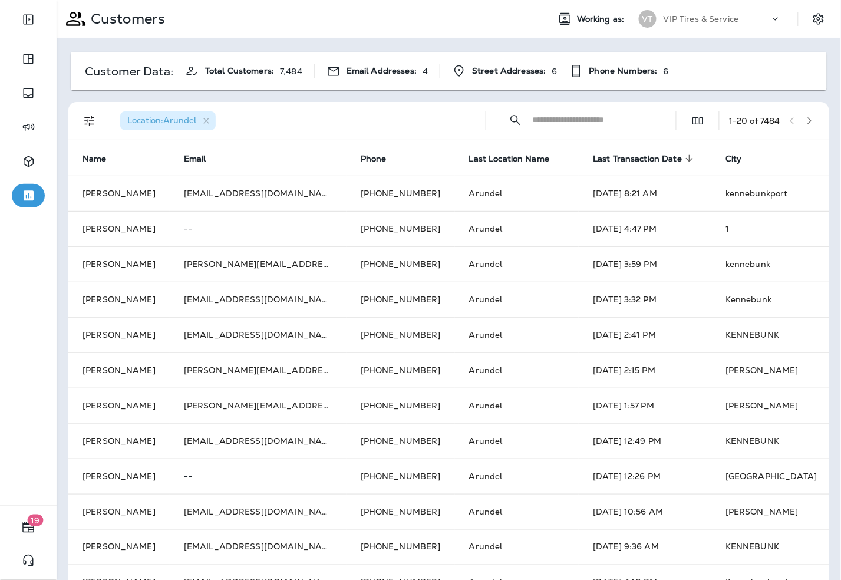
click at [602, 118] on input "text" at bounding box center [593, 119] width 123 height 31
type input "********"
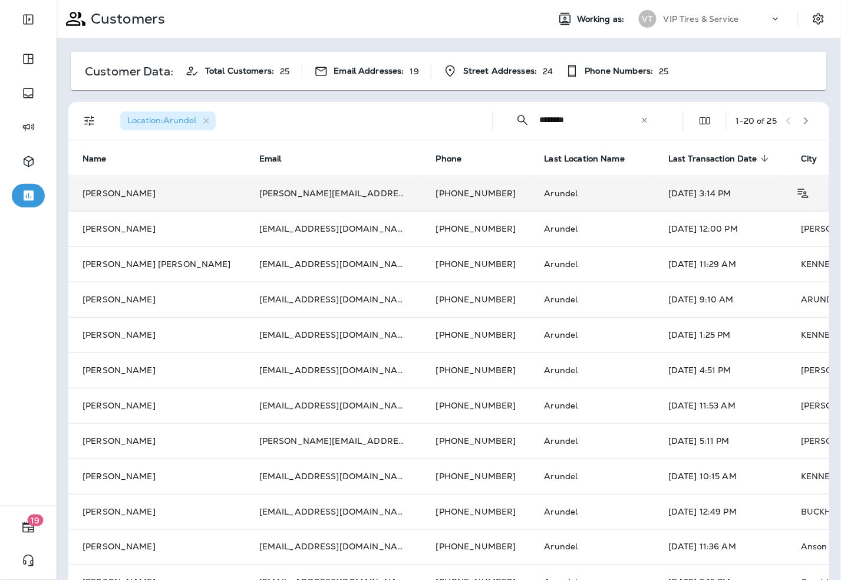
click at [261, 192] on td "jackson.amanda10@yahoo.com" at bounding box center [333, 193] width 177 height 35
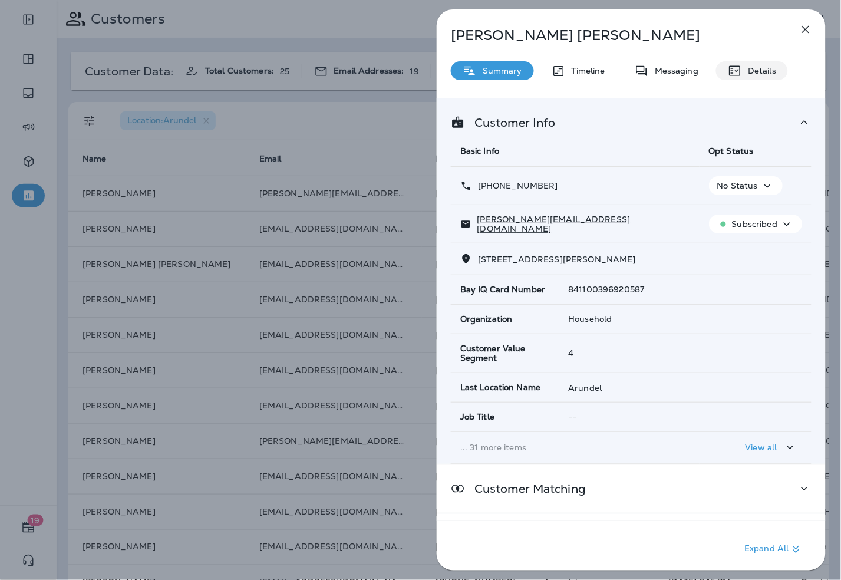
click at [752, 72] on p "Details" at bounding box center [759, 70] width 34 height 9
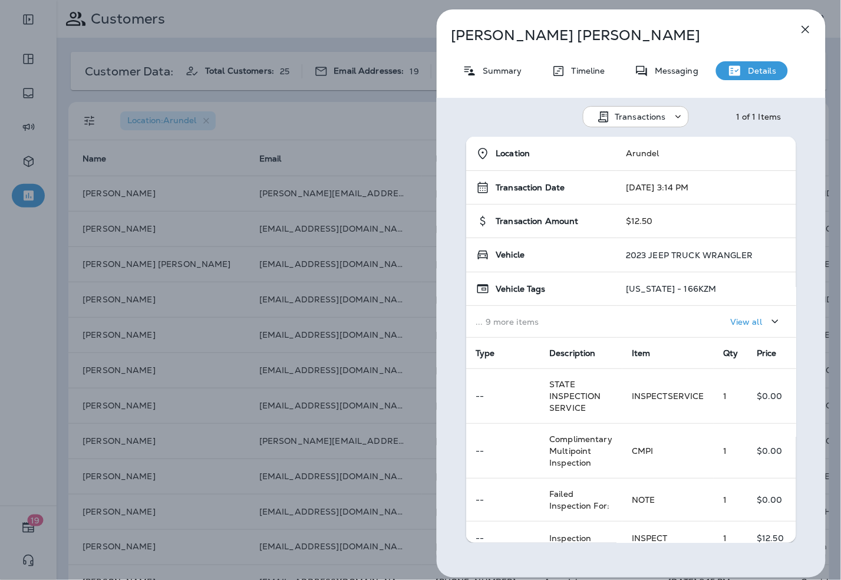
click at [804, 24] on icon "button" at bounding box center [806, 29] width 14 height 14
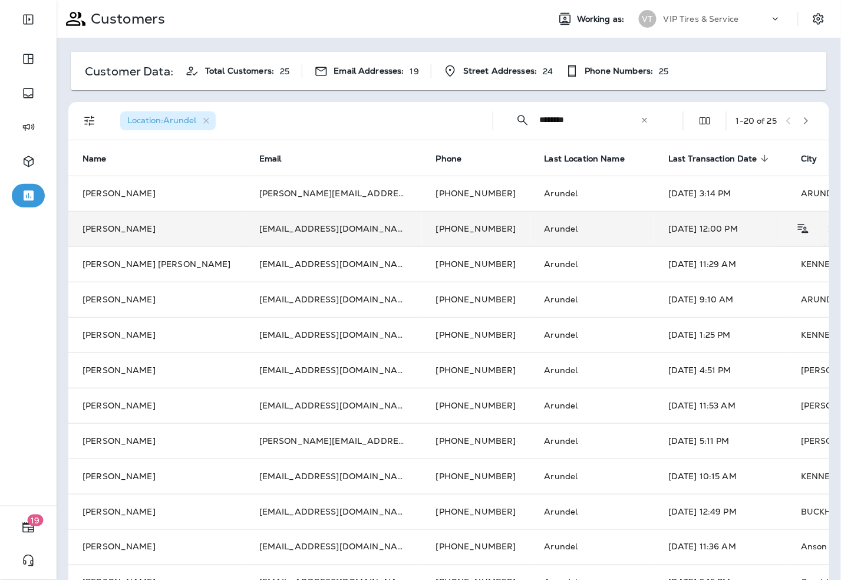
click at [173, 231] on td "Amanda Goldman" at bounding box center [156, 228] width 177 height 35
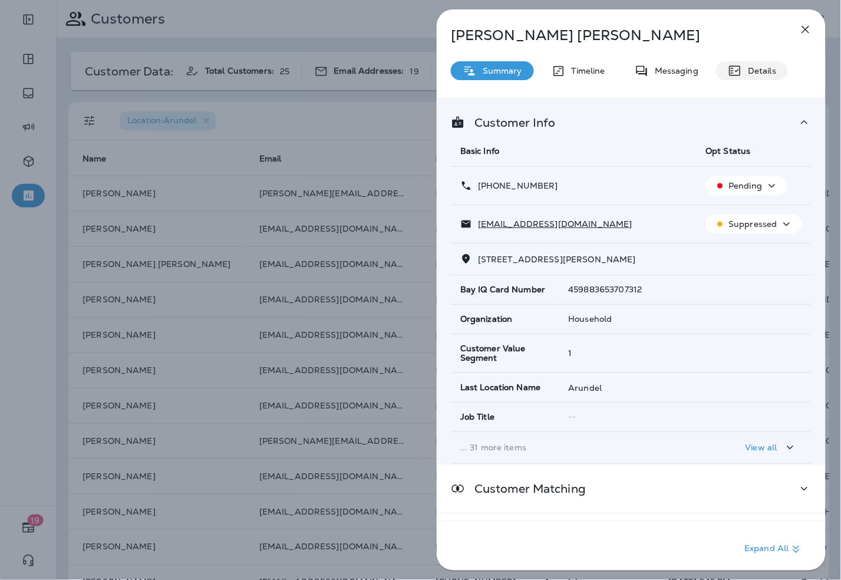
click at [781, 78] on div "Details" at bounding box center [752, 70] width 72 height 19
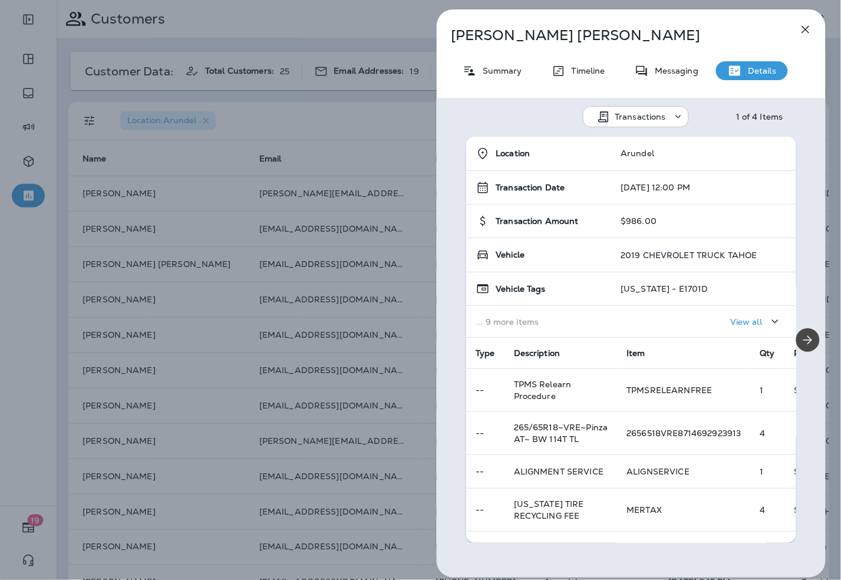
scroll to position [120, 0]
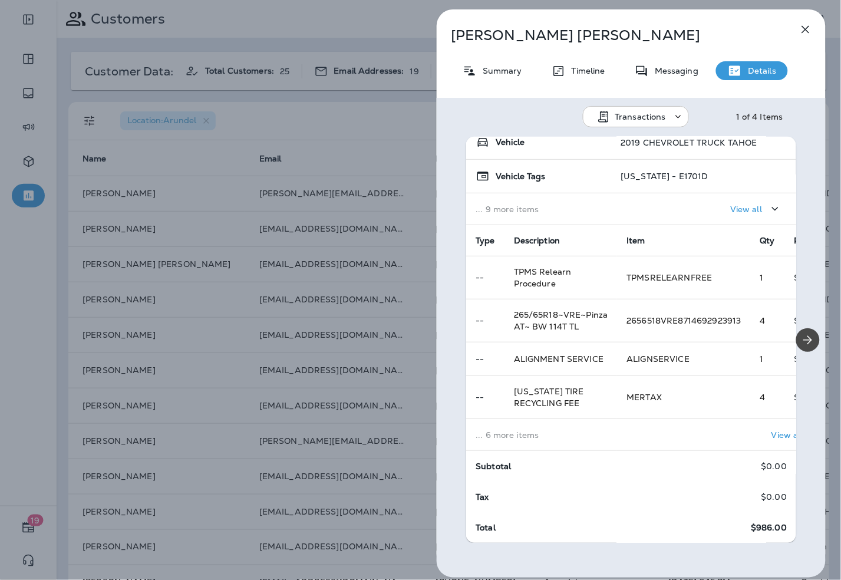
click at [585, 430] on p "... 6 more items" at bounding box center [542, 434] width 132 height 9
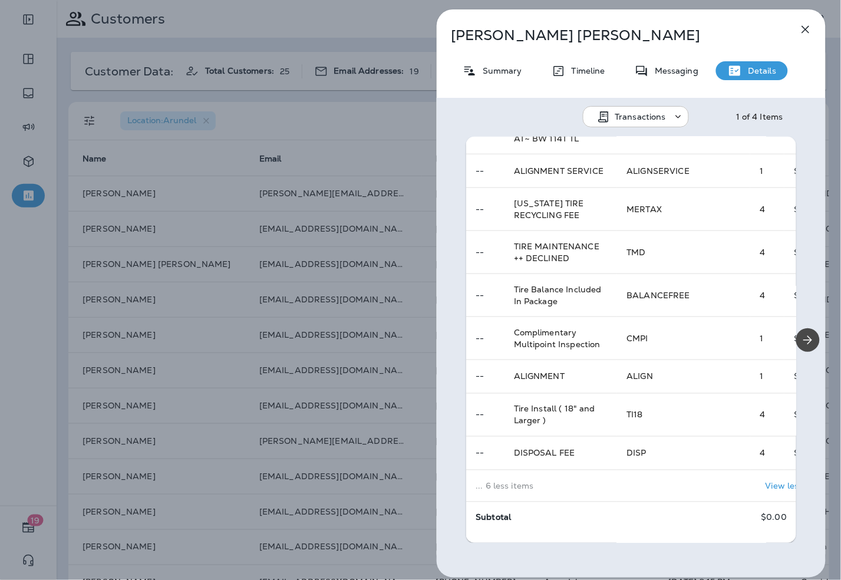
scroll to position [0, 0]
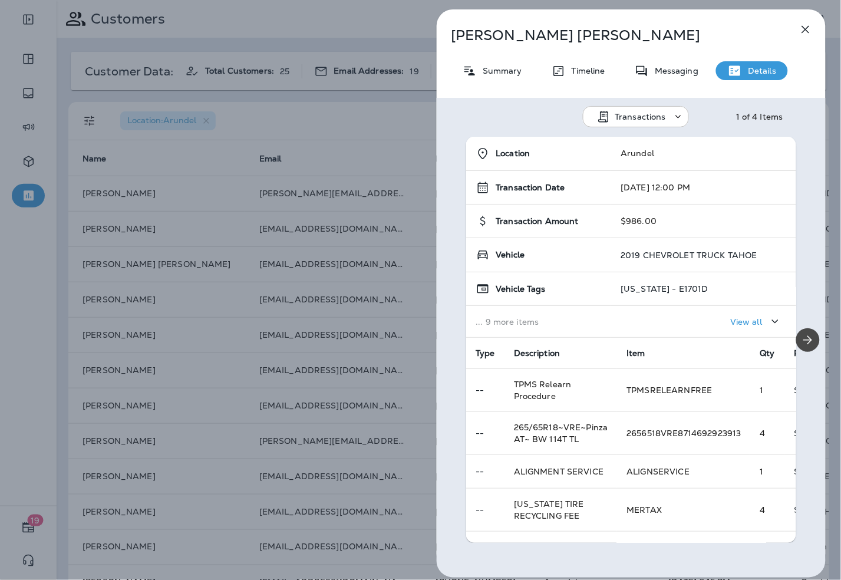
click at [810, 26] on icon "button" at bounding box center [806, 29] width 14 height 14
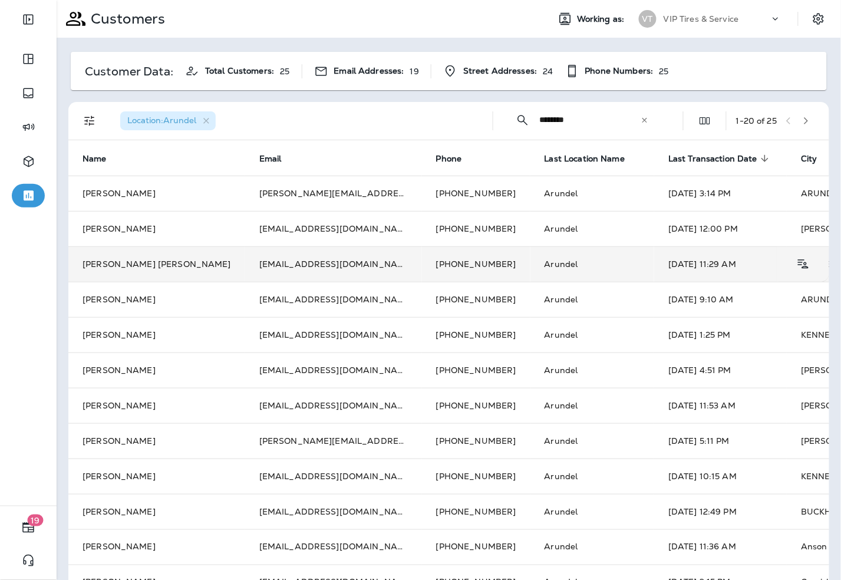
click at [260, 270] on td "kaseys_mom06@yahoo.com" at bounding box center [333, 263] width 177 height 35
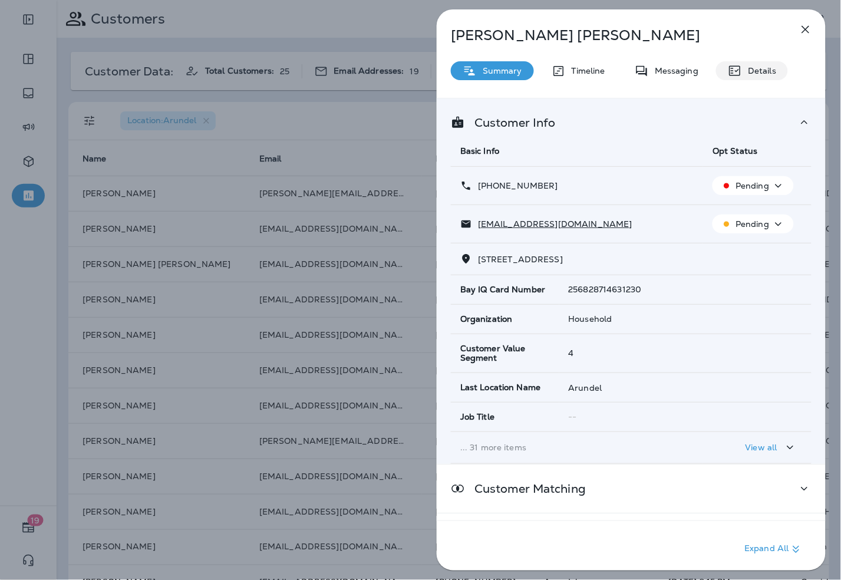
click at [756, 74] on p "Details" at bounding box center [759, 70] width 34 height 9
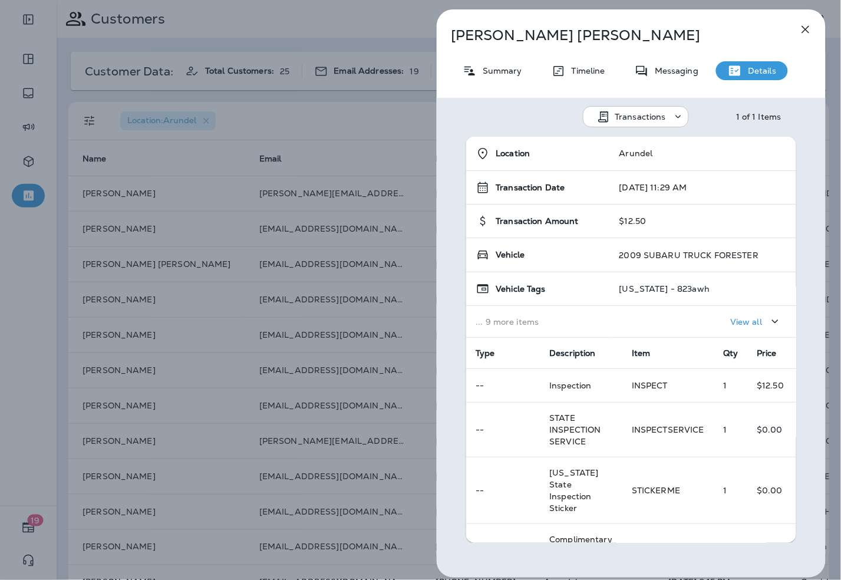
click at [814, 30] on button "button" at bounding box center [806, 30] width 24 height 24
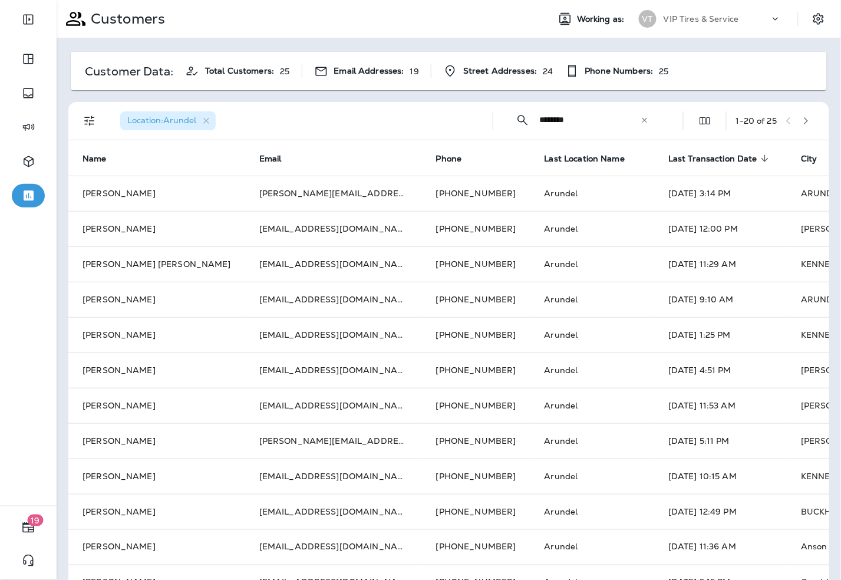
click at [641, 120] on icon at bounding box center [645, 120] width 8 height 8
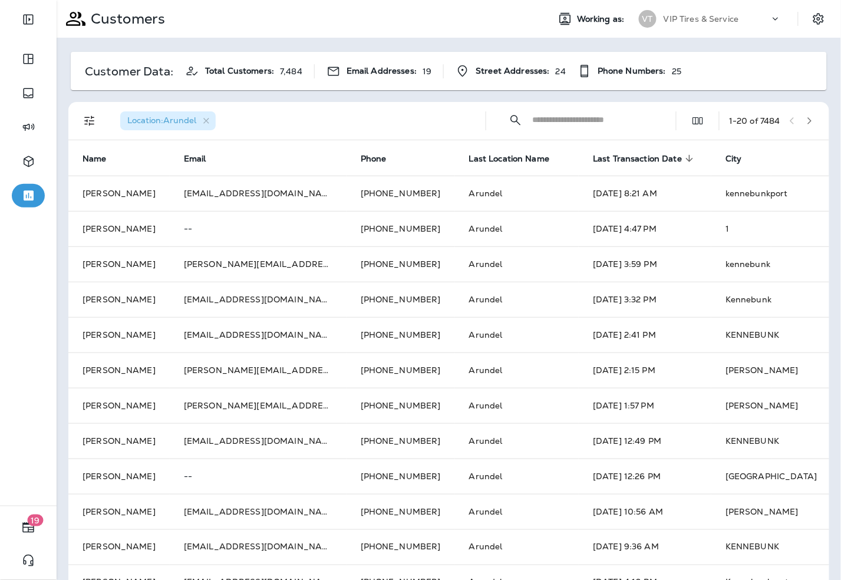
click at [572, 116] on input "text" at bounding box center [593, 119] width 123 height 31
click at [208, 120] on icon "button" at bounding box center [206, 121] width 6 height 6
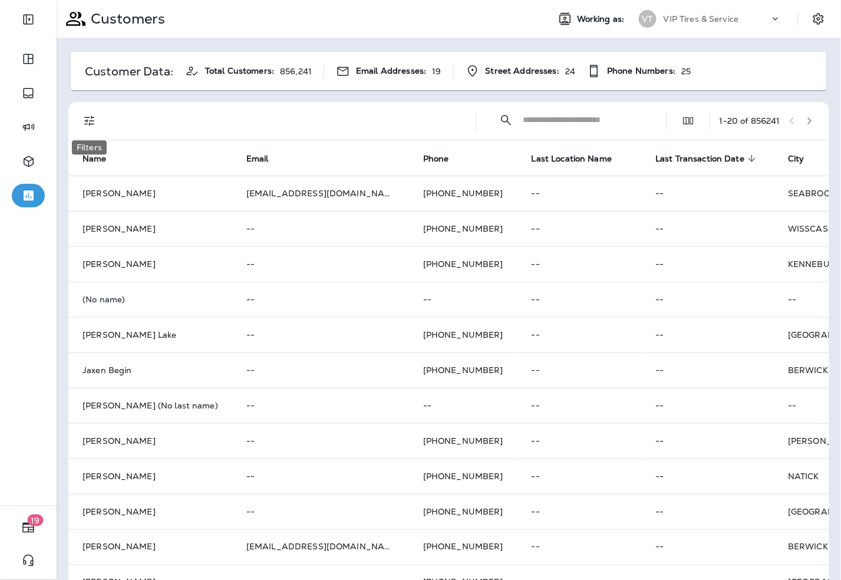
click at [90, 121] on icon "Filters" at bounding box center [90, 121] width 14 height 14
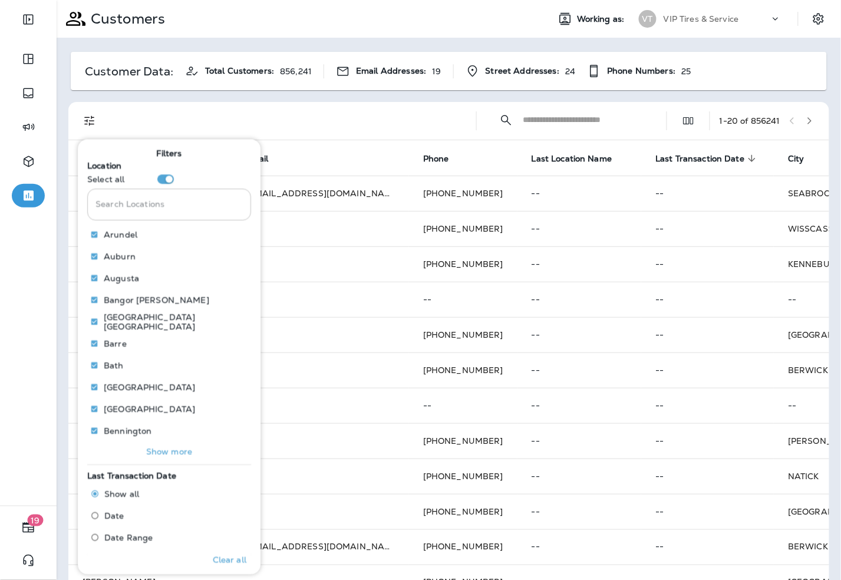
click at [140, 207] on input "Search Locations" at bounding box center [169, 204] width 164 height 31
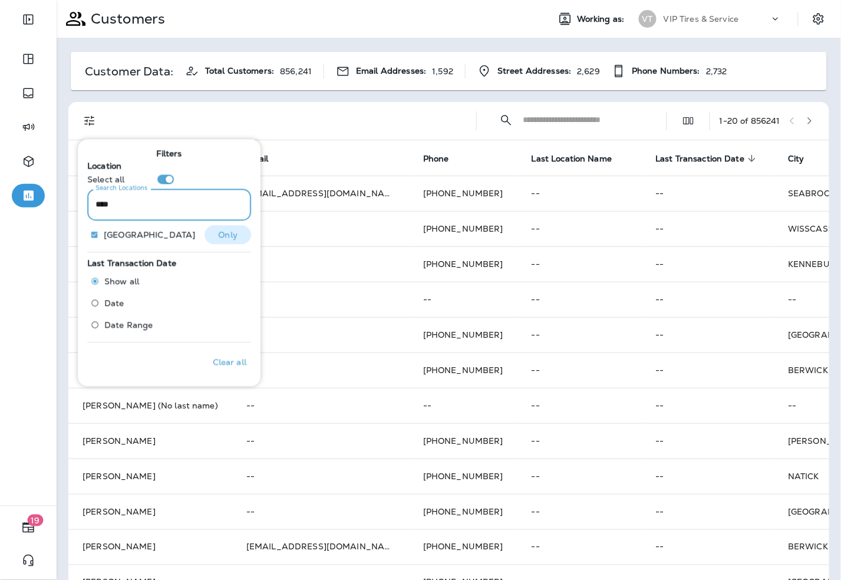
type input "****"
click at [219, 233] on p "Only" at bounding box center [228, 234] width 19 height 9
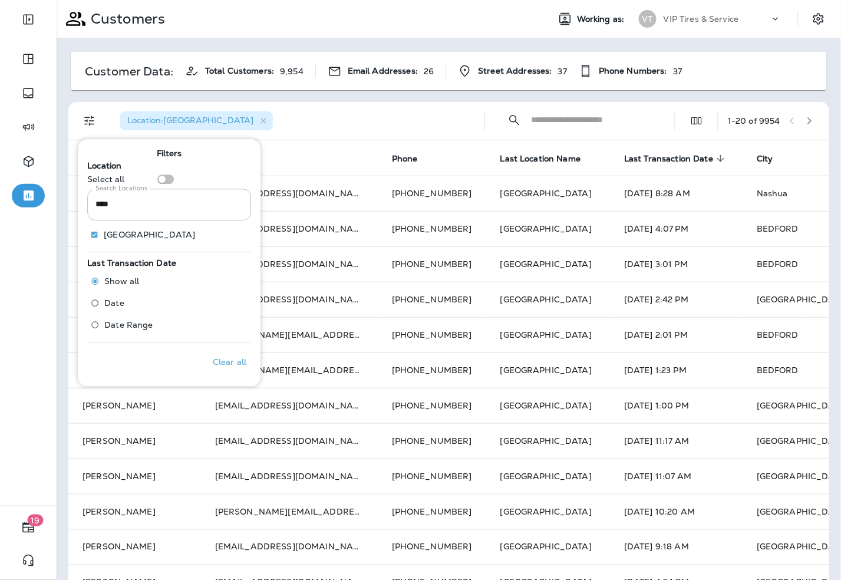
click at [578, 119] on input "Search Locations" at bounding box center [592, 119] width 123 height 31
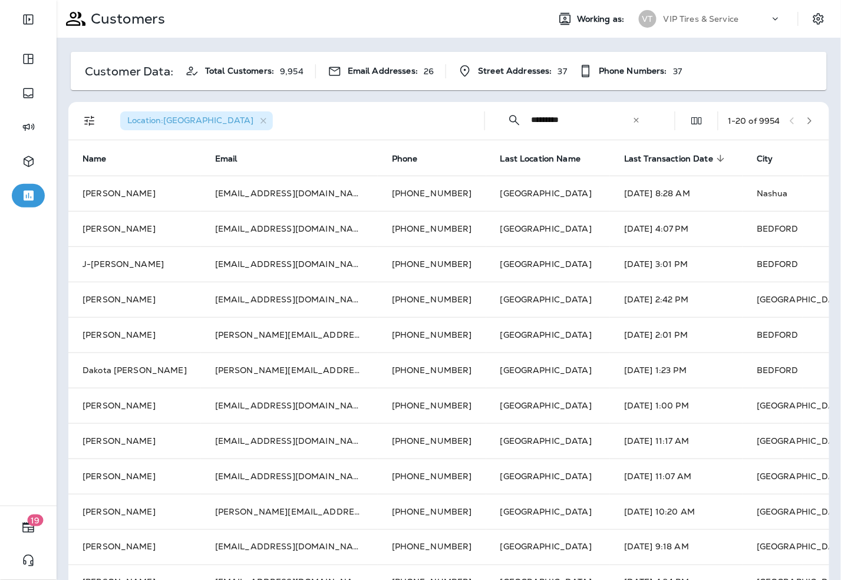
type input "*********"
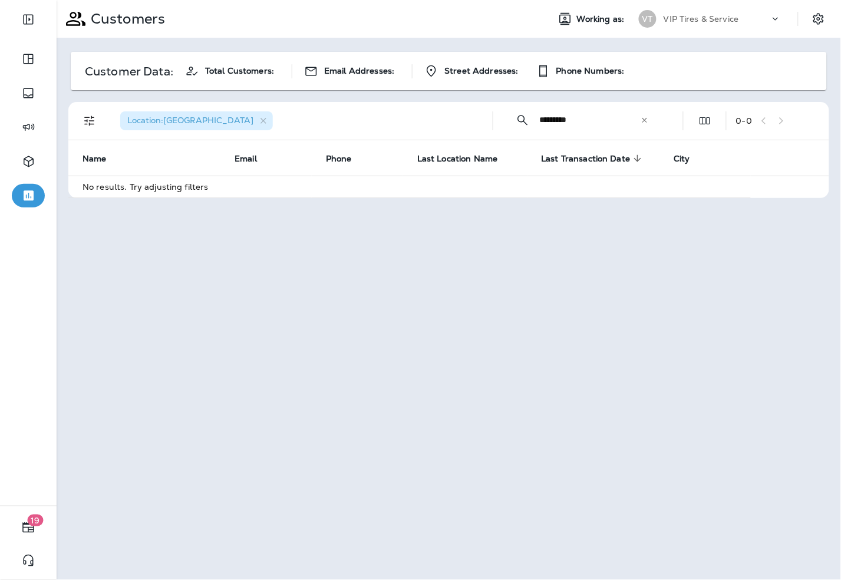
click at [645, 119] on icon at bounding box center [645, 120] width 8 height 8
click at [611, 123] on input "text" at bounding box center [600, 119] width 123 height 31
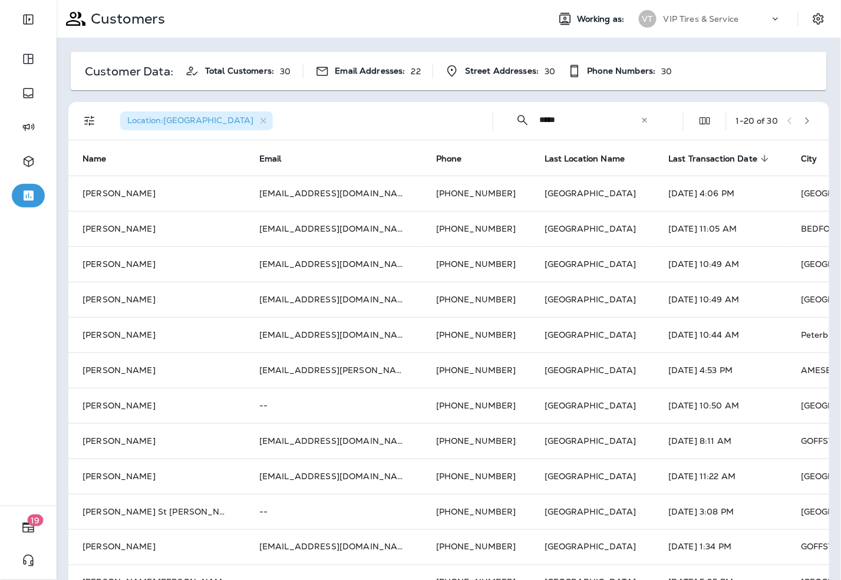
click at [669, 157] on span "Last Transaction Date" at bounding box center [713, 159] width 89 height 10
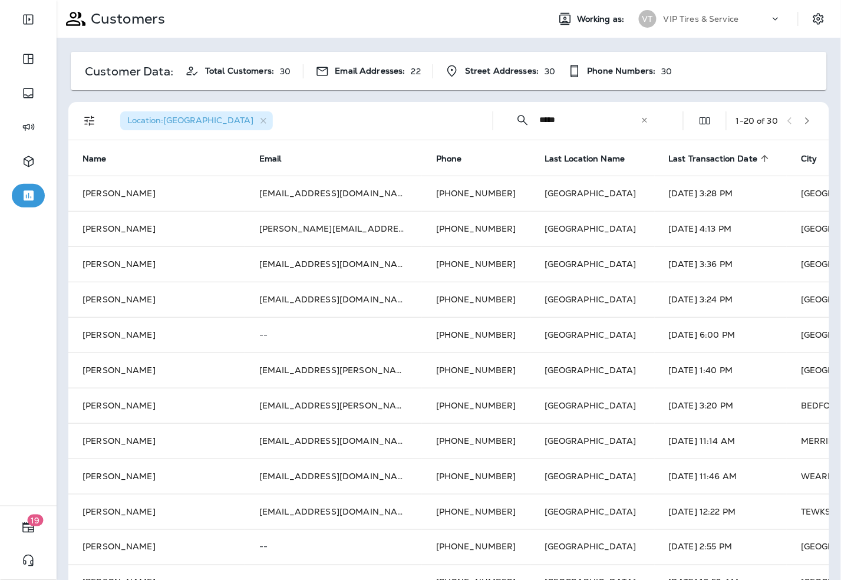
click at [669, 157] on span "Last Transaction Date" at bounding box center [713, 159] width 89 height 10
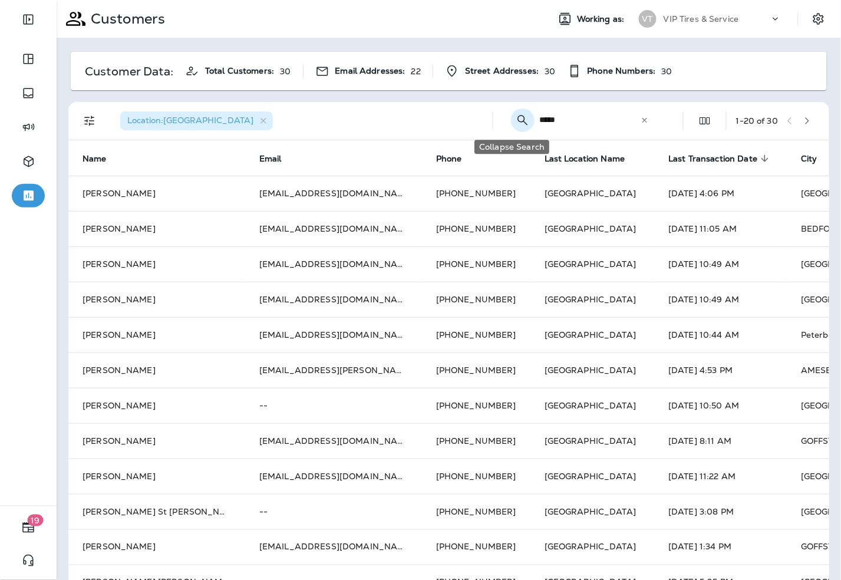
drag, startPoint x: 579, startPoint y: 118, endPoint x: 506, endPoint y: 120, distance: 73.1
click at [506, 120] on div "​ ***** ​ ​" at bounding box center [582, 119] width 159 height 31
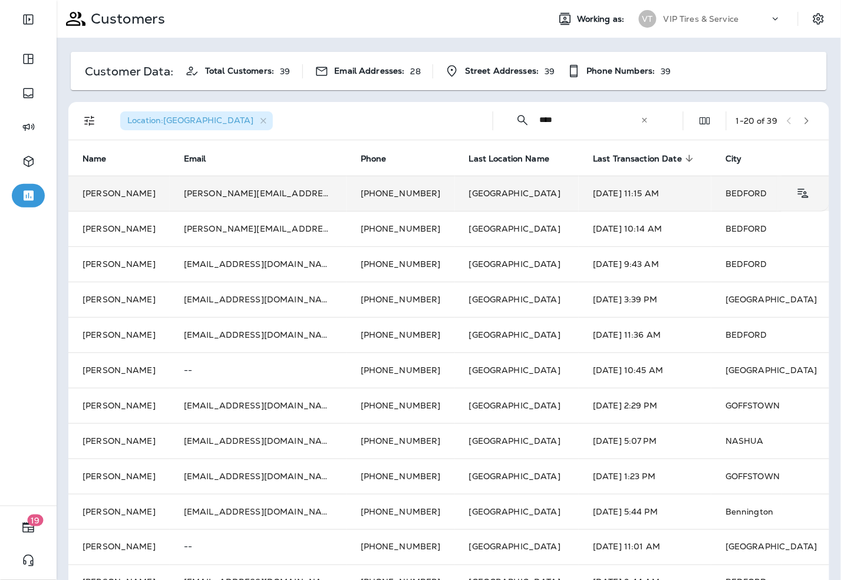
click at [197, 190] on td "meghan.brant@gmail.com" at bounding box center [258, 193] width 177 height 35
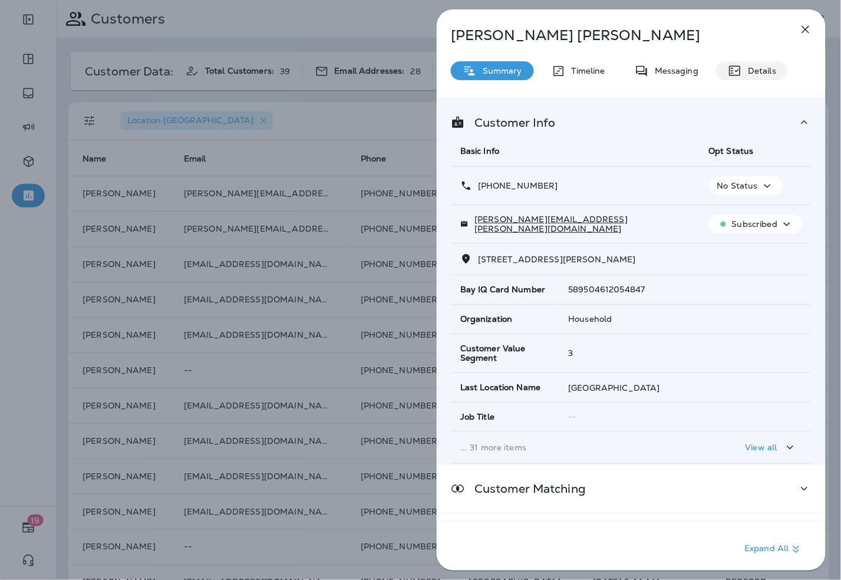
click at [776, 68] on div "Details" at bounding box center [752, 70] width 72 height 19
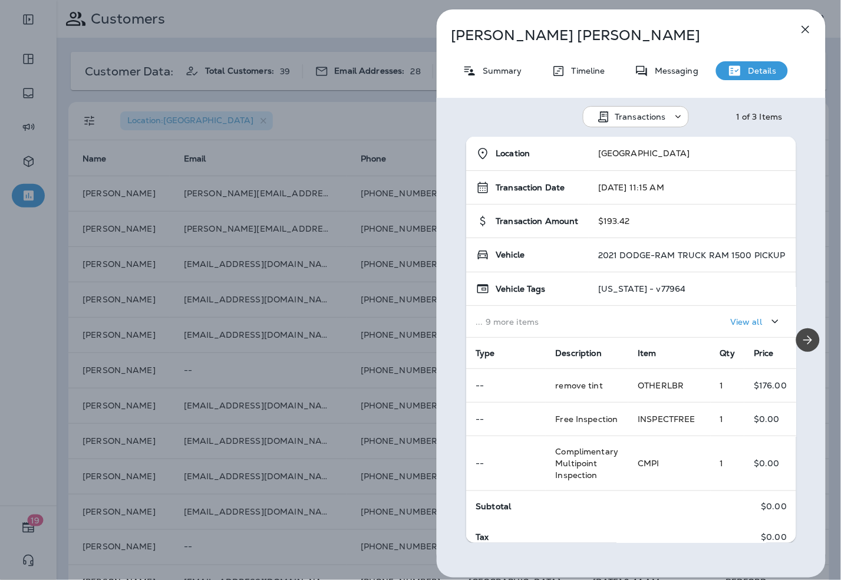
click at [805, 27] on icon "button" at bounding box center [806, 29] width 14 height 14
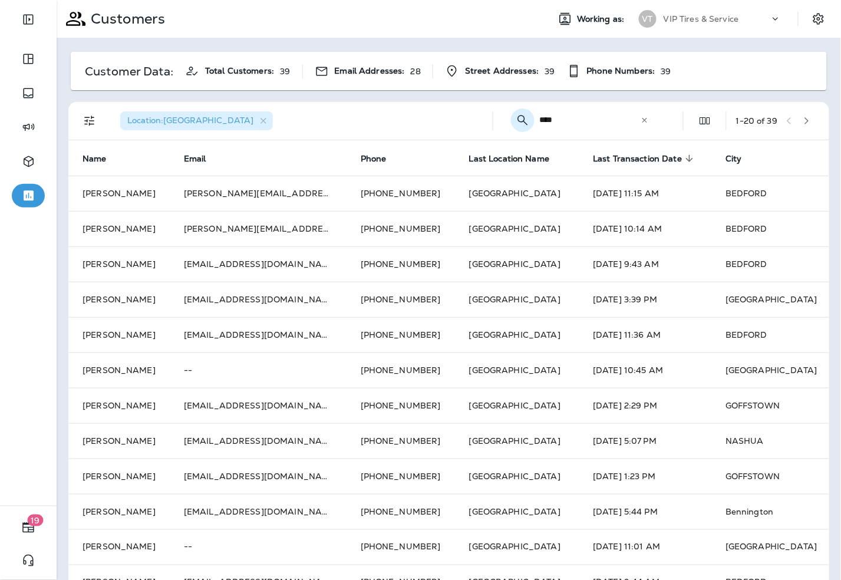
drag, startPoint x: 574, startPoint y: 122, endPoint x: 512, endPoint y: 119, distance: 62.0
click at [512, 119] on div "​ **** ​ ​" at bounding box center [582, 119] width 159 height 31
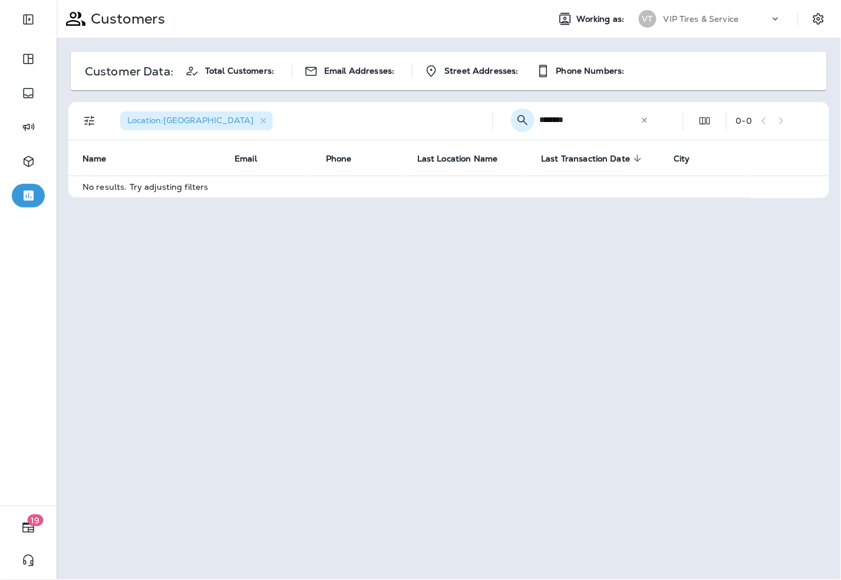
drag, startPoint x: 580, startPoint y: 120, endPoint x: 531, endPoint y: 120, distance: 49.5
click at [531, 120] on div "​ ******** ​ ​" at bounding box center [582, 119] width 159 height 31
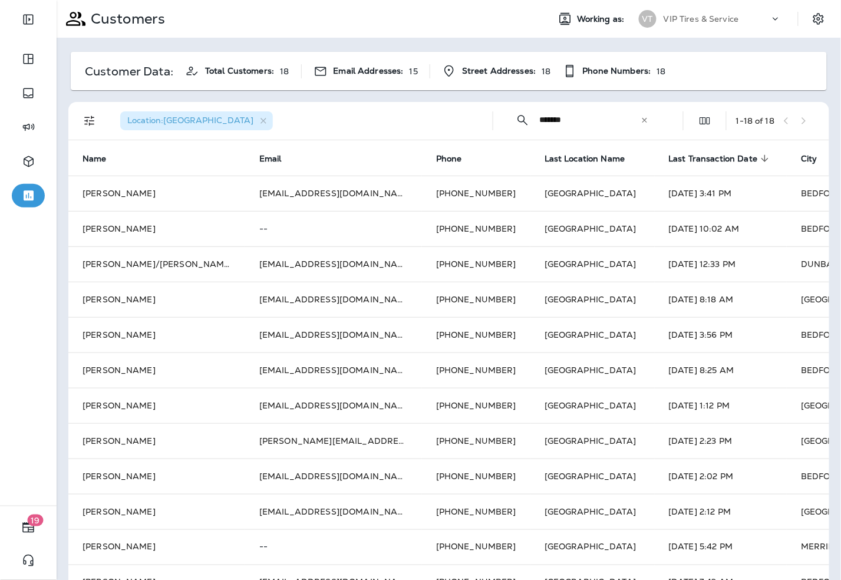
drag, startPoint x: 566, startPoint y: 122, endPoint x: 496, endPoint y: 120, distance: 70.2
click at [503, 120] on div "​ ******* ​ ​" at bounding box center [582, 119] width 159 height 31
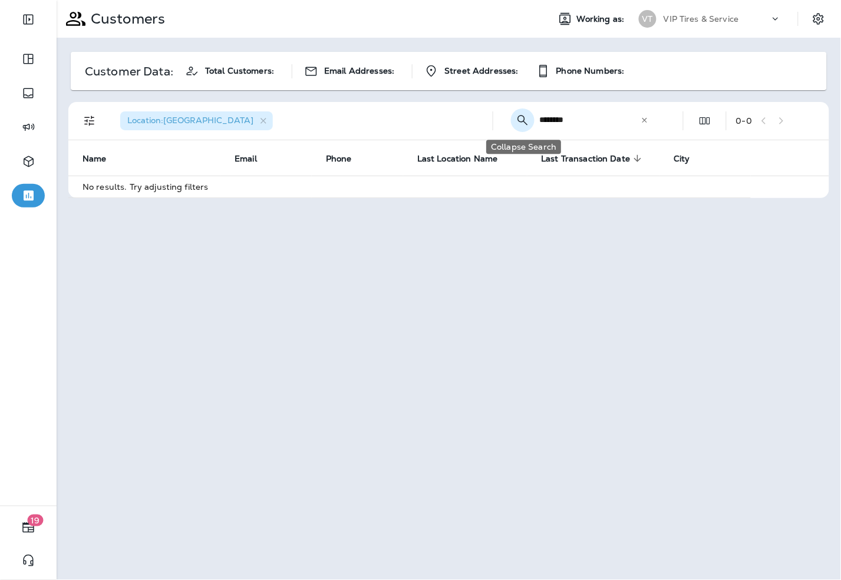
drag, startPoint x: 591, startPoint y: 119, endPoint x: 521, endPoint y: 114, distance: 70.3
click at [521, 114] on div "​ ******** ​ ​" at bounding box center [582, 119] width 159 height 31
type input "*******"
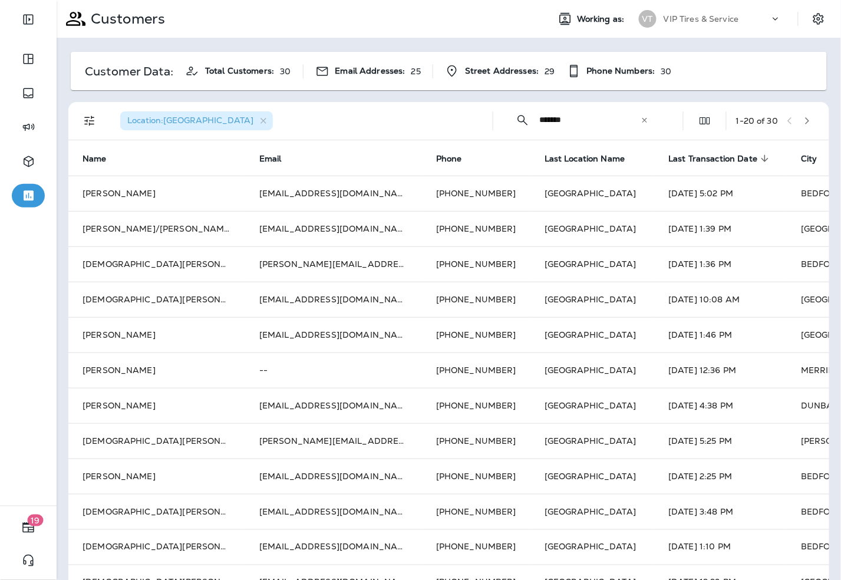
click at [641, 120] on icon at bounding box center [645, 120] width 8 height 8
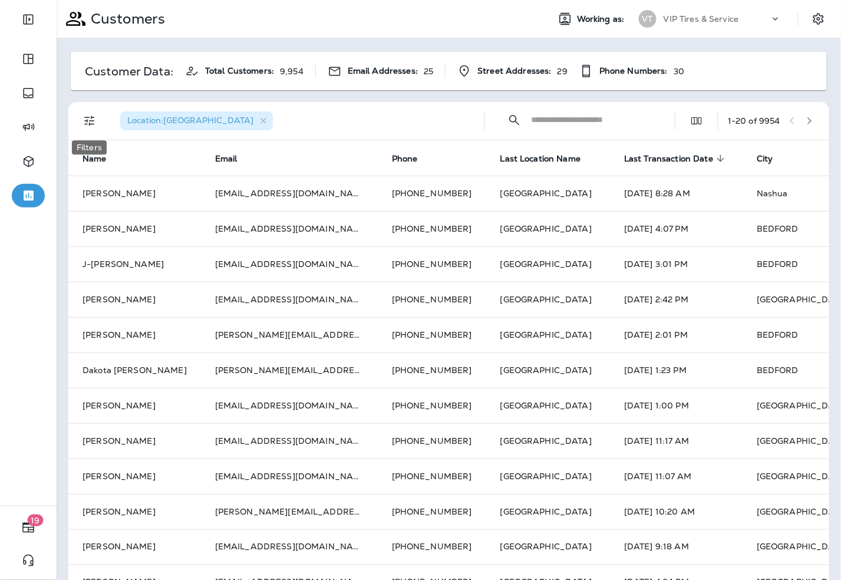
click at [94, 120] on icon "Filters" at bounding box center [90, 121] width 14 height 14
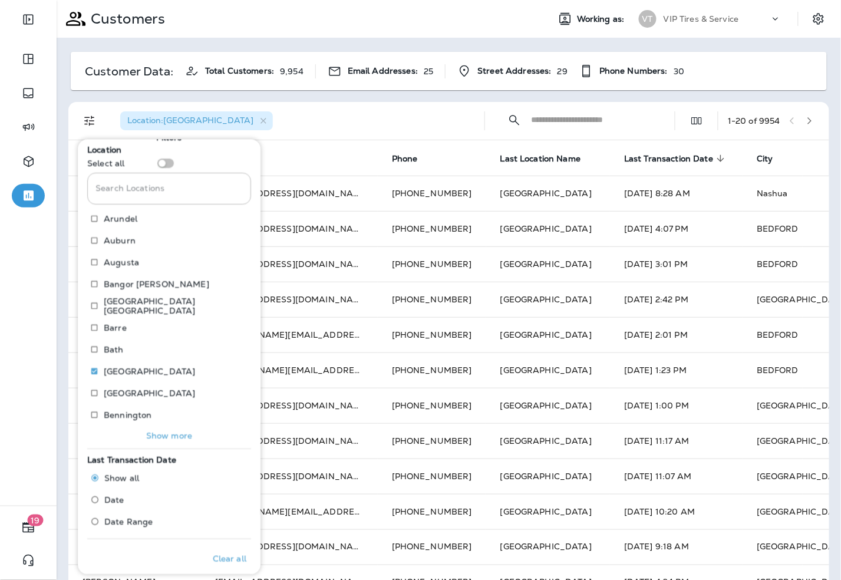
scroll to position [24, 0]
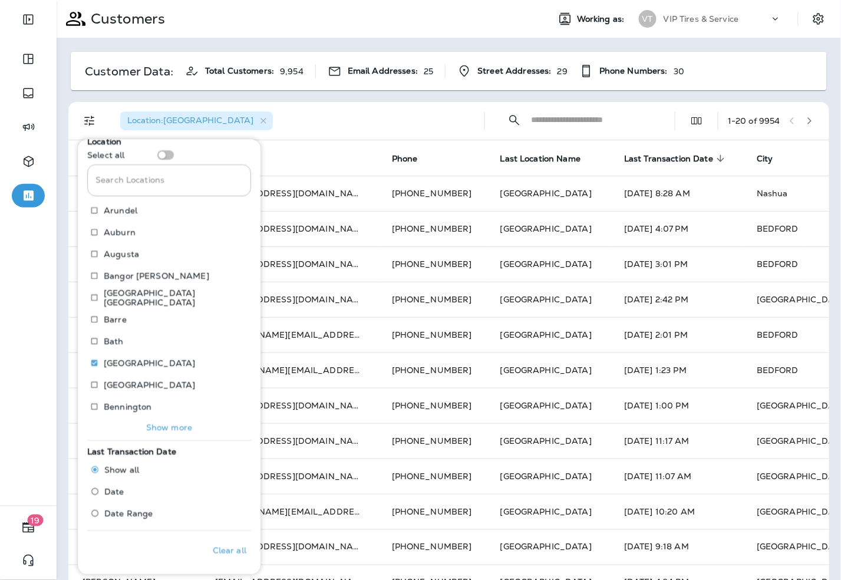
click at [145, 510] on span "Date Range" at bounding box center [128, 513] width 48 height 9
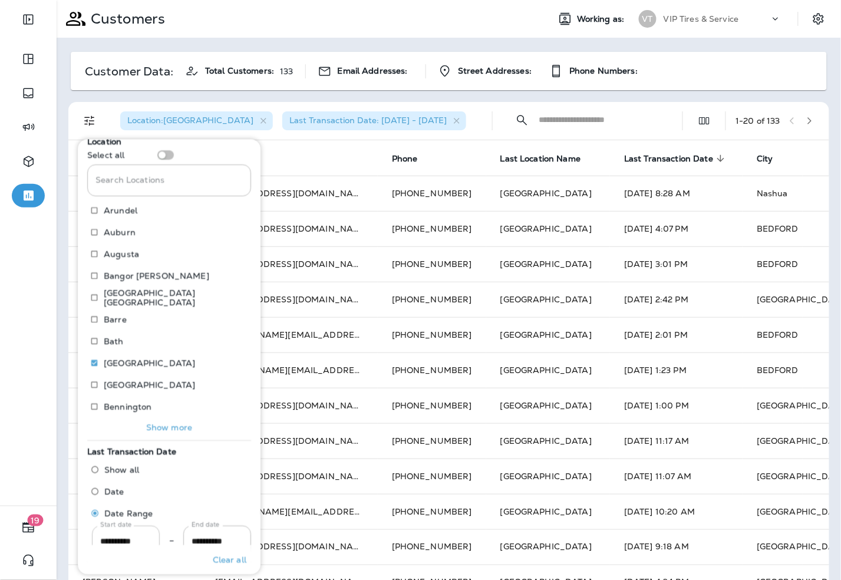
drag, startPoint x: 127, startPoint y: 534, endPoint x: 136, endPoint y: 535, distance: 9.0
click at [127, 534] on input "**********" at bounding box center [126, 541] width 68 height 31
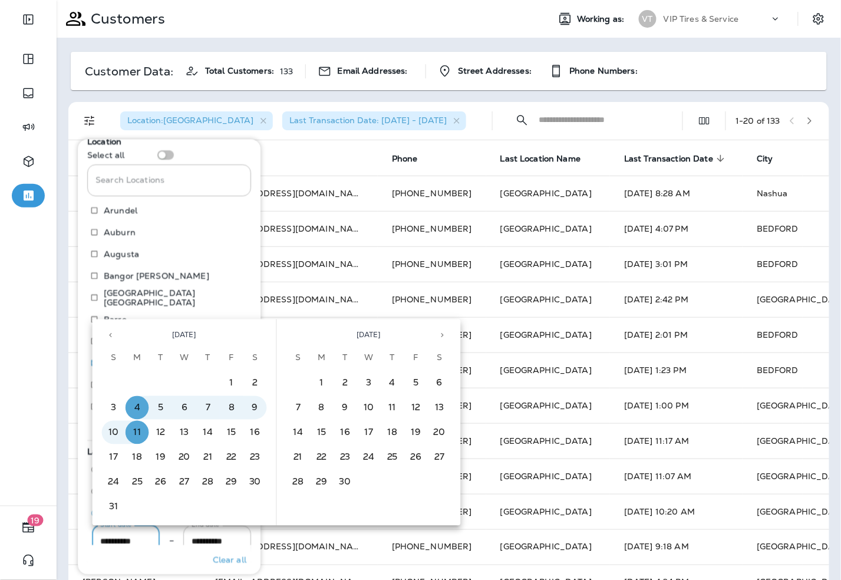
click at [108, 328] on button "Previous month" at bounding box center [111, 336] width 18 height 18
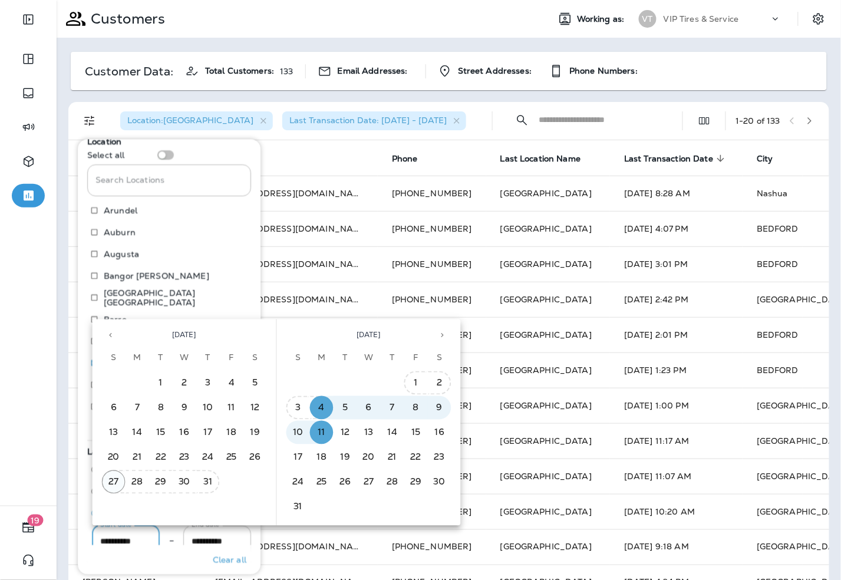
click at [114, 476] on button "27" at bounding box center [114, 482] width 24 height 24
type input "**********"
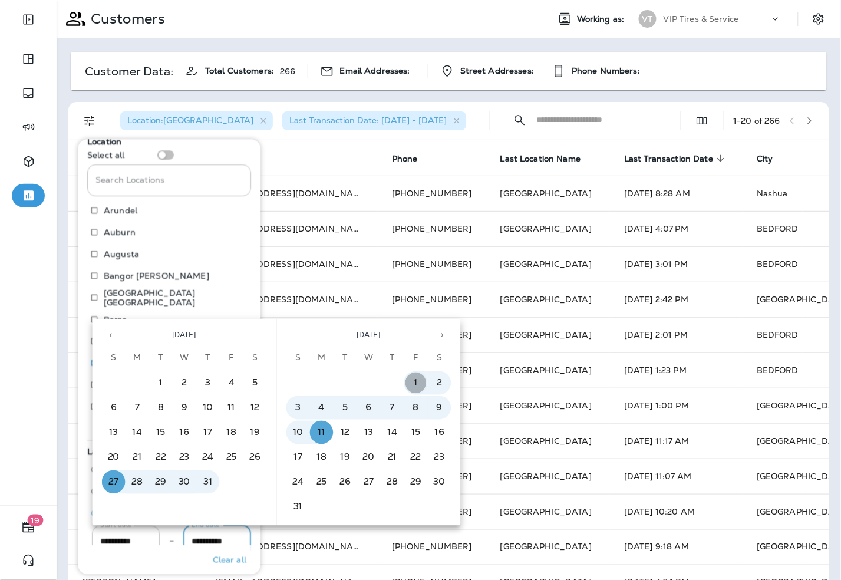
click at [417, 381] on button "1" at bounding box center [416, 383] width 24 height 24
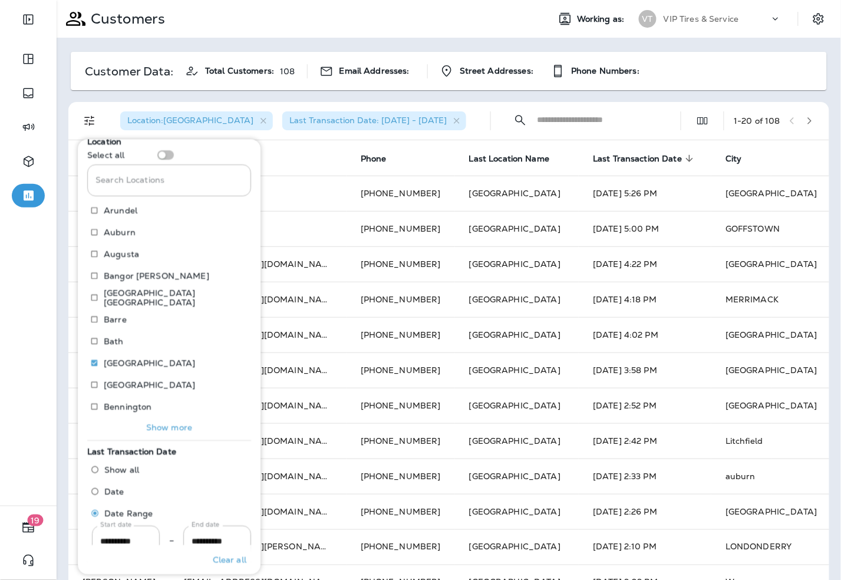
click at [481, 114] on div "Location : Bedford Last Transaction Date: 07/27/25 - 08/01/25 ​ ​ 1 - 20 of 108" at bounding box center [451, 121] width 747 height 38
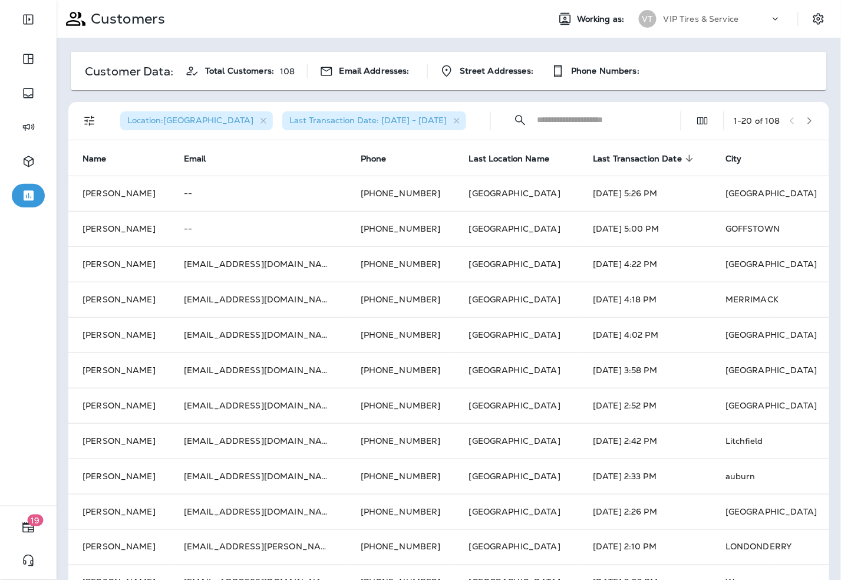
click at [806, 121] on icon "button" at bounding box center [810, 121] width 8 height 8
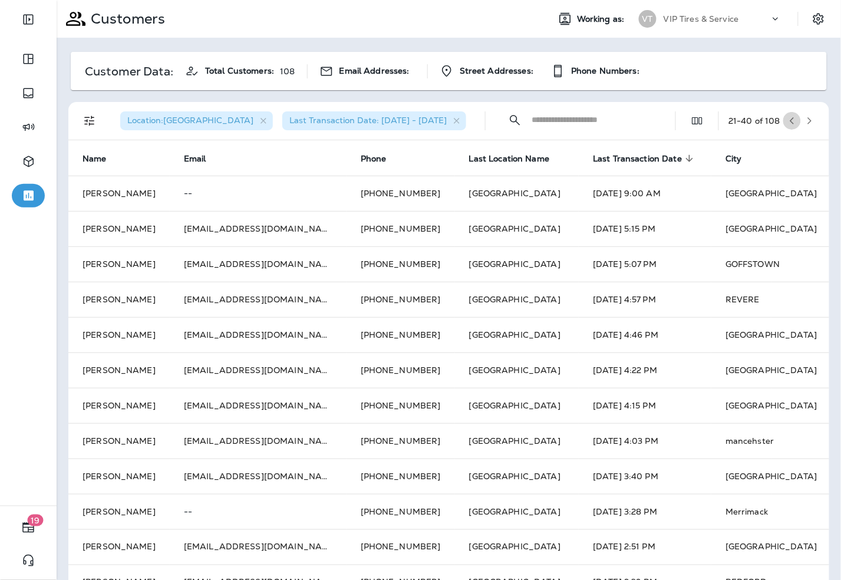
click at [788, 119] on icon "button" at bounding box center [792, 121] width 8 height 8
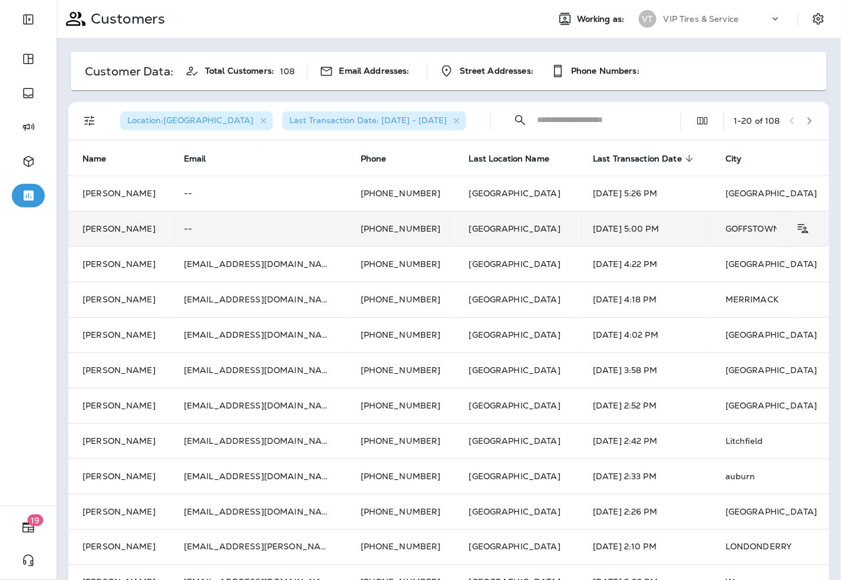
click at [123, 229] on td "Renee Dubuque" at bounding box center [118, 228] width 101 height 35
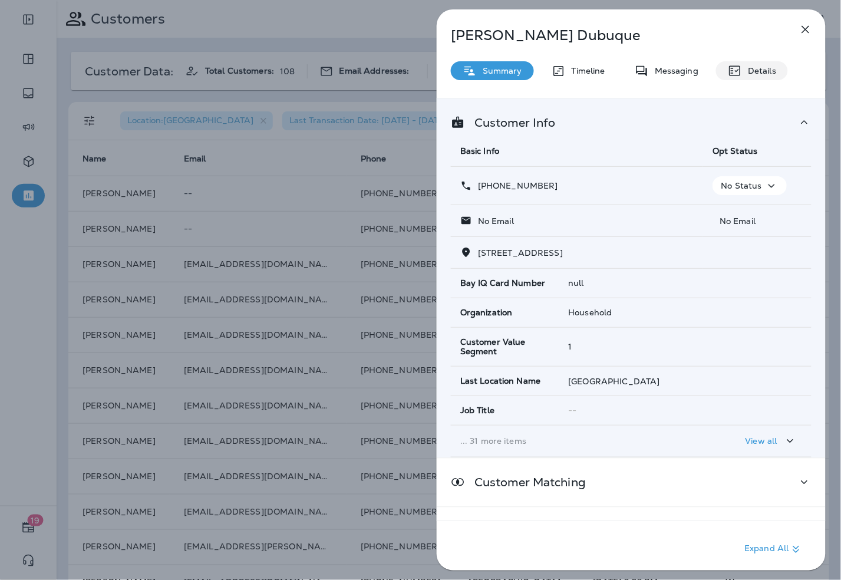
click at [753, 63] on div "Details" at bounding box center [752, 70] width 72 height 19
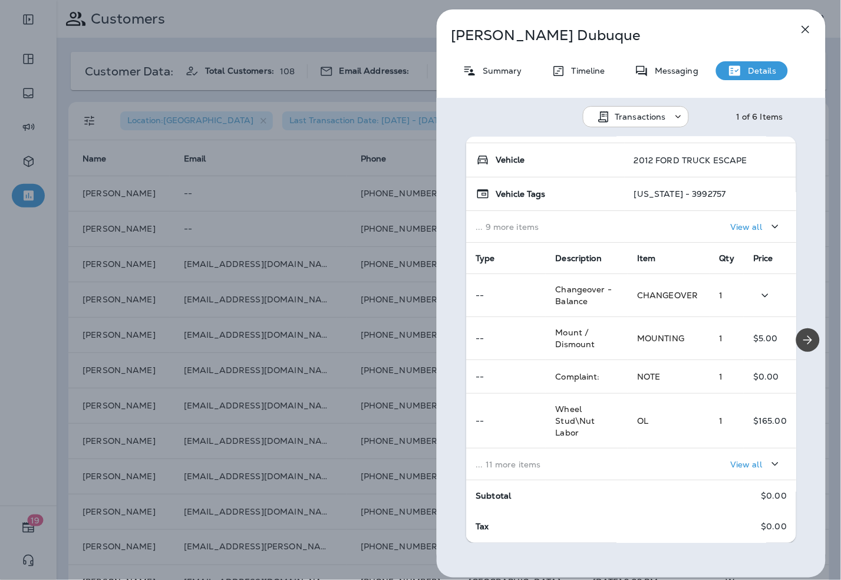
scroll to position [125, 0]
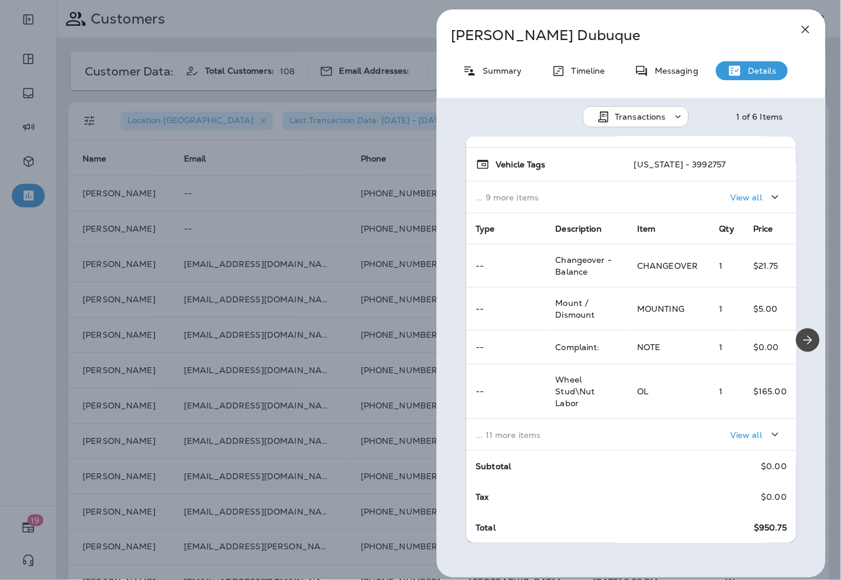
click at [590, 430] on p "... 11 more items" at bounding box center [547, 434] width 143 height 9
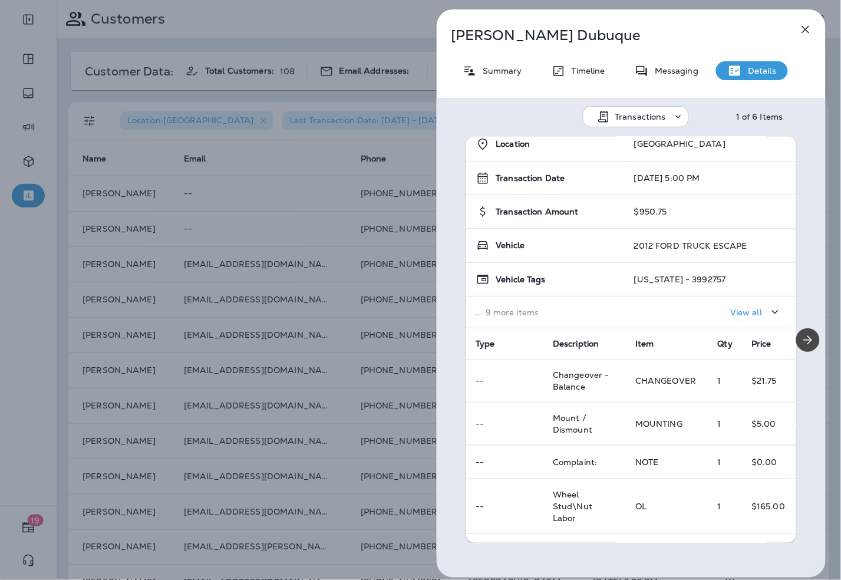
scroll to position [0, 0]
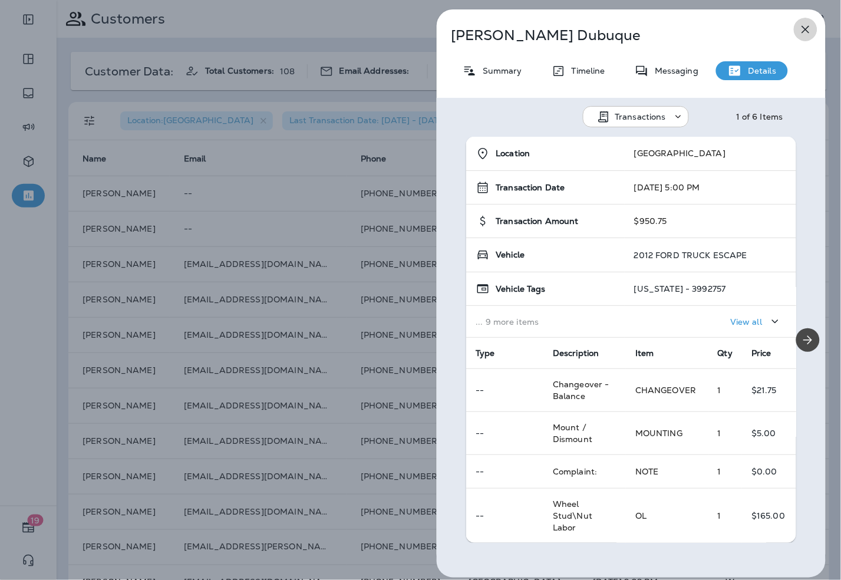
click at [808, 31] on icon "button" at bounding box center [806, 29] width 14 height 14
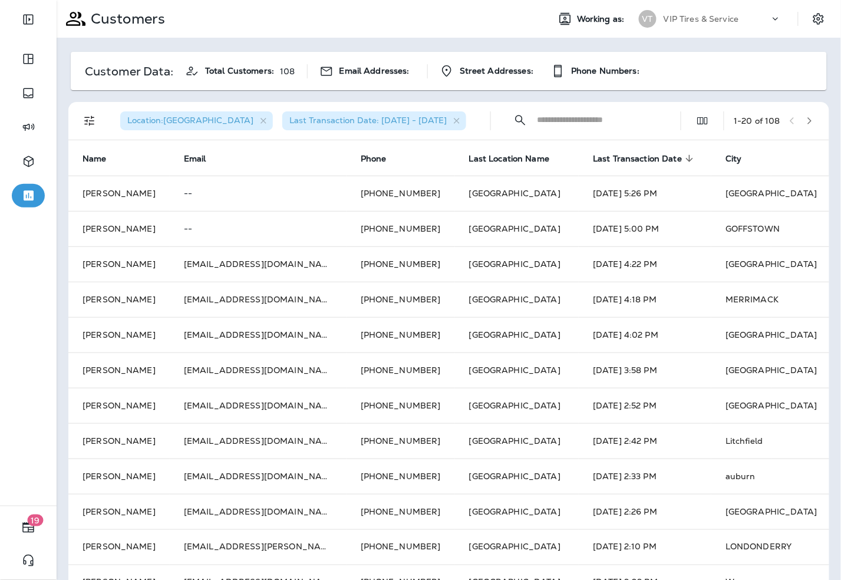
click at [578, 123] on input "text" at bounding box center [598, 119] width 123 height 31
type input "*****"
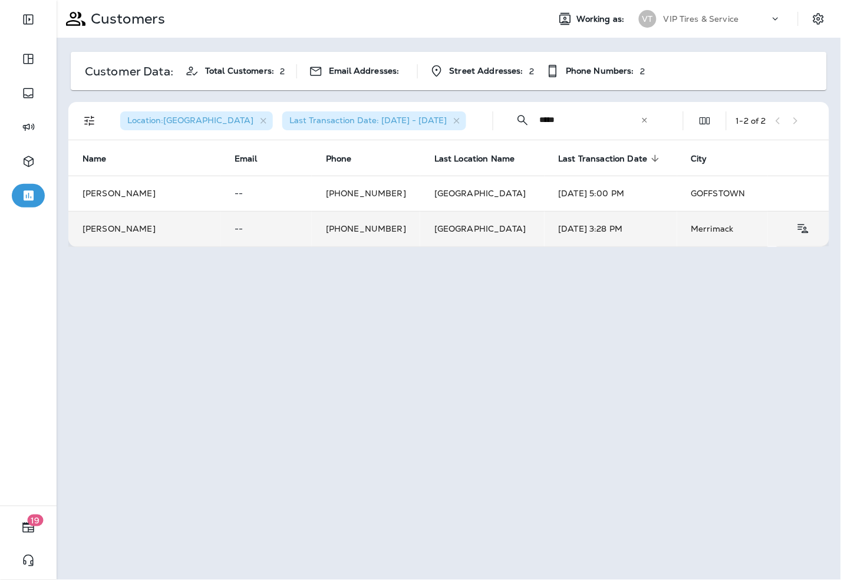
click at [126, 226] on td "Renee Hough" at bounding box center [144, 228] width 152 height 35
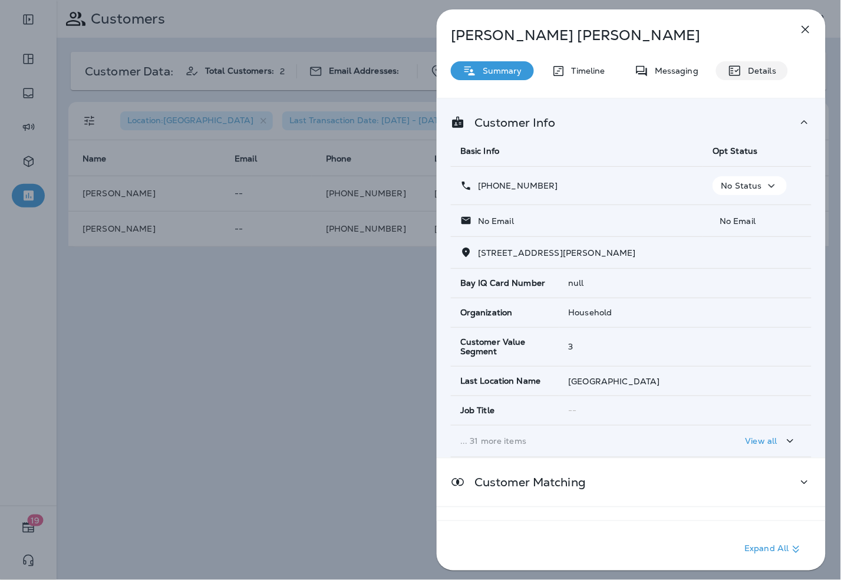
click at [738, 67] on icon at bounding box center [735, 71] width 14 height 14
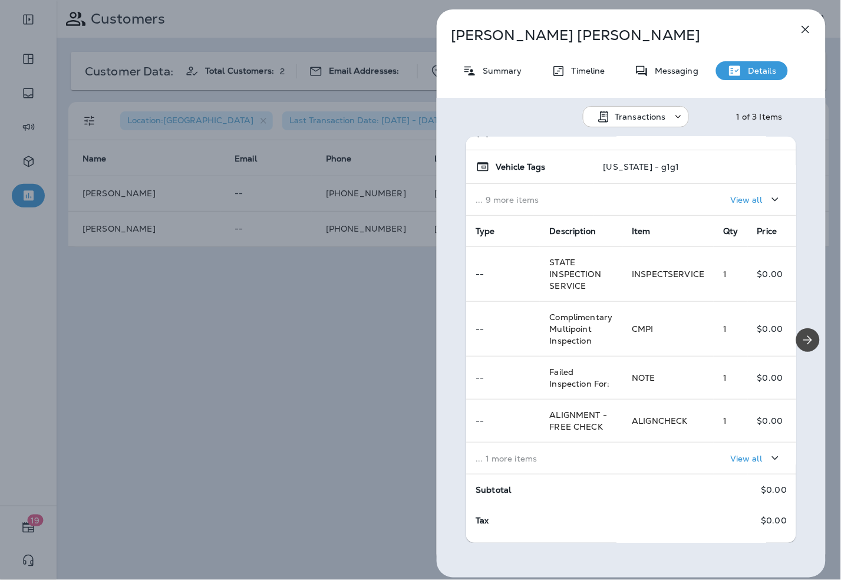
scroll to position [146, 0]
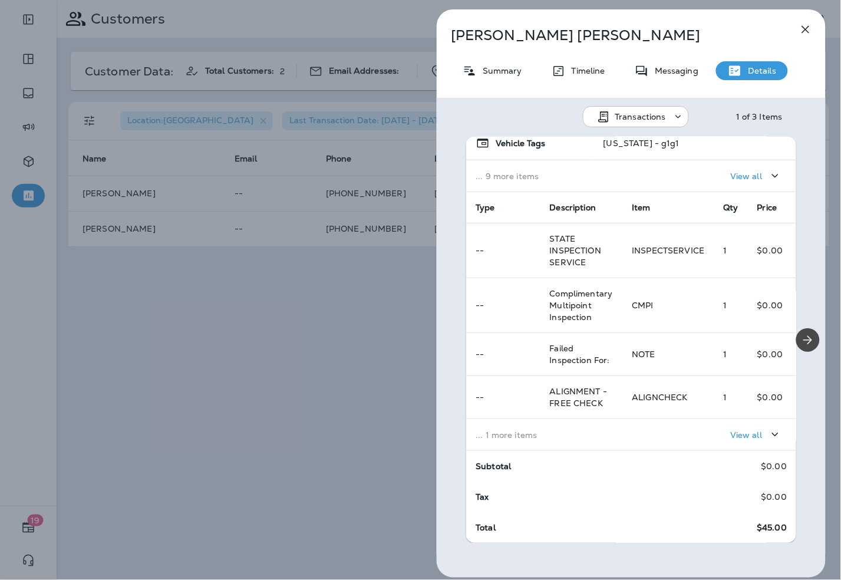
click at [586, 429] on td "... 1 more items" at bounding box center [544, 435] width 156 height 32
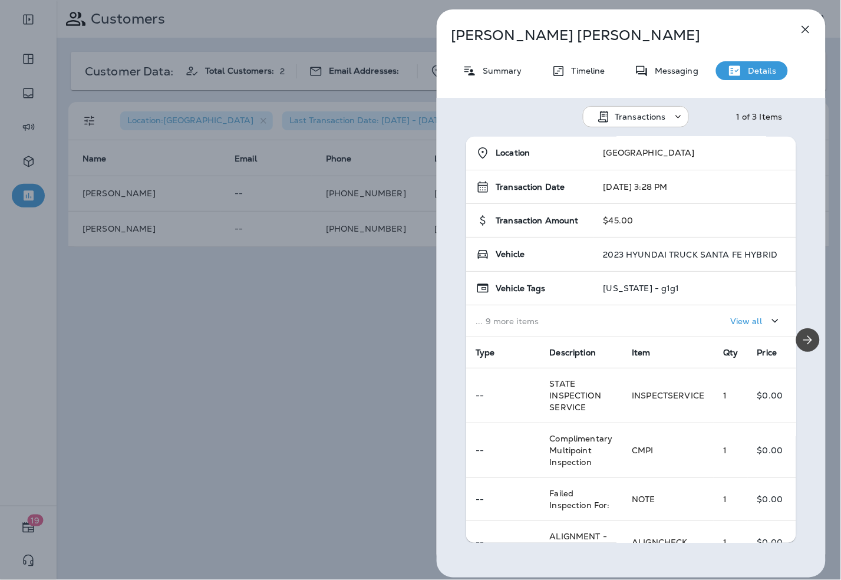
scroll to position [0, 0]
click at [354, 367] on div "Renee Hough Summary Timeline Messaging Details Transactions 1 of 3 Items Locati…" at bounding box center [420, 290] width 841 height 580
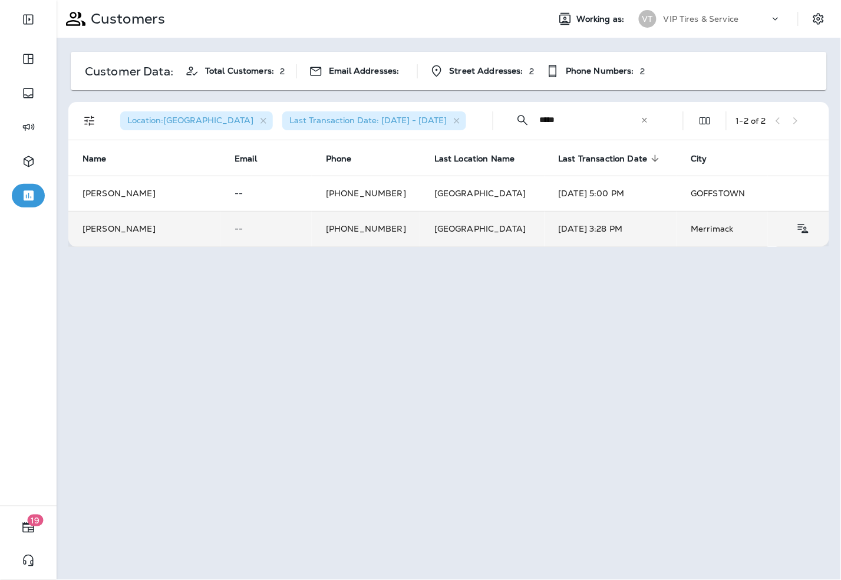
click at [172, 231] on td "Renee Hough" at bounding box center [144, 228] width 152 height 35
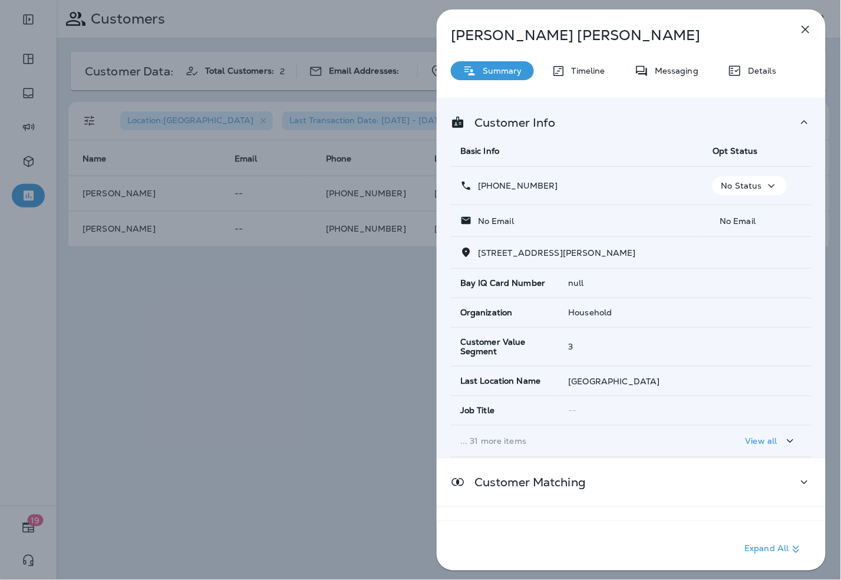
drag, startPoint x: 551, startPoint y: 185, endPoint x: 489, endPoint y: 187, distance: 62.0
click at [489, 187] on div "+1 (603) 566-2312" at bounding box center [576, 186] width 233 height 12
copy p "(603) 566-2312"
